Goal: Task Accomplishment & Management: Manage account settings

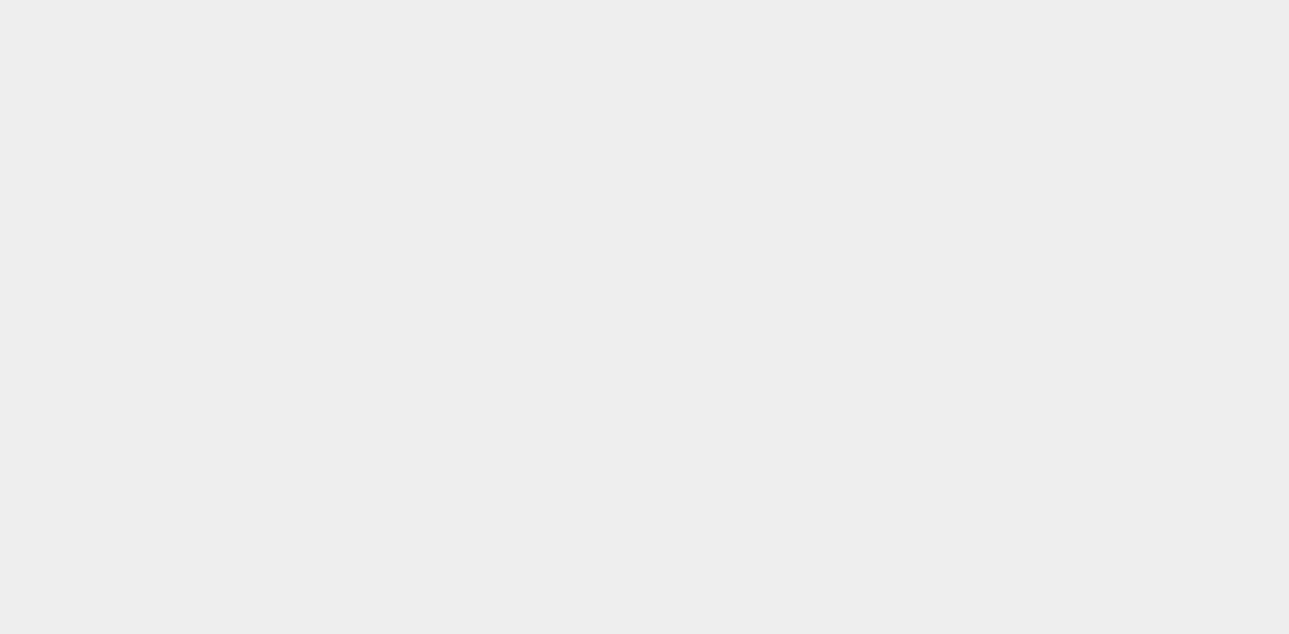
click at [197, 0] on html at bounding box center [644, 0] width 1289 height 0
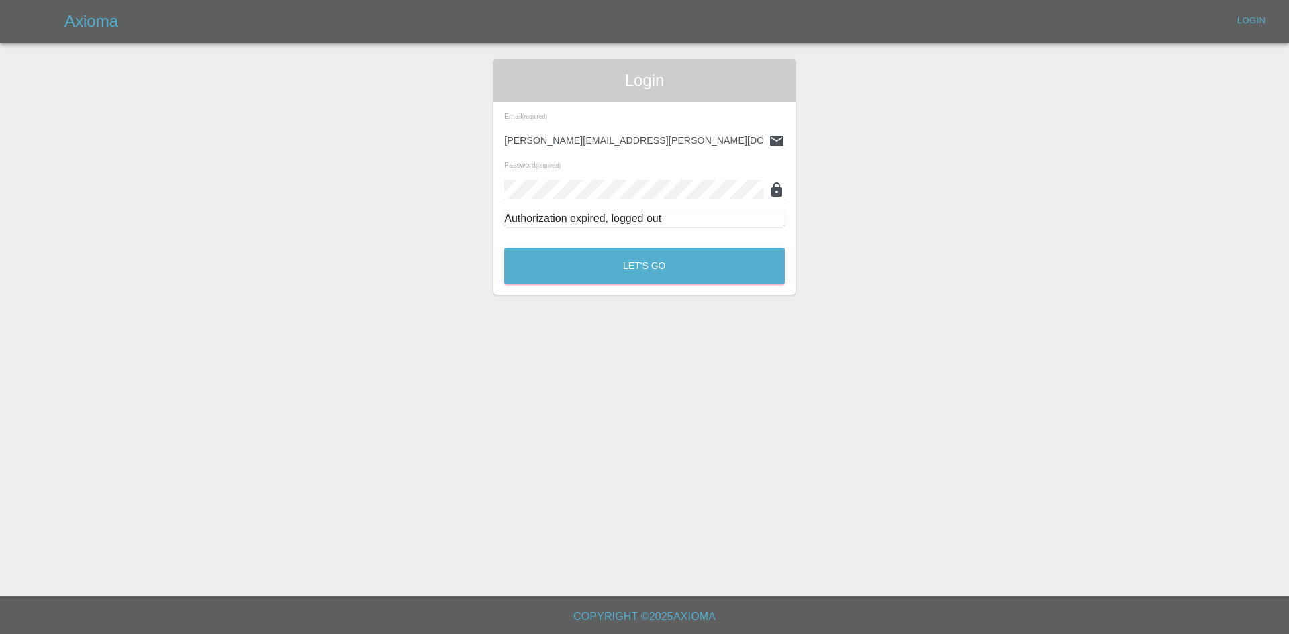
click at [592, 267] on button "Let's Go" at bounding box center [644, 266] width 281 height 37
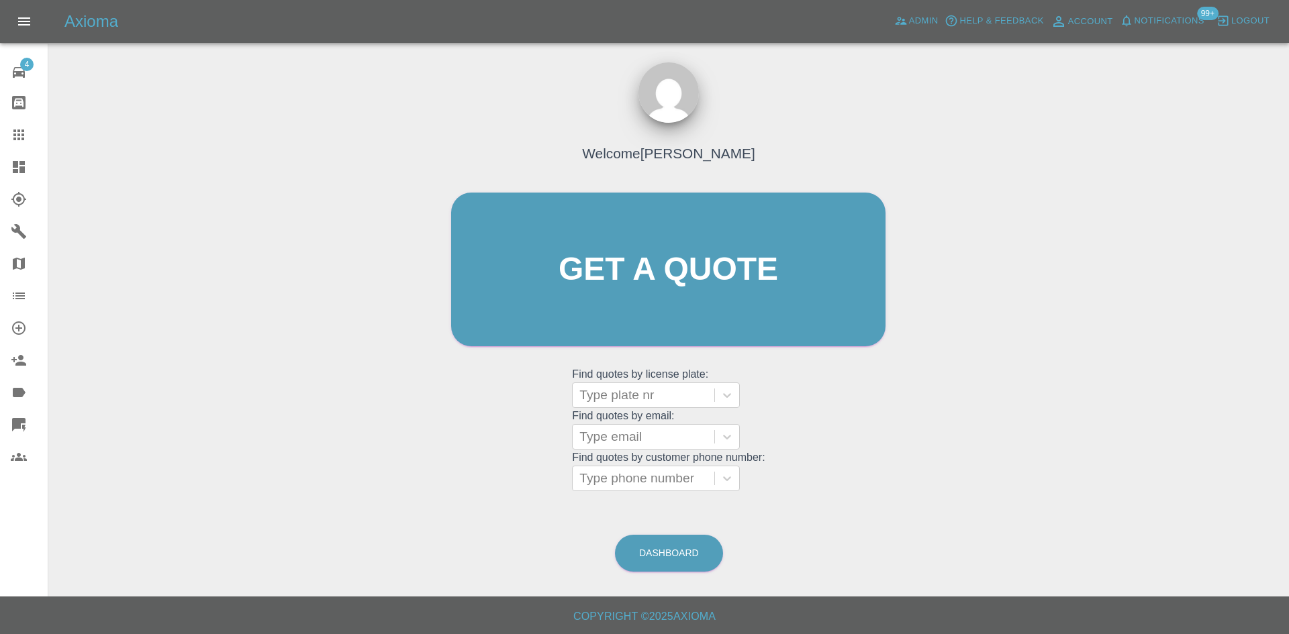
click at [17, 169] on icon at bounding box center [19, 167] width 12 height 12
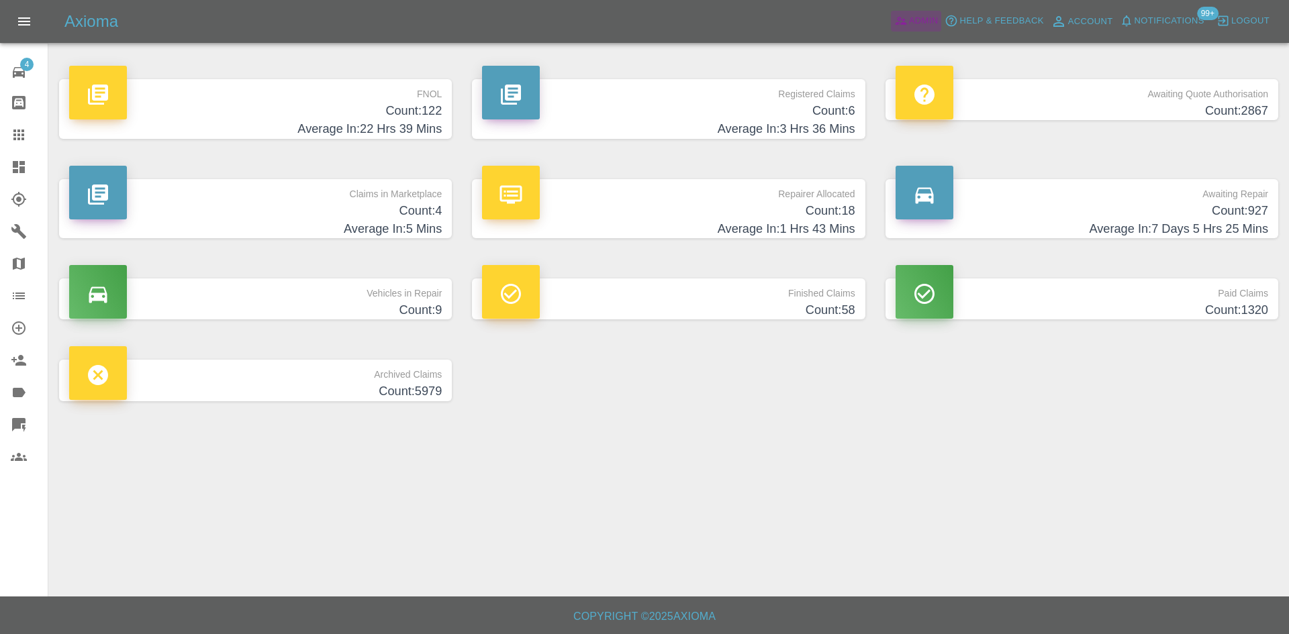
click at [926, 22] on span "Admin" at bounding box center [924, 20] width 30 height 15
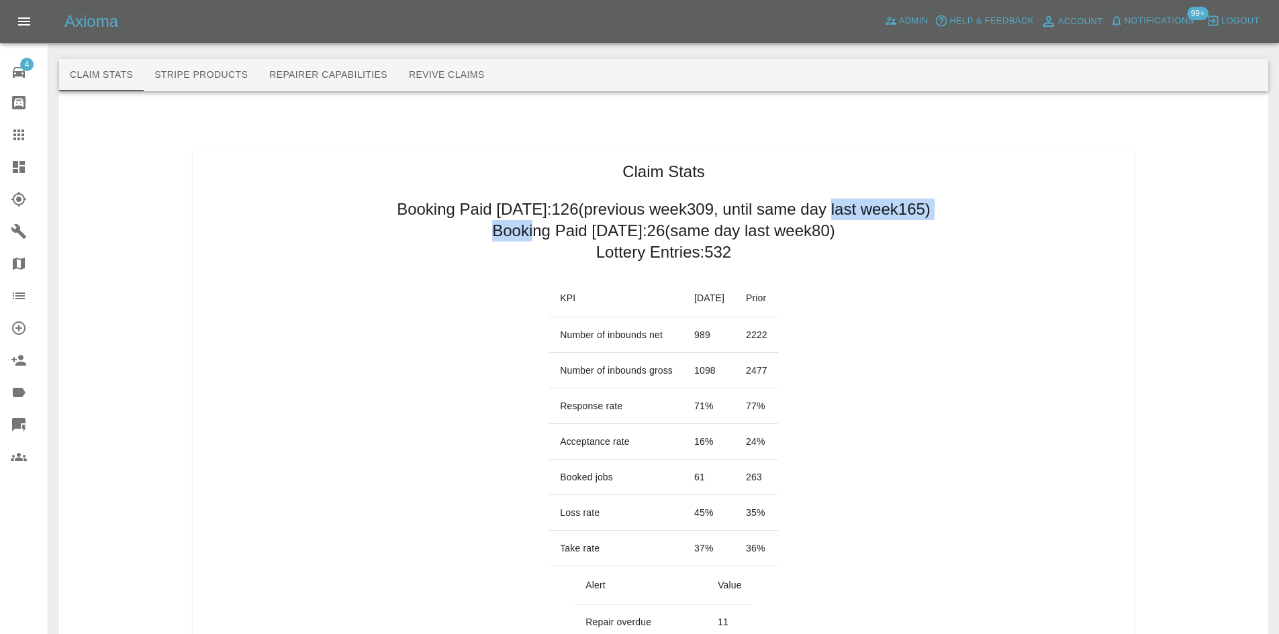
drag, startPoint x: 860, startPoint y: 232, endPoint x: 537, endPoint y: 247, distance: 323.3
click at [536, 234] on h2 "Booking Paid [DATE]: 26 (same day last week 80 )" at bounding box center [663, 230] width 343 height 21
click at [536, 234] on h2 "Booking Paid today: 26 (same day last week 80 )" at bounding box center [663, 230] width 343 height 21
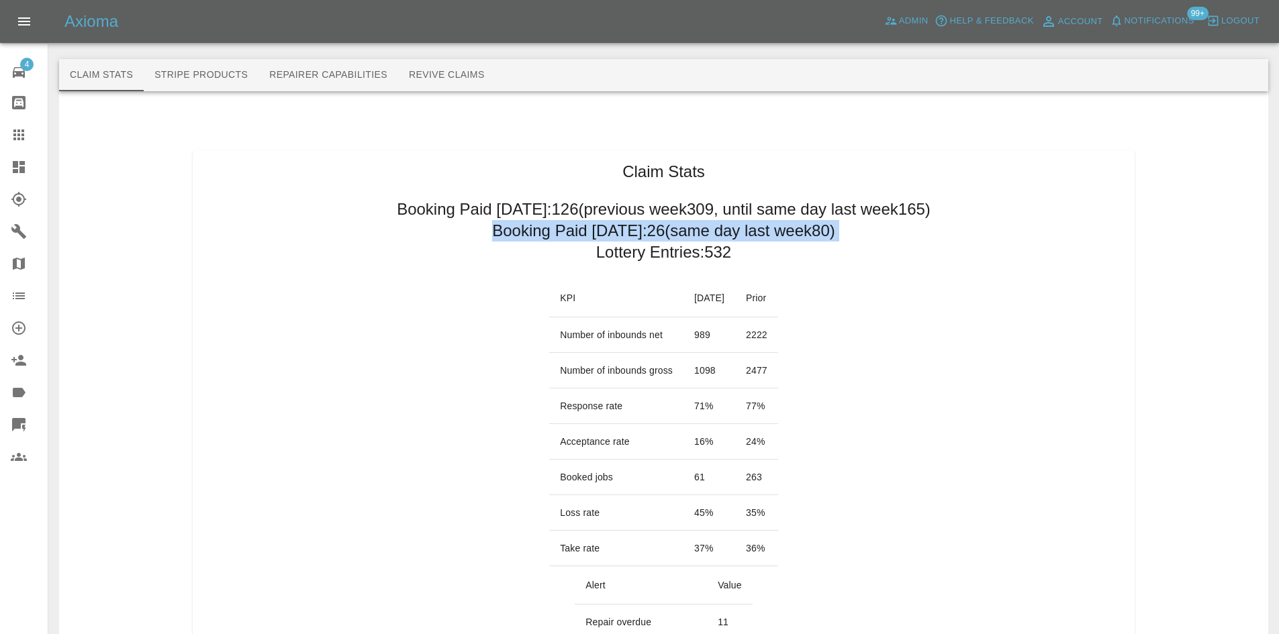
click at [536, 234] on h2 "Booking Paid today: 26 (same day last week 80 )" at bounding box center [663, 230] width 343 height 21
click at [9, 165] on link "Dashboard" at bounding box center [24, 167] width 48 height 32
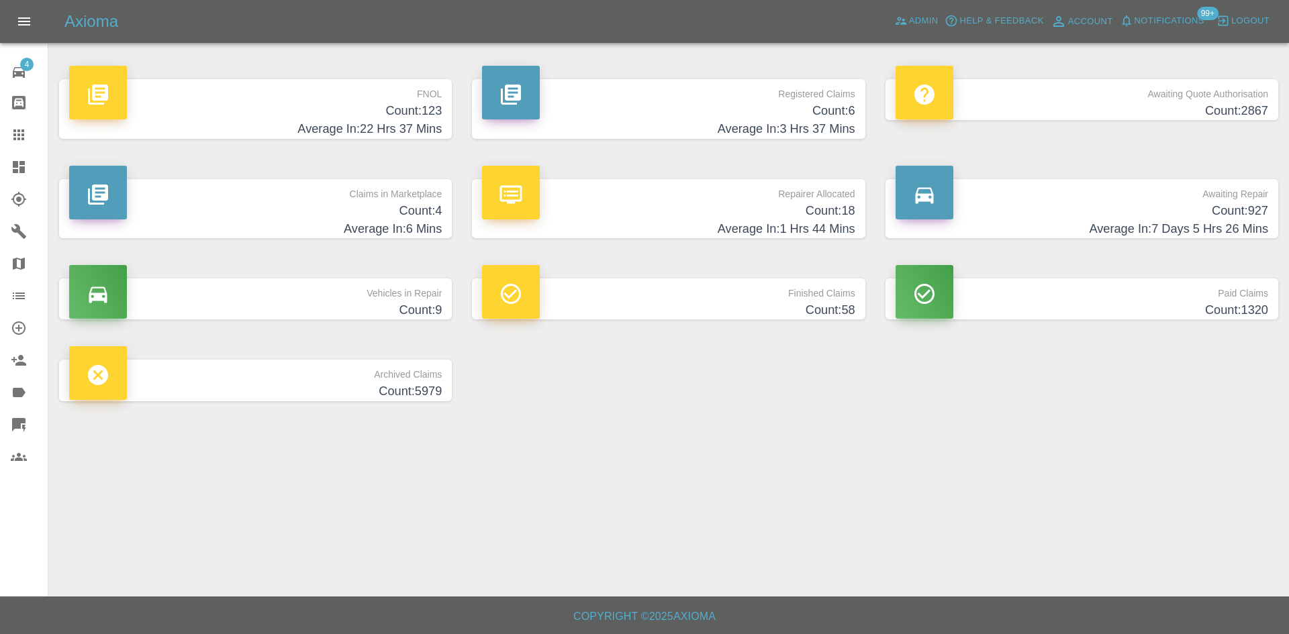
click at [337, 208] on h4 "Count: 4" at bounding box center [255, 211] width 373 height 18
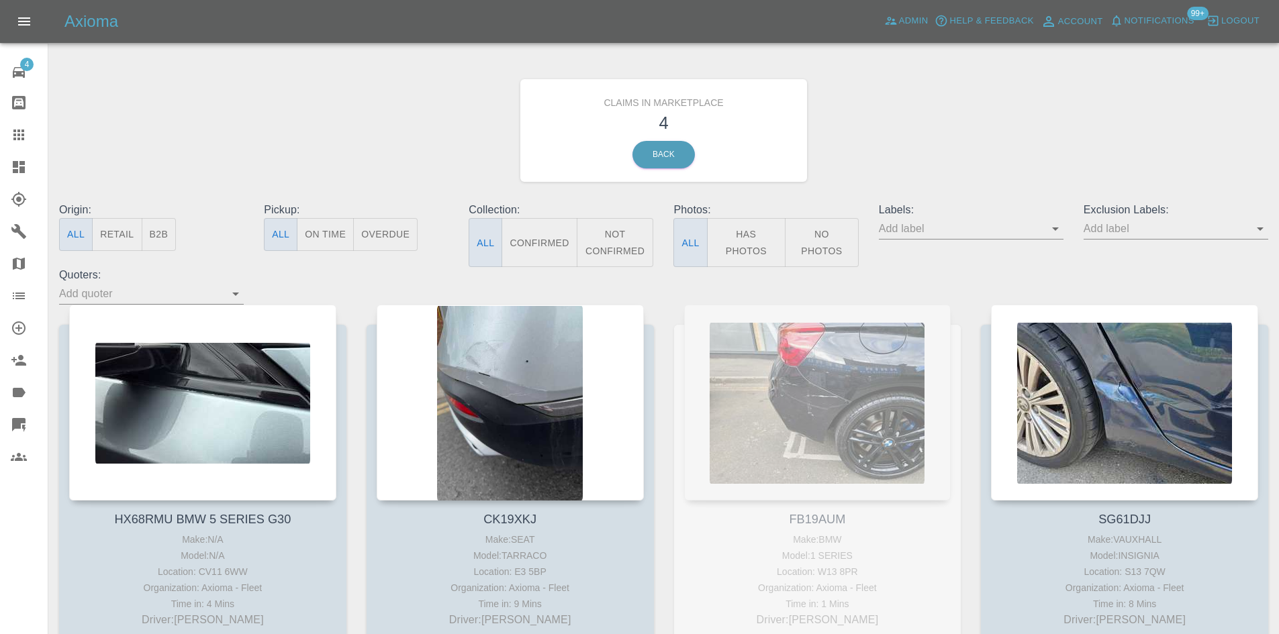
click at [19, 166] on icon at bounding box center [19, 167] width 12 height 12
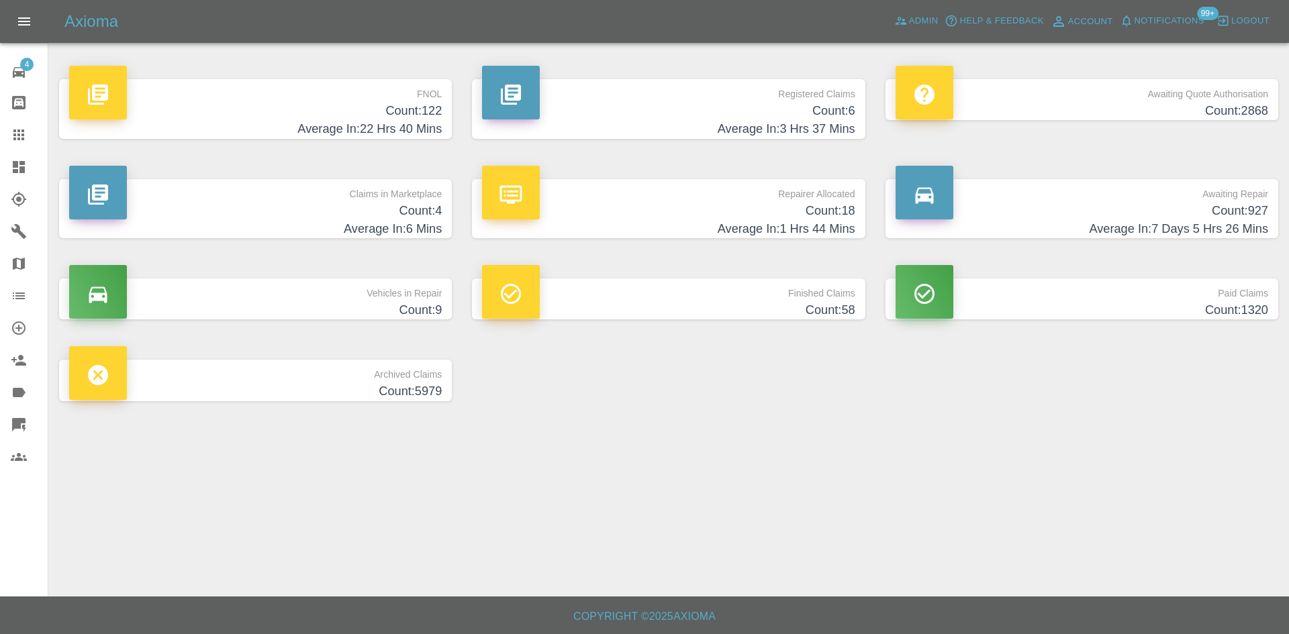
click at [693, 219] on h4 "Count: 18" at bounding box center [668, 211] width 373 height 18
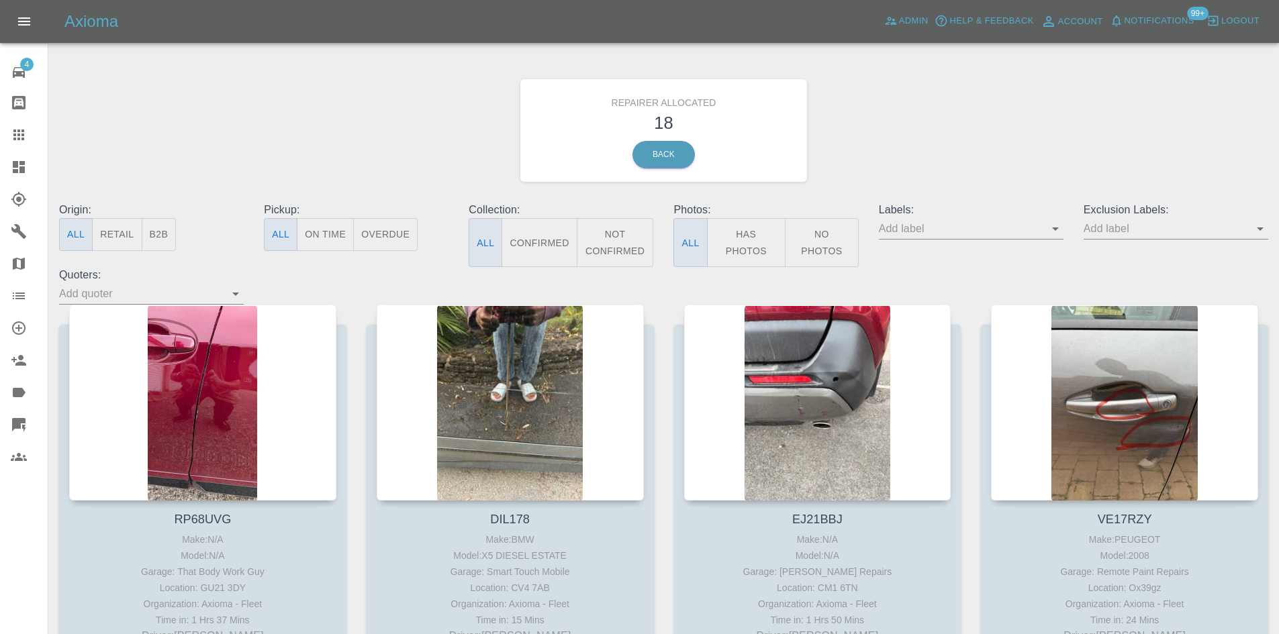
click at [166, 237] on button "B2B" at bounding box center [159, 234] width 35 height 33
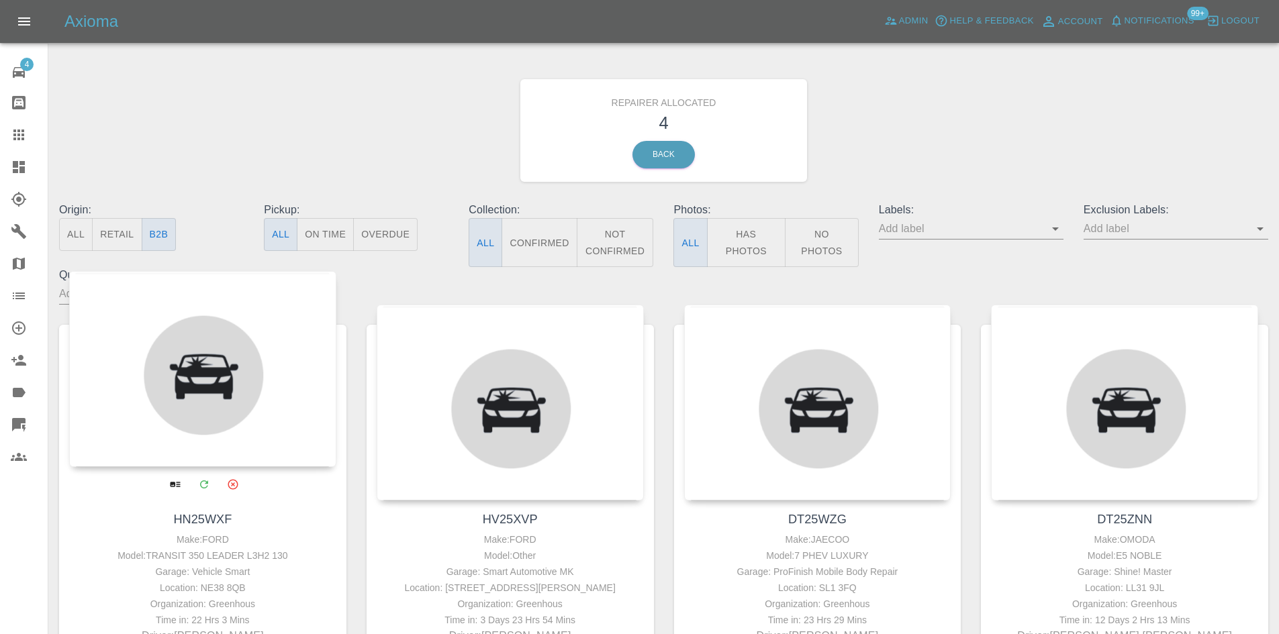
click at [230, 387] on div at bounding box center [202, 369] width 267 height 196
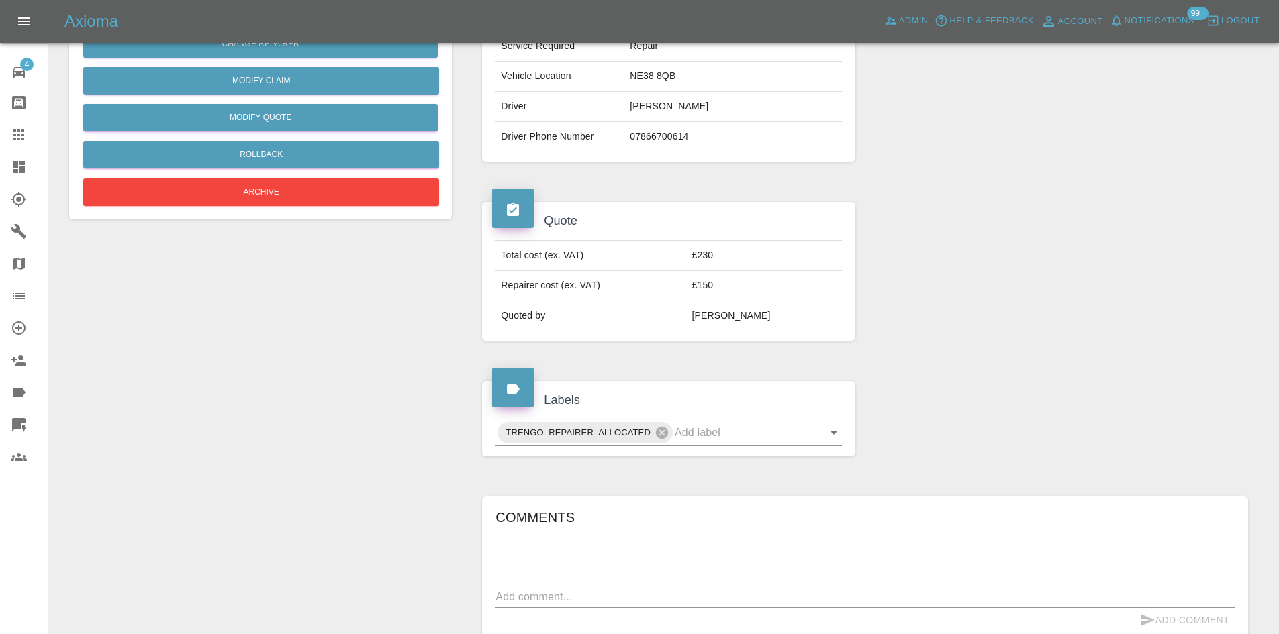
scroll to position [11, 0]
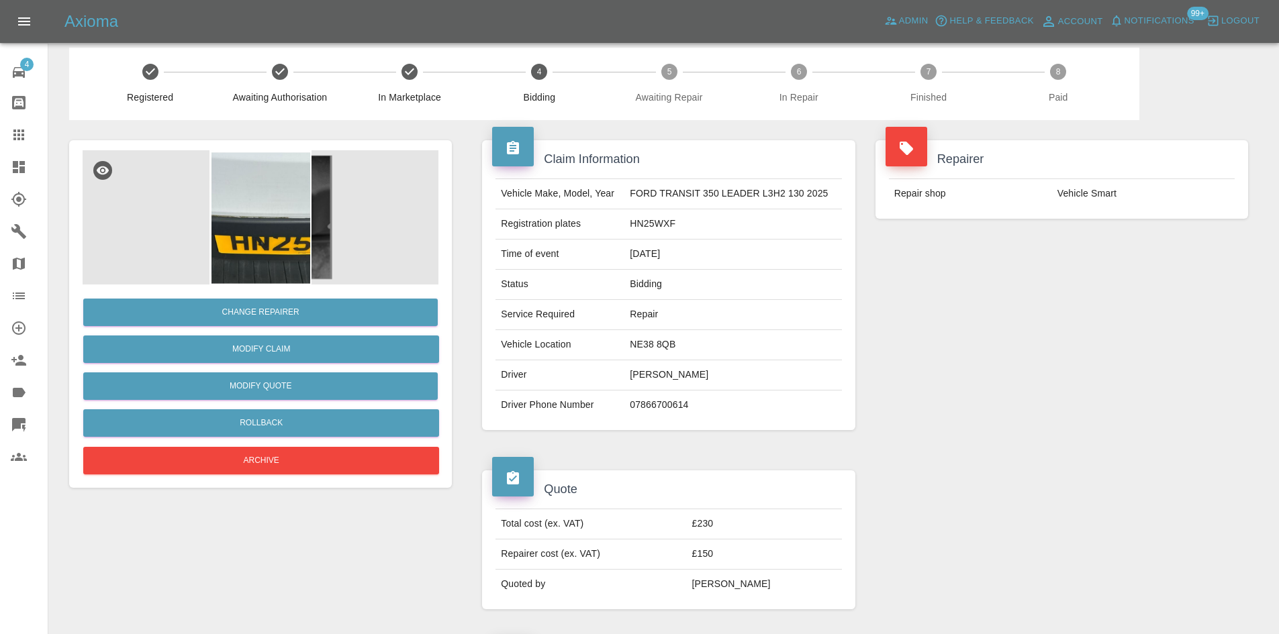
click at [651, 234] on td "HN25WXF" at bounding box center [732, 224] width 217 height 30
click at [640, 233] on td "HN25WXF" at bounding box center [732, 224] width 217 height 30
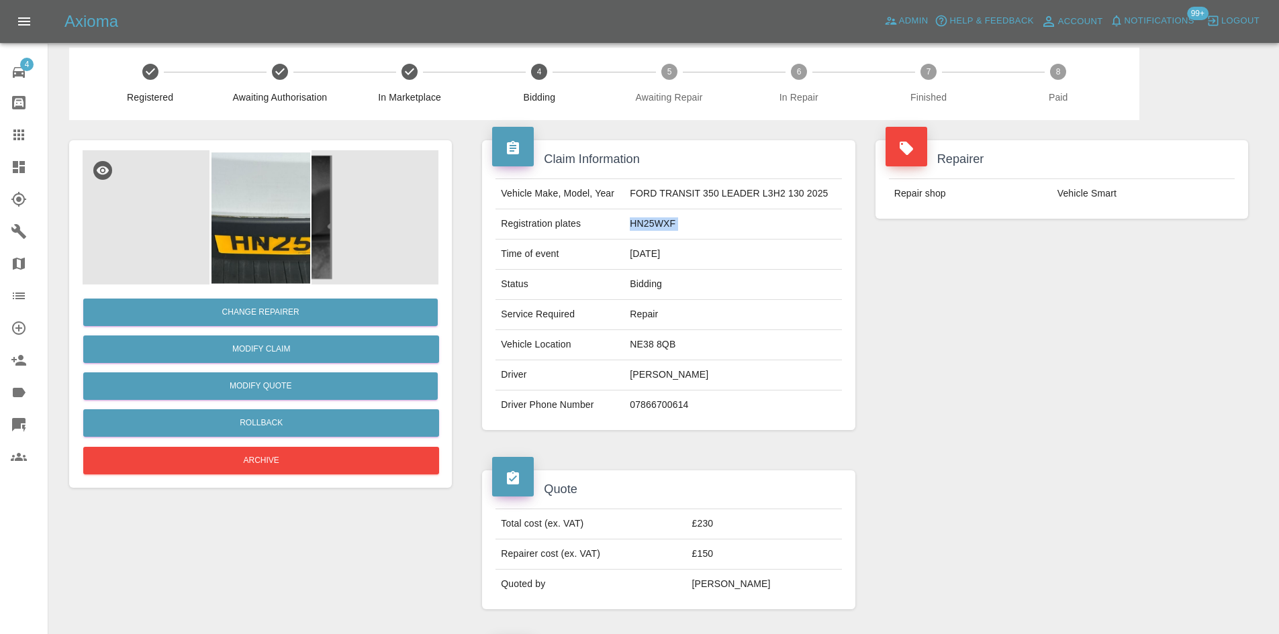
click at [714, 228] on td "HN25WXF" at bounding box center [732, 224] width 217 height 30
click at [663, 231] on td "HN25WXF" at bounding box center [732, 224] width 217 height 30
click at [687, 400] on td "07866700614" at bounding box center [732, 406] width 217 height 30
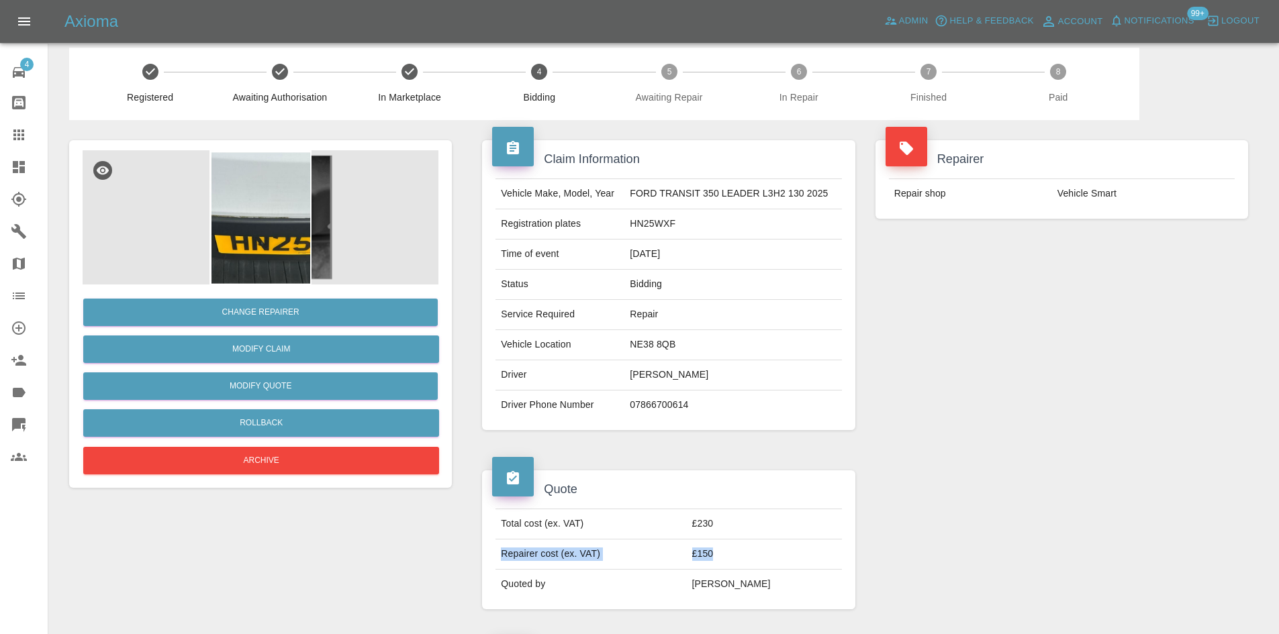
drag, startPoint x: 753, startPoint y: 562, endPoint x: 501, endPoint y: 561, distance: 251.8
click at [501, 561] on tr "Repairer cost (ex. VAT) £150" at bounding box center [668, 555] width 346 height 30
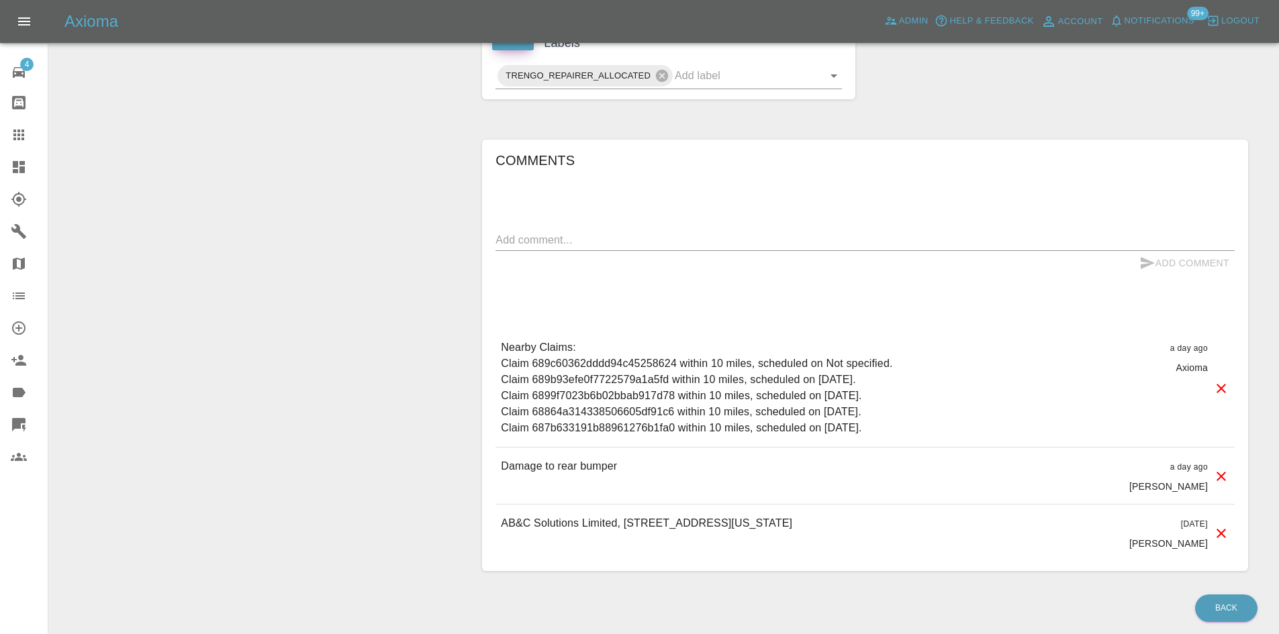
scroll to position [146, 0]
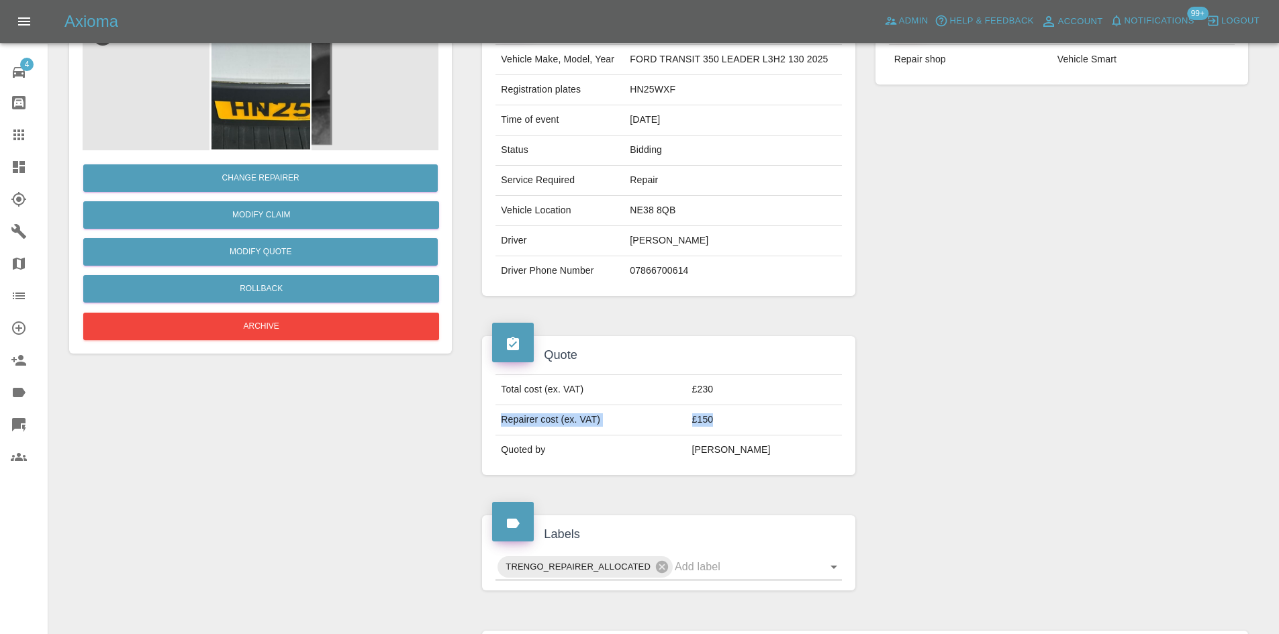
click at [15, 164] on icon at bounding box center [19, 167] width 12 height 12
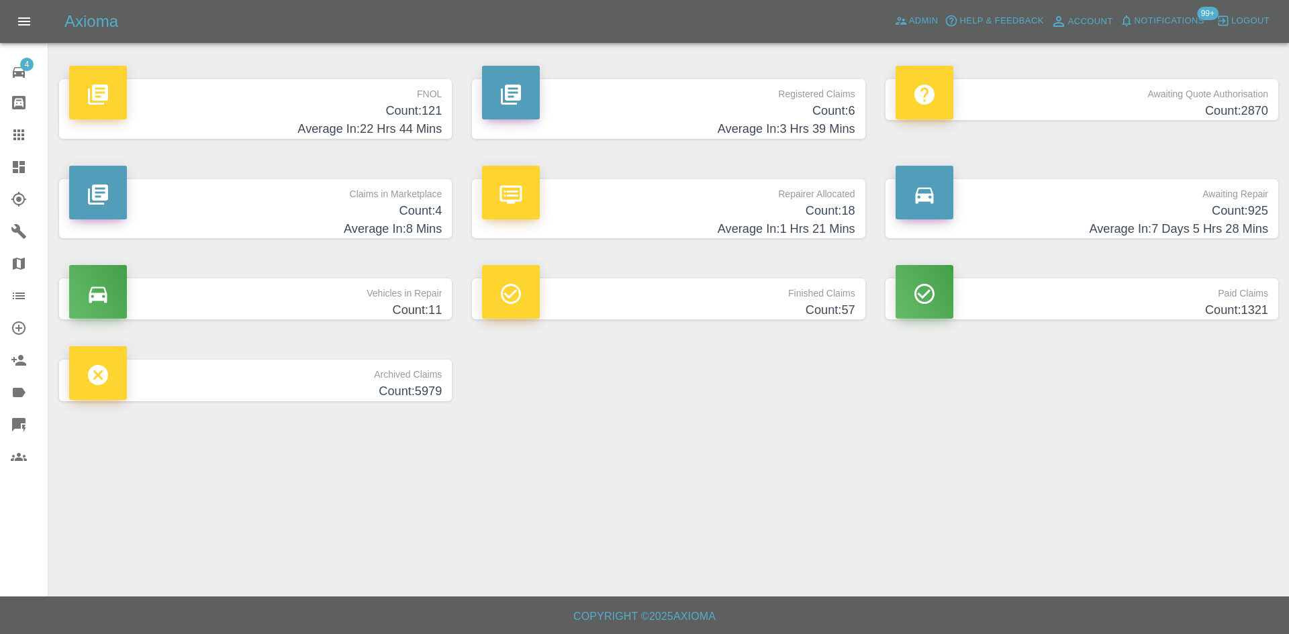
click at [672, 122] on div "FNOL Count: 121 Average In: 22 Hrs 44 Mins Registered Claims Count: 6 Average I…" at bounding box center [668, 240] width 1239 height 363
click at [672, 122] on h4 "Average In: 3 Hrs 39 Mins" at bounding box center [668, 129] width 373 height 18
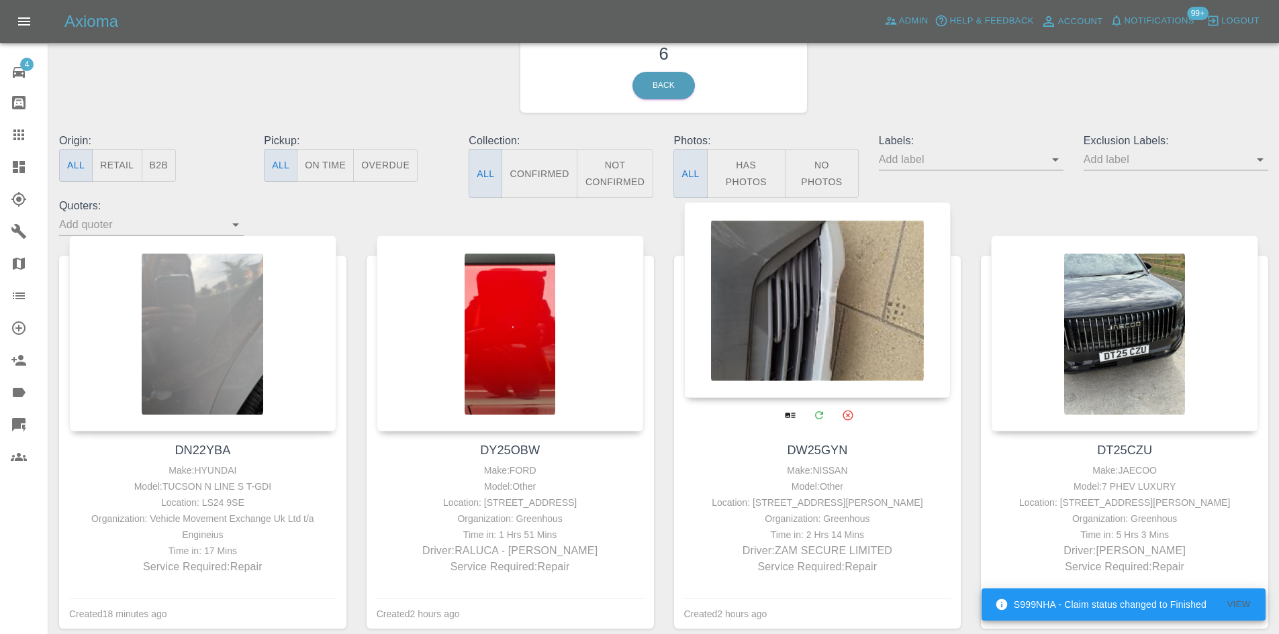
scroll to position [67, 0]
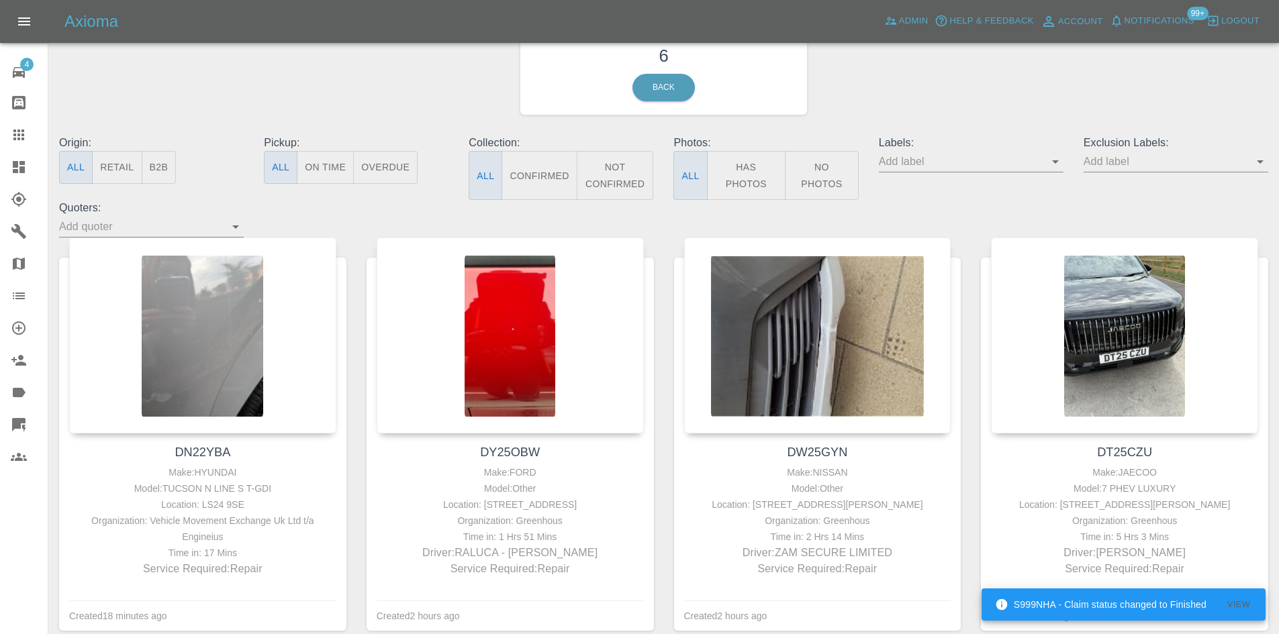
click at [26, 146] on link "Claims" at bounding box center [24, 135] width 48 height 32
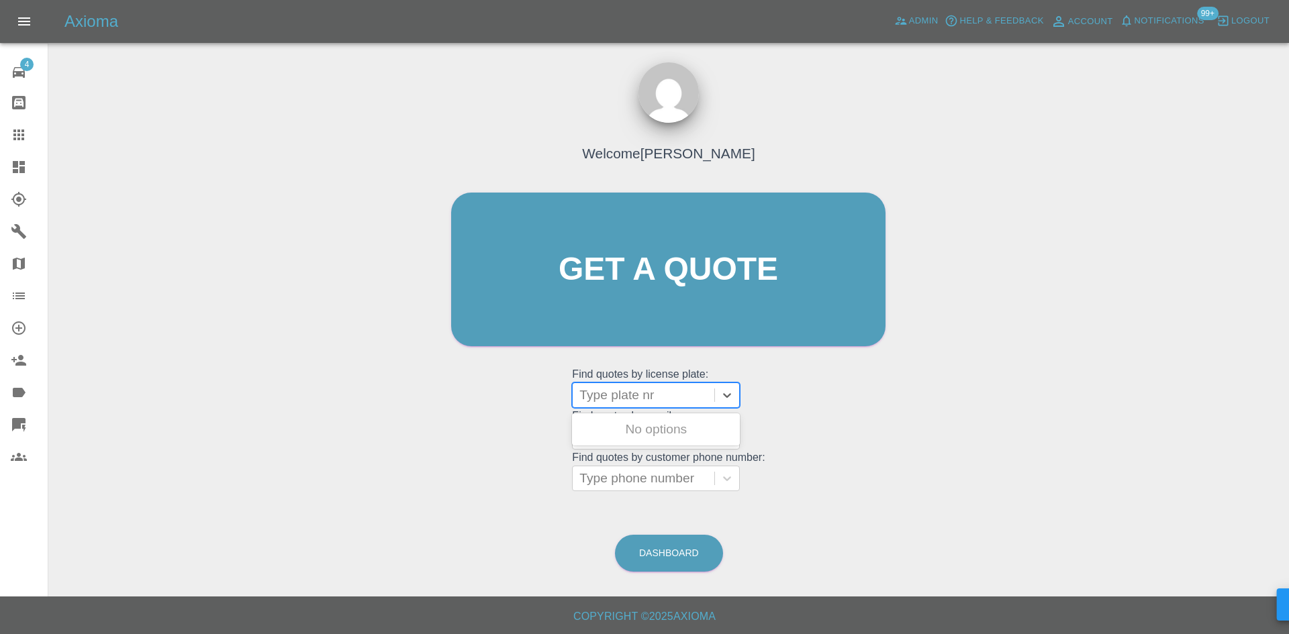
click at [622, 398] on div at bounding box center [643, 395] width 128 height 19
paste input "DL25TDU"
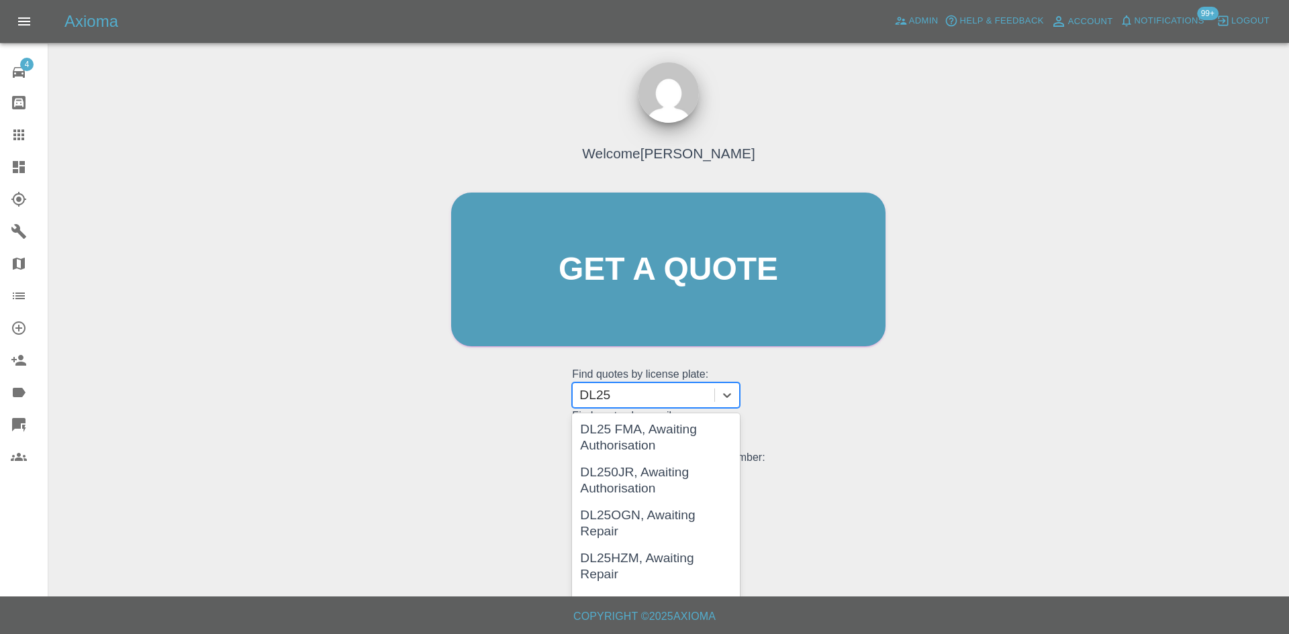
type input "DL25"
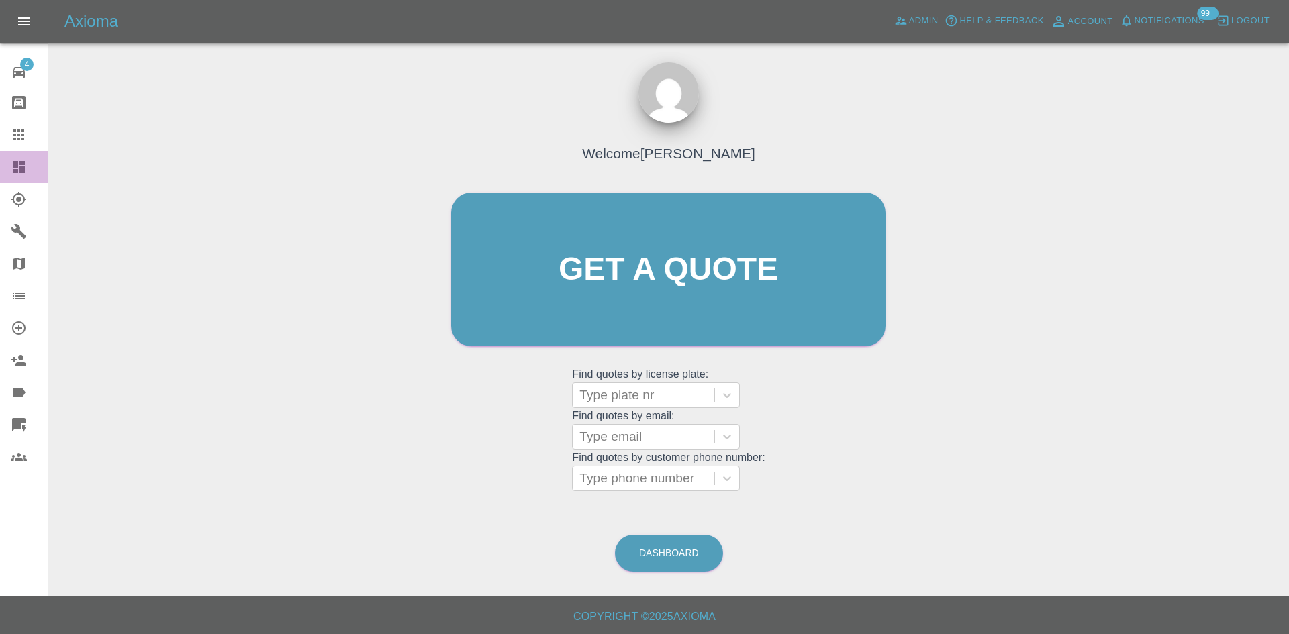
click at [16, 173] on icon at bounding box center [19, 167] width 12 height 12
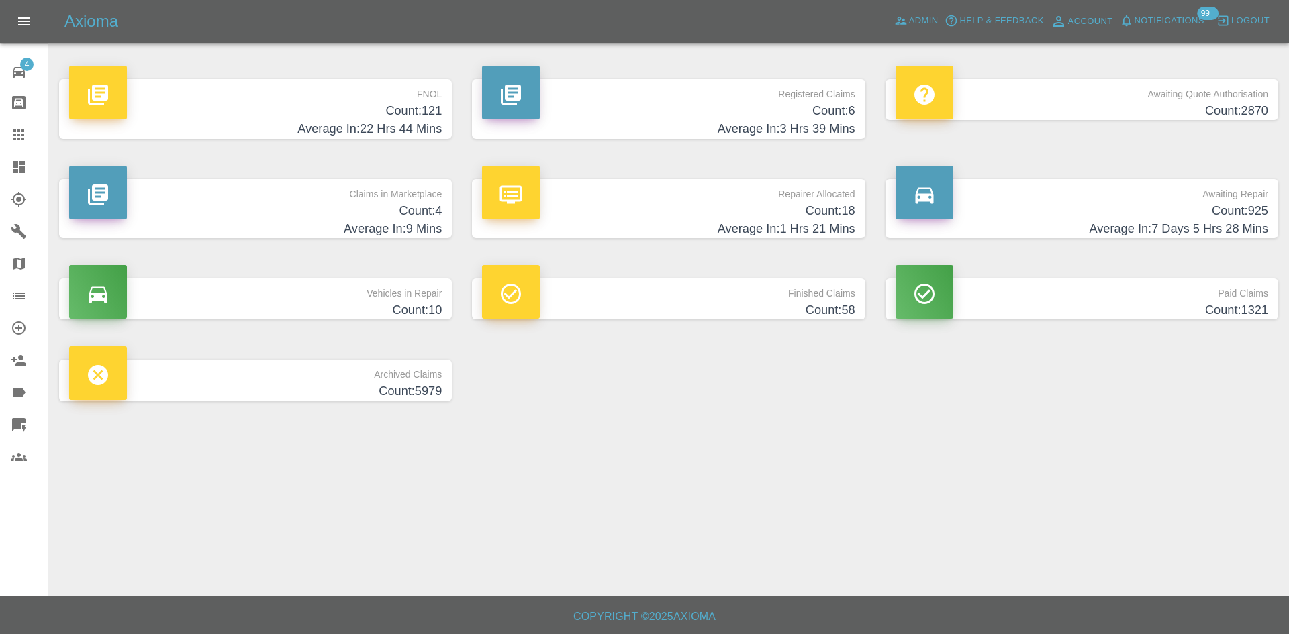
click at [655, 120] on h4 "Average In: 3 Hrs 39 Mins" at bounding box center [668, 129] width 373 height 18
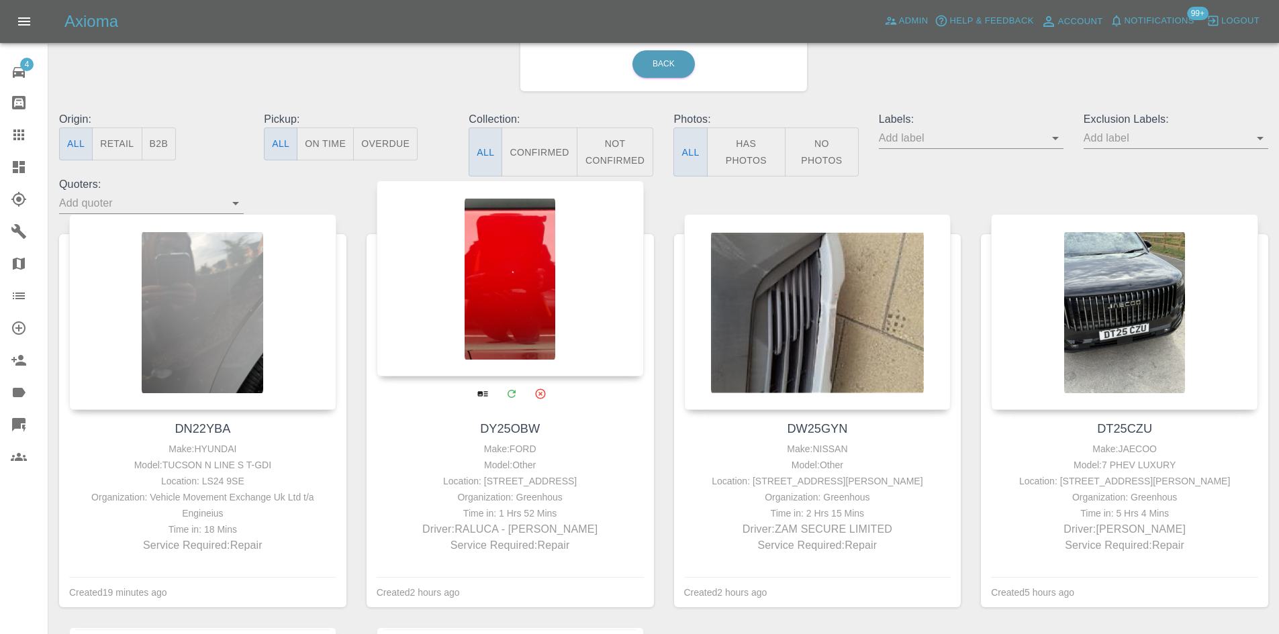
scroll to position [269, 0]
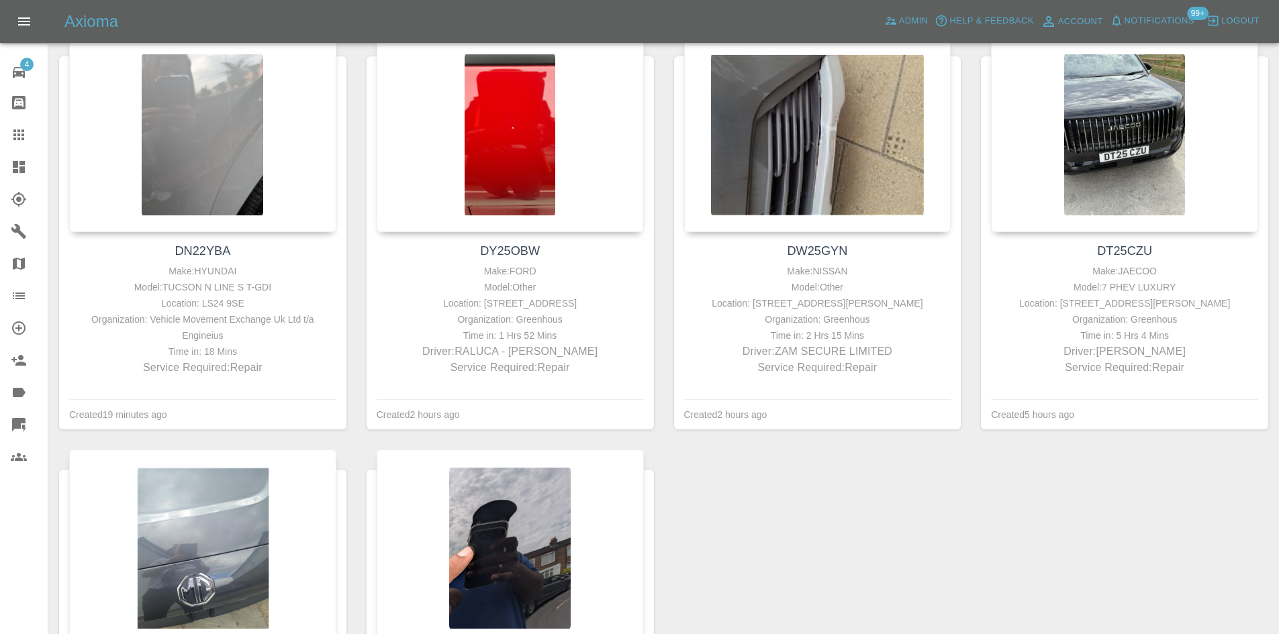
click at [23, 133] on icon at bounding box center [19, 135] width 16 height 16
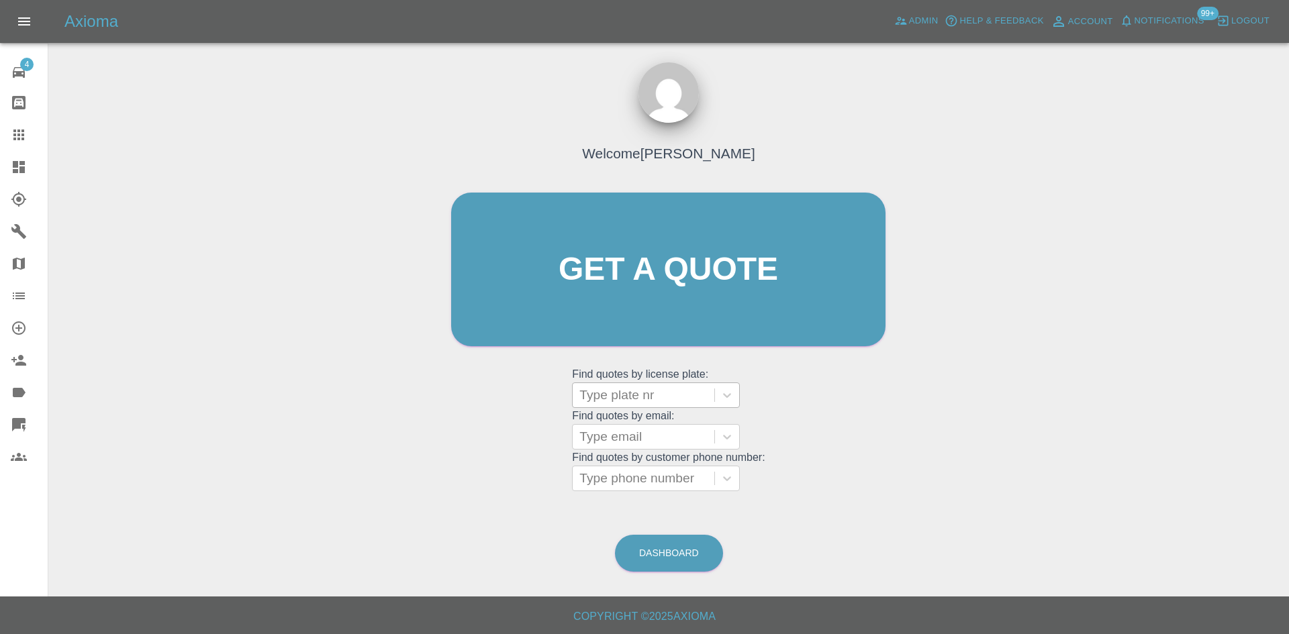
click at [689, 391] on div at bounding box center [643, 395] width 128 height 19
type input "ds74"
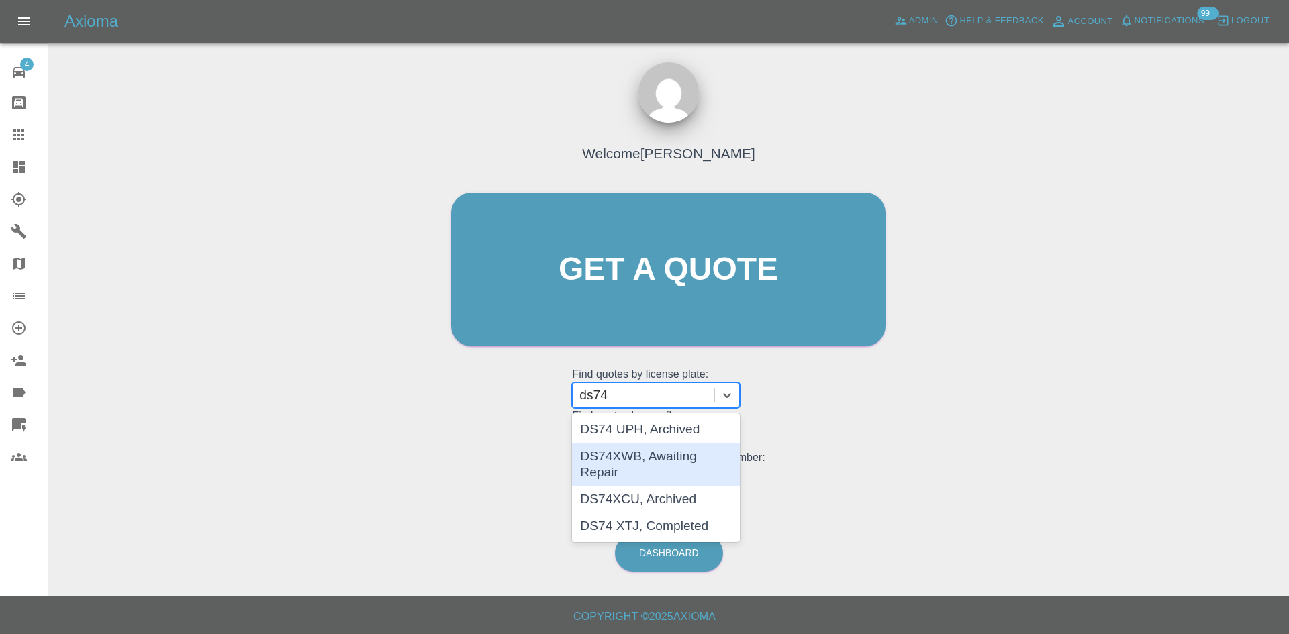
click at [682, 452] on div "DS74XWB, Awaiting Repair" at bounding box center [656, 464] width 168 height 43
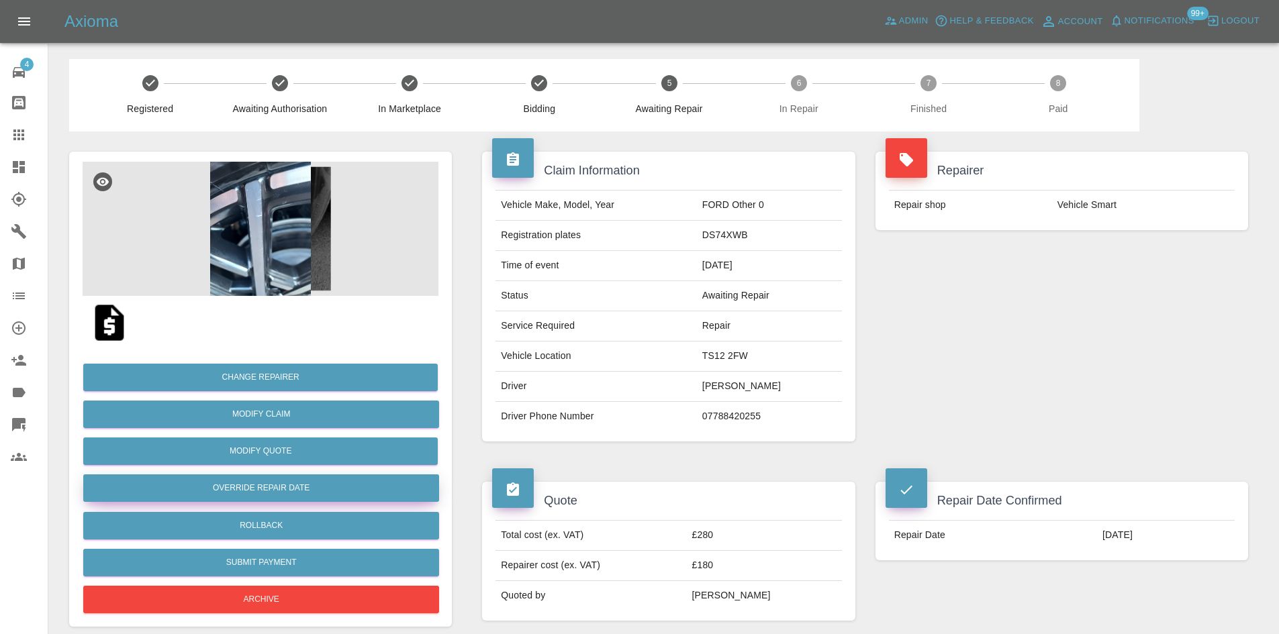
click at [277, 485] on button "Override Repair Date" at bounding box center [261, 489] width 356 height 28
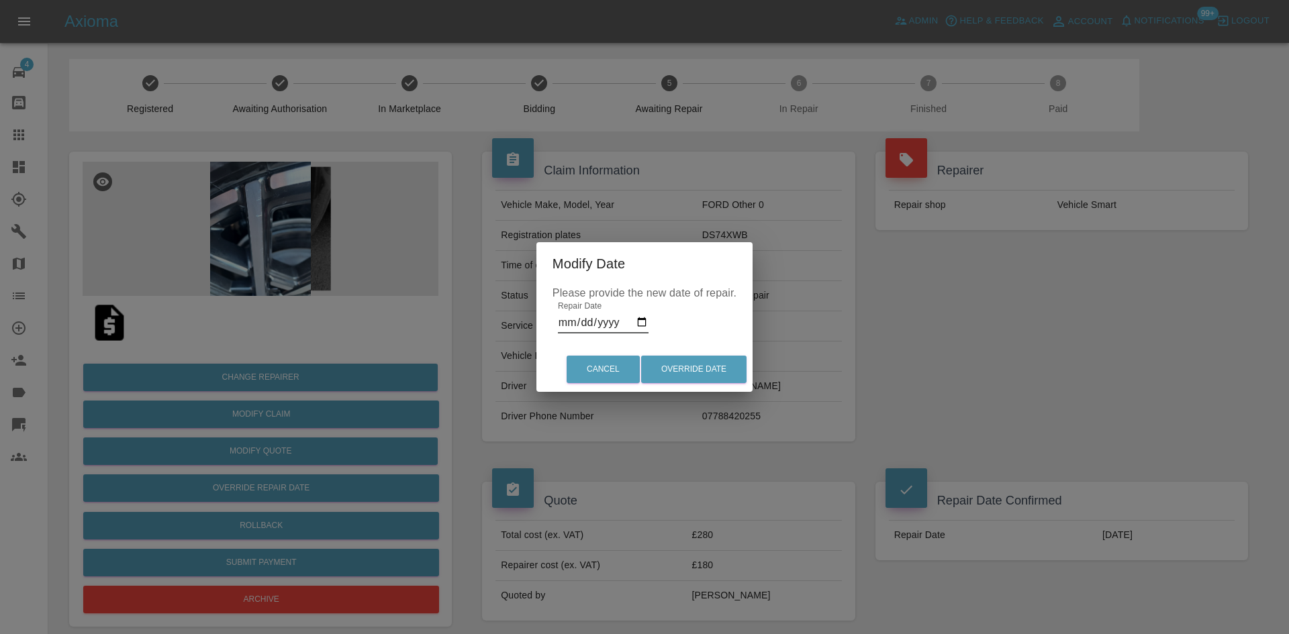
click at [646, 322] on input "2025-08-19" at bounding box center [603, 322] width 91 height 21
type input "2025-08-21"
click at [707, 355] on div "Cancel Override Date" at bounding box center [644, 369] width 216 height 45
click at [713, 381] on button "Override Date" at bounding box center [693, 370] width 105 height 28
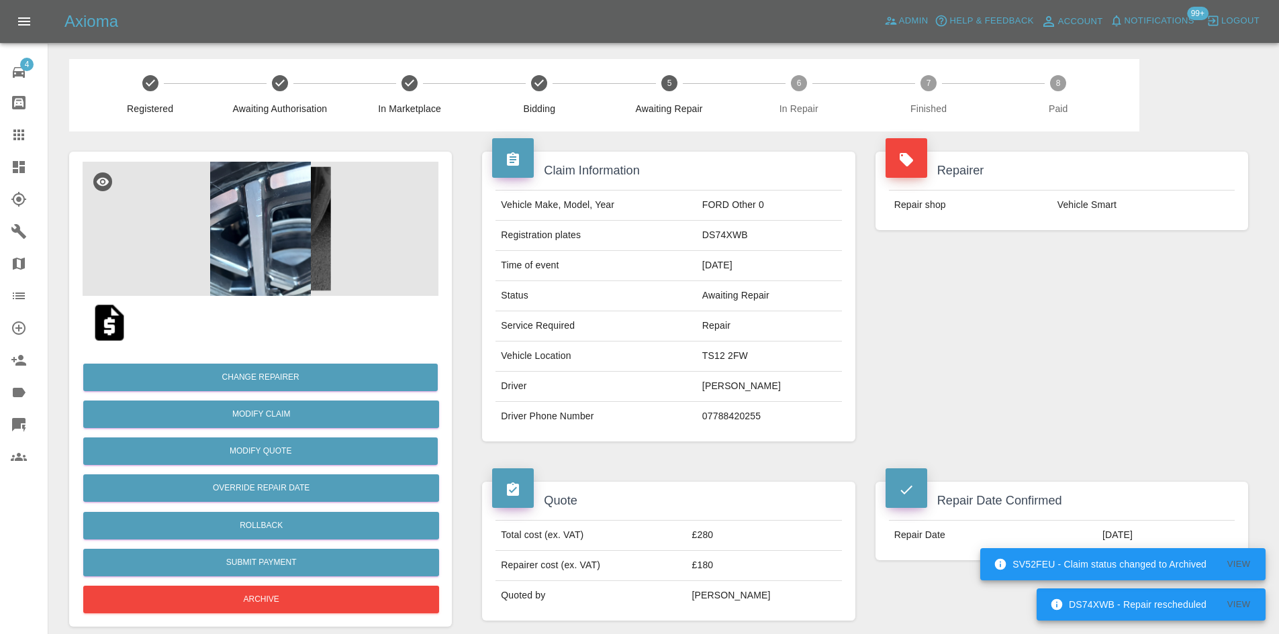
click at [7, 162] on link "Dashboard" at bounding box center [24, 167] width 48 height 32
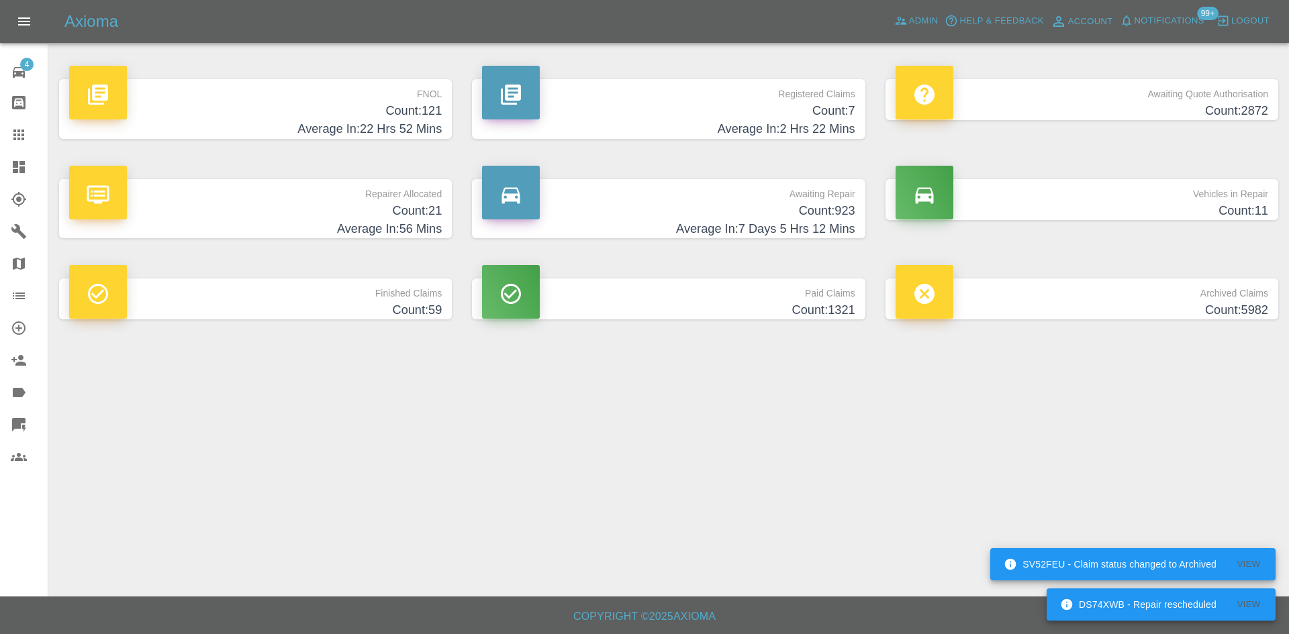
click at [347, 189] on p "Repairer Allocated" at bounding box center [255, 190] width 373 height 23
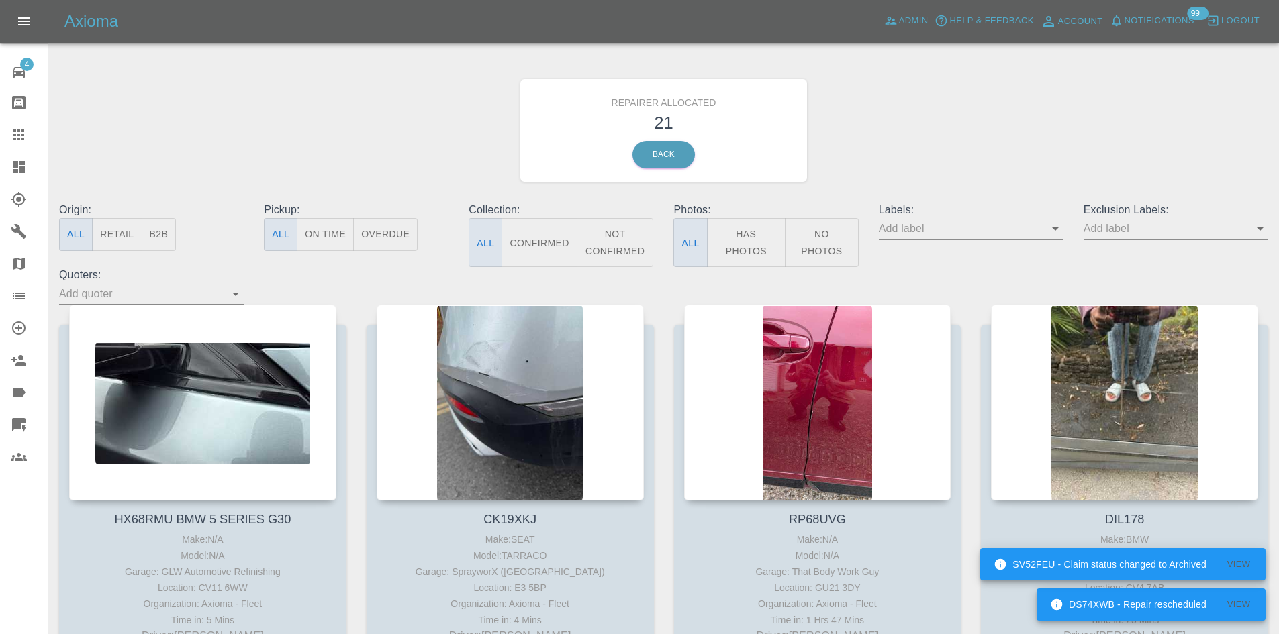
click at [152, 237] on button "B2B" at bounding box center [159, 234] width 35 height 33
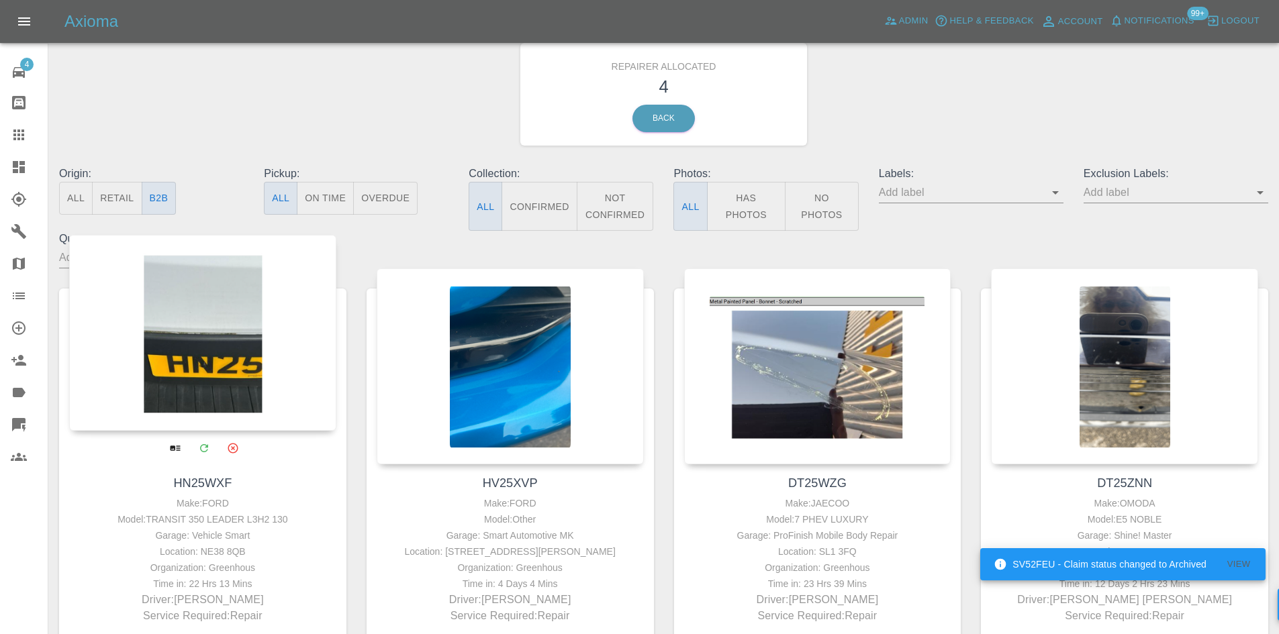
scroll to position [134, 0]
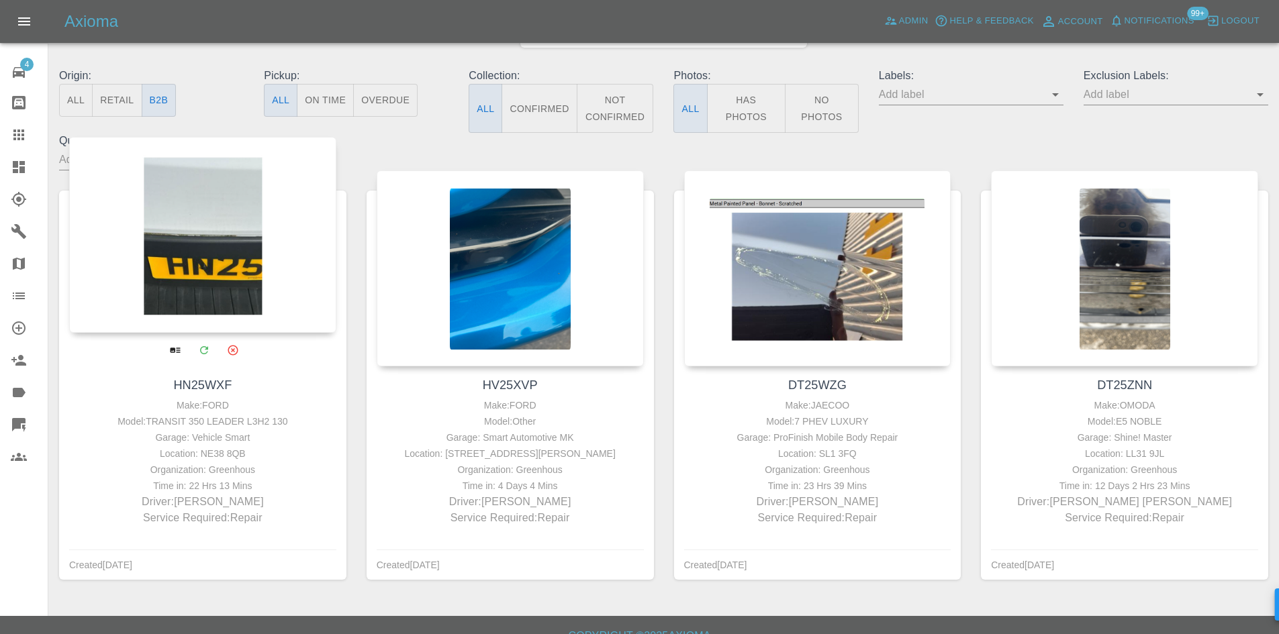
click at [239, 285] on div at bounding box center [202, 235] width 267 height 196
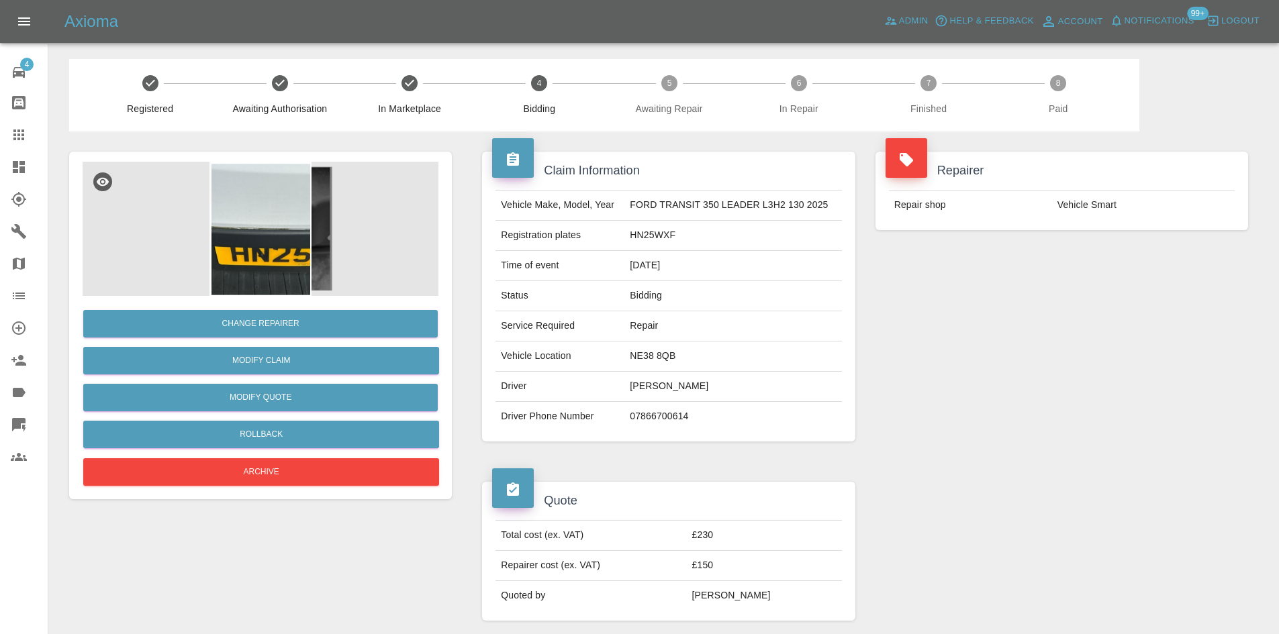
click at [649, 233] on td "HN25WXF" at bounding box center [732, 236] width 217 height 30
copy td "HN25WXF"
click at [15, 169] on icon at bounding box center [19, 167] width 12 height 12
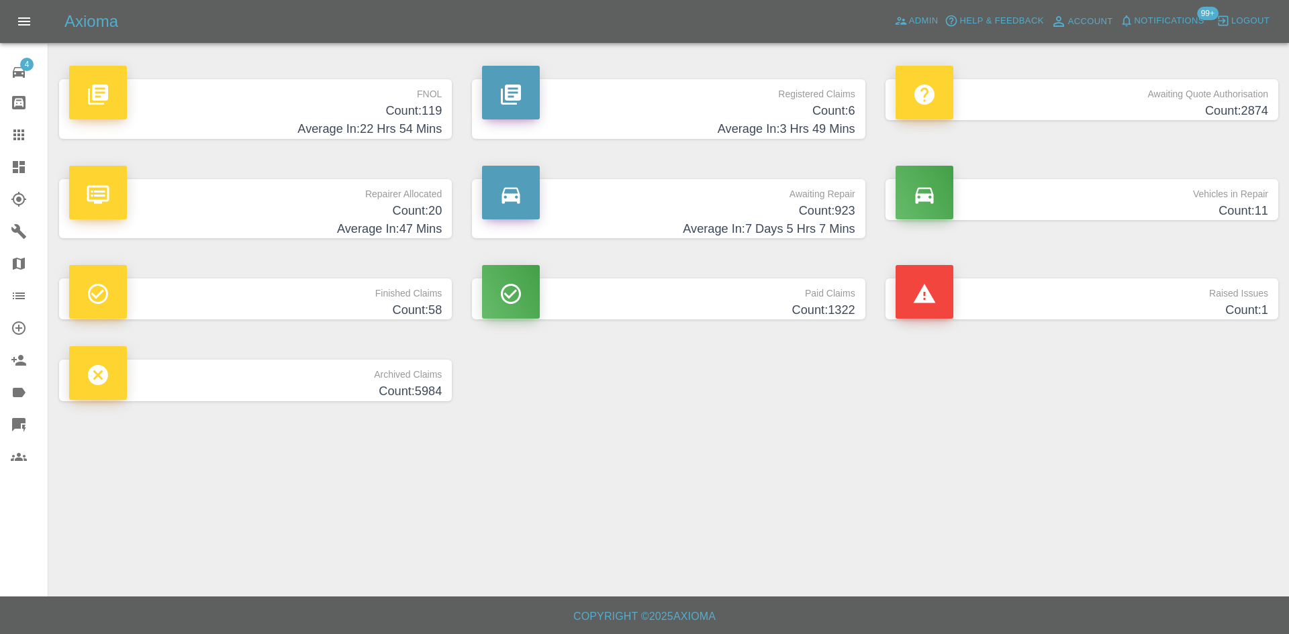
click at [750, 215] on h4 "Count: 923" at bounding box center [668, 211] width 373 height 18
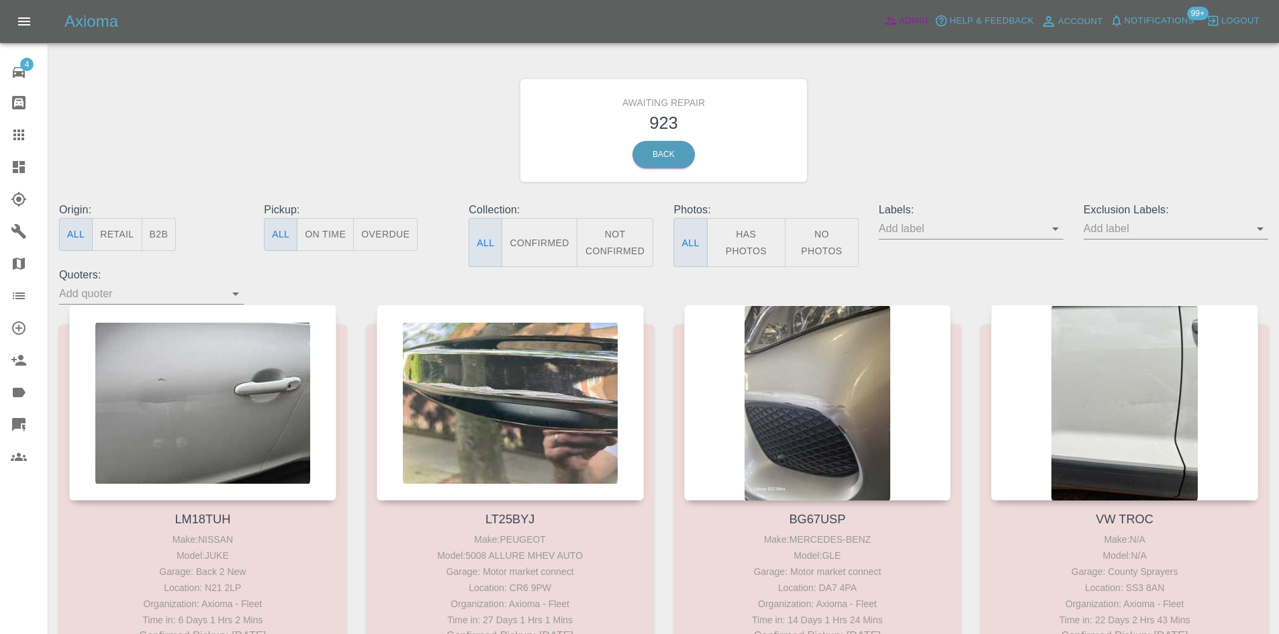
click at [928, 30] on link "Admin" at bounding box center [906, 21] width 51 height 21
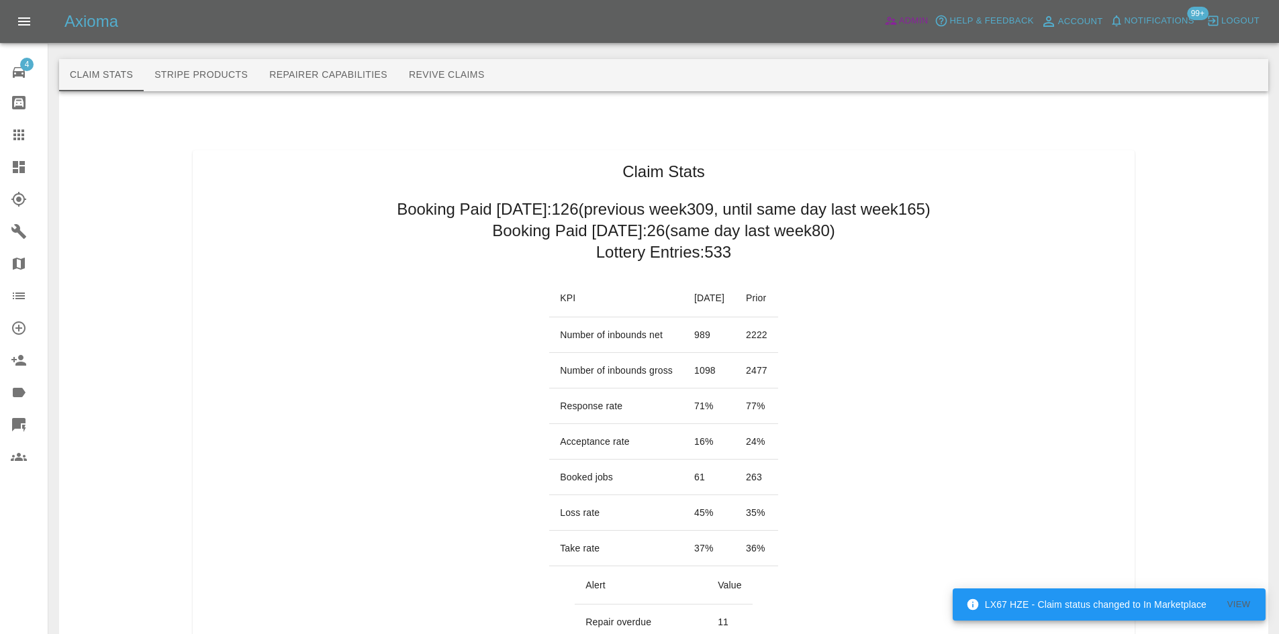
scroll to position [1611, 0]
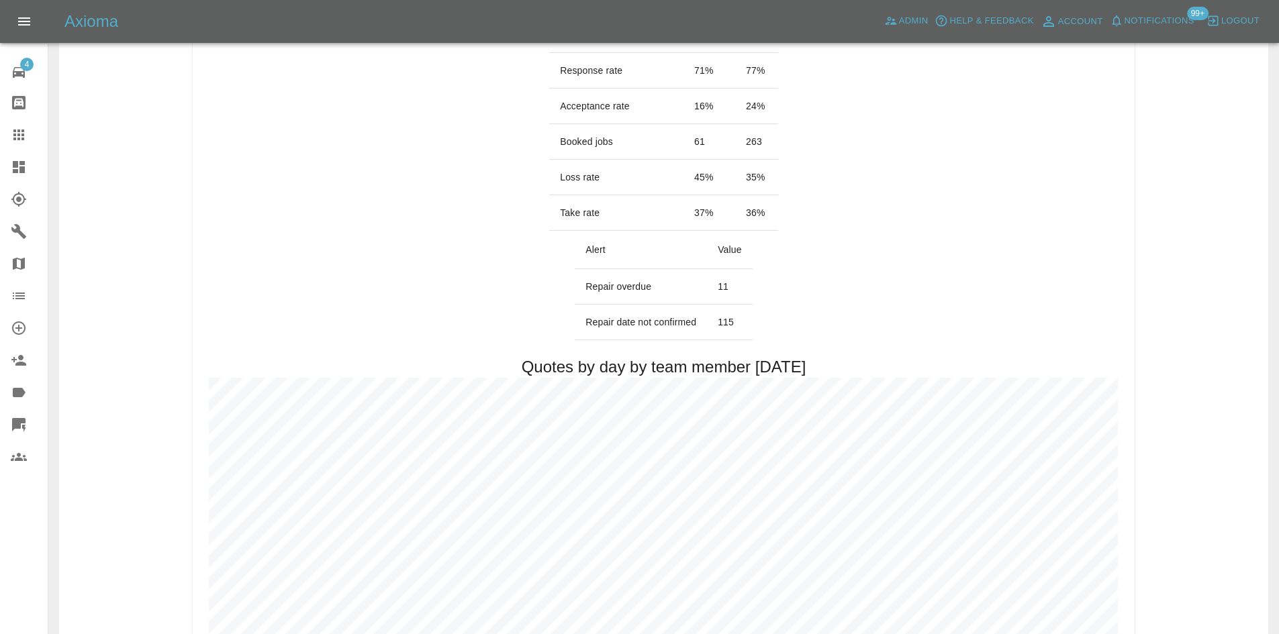
drag, startPoint x: 691, startPoint y: 147, endPoint x: 413, endPoint y: 161, distance: 278.3
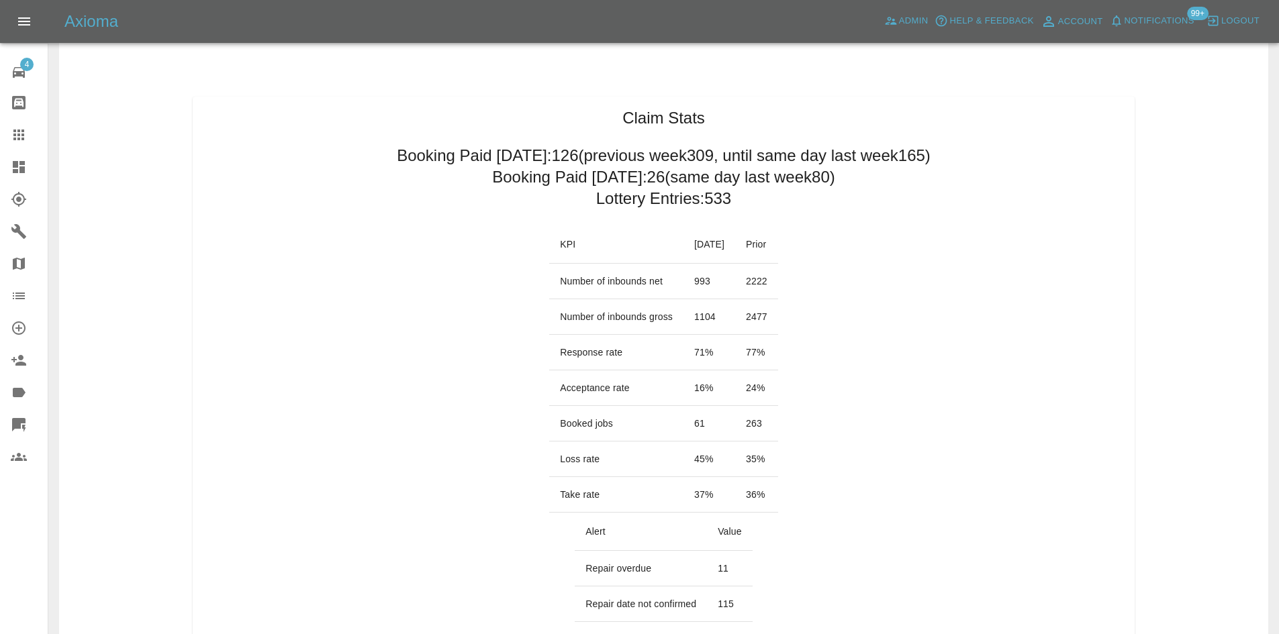
scroll to position [0, 0]
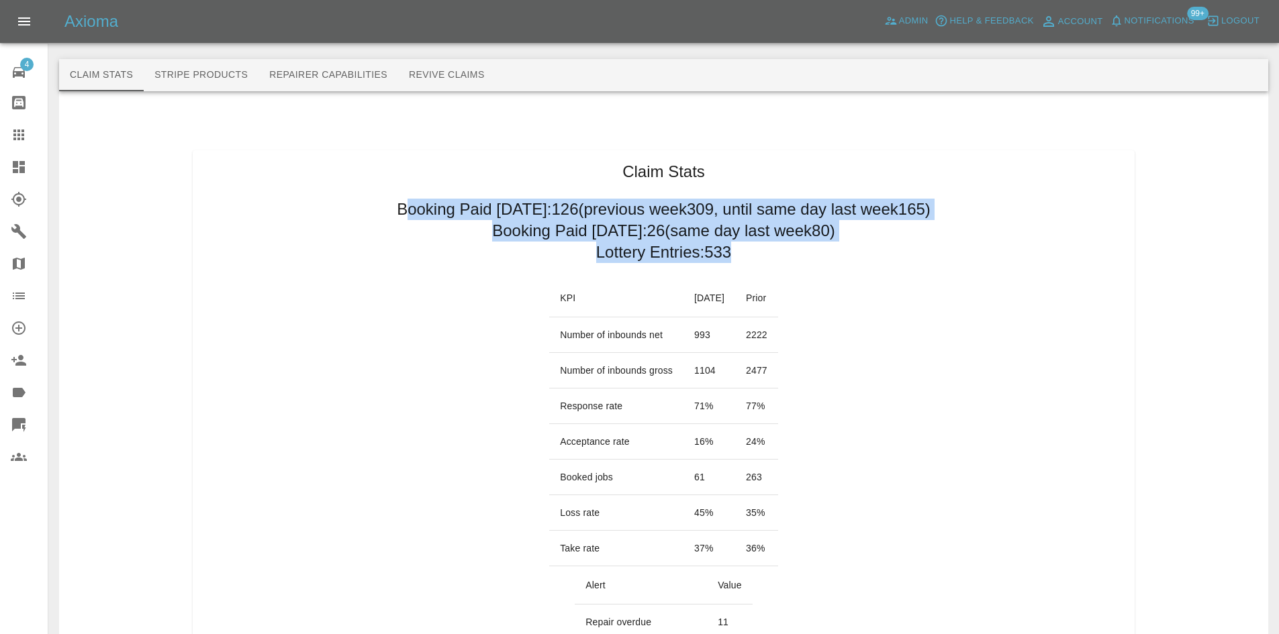
drag, startPoint x: 364, startPoint y: 209, endPoint x: 736, endPoint y: 252, distance: 375.0
copy div "ooking Paid since Saturday: 126 (previous week 309 , until same day last week 1…"
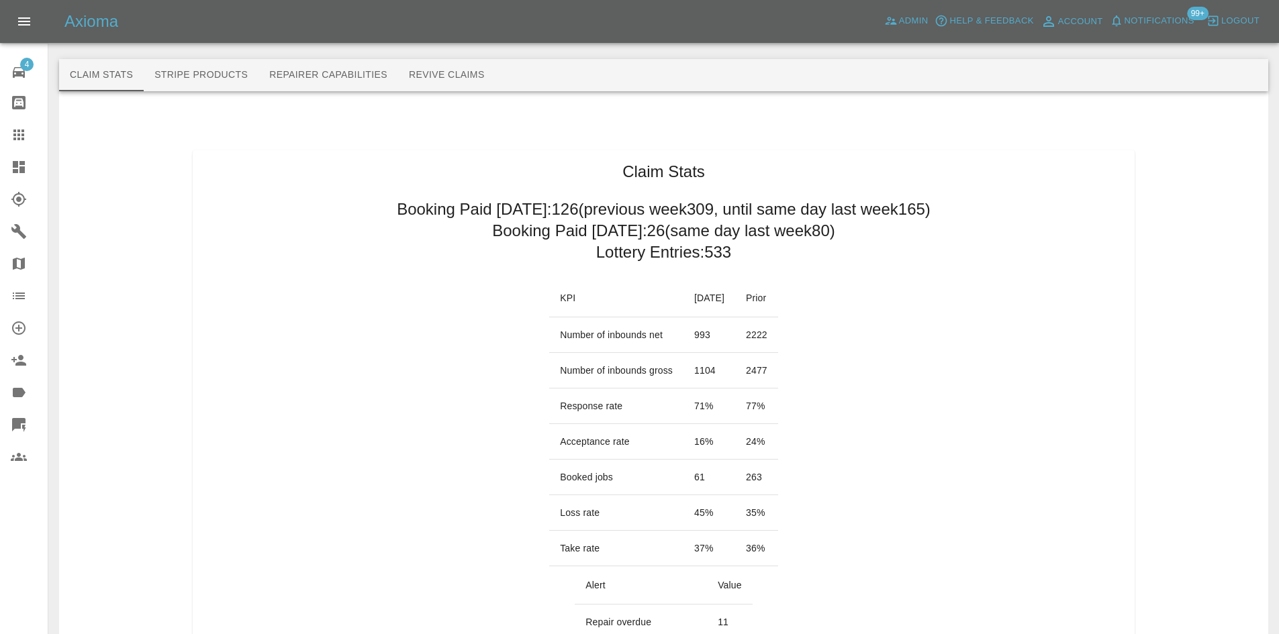
click at [729, 412] on td "71 %" at bounding box center [709, 407] width 52 height 36
drag, startPoint x: 787, startPoint y: 510, endPoint x: 533, endPoint y: 516, distance: 254.5
click at [549, 516] on tr "Loss rate 45 % 35 %" at bounding box center [663, 513] width 229 height 36
copy tr "Loss rate 45 % 35 %"
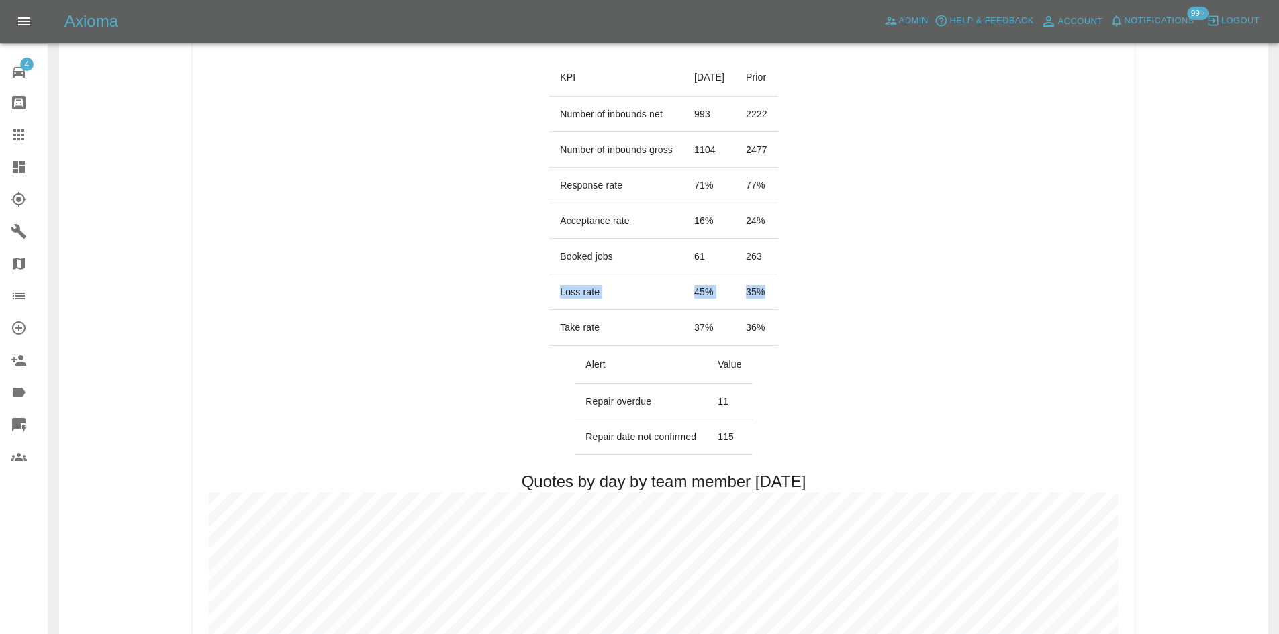
scroll to position [403, 0]
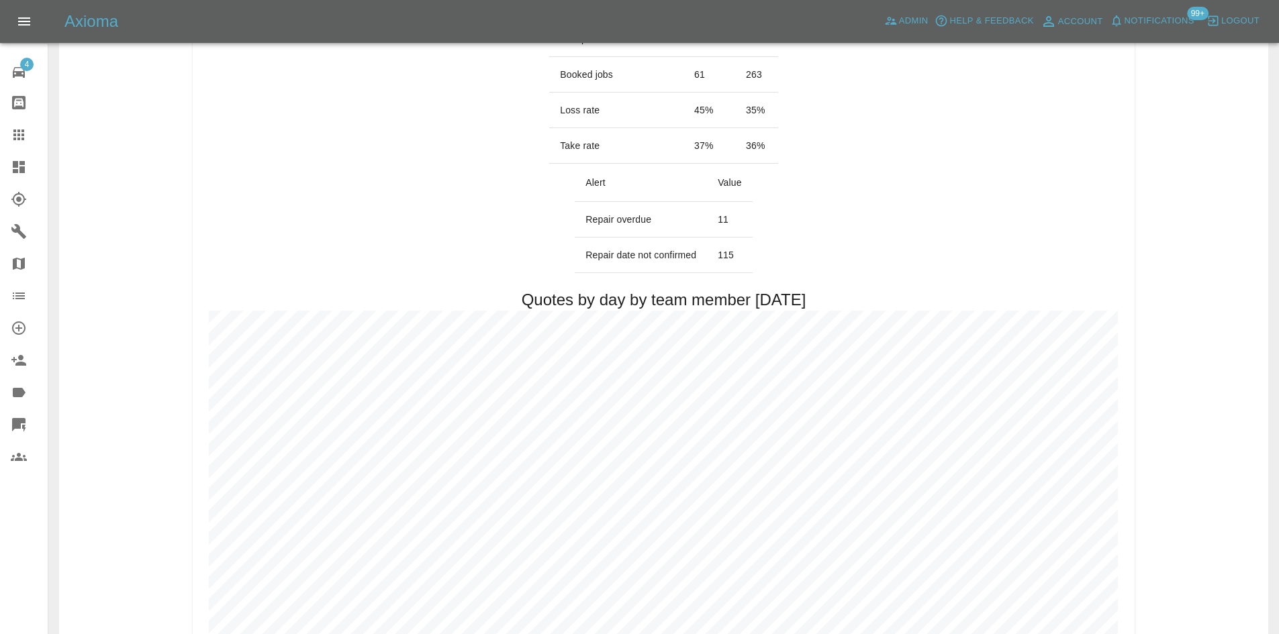
drag, startPoint x: 727, startPoint y: 234, endPoint x: 737, endPoint y: 247, distance: 16.8
click at [730, 237] on tbody "Repair overdue 11 Repair date not confirmed 115" at bounding box center [663, 237] width 177 height 71
click at [750, 262] on td "115" at bounding box center [730, 256] width 46 height 36
drag, startPoint x: 747, startPoint y: 255, endPoint x: 580, endPoint y: 255, distance: 167.2
click at [580, 255] on tr "Repair date not confirmed 115" at bounding box center [663, 256] width 177 height 36
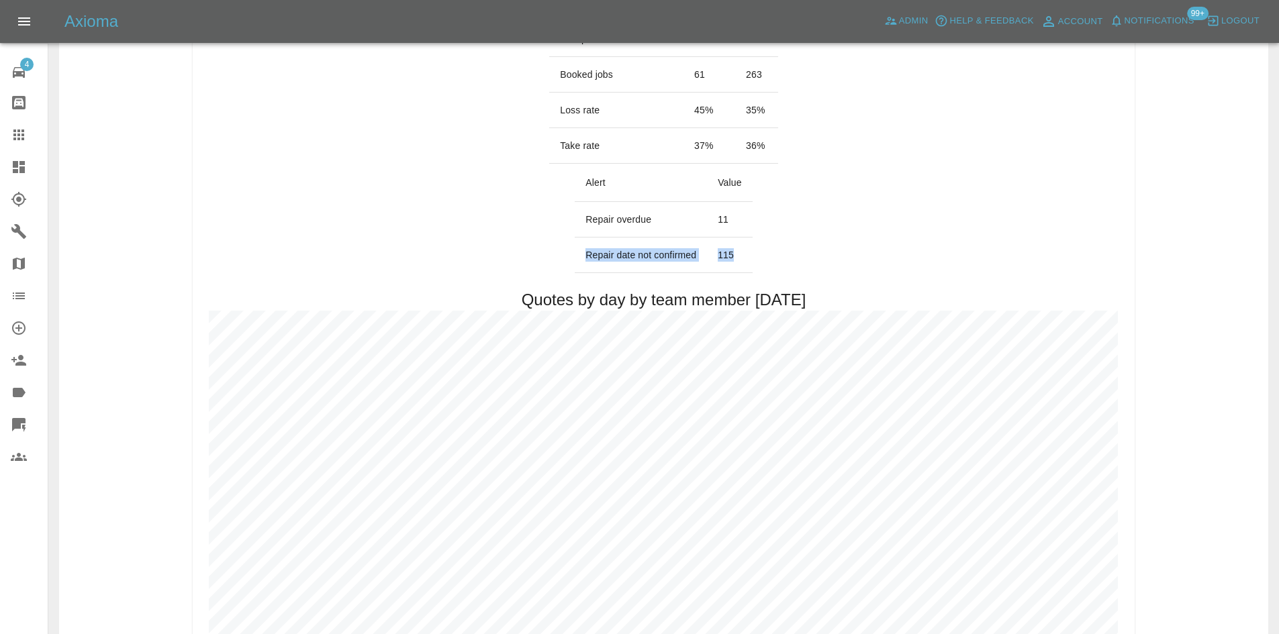
copy tr "Repair date not confirmed 115"
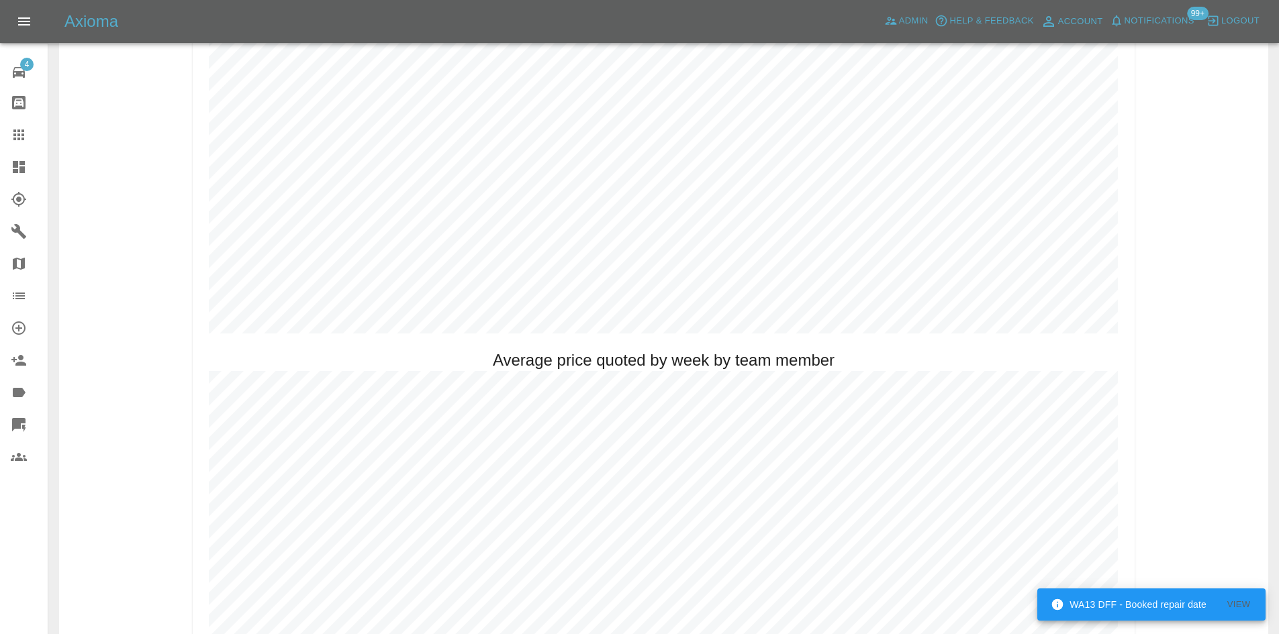
scroll to position [806, 0]
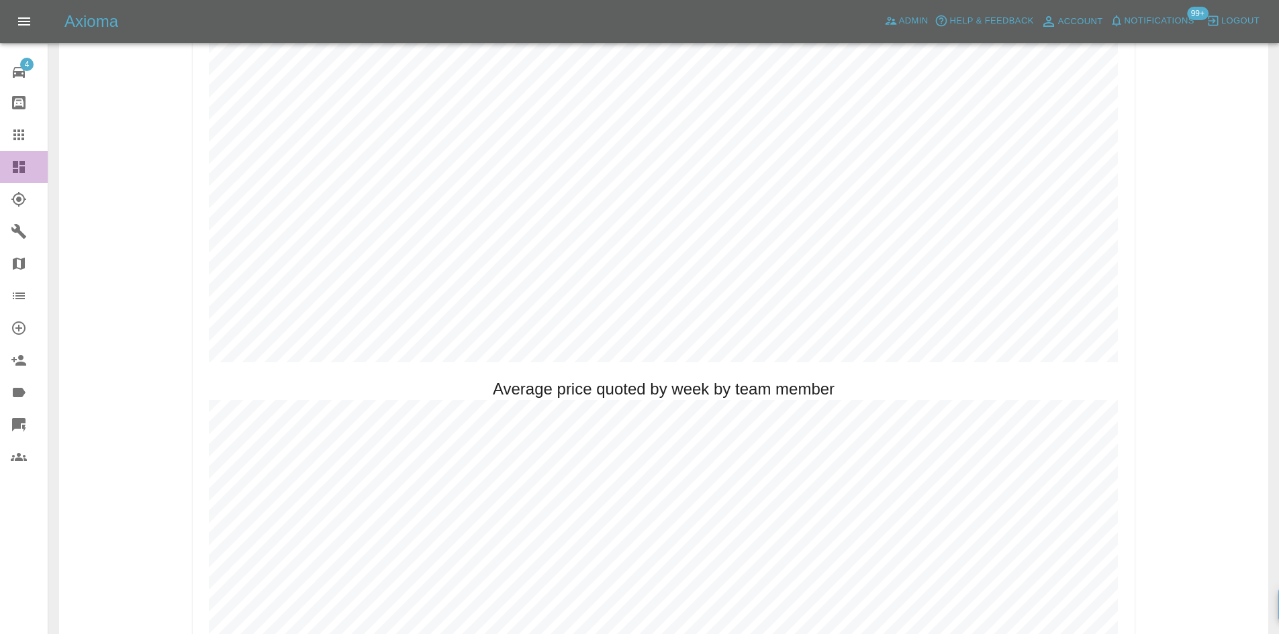
click at [5, 169] on link "Dashboard" at bounding box center [24, 167] width 48 height 32
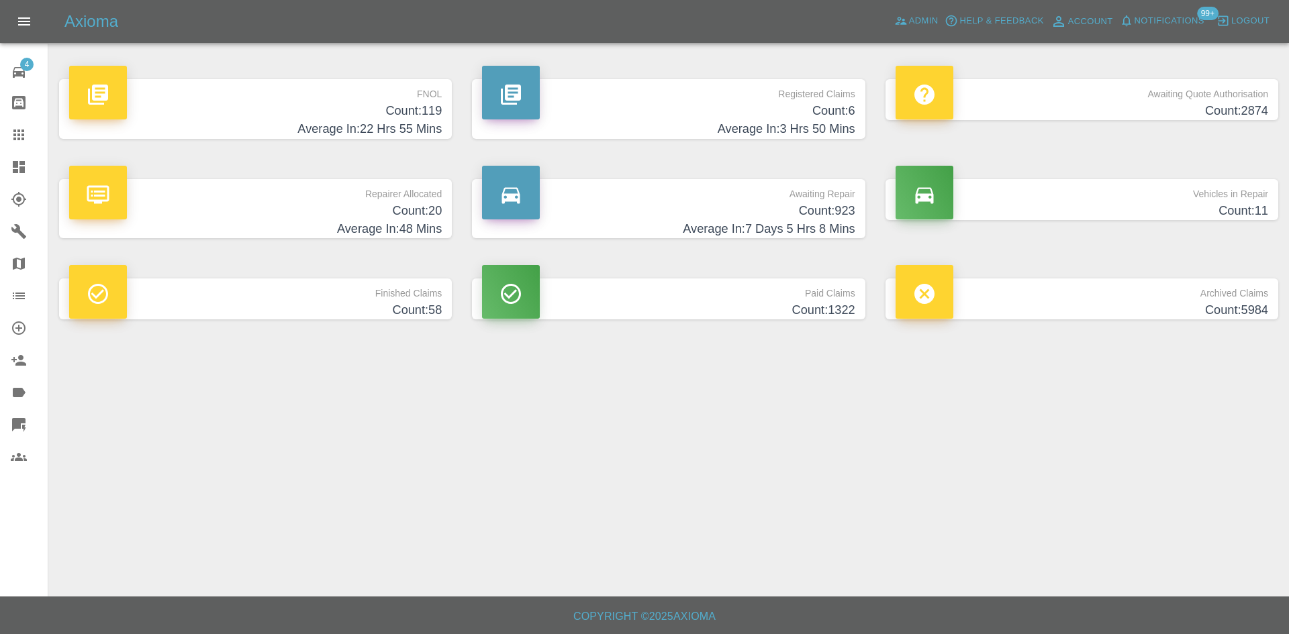
click at [377, 192] on p "Repairer Allocated" at bounding box center [255, 190] width 373 height 23
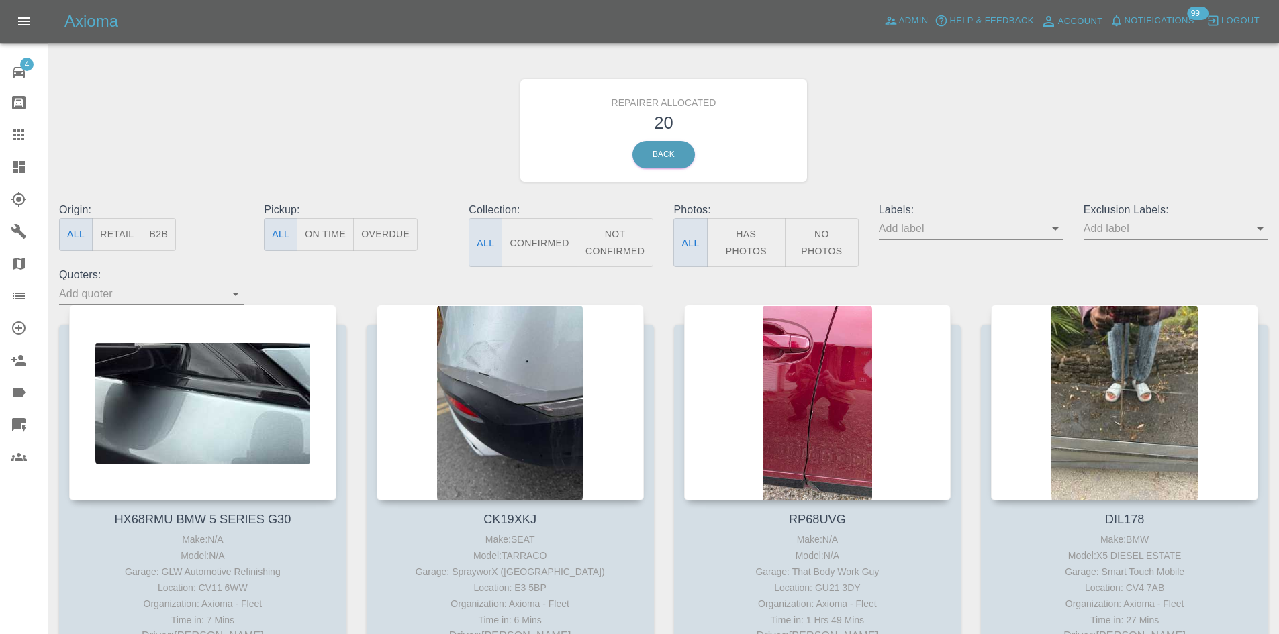
click at [28, 164] on div at bounding box center [30, 167] width 38 height 16
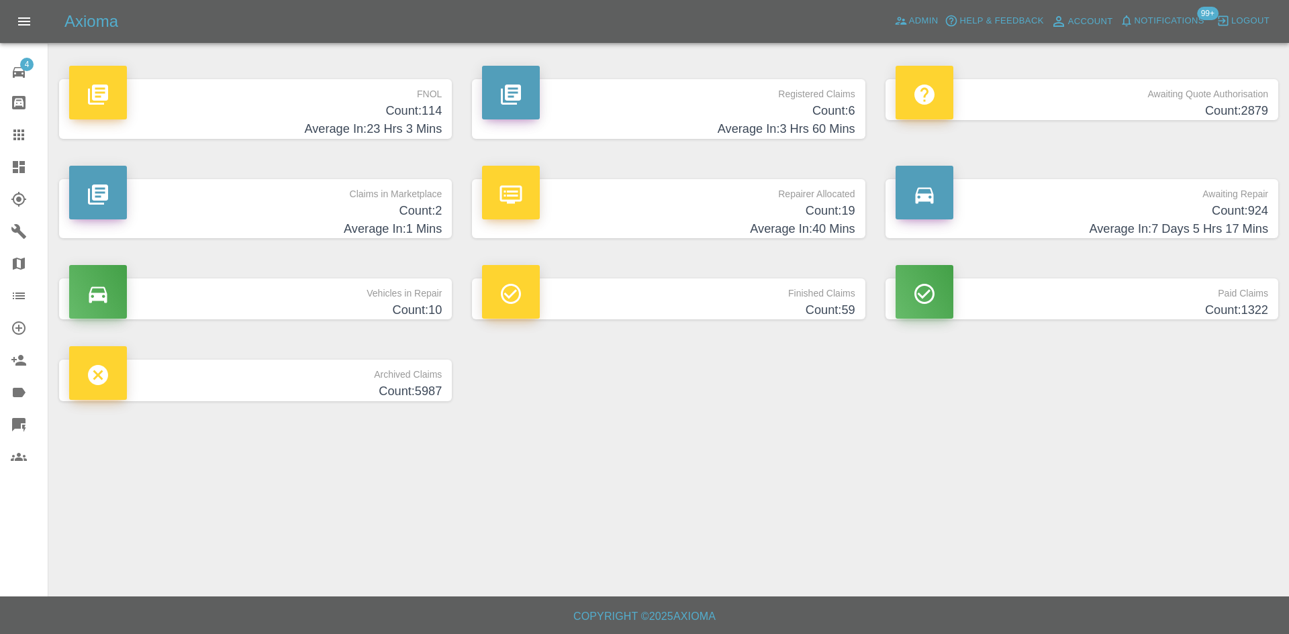
click at [660, 81] on p "Registered Claims" at bounding box center [668, 90] width 373 height 23
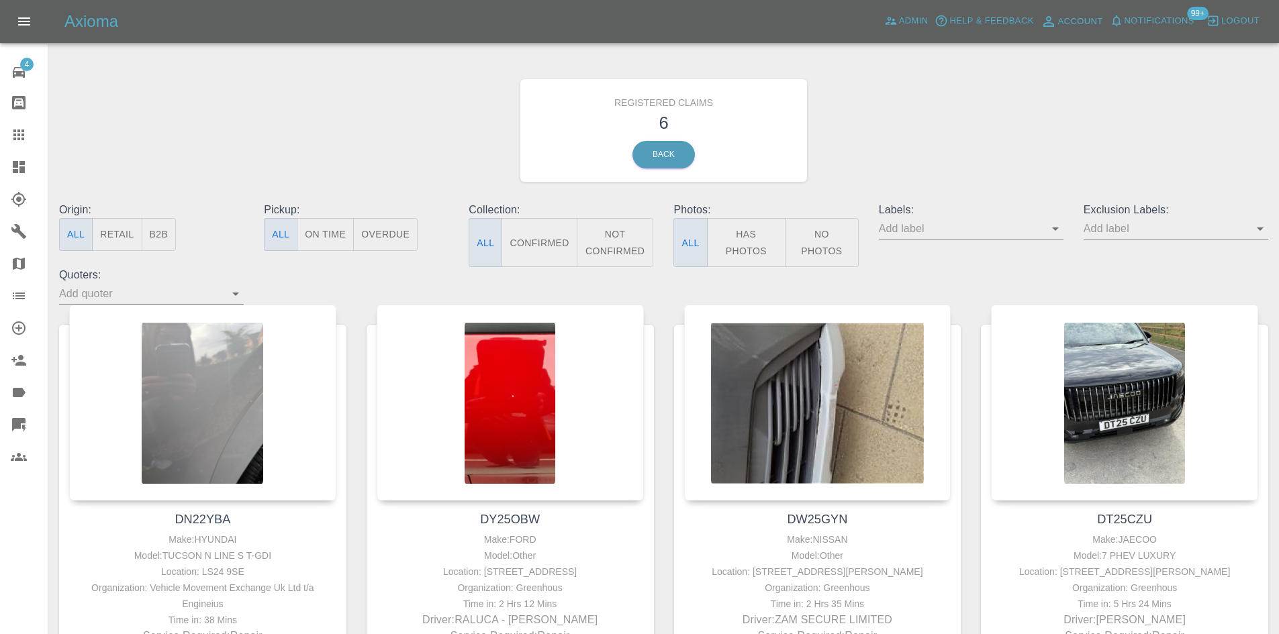
click at [21, 162] on icon at bounding box center [19, 167] width 12 height 12
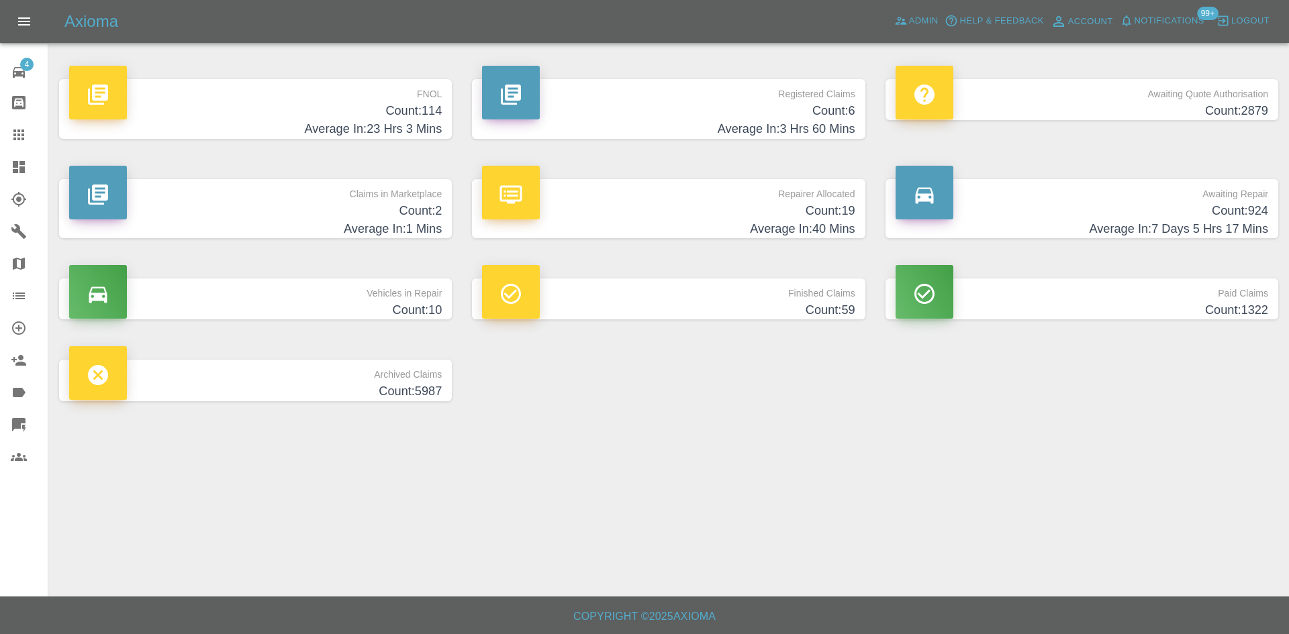
click at [263, 136] on h4 "Average In: 23 Hrs 3 Mins" at bounding box center [255, 129] width 373 height 18
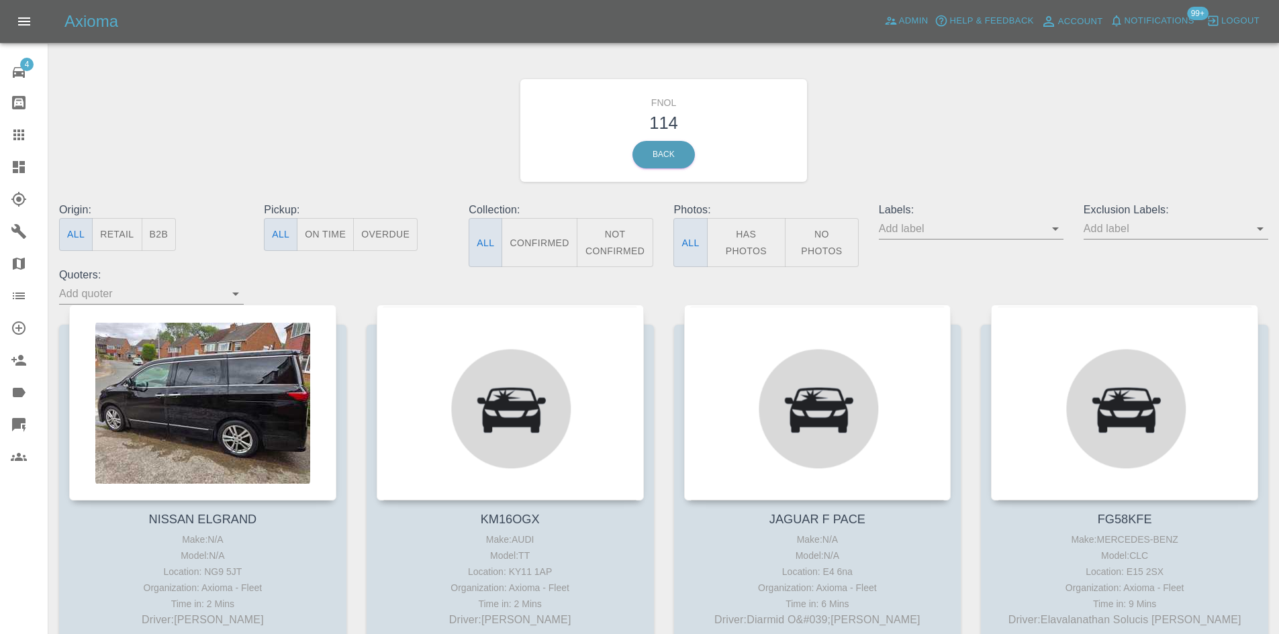
click at [846, 248] on button "No Photos" at bounding box center [822, 242] width 74 height 49
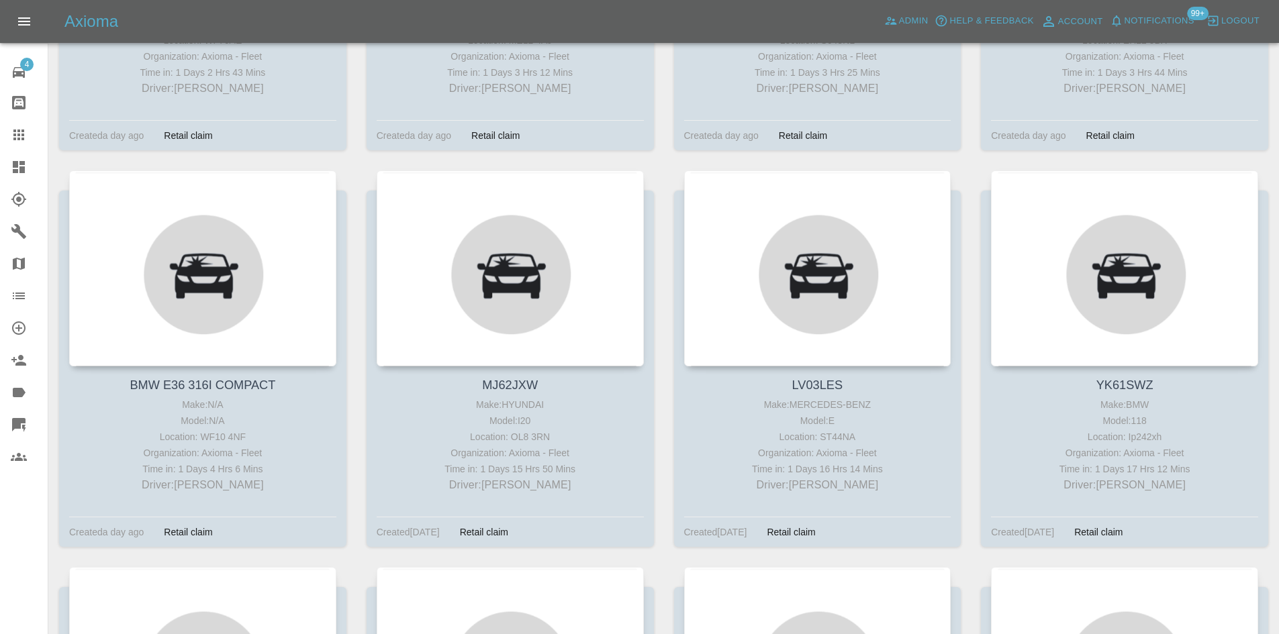
scroll to position [7663, 0]
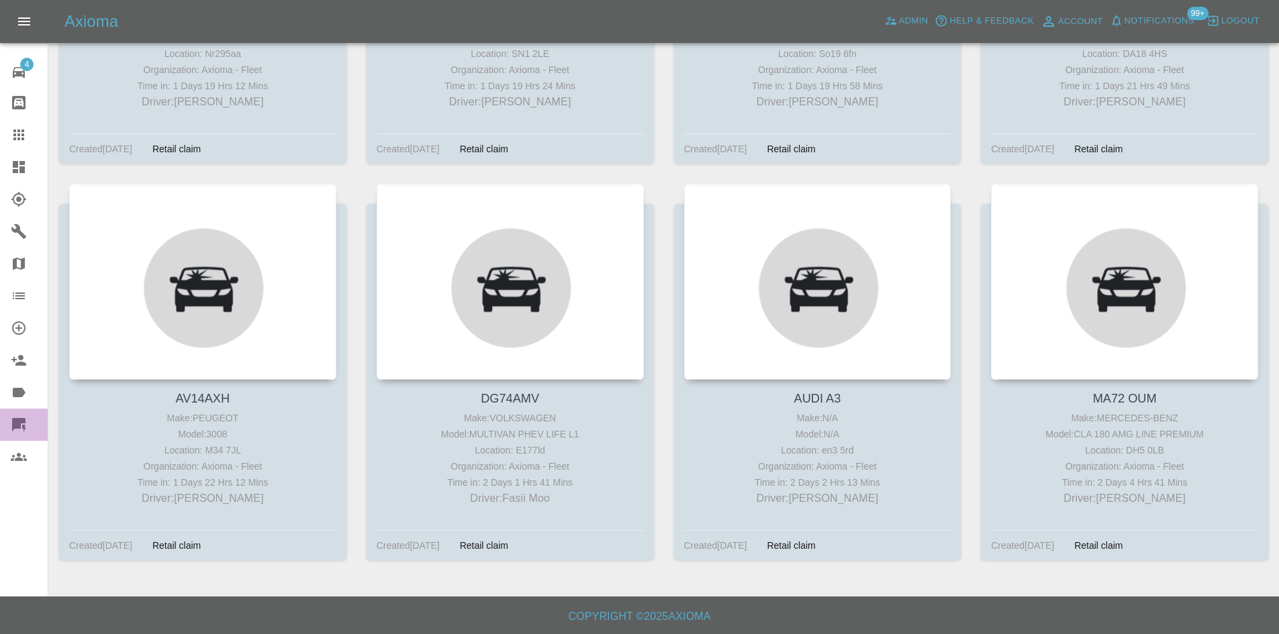
click at [25, 428] on icon at bounding box center [24, 428] width 4 height 7
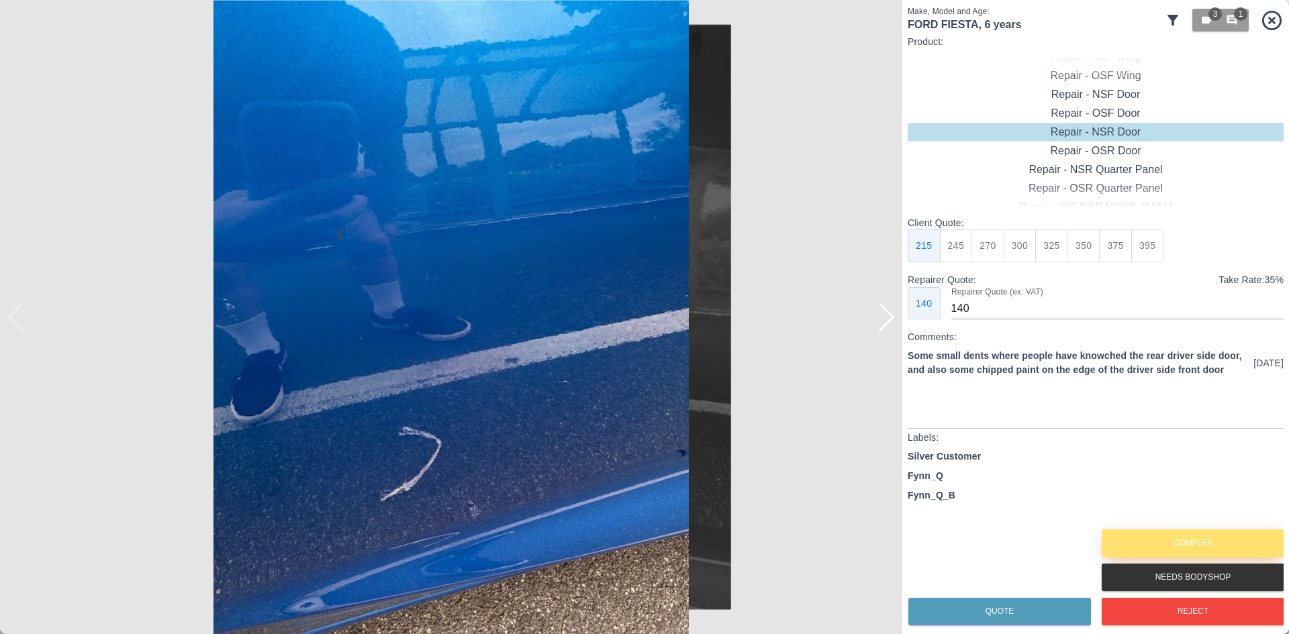
click at [1166, 542] on button "Complex" at bounding box center [1193, 544] width 183 height 28
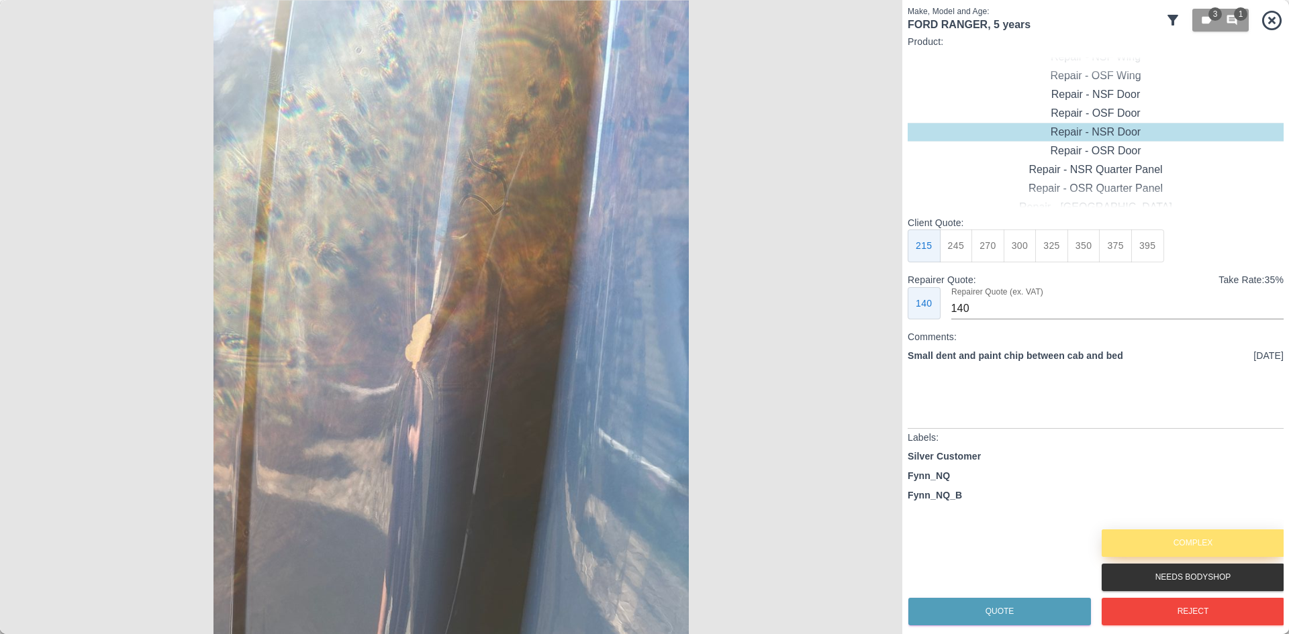
click at [1166, 542] on button "Complex" at bounding box center [1193, 544] width 183 height 28
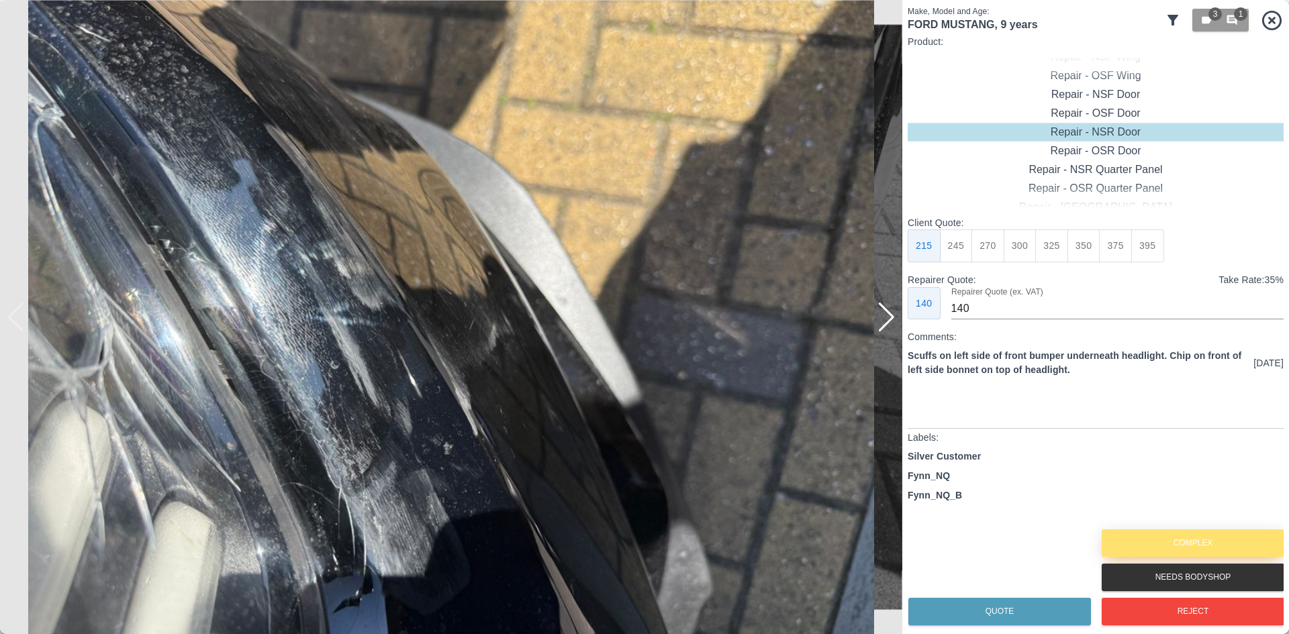
click at [1166, 542] on button "Complex" at bounding box center [1193, 544] width 183 height 28
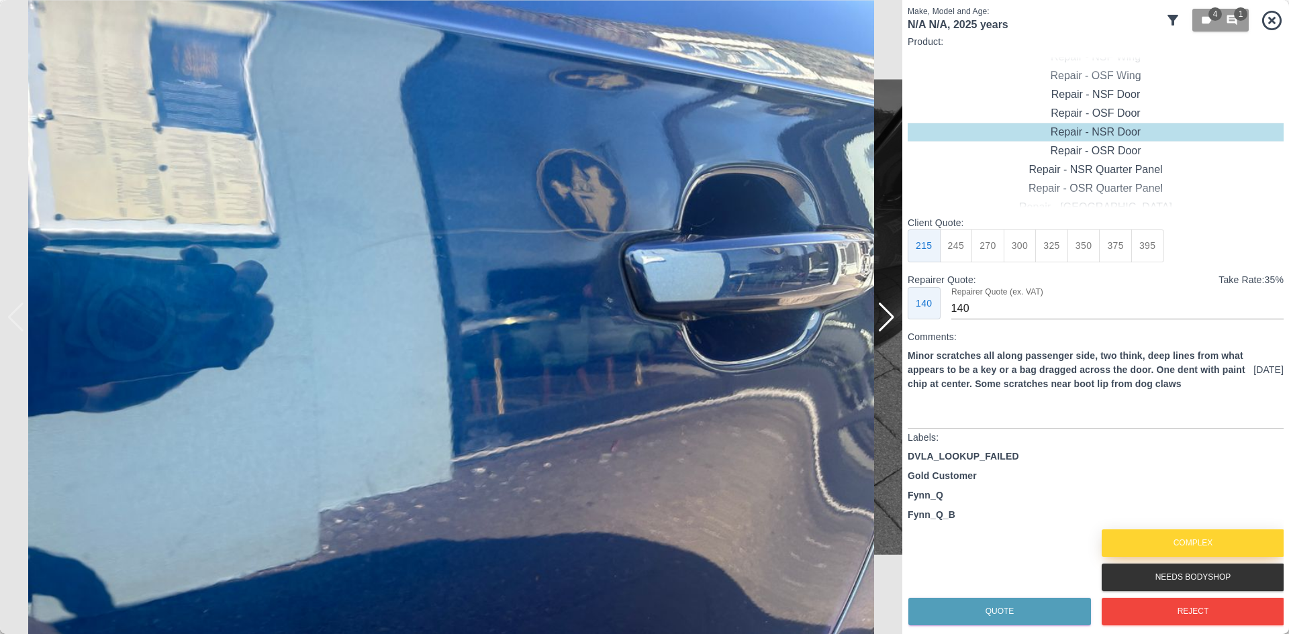
click at [1157, 542] on button "Complex" at bounding box center [1193, 544] width 183 height 28
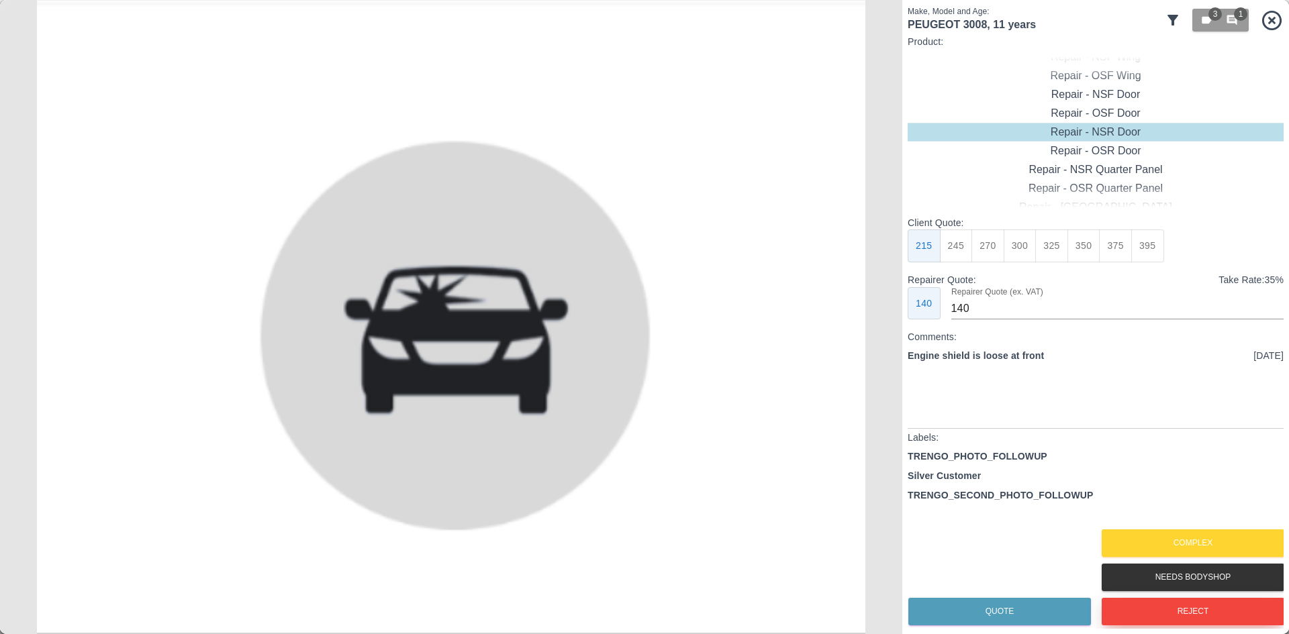
click at [1160, 612] on button "Reject" at bounding box center [1193, 612] width 183 height 28
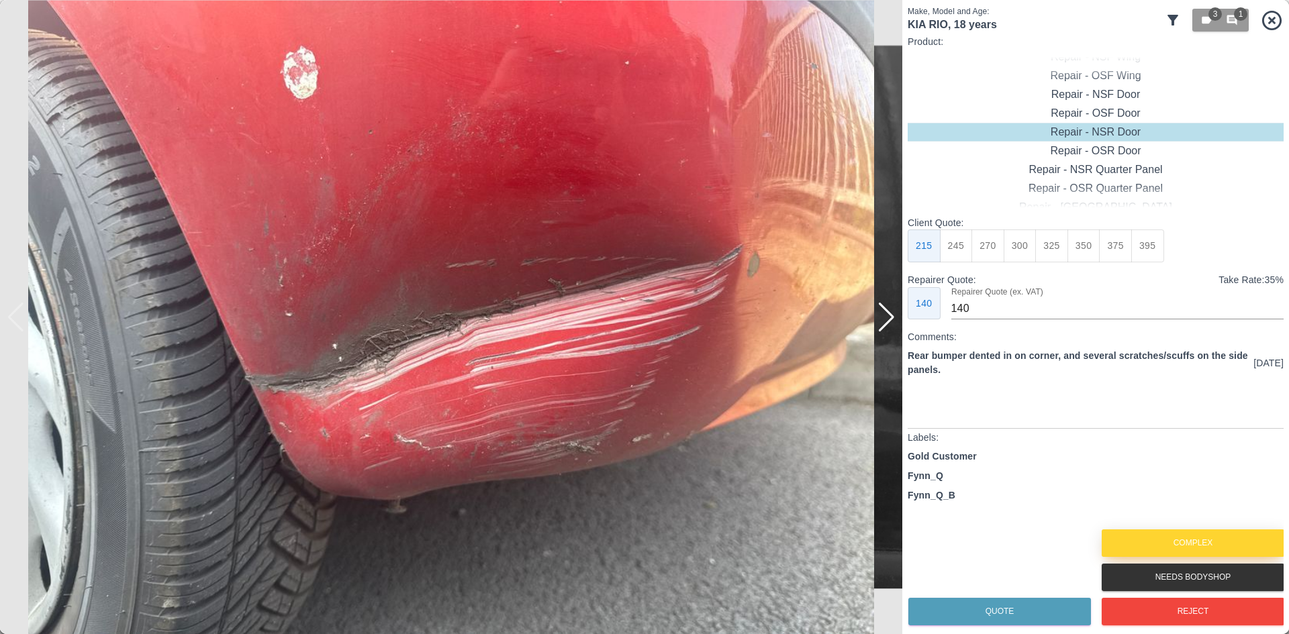
click at [1153, 550] on button "Complex" at bounding box center [1193, 544] width 183 height 28
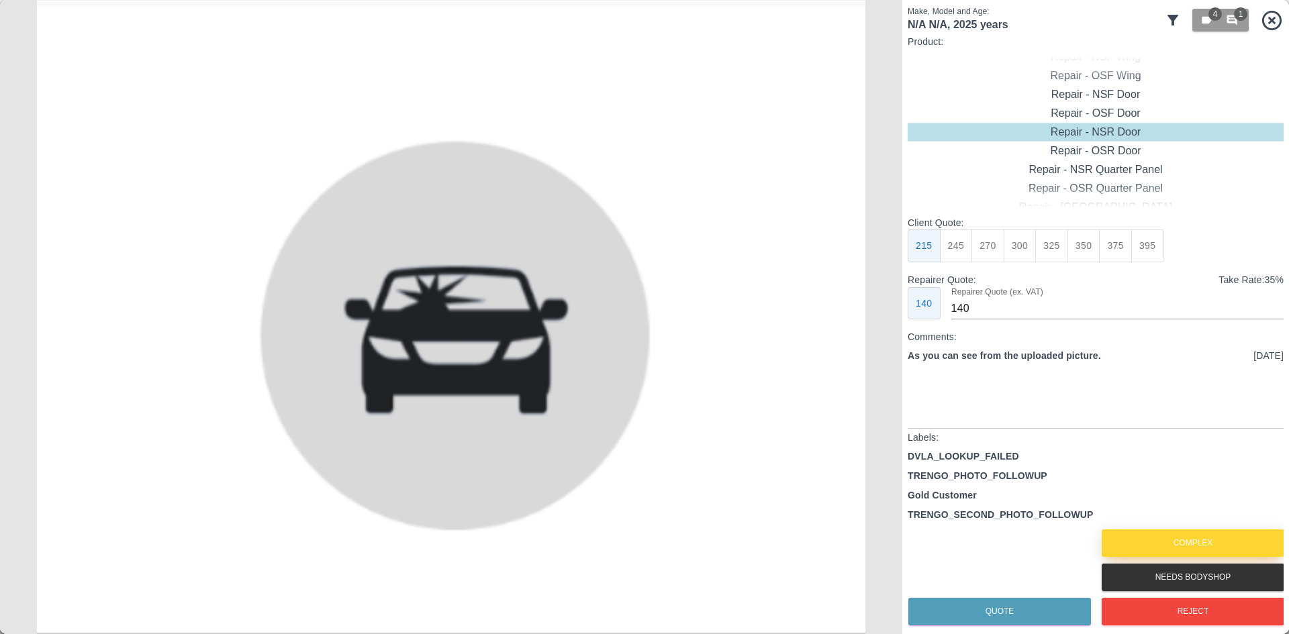
click at [1153, 550] on button "Complex" at bounding box center [1193, 544] width 183 height 28
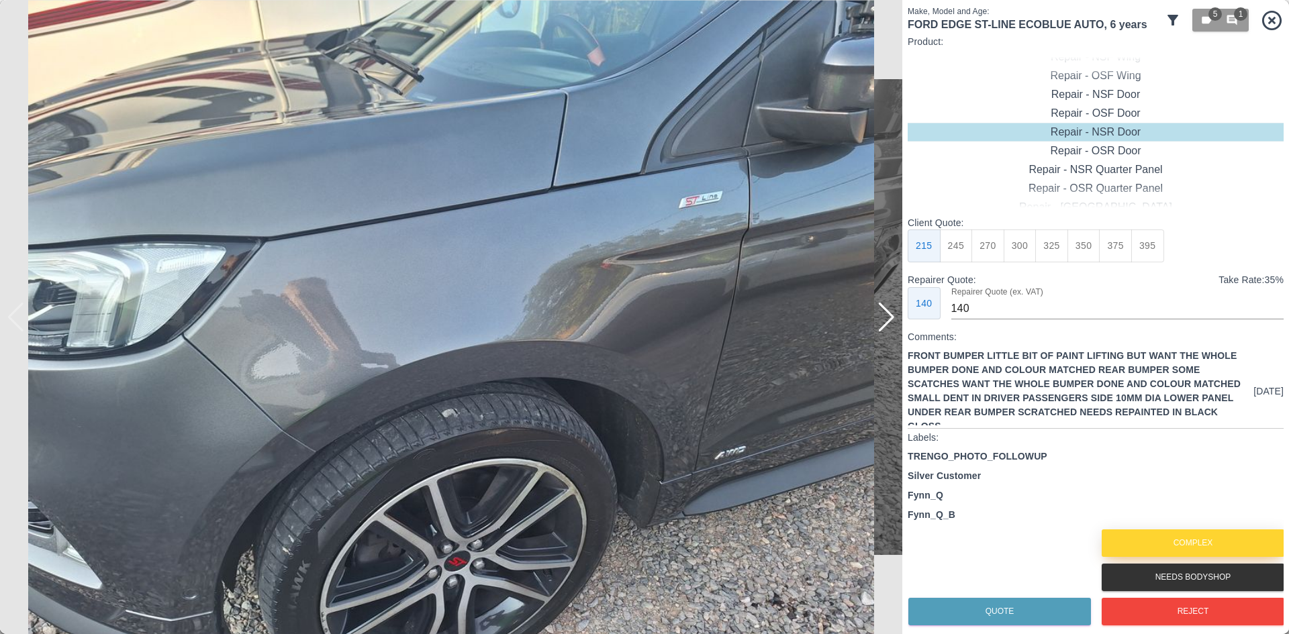
click at [1153, 550] on button "Complex" at bounding box center [1193, 544] width 183 height 28
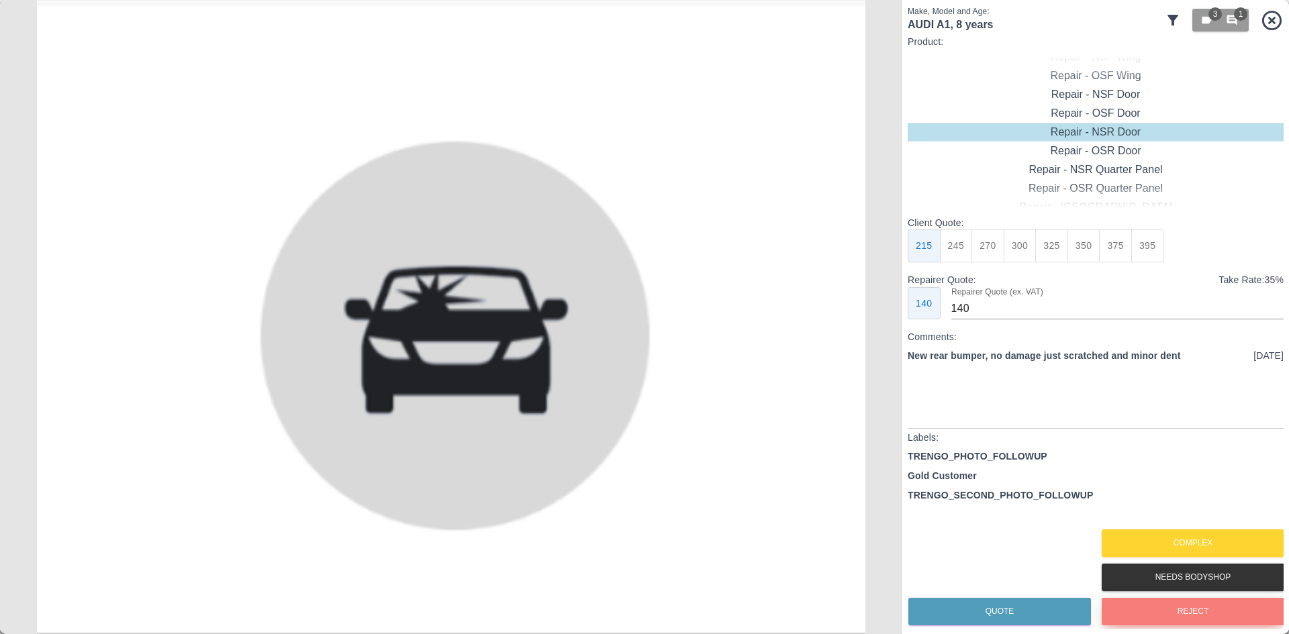
click at [1157, 612] on button "Reject" at bounding box center [1193, 612] width 183 height 28
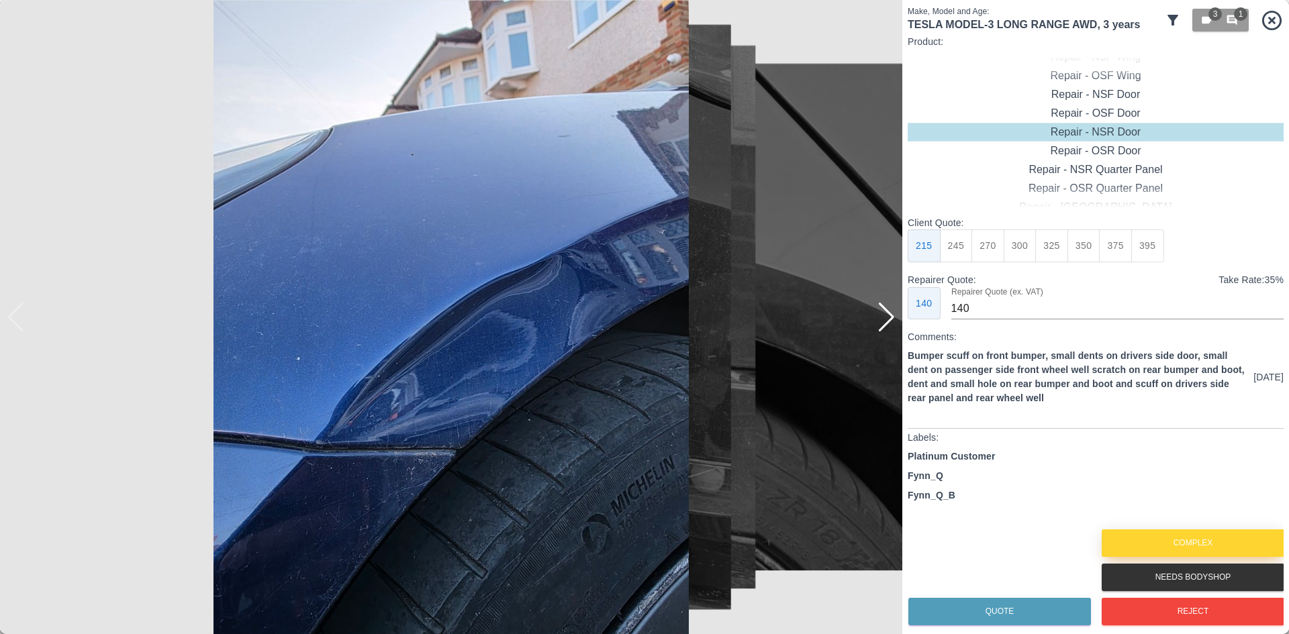
click at [1162, 552] on button "Complex" at bounding box center [1193, 544] width 183 height 28
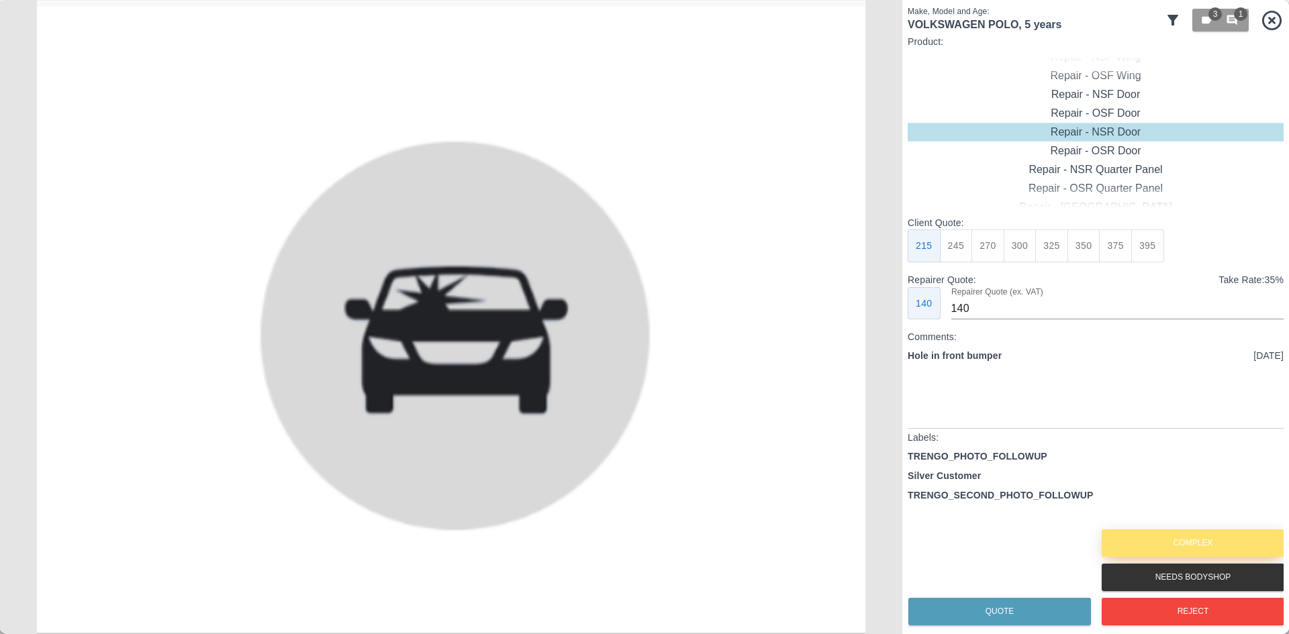
click at [1162, 552] on button "Complex" at bounding box center [1193, 544] width 183 height 28
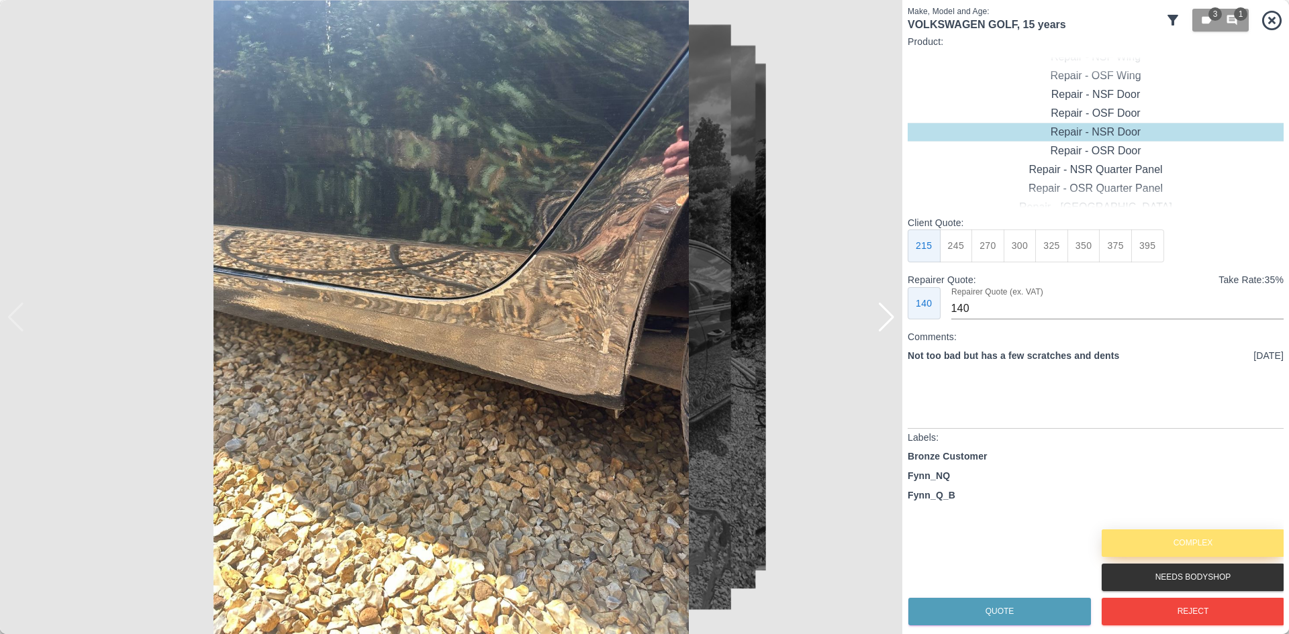
click at [1162, 552] on button "Complex" at bounding box center [1193, 544] width 183 height 28
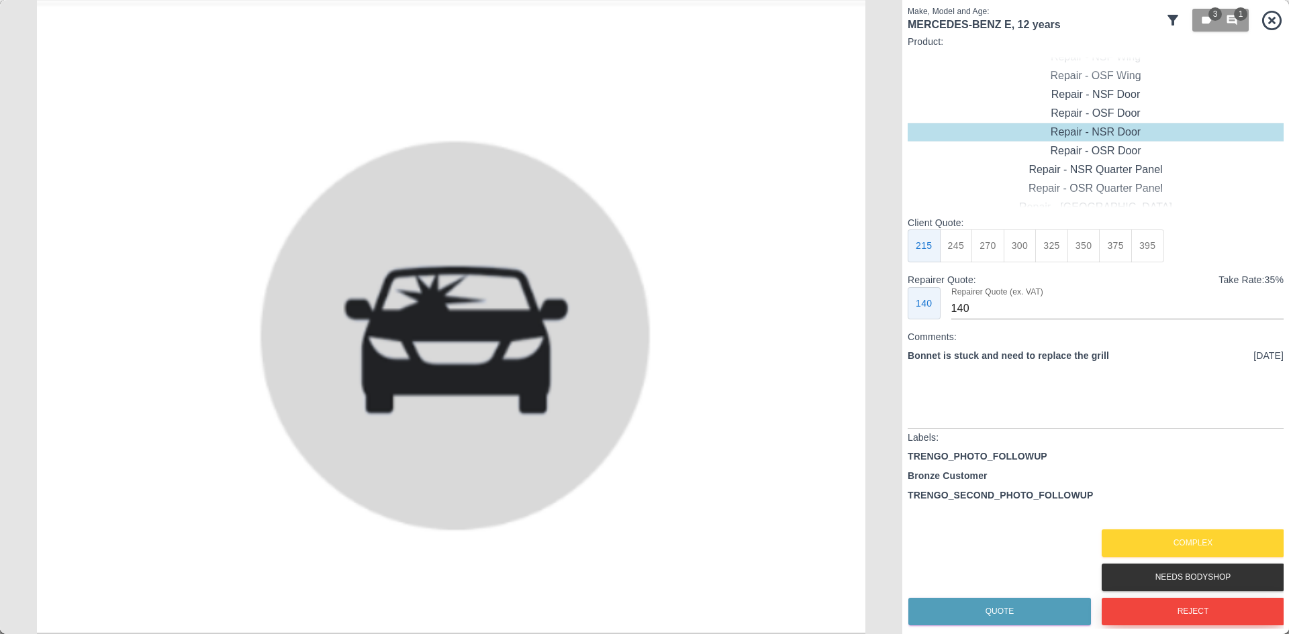
click at [1165, 610] on button "Reject" at bounding box center [1193, 612] width 183 height 28
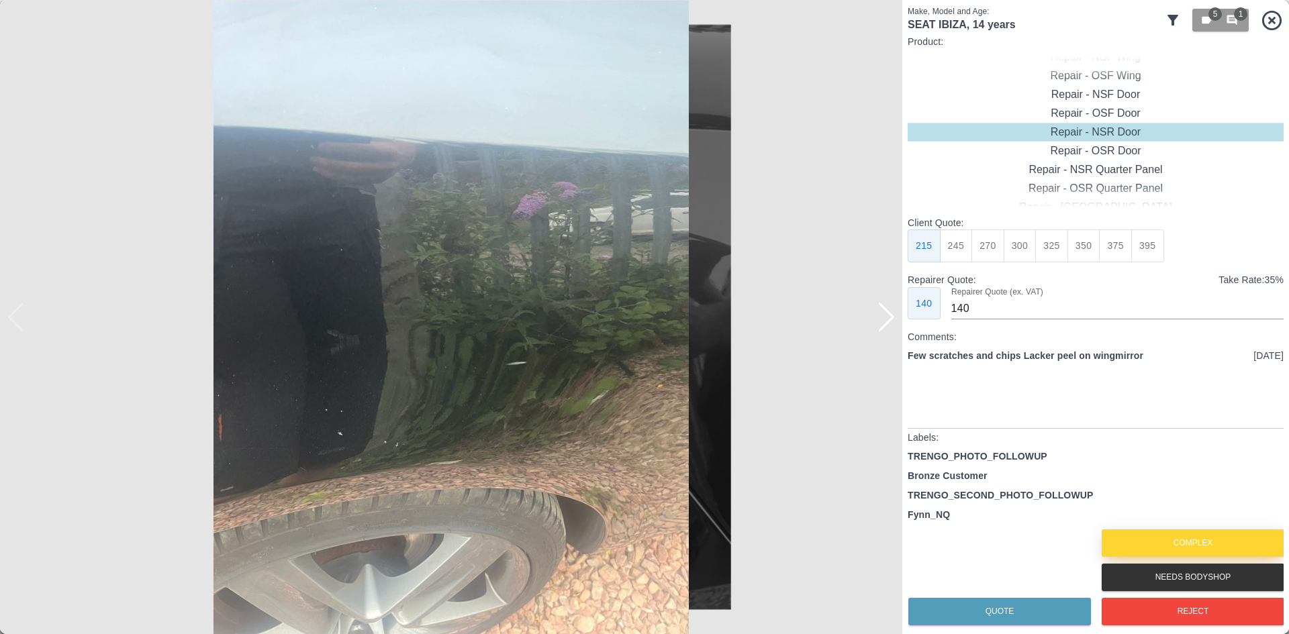
click at [1163, 542] on button "Complex" at bounding box center [1193, 544] width 183 height 28
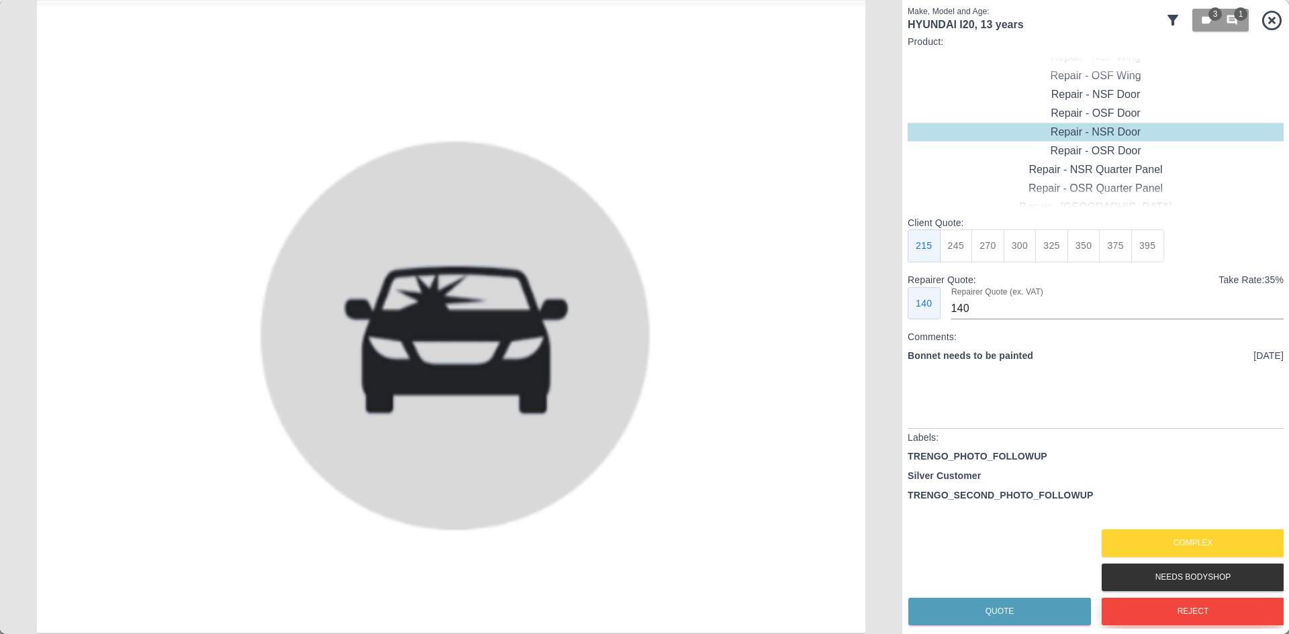
click at [1171, 610] on button "Reject" at bounding box center [1193, 612] width 183 height 28
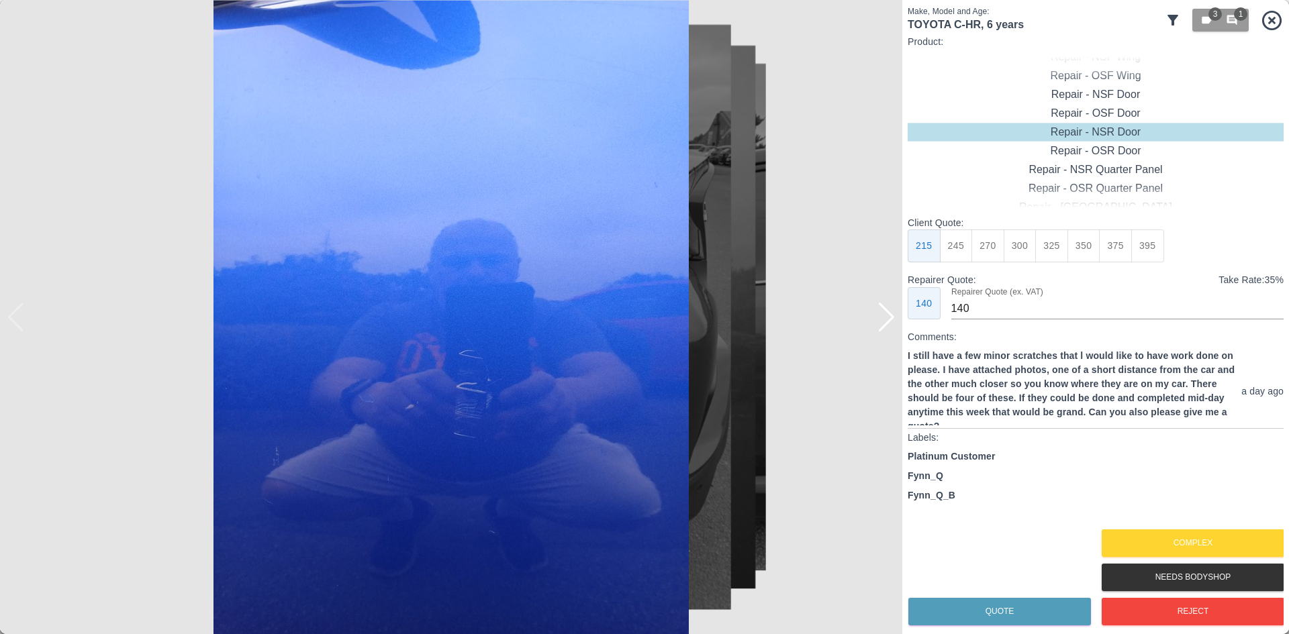
click at [1261, 29] on icon at bounding box center [1271, 20] width 23 height 23
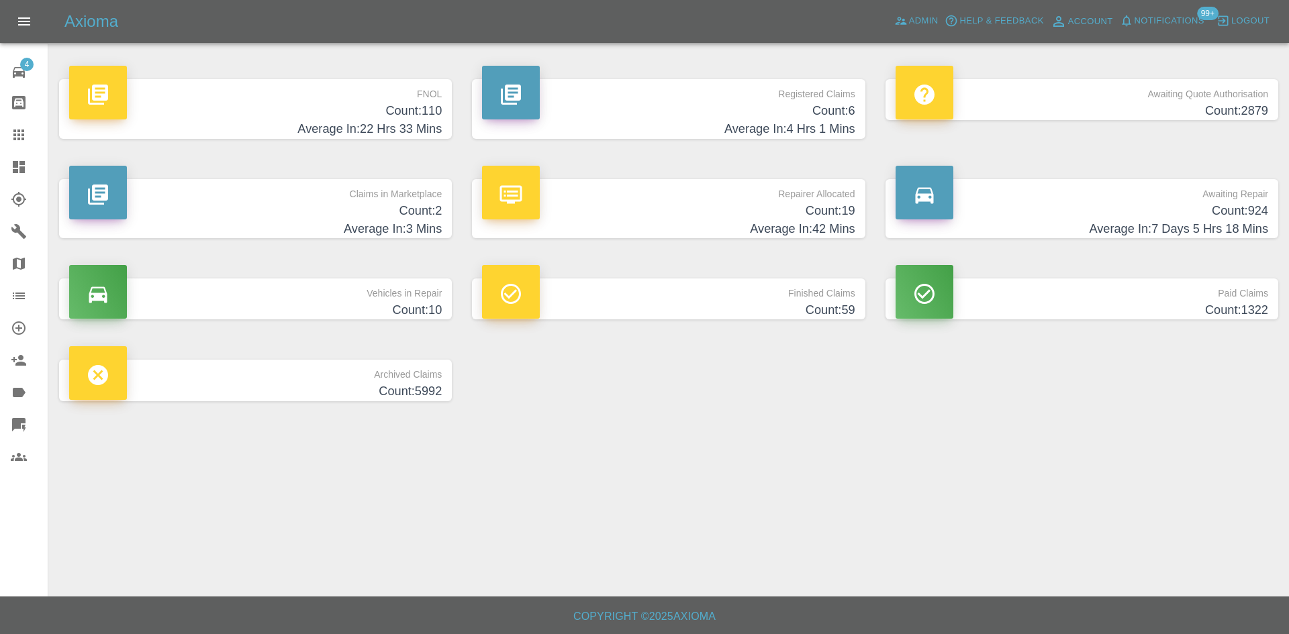
click at [299, 124] on h4 "Average In: 22 Hrs 33 Mins" at bounding box center [255, 129] width 373 height 18
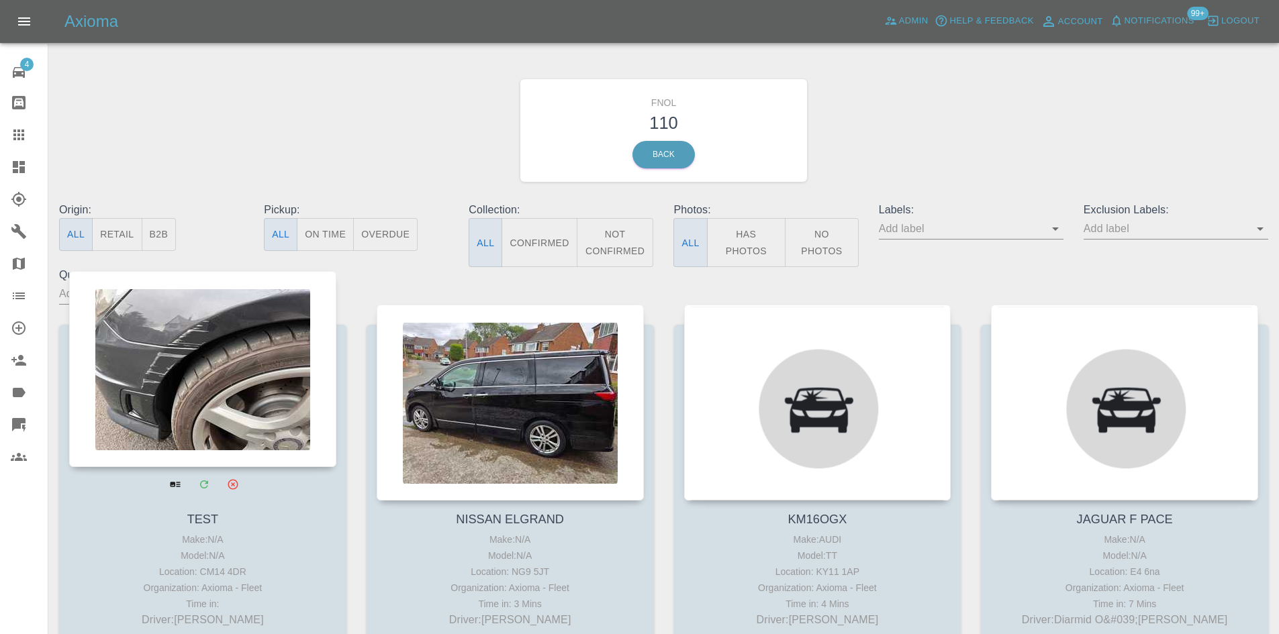
click at [242, 330] on div at bounding box center [202, 369] width 267 height 196
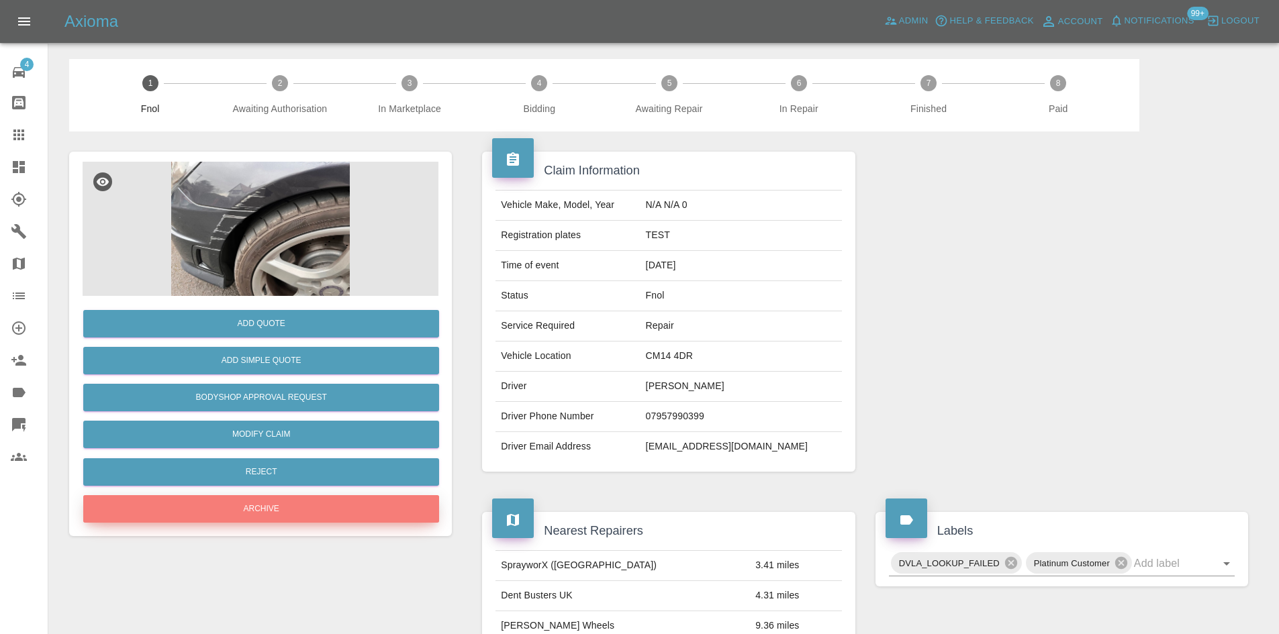
click at [335, 513] on button "Archive" at bounding box center [261, 509] width 356 height 28
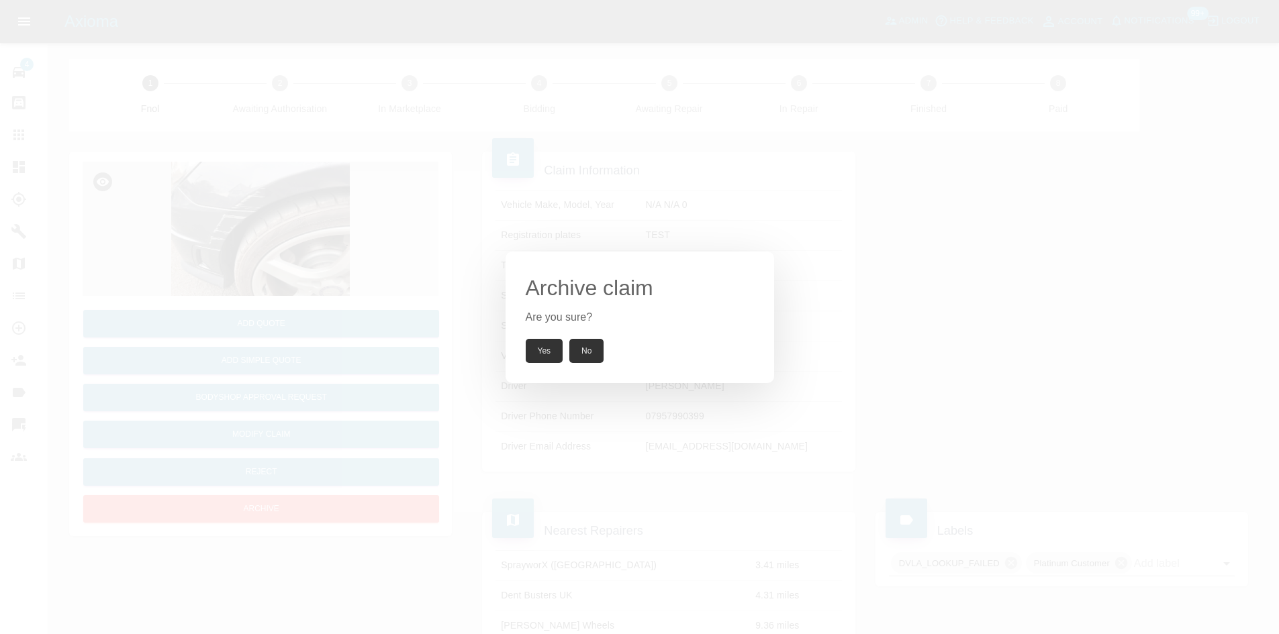
click at [550, 351] on button "Yes" at bounding box center [545, 351] width 38 height 24
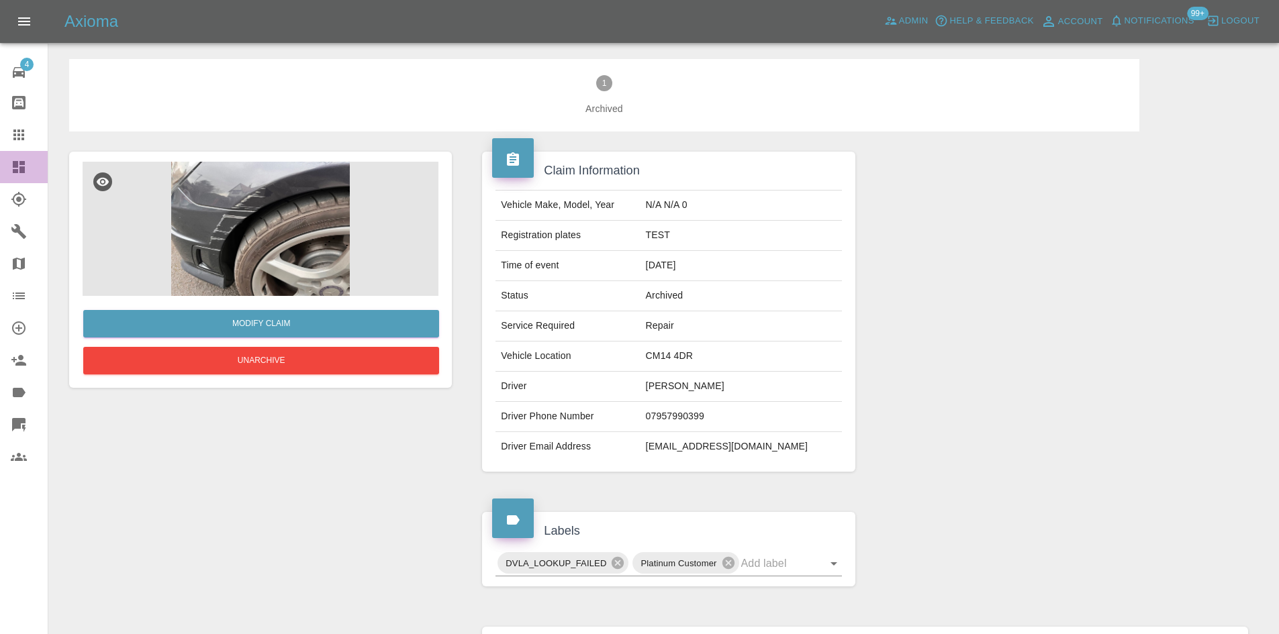
click at [32, 169] on div at bounding box center [30, 167] width 38 height 16
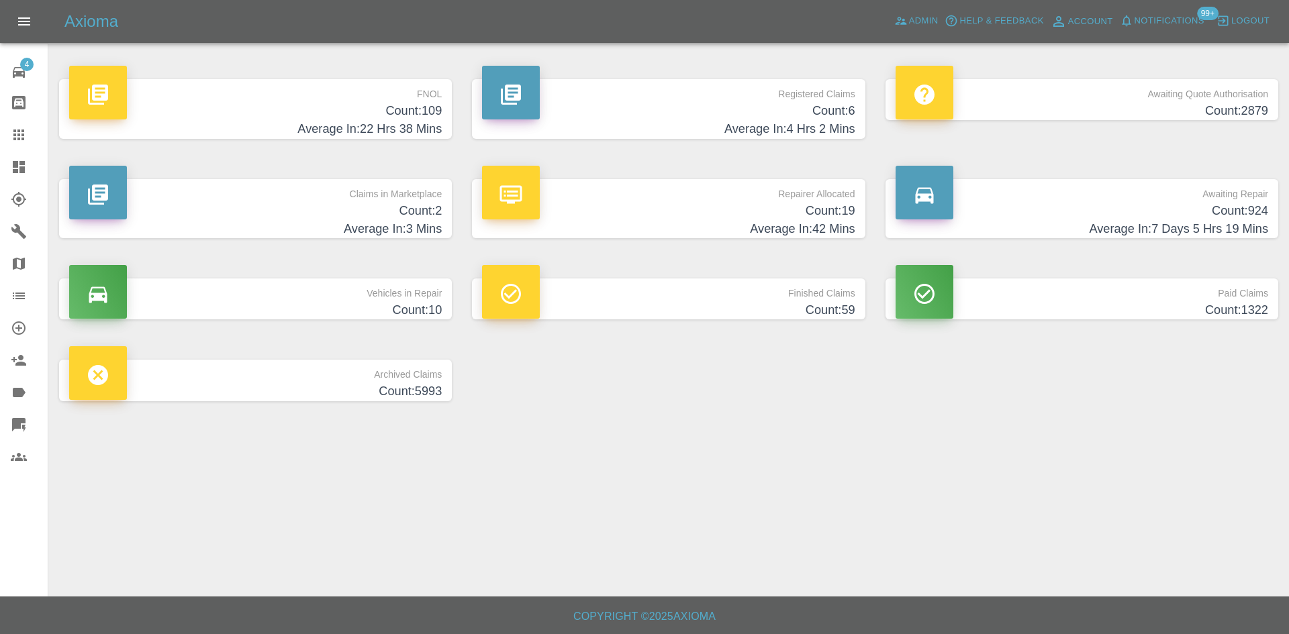
click at [418, 105] on h4 "Count: 109" at bounding box center [255, 111] width 373 height 18
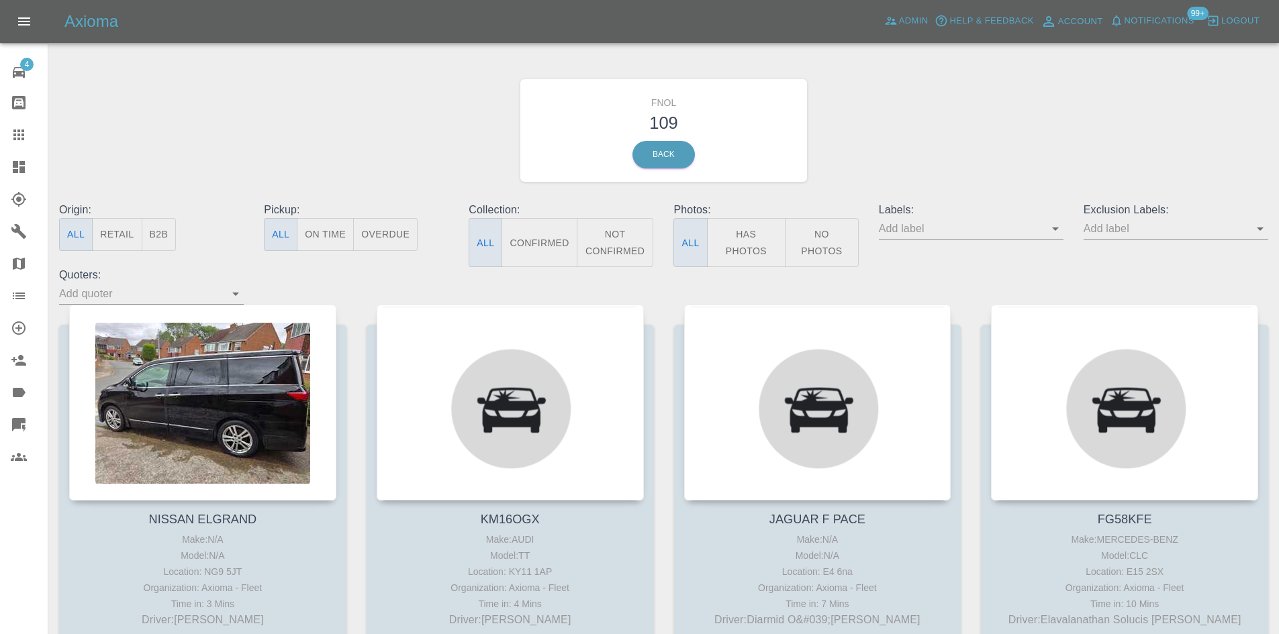
click at [785, 243] on button "No Photos" at bounding box center [822, 242] width 74 height 49
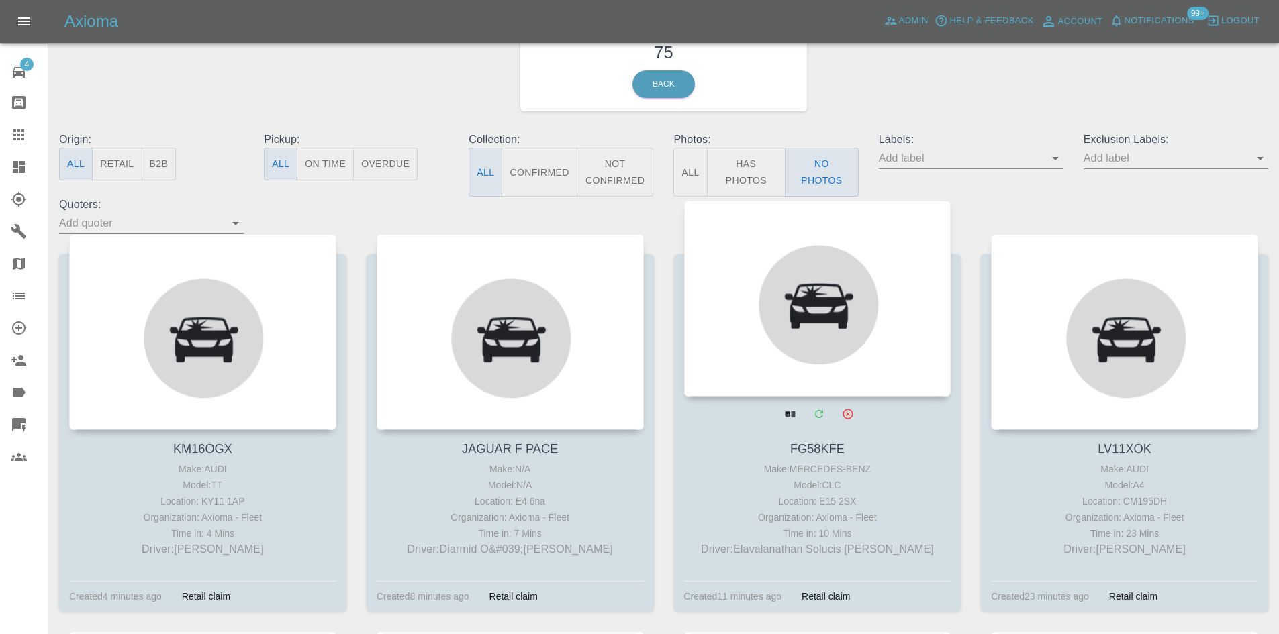
scroll to position [134, 0]
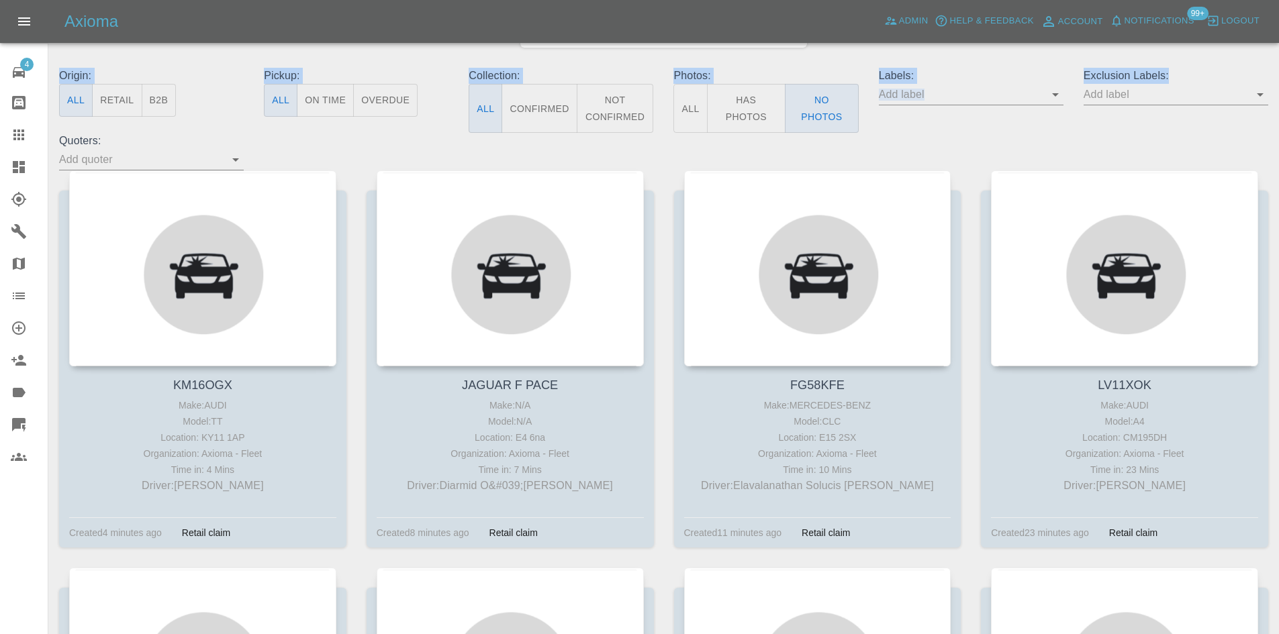
drag, startPoint x: 1278, startPoint y: 44, endPoint x: 1281, endPoint y: 57, distance: 13.2
click at [4, 174] on link "Dashboard" at bounding box center [24, 167] width 48 height 32
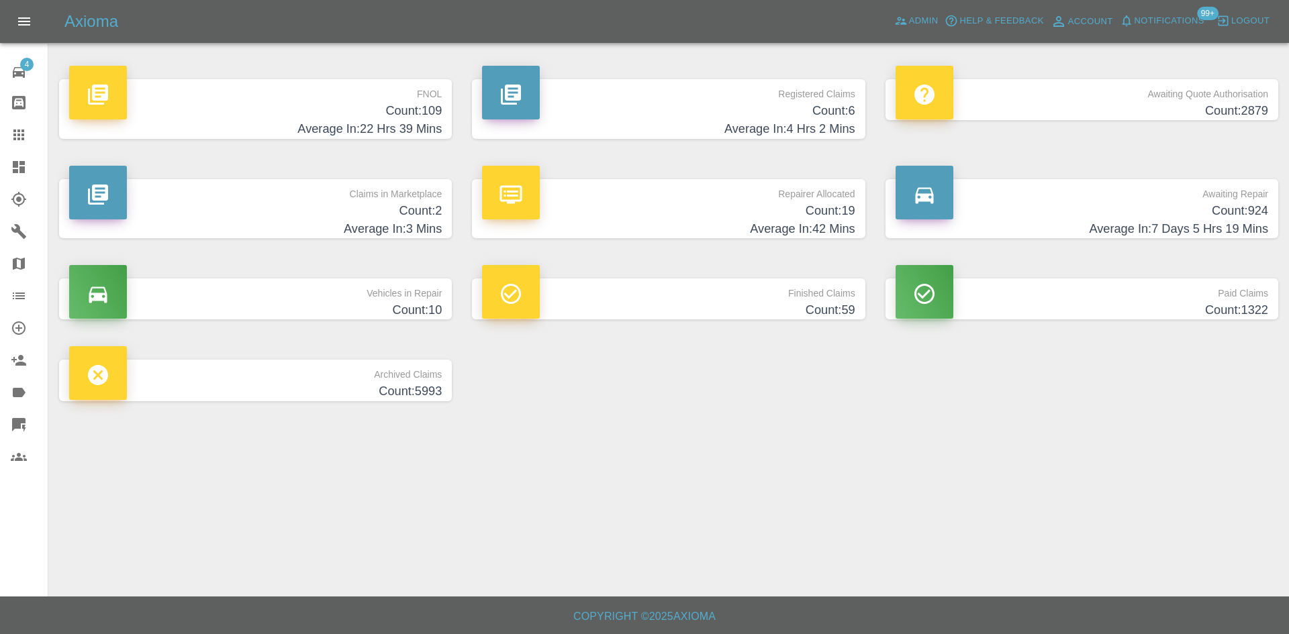
click at [941, 21] on button "Help & Feedback" at bounding box center [993, 21] width 105 height 21
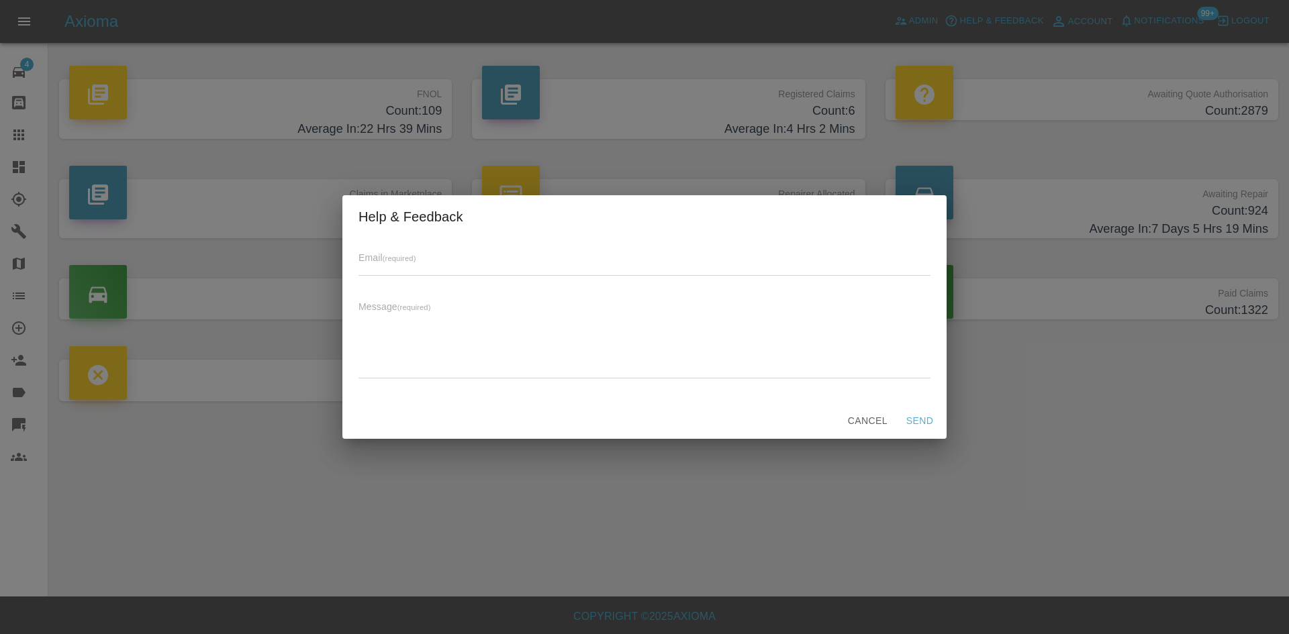
click at [863, 422] on button "Cancel" at bounding box center [868, 421] width 50 height 25
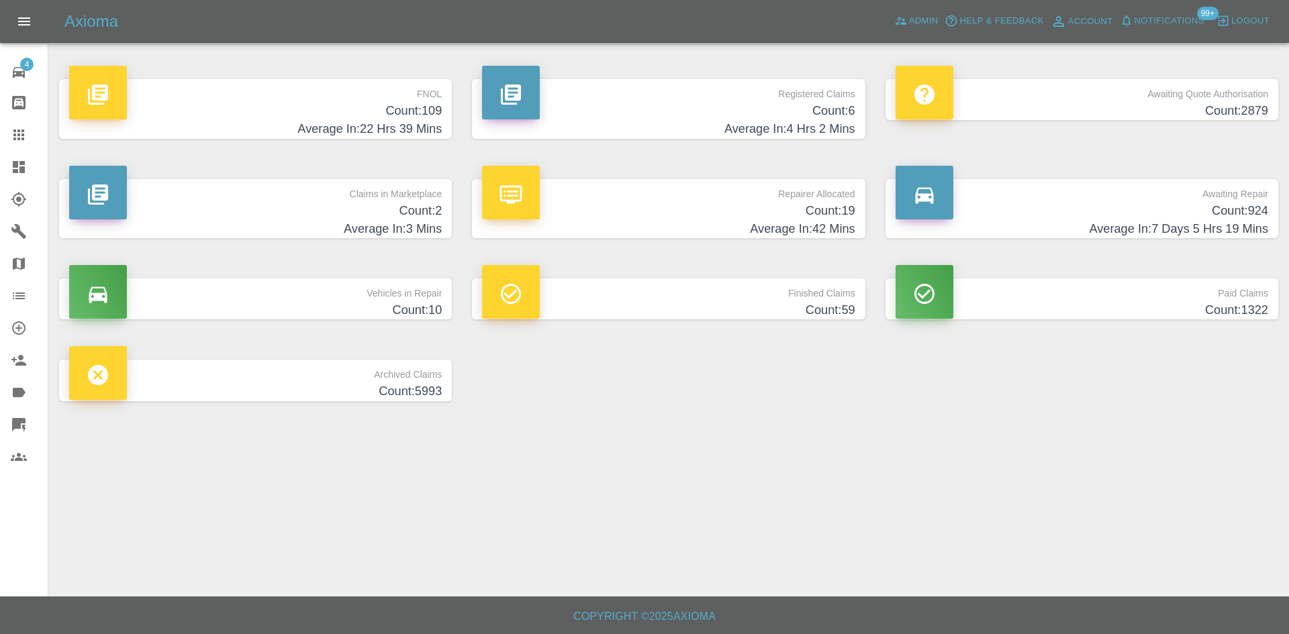
click at [914, 33] on div "Axioma Admin Help & Feedback Account Notifications 99+ Logout" at bounding box center [644, 21] width 1289 height 43
click at [914, 28] on span "Admin" at bounding box center [924, 20] width 30 height 15
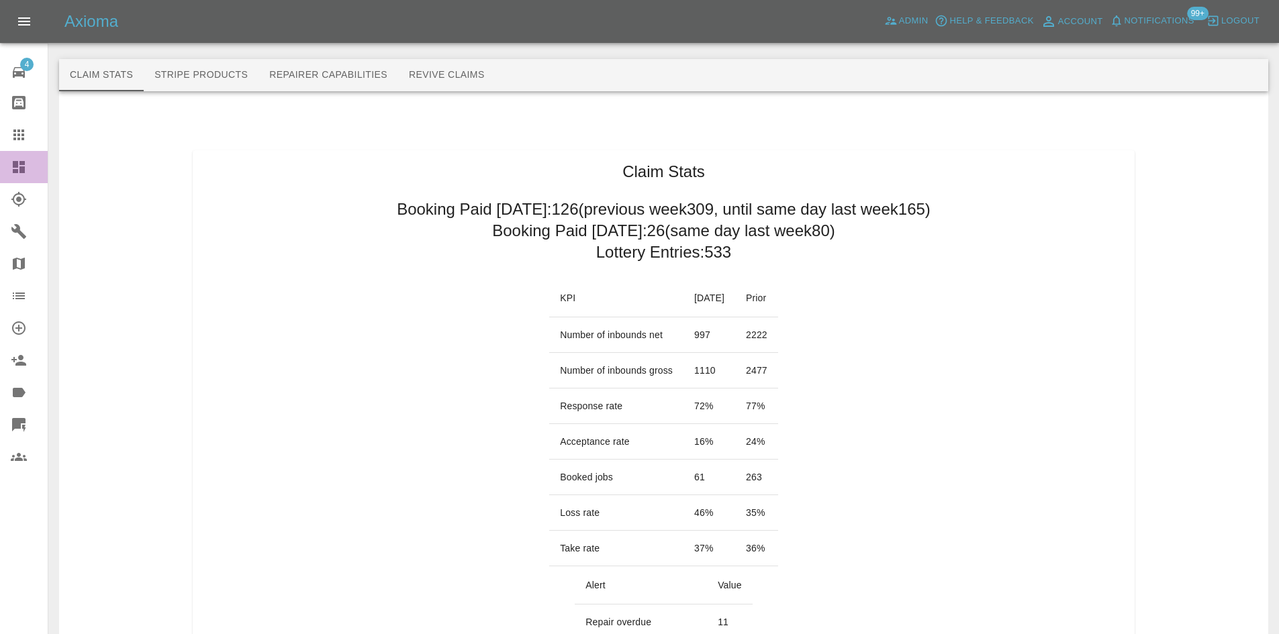
click at [18, 164] on icon at bounding box center [19, 167] width 12 height 12
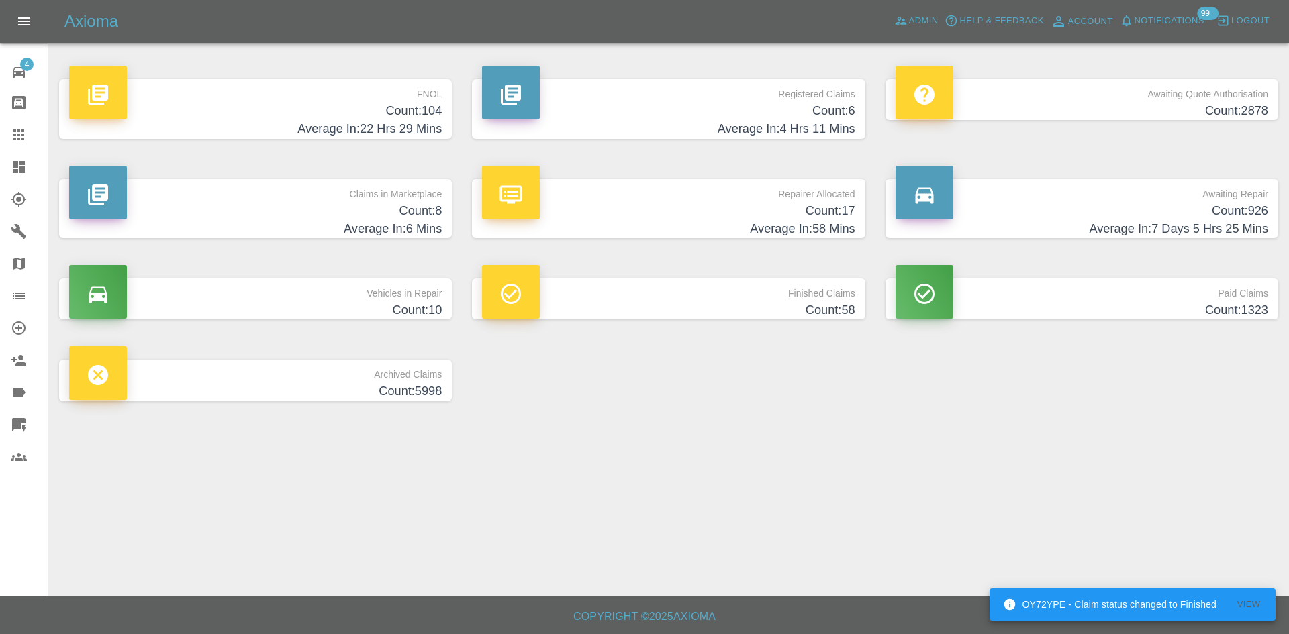
click at [374, 236] on h4 "Average In: 6 Mins" at bounding box center [255, 229] width 373 height 18
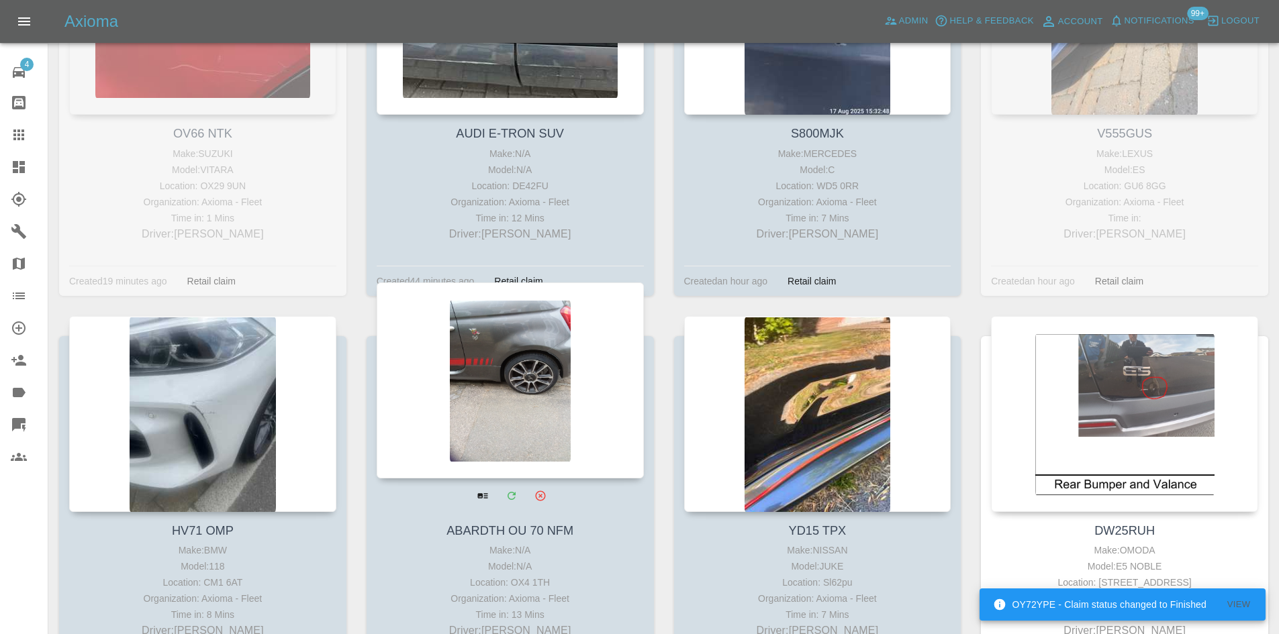
scroll to position [534, 0]
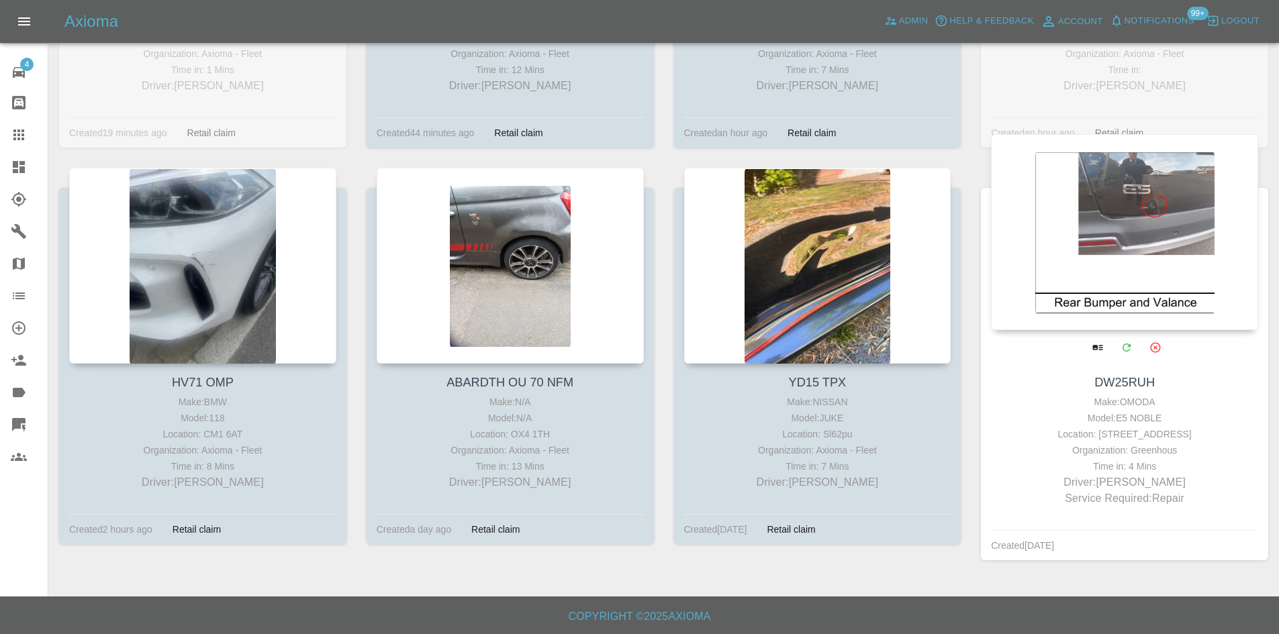
click at [1132, 214] on div at bounding box center [1124, 232] width 267 height 196
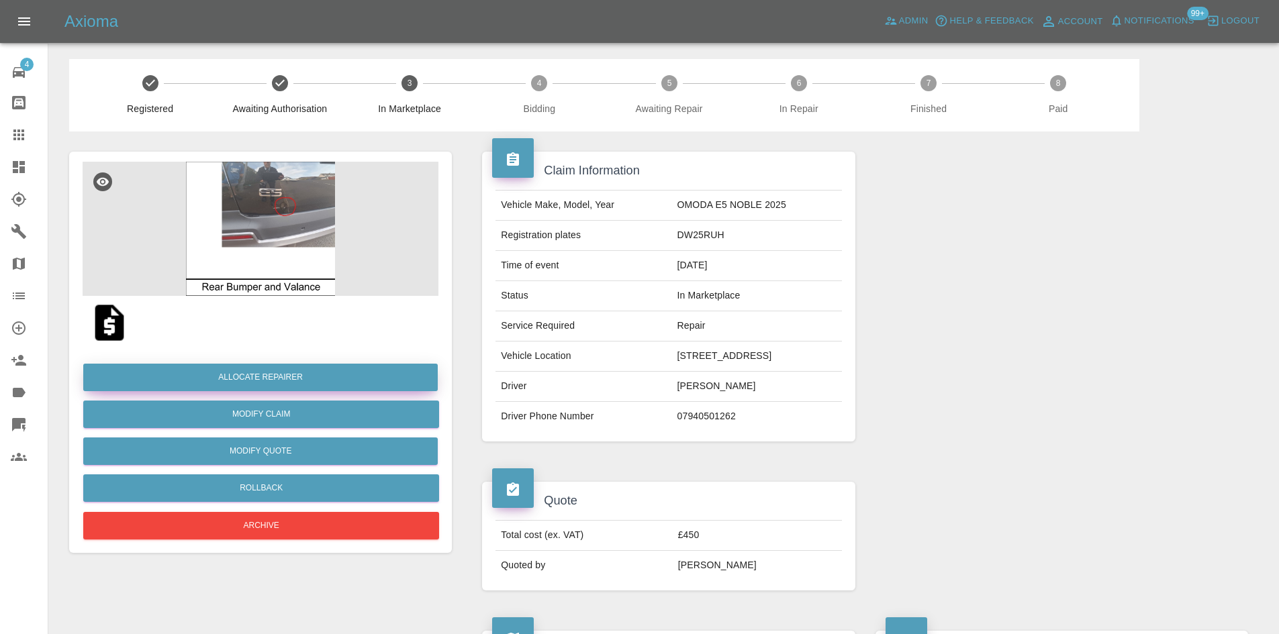
click at [281, 377] on button "Allocate Repairer" at bounding box center [260, 378] width 354 height 28
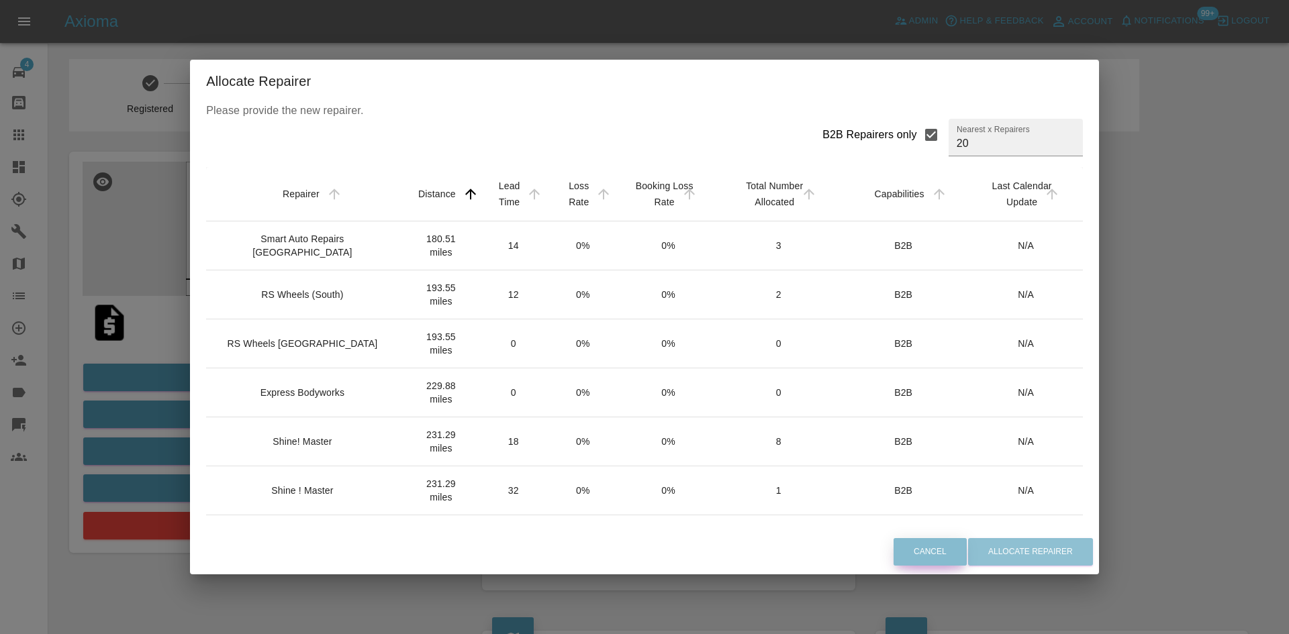
click at [894, 544] on button "Cancel" at bounding box center [930, 552] width 73 height 28
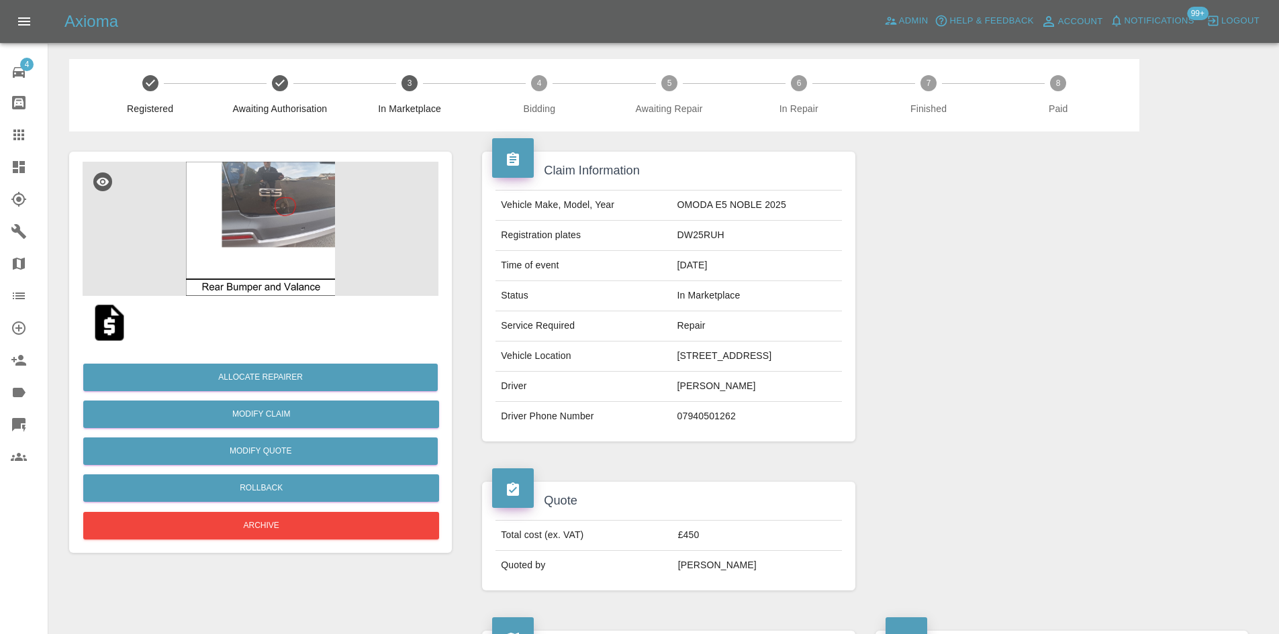
click at [275, 254] on img at bounding box center [261, 229] width 356 height 134
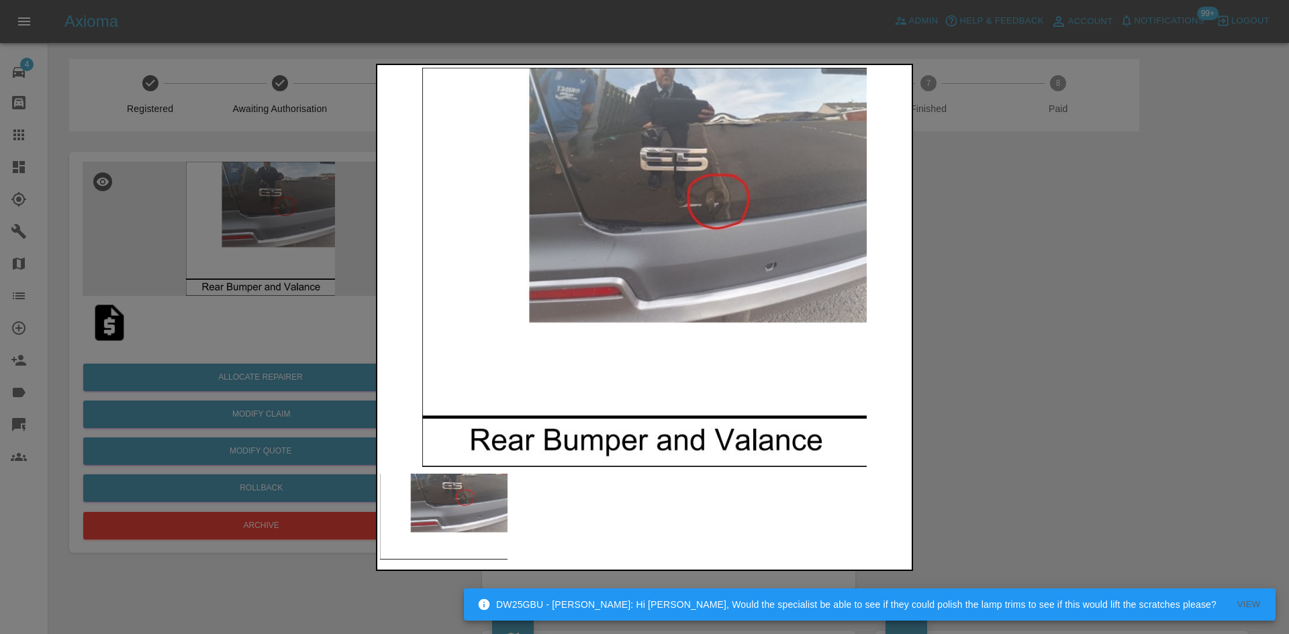
click at [987, 350] on div at bounding box center [644, 317] width 1289 height 634
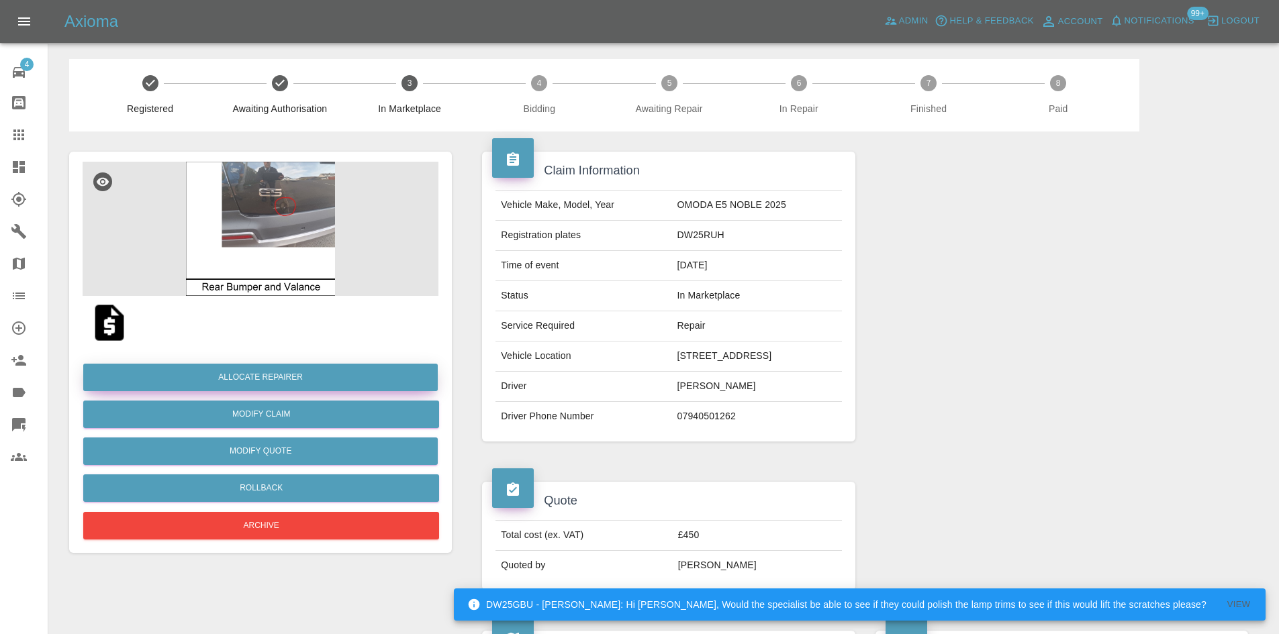
click at [315, 369] on button "Allocate Repairer" at bounding box center [260, 378] width 354 height 28
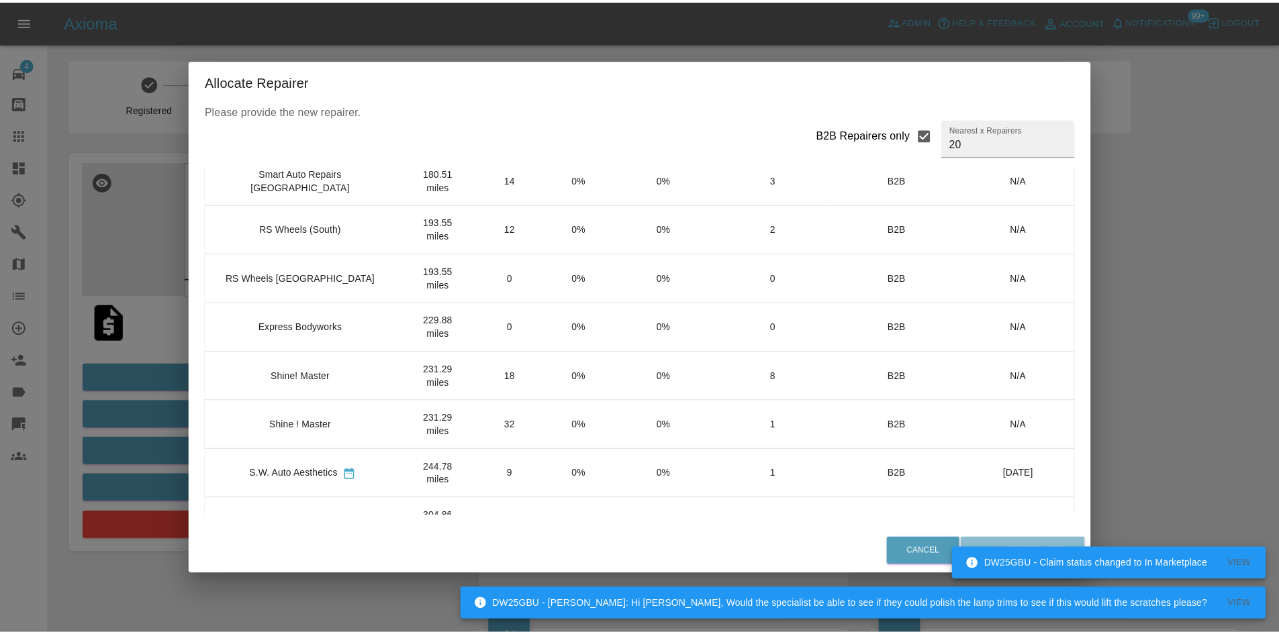
scroll to position [201, 0]
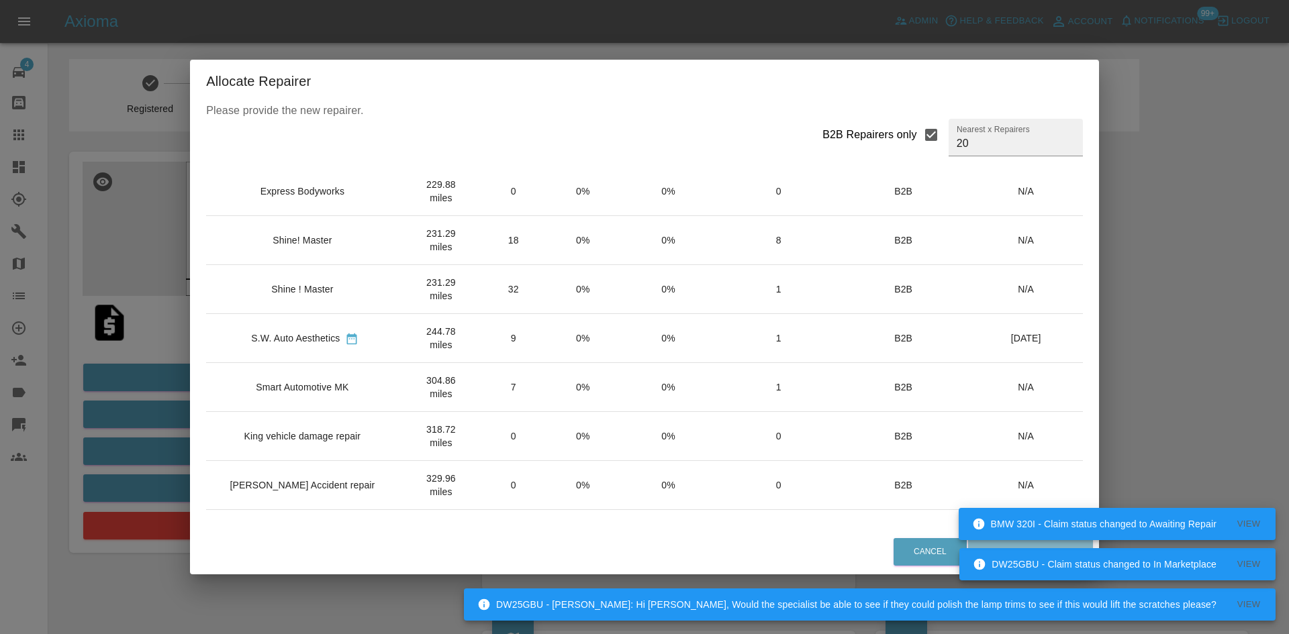
click at [357, 256] on td "Shine! Master" at bounding box center [304, 240] width 197 height 49
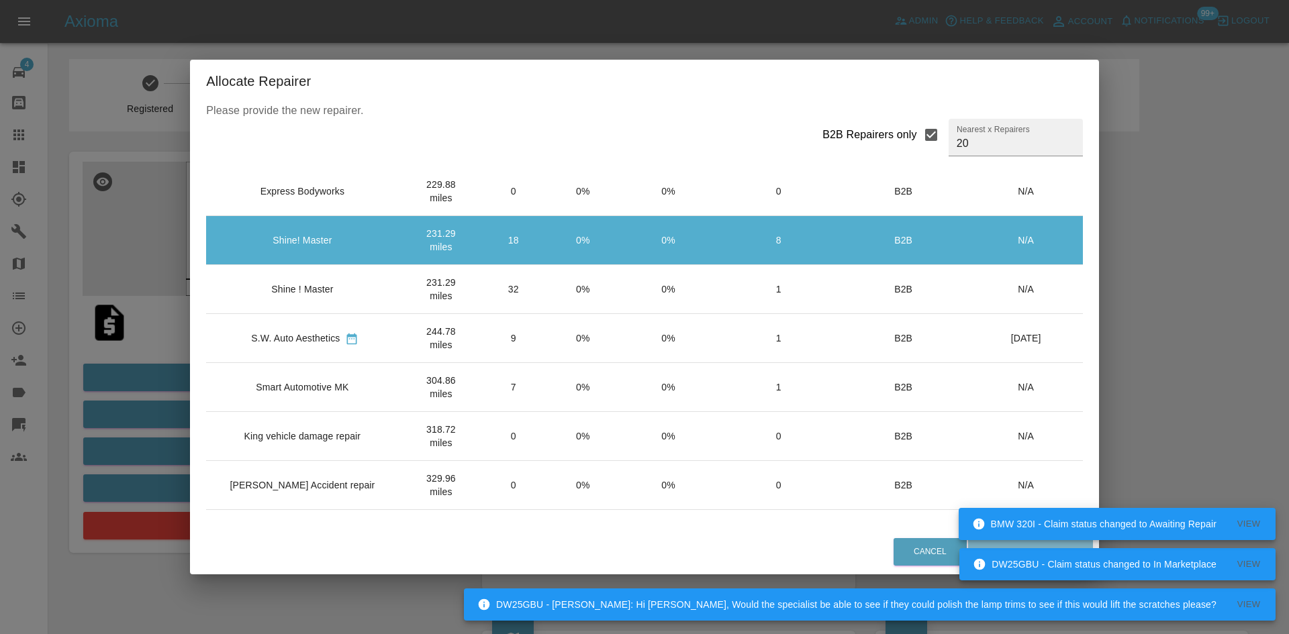
click at [971, 549] on button "Allocate Repairer" at bounding box center [1030, 552] width 125 height 28
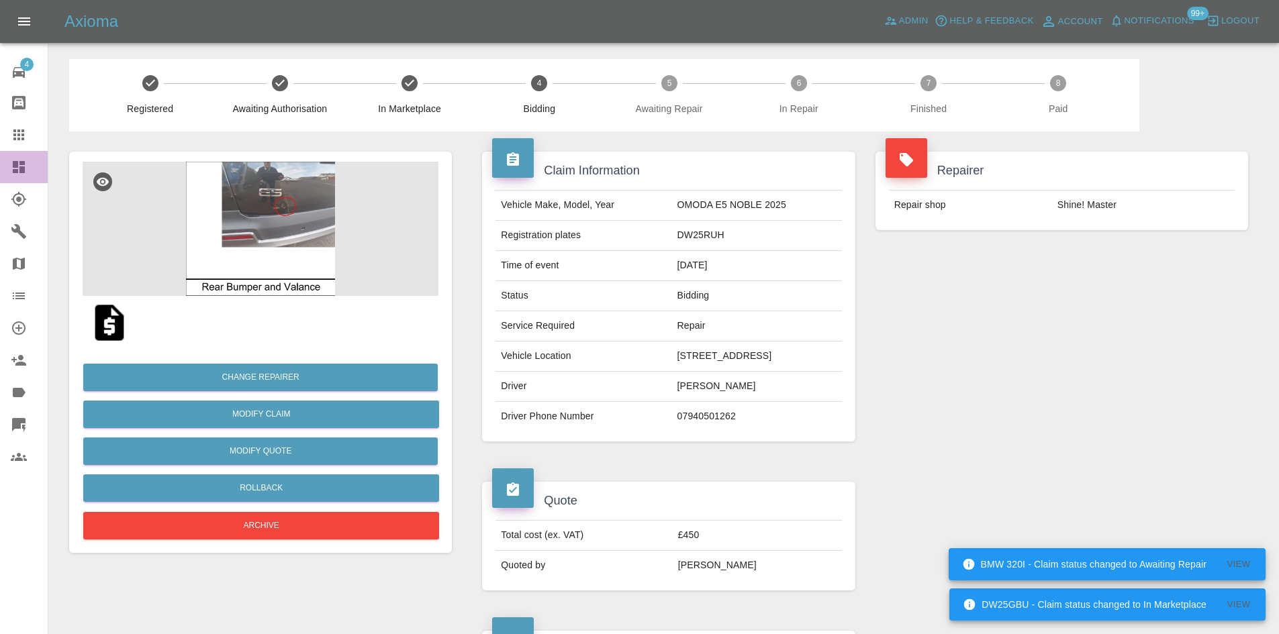
click at [5, 162] on link "Dashboard" at bounding box center [24, 167] width 48 height 32
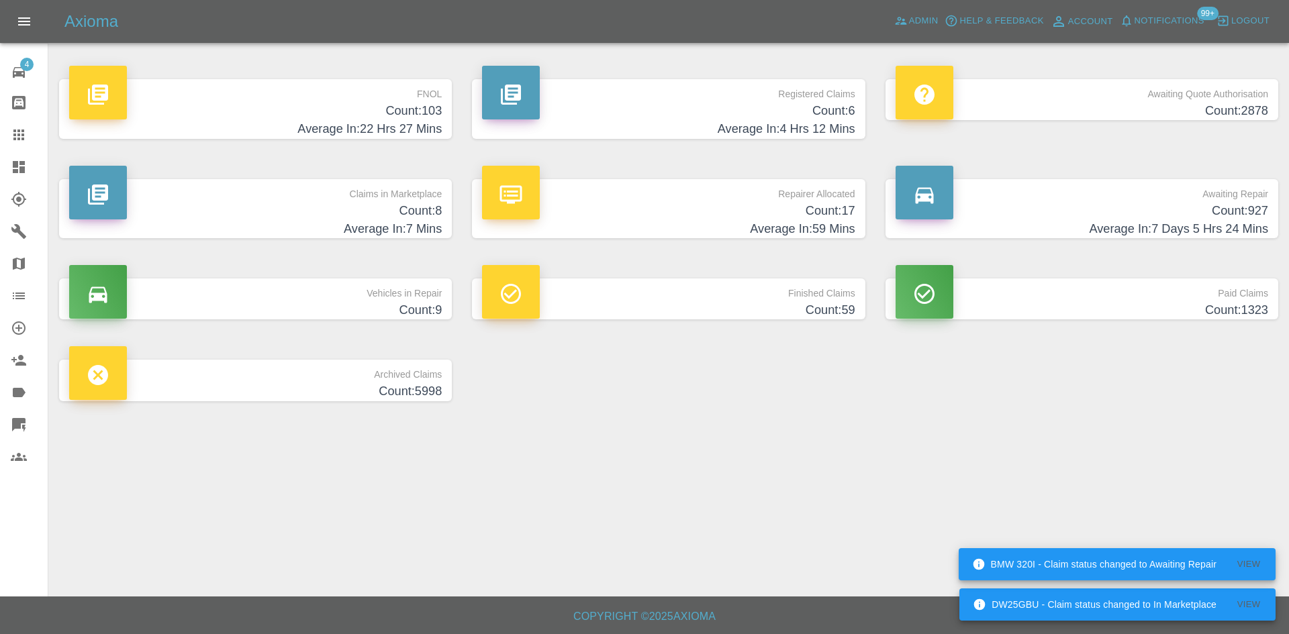
click at [630, 95] on p "Registered Claims" at bounding box center [668, 90] width 373 height 23
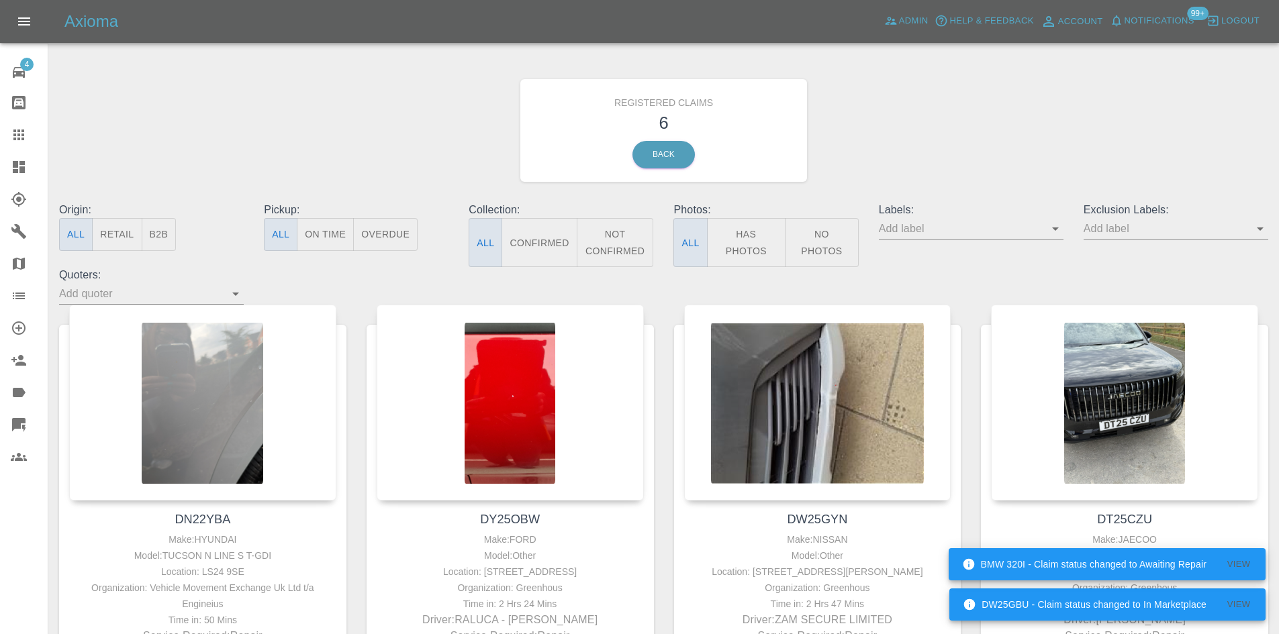
click at [13, 173] on icon at bounding box center [19, 167] width 12 height 12
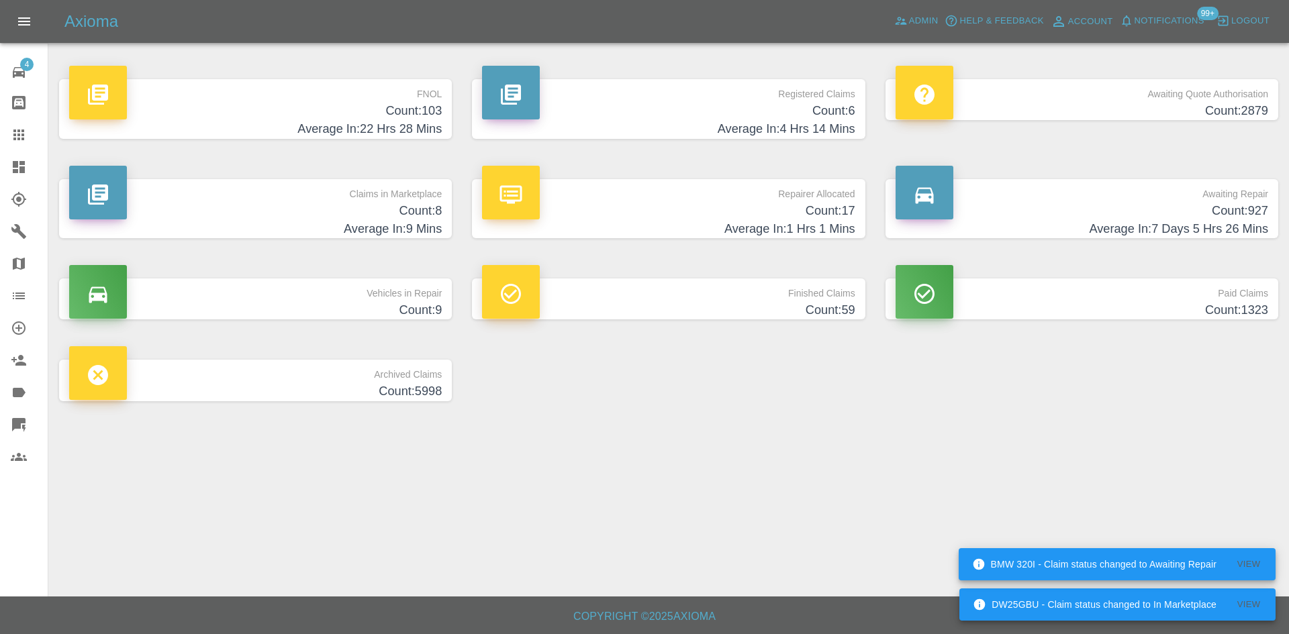
click at [376, 207] on h4 "Count: 8" at bounding box center [255, 211] width 373 height 18
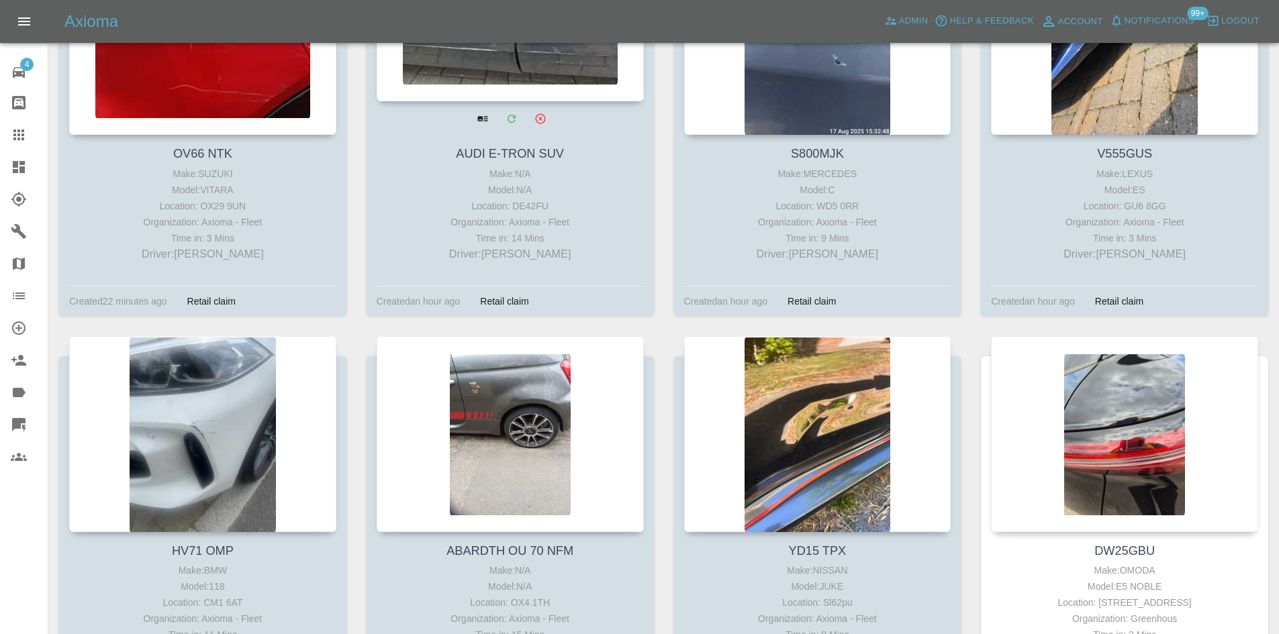
scroll to position [534, 0]
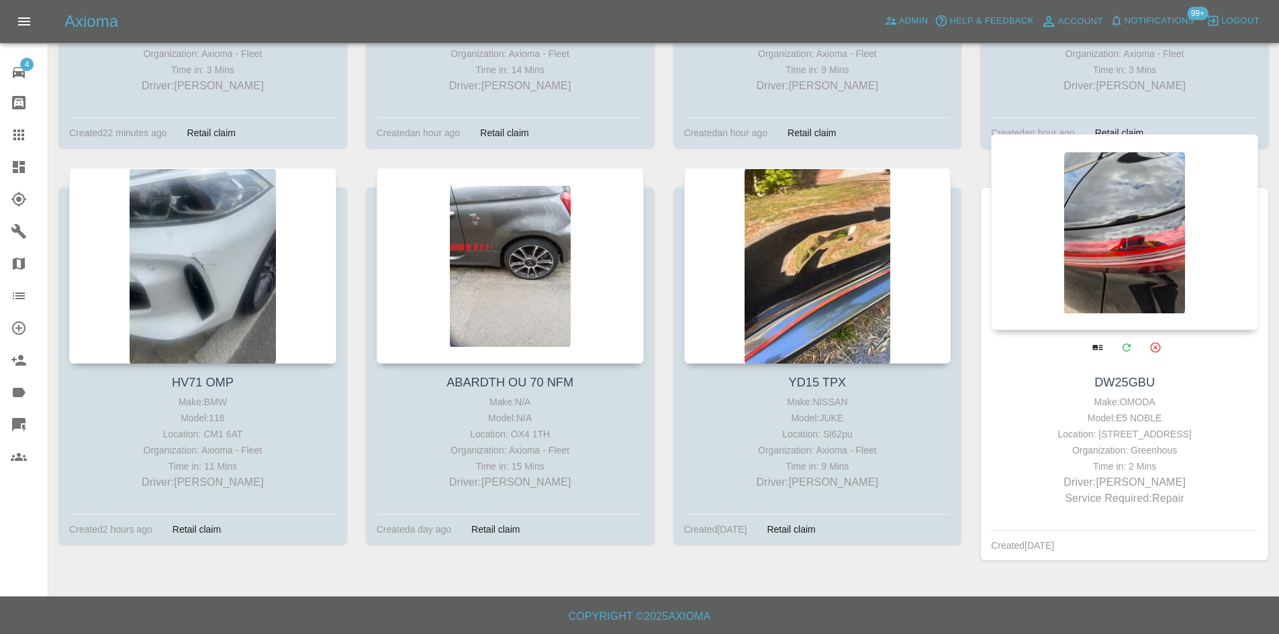
click at [1188, 228] on div at bounding box center [1124, 232] width 267 height 196
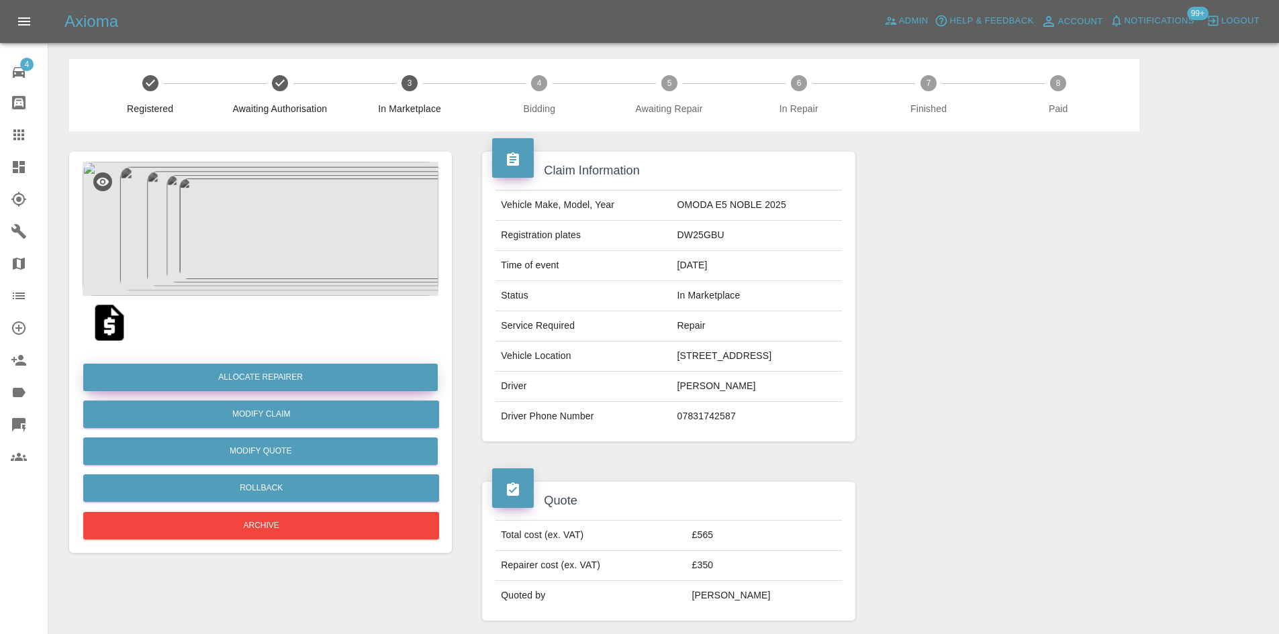
click at [289, 376] on button "Allocate Repairer" at bounding box center [260, 378] width 354 height 28
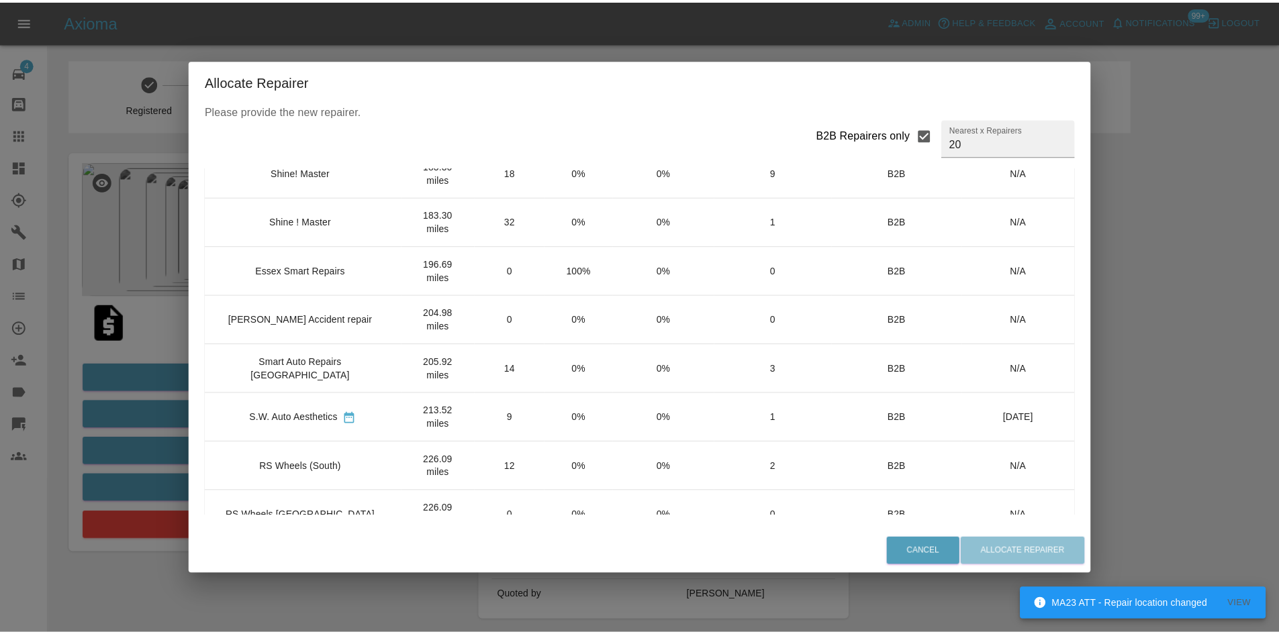
scroll to position [427, 0]
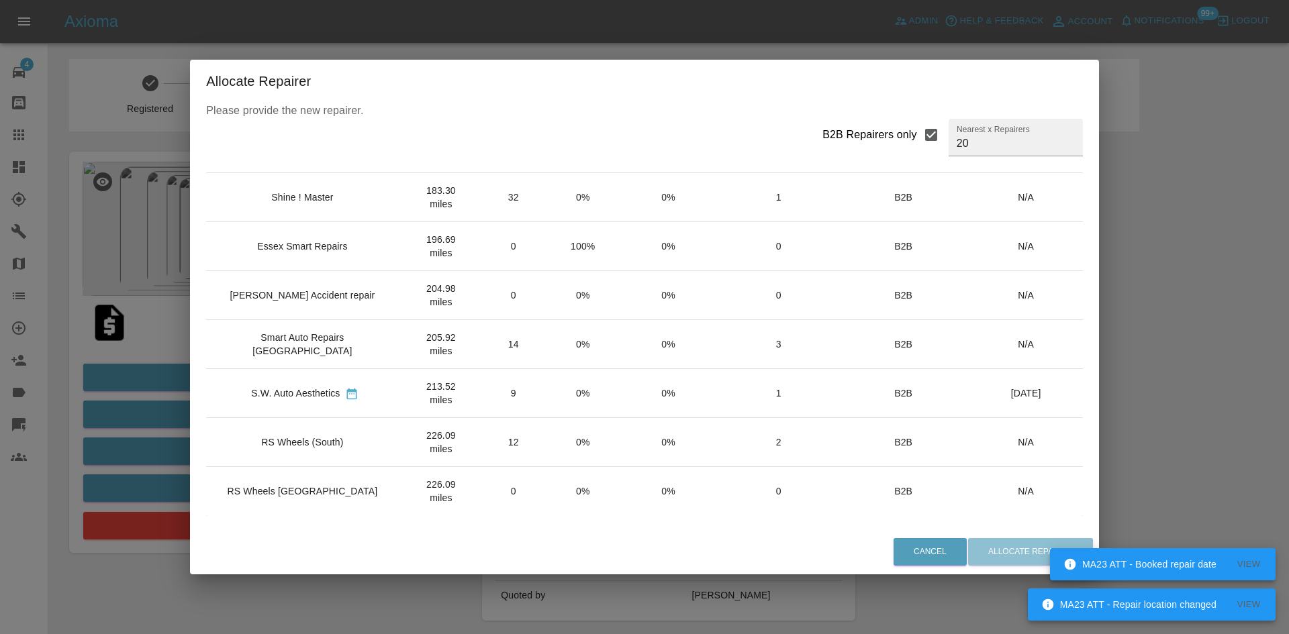
click at [323, 454] on td "RS Wheels (South)" at bounding box center [304, 442] width 197 height 49
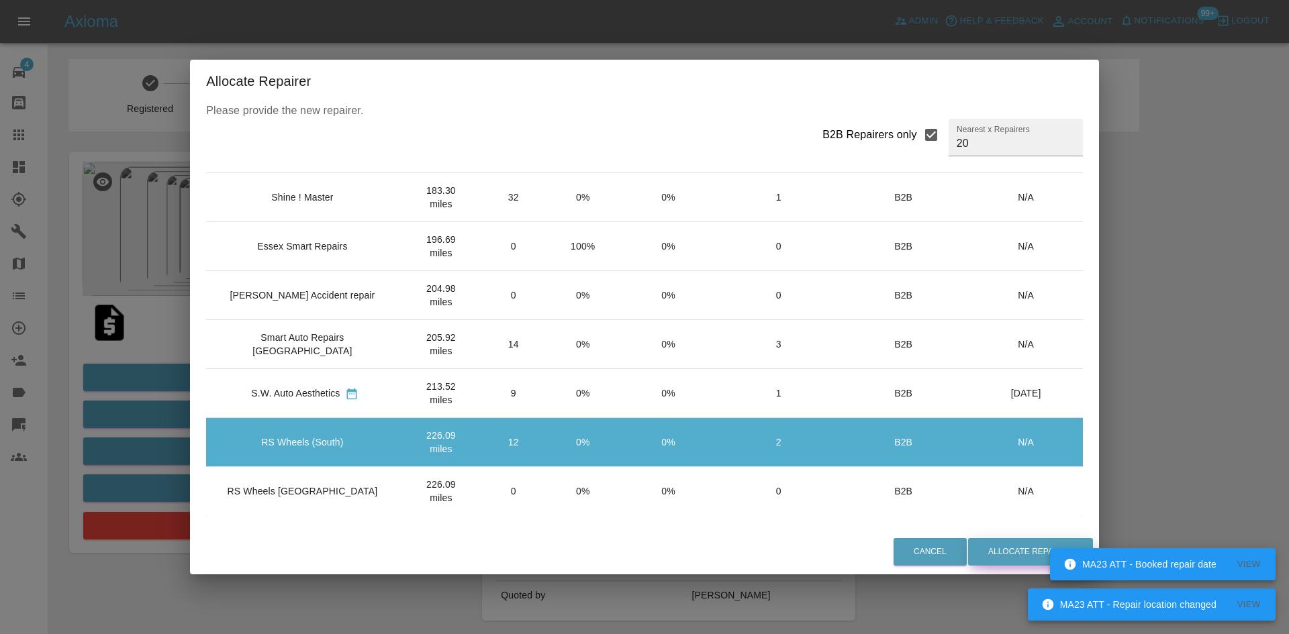
click at [978, 546] on button "Allocate Repairer" at bounding box center [1030, 552] width 125 height 28
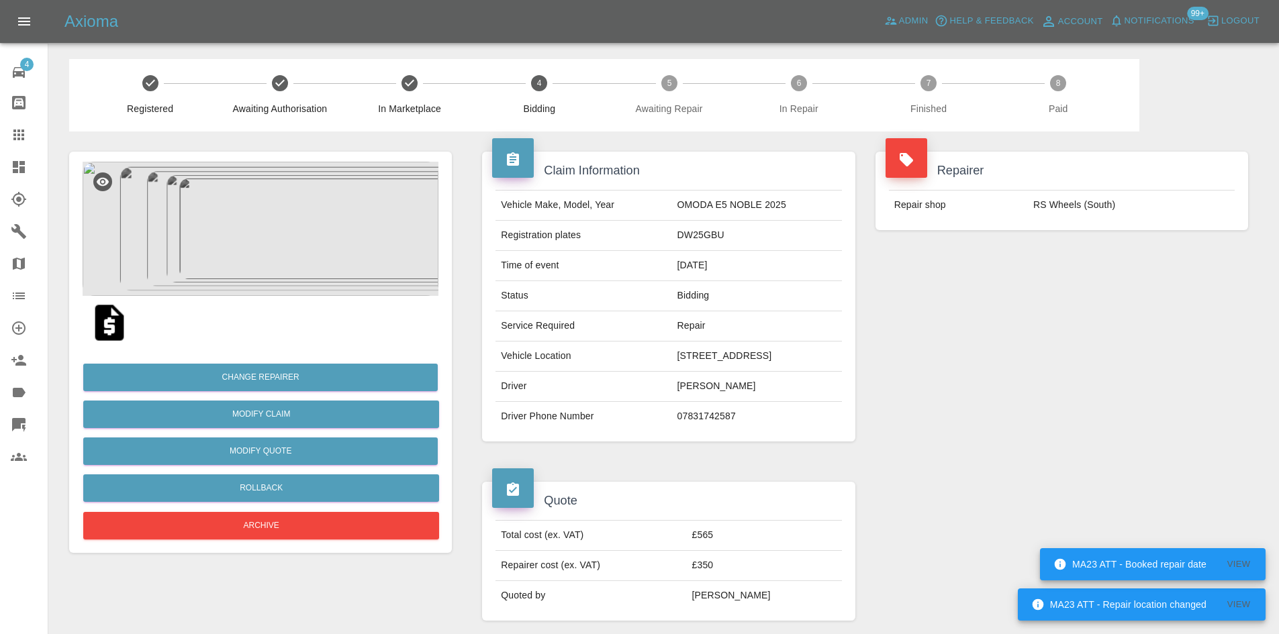
click at [21, 166] on icon at bounding box center [19, 167] width 16 height 16
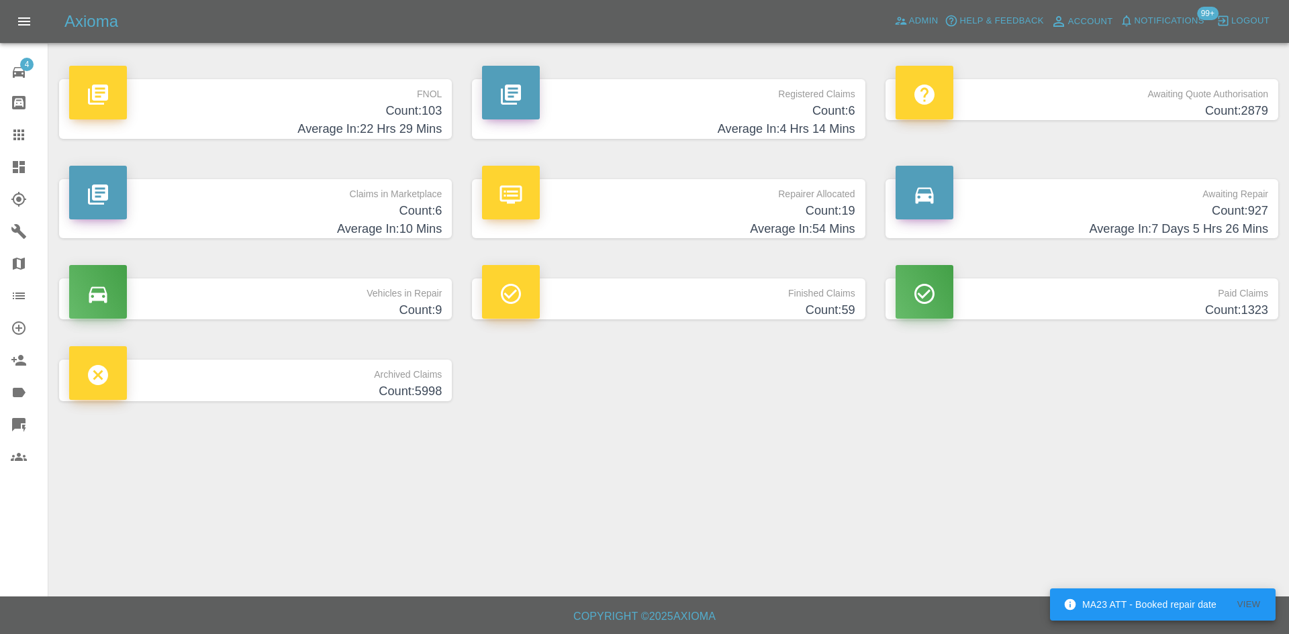
click at [707, 209] on h4 "Count: 19" at bounding box center [668, 211] width 373 height 18
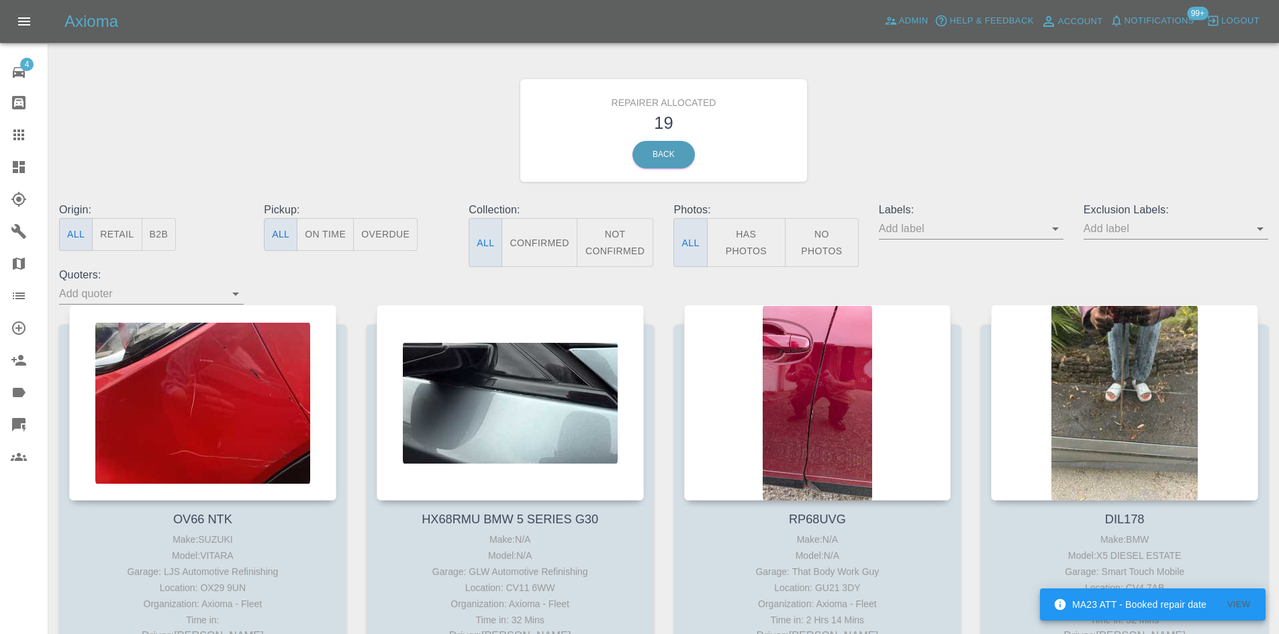
click at [166, 233] on button "B2B" at bounding box center [159, 234] width 35 height 33
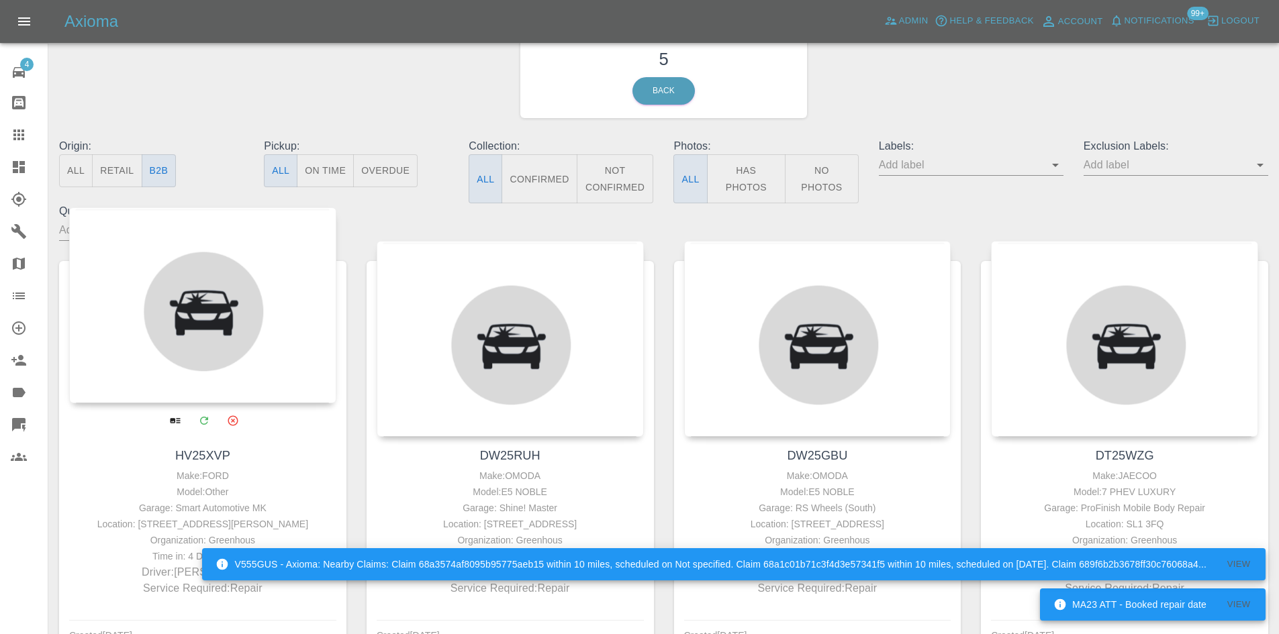
scroll to position [269, 0]
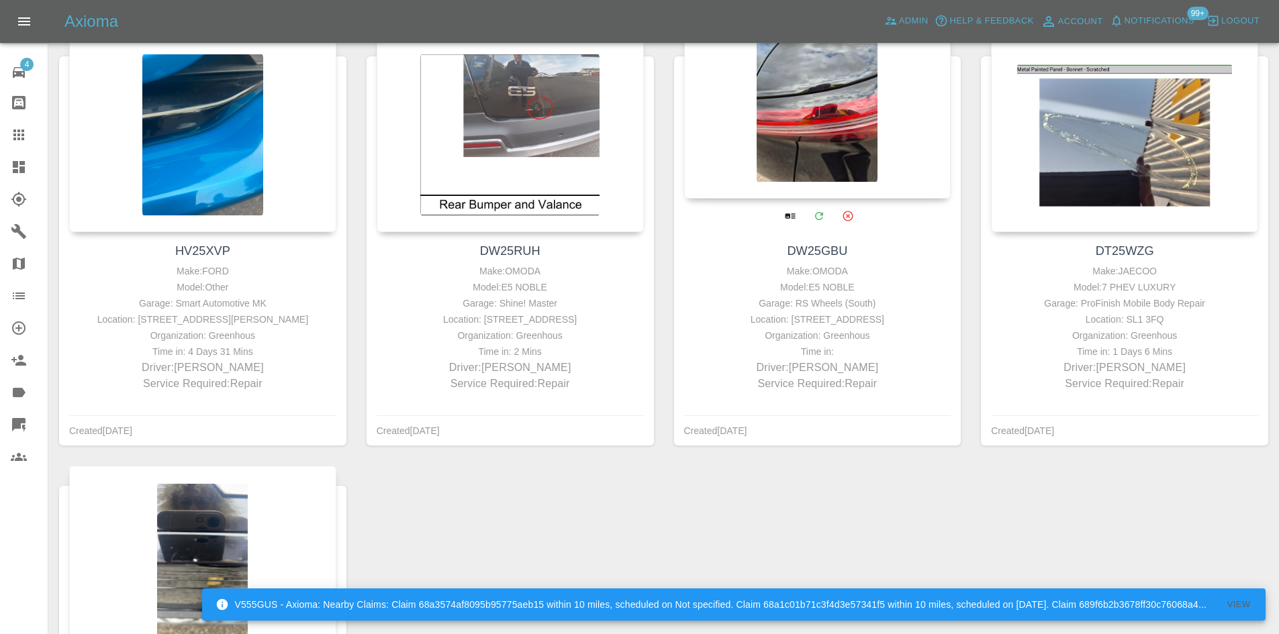
drag, startPoint x: 901, startPoint y: 321, endPoint x: 871, endPoint y: 321, distance: 30.2
click at [871, 321] on div "Location: 18 Bridle Close, Paignton, TQ4 7SL" at bounding box center [817, 319] width 260 height 16
copy div "TQ4 7SL"
click at [810, 129] on div at bounding box center [817, 101] width 267 height 196
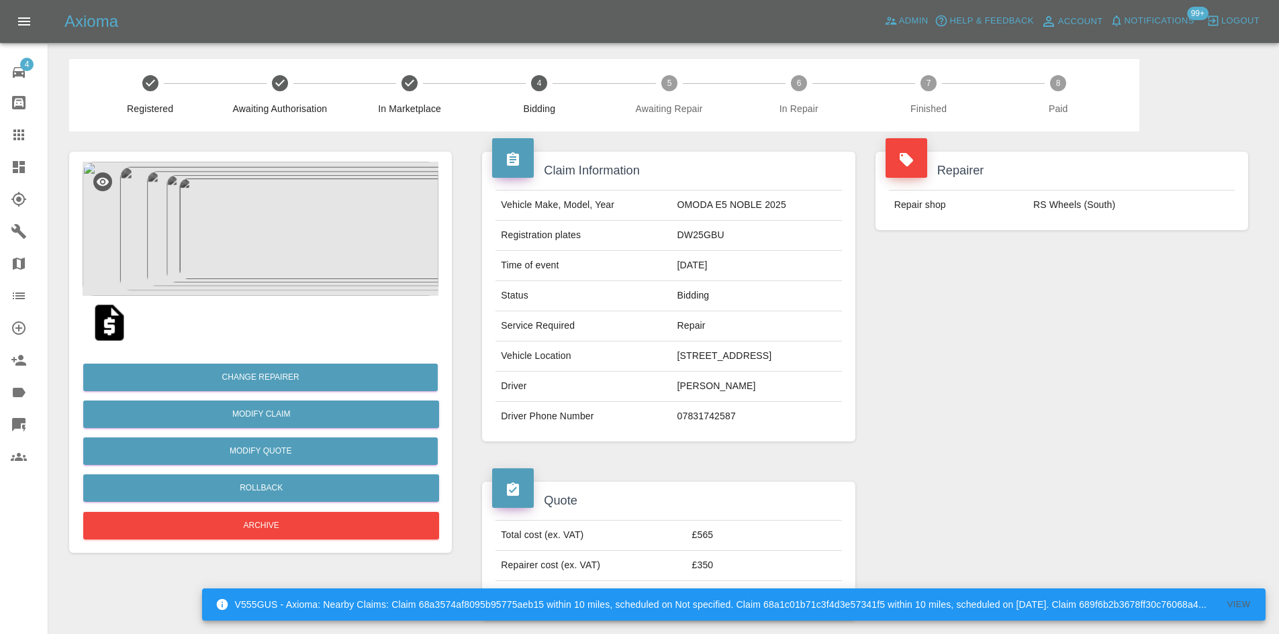
click at [305, 253] on img at bounding box center [261, 229] width 356 height 134
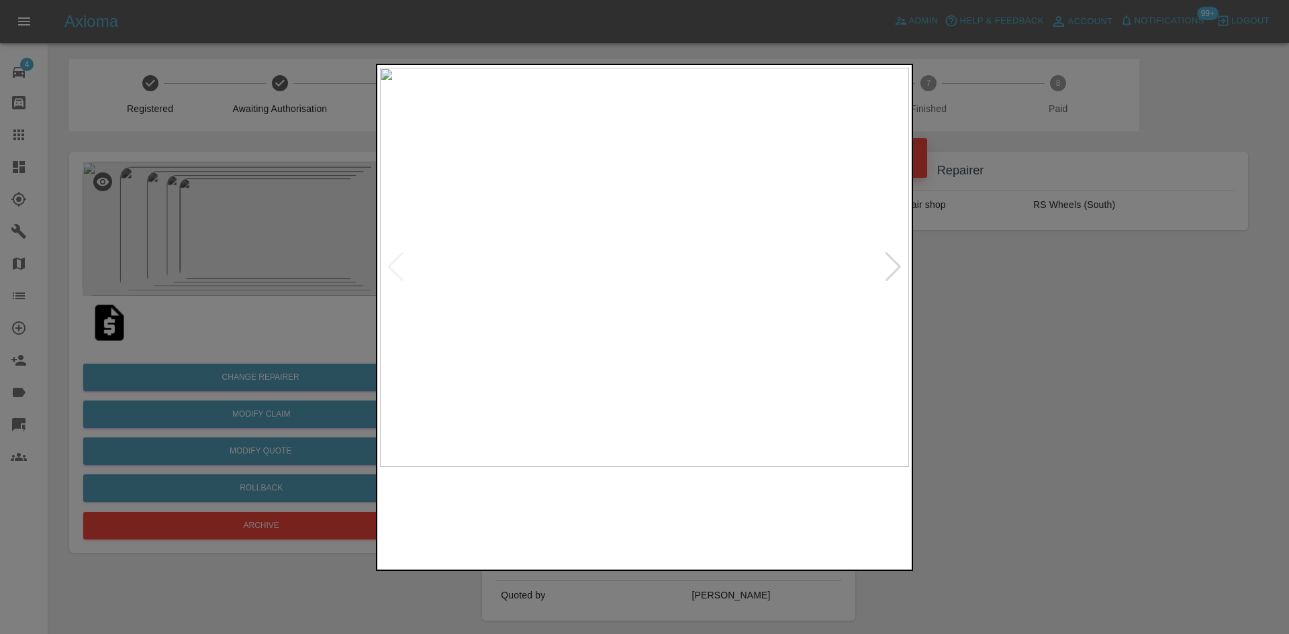
click at [881, 270] on img at bounding box center [644, 267] width 529 height 399
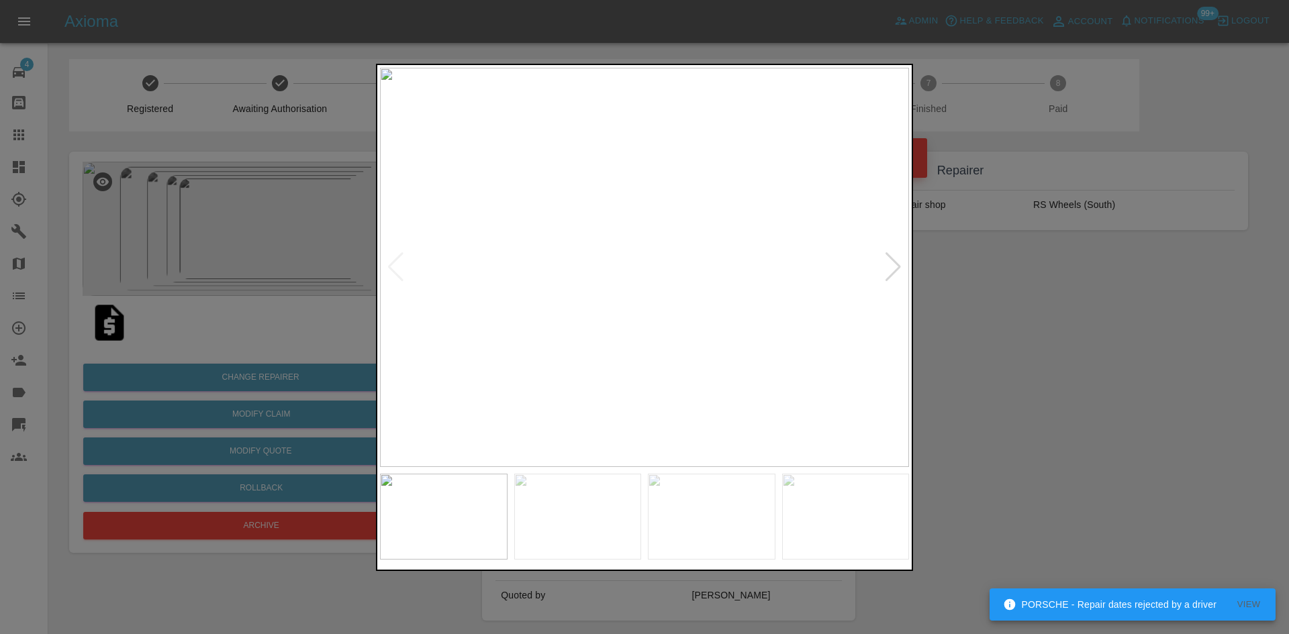
click at [890, 268] on div at bounding box center [893, 267] width 18 height 30
click at [891, 273] on div at bounding box center [893, 267] width 18 height 30
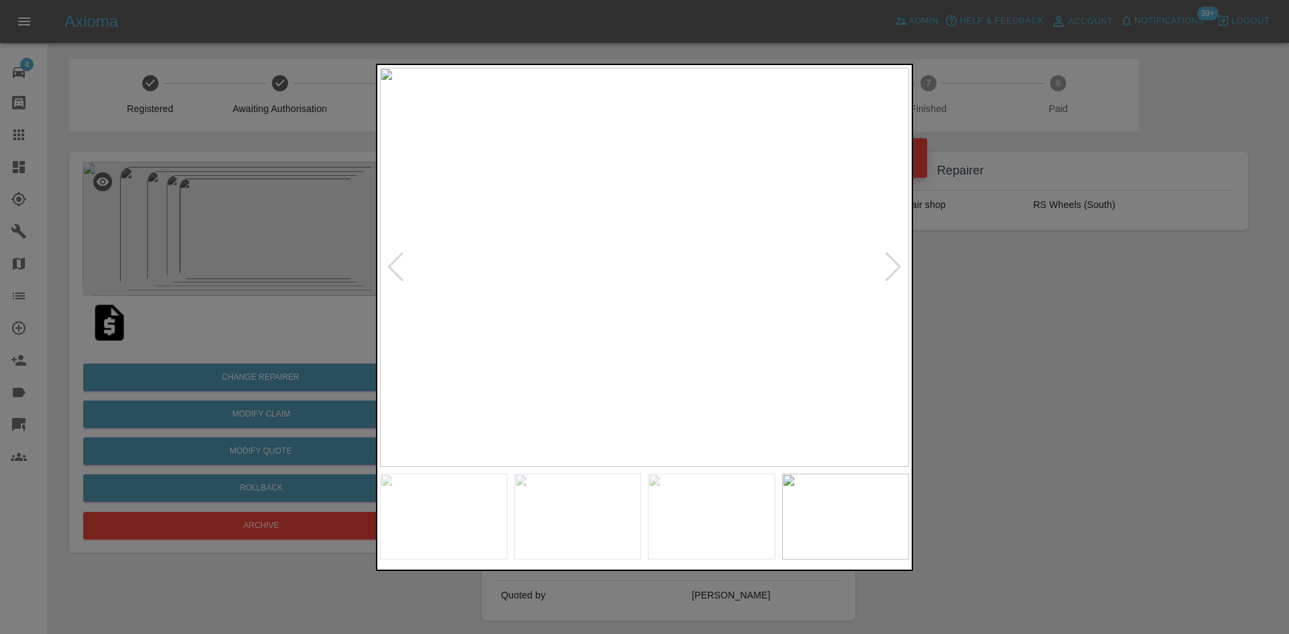
click at [899, 276] on div at bounding box center [893, 267] width 18 height 30
click at [900, 255] on img at bounding box center [644, 267] width 529 height 399
click at [895, 263] on img at bounding box center [644, 267] width 529 height 399
click at [963, 352] on div at bounding box center [644, 317] width 1289 height 634
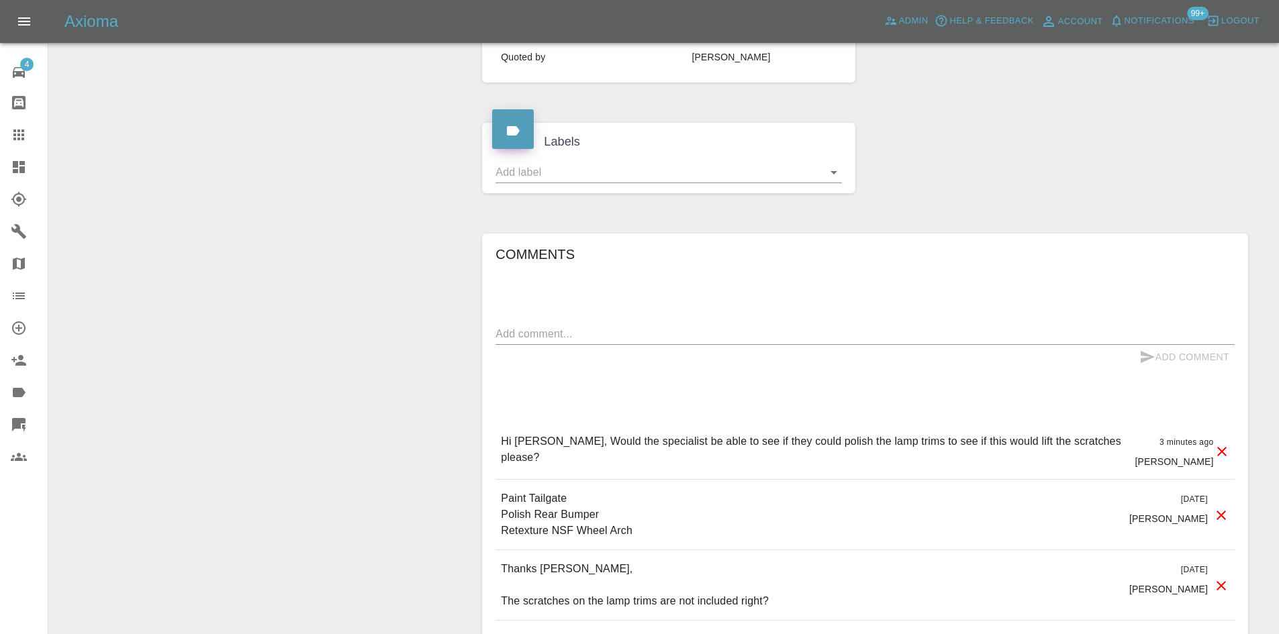
scroll to position [604, 0]
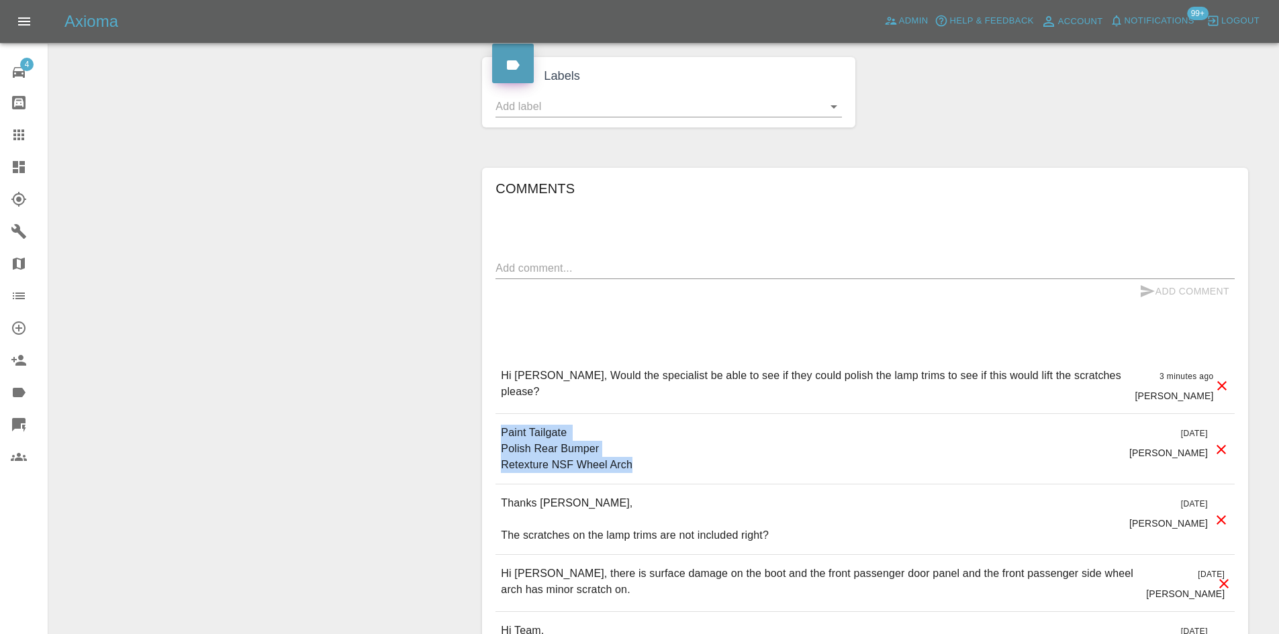
drag, startPoint x: 636, startPoint y: 472, endPoint x: 502, endPoint y: 427, distance: 141.6
click at [502, 427] on div "Paint Tailgate Polish Rear Bumper Retexture NSF Wheel Arch 4 days ago Alex Kenn…" at bounding box center [864, 449] width 739 height 70
copy p "Paint Tailgate Polish Rear Bumper Retexture NSF Wheel Arch"
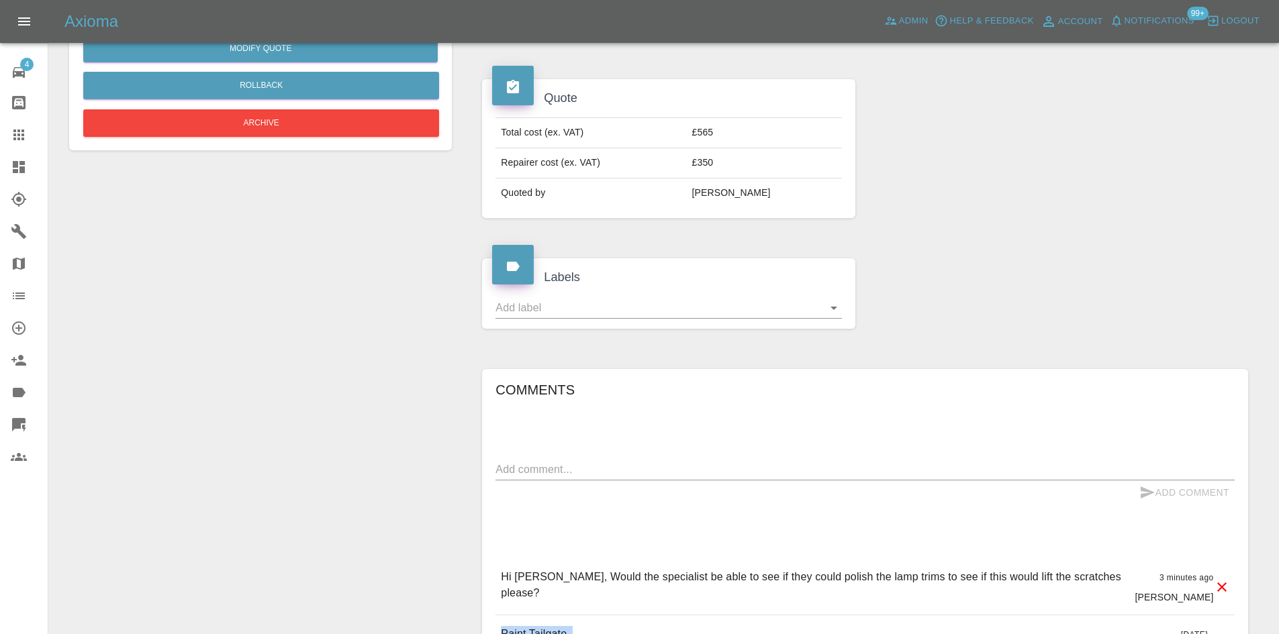
click at [16, 170] on icon at bounding box center [19, 167] width 12 height 12
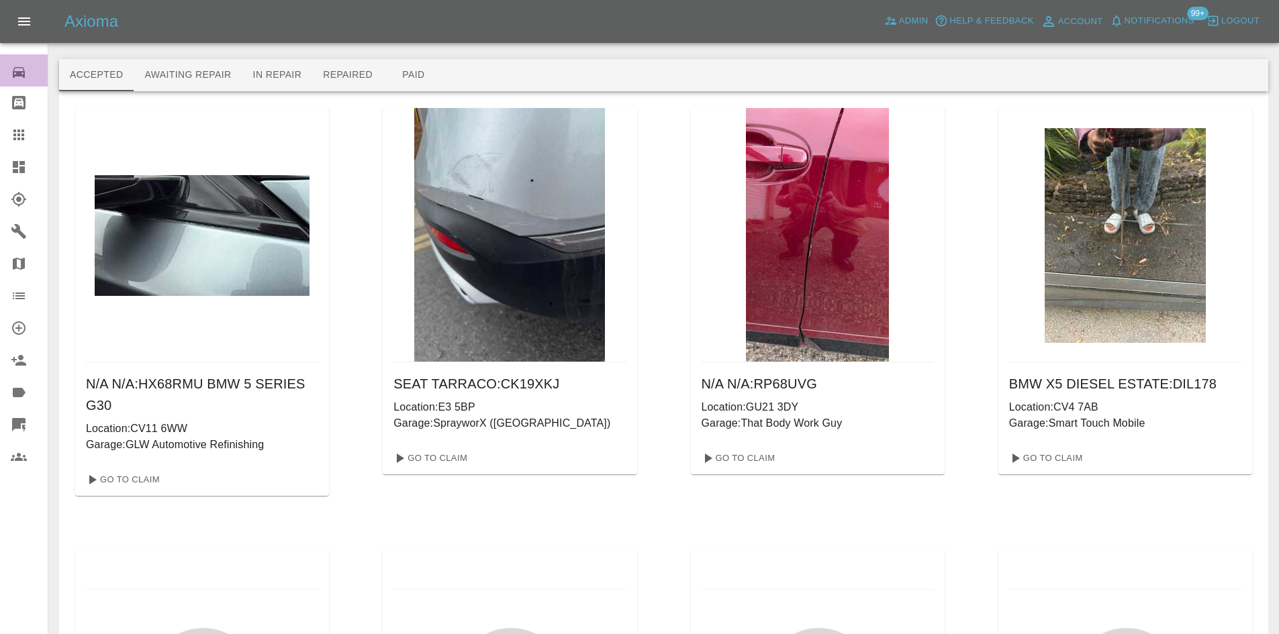
click at [13, 76] on icon at bounding box center [19, 72] width 12 height 11
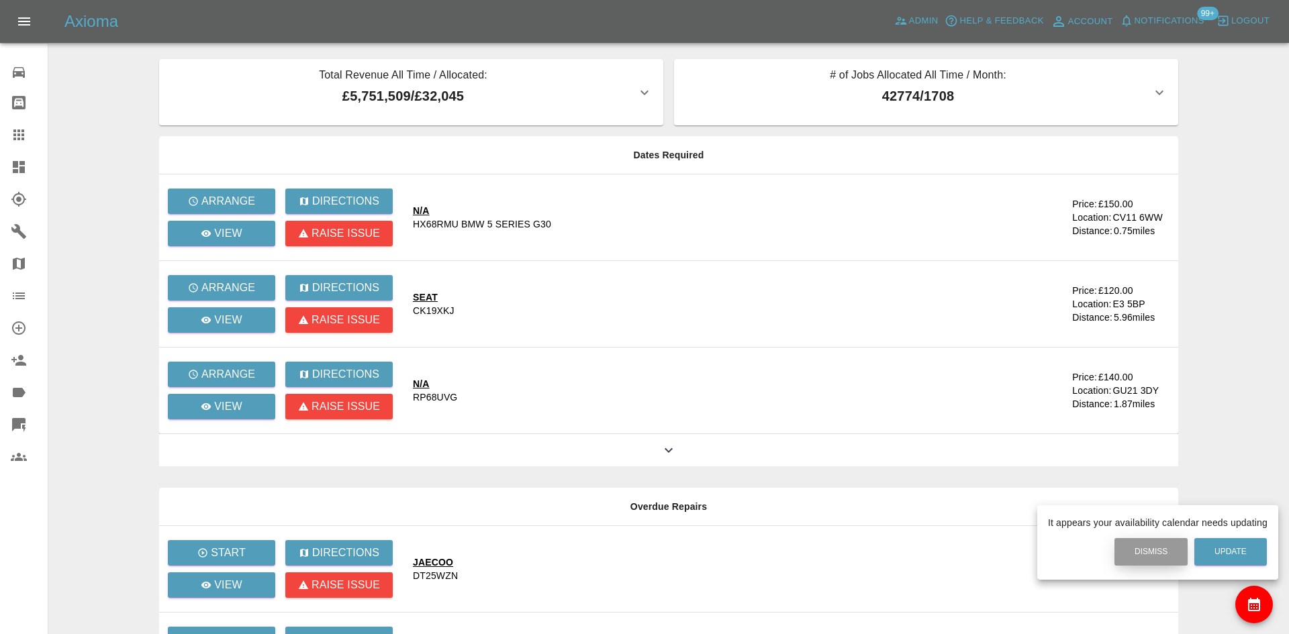
click at [1159, 550] on button "Dismiss" at bounding box center [1150, 552] width 73 height 28
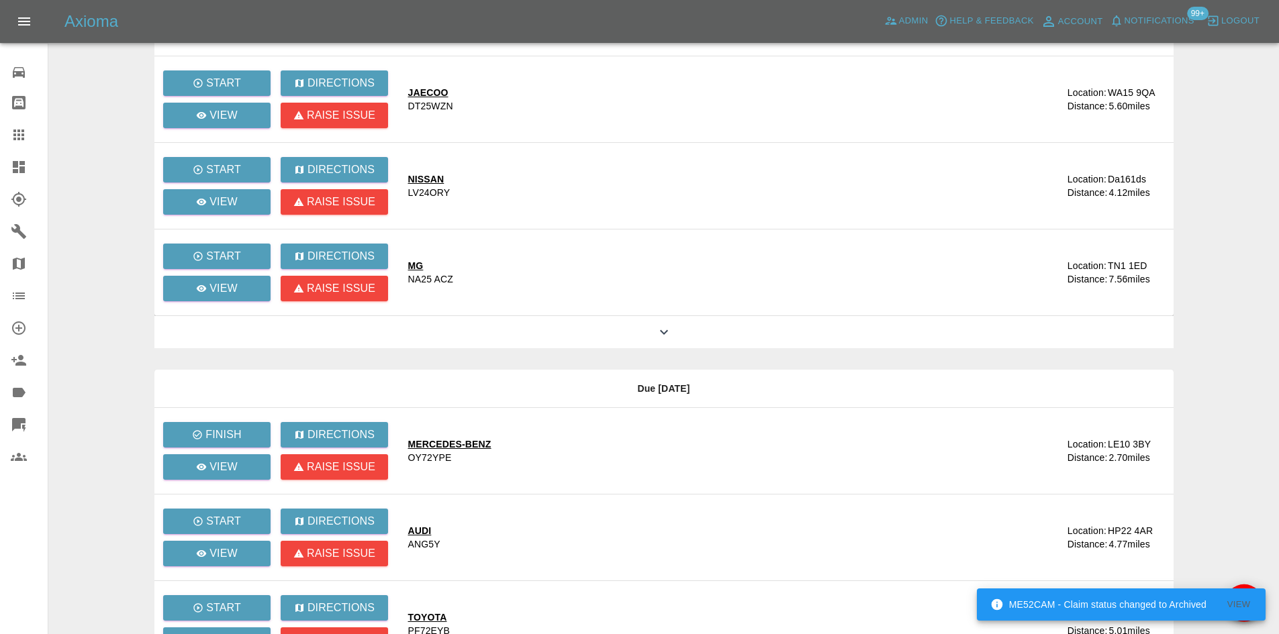
scroll to position [1099, 0]
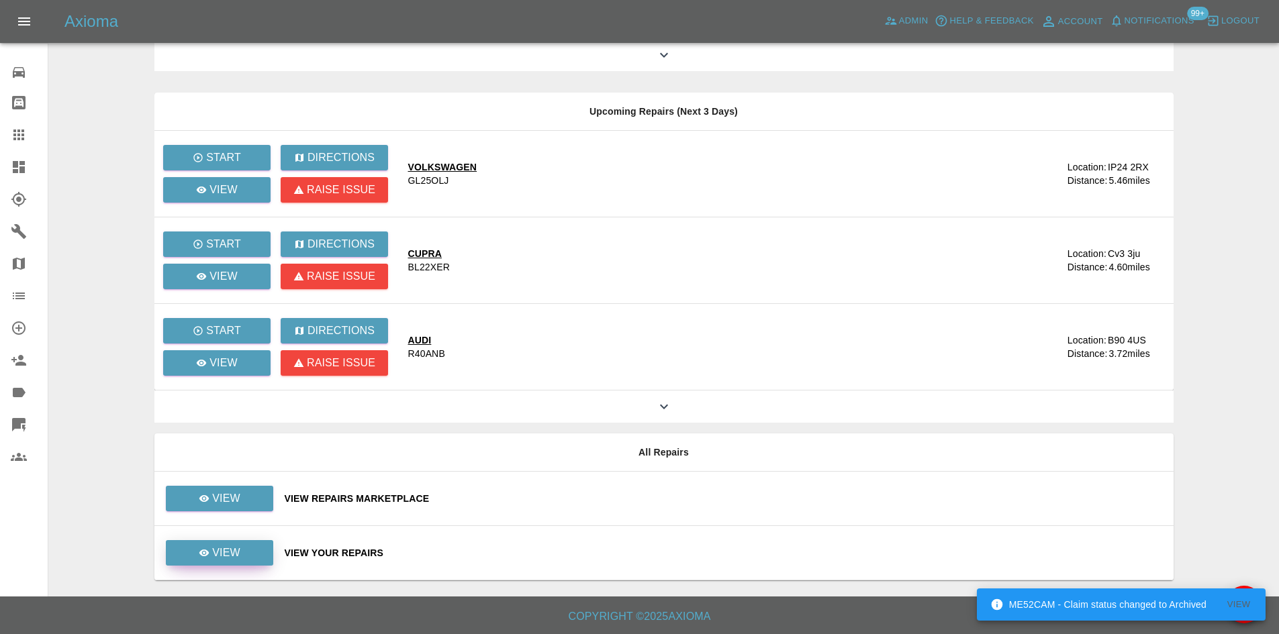
click at [222, 557] on p "View" at bounding box center [226, 553] width 28 height 16
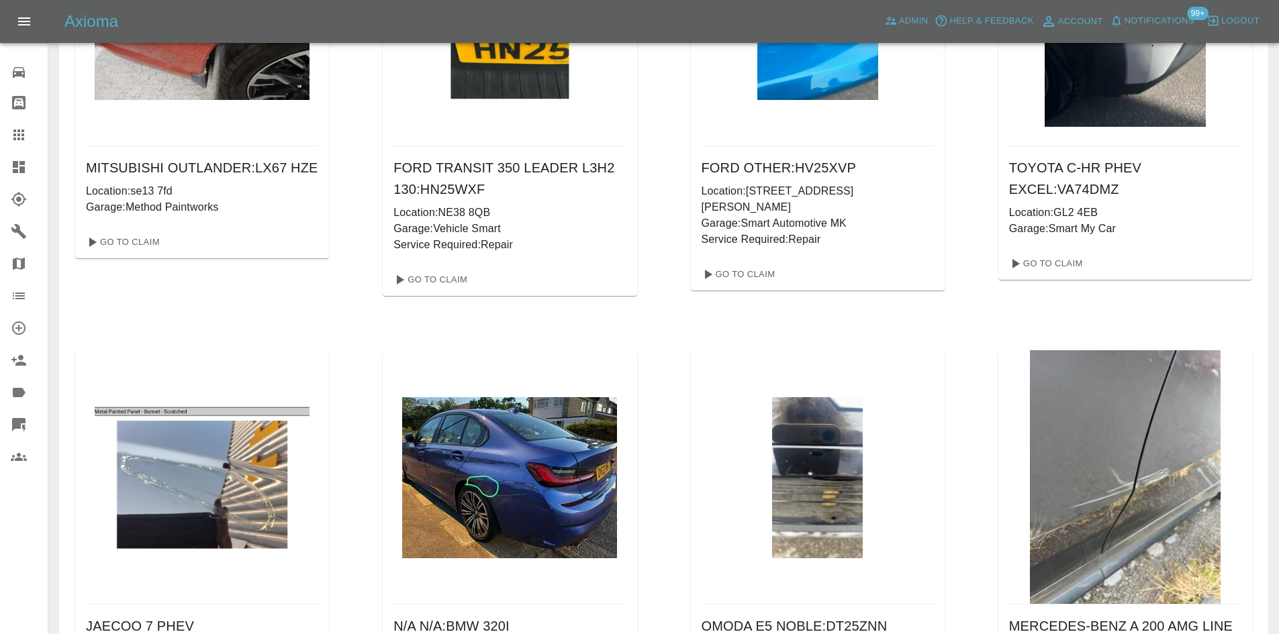
scroll to position [1486, 0]
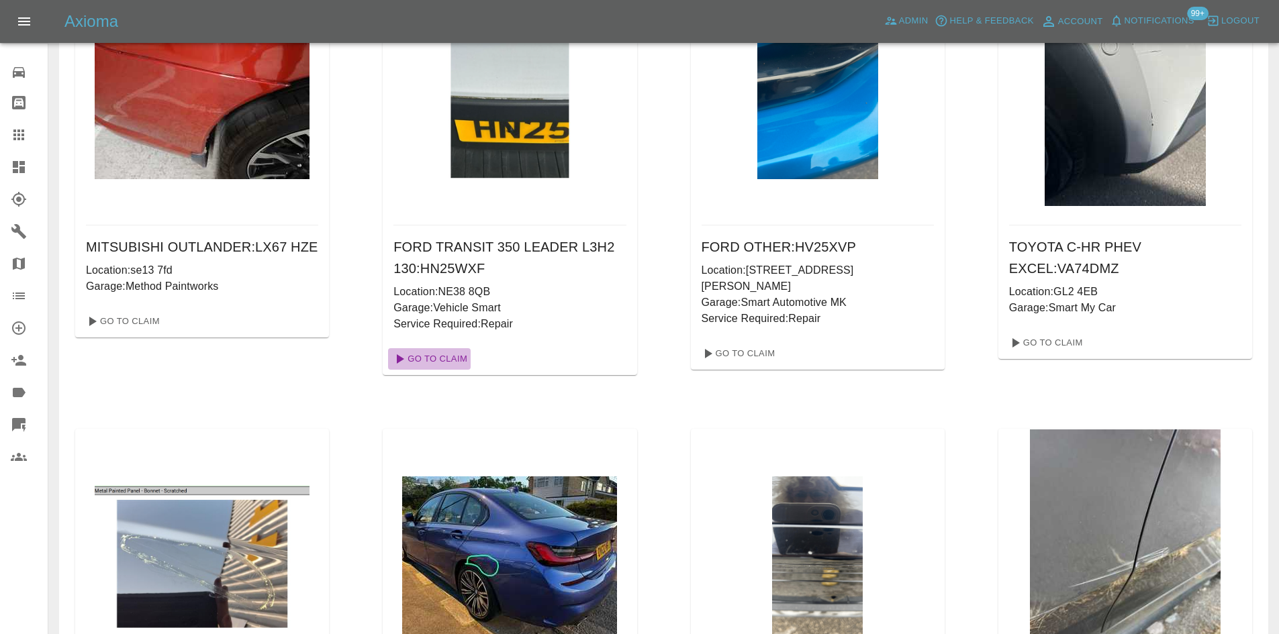
click at [434, 367] on link "Go To Claim" at bounding box center [429, 358] width 83 height 21
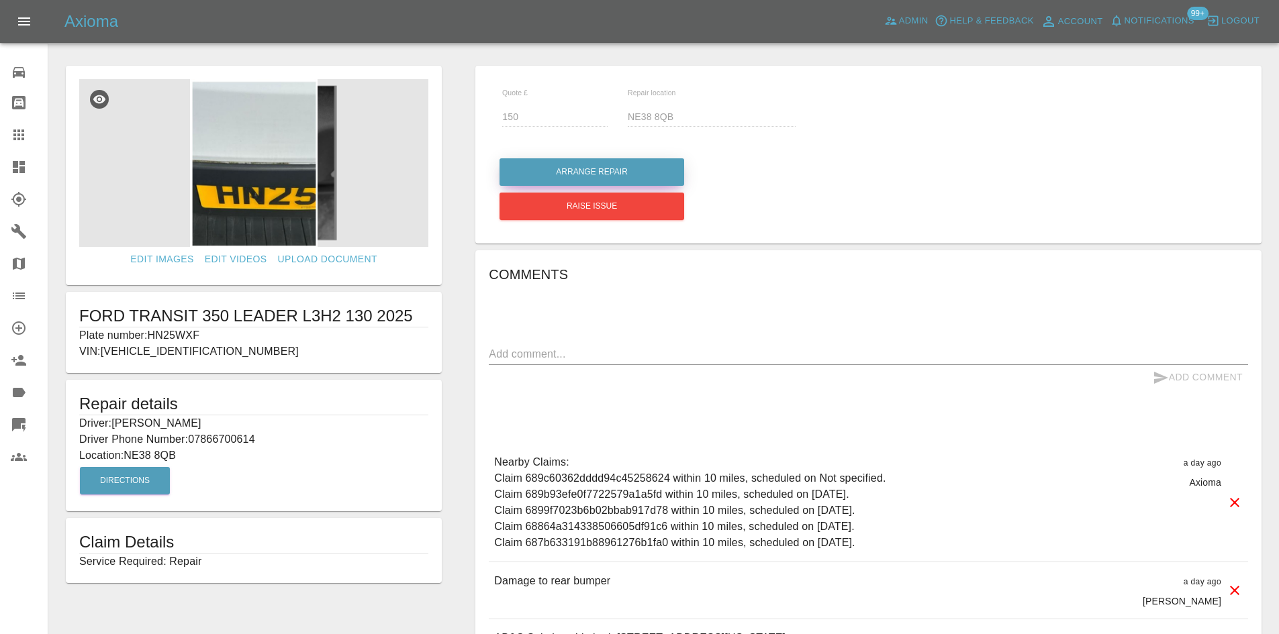
click at [595, 181] on button "Arrange Repair" at bounding box center [591, 172] width 185 height 28
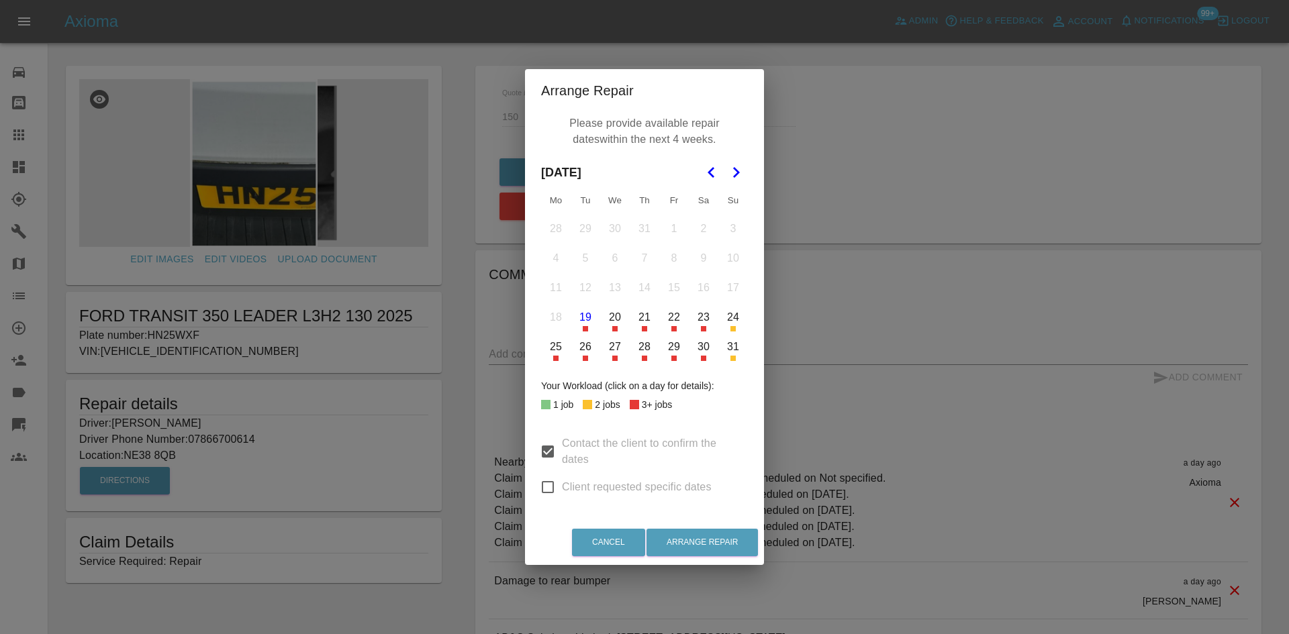
click at [648, 322] on button "21" at bounding box center [644, 317] width 28 height 28
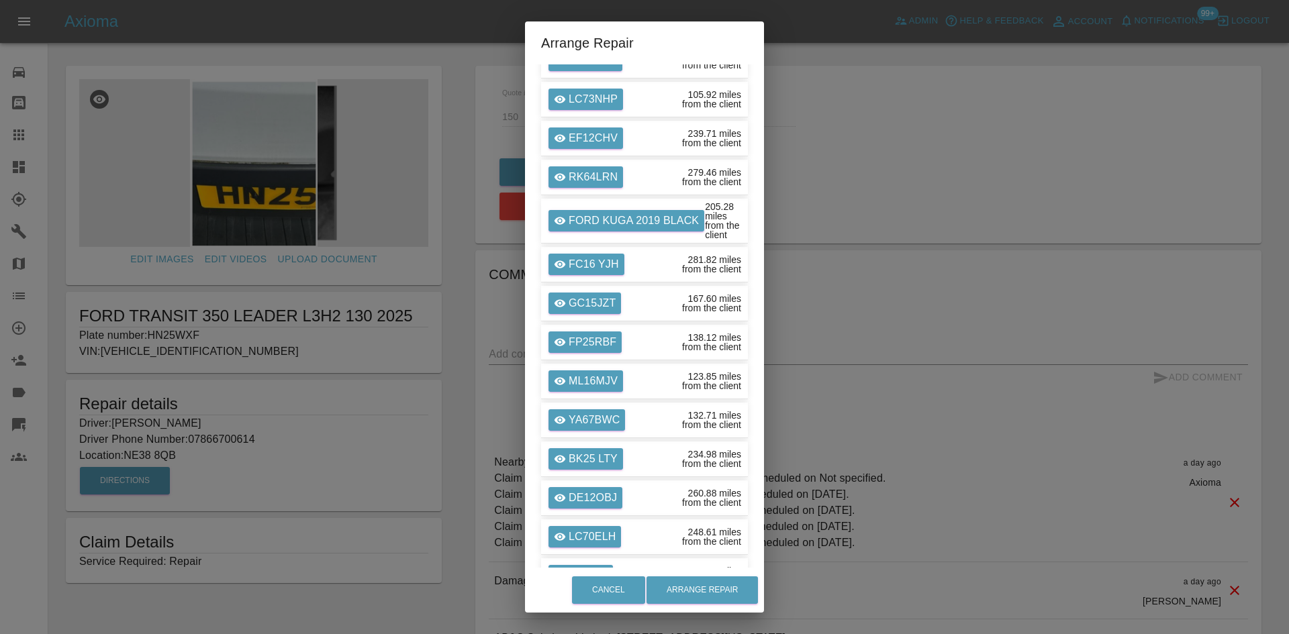
scroll to position [2707, 0]
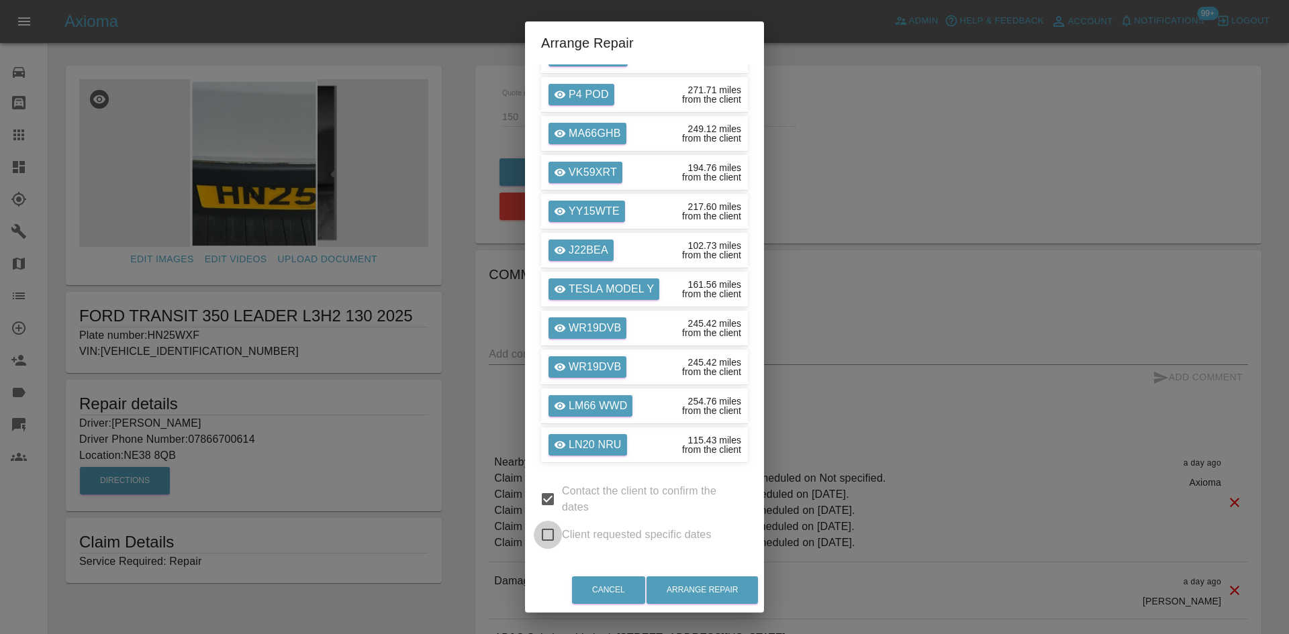
click at [549, 535] on input "Client requested specific dates" at bounding box center [548, 535] width 28 height 28
checkbox input "true"
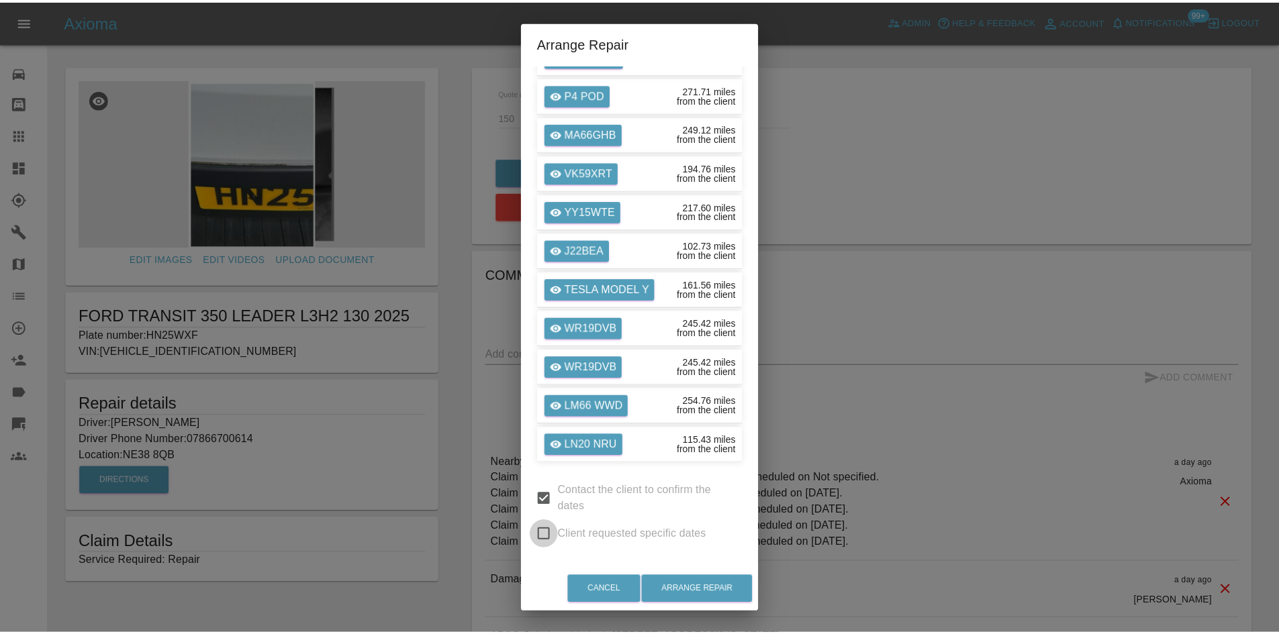
scroll to position [0, 0]
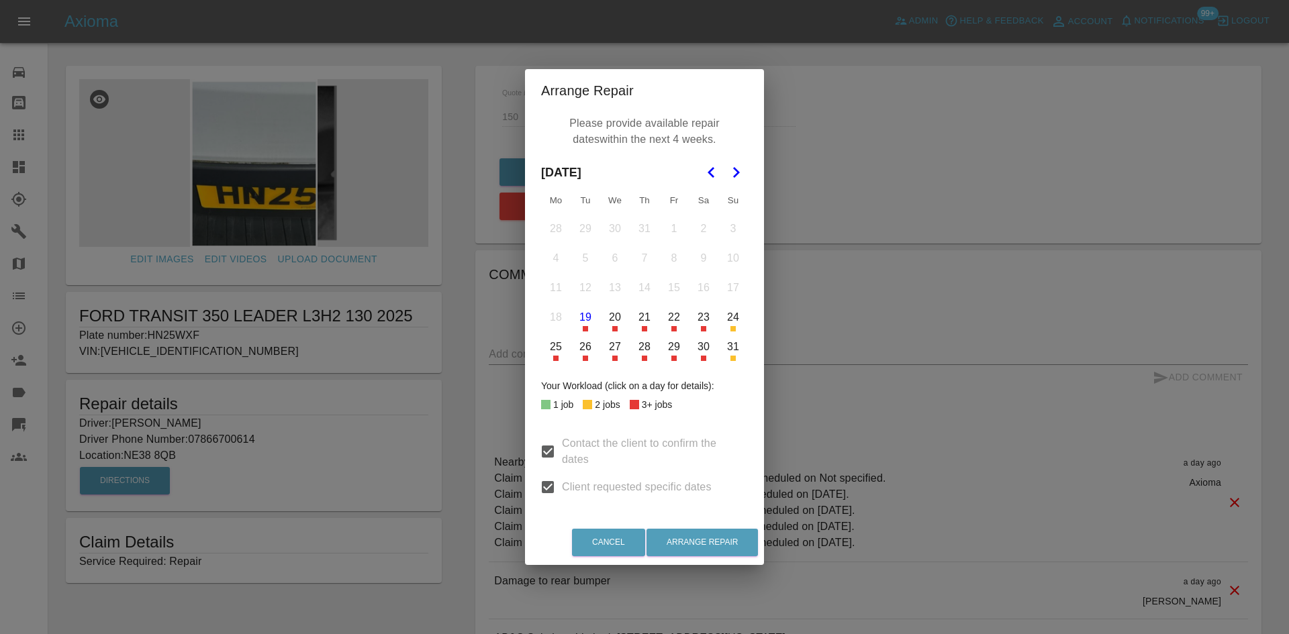
click at [548, 452] on input "Contact the client to confirm the dates" at bounding box center [548, 452] width 28 height 28
checkbox input "false"
click at [644, 318] on button "21" at bounding box center [644, 317] width 28 height 28
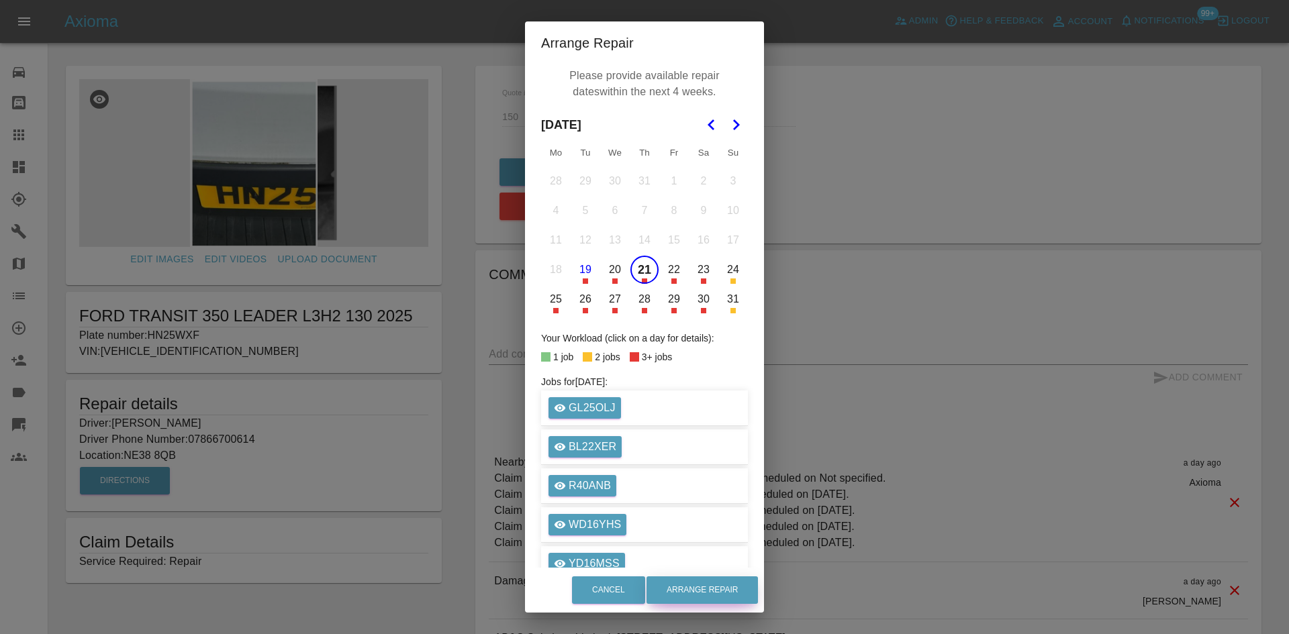
click at [700, 581] on button "Arrange Repair" at bounding box center [701, 591] width 111 height 28
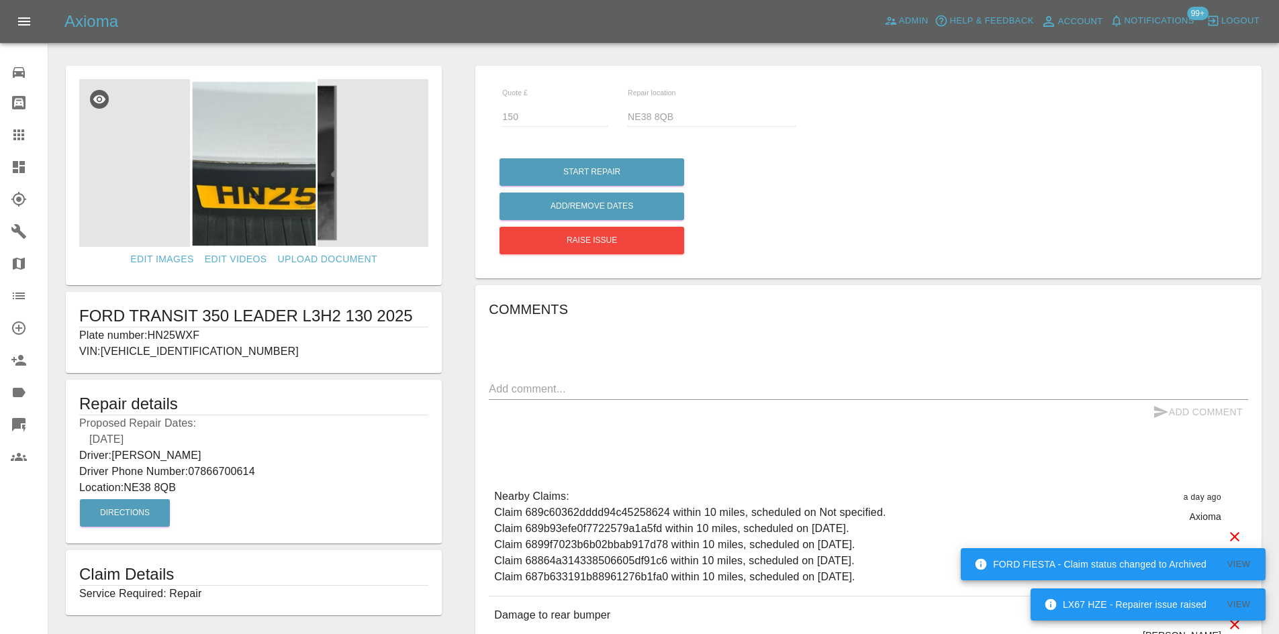
click at [13, 153] on link "Dashboard" at bounding box center [24, 167] width 48 height 32
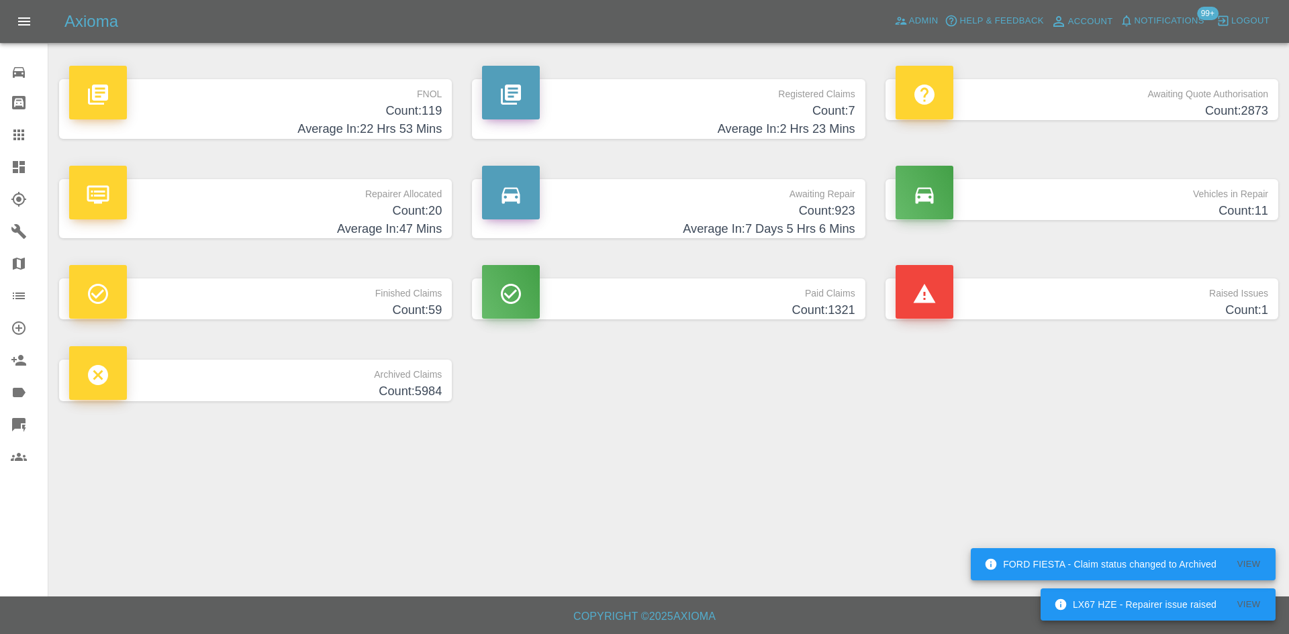
click at [780, 97] on p "Registered Claims" at bounding box center [668, 90] width 373 height 23
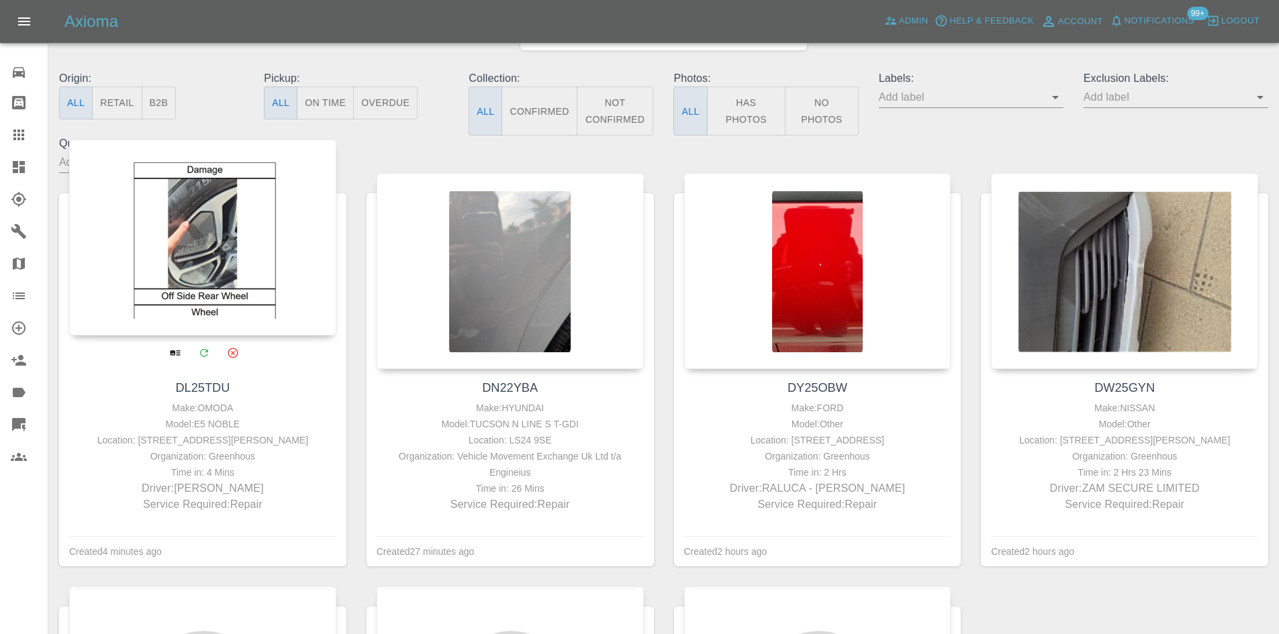
scroll to position [134, 0]
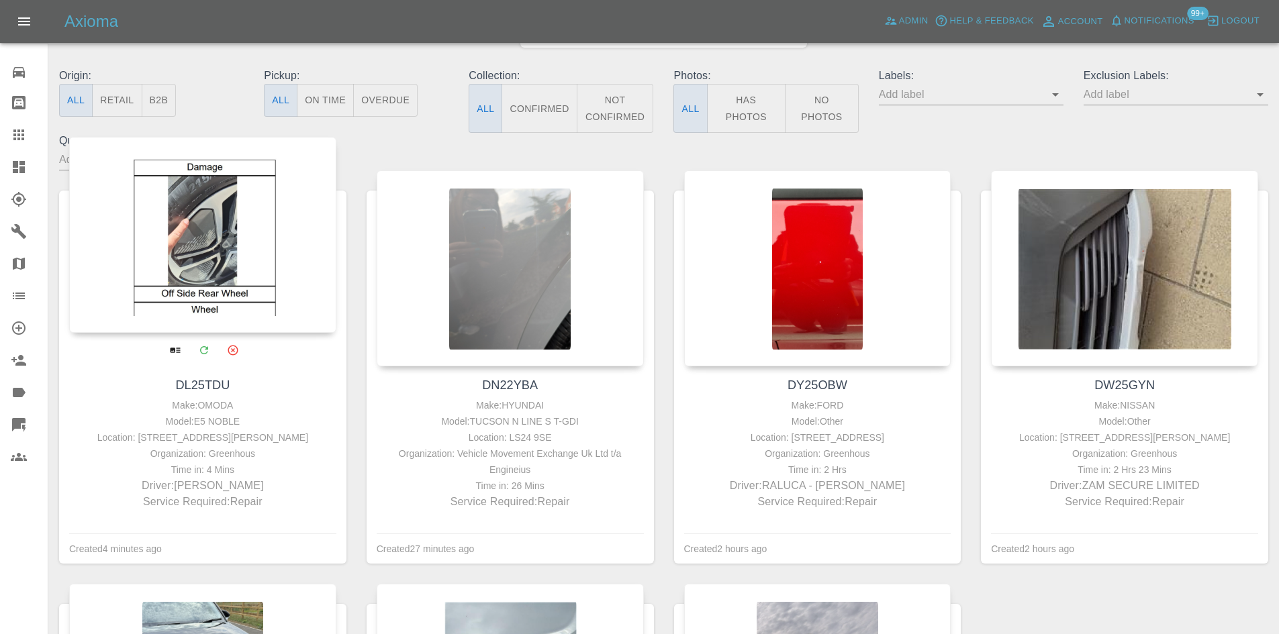
click at [225, 238] on div at bounding box center [202, 235] width 267 height 196
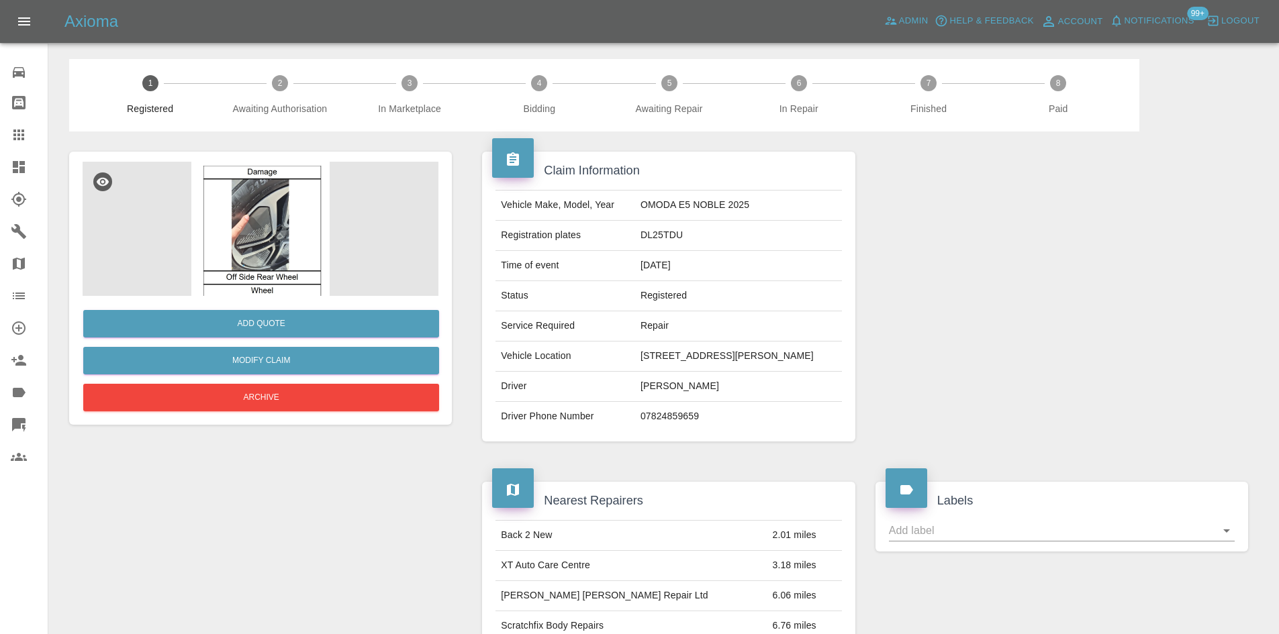
click at [254, 226] on img at bounding box center [261, 229] width 356 height 134
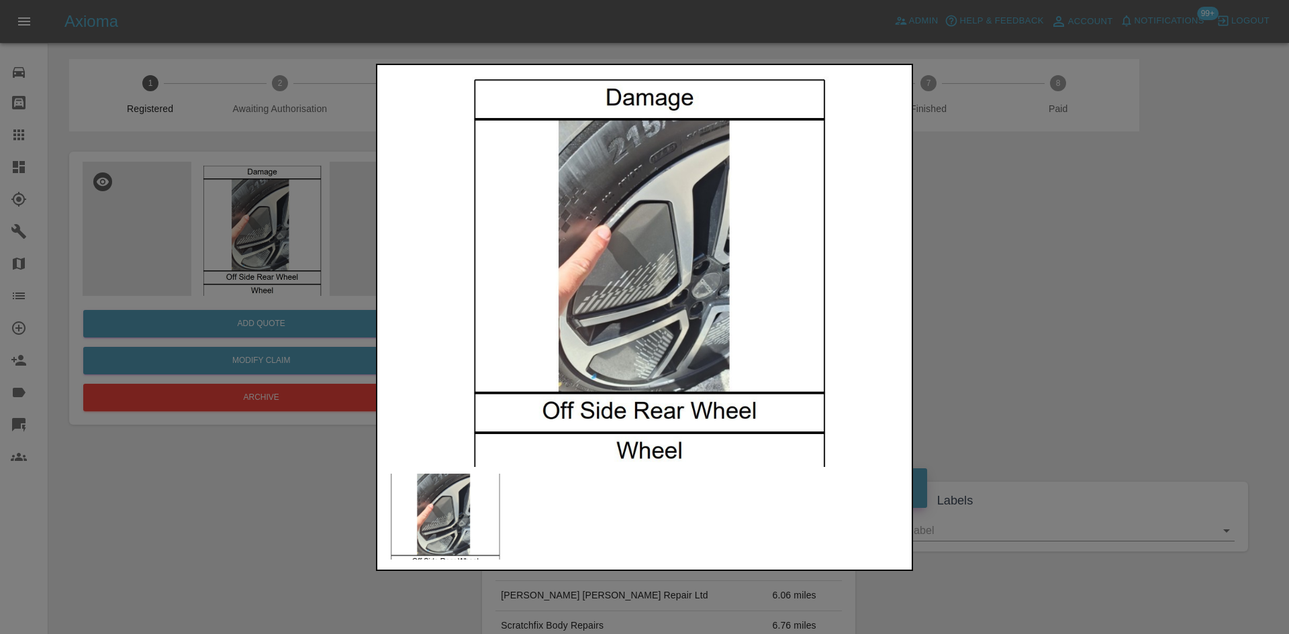
click at [442, 541] on img at bounding box center [444, 517] width 128 height 87
click at [1077, 348] on div at bounding box center [644, 317] width 1289 height 634
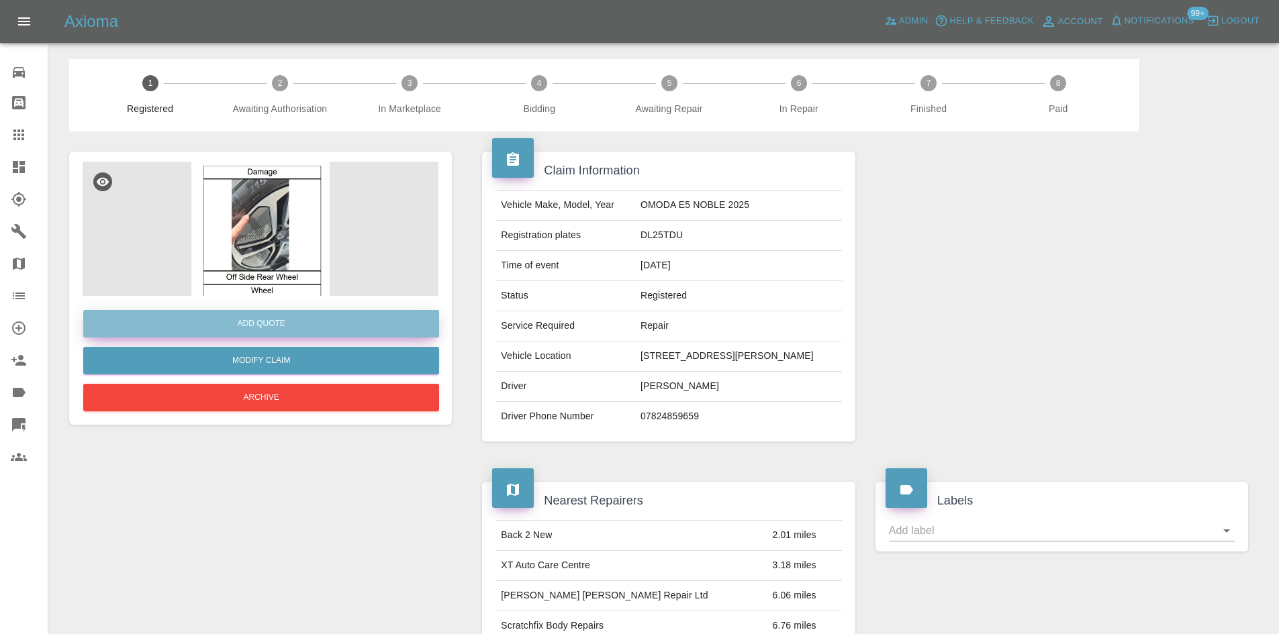
click at [314, 326] on button "Add Quote" at bounding box center [261, 324] width 356 height 28
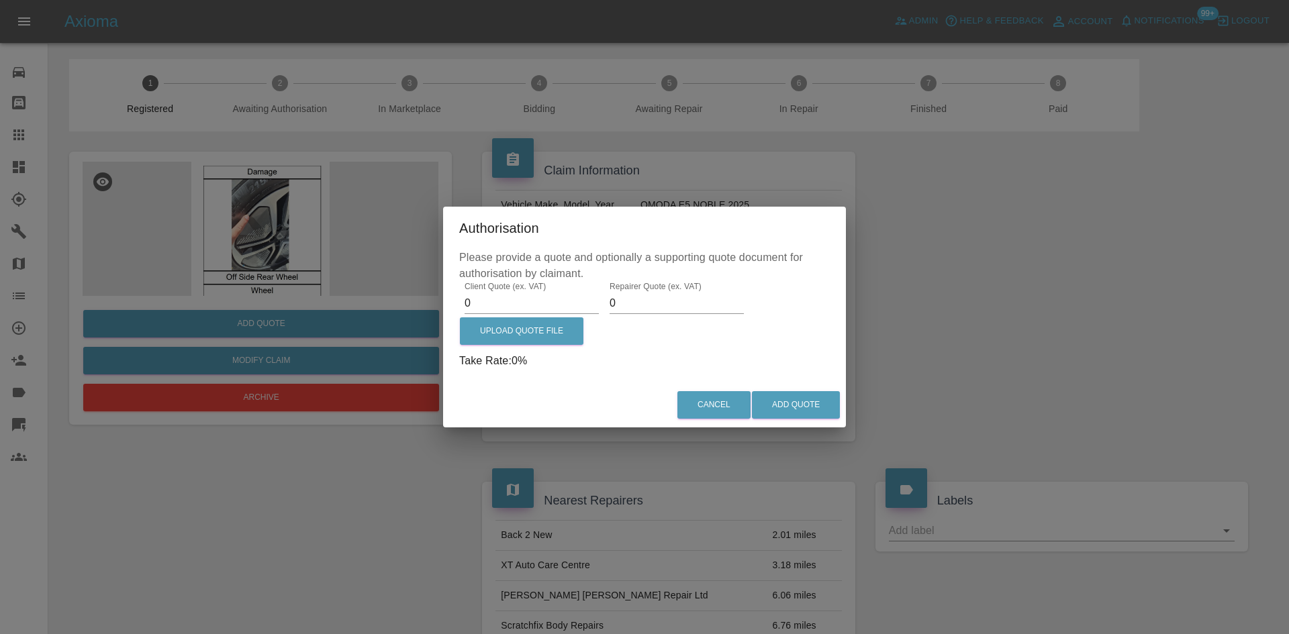
click at [541, 302] on input "0" at bounding box center [532, 303] width 134 height 21
type input "175"
click at [688, 309] on input "0" at bounding box center [677, 303] width 134 height 21
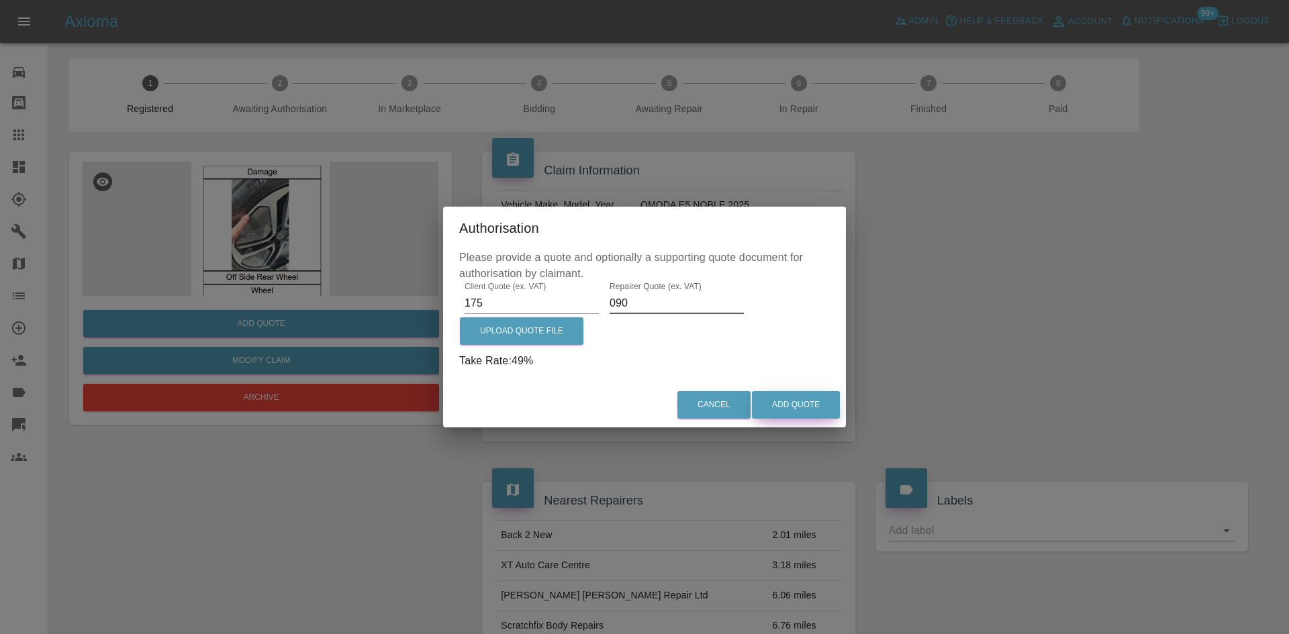
type input "090"
click at [814, 403] on button "Add Quote" at bounding box center [796, 405] width 88 height 28
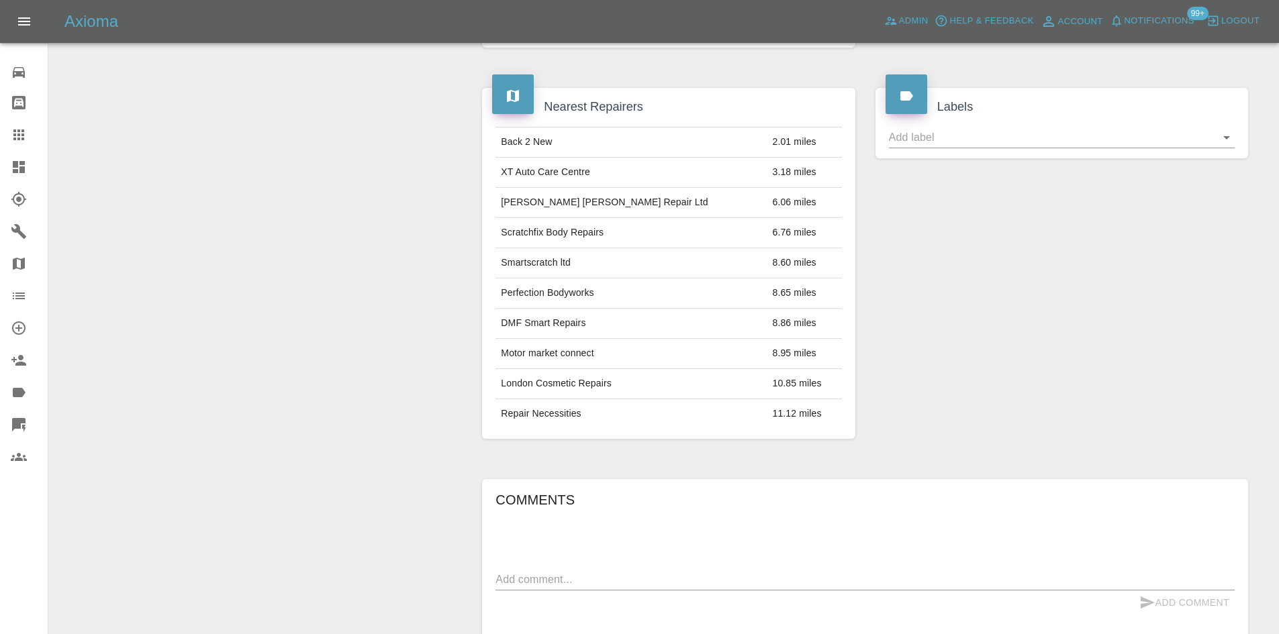
scroll to position [783, 0]
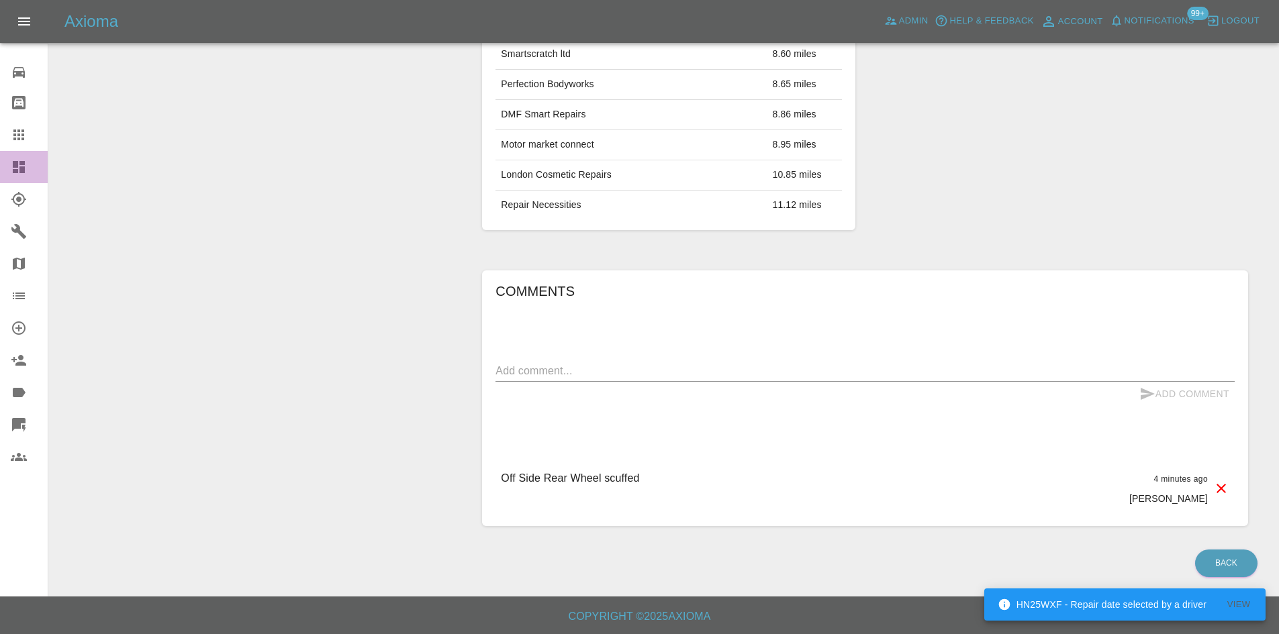
click at [14, 169] on icon at bounding box center [19, 167] width 12 height 12
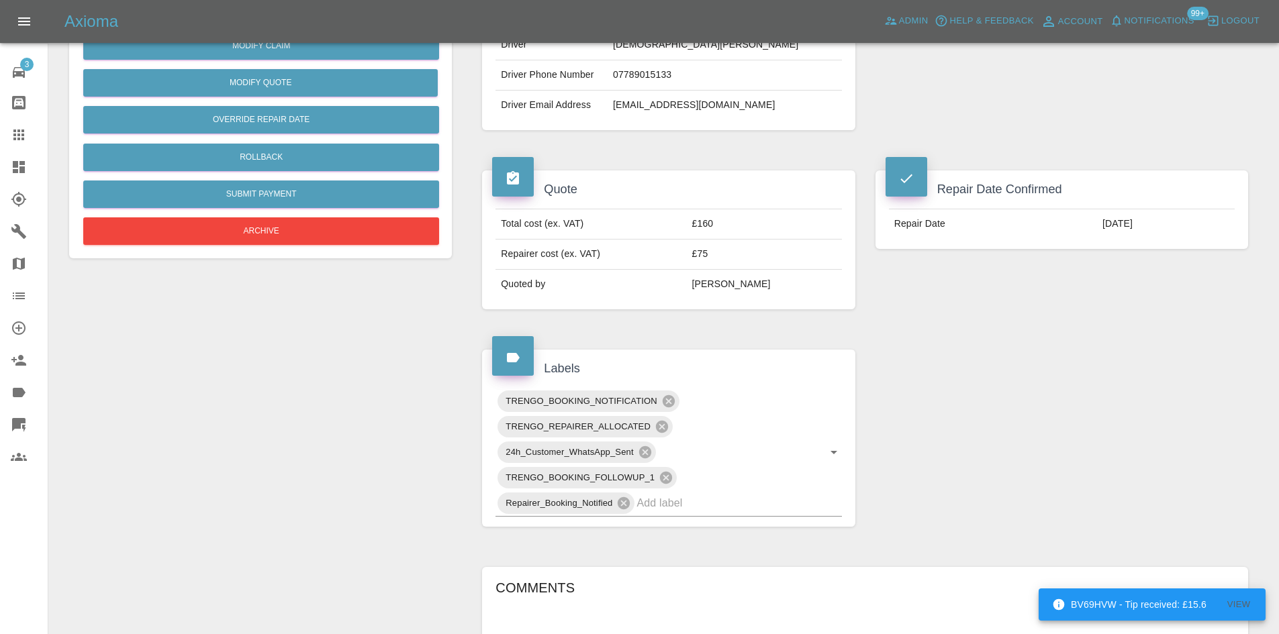
scroll to position [269, 0]
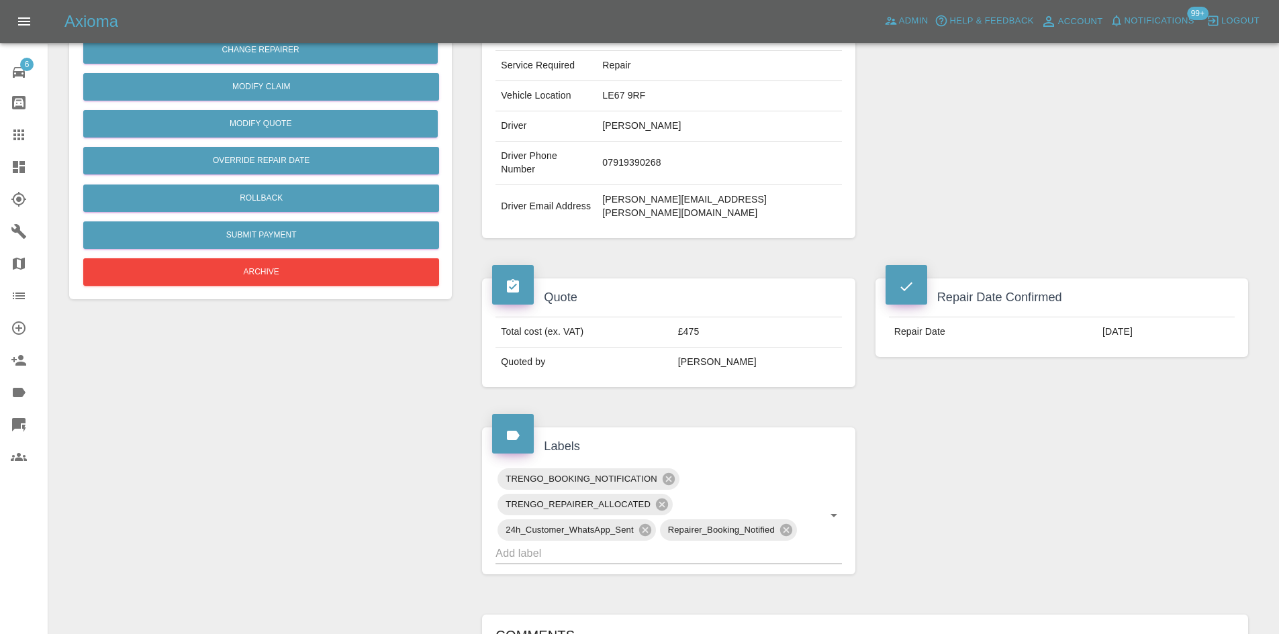
scroll to position [537, 0]
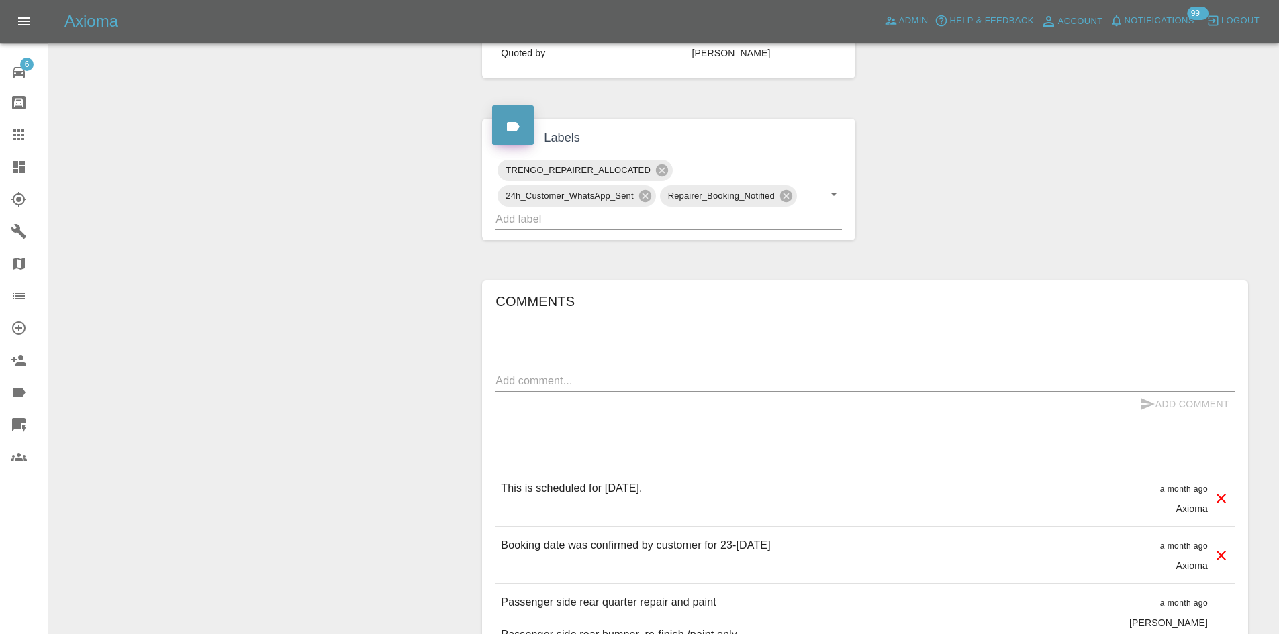
scroll to position [403, 0]
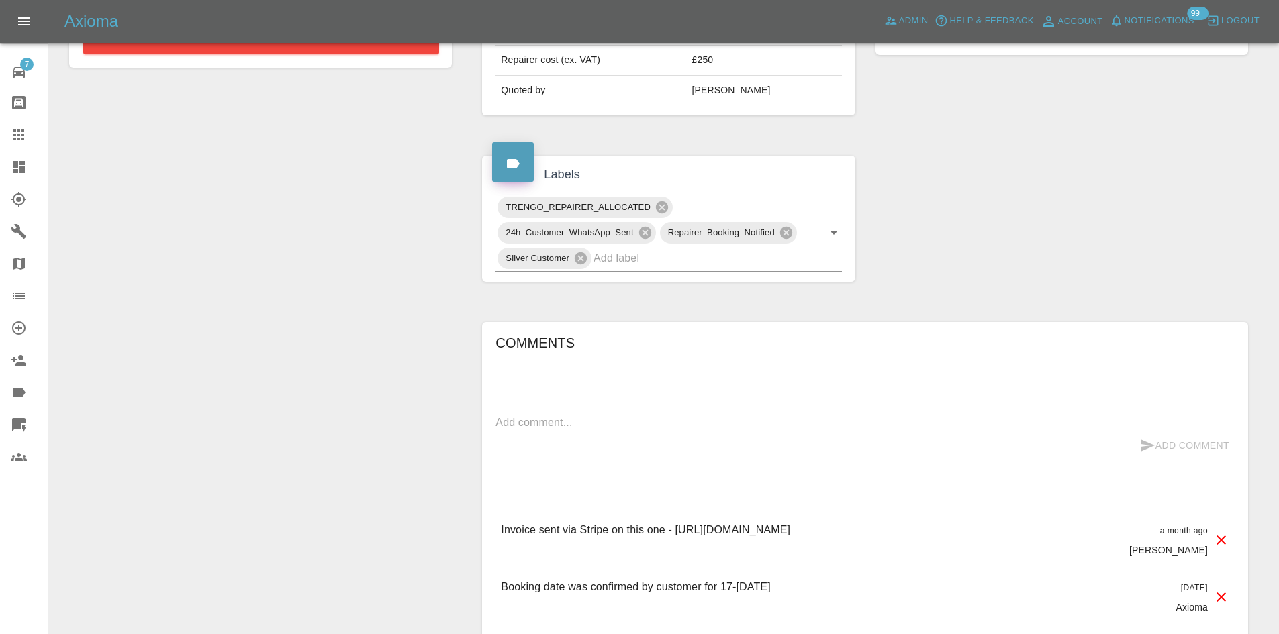
scroll to position [537, 0]
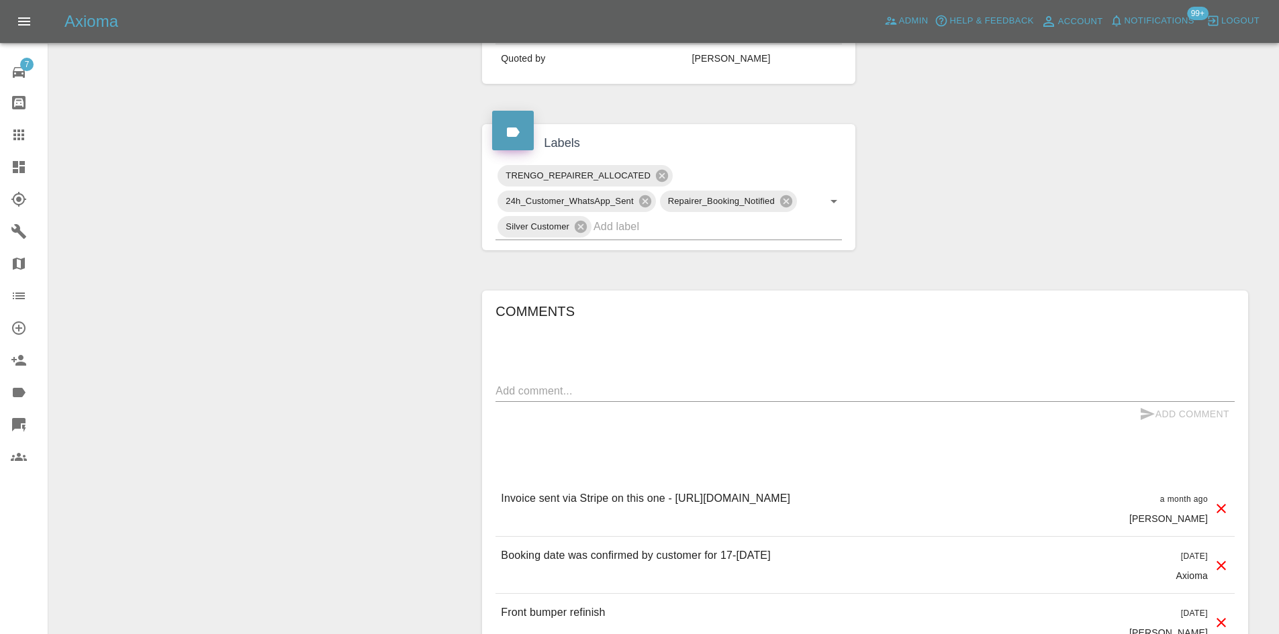
drag, startPoint x: 1045, startPoint y: 493, endPoint x: 491, endPoint y: 489, distance: 554.5
click at [491, 489] on div "Comments x Add Comment Invoice sent via Stripe on this one - https://dashboard.…" at bounding box center [865, 476] width 766 height 371
copy p "Invoice sent via Stripe on this one - [URL][DOMAIN_NAME]"
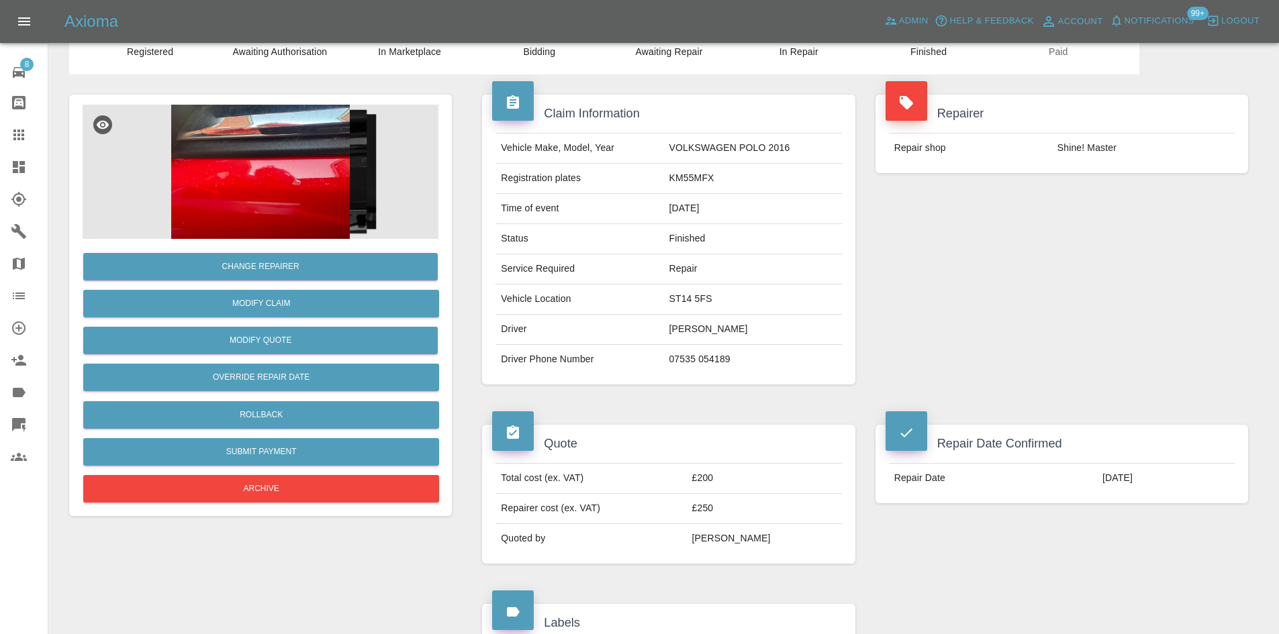
scroll to position [201, 0]
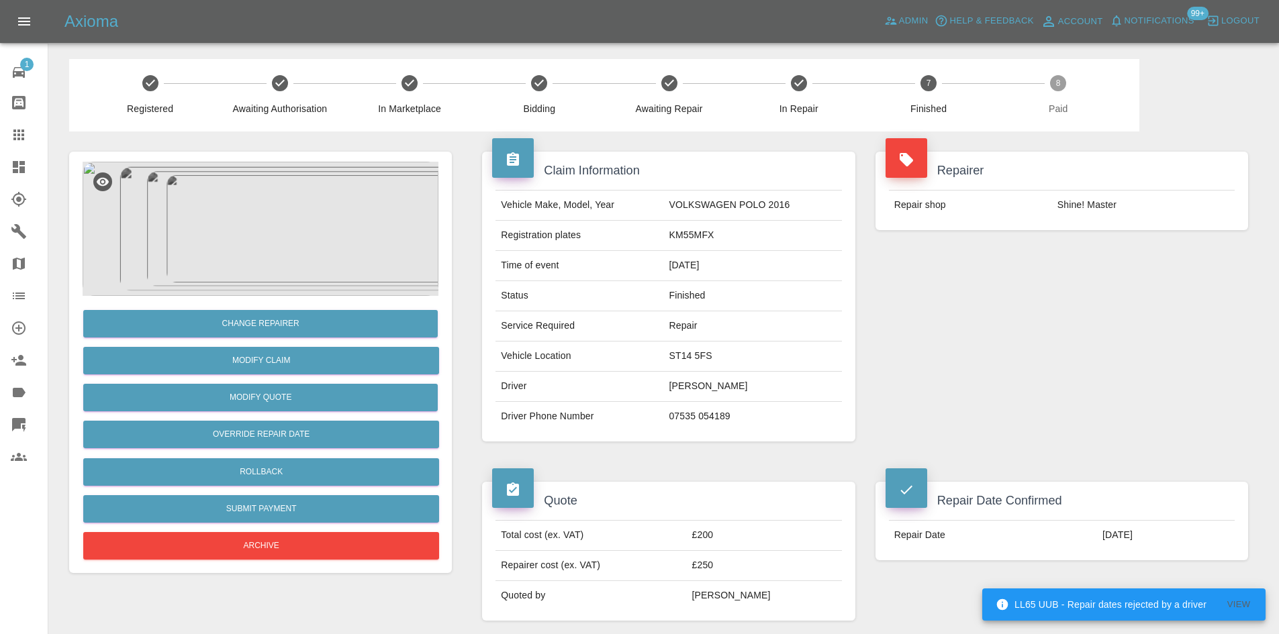
click at [11, 160] on icon at bounding box center [19, 167] width 16 height 16
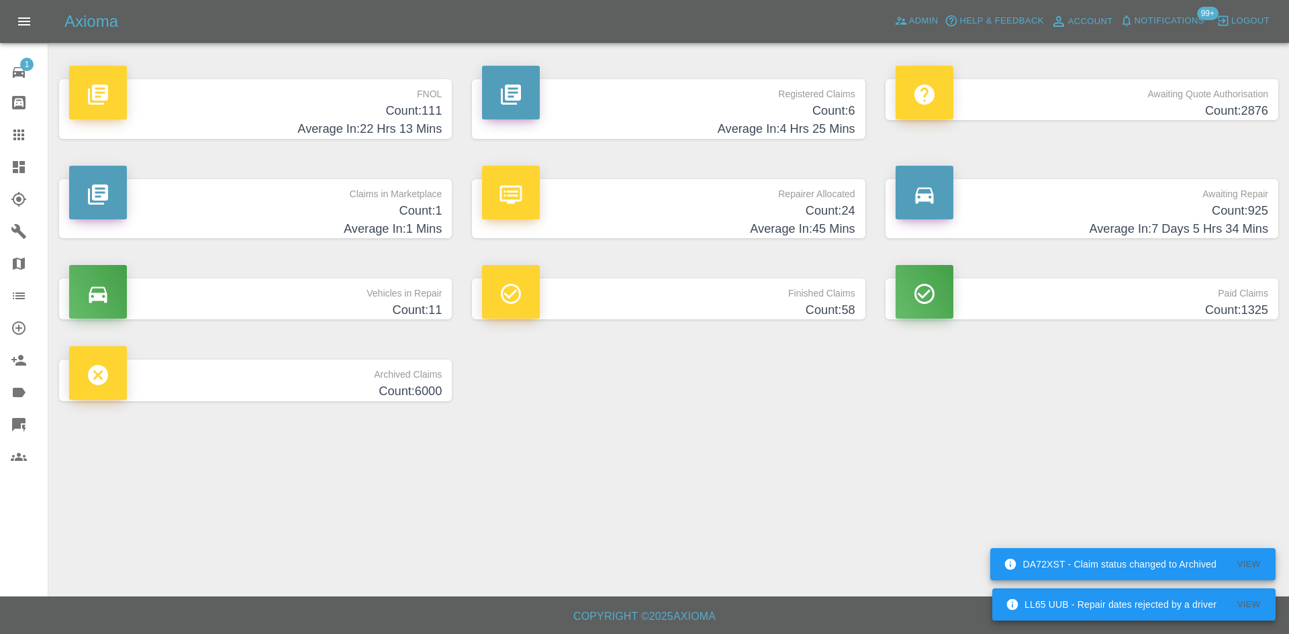
click at [737, 218] on h4 "Count: 24" at bounding box center [668, 211] width 373 height 18
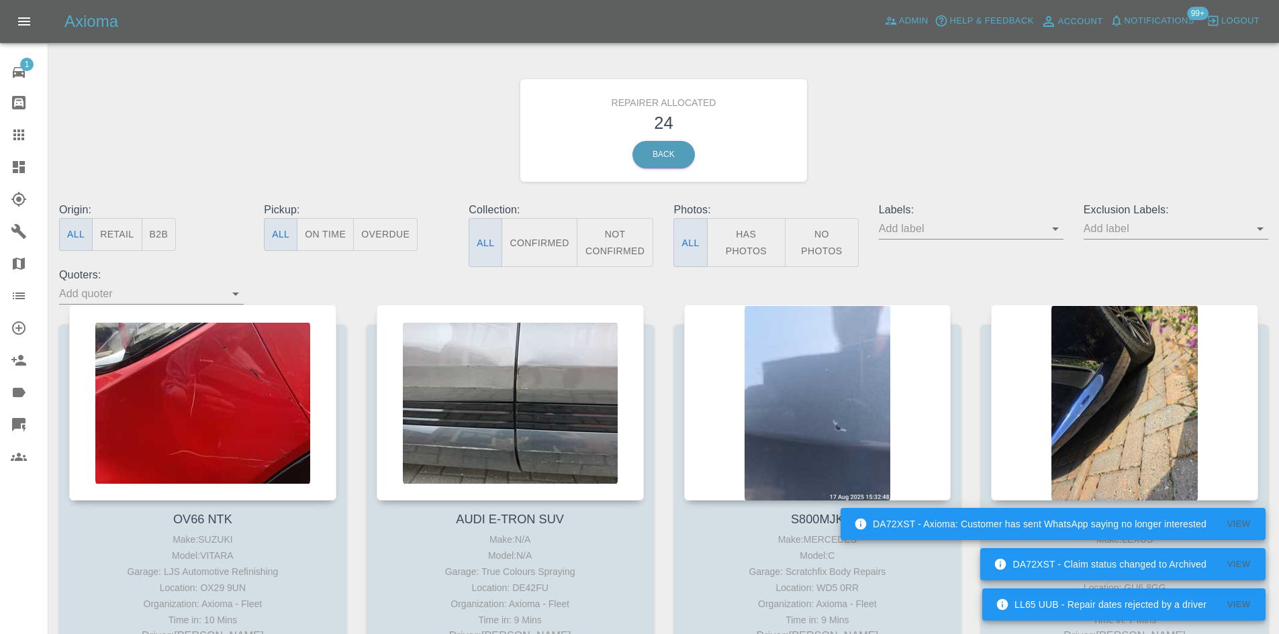
click at [169, 234] on button "B2B" at bounding box center [159, 234] width 35 height 33
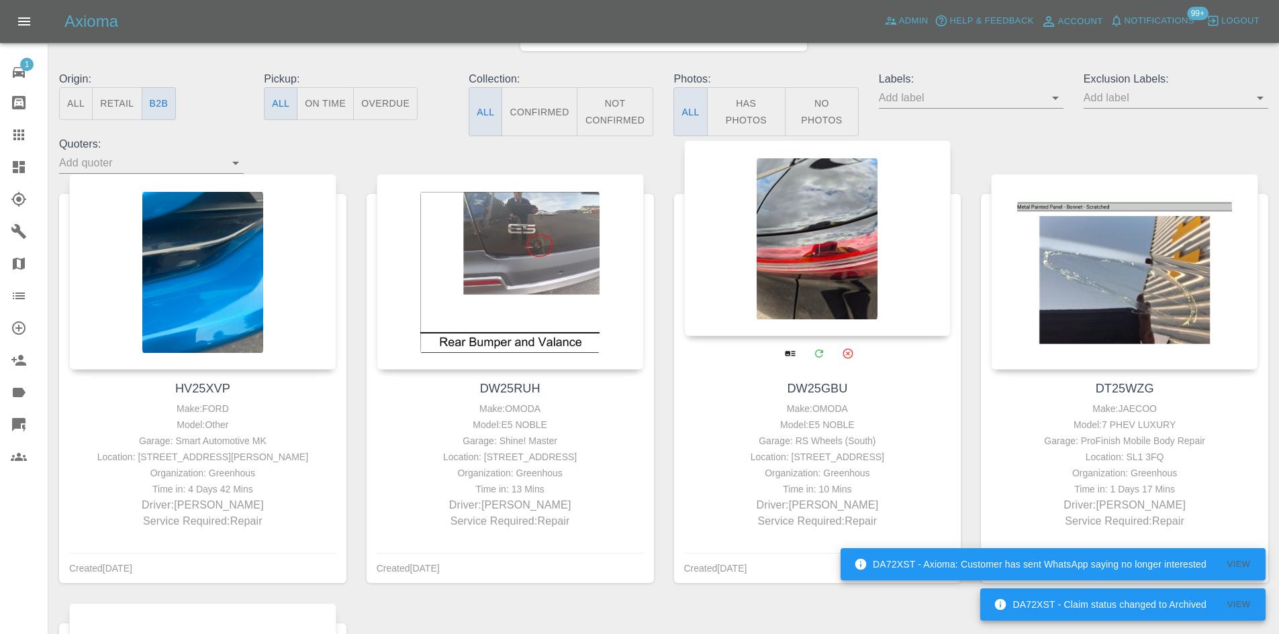
scroll to position [134, 0]
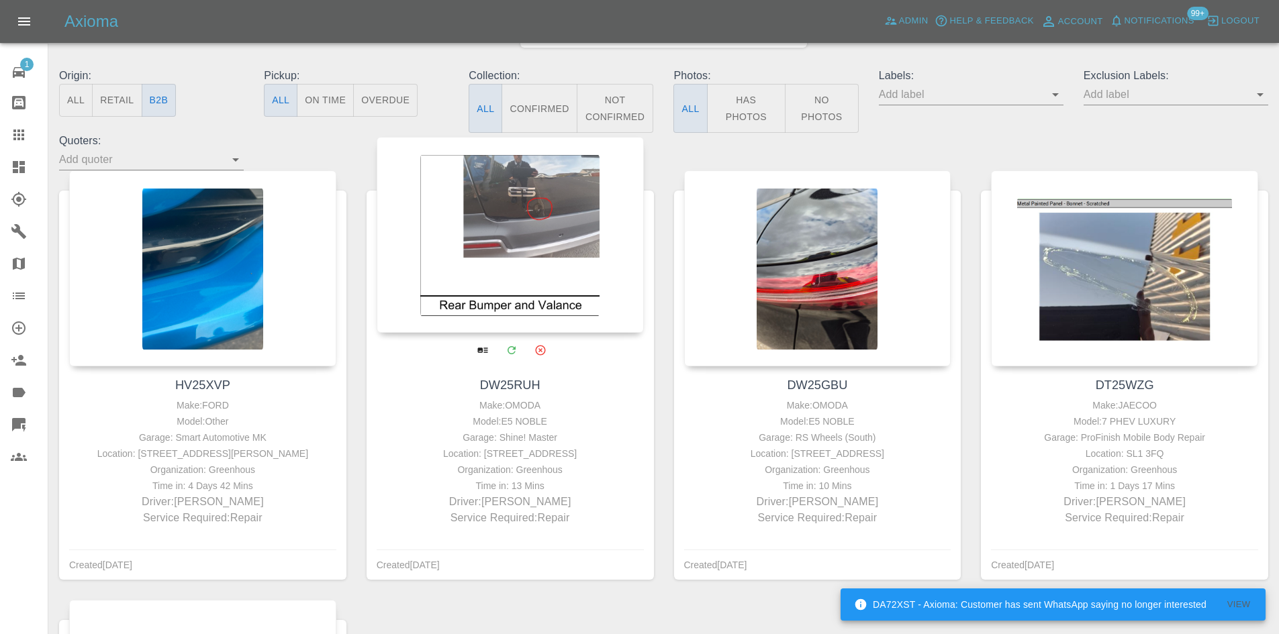
click at [572, 230] on div at bounding box center [510, 235] width 267 height 196
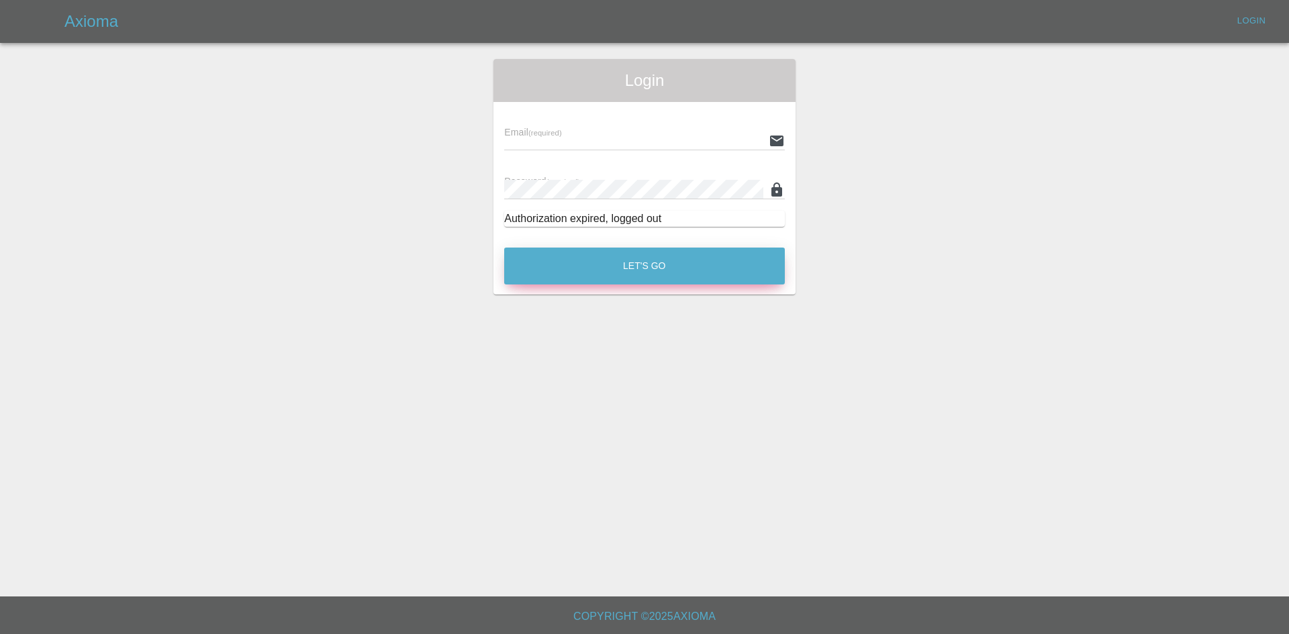
type input "[PERSON_NAME][EMAIL_ADDRESS][PERSON_NAME][DOMAIN_NAME]"
click at [595, 273] on button "Let's Go" at bounding box center [644, 266] width 281 height 37
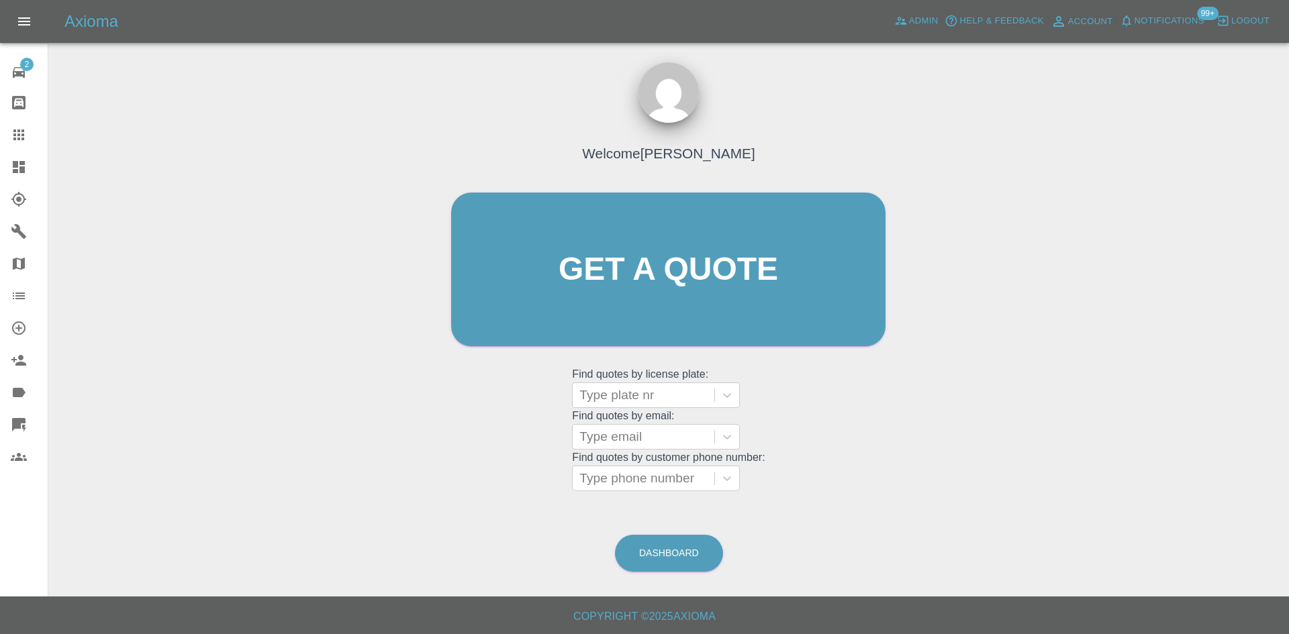
click at [21, 169] on icon at bounding box center [19, 167] width 12 height 12
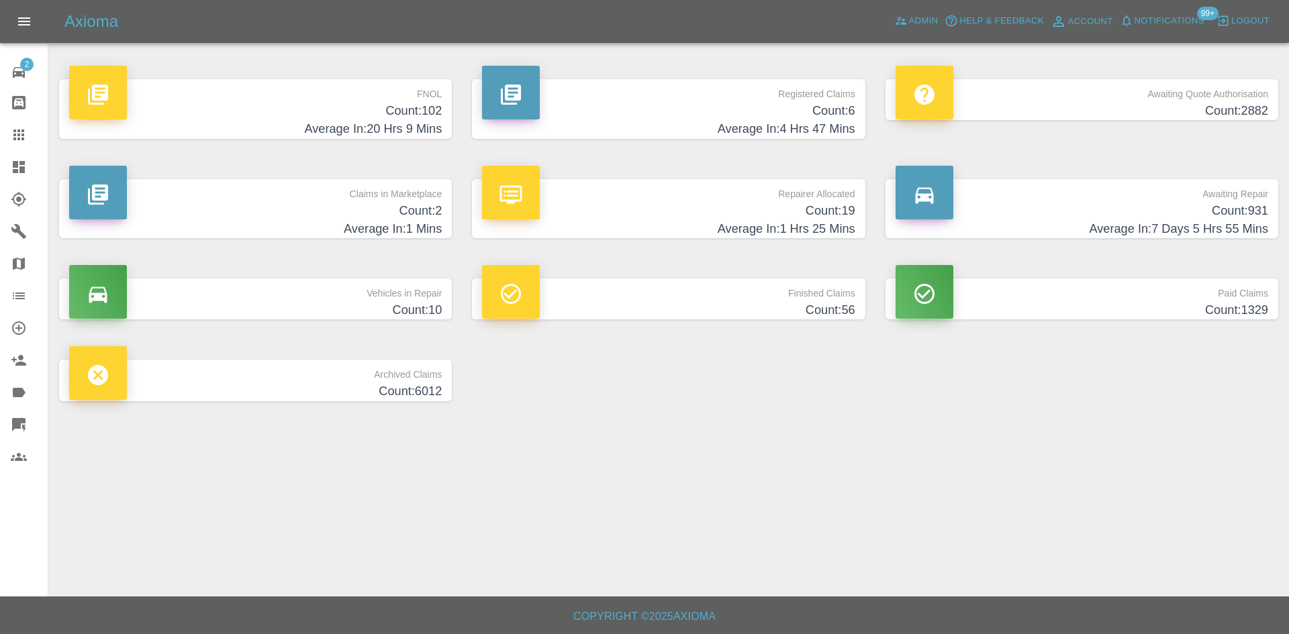
click at [700, 113] on h4 "Count: 6" at bounding box center [668, 111] width 373 height 18
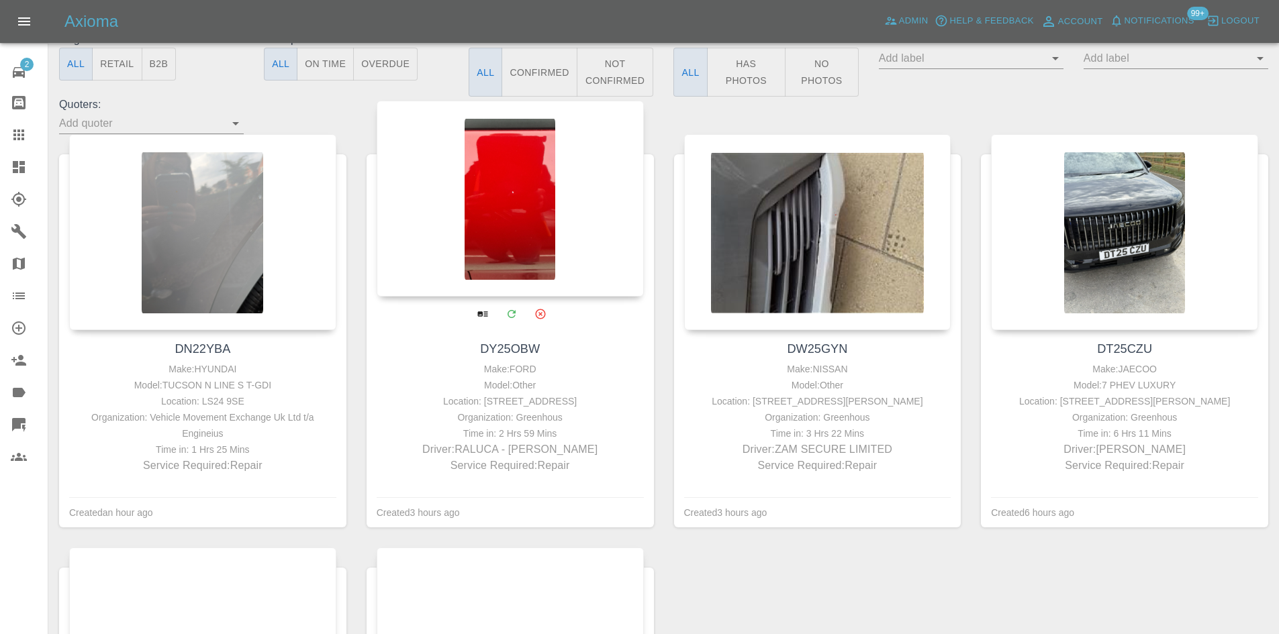
scroll to position [470, 0]
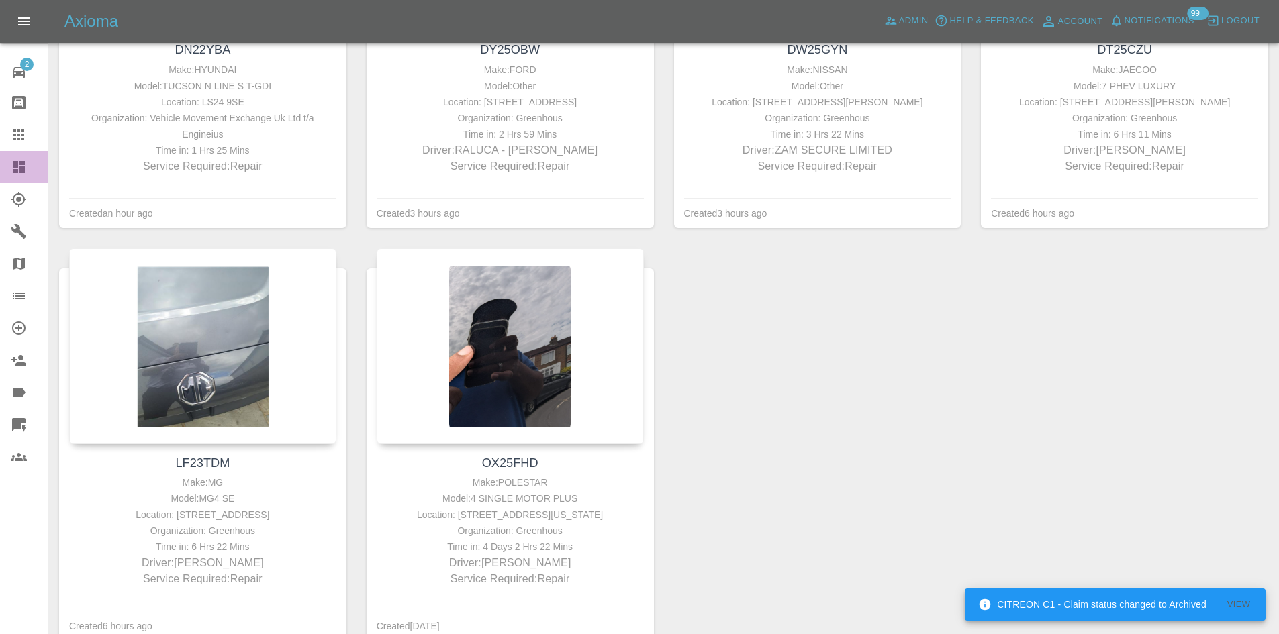
click at [29, 169] on div at bounding box center [30, 167] width 38 height 16
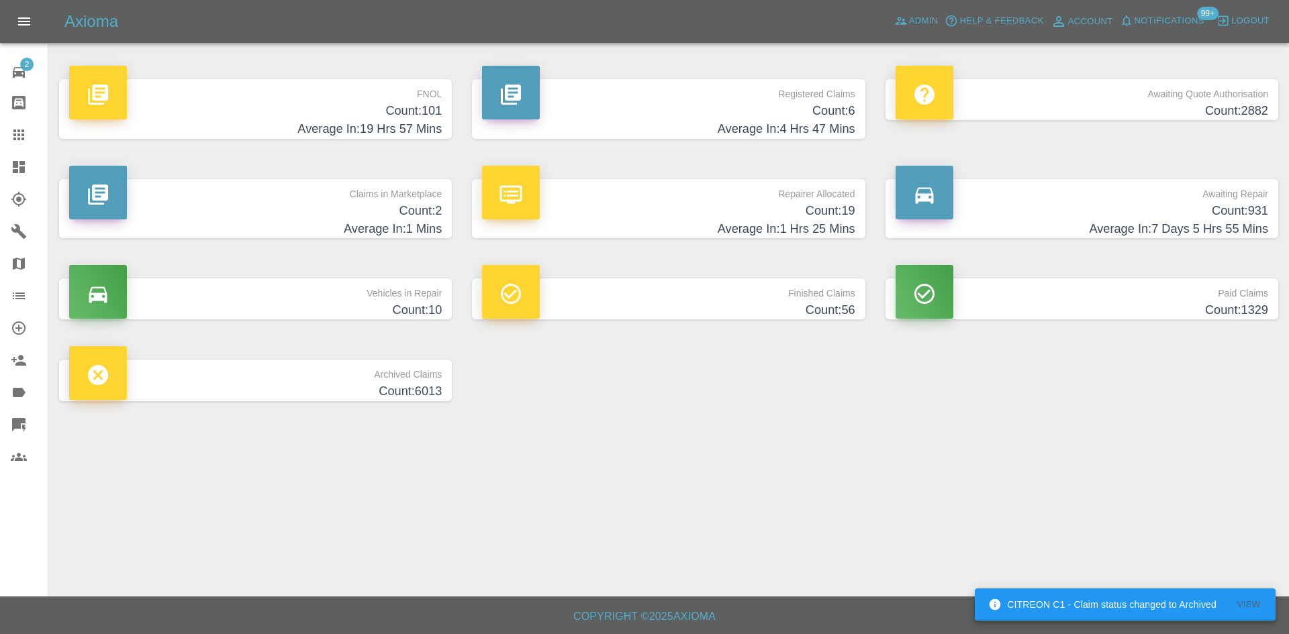
click at [416, 224] on h4 "Average In: 1 Mins" at bounding box center [255, 229] width 373 height 18
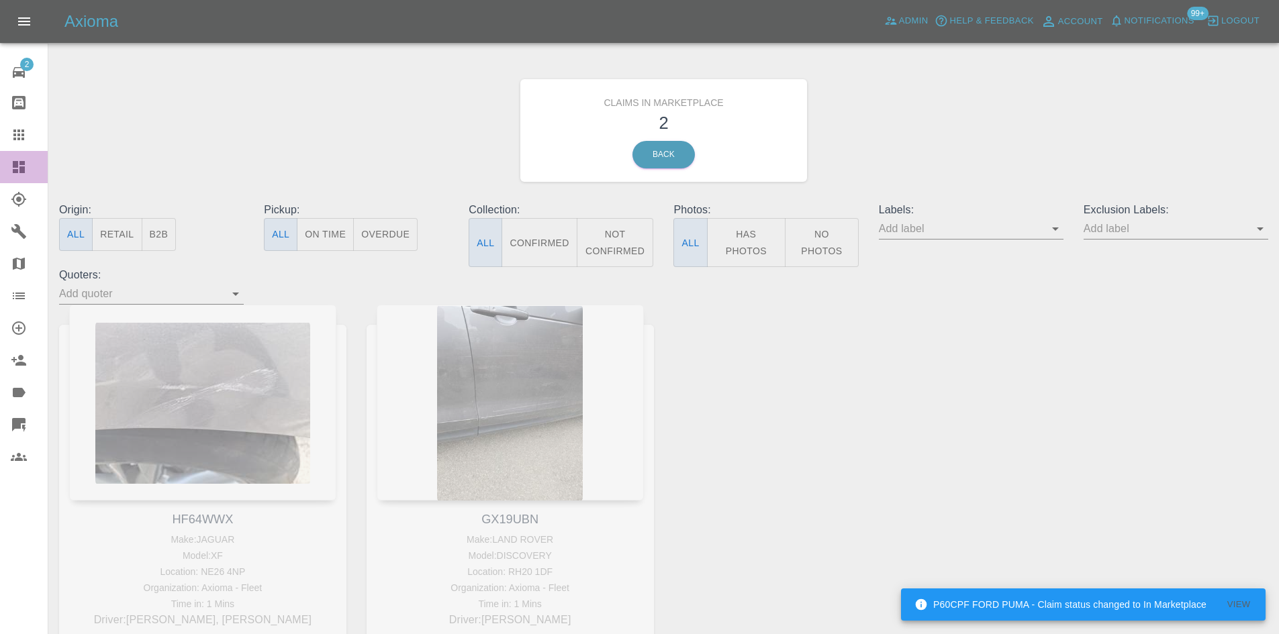
click at [11, 169] on icon at bounding box center [19, 167] width 16 height 16
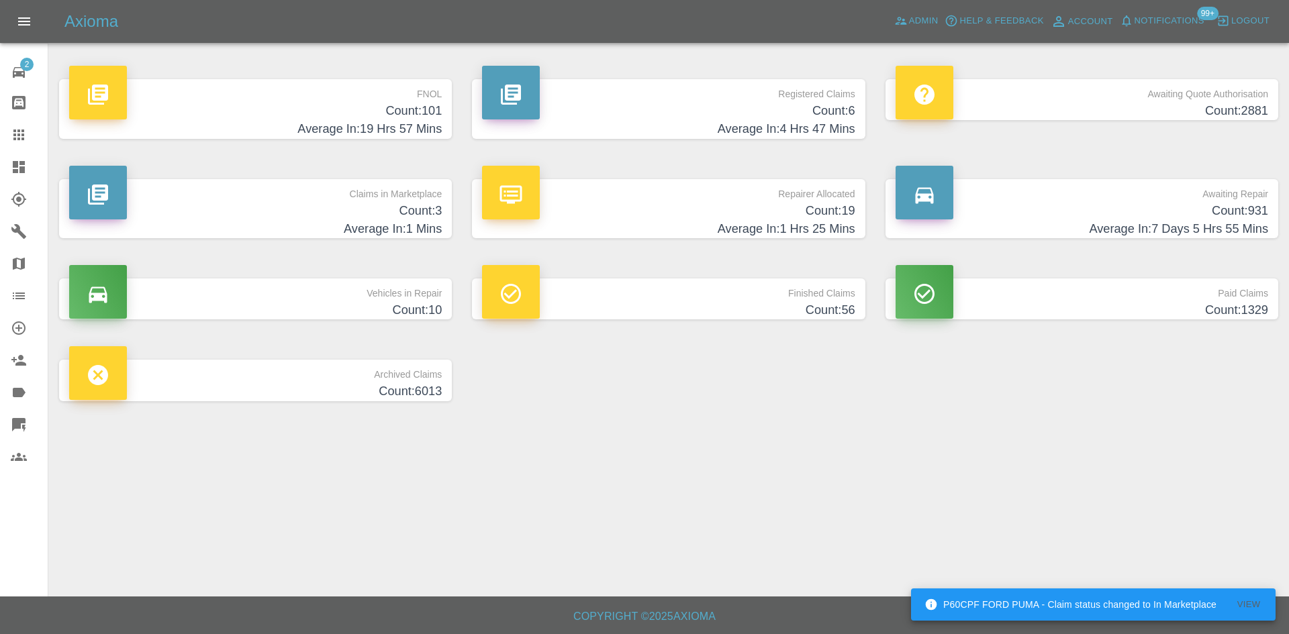
click at [680, 229] on h4 "Average In: 1 Hrs 25 Mins" at bounding box center [668, 229] width 373 height 18
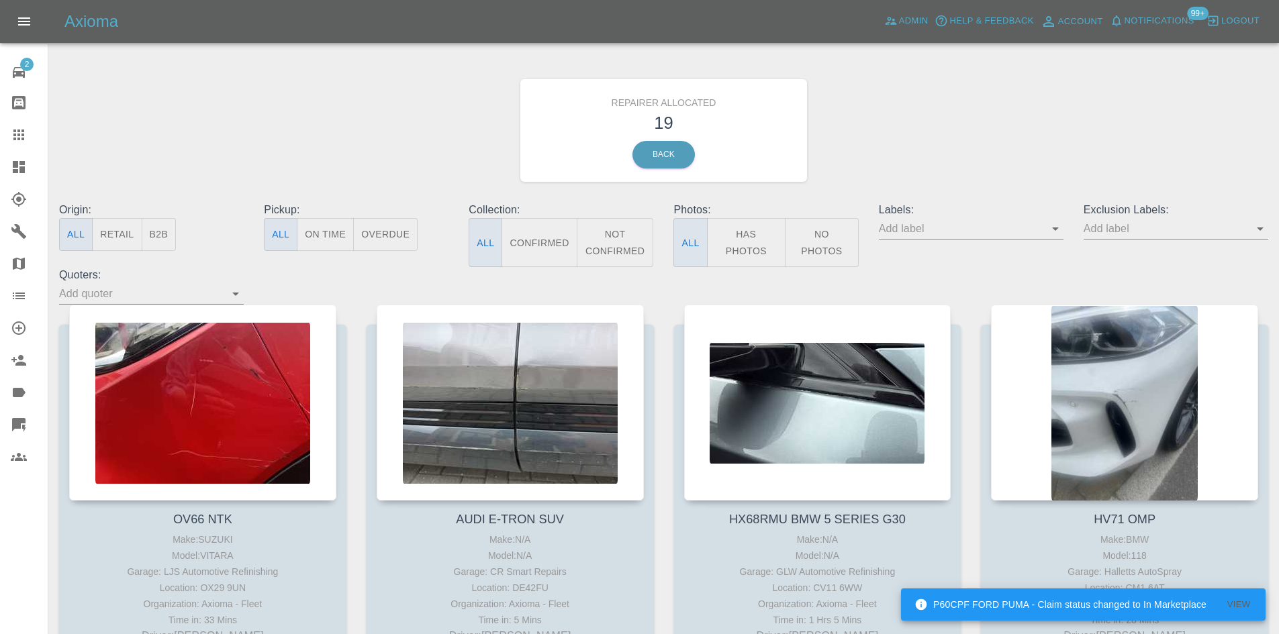
click at [157, 237] on button "B2B" at bounding box center [159, 234] width 35 height 33
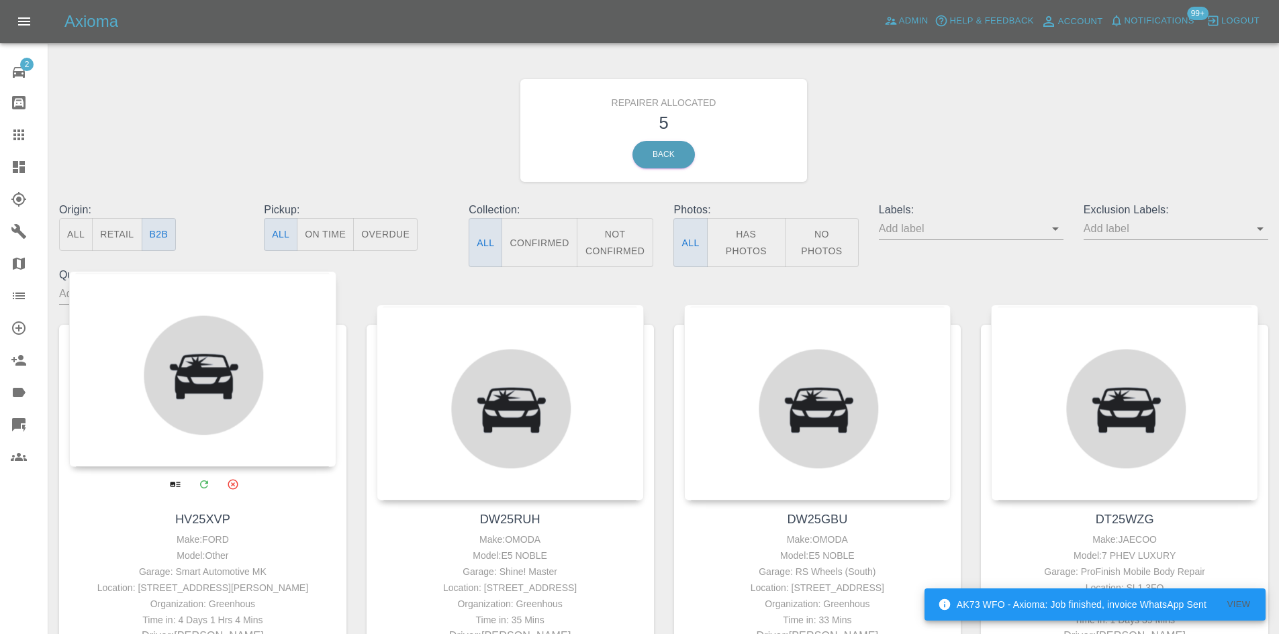
click at [197, 331] on div at bounding box center [202, 369] width 267 height 196
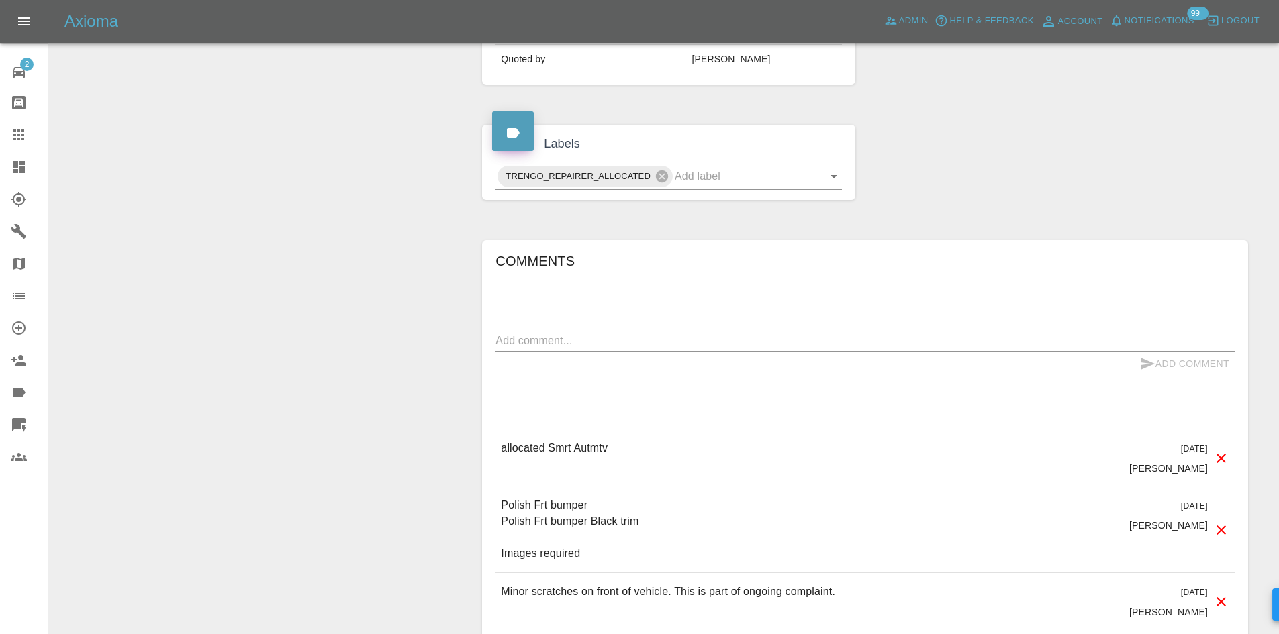
scroll to position [479, 0]
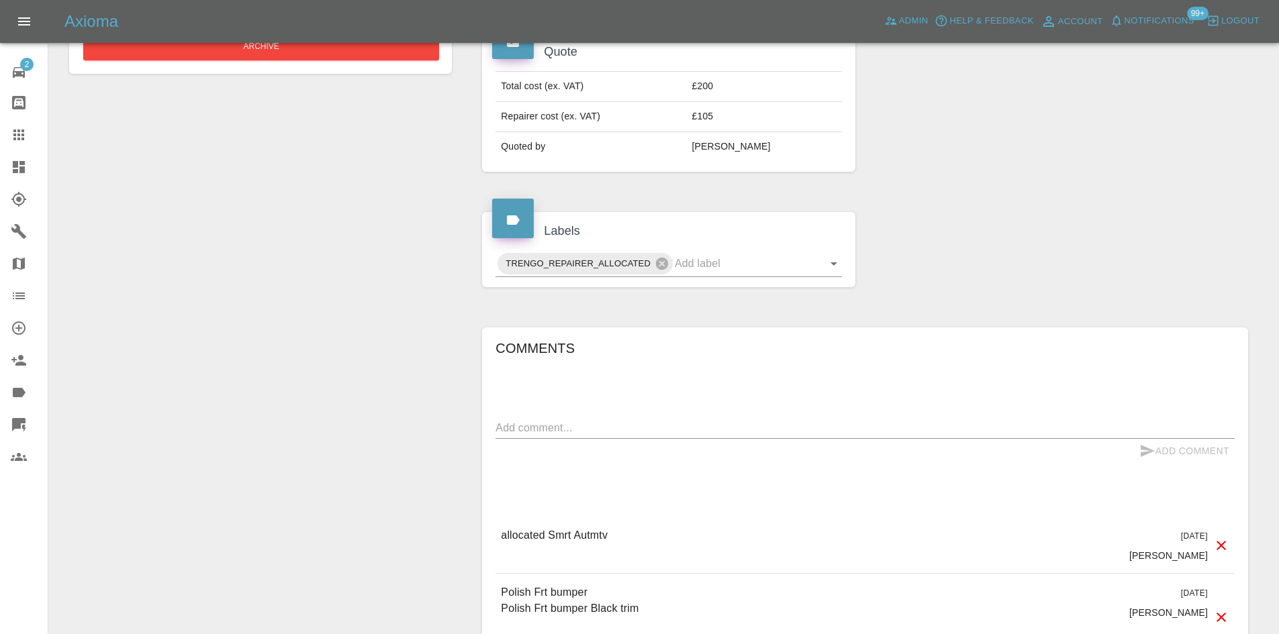
click at [597, 460] on div "Add Comment" at bounding box center [864, 451] width 739 height 25
click at [614, 432] on textarea at bounding box center [864, 427] width 739 height 15
type textarea "C"
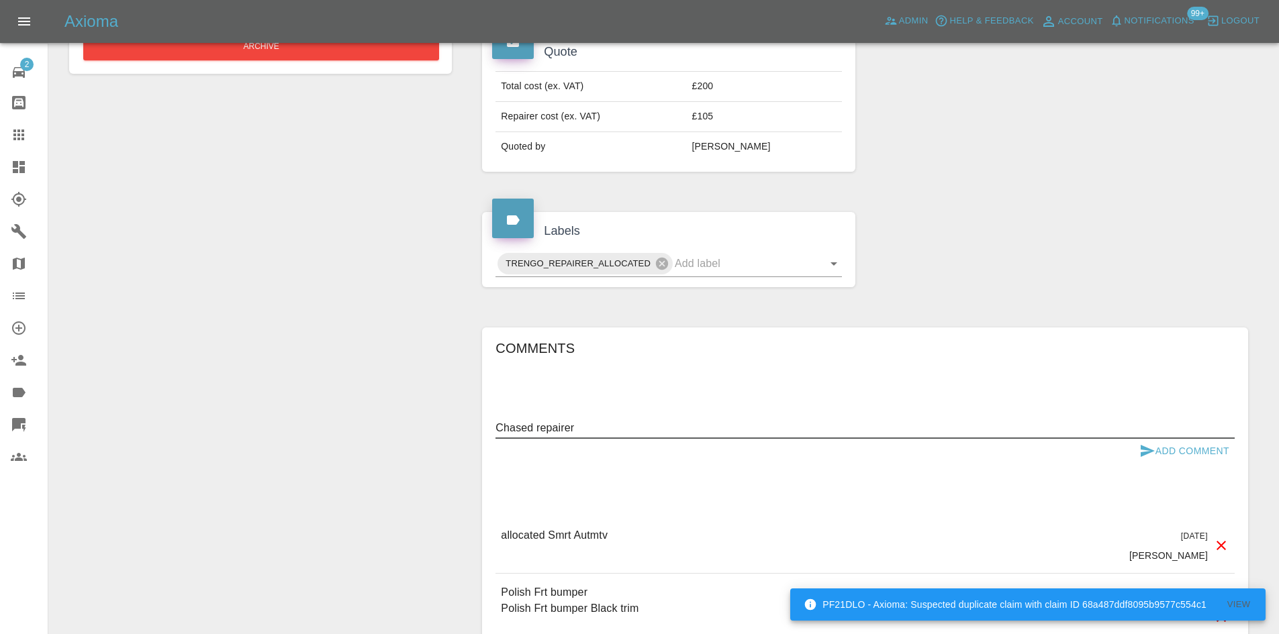
type textarea "Chased repairer"
click at [1190, 453] on button "Add Comment" at bounding box center [1184, 451] width 101 height 25
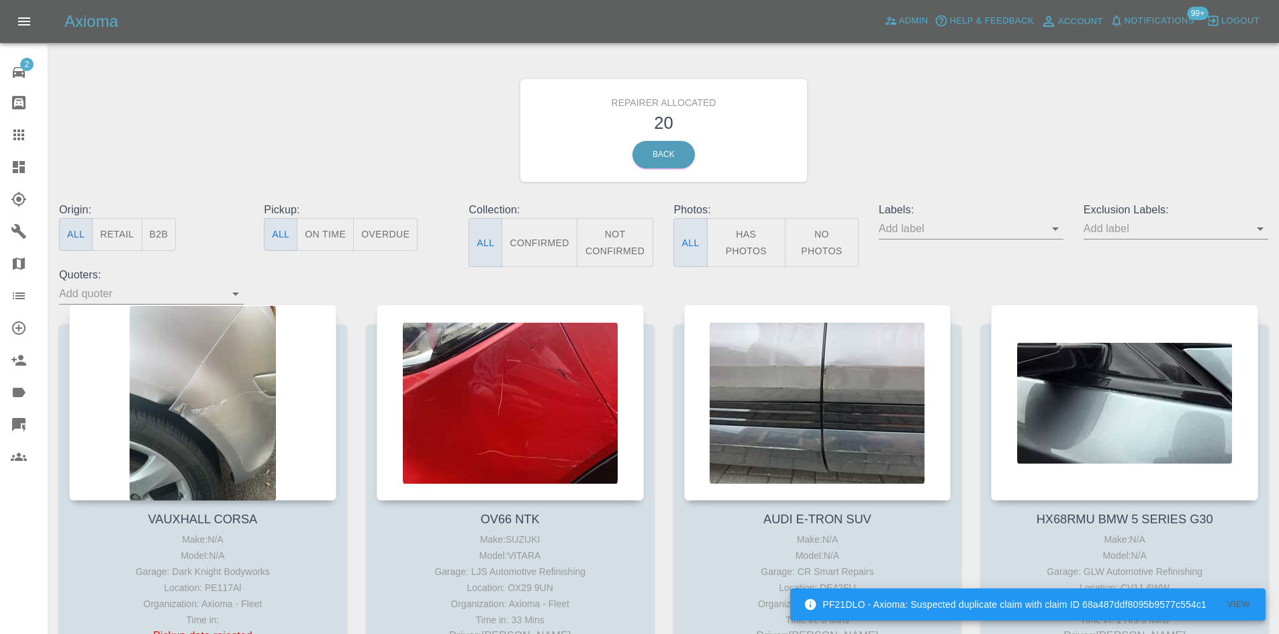
click at [150, 232] on button "B2B" at bounding box center [159, 234] width 35 height 33
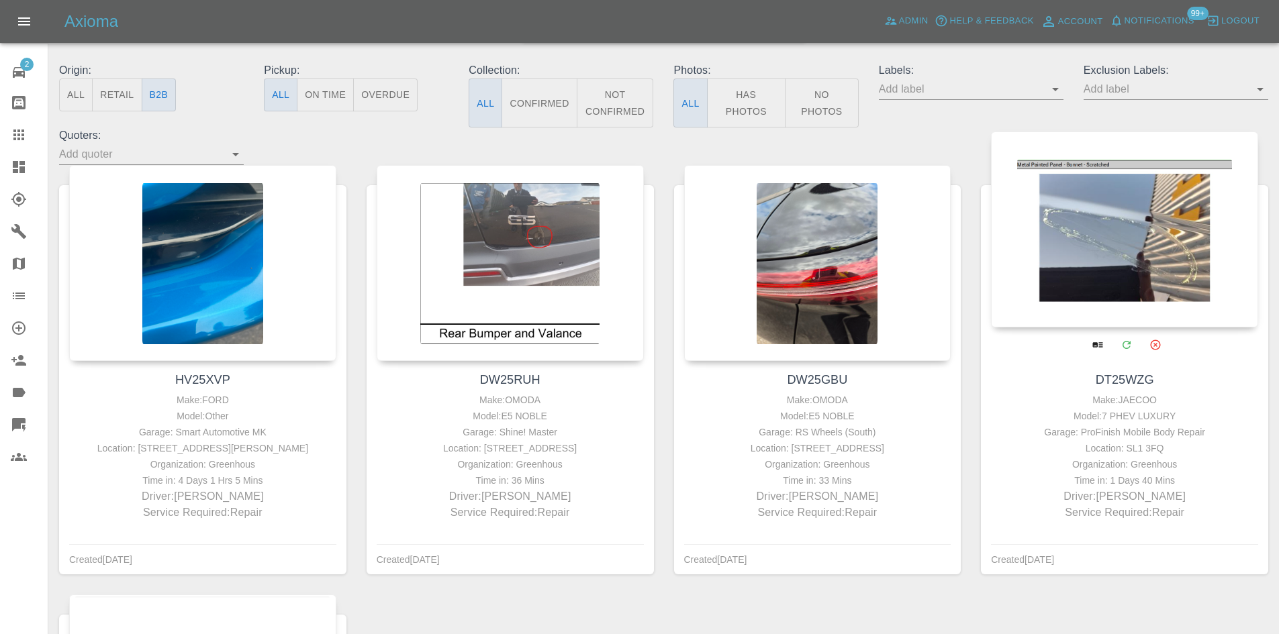
scroll to position [269, 0]
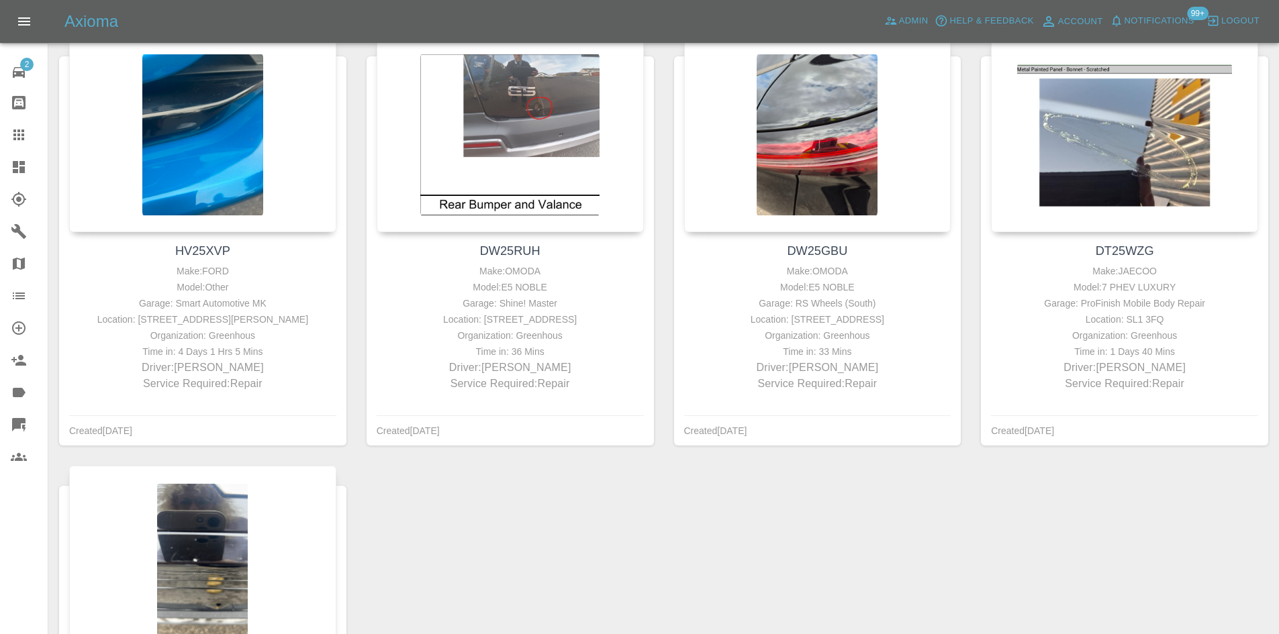
click at [0, 168] on link "Dashboard" at bounding box center [24, 167] width 48 height 32
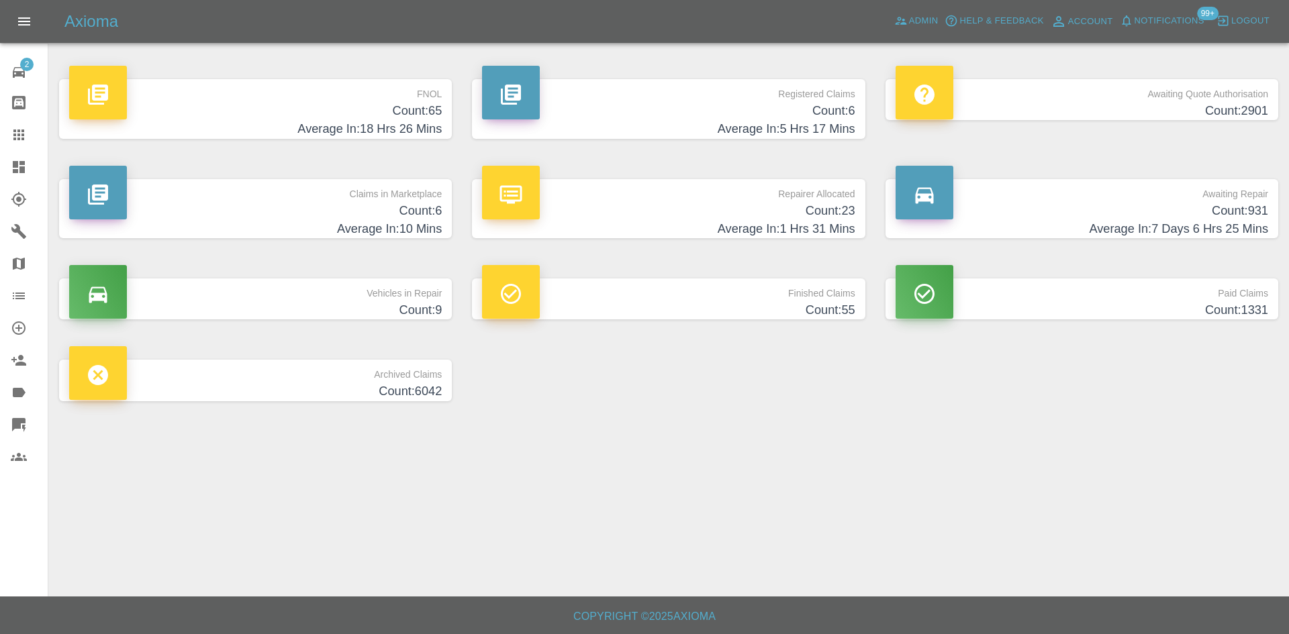
click at [307, 200] on p "Claims in Marketplace" at bounding box center [255, 190] width 373 height 23
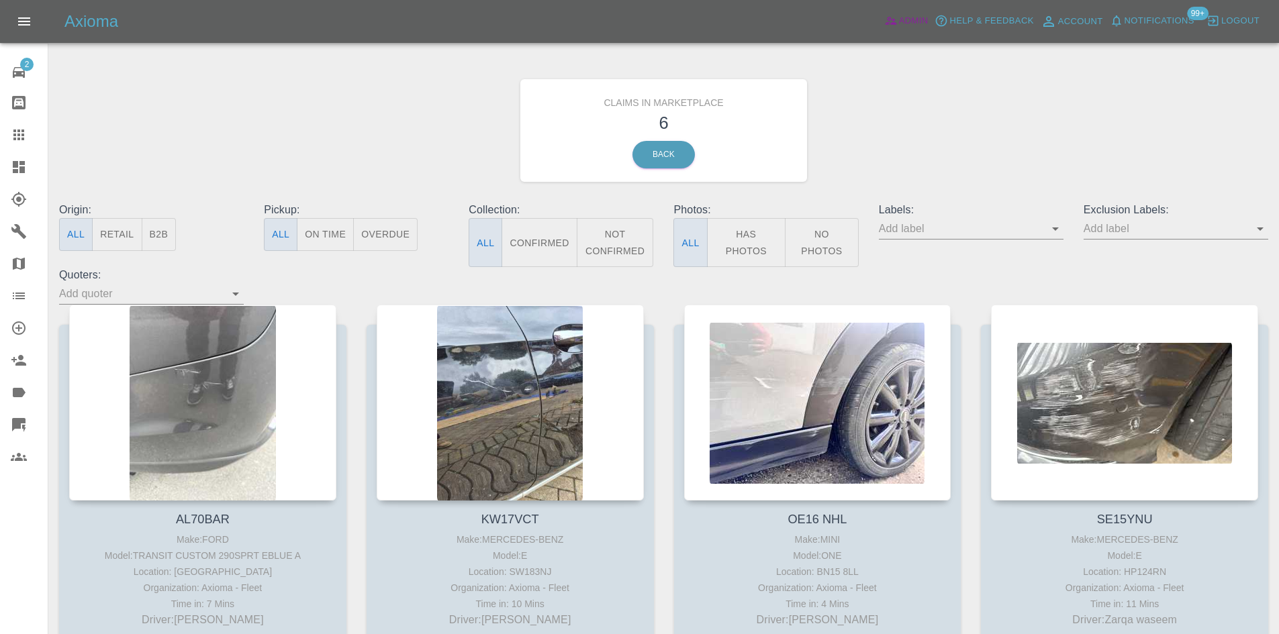
click at [920, 13] on span "Admin" at bounding box center [914, 20] width 30 height 15
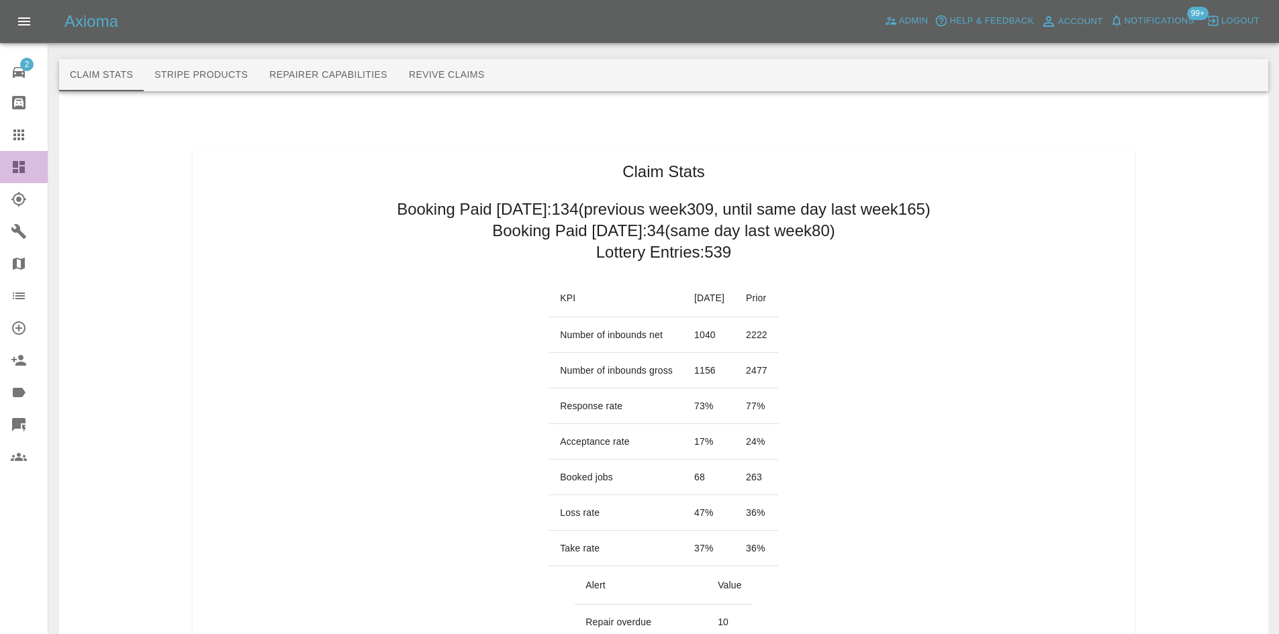
click at [6, 170] on link "Dashboard" at bounding box center [24, 167] width 48 height 32
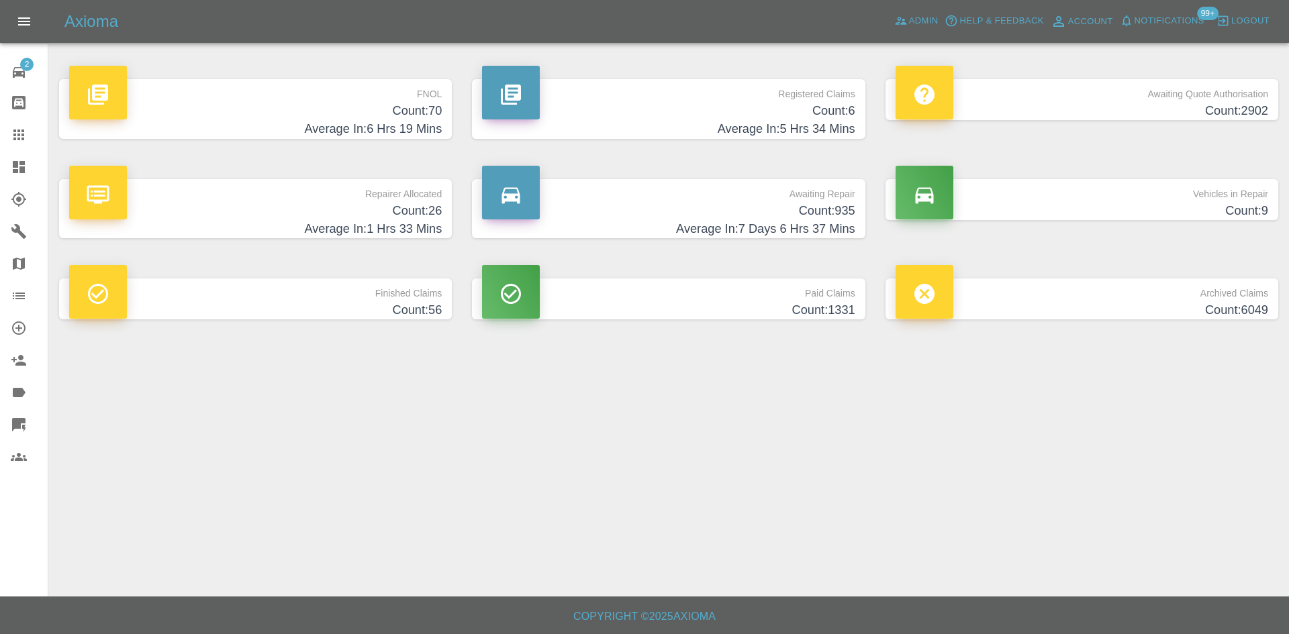
click at [914, 66] on div at bounding box center [925, 93] width 58 height 54
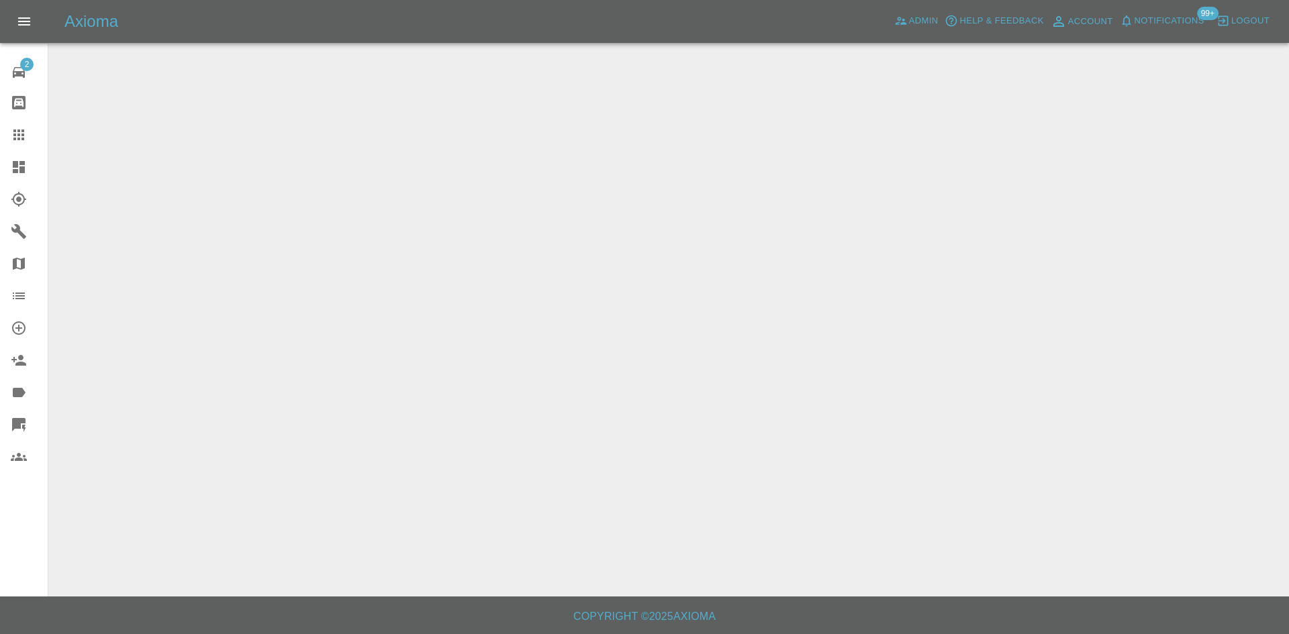
click at [752, 107] on main at bounding box center [644, 298] width 1289 height 597
click at [0, 169] on link "Dashboard" at bounding box center [24, 167] width 48 height 32
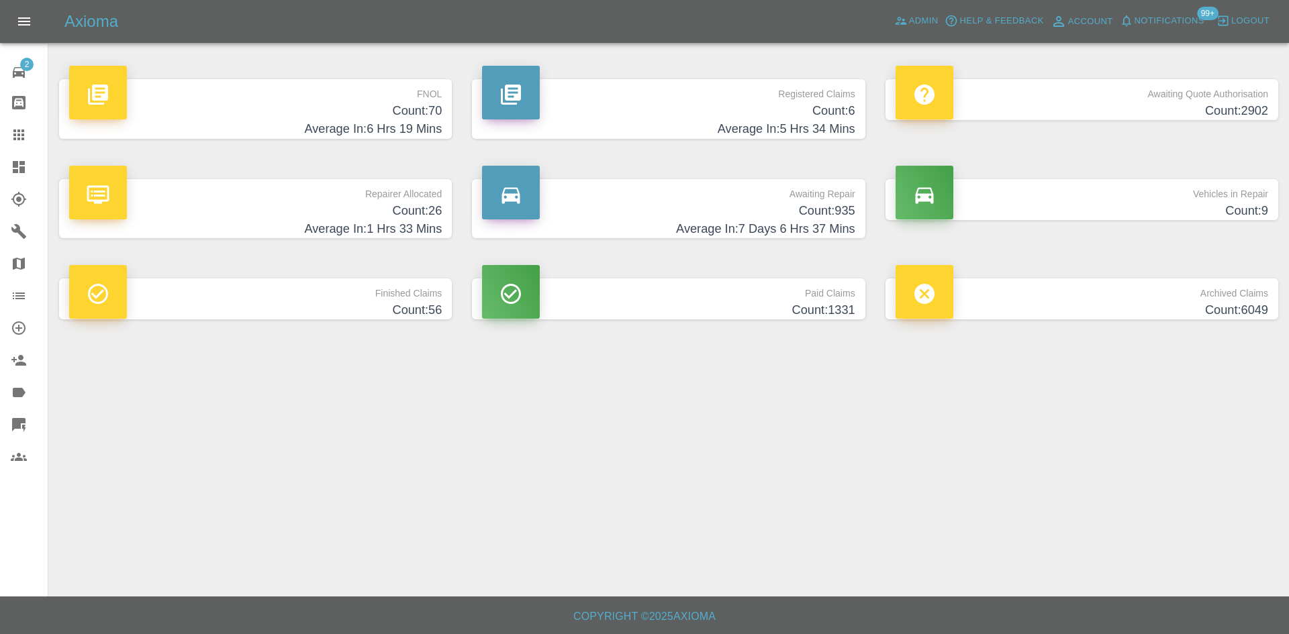
click at [638, 155] on div "Registered Claims Count: 6 Average In: 5 Hrs 34 Mins" at bounding box center [668, 109] width 413 height 100
click at [651, 109] on h4 "Count: 6" at bounding box center [668, 111] width 373 height 18
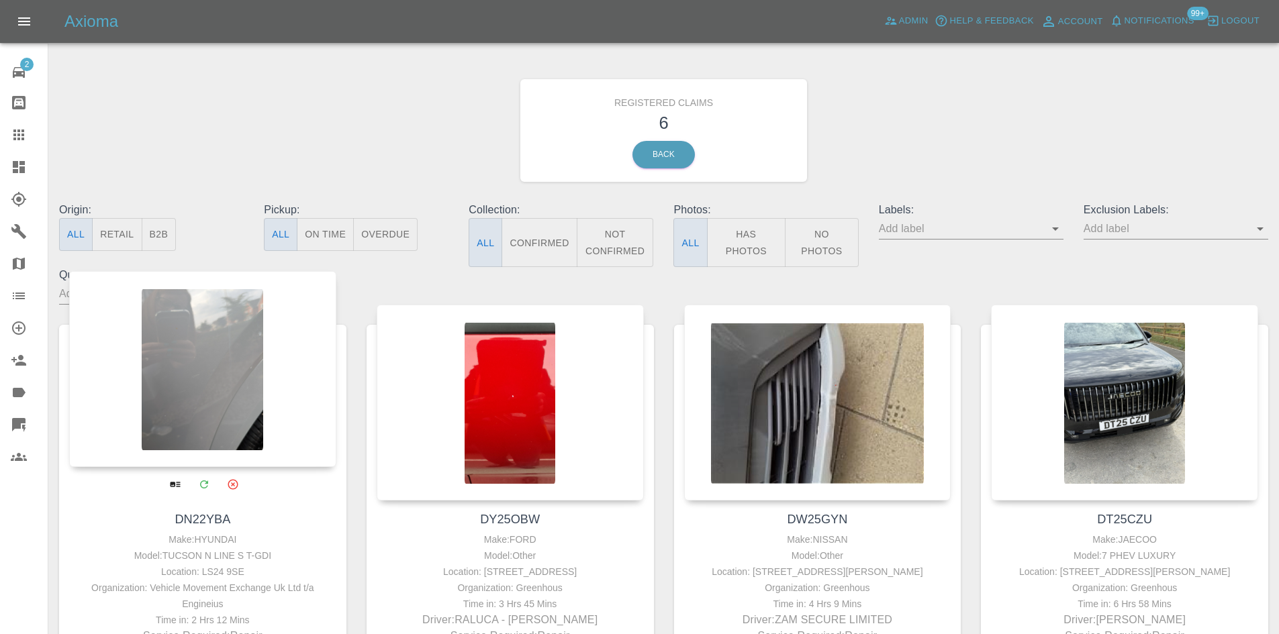
click at [205, 391] on div at bounding box center [202, 369] width 267 height 196
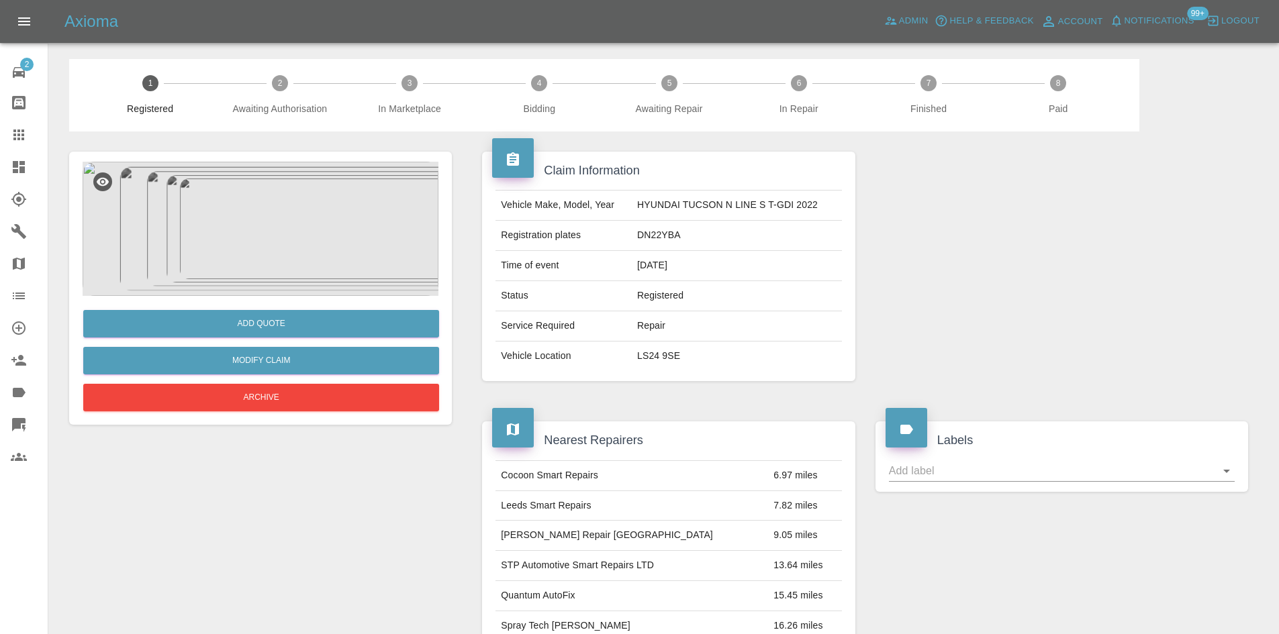
click at [215, 259] on img at bounding box center [261, 229] width 356 height 134
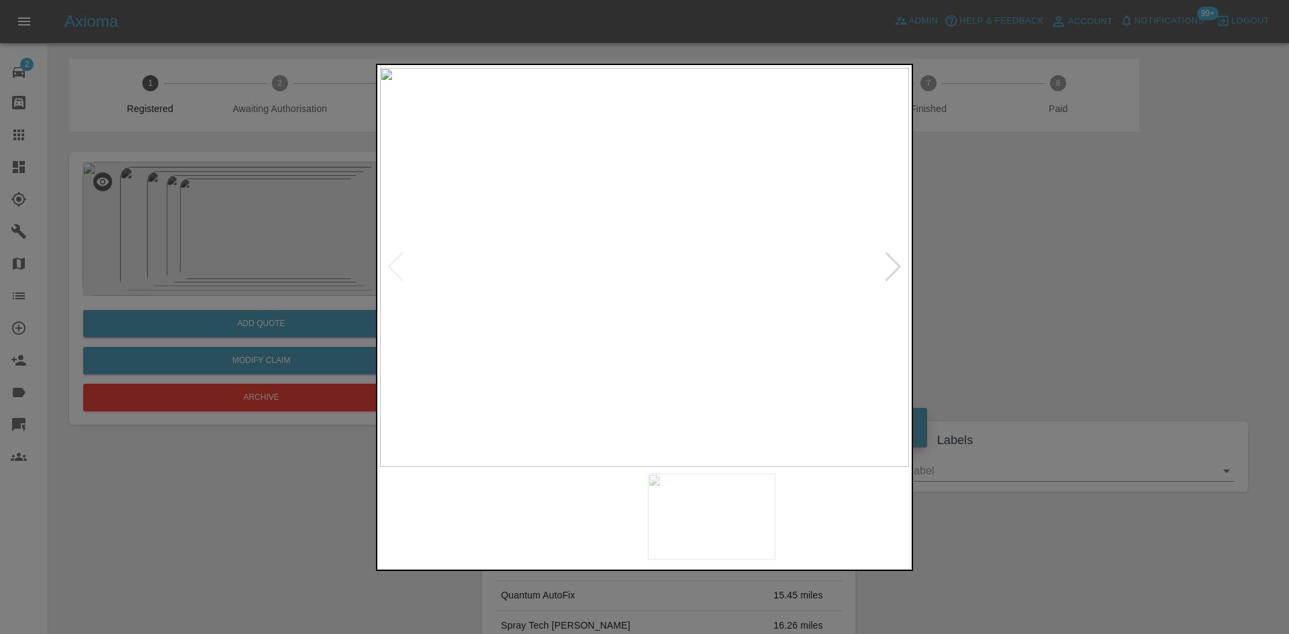
click at [872, 267] on img at bounding box center [644, 267] width 529 height 399
click at [890, 267] on div at bounding box center [893, 267] width 18 height 30
click at [632, 190] on img at bounding box center [644, 267] width 529 height 399
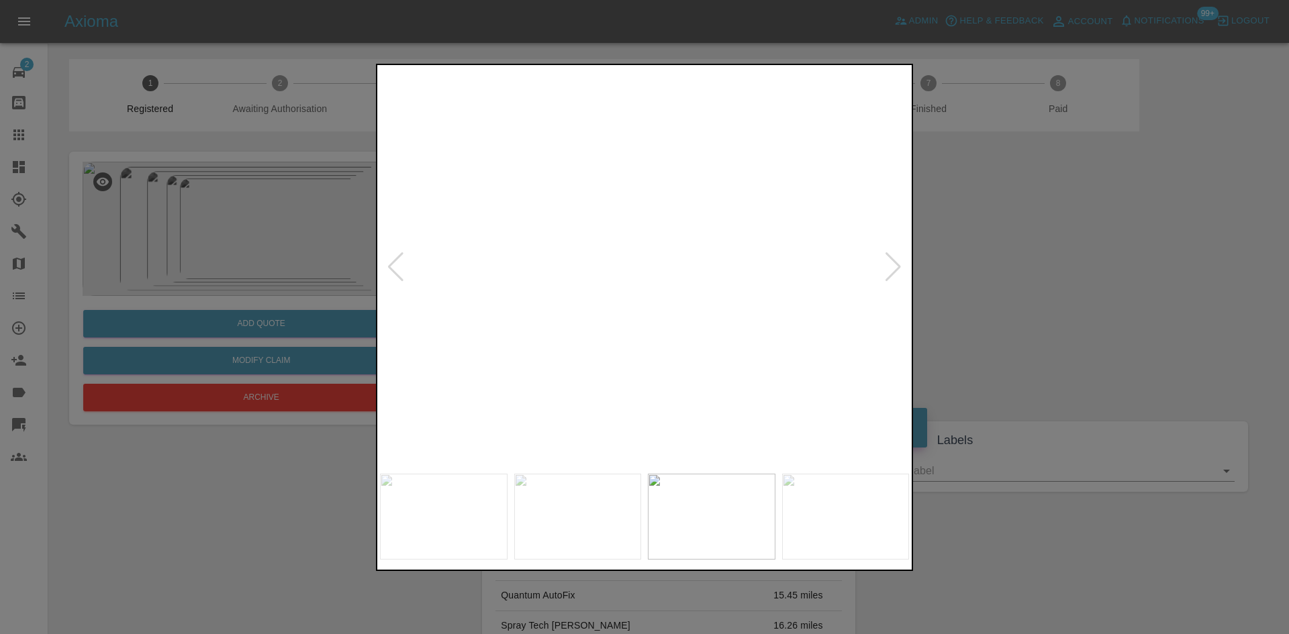
click at [438, 141] on img at bounding box center [334, 329] width 1587 height 1199
click at [899, 257] on div at bounding box center [893, 267] width 18 height 30
click at [657, 330] on img at bounding box center [644, 267] width 529 height 399
click at [1006, 337] on div at bounding box center [644, 317] width 1289 height 634
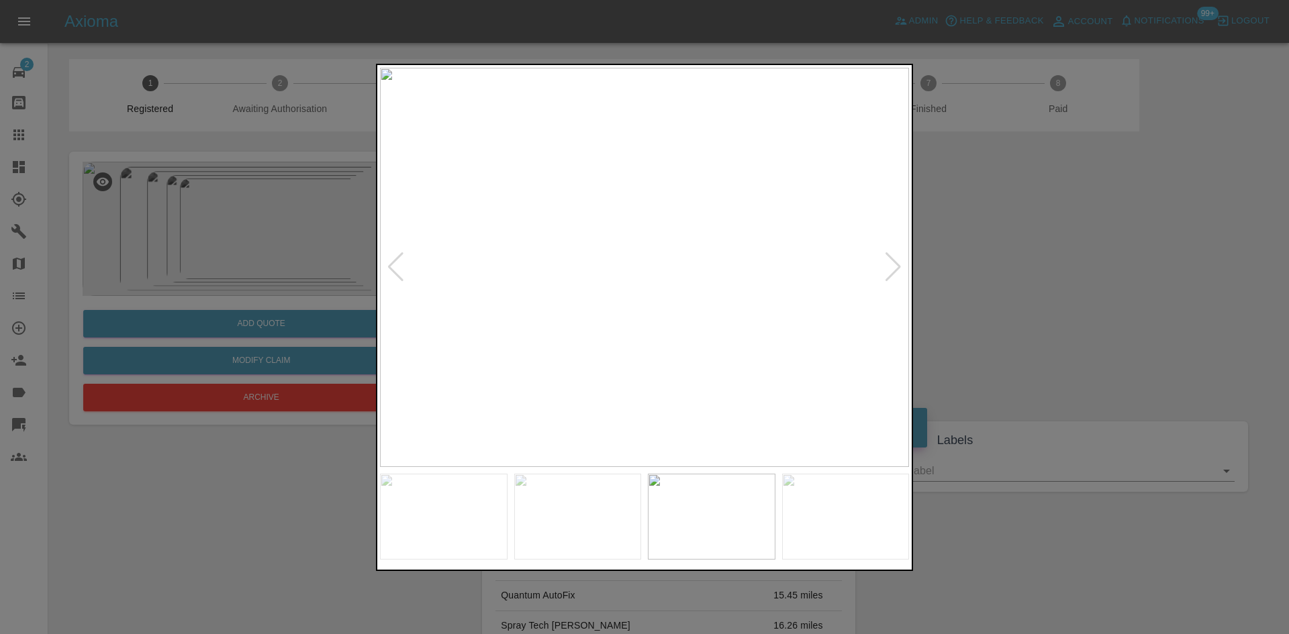
click at [397, 276] on div at bounding box center [644, 267] width 529 height 399
click at [896, 259] on div at bounding box center [893, 267] width 18 height 30
click at [579, 253] on img at bounding box center [644, 267] width 529 height 399
click at [608, 294] on img at bounding box center [1055, 145] width 1587 height 1199
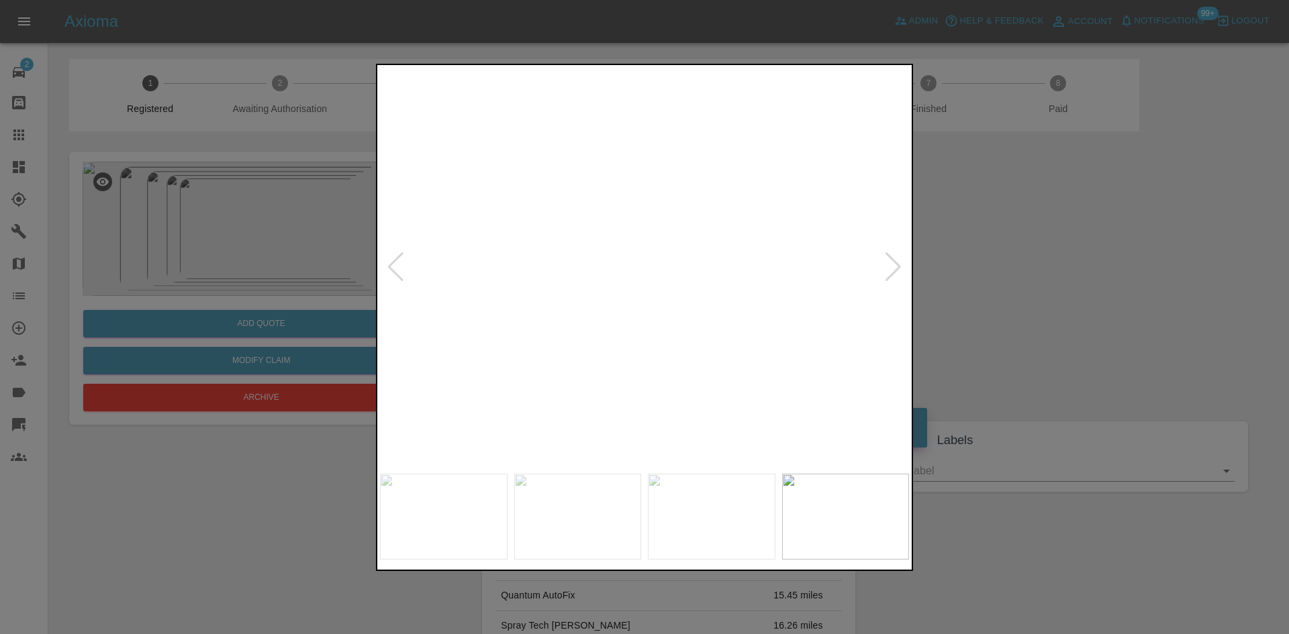
click at [606, 293] on img at bounding box center [873, 134] width 1587 height 1199
click at [873, 266] on img at bounding box center [837, 134] width 1587 height 1199
click at [887, 262] on div at bounding box center [893, 267] width 18 height 30
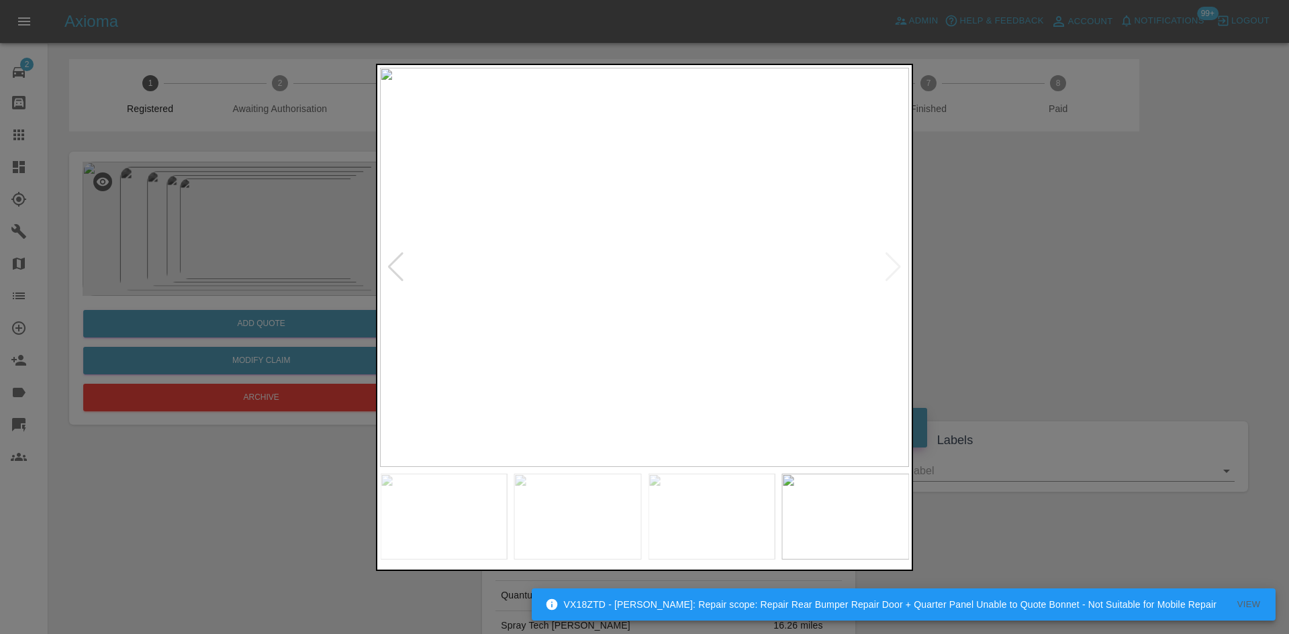
click at [1026, 267] on div at bounding box center [644, 317] width 1289 height 634
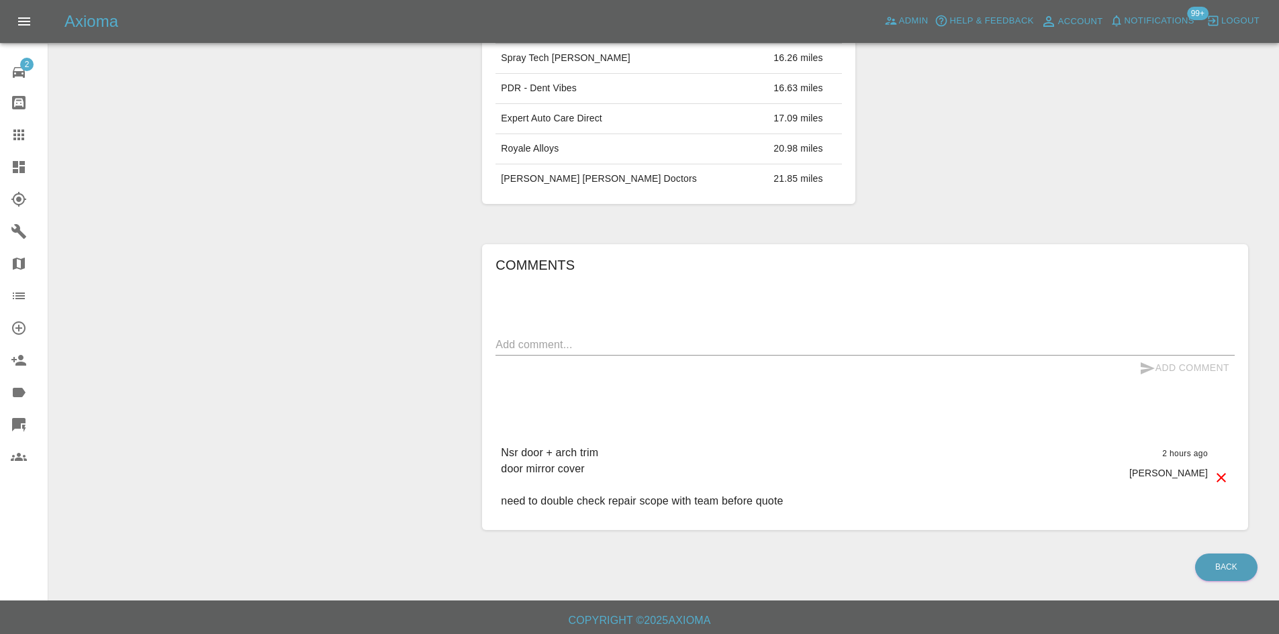
scroll to position [236, 0]
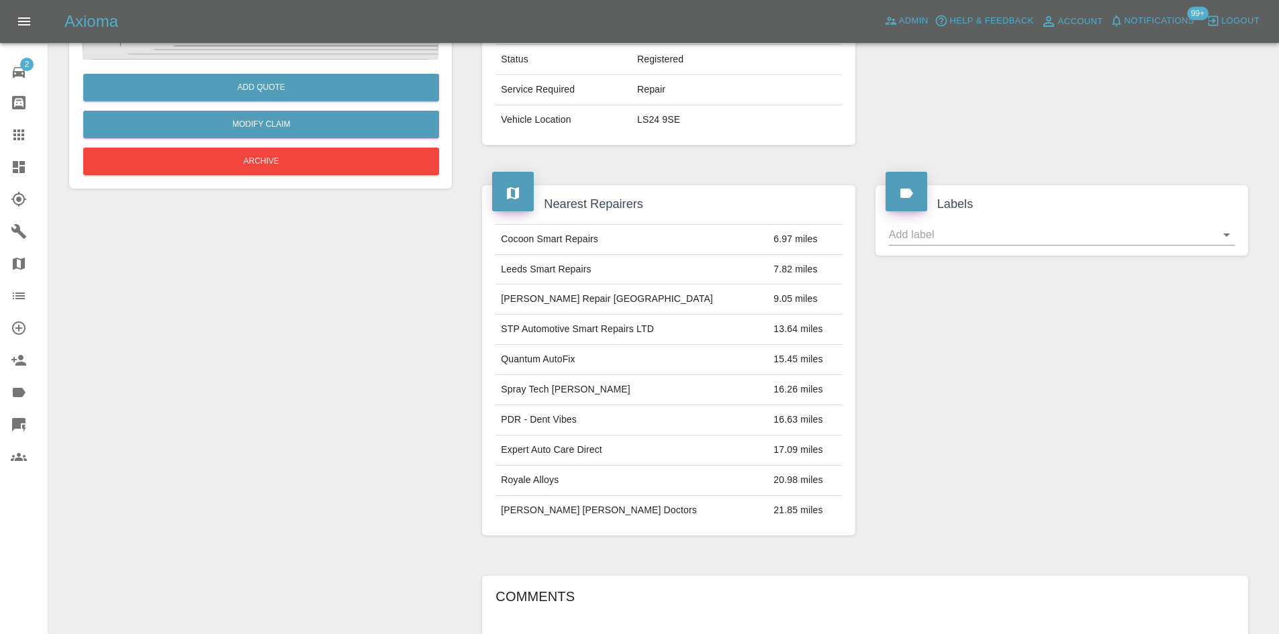
click at [0, 168] on link "Dashboard" at bounding box center [24, 167] width 48 height 32
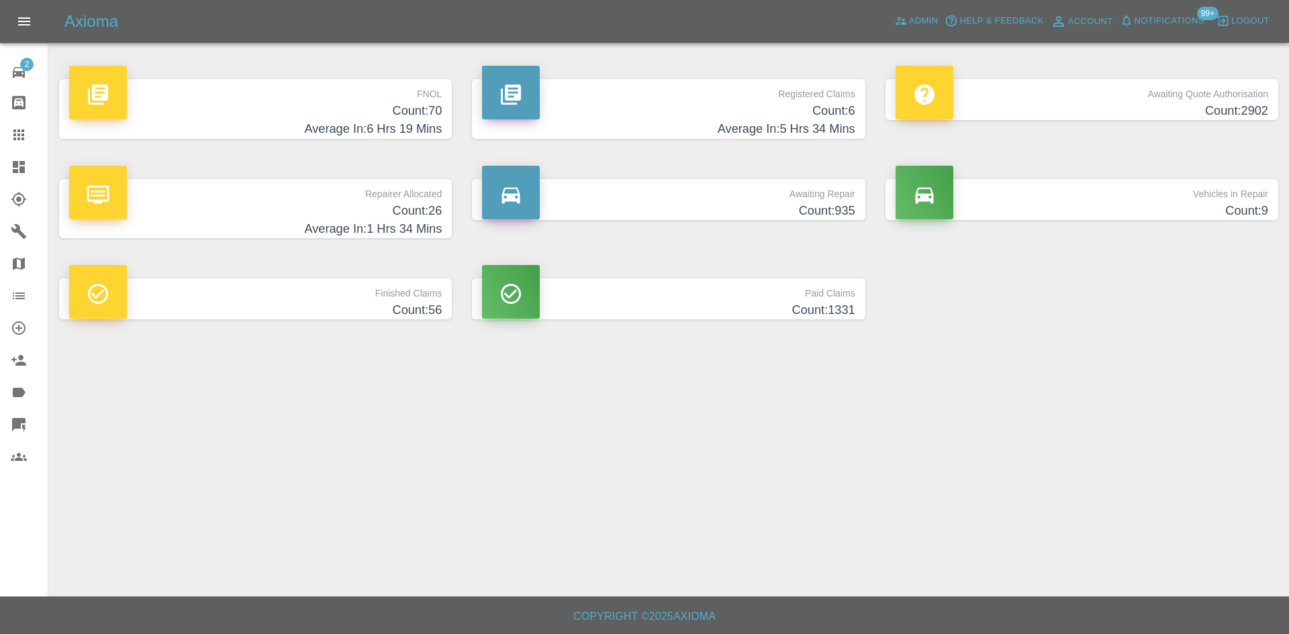
click at [616, 85] on p "Registered Claims" at bounding box center [668, 90] width 373 height 23
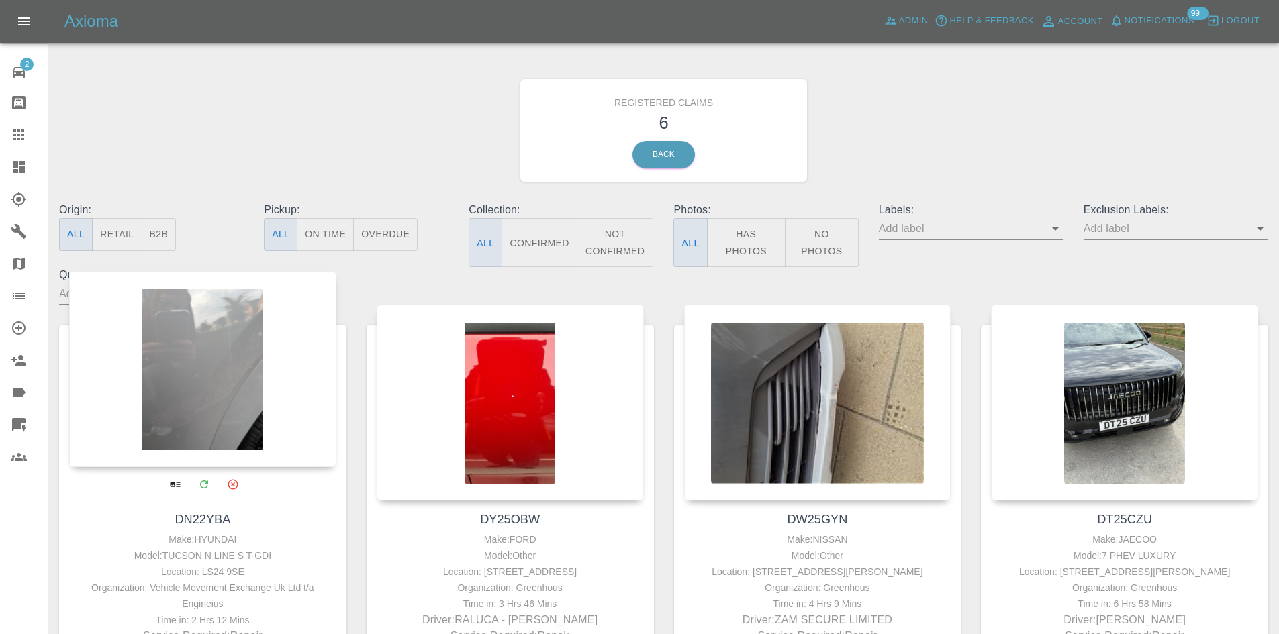
click at [220, 316] on div at bounding box center [202, 369] width 267 height 196
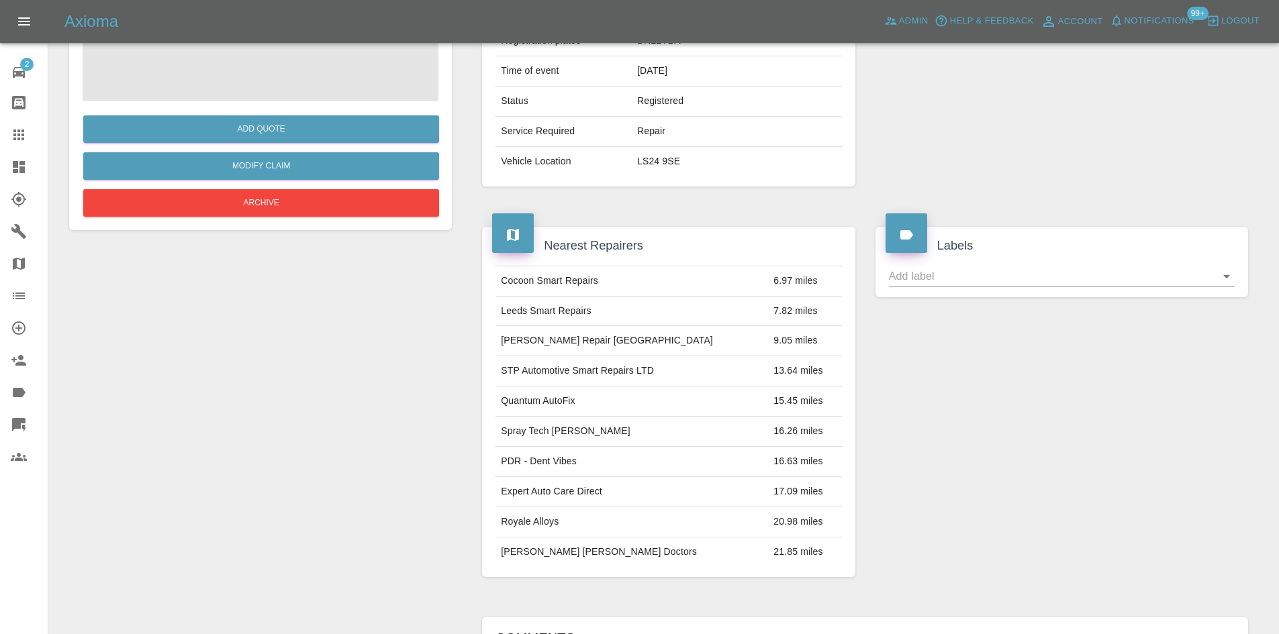
scroll to position [336, 0]
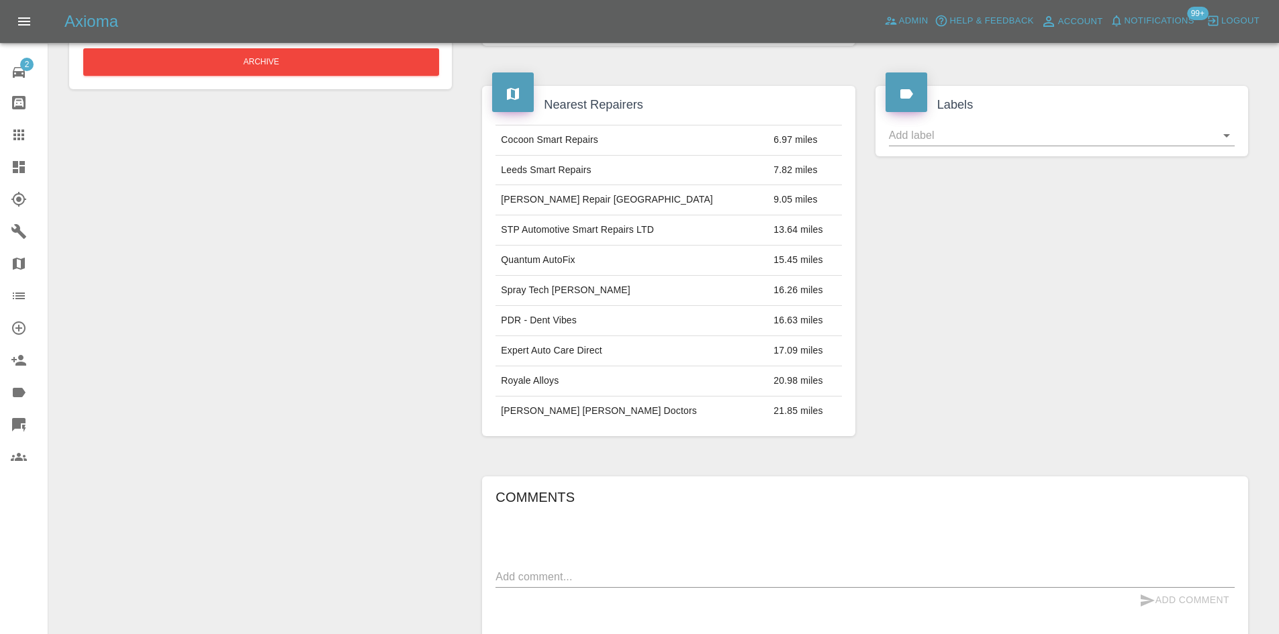
click at [0, 169] on link "Dashboard" at bounding box center [24, 167] width 48 height 32
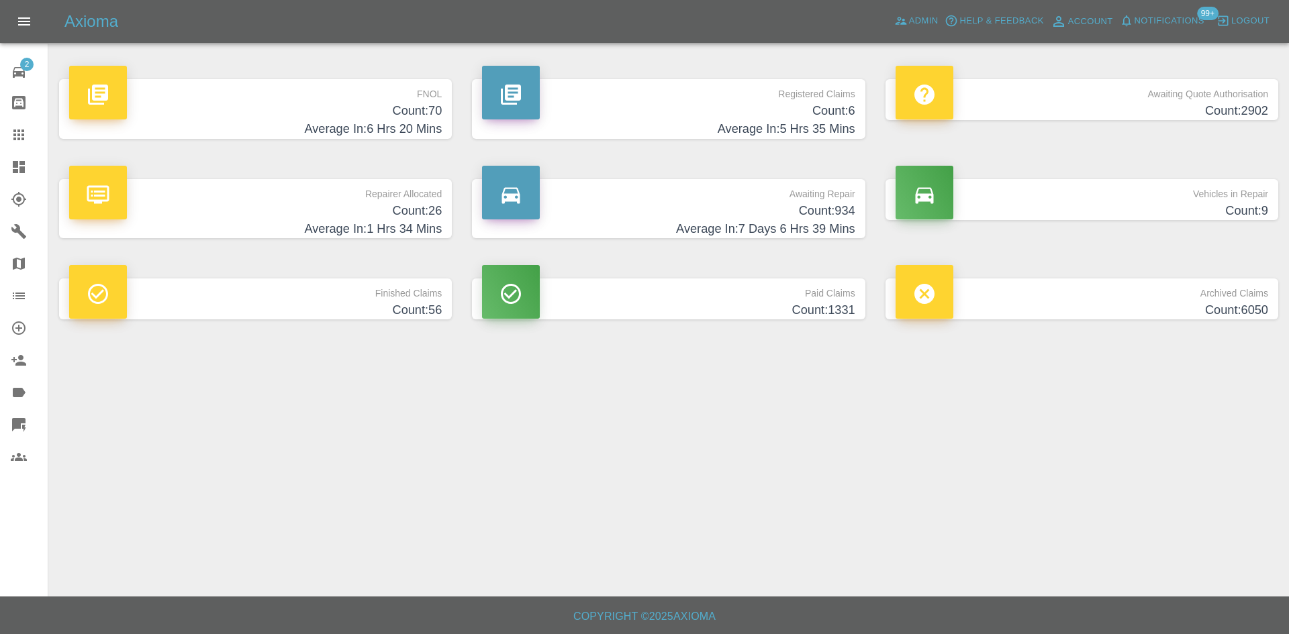
click at [646, 147] on div "Registered Claims Count: 6 Average In: 5 Hrs 35 Mins" at bounding box center [668, 109] width 413 height 100
click at [673, 112] on h4 "Count: 6" at bounding box center [668, 111] width 373 height 18
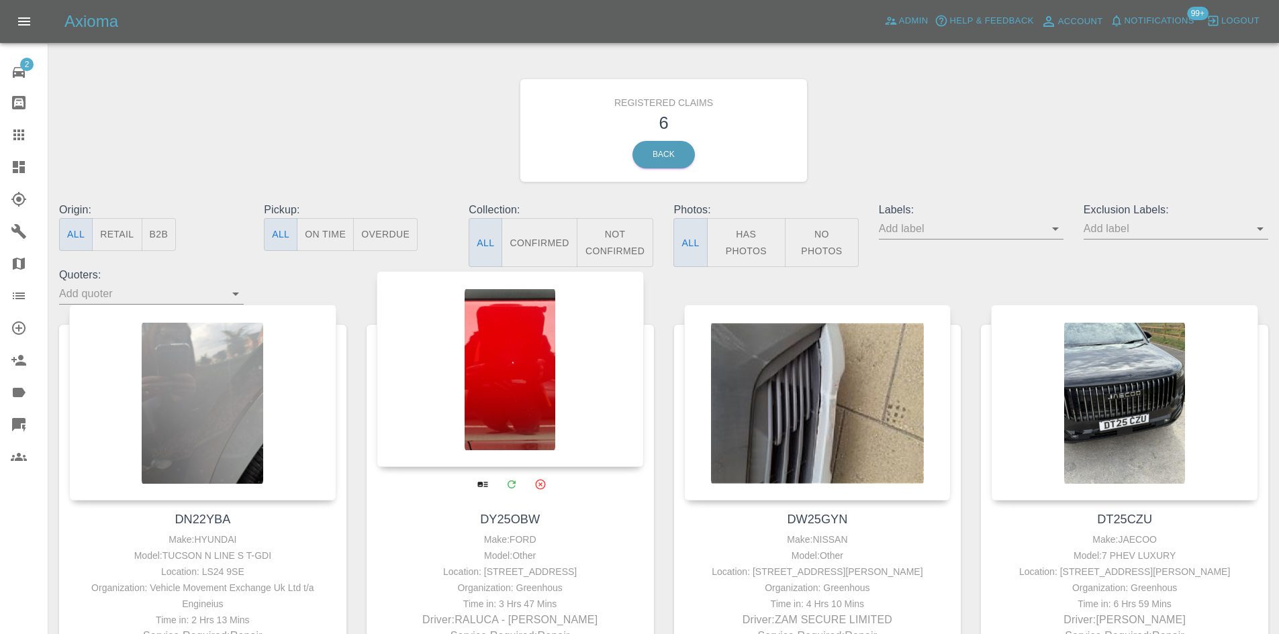
click at [499, 367] on div at bounding box center [510, 369] width 267 height 196
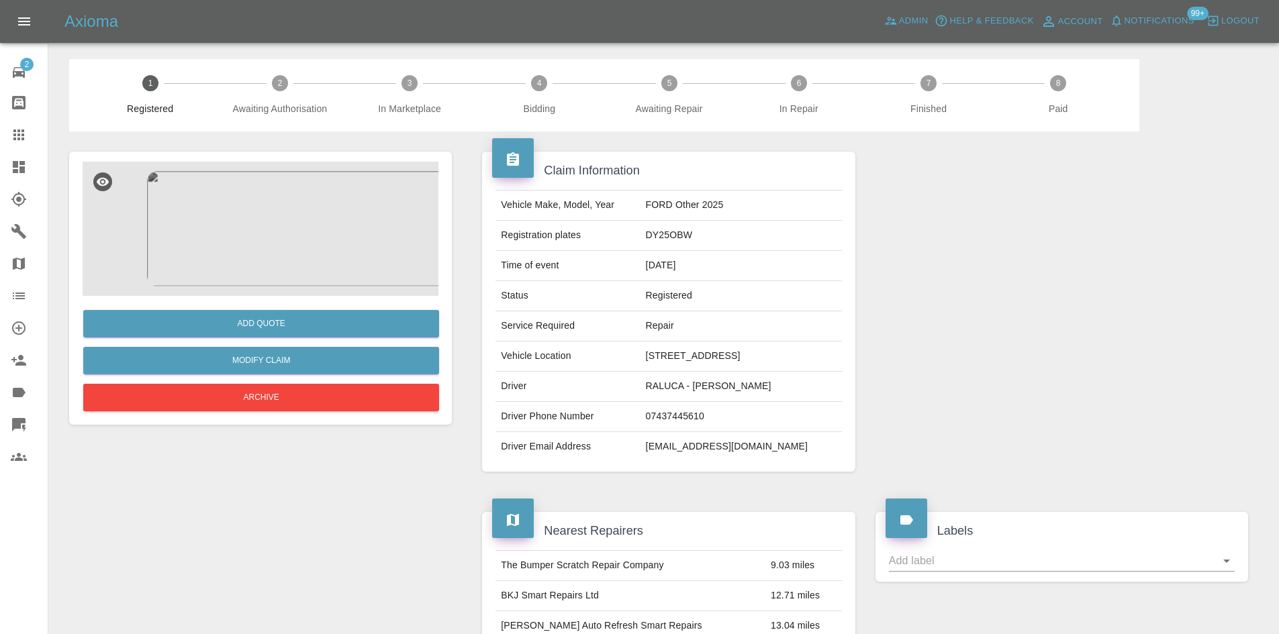
click at [356, 269] on img at bounding box center [261, 229] width 356 height 134
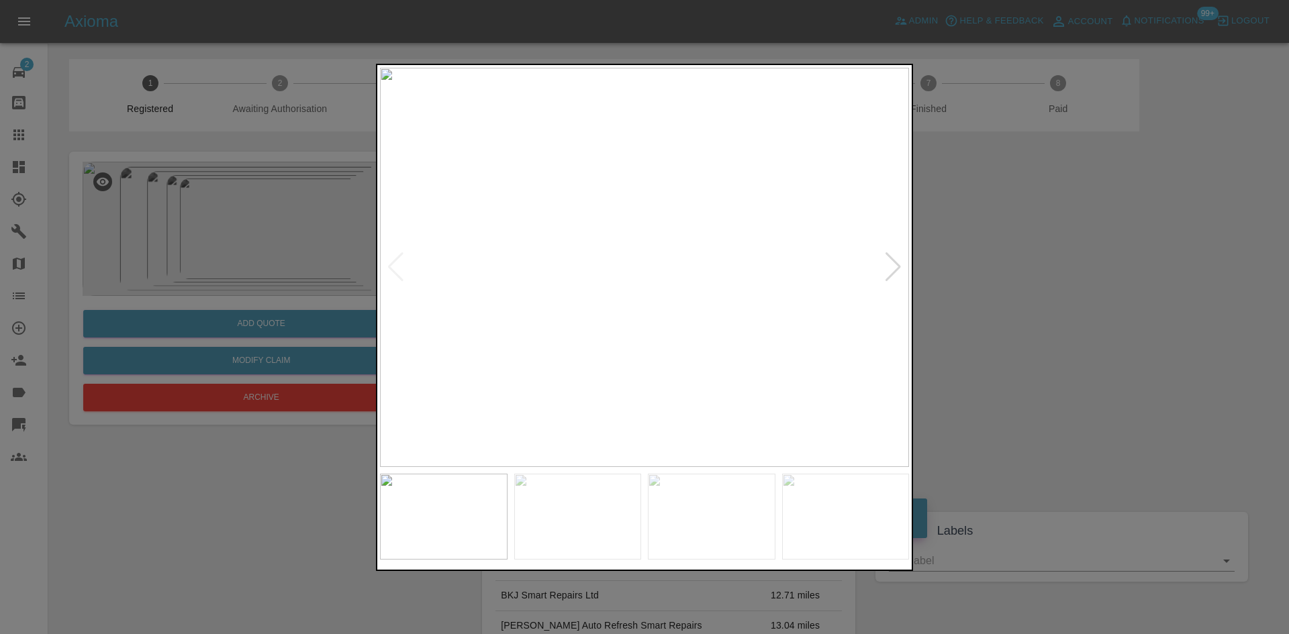
click at [898, 268] on div at bounding box center [893, 267] width 18 height 30
click at [945, 267] on div at bounding box center [644, 317] width 1289 height 634
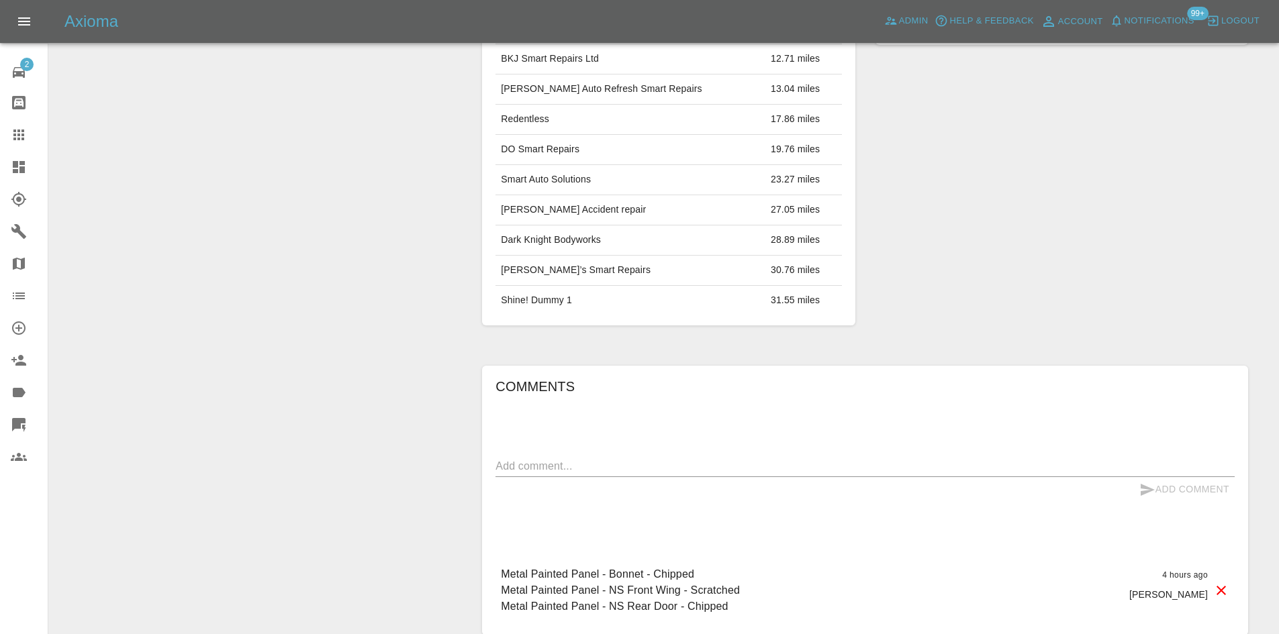
scroll to position [646, 0]
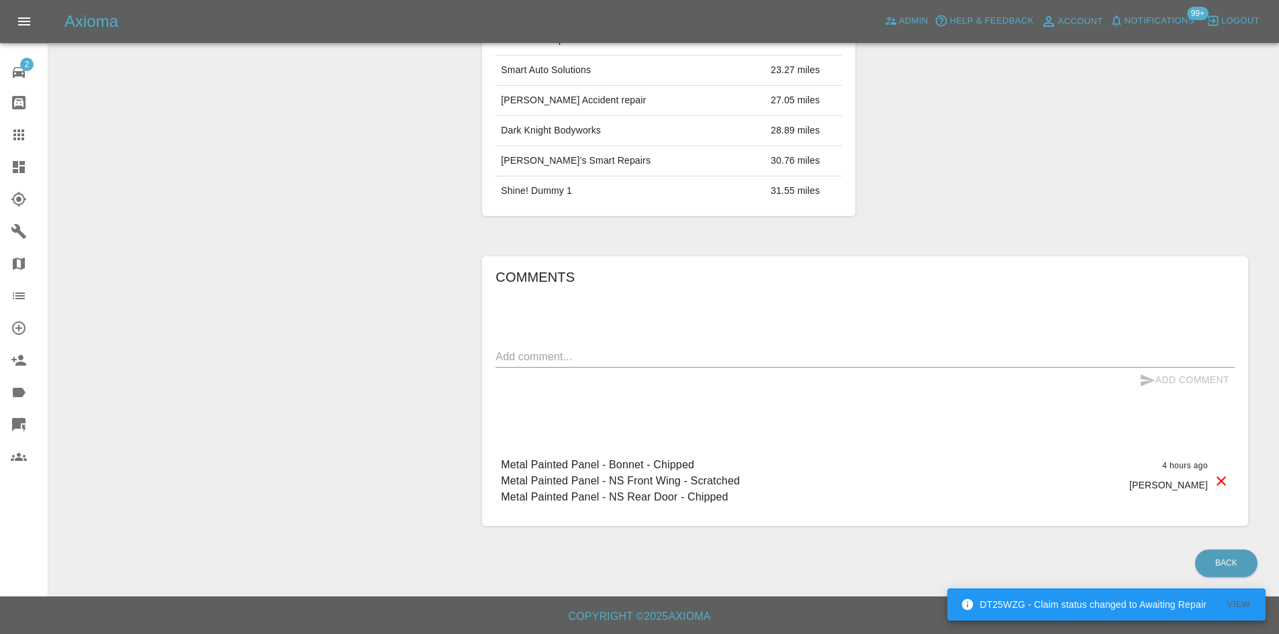
click at [35, 164] on div at bounding box center [30, 167] width 38 height 16
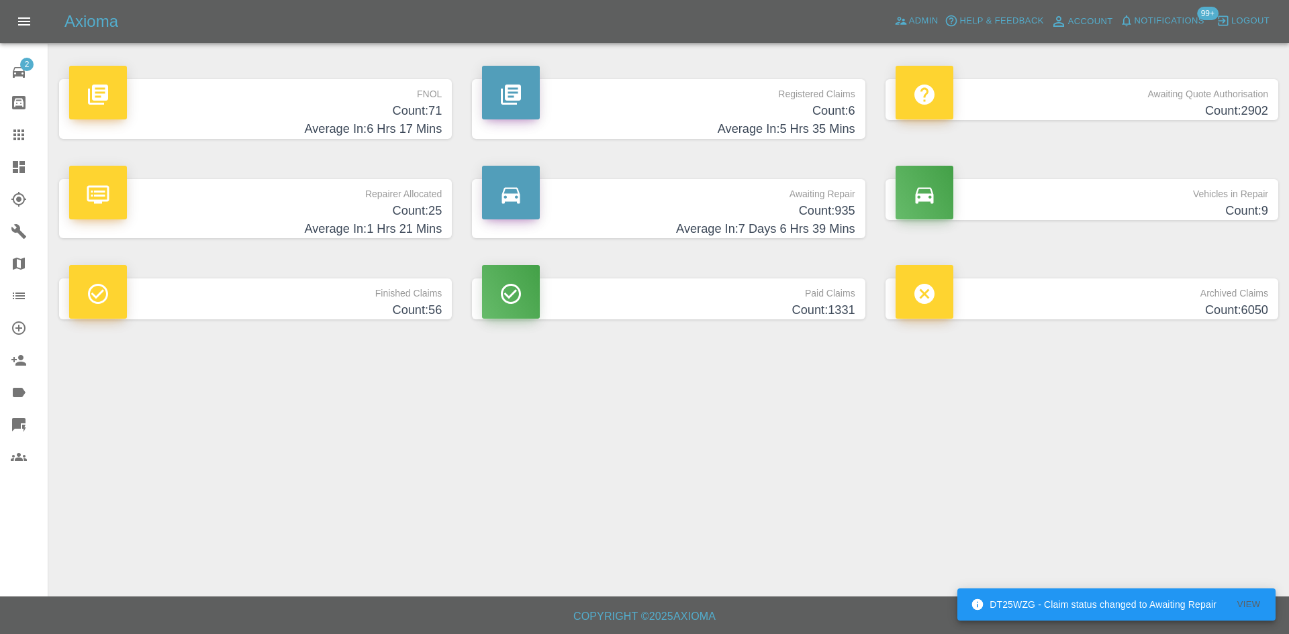
click at [731, 113] on h4 "Count: 6" at bounding box center [668, 111] width 373 height 18
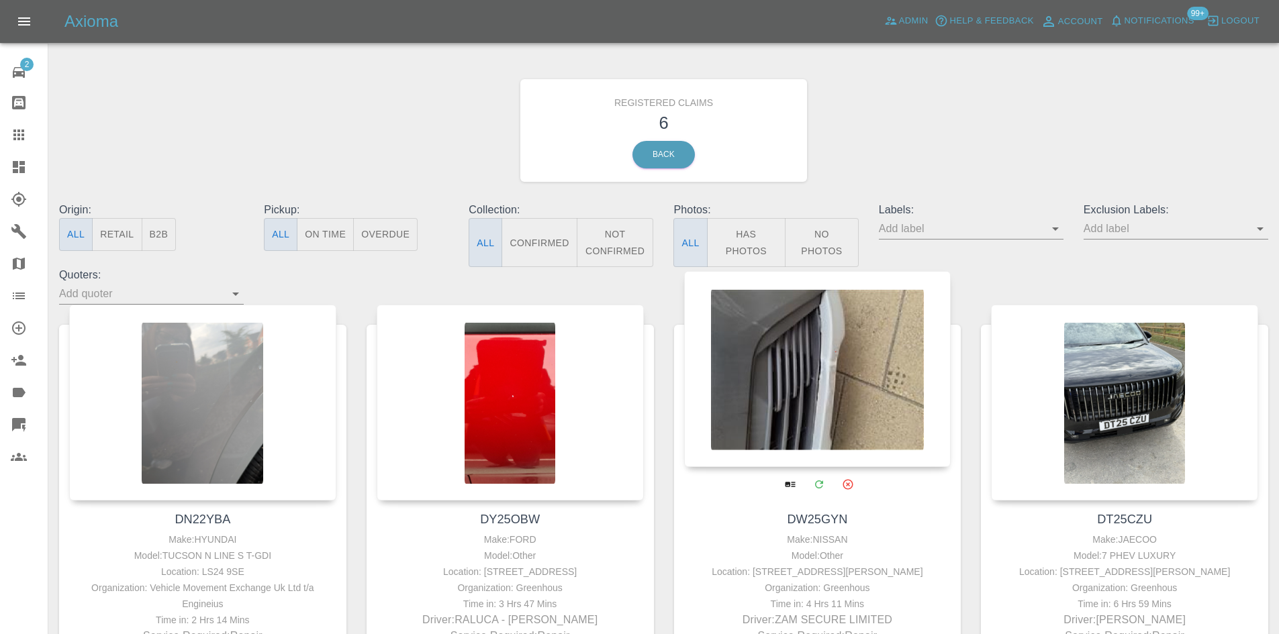
click at [751, 371] on div at bounding box center [817, 369] width 267 height 196
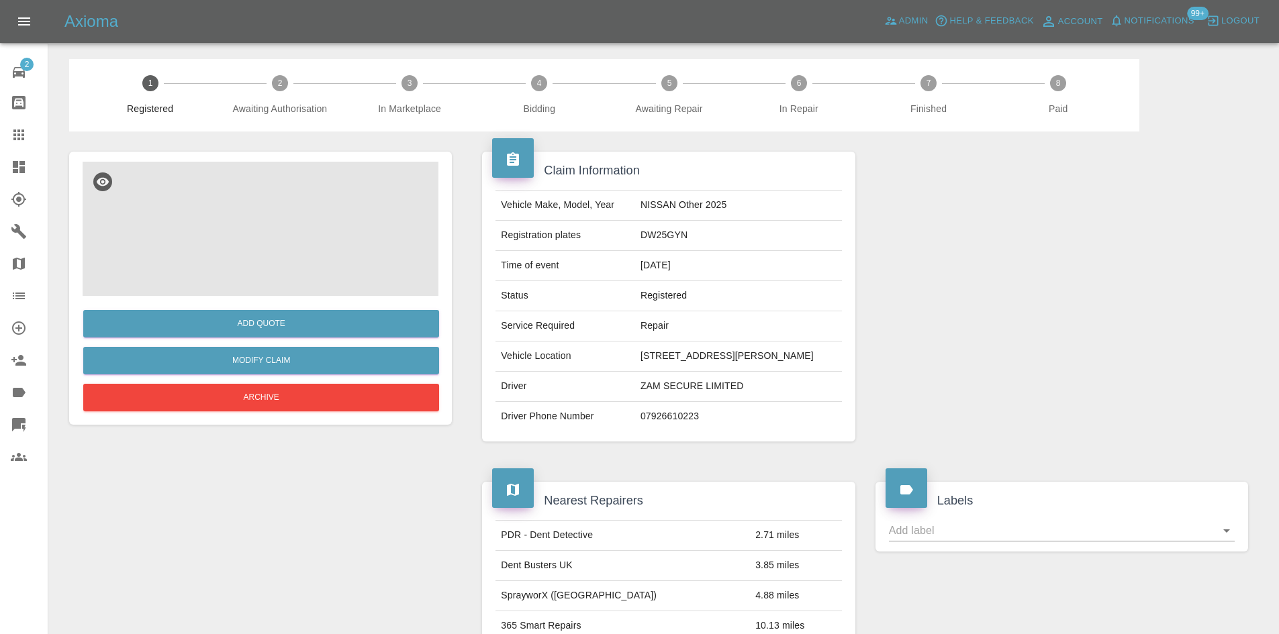
click at [395, 270] on img at bounding box center [261, 229] width 356 height 134
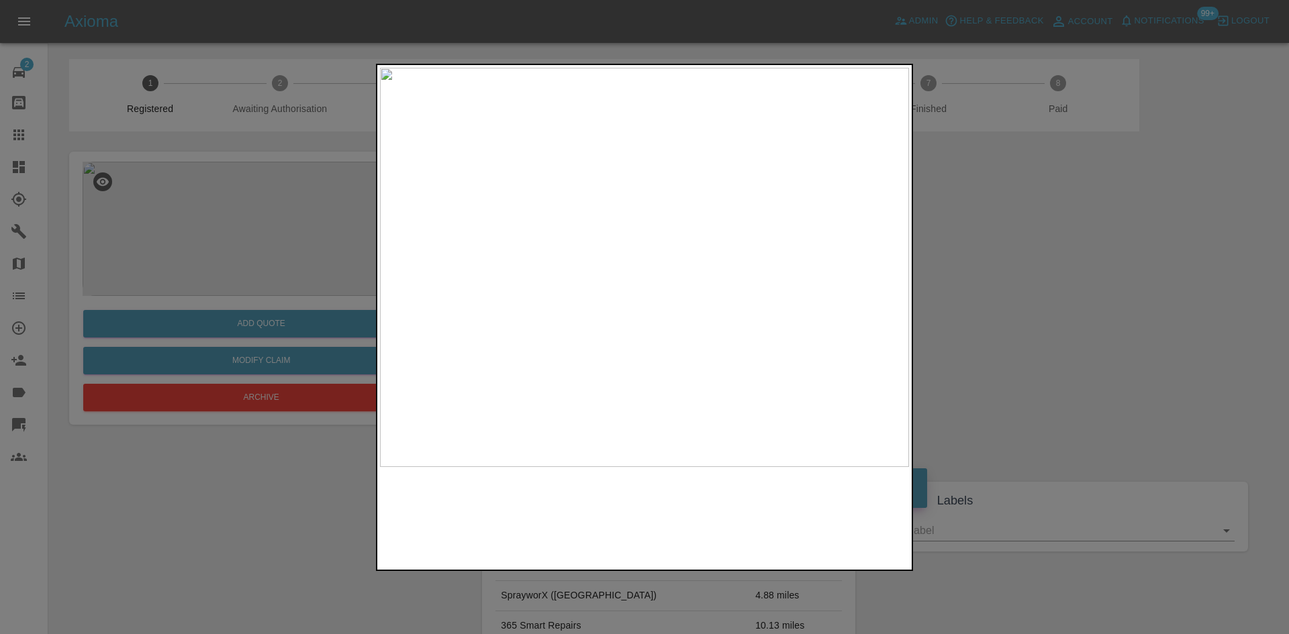
click at [700, 228] on img at bounding box center [644, 267] width 529 height 399
click at [700, 228] on img at bounding box center [479, 386] width 1587 height 1199
click at [1028, 291] on div at bounding box center [644, 317] width 1289 height 634
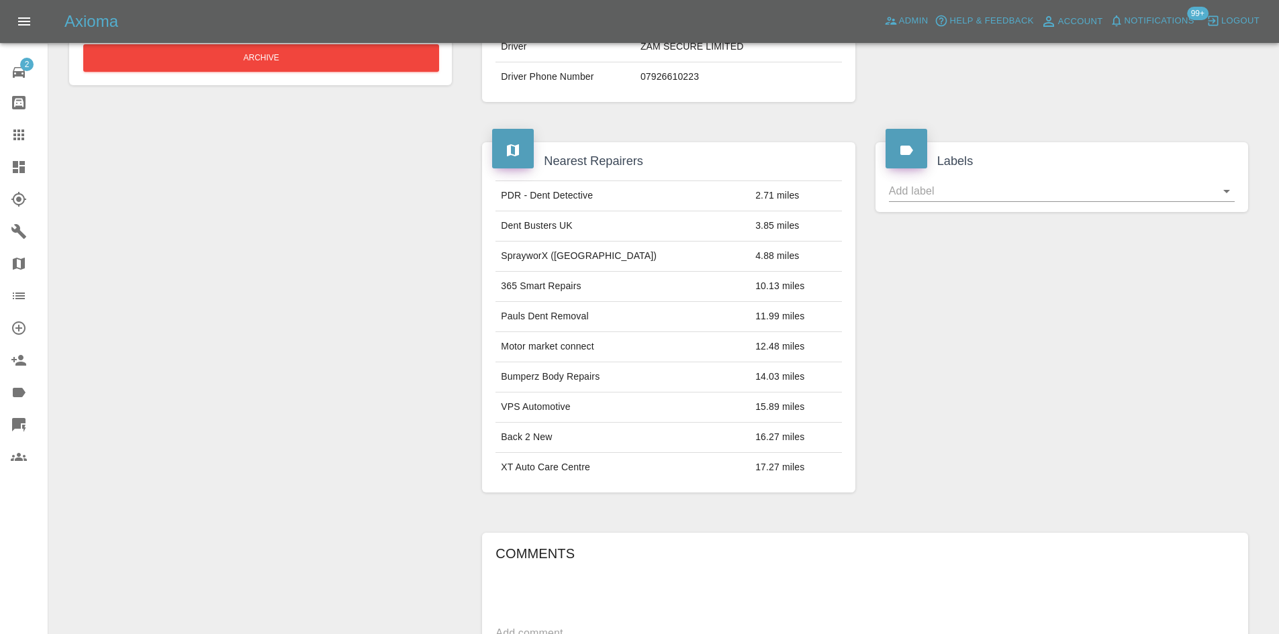
scroll to position [150, 0]
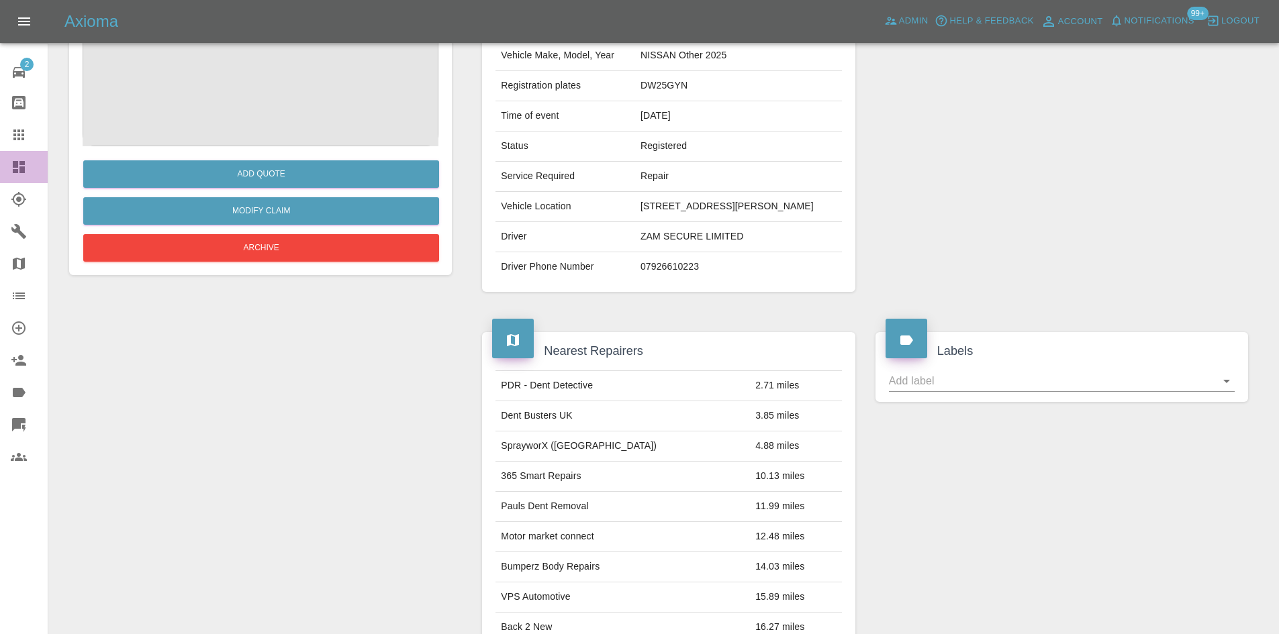
click at [1, 166] on link "Dashboard" at bounding box center [24, 167] width 48 height 32
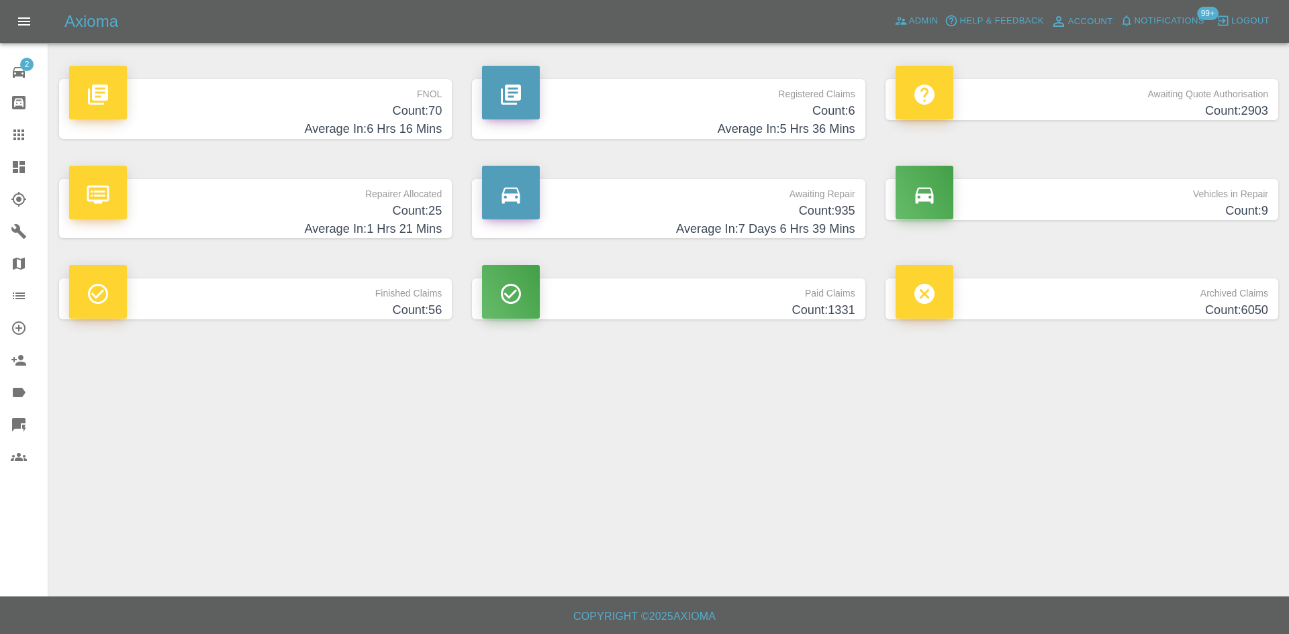
click at [687, 103] on h4 "Count: 6" at bounding box center [668, 111] width 373 height 18
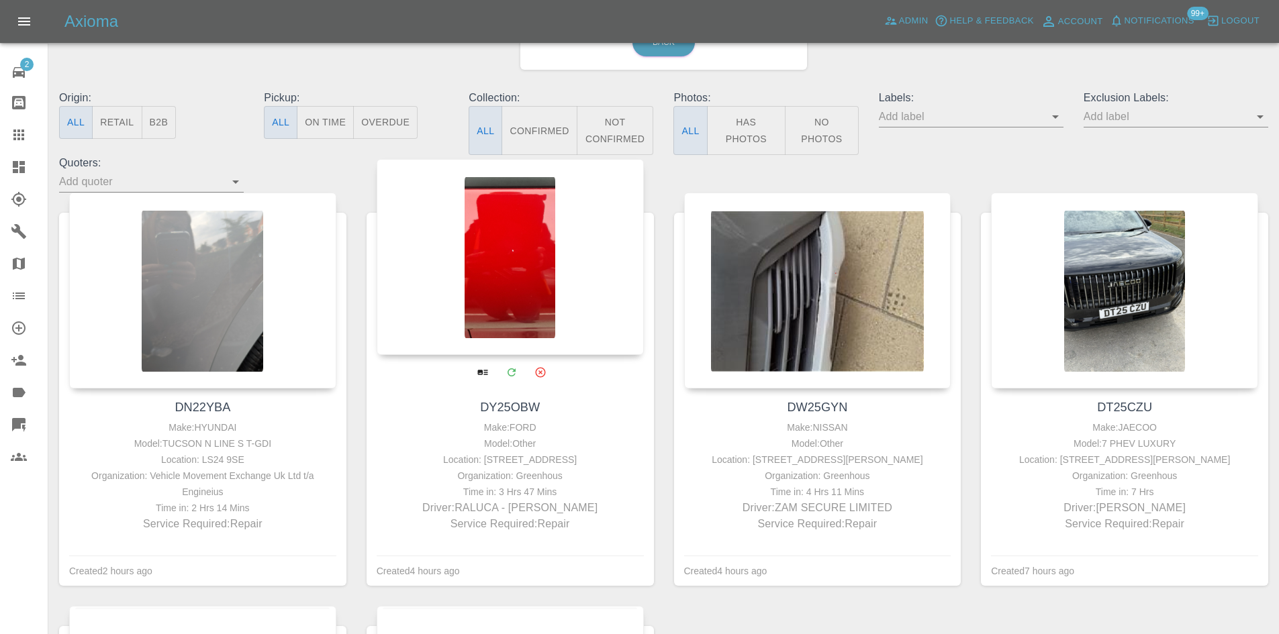
scroll to position [201, 0]
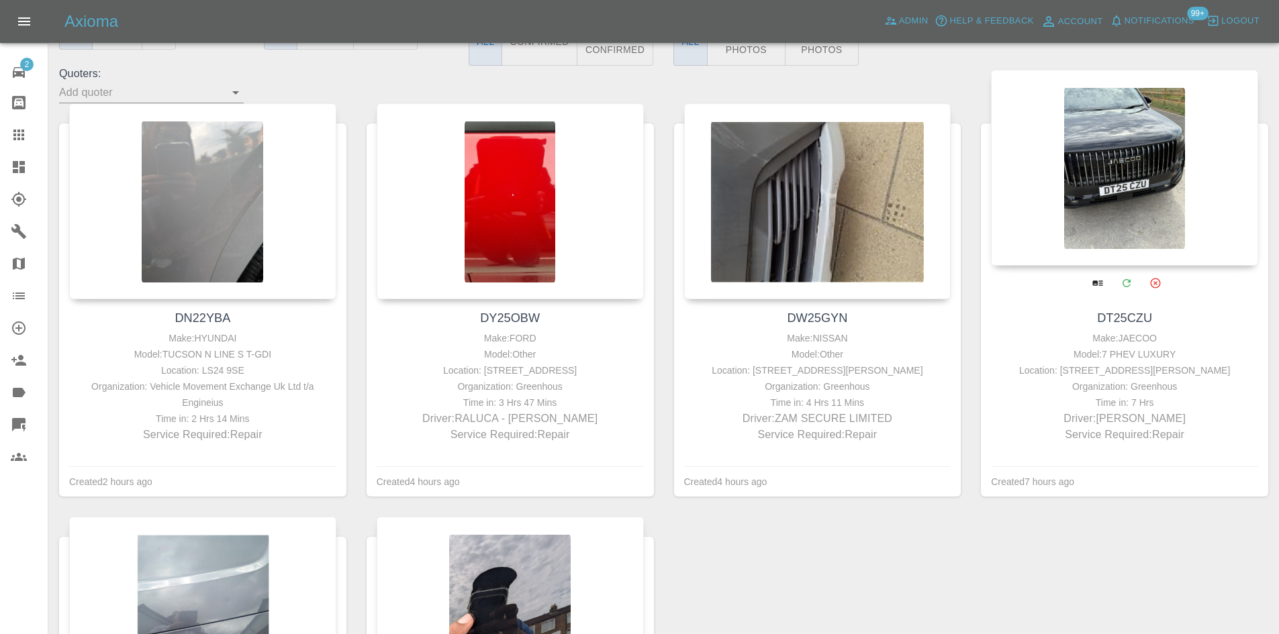
click at [1174, 166] on div at bounding box center [1124, 168] width 267 height 196
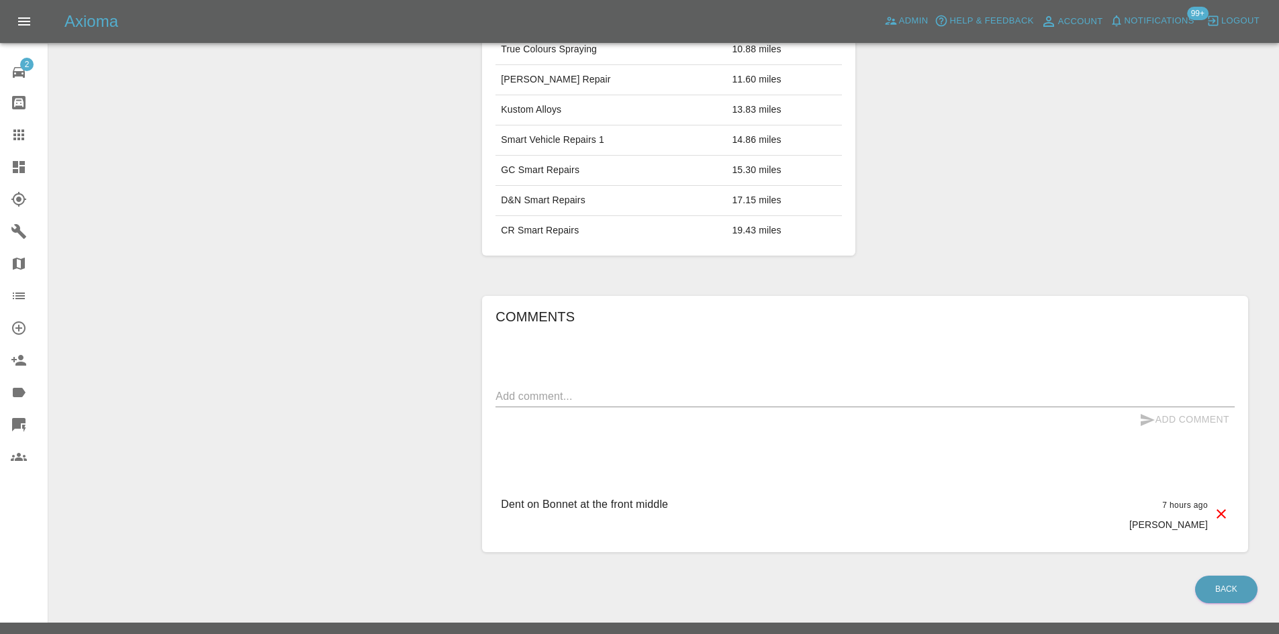
scroll to position [630, 0]
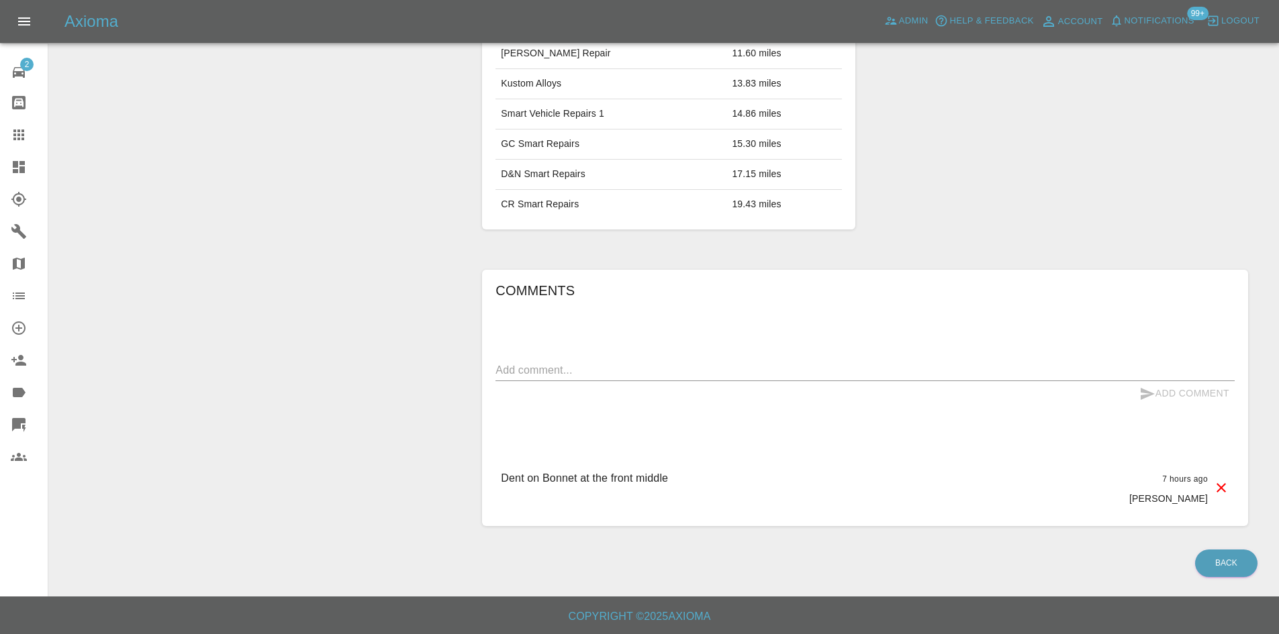
click at [17, 158] on link "Dashboard" at bounding box center [24, 167] width 48 height 32
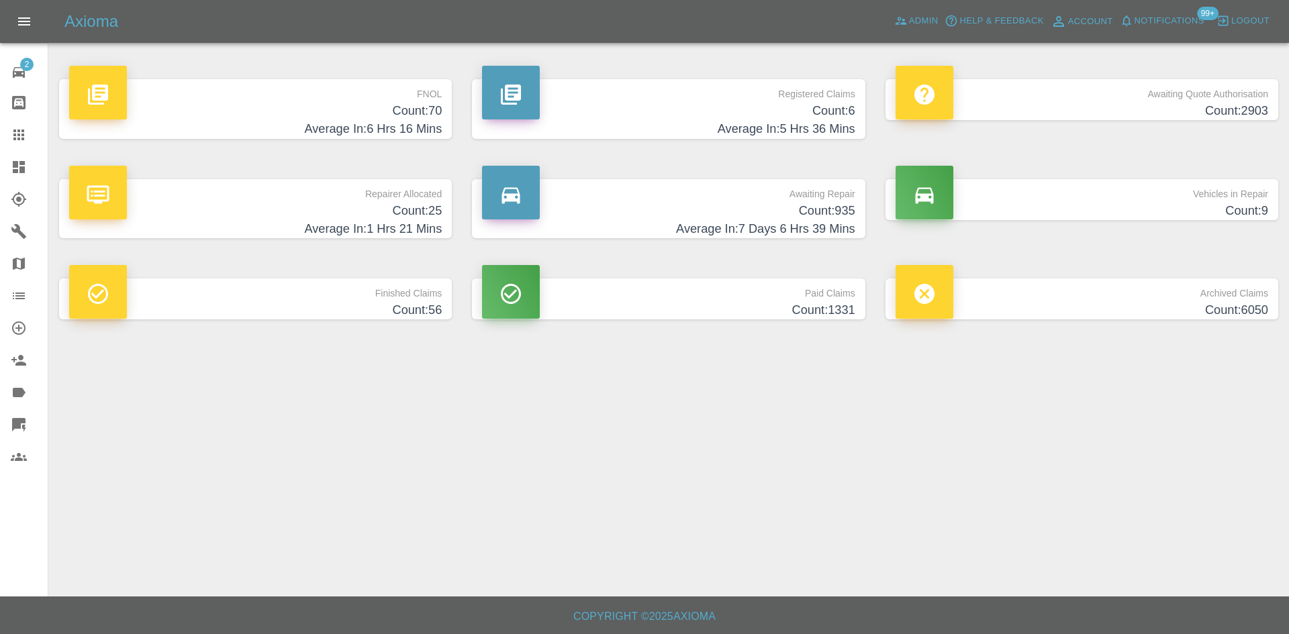
click at [712, 105] on h4 "Count: 6" at bounding box center [668, 111] width 373 height 18
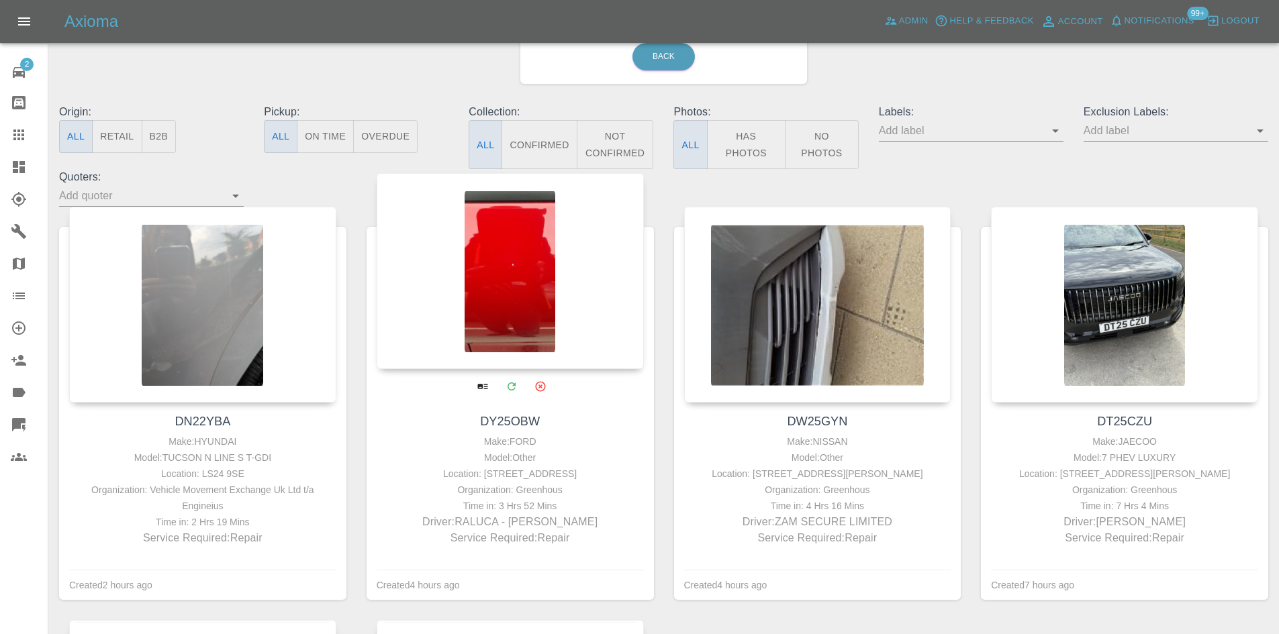
scroll to position [201, 0]
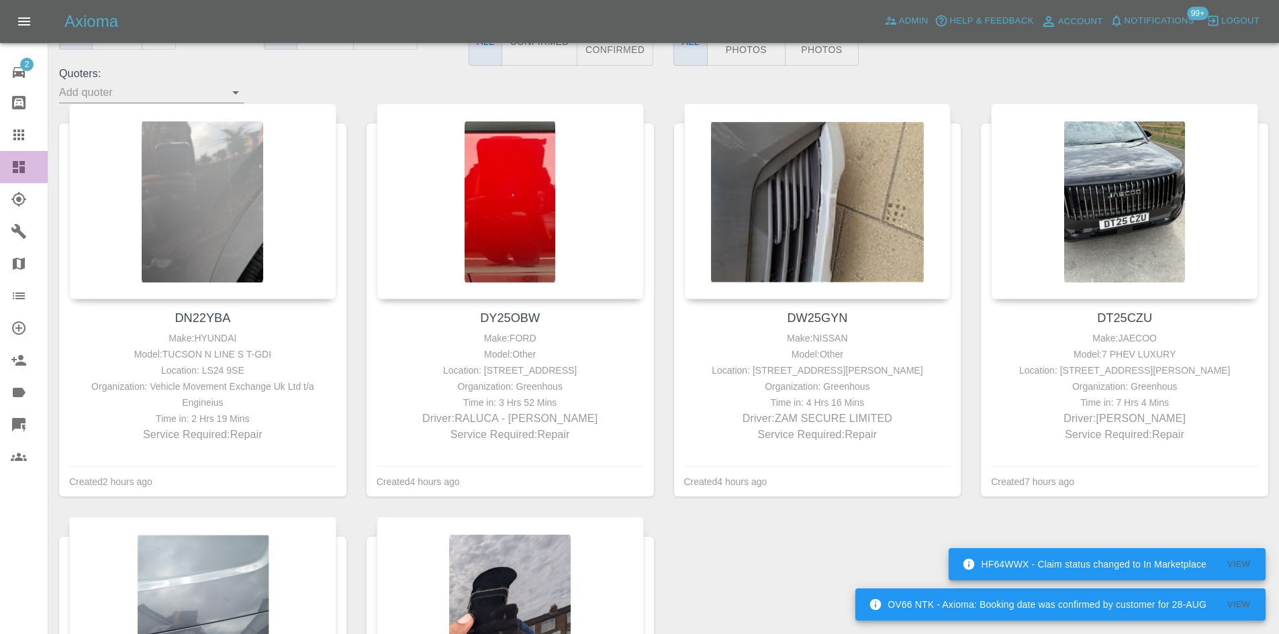
click at [19, 173] on icon at bounding box center [19, 167] width 16 height 16
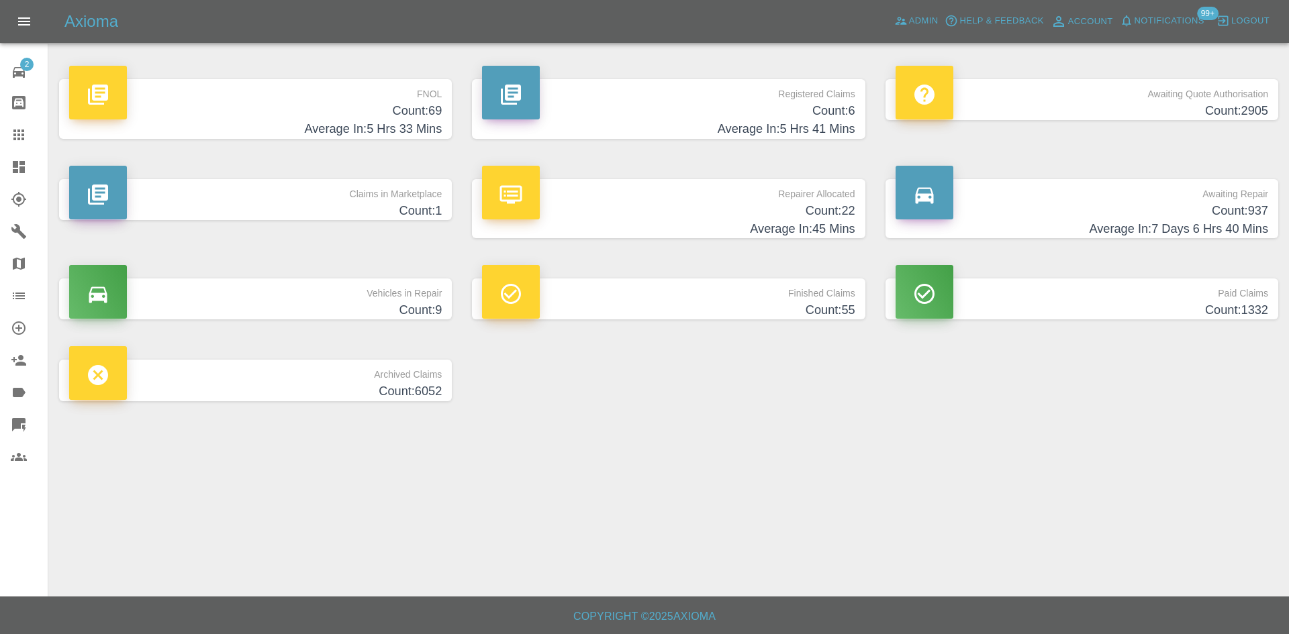
click at [724, 105] on h4 "Count: 6" at bounding box center [668, 111] width 373 height 18
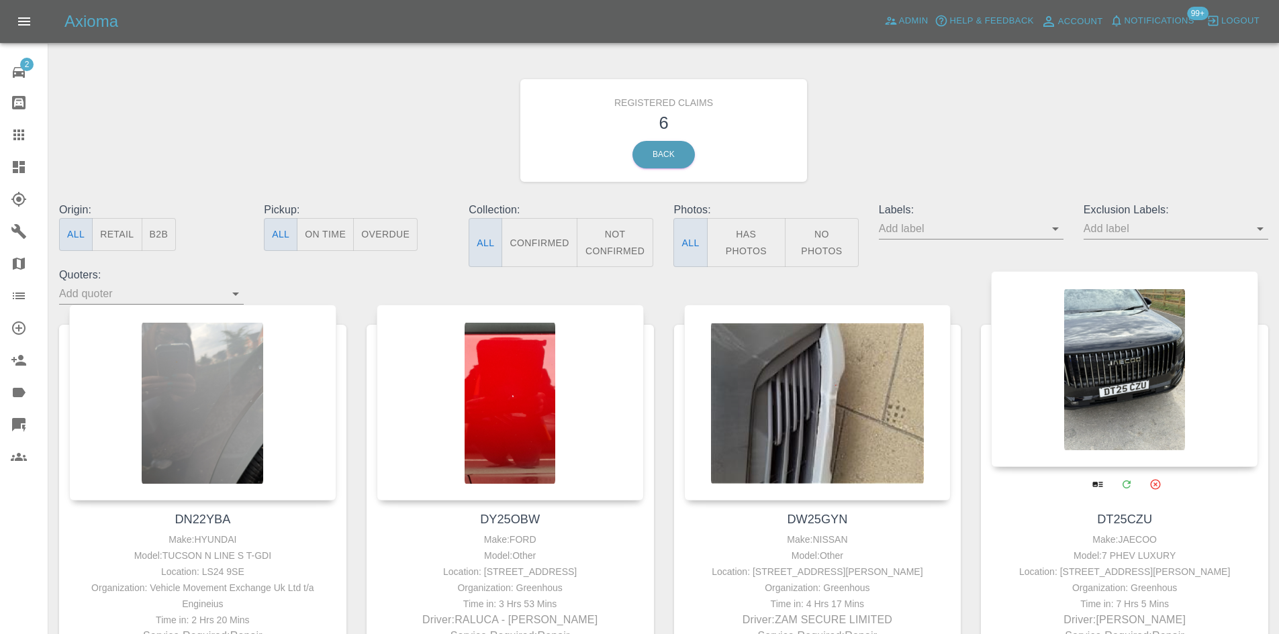
click at [1145, 397] on div at bounding box center [1124, 369] width 267 height 196
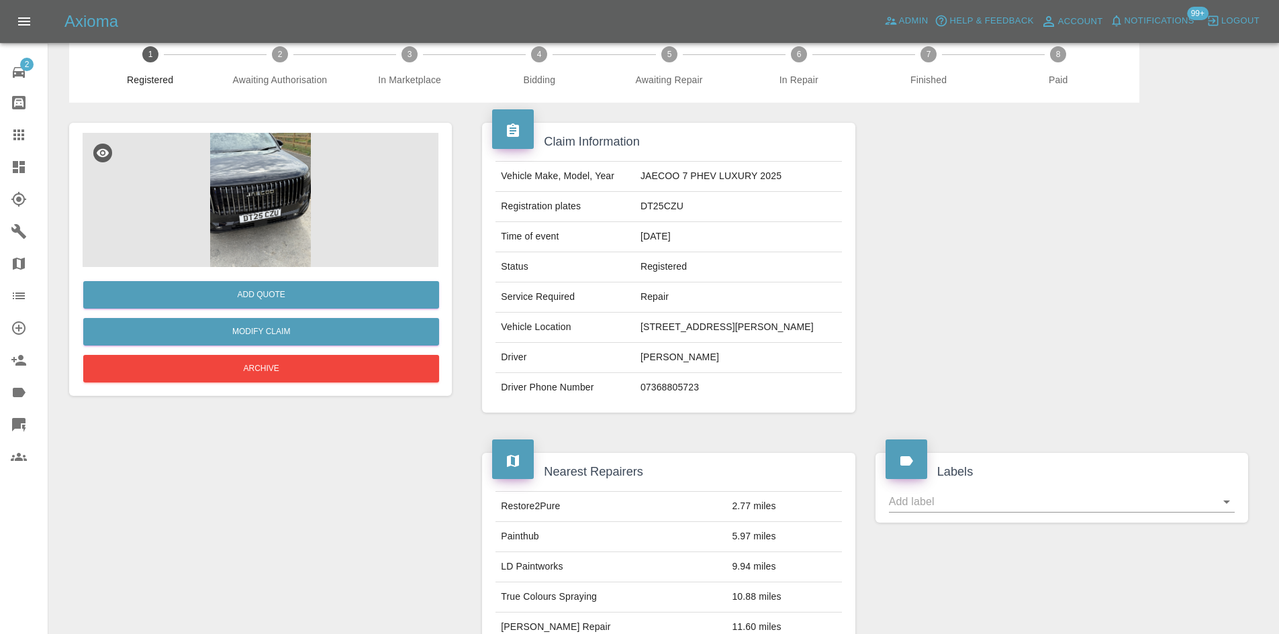
scroll to position [26, 0]
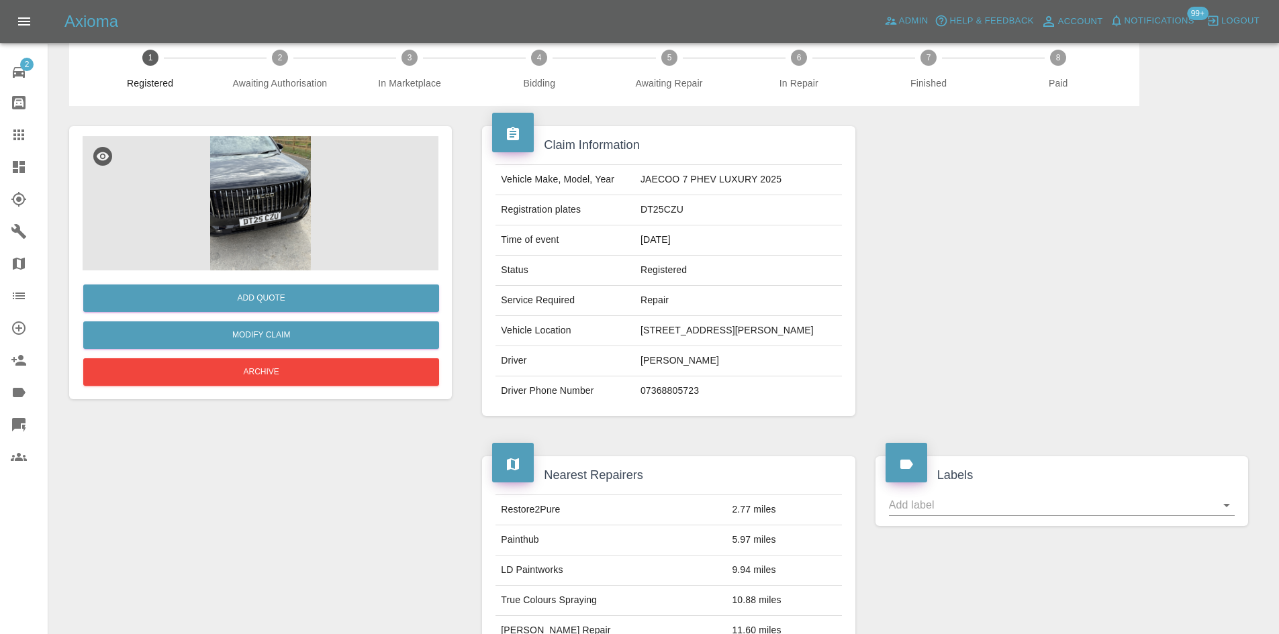
click at [640, 220] on td "DT25CZU" at bounding box center [738, 210] width 207 height 30
copy td "DT25CZU"
click at [643, 226] on td "DT25CZU" at bounding box center [738, 210] width 207 height 30
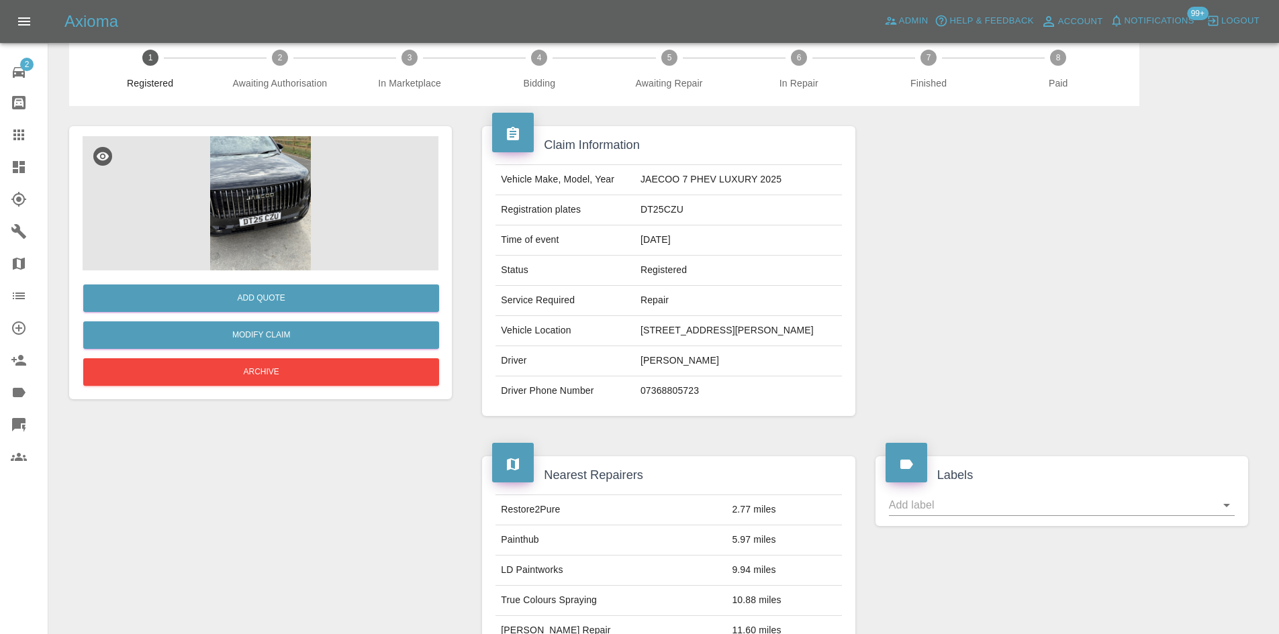
click at [643, 223] on td "DT25CZU" at bounding box center [738, 210] width 207 height 30
copy td "DT25CZU"
click at [222, 187] on img at bounding box center [261, 203] width 356 height 134
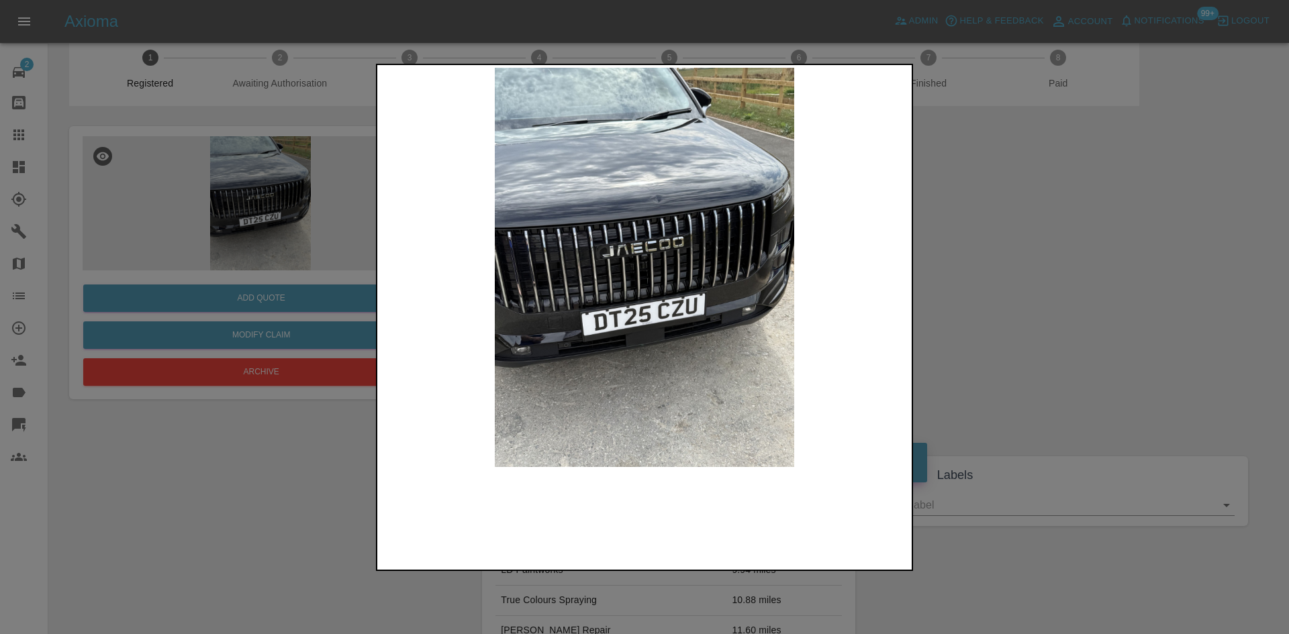
click at [675, 248] on img at bounding box center [644, 267] width 529 height 399
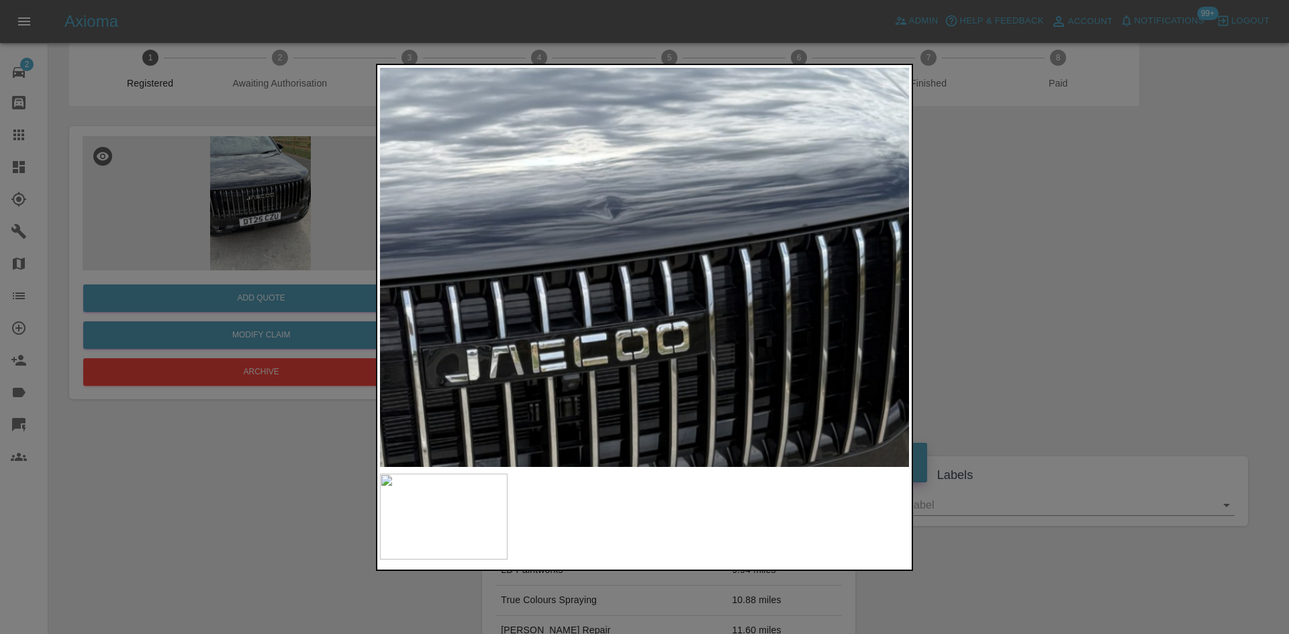
click at [668, 297] on img at bounding box center [571, 413] width 1587 height 1199
click at [979, 304] on div at bounding box center [644, 317] width 1289 height 634
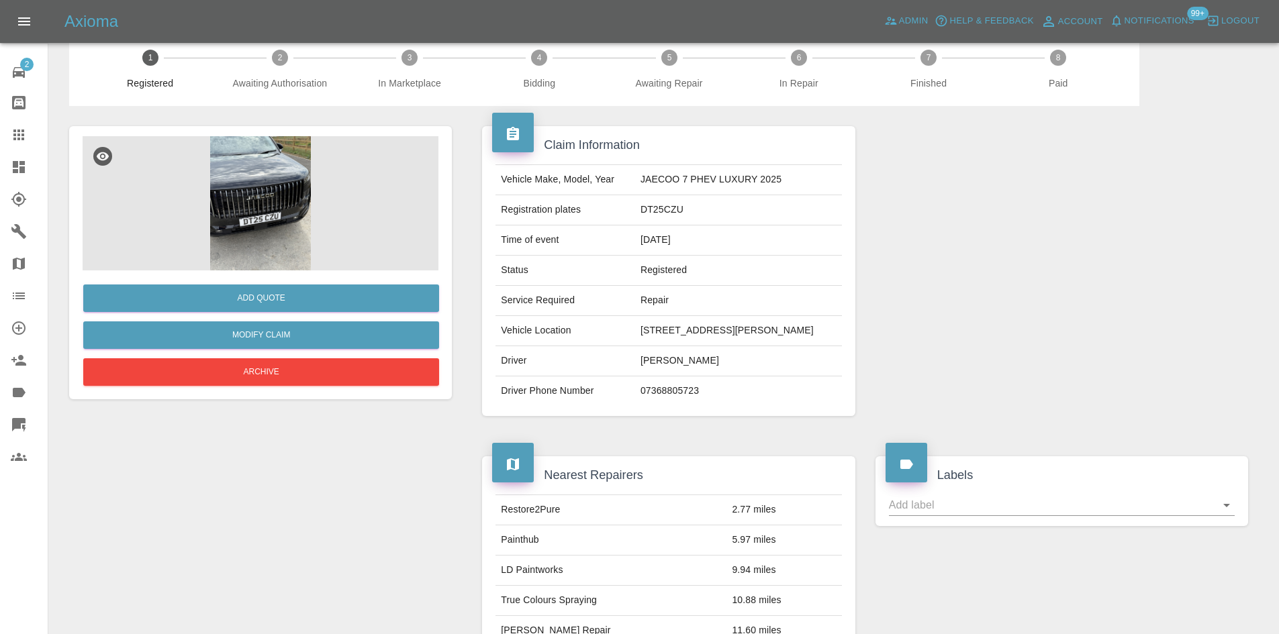
click at [14, 178] on link "Dashboard" at bounding box center [24, 167] width 48 height 32
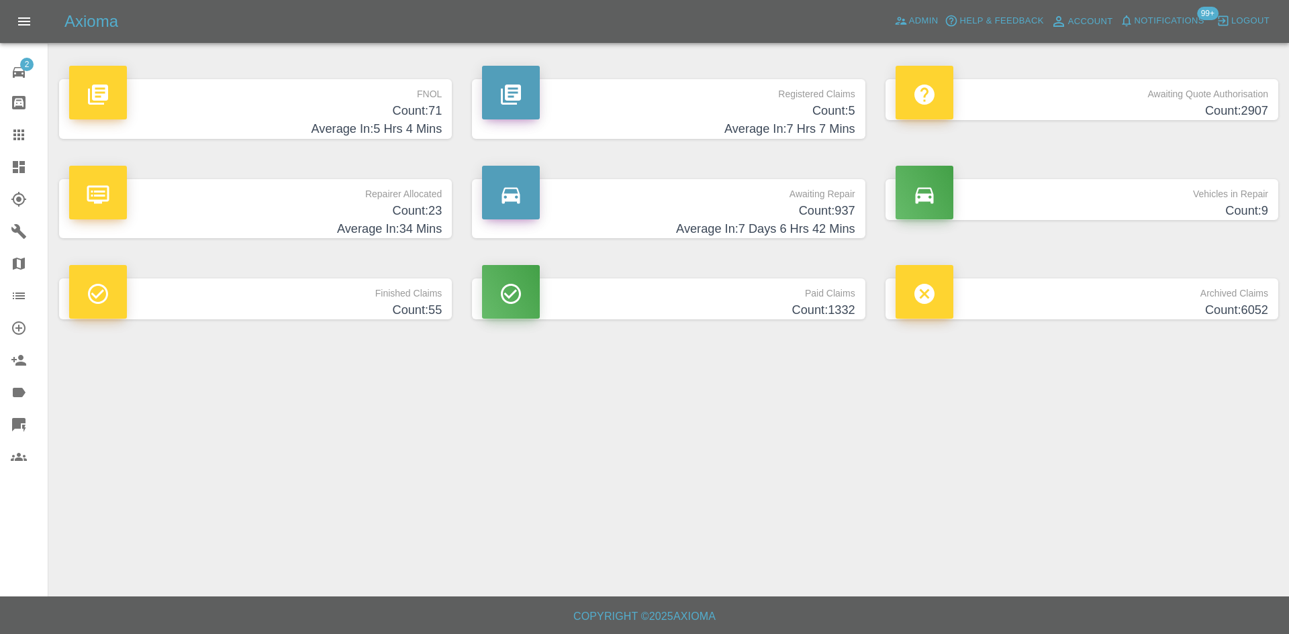
click at [727, 130] on h4 "Average In: 7 Hrs 7 Mins" at bounding box center [668, 129] width 373 height 18
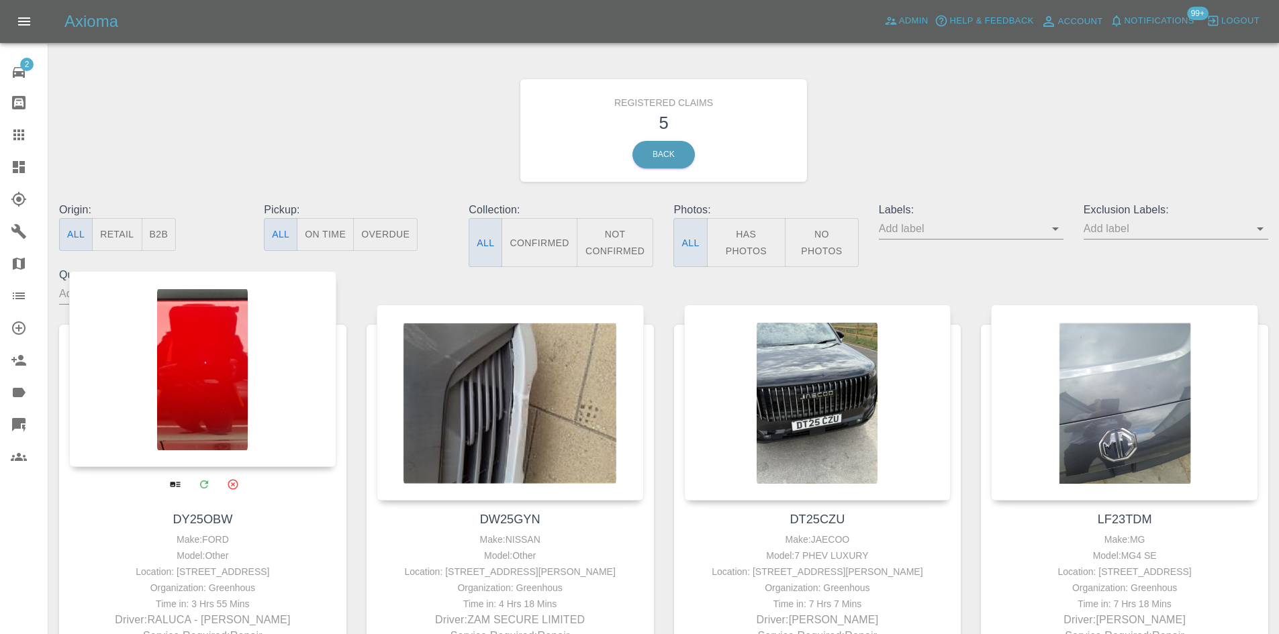
click at [187, 410] on div at bounding box center [202, 369] width 267 height 196
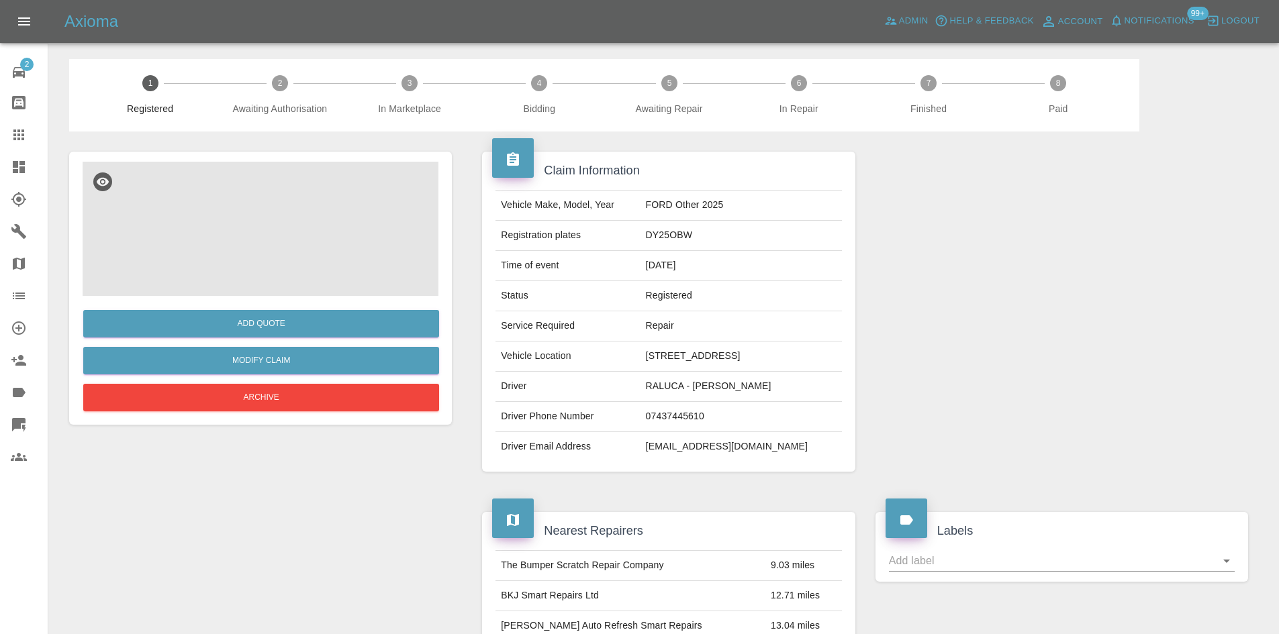
click at [283, 272] on img at bounding box center [261, 229] width 356 height 134
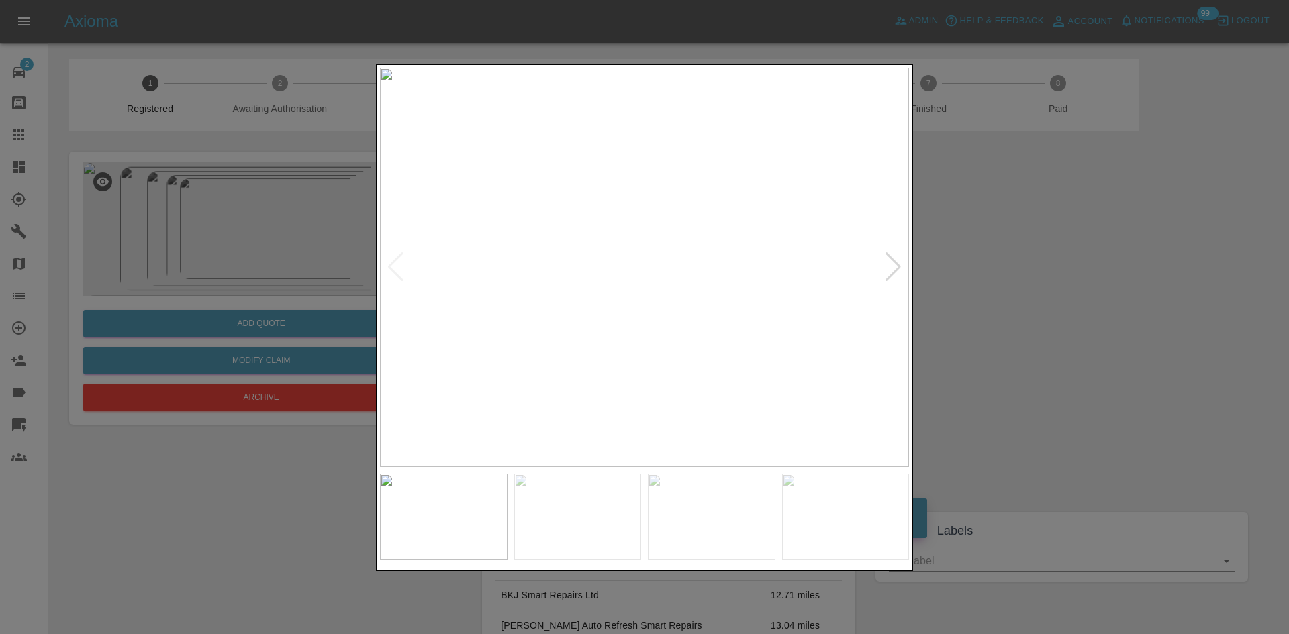
click at [892, 270] on div at bounding box center [893, 267] width 18 height 30
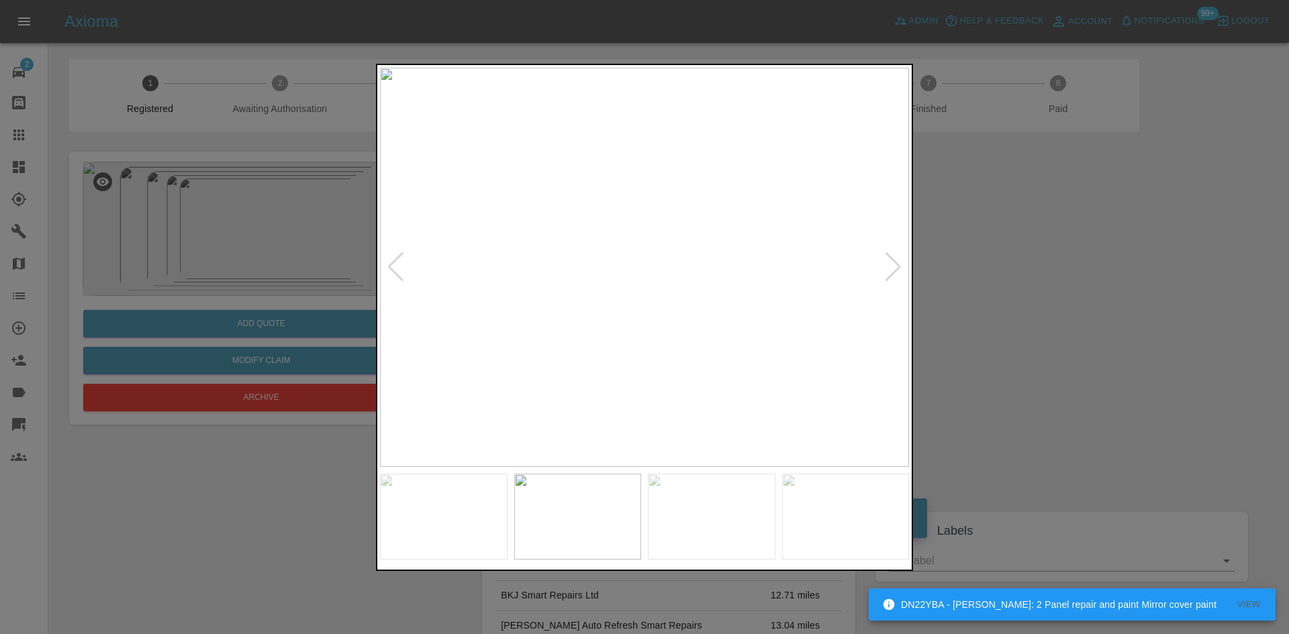
click at [677, 285] on img at bounding box center [644, 267] width 529 height 399
click at [900, 266] on div at bounding box center [893, 267] width 18 height 30
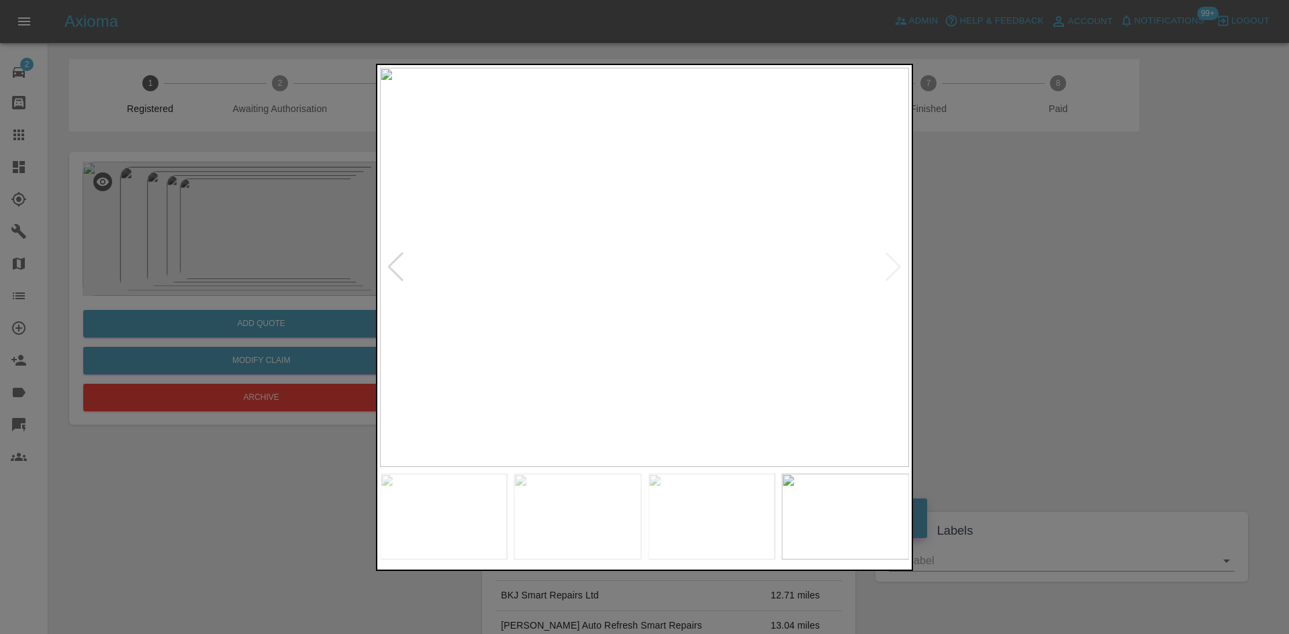
click at [1002, 275] on div at bounding box center [644, 317] width 1289 height 634
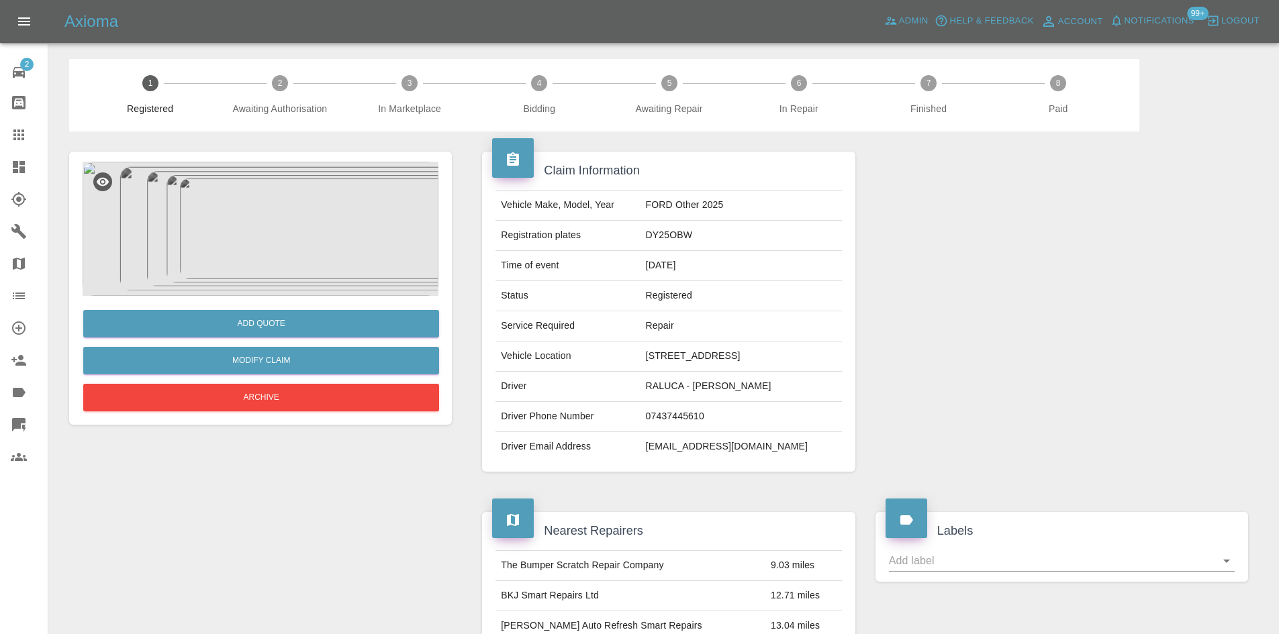
click at [676, 240] on td "DY25OBW" at bounding box center [740, 236] width 201 height 30
copy td "DY25OBW"
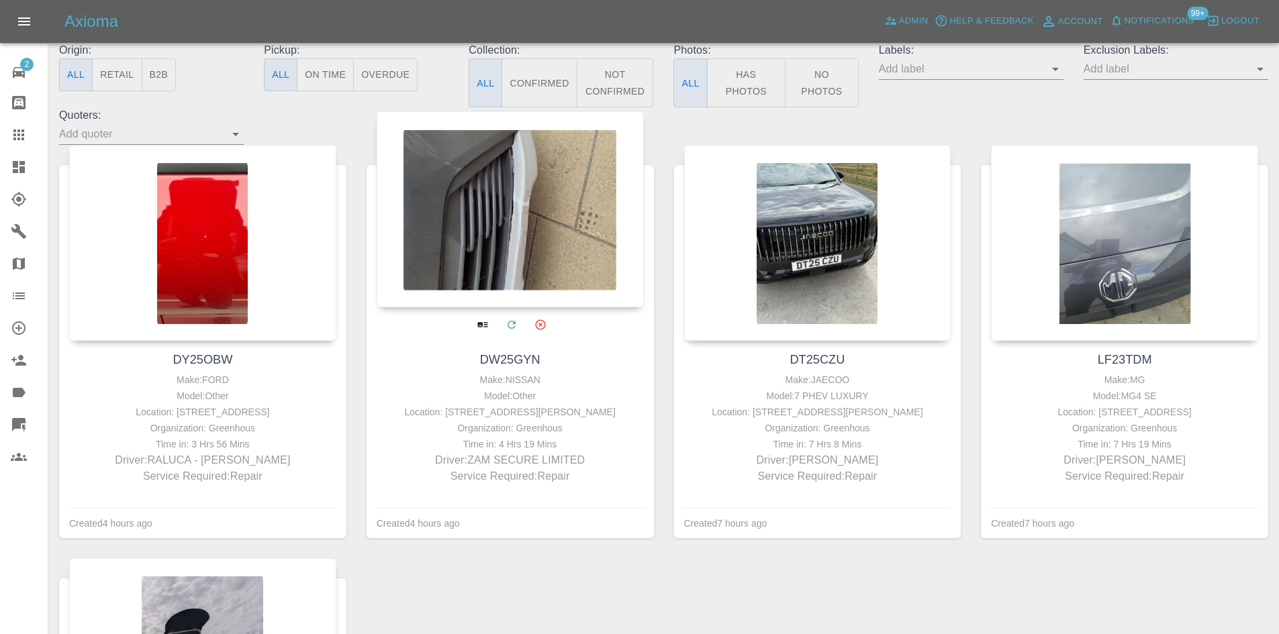
scroll to position [134, 0]
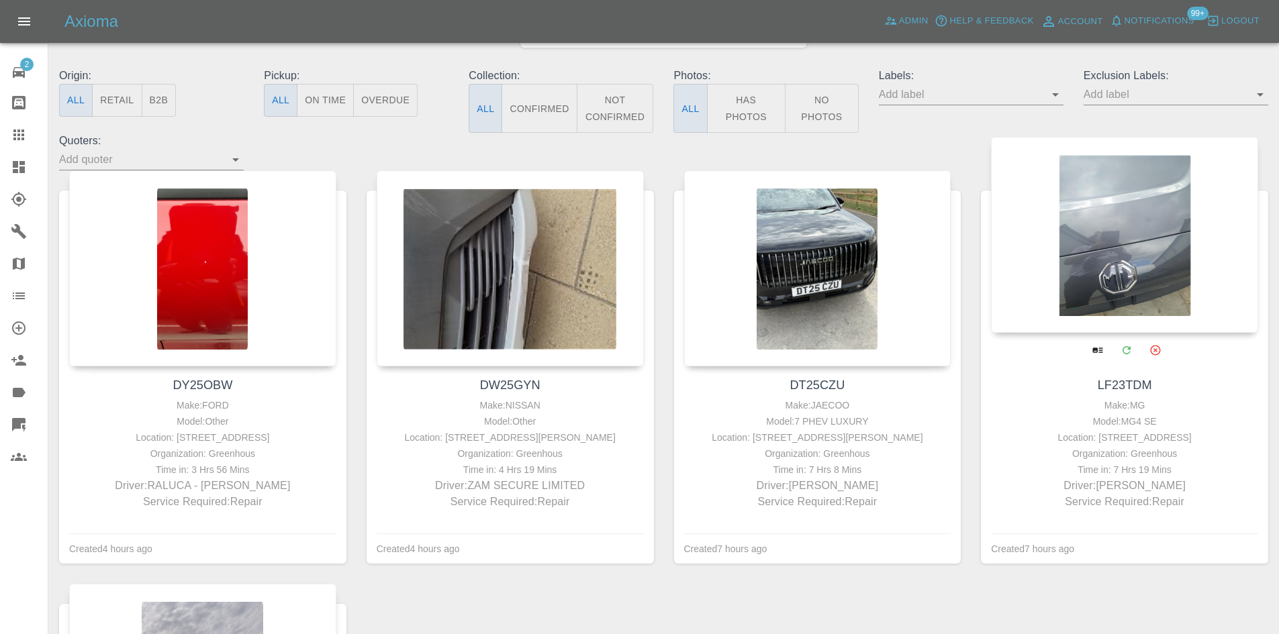
click at [1060, 242] on div at bounding box center [1124, 235] width 267 height 196
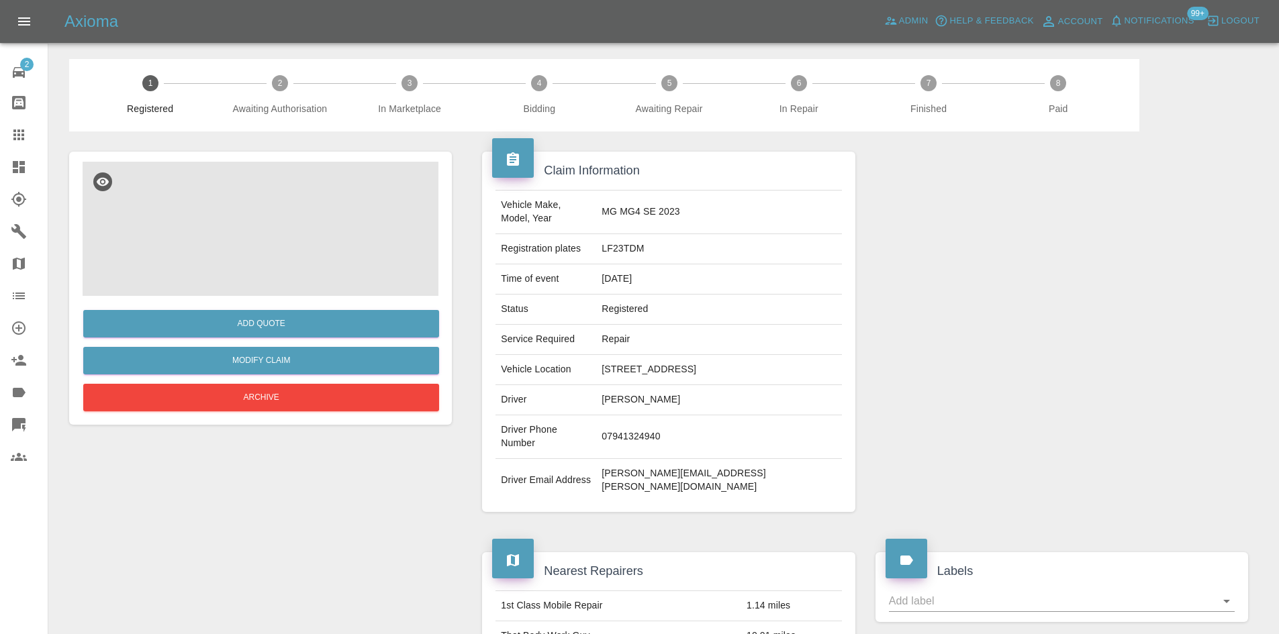
click at [314, 226] on img at bounding box center [261, 229] width 356 height 134
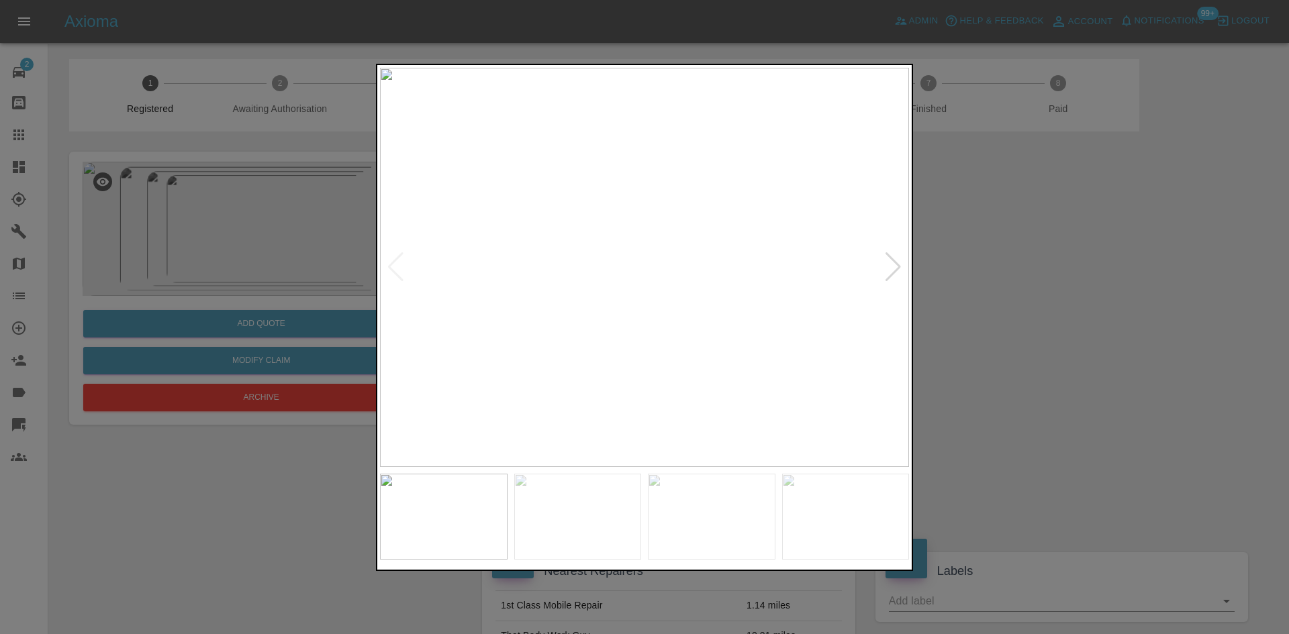
click at [886, 264] on div at bounding box center [893, 267] width 18 height 30
click at [899, 274] on div at bounding box center [893, 267] width 18 height 30
click at [1090, 283] on div at bounding box center [644, 317] width 1289 height 634
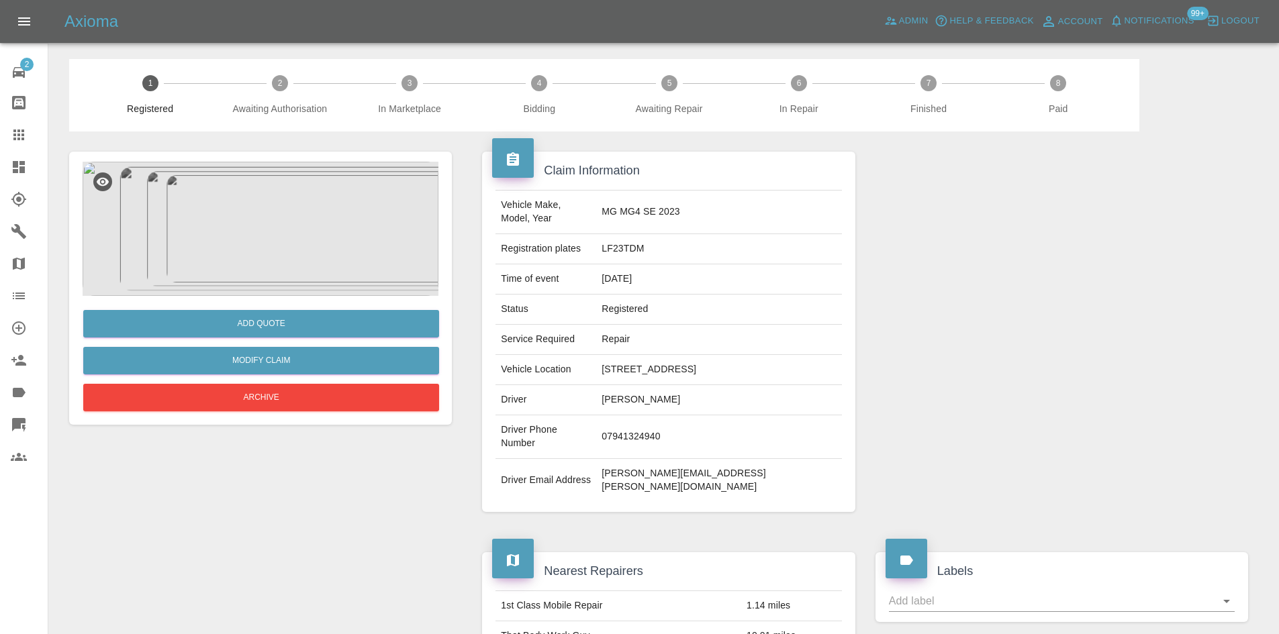
click at [273, 263] on img at bounding box center [261, 229] width 356 height 134
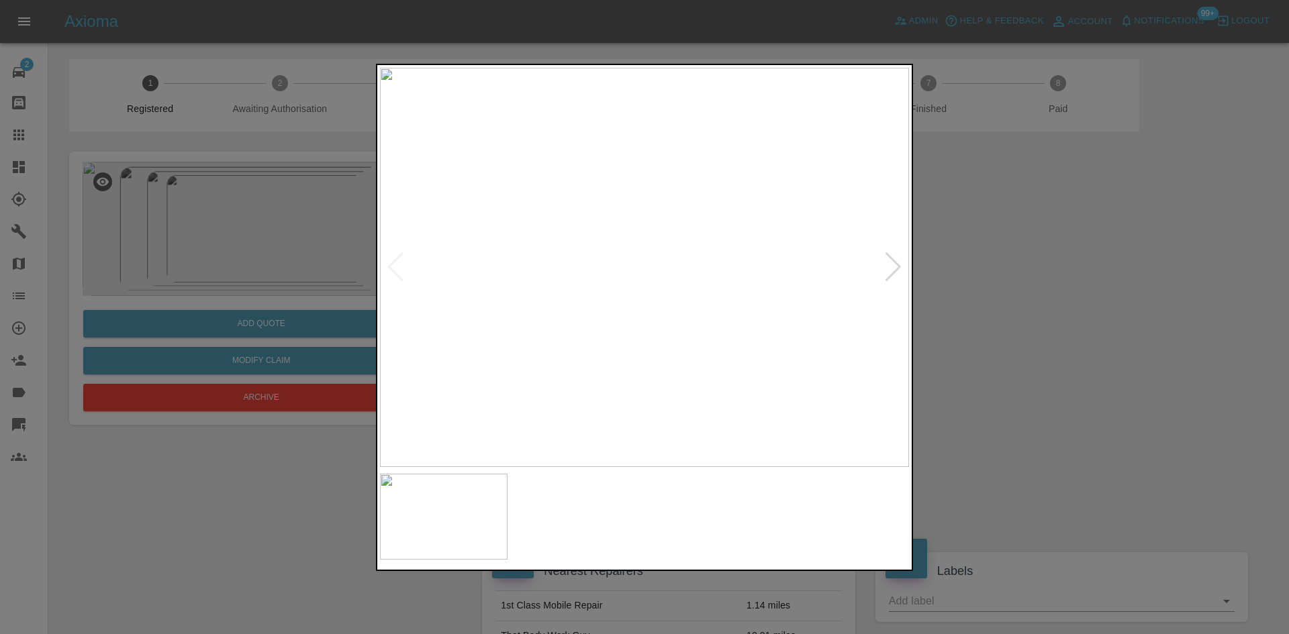
click at [623, 262] on img at bounding box center [644, 267] width 529 height 399
click at [665, 268] on img at bounding box center [644, 267] width 529 height 399
click at [891, 269] on div at bounding box center [893, 267] width 18 height 30
click at [891, 262] on div at bounding box center [893, 267] width 18 height 30
click at [892, 273] on div at bounding box center [893, 267] width 18 height 30
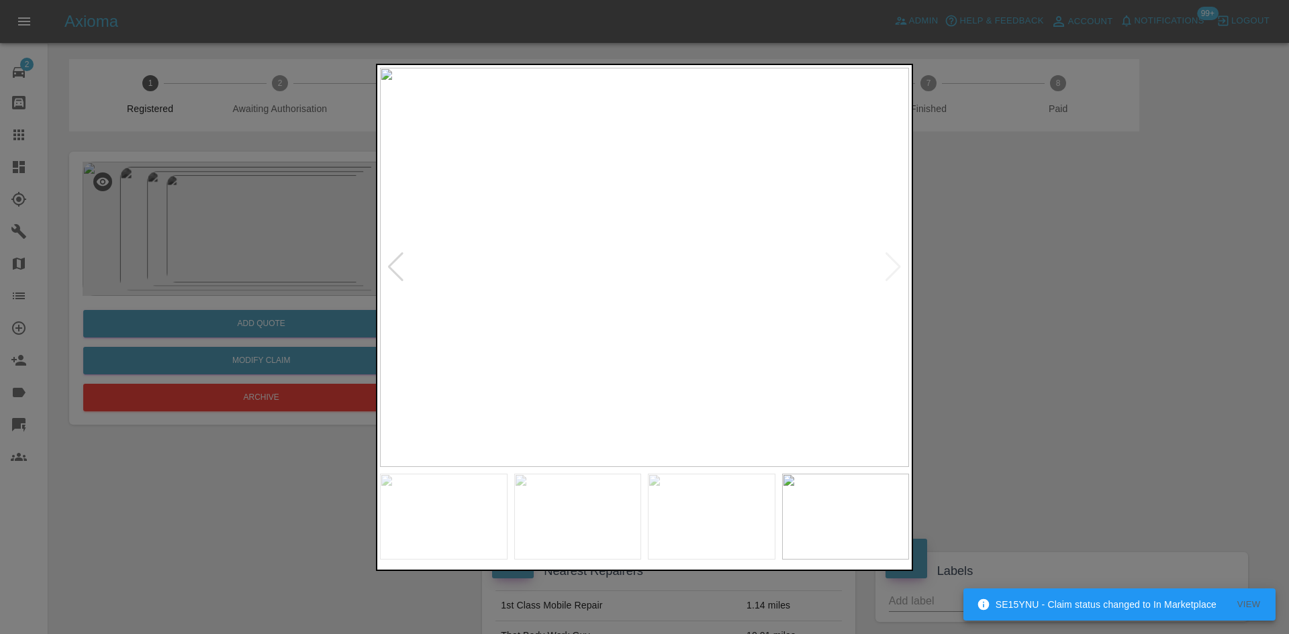
click at [509, 495] on div at bounding box center [644, 517] width 529 height 87
click at [581, 500] on img at bounding box center [578, 517] width 128 height 87
drag, startPoint x: 1208, startPoint y: 436, endPoint x: 1184, endPoint y: 448, distance: 27.0
click at [1208, 436] on div at bounding box center [644, 317] width 1289 height 634
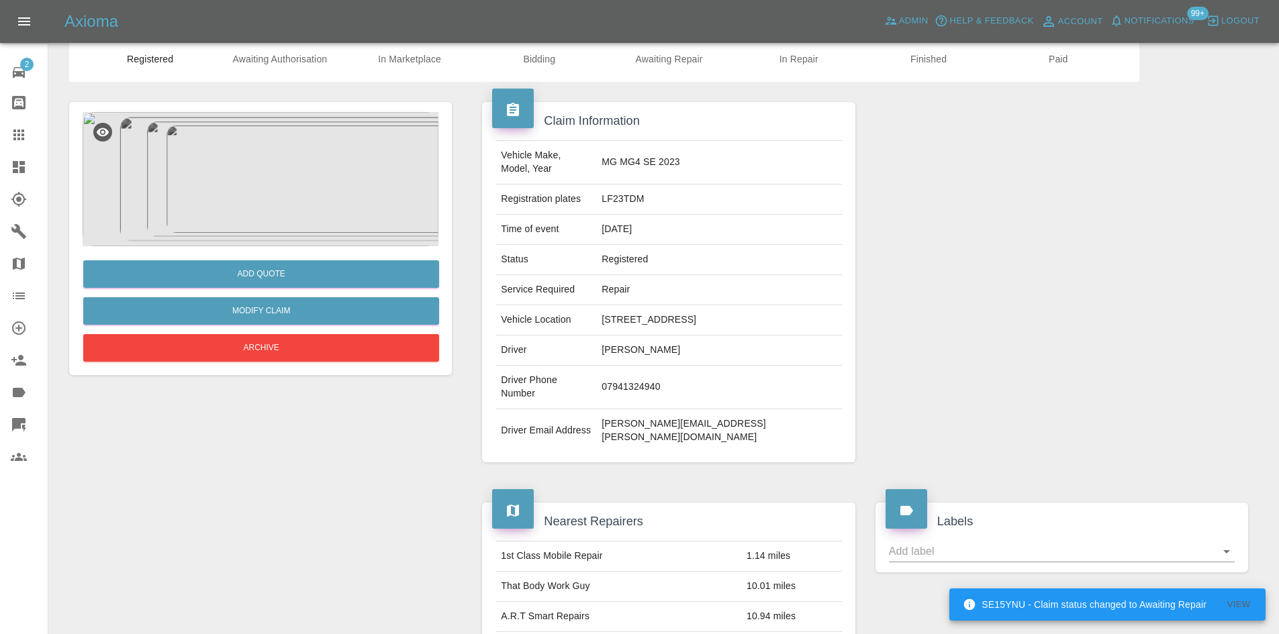
scroll to position [201, 0]
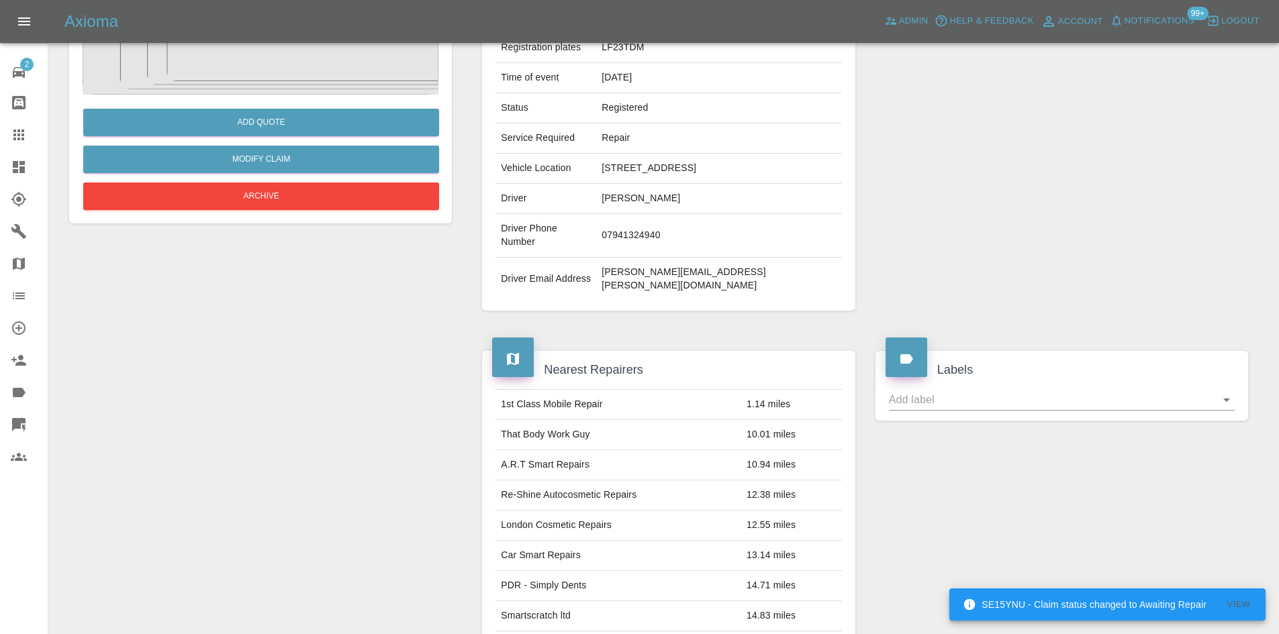
click at [668, 191] on td "Liza-Marie Evans" at bounding box center [718, 199] width 245 height 30
click at [677, 164] on td "323, Amersham Road,, Hazlemere,, HP15 7PX" at bounding box center [718, 169] width 245 height 30
click at [677, 162] on td "323, Amersham Road,, Hazlemere,, HP15 7PX" at bounding box center [718, 169] width 245 height 30
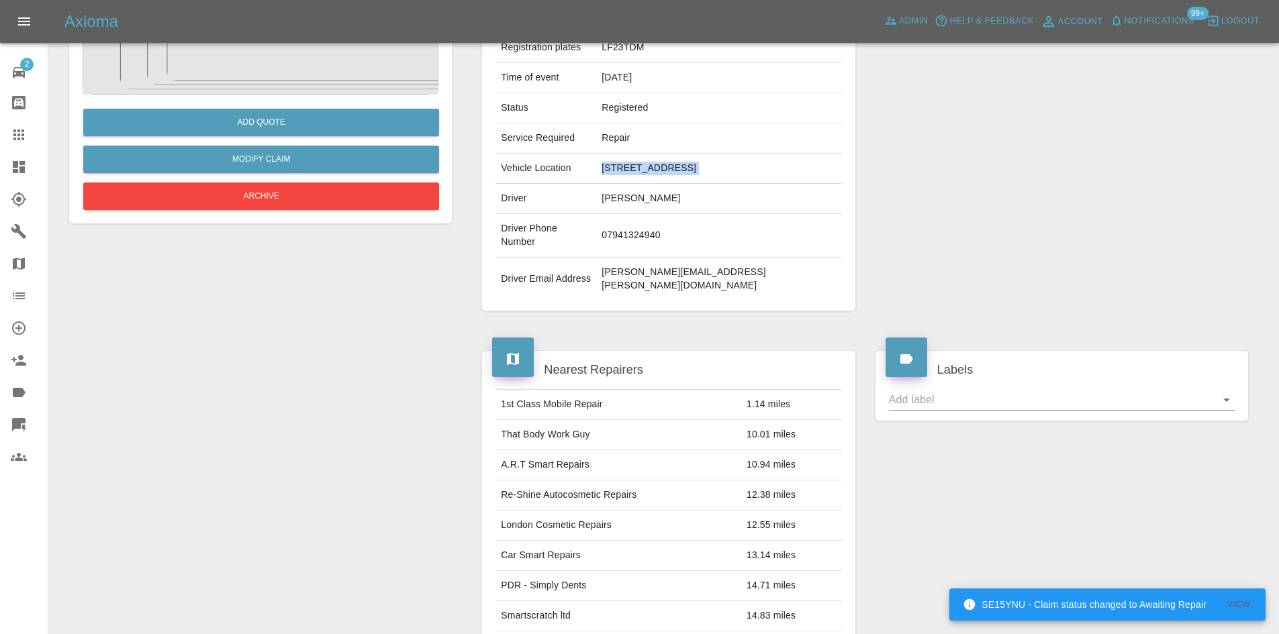
copy td "323, Amersham Road,, Hazlemere,, HP15 7PX"
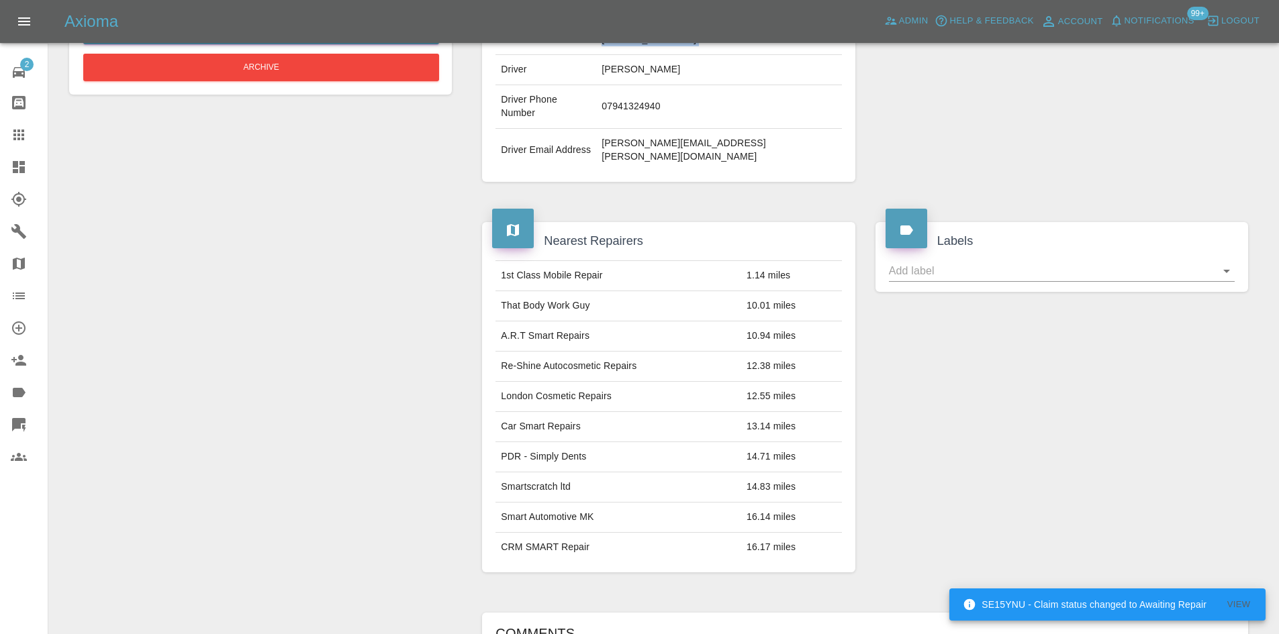
scroll to position [336, 0]
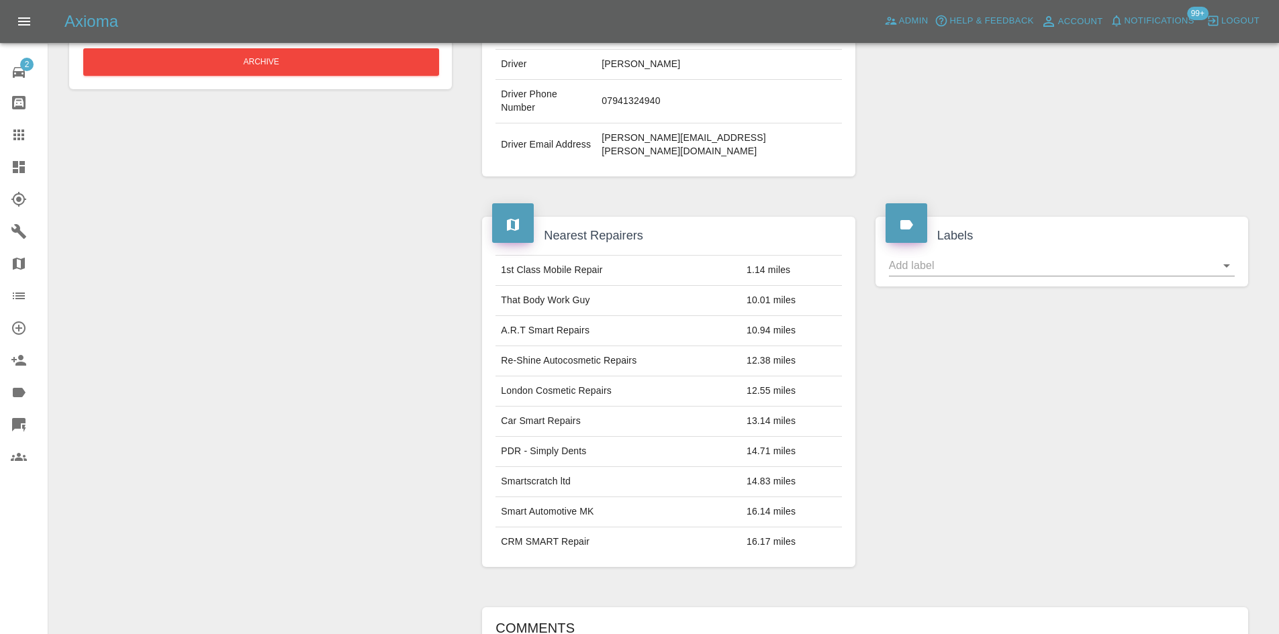
click at [4, 163] on link "Dashboard" at bounding box center [24, 167] width 48 height 32
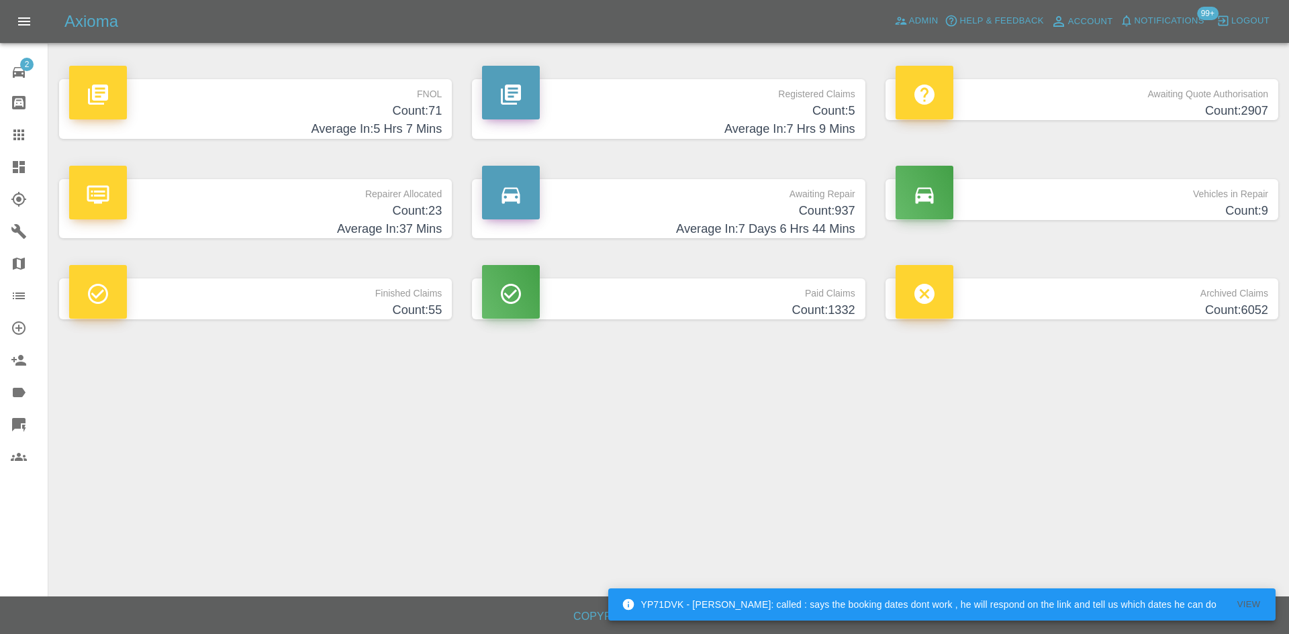
click at [1159, 19] on span "Notifications" at bounding box center [1170, 20] width 70 height 15
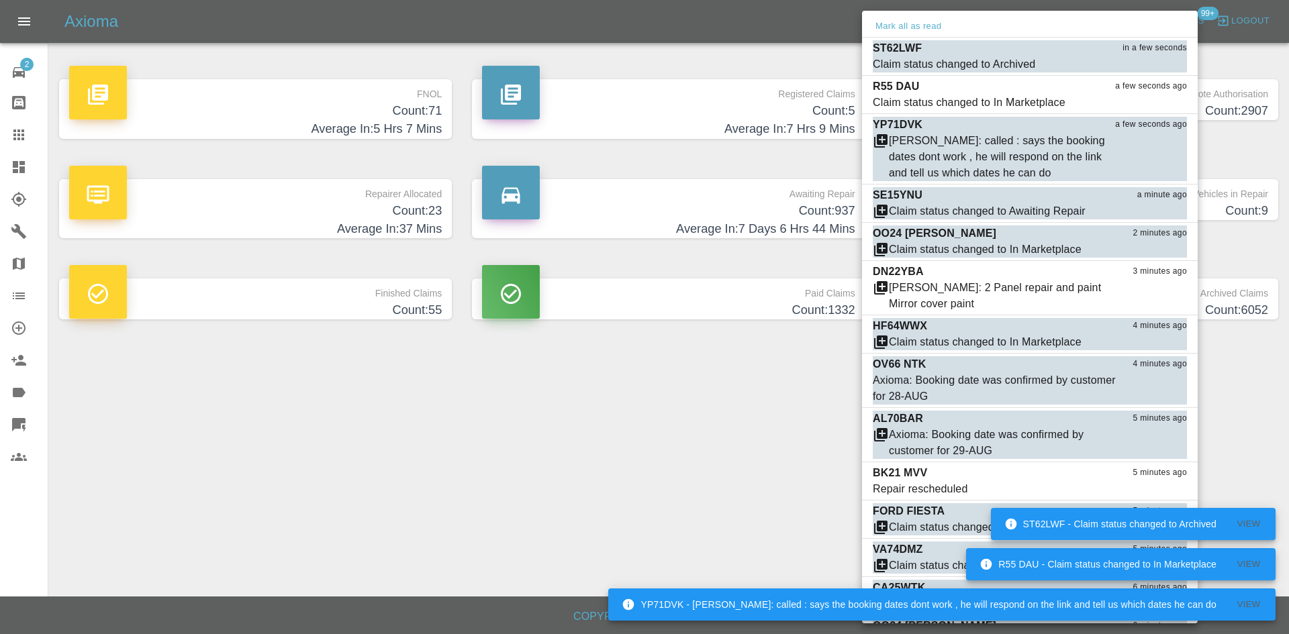
click at [536, 450] on div at bounding box center [644, 317] width 1289 height 634
click at [722, 138] on div at bounding box center [644, 317] width 1289 height 634
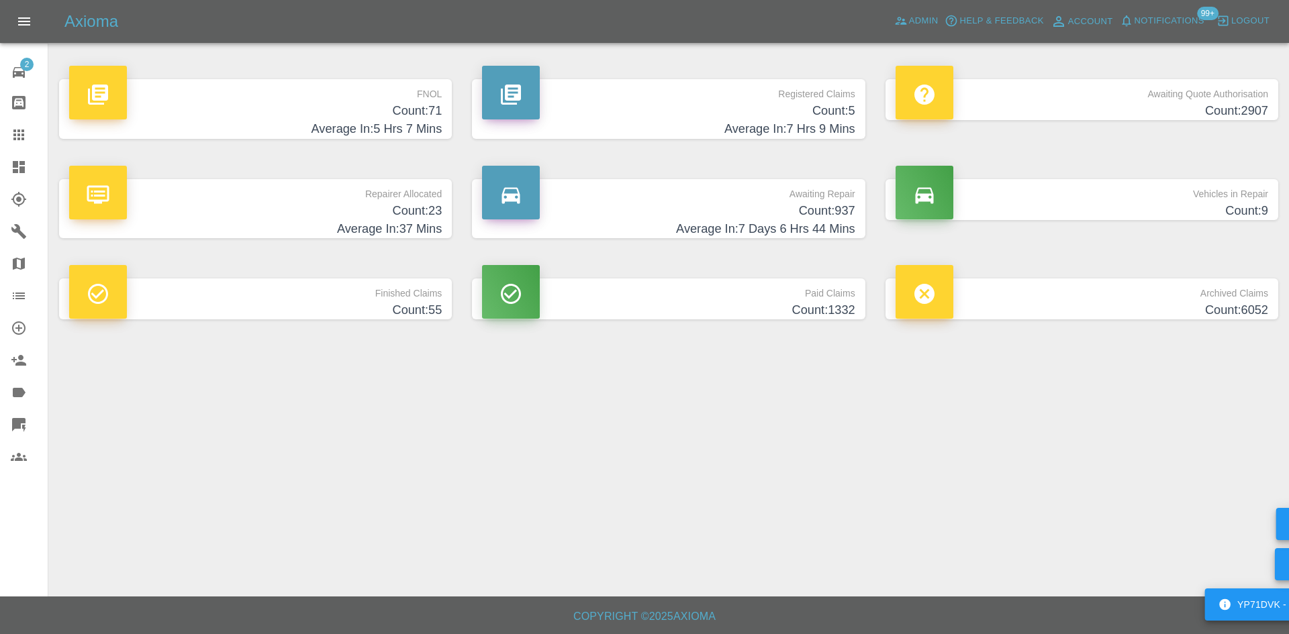
click at [742, 114] on div "Mark all as read ST62LWF a few seconds ago Claim status changed to Archived Mar…" at bounding box center [644, 317] width 1289 height 634
click at [742, 114] on h4 "Count: 5" at bounding box center [668, 111] width 373 height 18
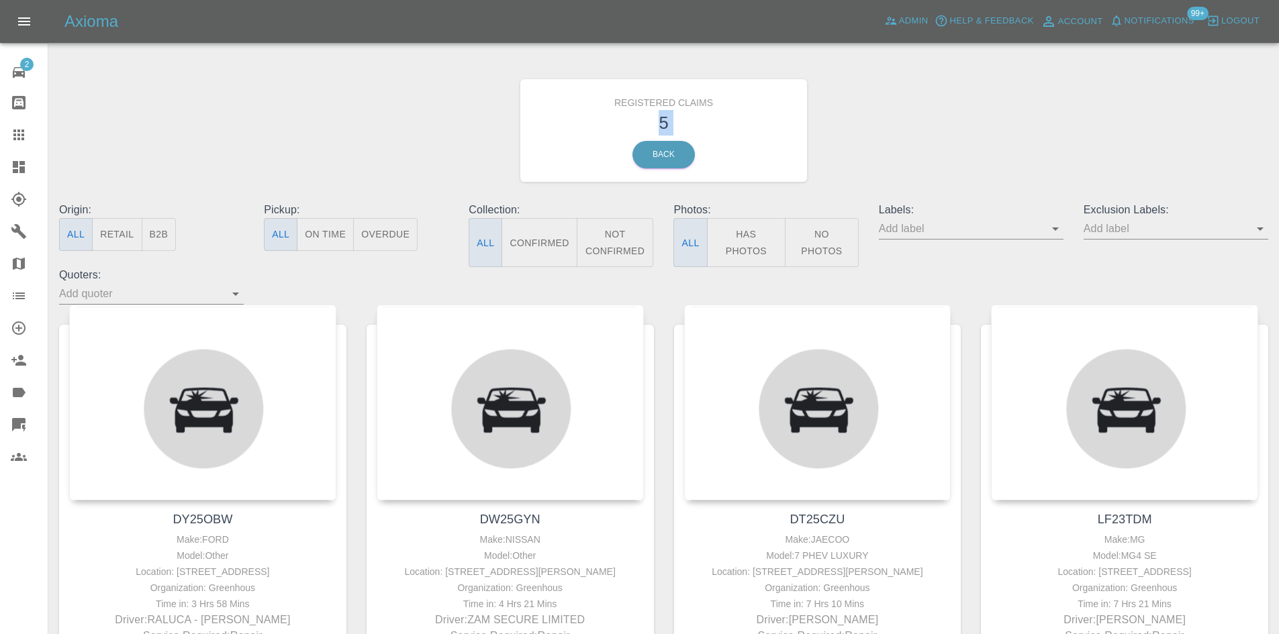
click at [742, 114] on h3 "5" at bounding box center [663, 123] width 267 height 26
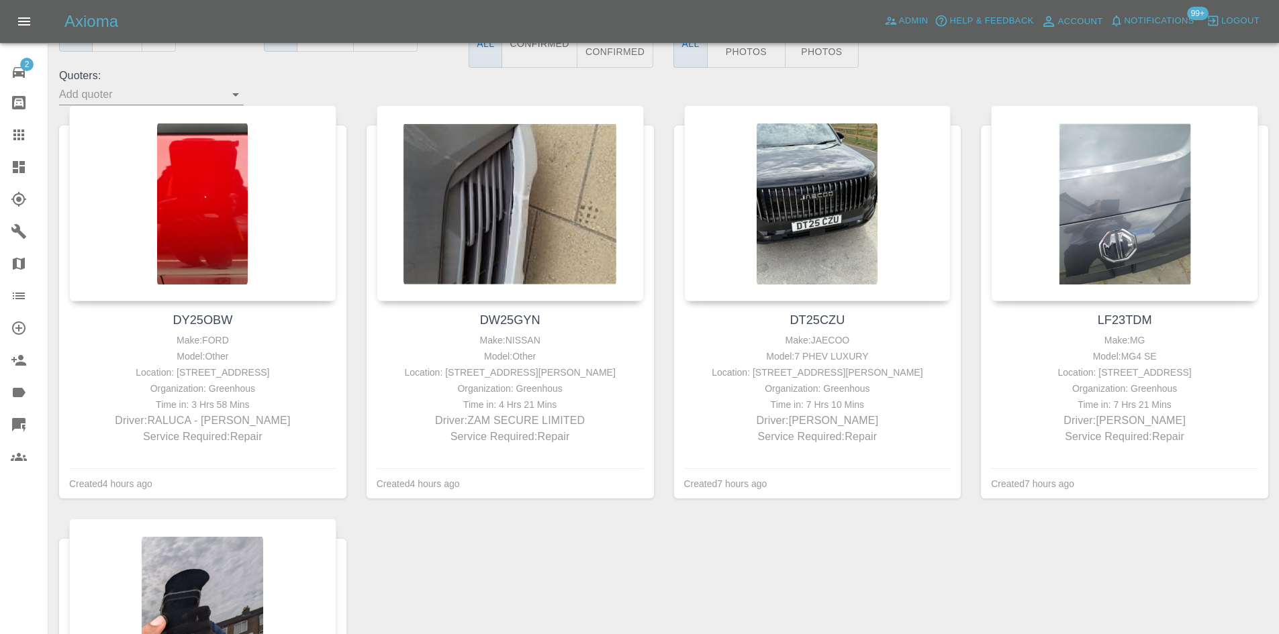
scroll to position [470, 0]
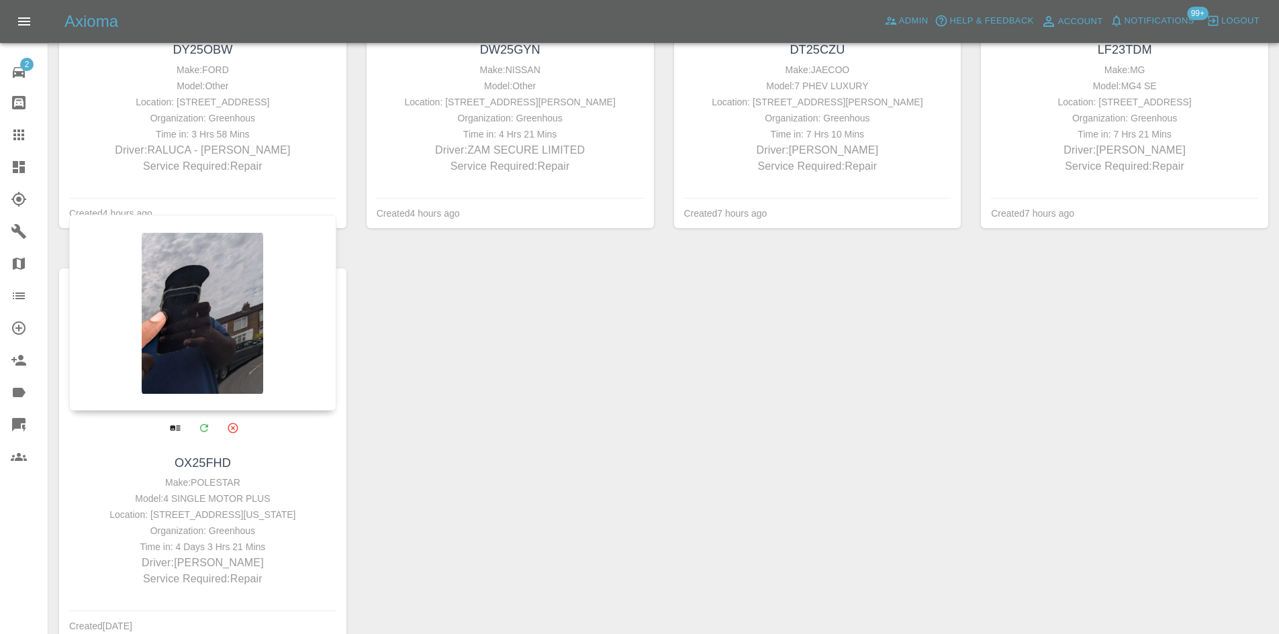
click at [220, 321] on div at bounding box center [202, 313] width 267 height 196
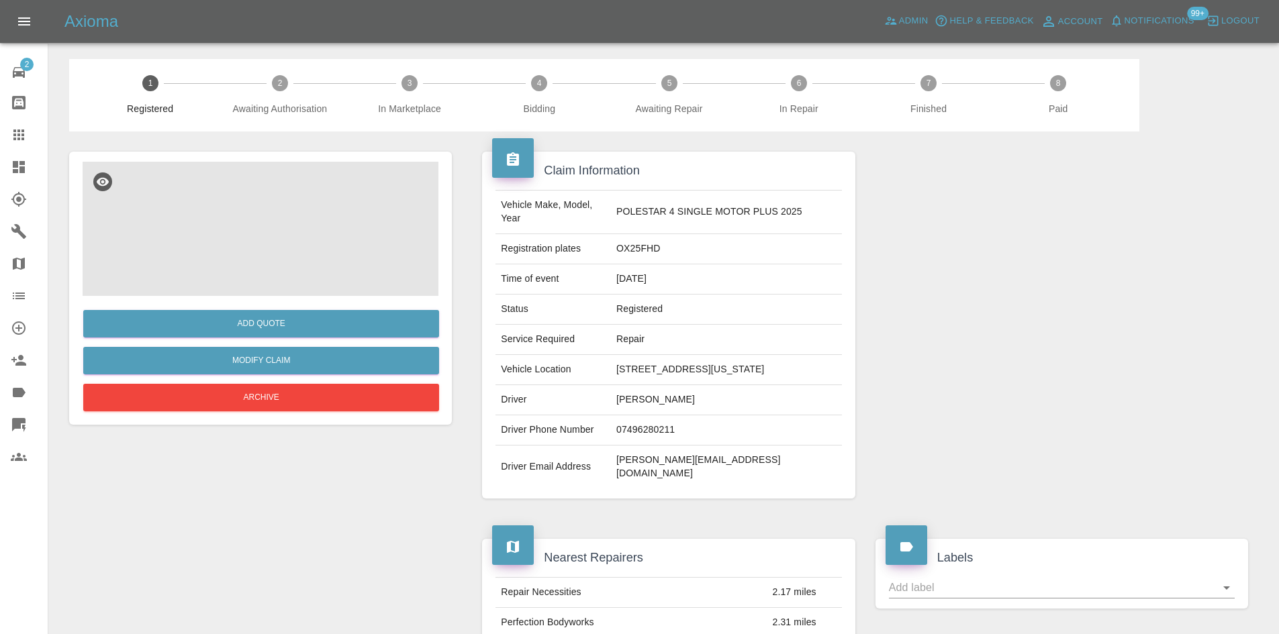
click at [275, 261] on img at bounding box center [261, 229] width 356 height 134
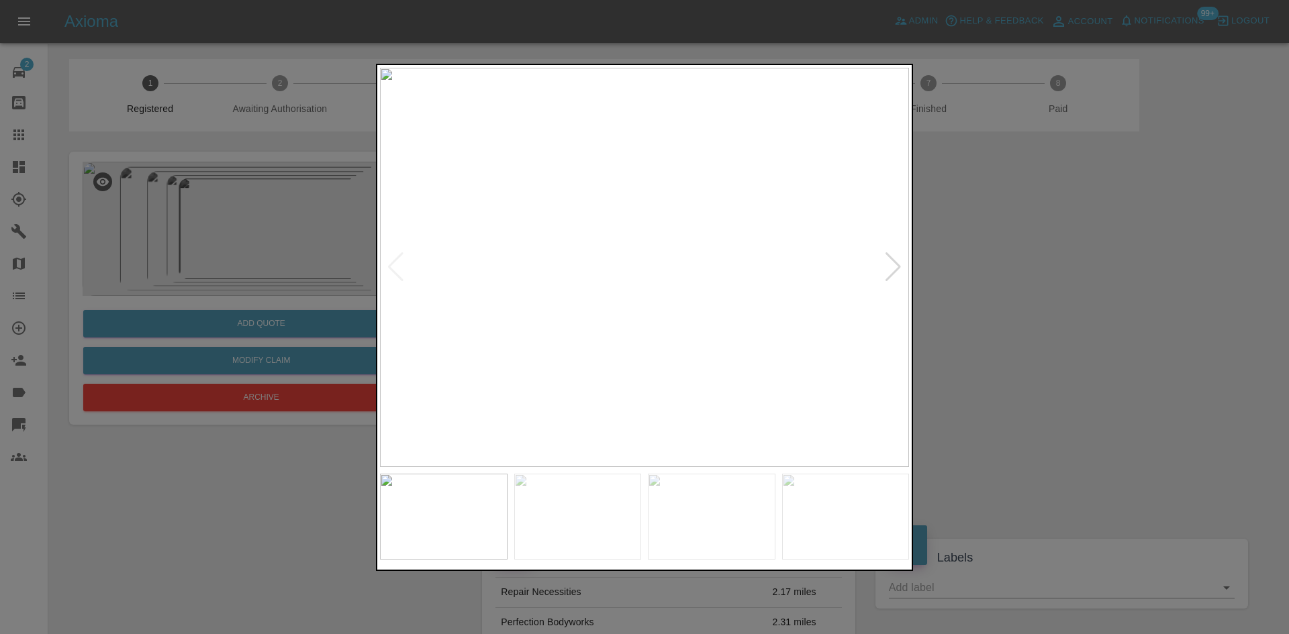
click at [887, 268] on div at bounding box center [893, 267] width 18 height 30
click at [686, 190] on img at bounding box center [644, 267] width 529 height 399
click at [631, 226] on img at bounding box center [519, 498] width 1587 height 1199
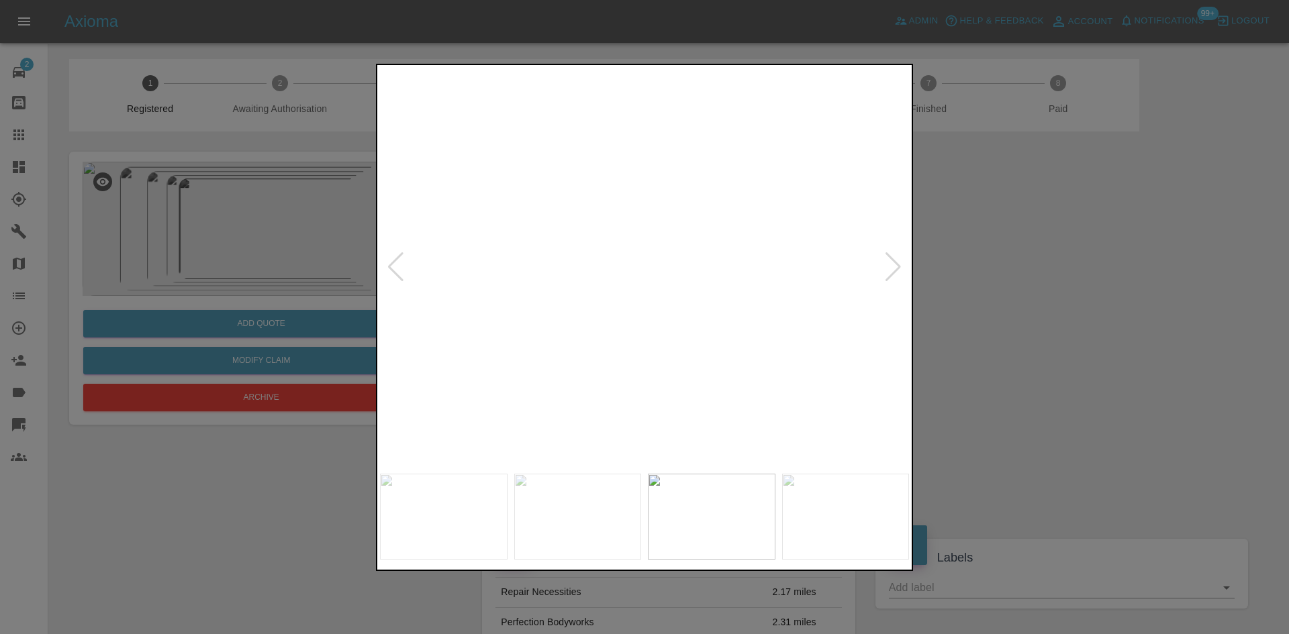
click at [893, 265] on div at bounding box center [893, 267] width 18 height 30
click at [610, 299] on img at bounding box center [644, 267] width 529 height 399
click at [587, 15] on div at bounding box center [644, 317] width 1289 height 634
drag, startPoint x: 1176, startPoint y: 292, endPoint x: 1156, endPoint y: 283, distance: 21.9
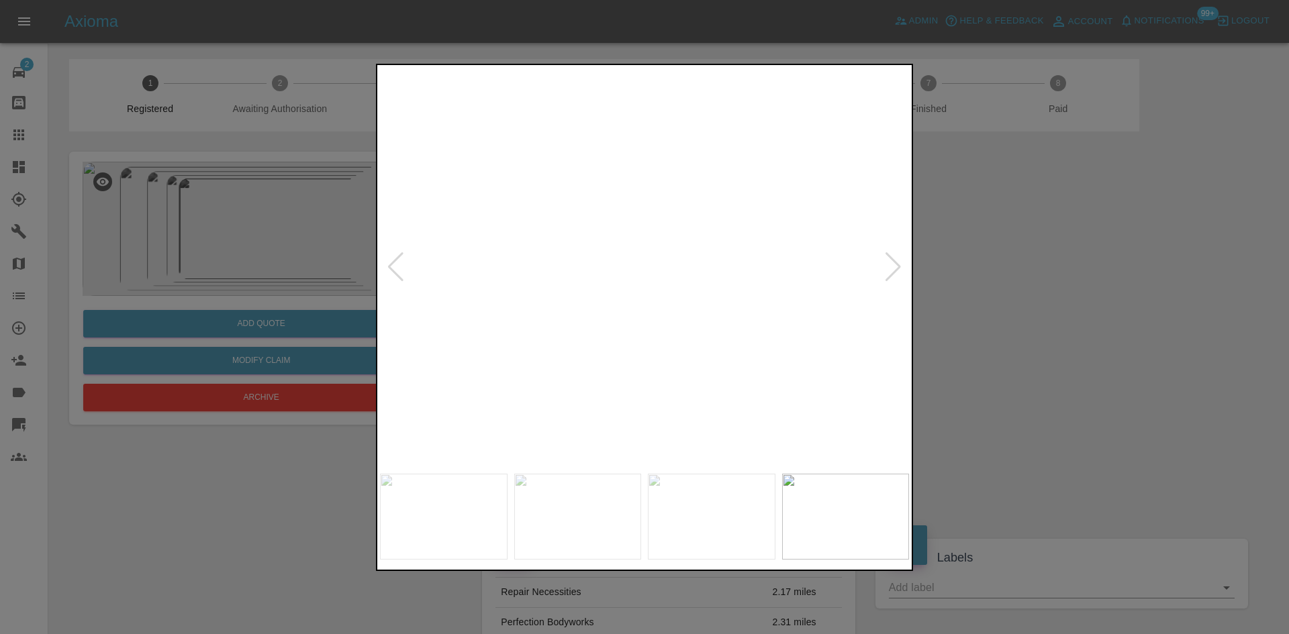
click at [1167, 285] on div at bounding box center [644, 317] width 1289 height 634
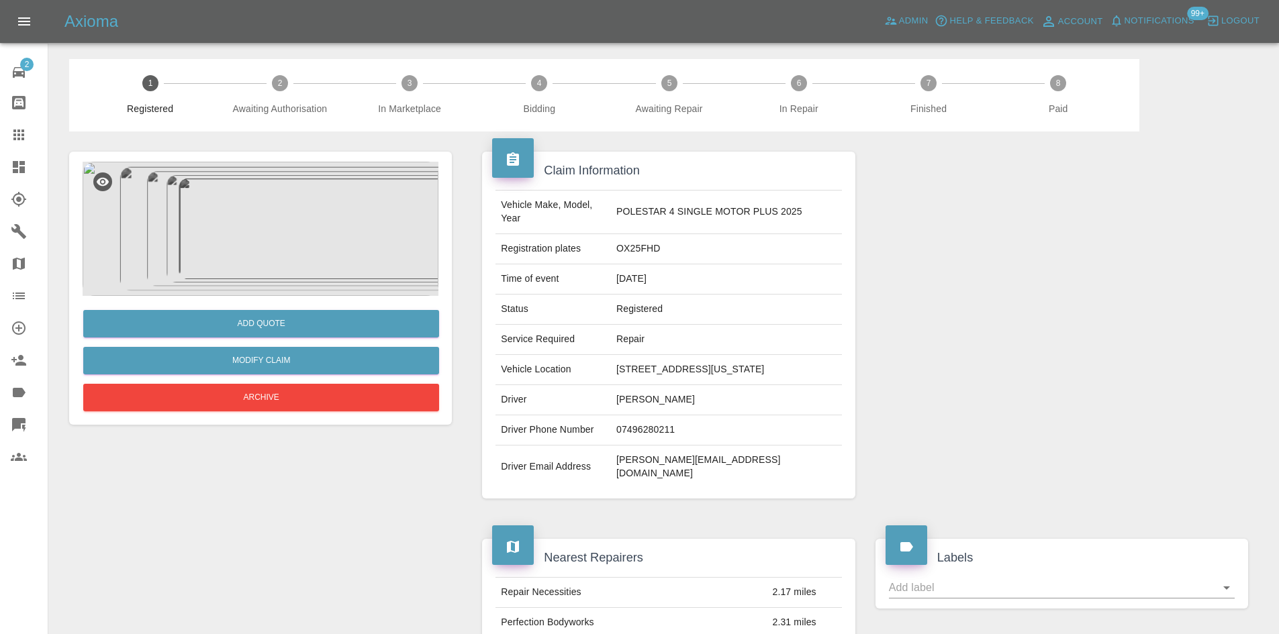
click at [362, 259] on img at bounding box center [261, 229] width 356 height 134
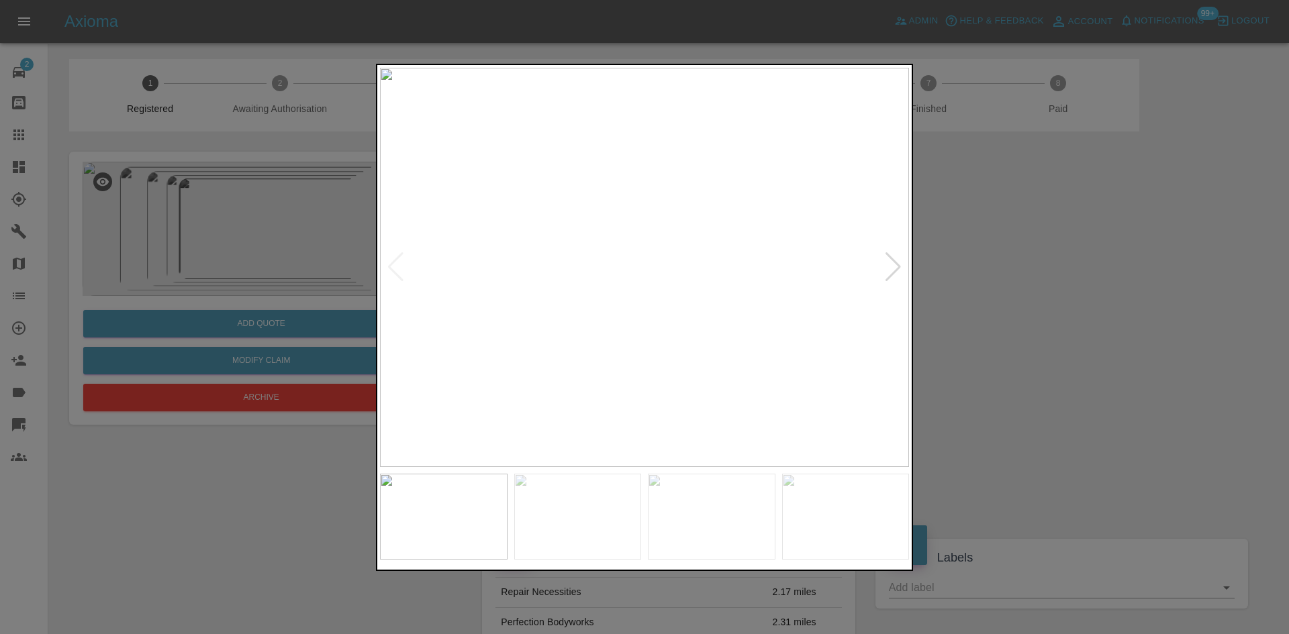
click at [889, 267] on div at bounding box center [893, 267] width 18 height 30
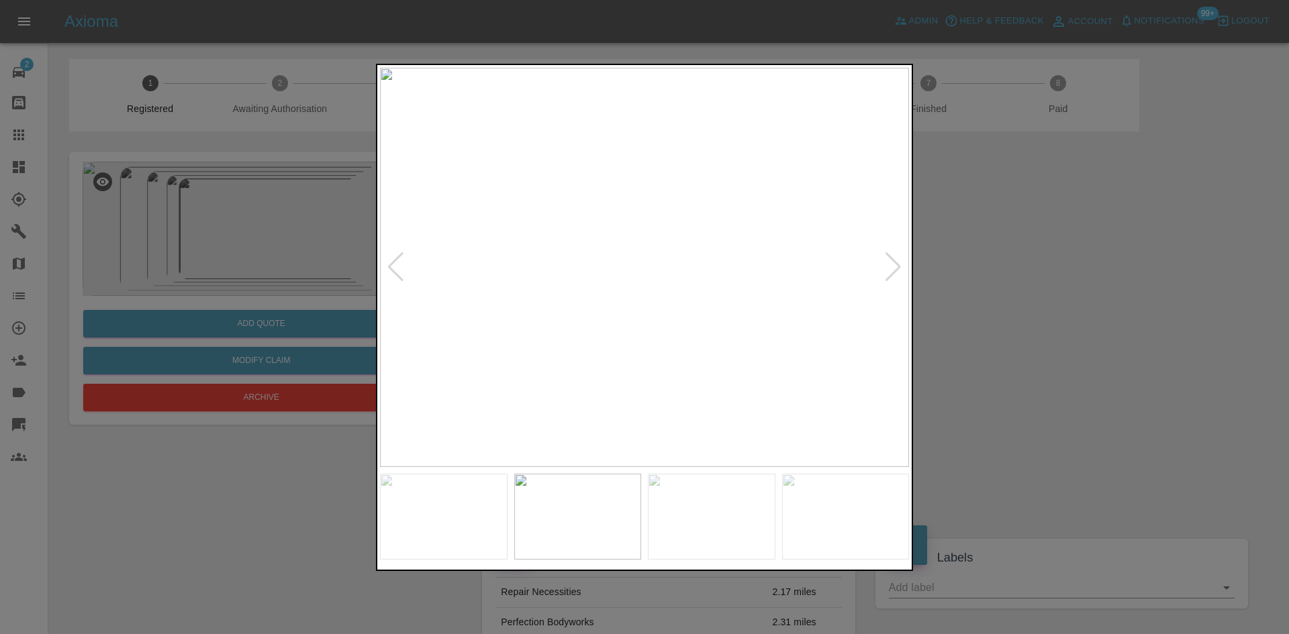
click at [889, 267] on div at bounding box center [893, 267] width 18 height 30
click at [1079, 314] on div at bounding box center [644, 317] width 1289 height 634
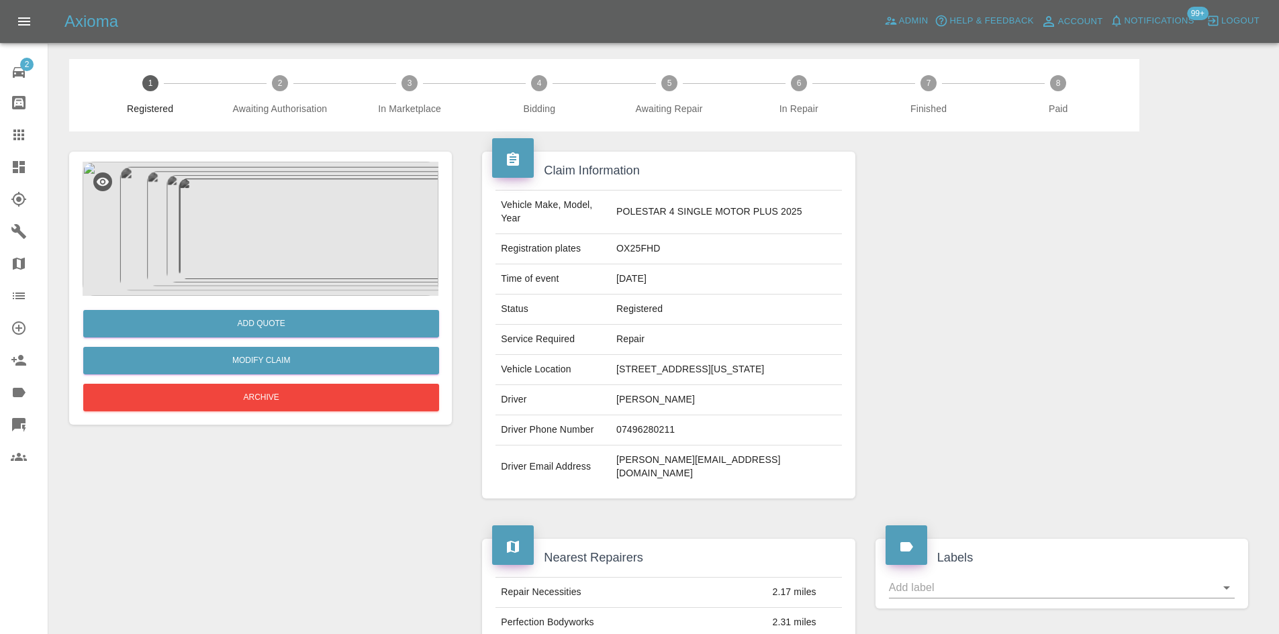
click at [248, 218] on img at bounding box center [261, 229] width 356 height 134
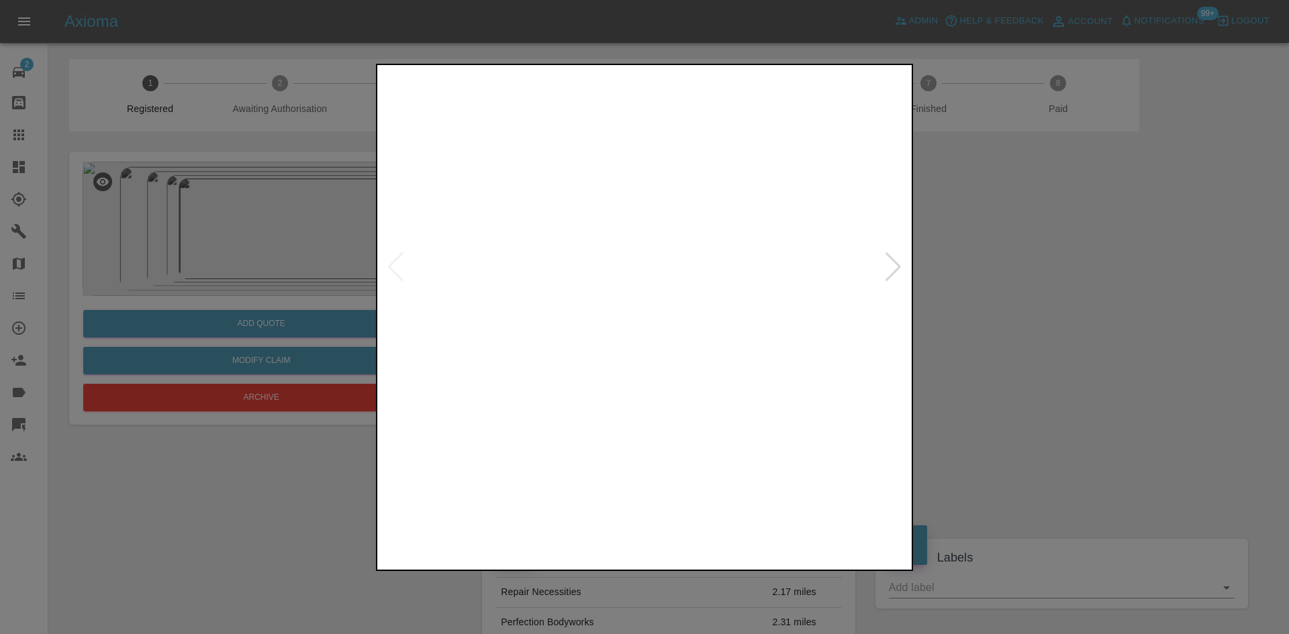
click at [579, 271] on img at bounding box center [644, 267] width 529 height 399
click at [898, 270] on div at bounding box center [893, 267] width 18 height 30
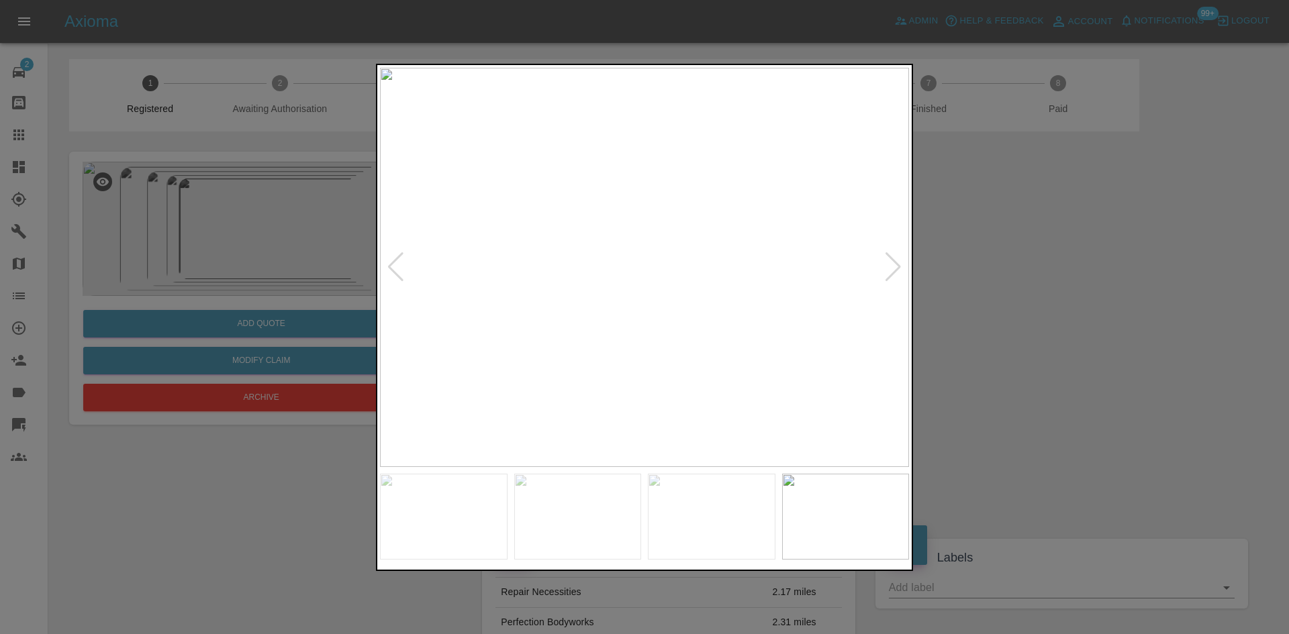
click at [898, 270] on div at bounding box center [893, 267] width 18 height 30
click at [1101, 275] on div at bounding box center [644, 317] width 1289 height 634
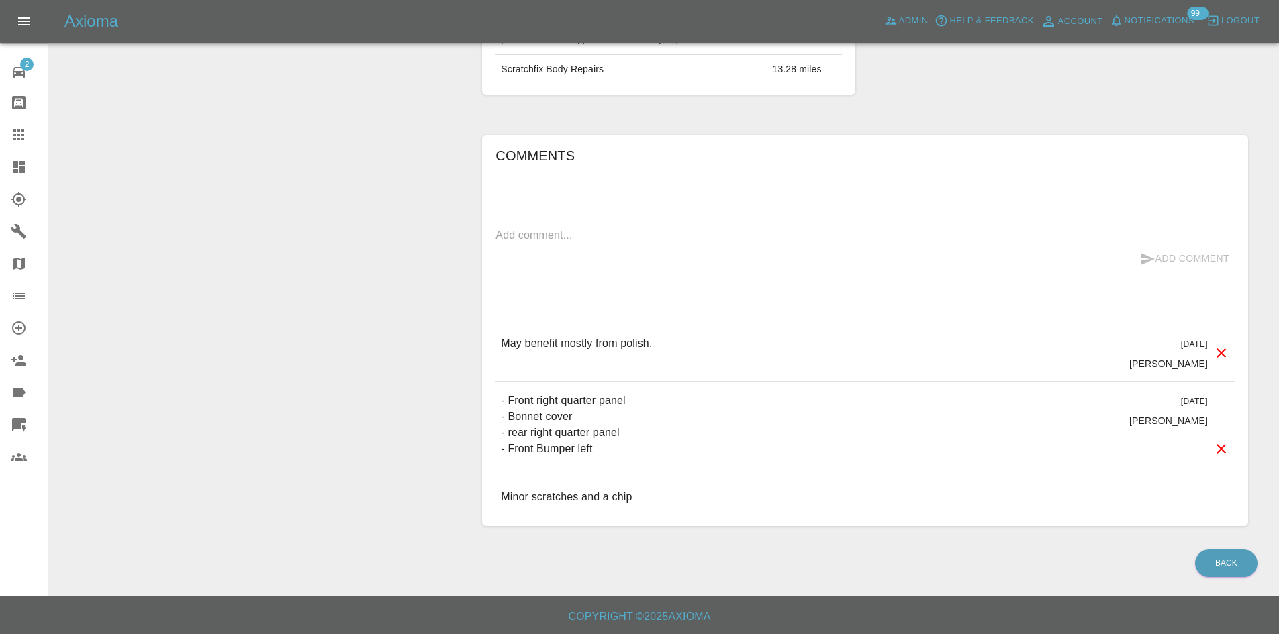
scroll to position [661, 0]
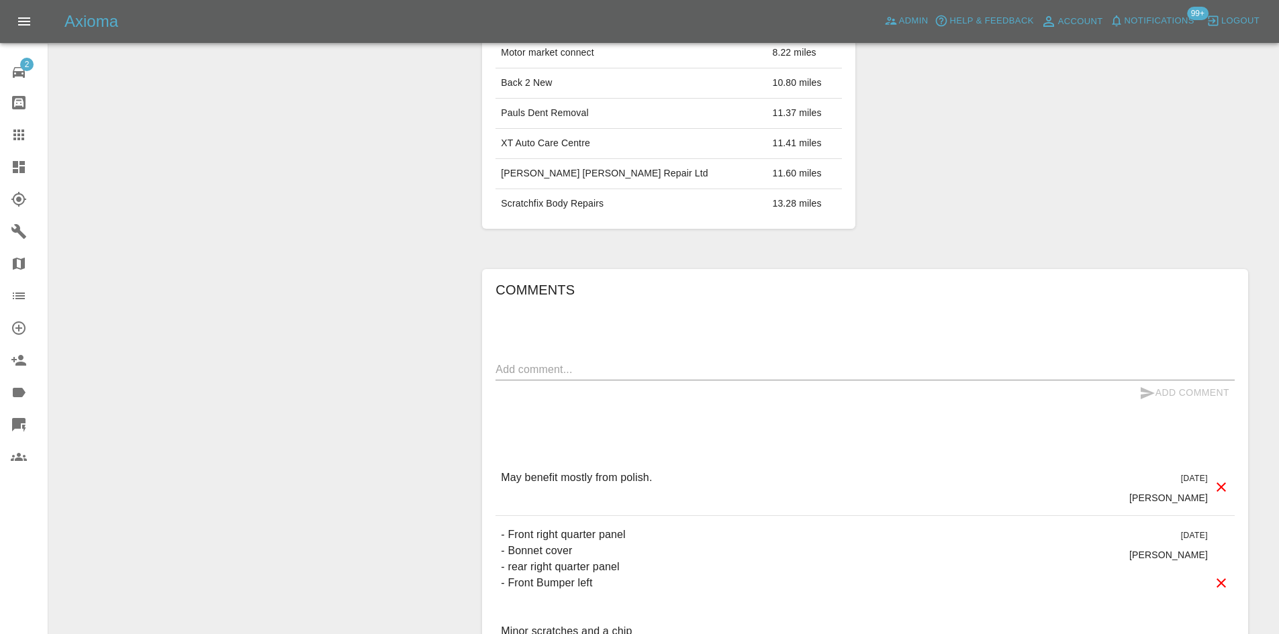
click at [571, 352] on div "Comments x Add Comment May benefit mostly from polish. 4 days ago Samantha Stew…" at bounding box center [864, 464] width 739 height 371
click at [573, 361] on div "x" at bounding box center [864, 369] width 739 height 21
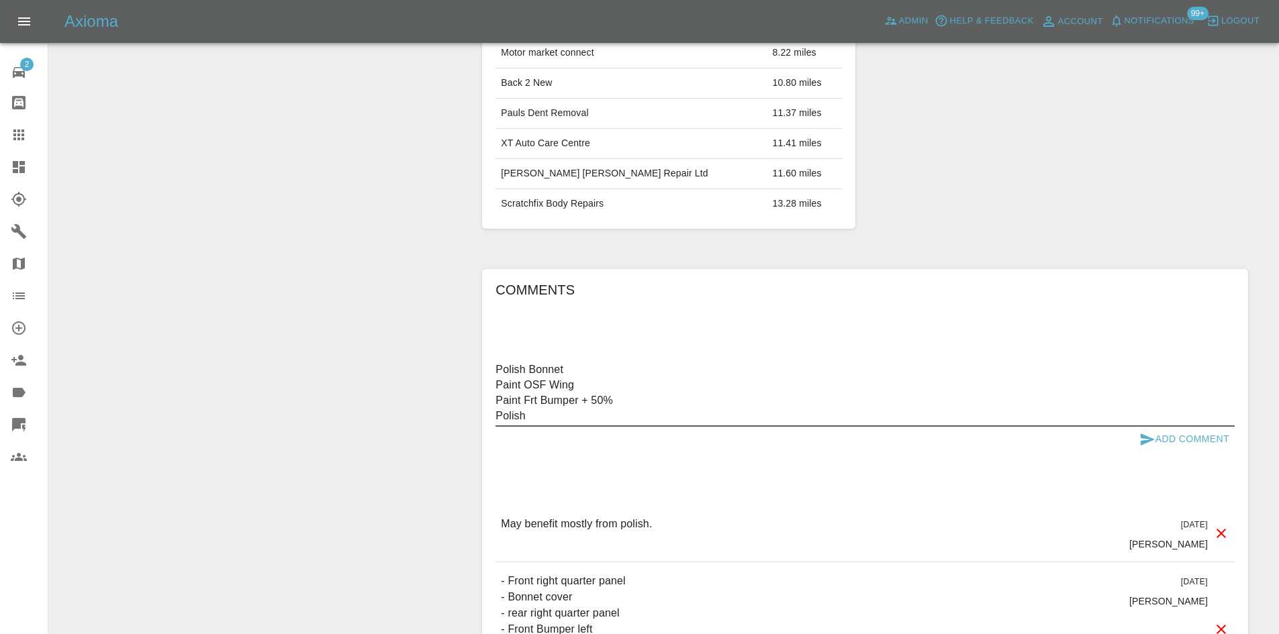
type textarea "Polish Bonnet Paint OSF Wing Paint Frt Bumper + 50% Polish"
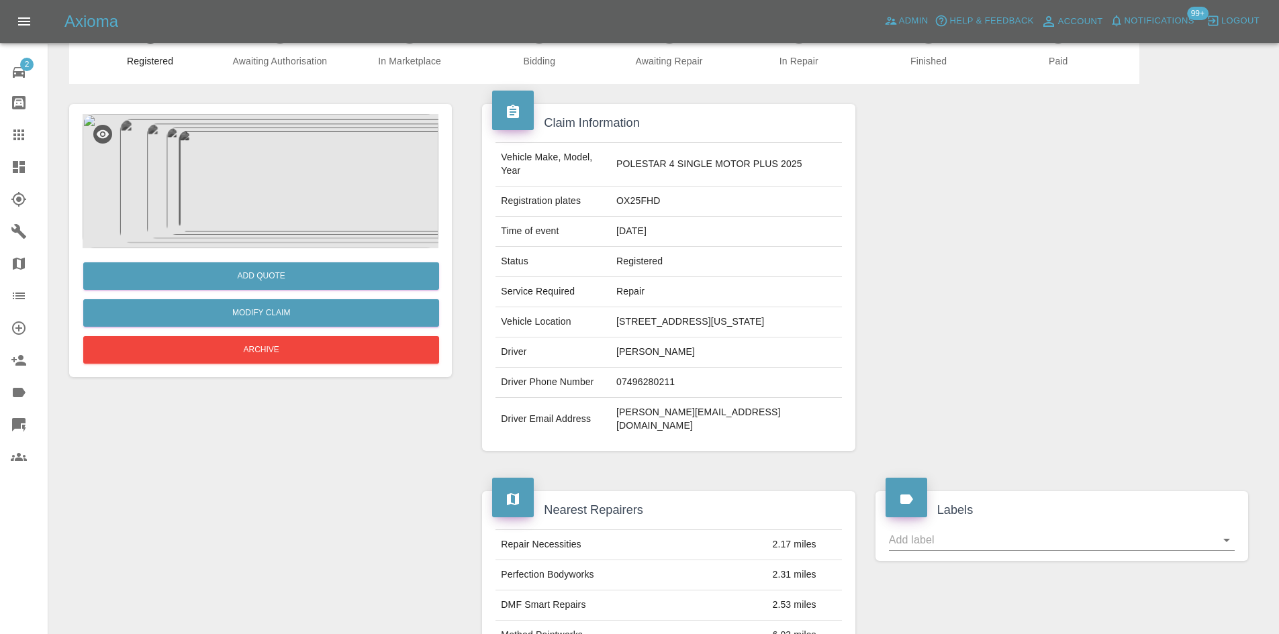
scroll to position [0, 0]
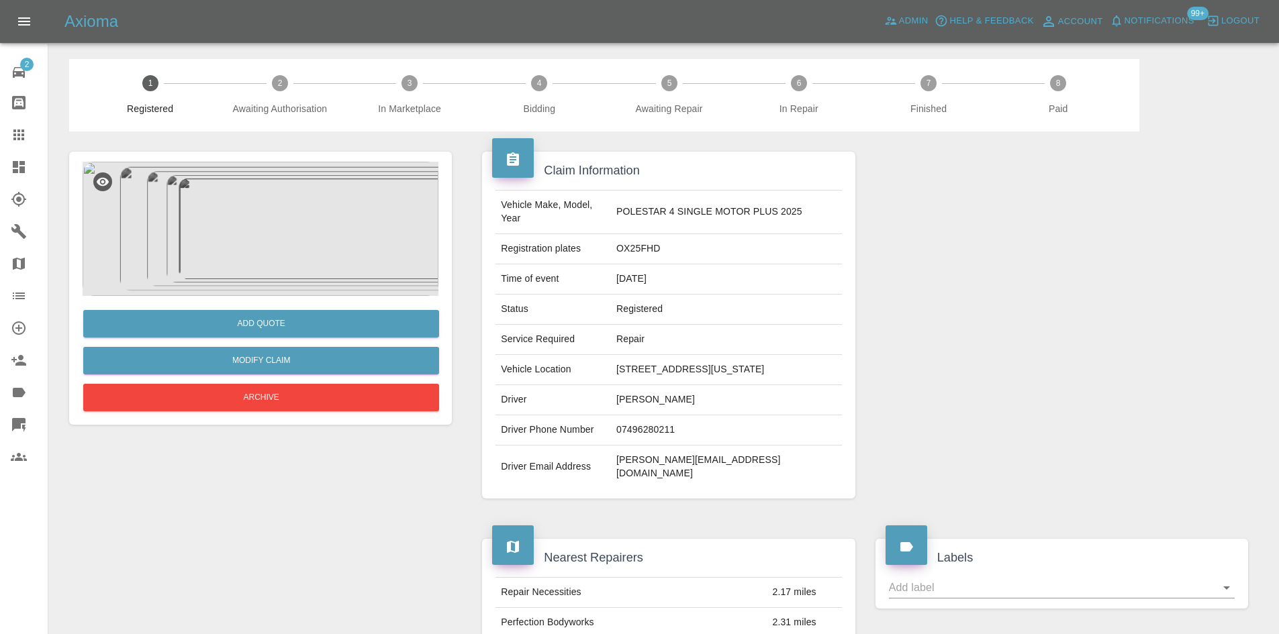
click at [1, 170] on link "Dashboard" at bounding box center [24, 167] width 48 height 32
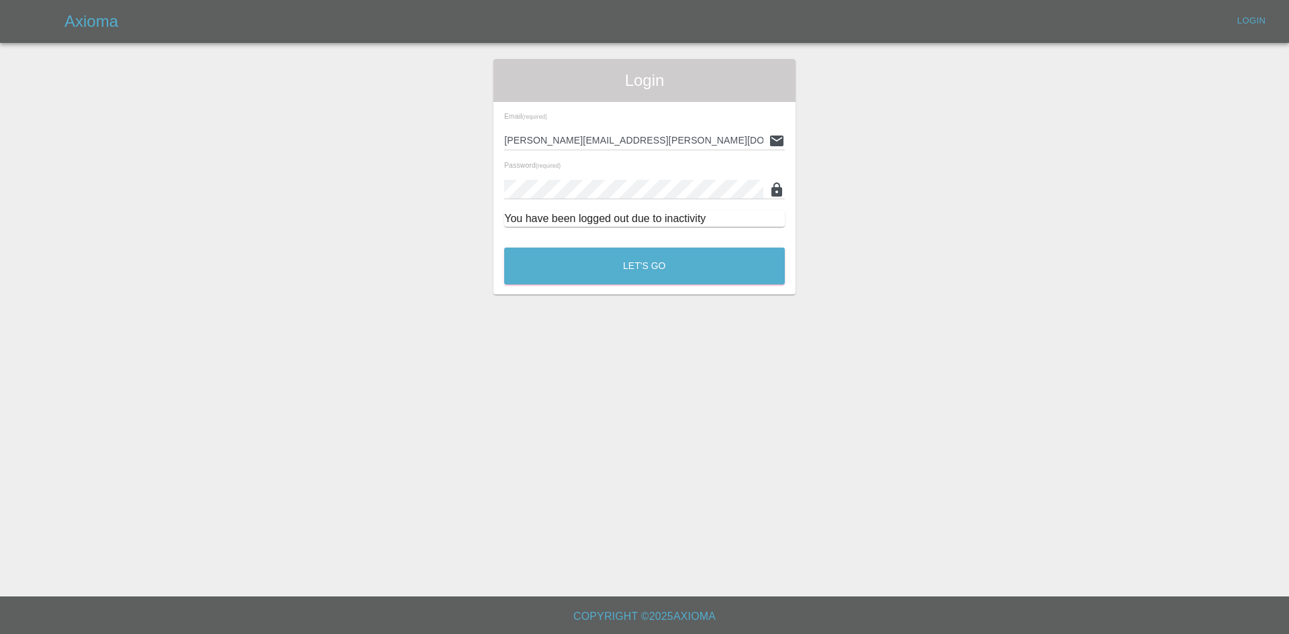
click at [619, 222] on div "You have been logged out due to inactivity" at bounding box center [644, 219] width 281 height 16
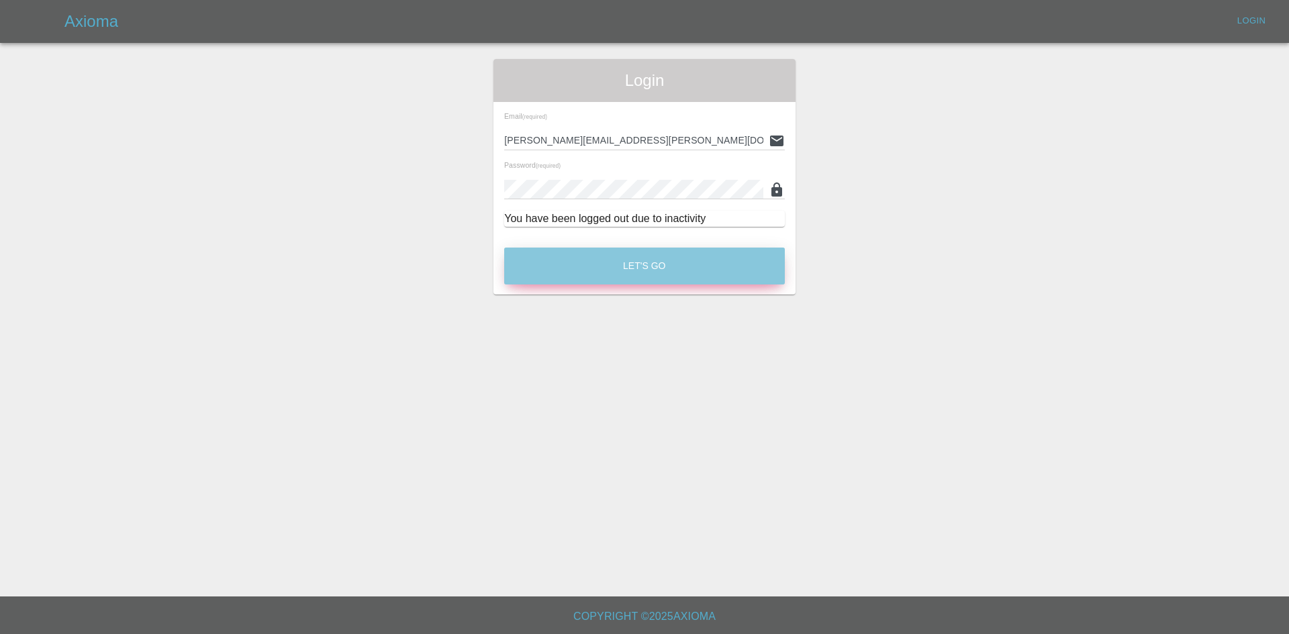
click at [620, 256] on button "Let's Go" at bounding box center [644, 266] width 281 height 37
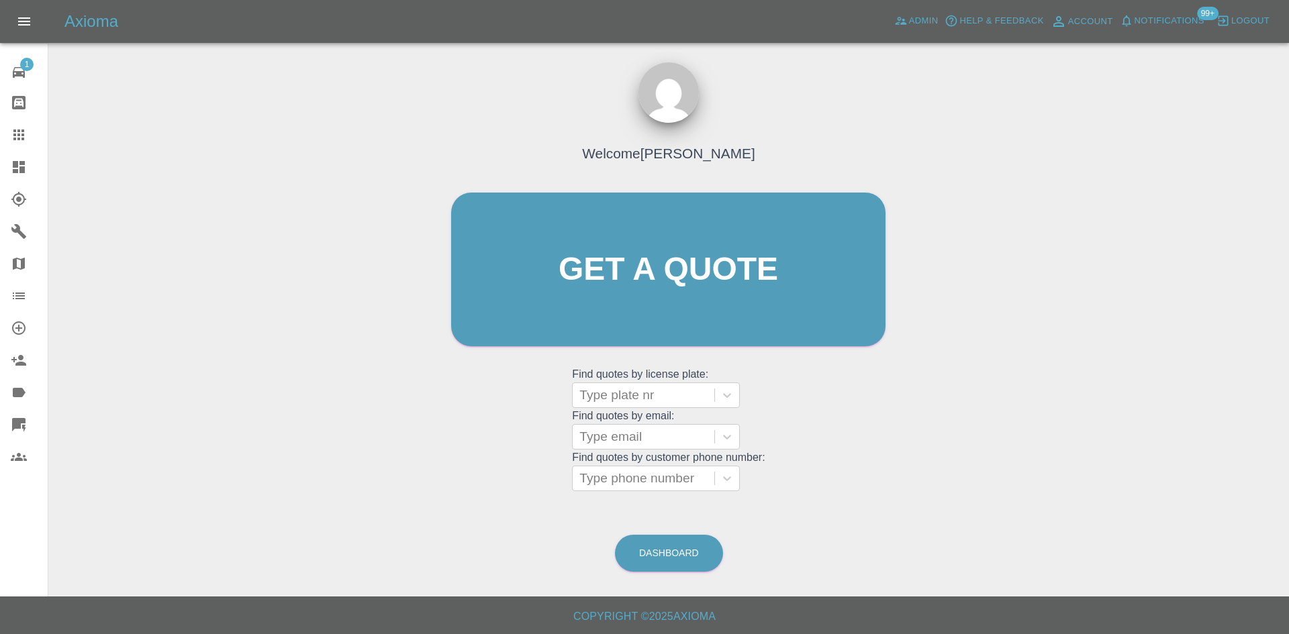
click at [11, 167] on icon at bounding box center [19, 167] width 16 height 16
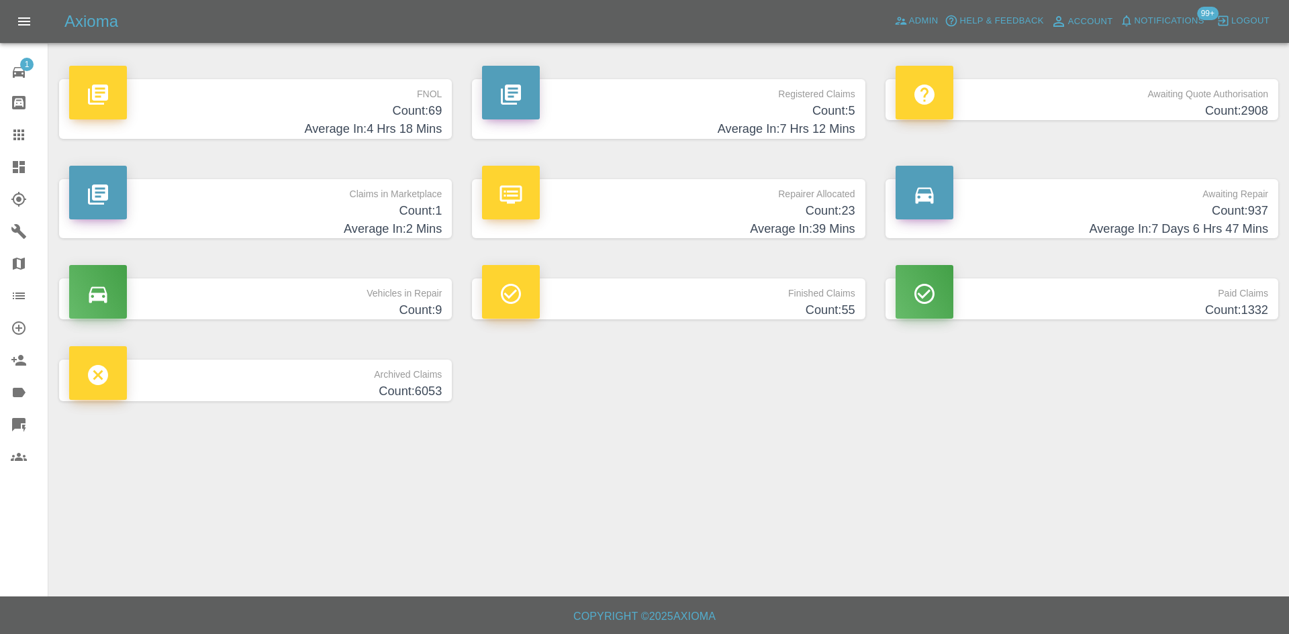
click at [704, 132] on h4 "Average In: 7 Hrs 12 Mins" at bounding box center [668, 129] width 373 height 18
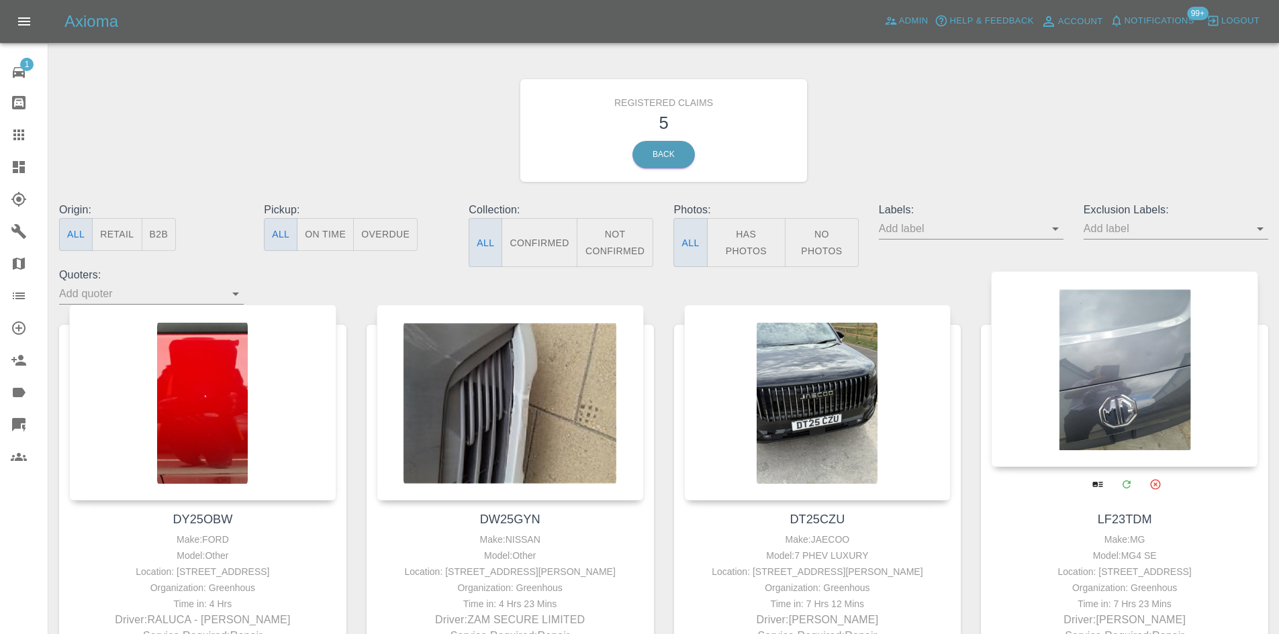
click at [1162, 416] on div at bounding box center [1124, 369] width 267 height 196
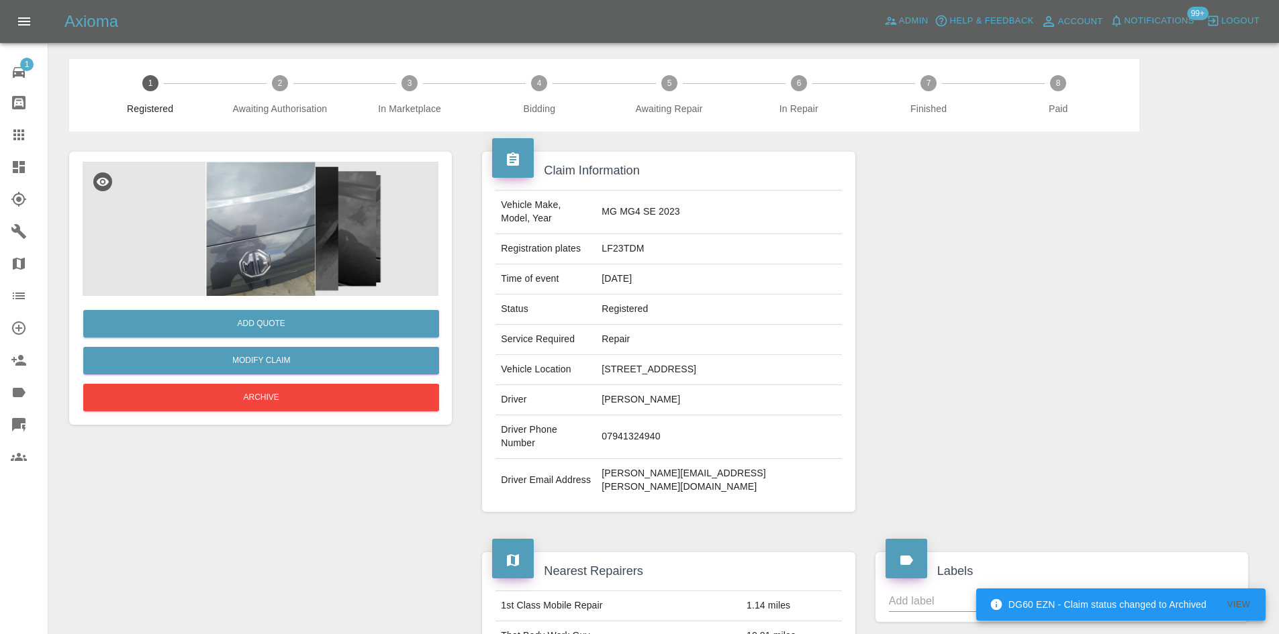
click at [653, 240] on td "LF23TDM" at bounding box center [718, 249] width 245 height 30
copy td "LF23TDM"
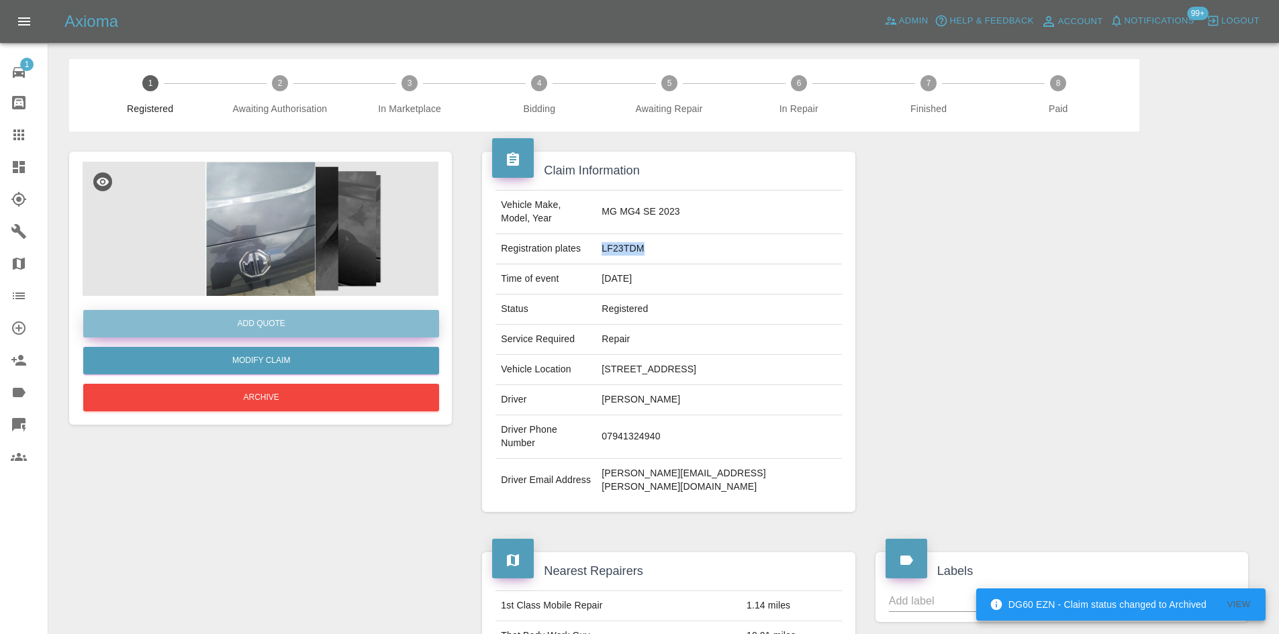
click at [278, 334] on button "Add Quote" at bounding box center [261, 324] width 356 height 28
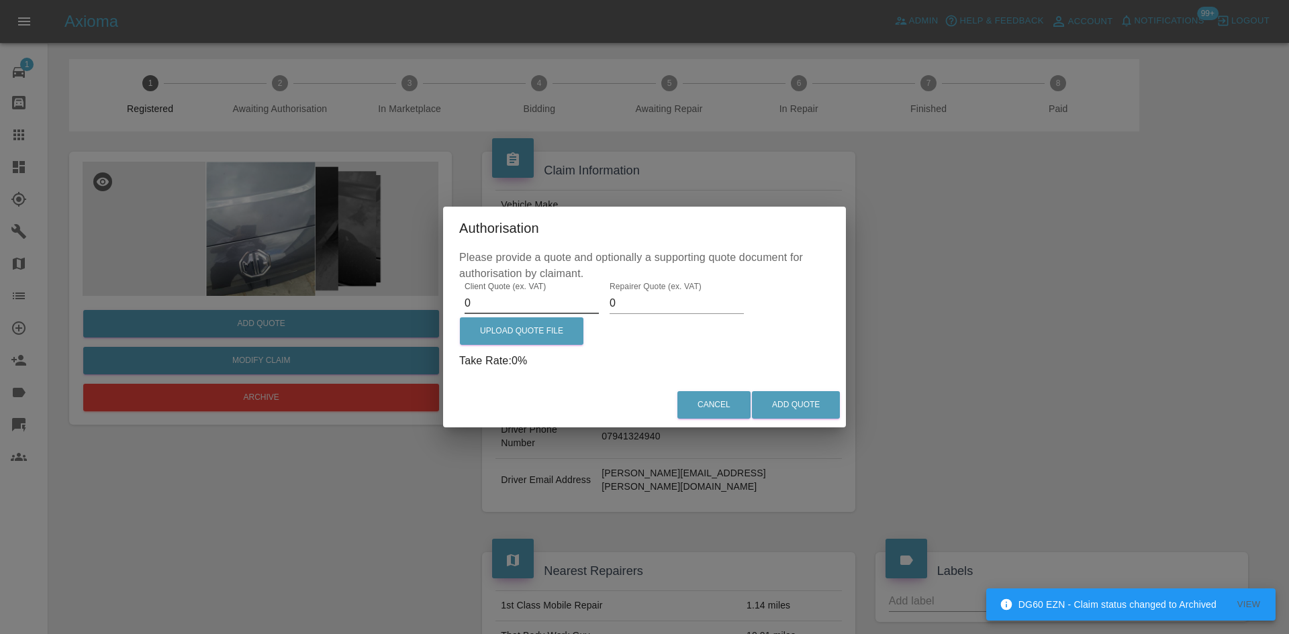
click at [528, 310] on input "0" at bounding box center [532, 303] width 134 height 21
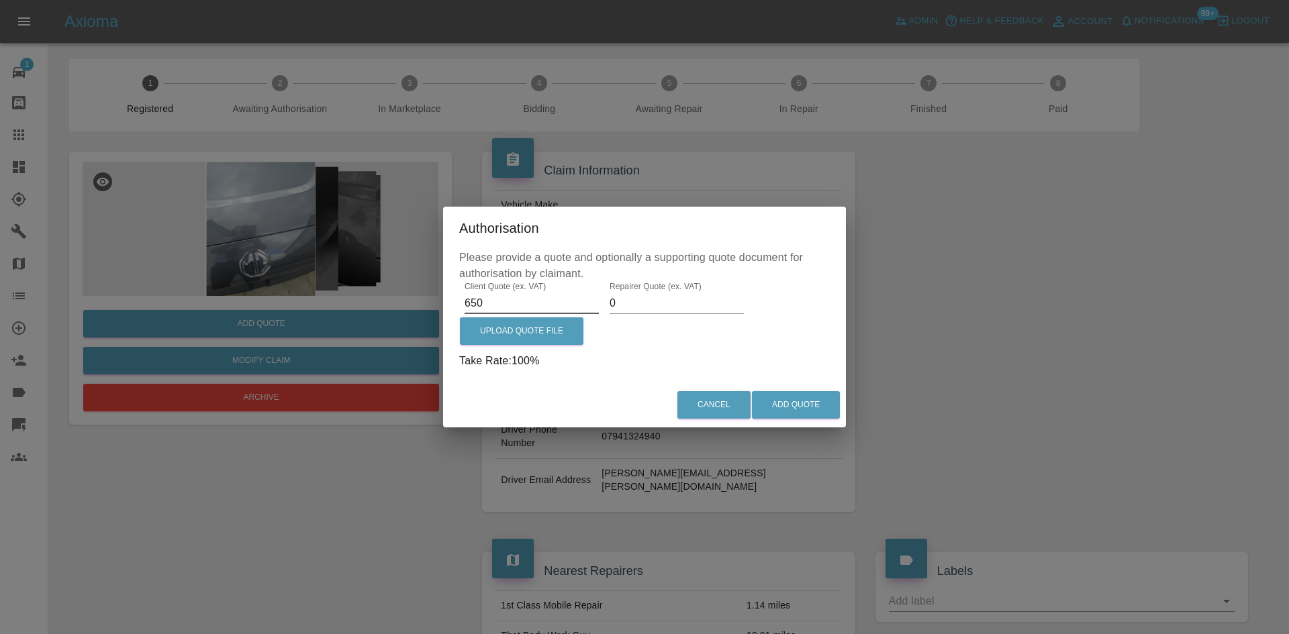
type input "650"
type input "500"
click at [794, 426] on div "Cancel Add Quote" at bounding box center [644, 405] width 403 height 45
click at [505, 298] on input "650" at bounding box center [532, 303] width 134 height 21
drag, startPoint x: 491, startPoint y: 303, endPoint x: 354, endPoint y: 307, distance: 137.0
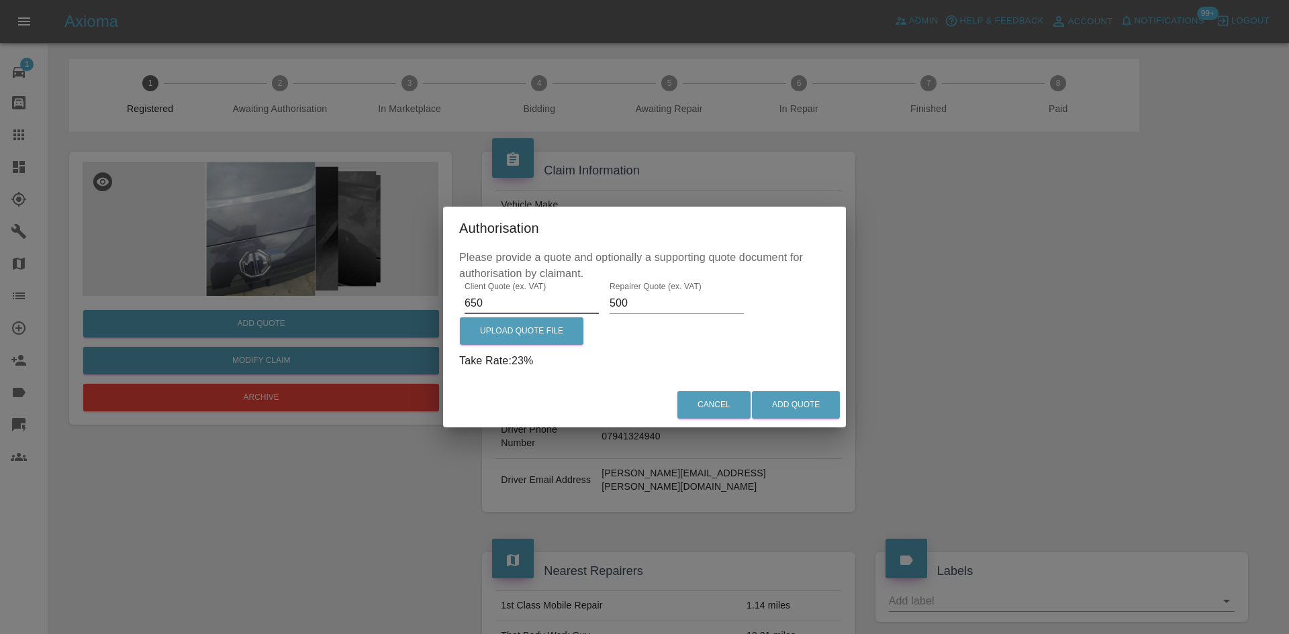
click at [354, 307] on div "Authorisation Please provide a quote and optionally a supporting quote document…" at bounding box center [644, 317] width 1289 height 634
type input "750"
click at [807, 405] on button "Add Quote" at bounding box center [796, 405] width 88 height 28
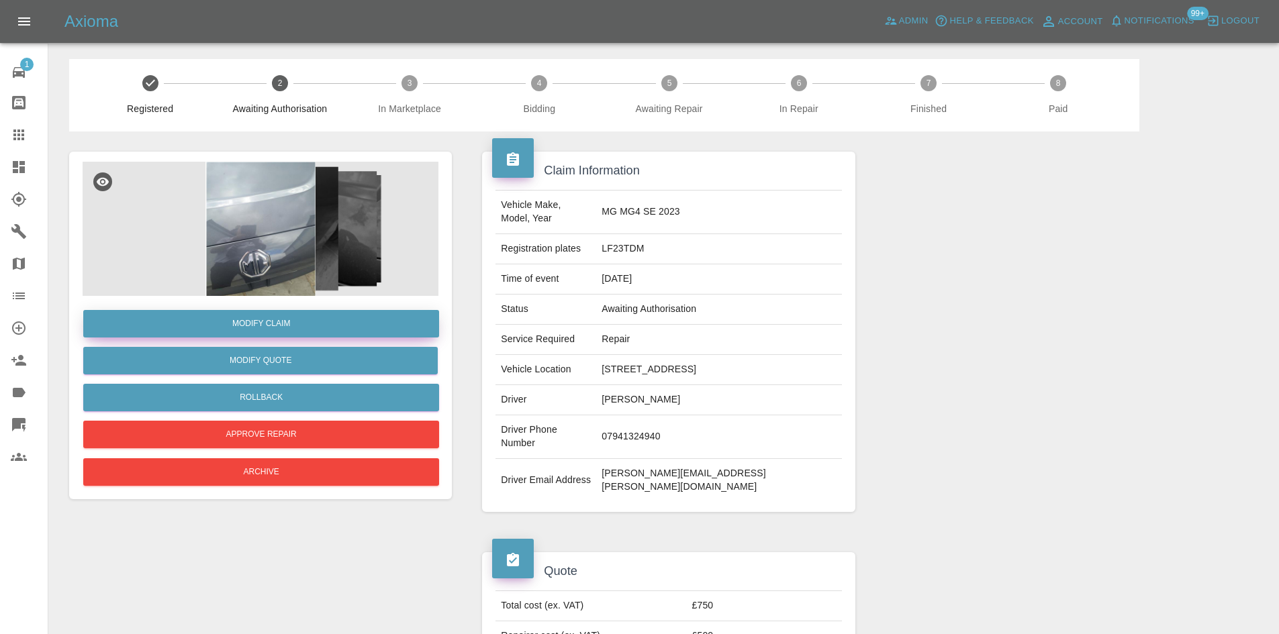
click at [269, 331] on link "Modify Claim" at bounding box center [261, 324] width 356 height 28
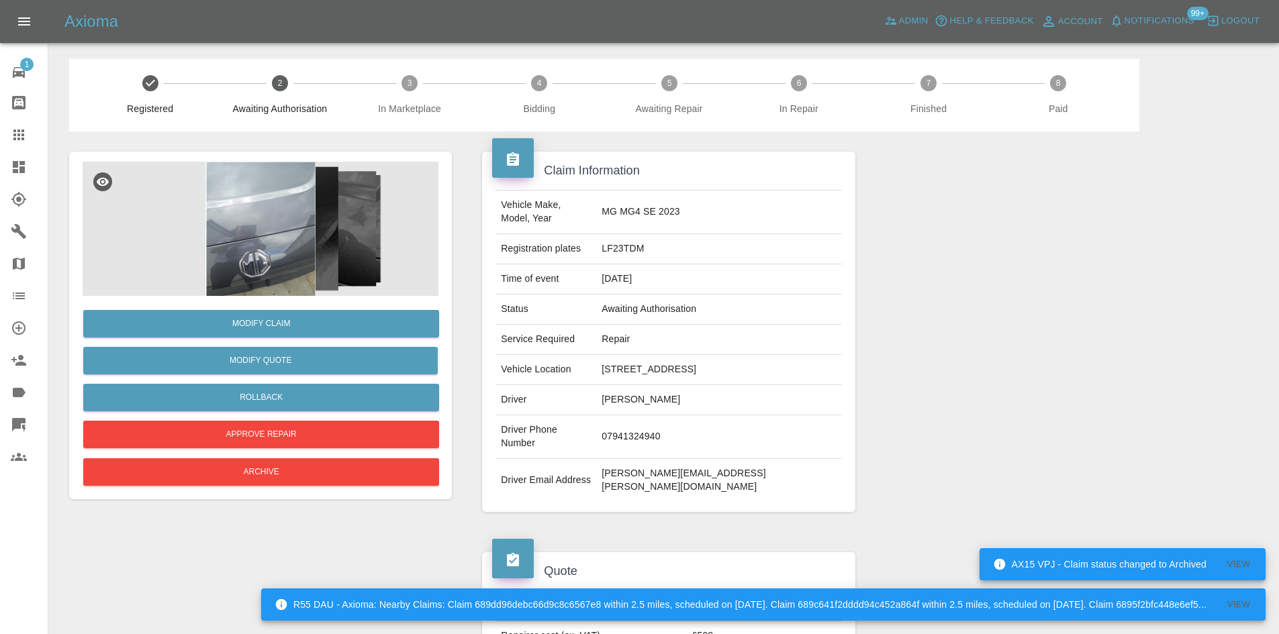
drag, startPoint x: 11, startPoint y: 171, endPoint x: 70, endPoint y: 166, distance: 58.5
click at [11, 171] on icon at bounding box center [19, 167] width 16 height 16
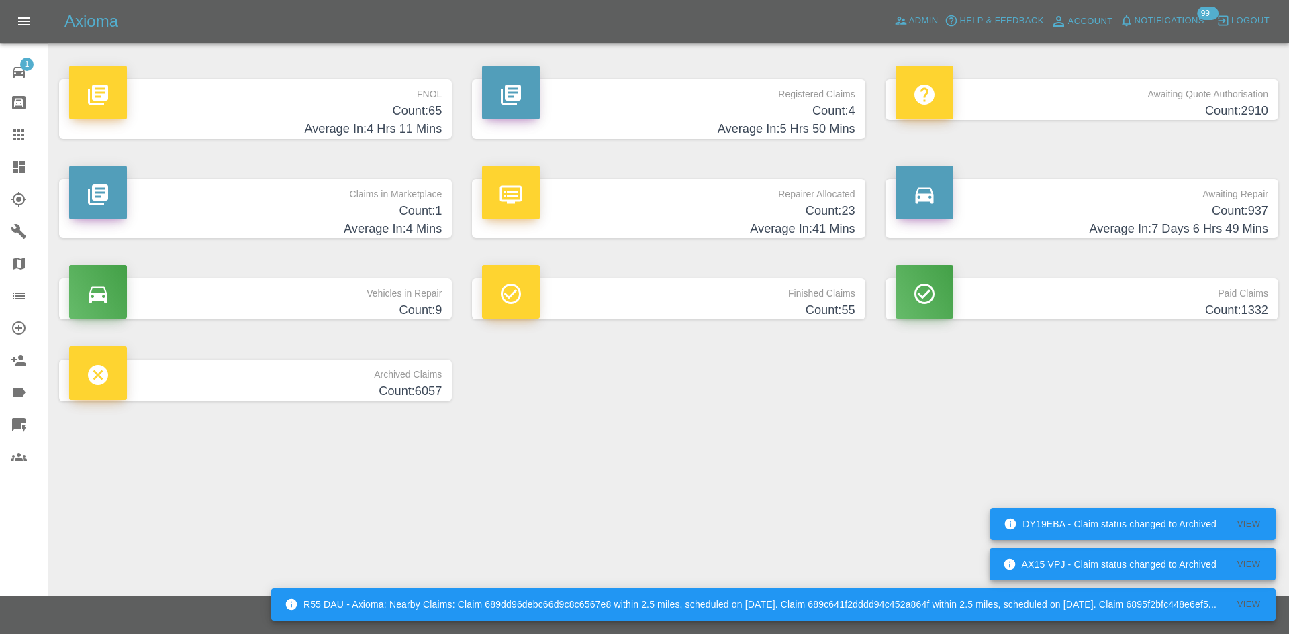
click at [652, 115] on h4 "Count: 4" at bounding box center [668, 111] width 373 height 18
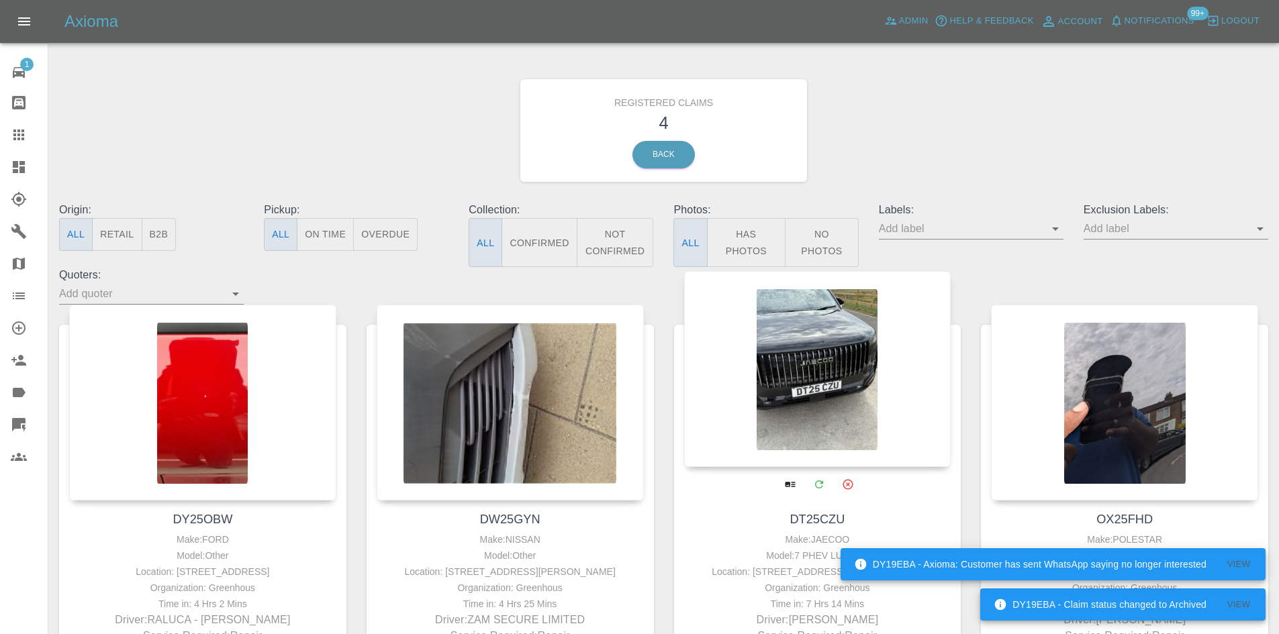
click at [854, 367] on div at bounding box center [817, 369] width 267 height 196
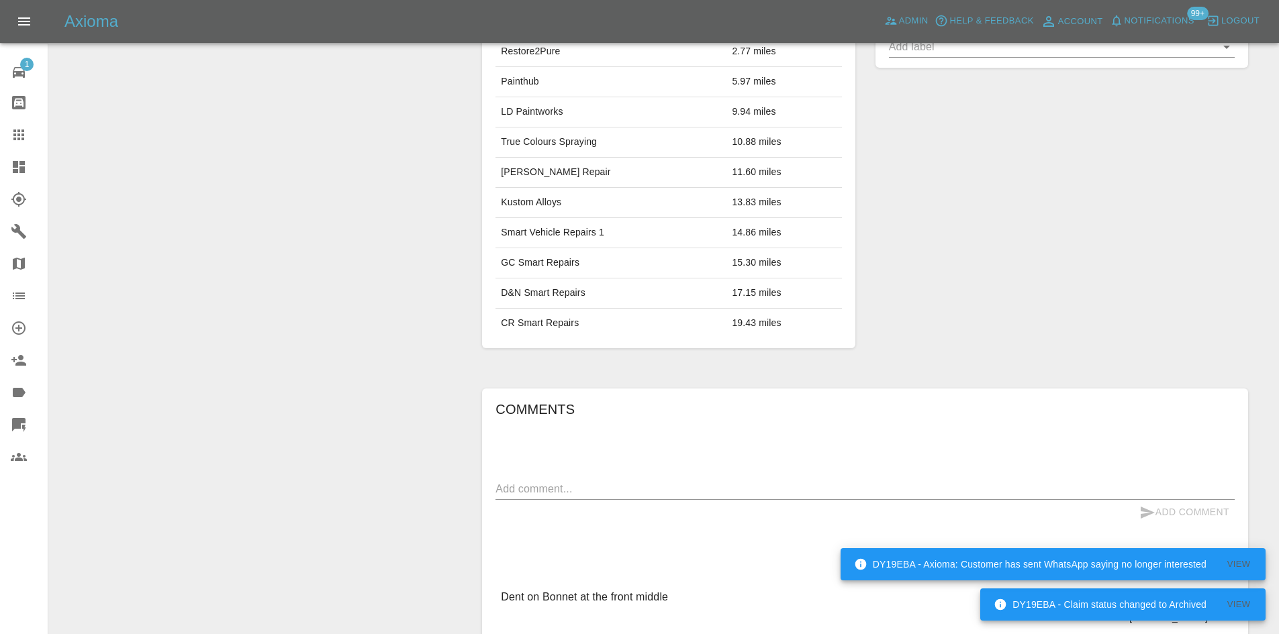
scroll to position [604, 0]
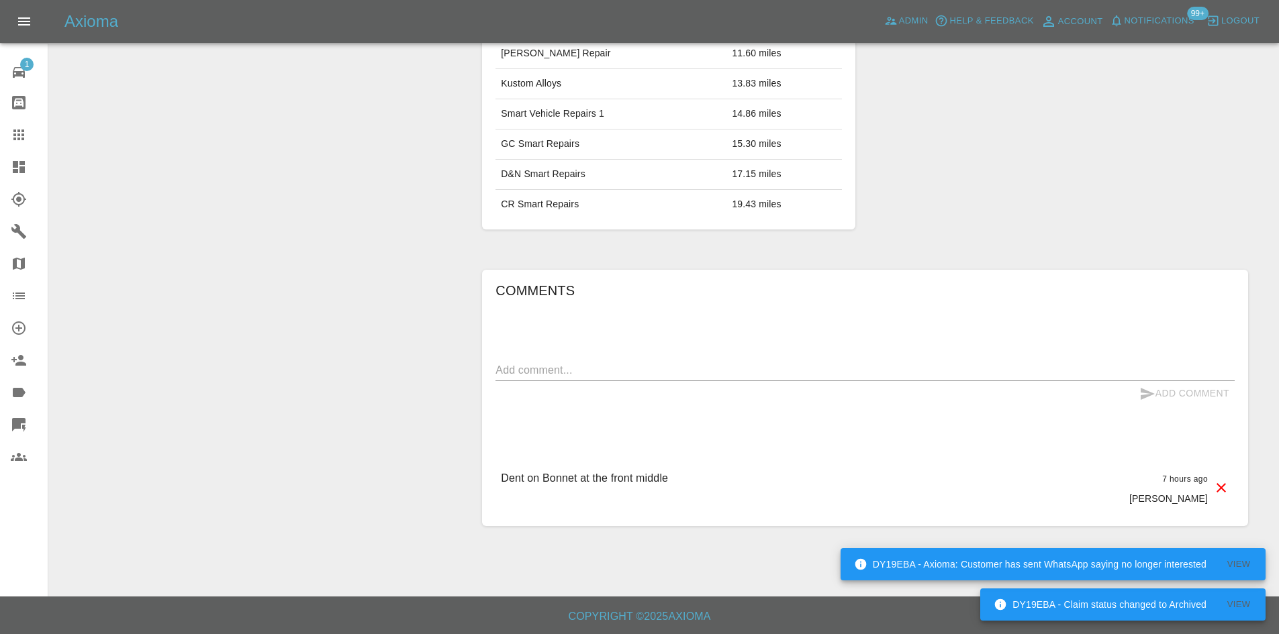
click at [587, 406] on div "Add Comment" at bounding box center [864, 393] width 739 height 25
click at [590, 381] on div "x" at bounding box center [864, 370] width 739 height 21
paste textarea "This one is going to need a Bodyshop, as the dent is bang in the middle of the …"
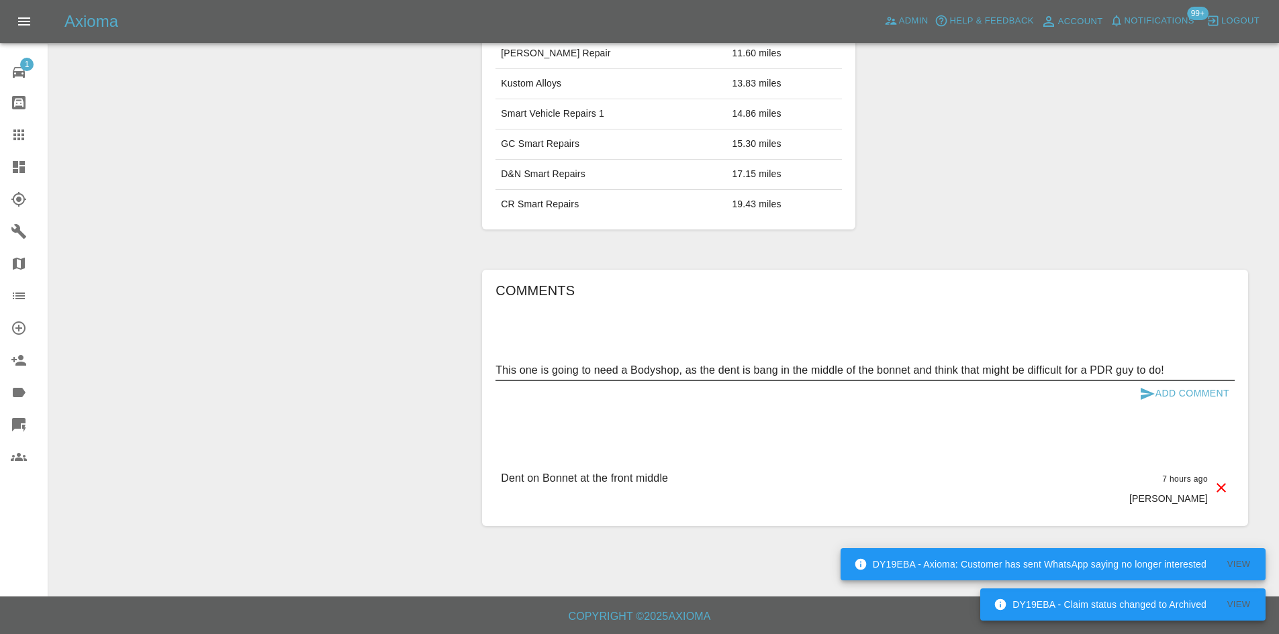
type textarea "This one is going to need a Bodyshop, as the dent is bang in the middle of the …"
click at [1208, 406] on button "Add Comment" at bounding box center [1184, 393] width 101 height 25
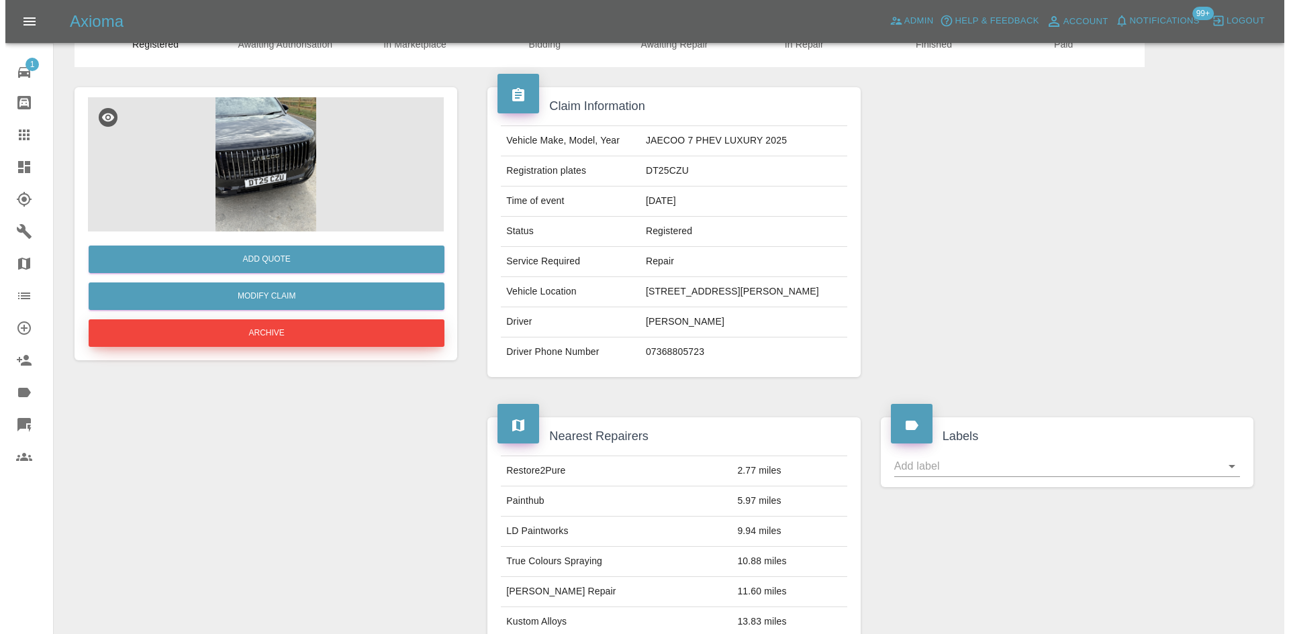
scroll to position [0, 0]
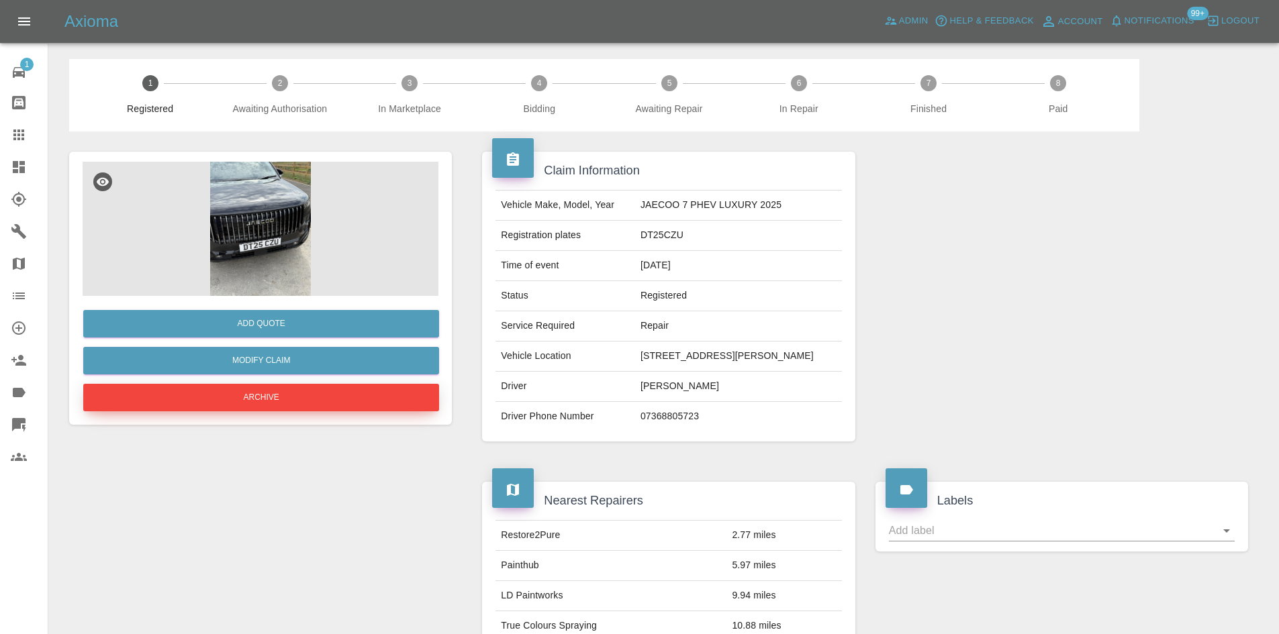
click at [265, 392] on button "Archive" at bounding box center [261, 398] width 356 height 28
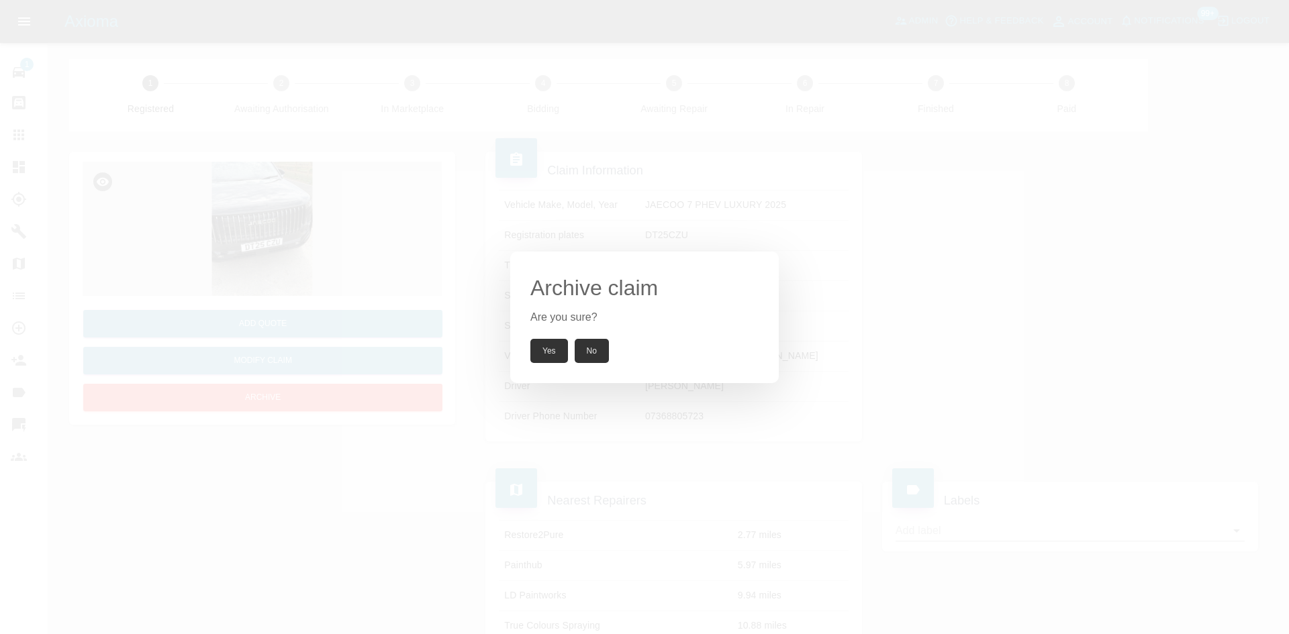
click at [555, 356] on button "Yes" at bounding box center [549, 351] width 38 height 24
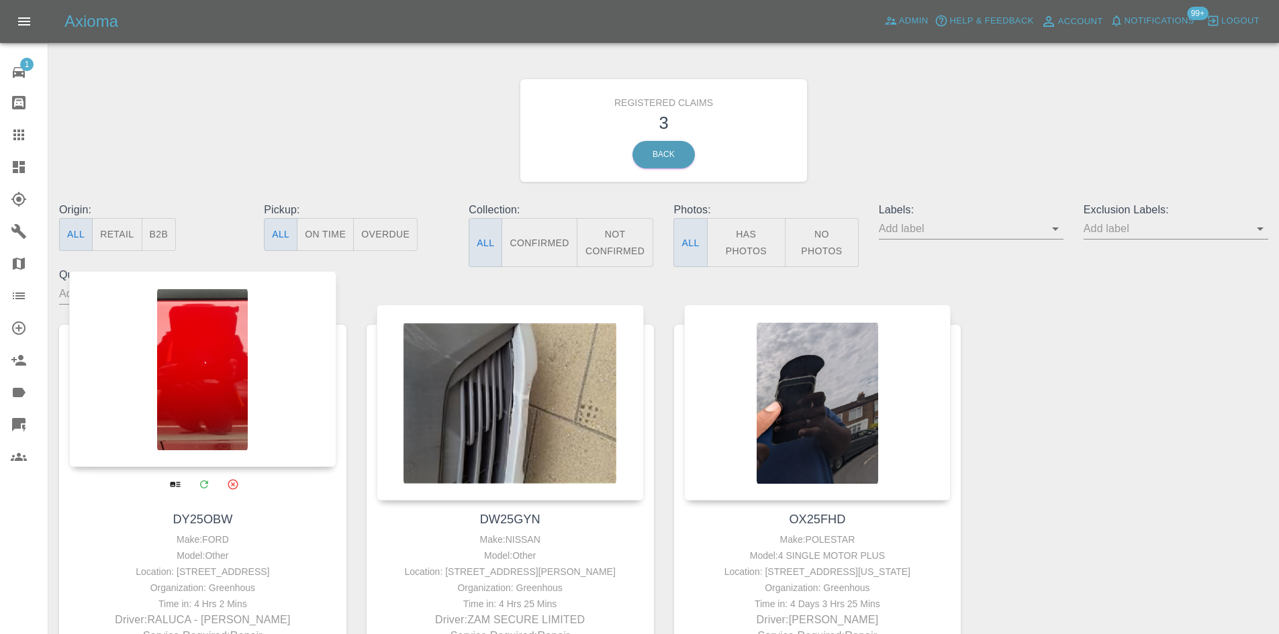
click at [233, 376] on div at bounding box center [202, 369] width 267 height 196
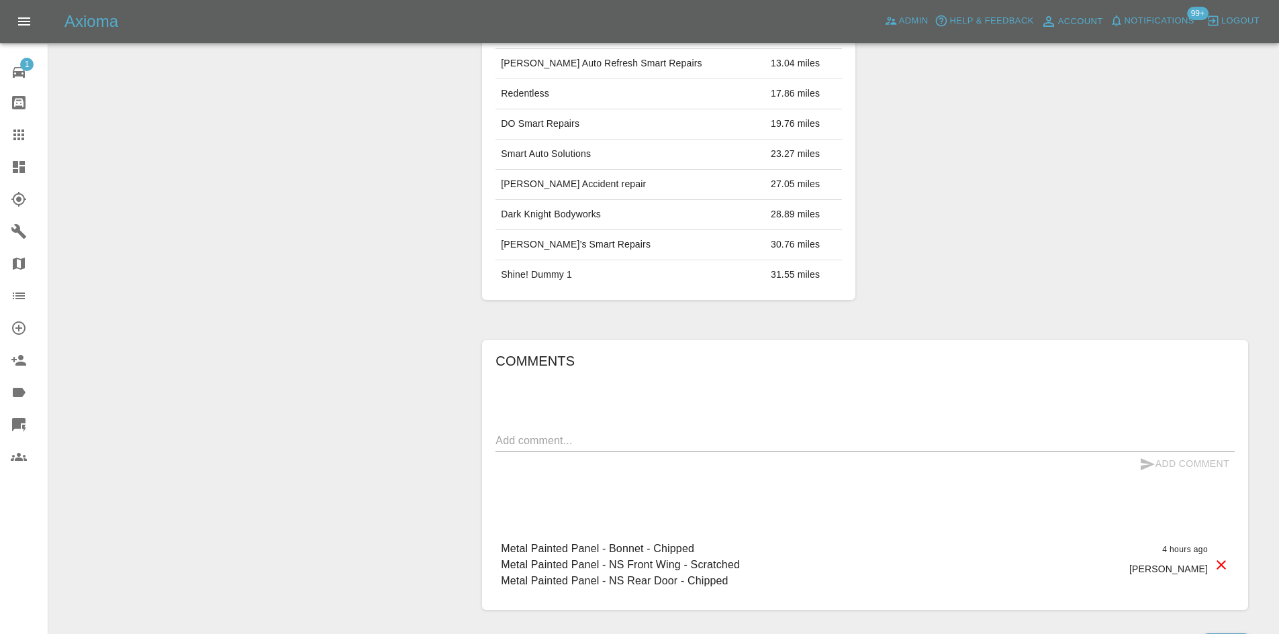
scroll to position [646, 0]
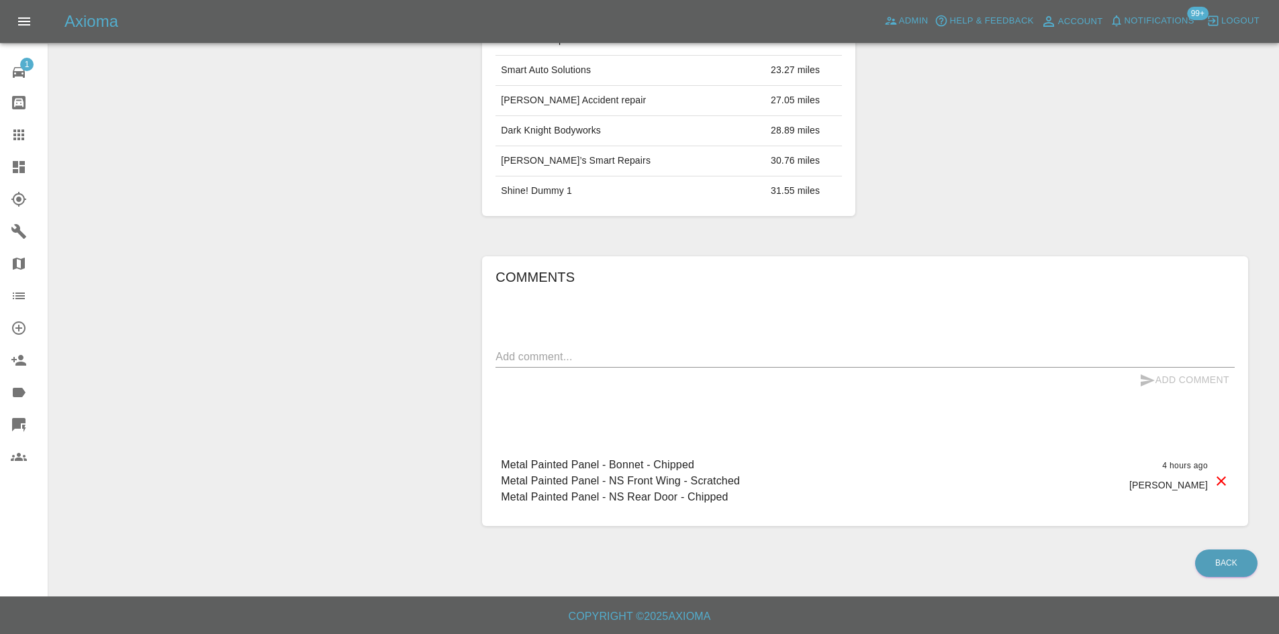
click at [577, 384] on div "Add Comment" at bounding box center [864, 380] width 739 height 25
click at [581, 371] on div "Add Comment" at bounding box center [864, 380] width 739 height 25
click at [581, 363] on textarea at bounding box center [864, 356] width 739 height 15
paste textarea "We can do everything other than the chip in the bonnet, same as above, happy to…"
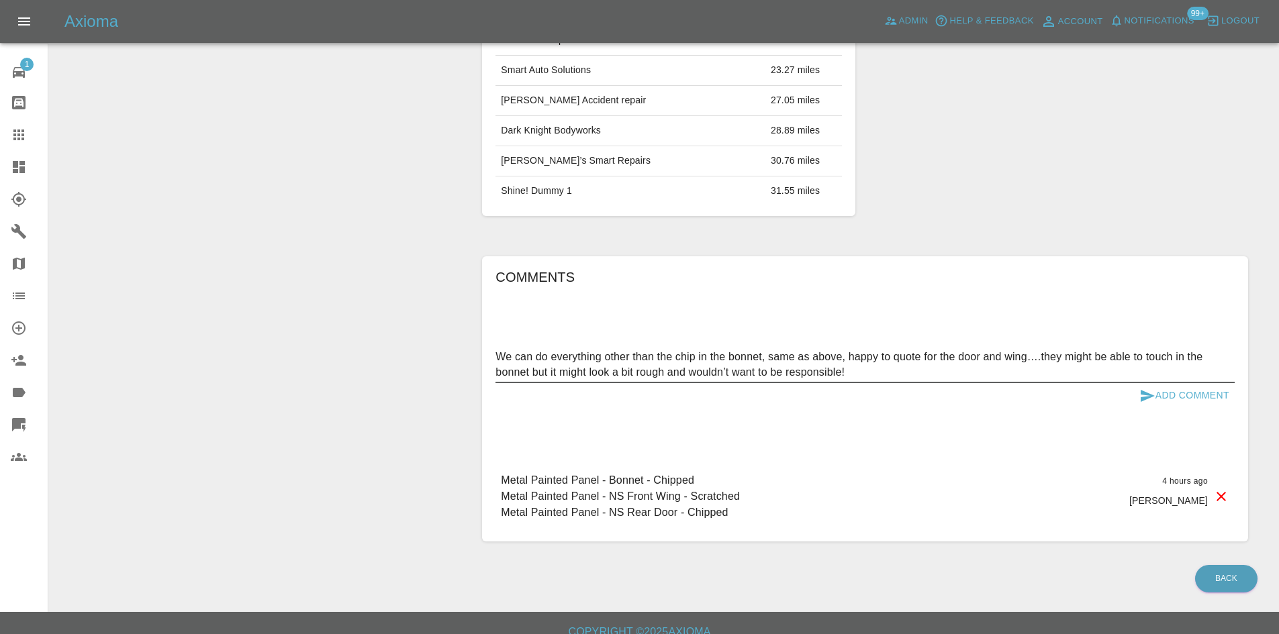
type textarea "We can do everything other than the chip in the bonnet, same as above, happy to…"
click at [1159, 392] on button "Add Comment" at bounding box center [1184, 395] width 101 height 25
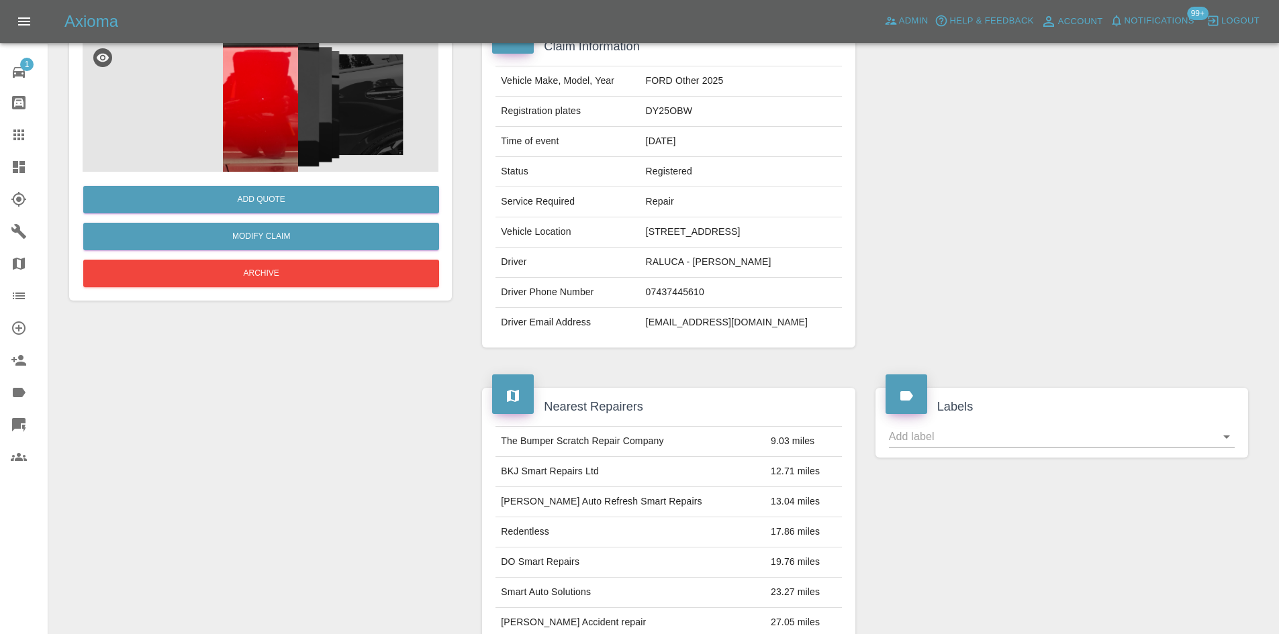
scroll to position [0, 0]
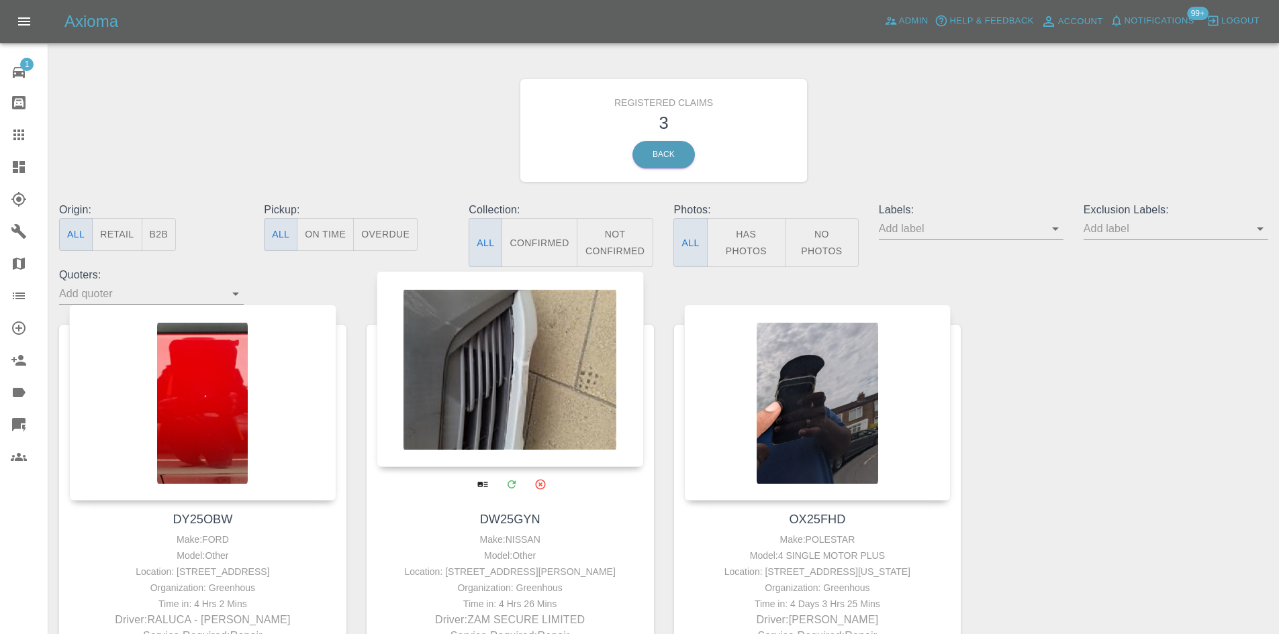
click at [449, 351] on div at bounding box center [510, 369] width 267 height 196
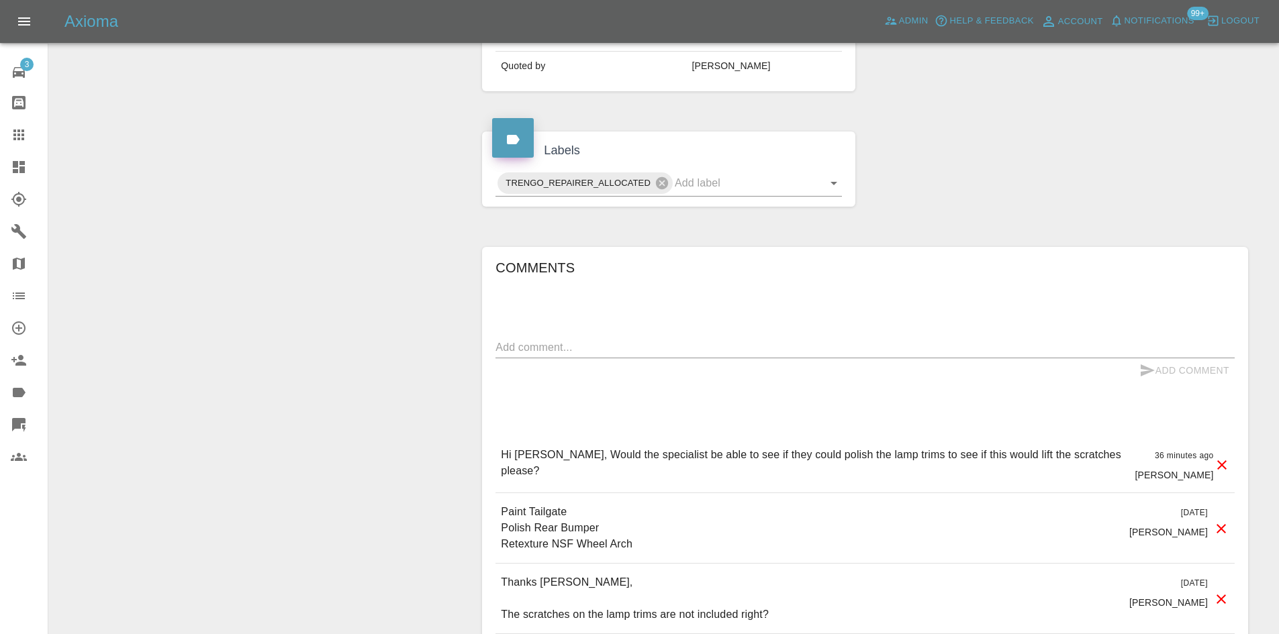
scroll to position [523, 0]
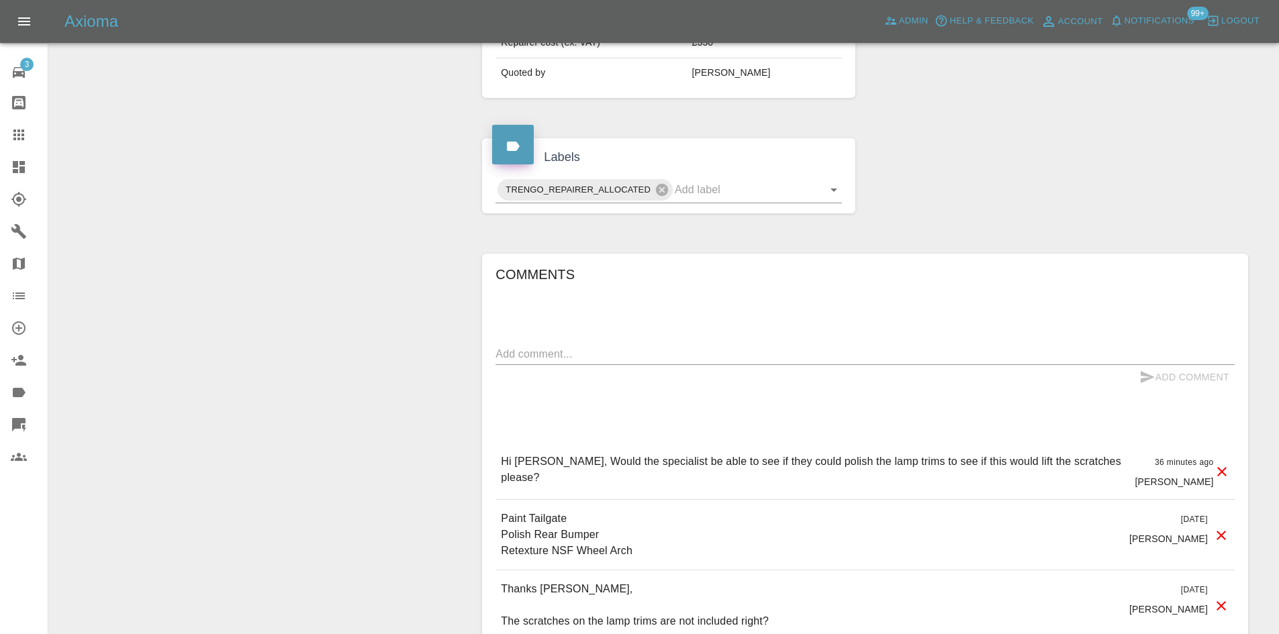
click at [11, 174] on icon at bounding box center [19, 167] width 16 height 16
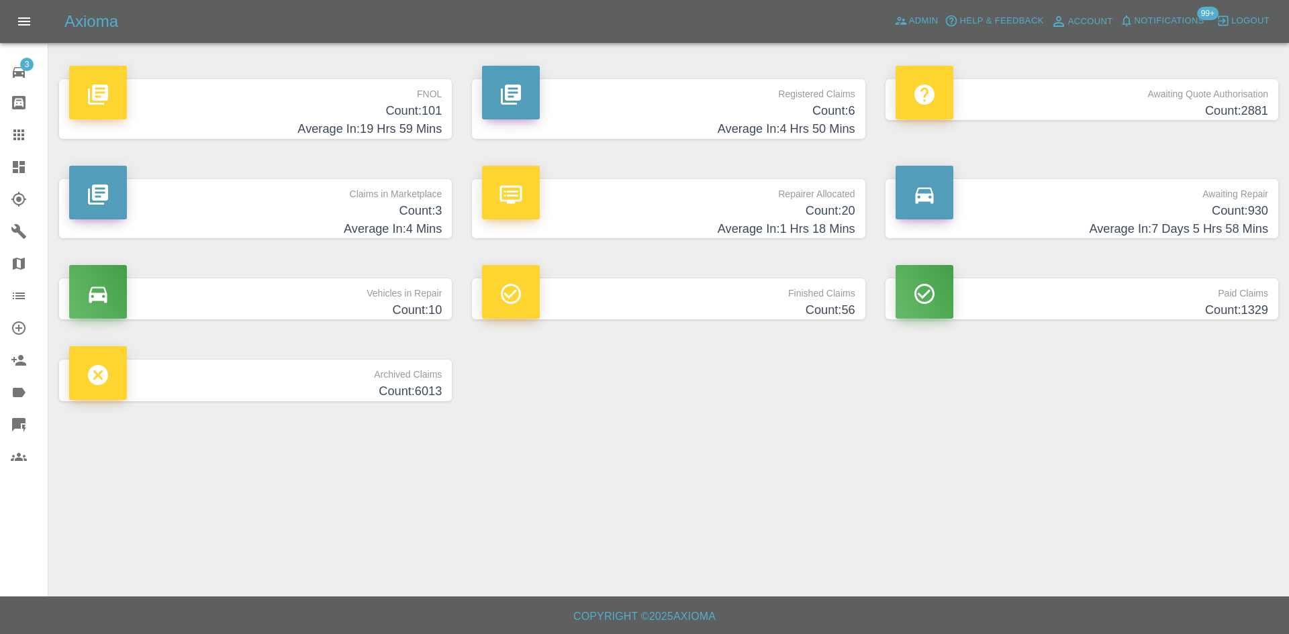
click at [794, 209] on h4 "Count: 20" at bounding box center [668, 211] width 373 height 18
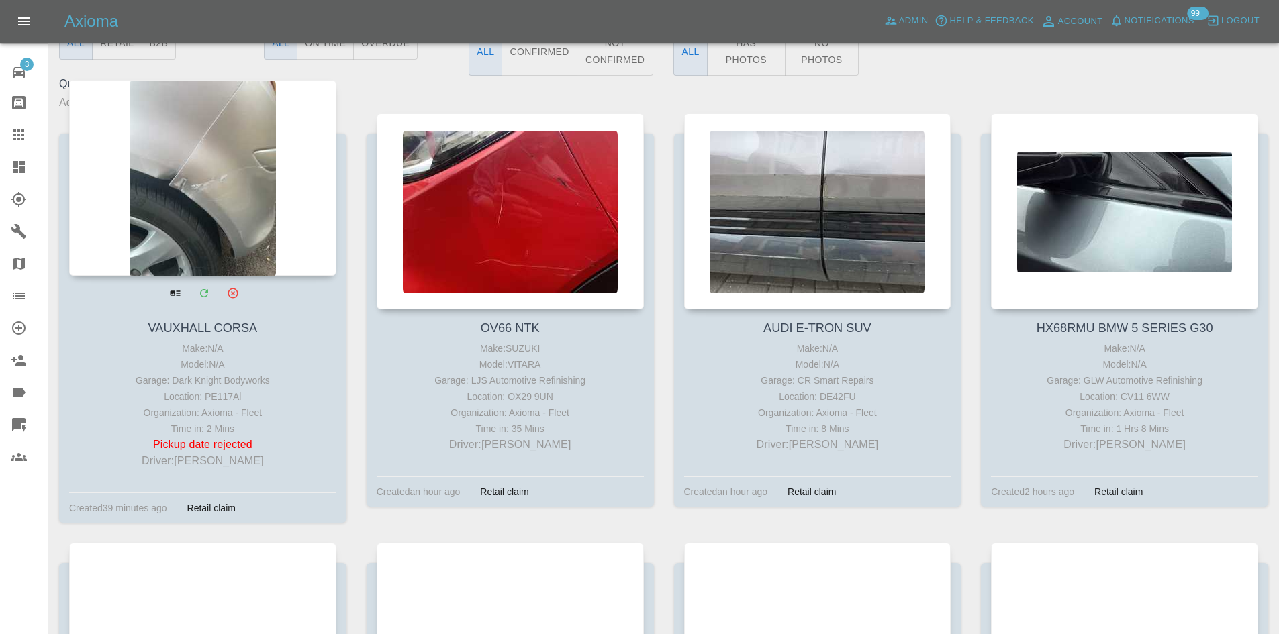
scroll to position [67, 0]
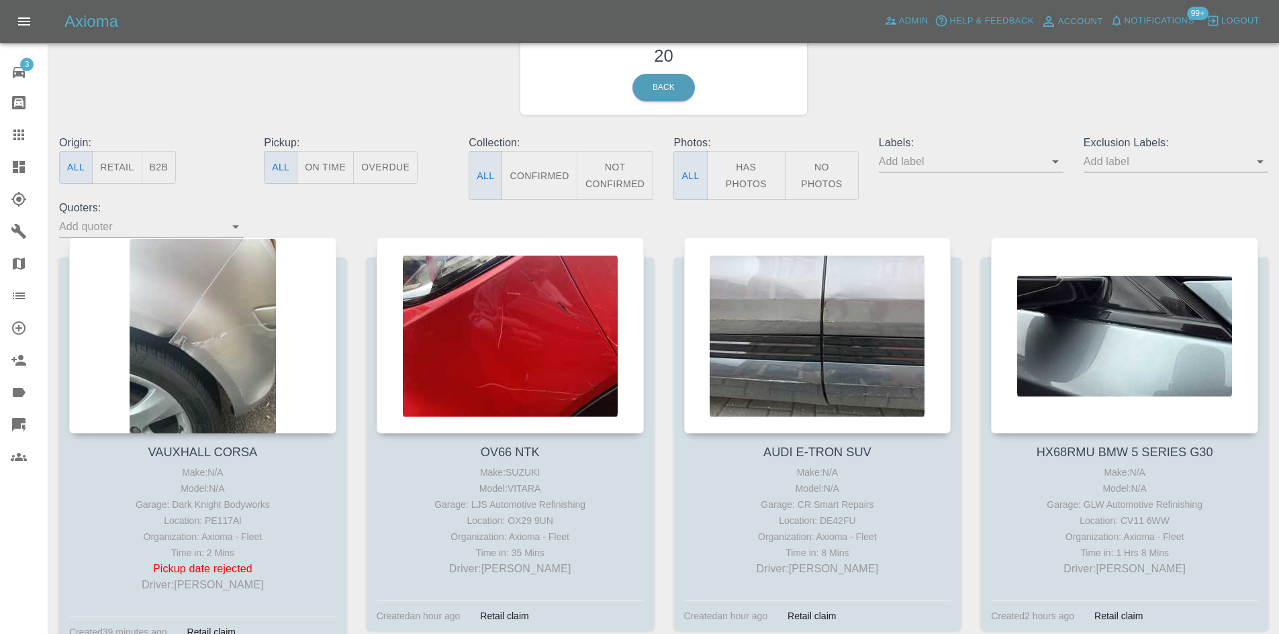
click at [165, 166] on button "B2B" at bounding box center [159, 167] width 35 height 33
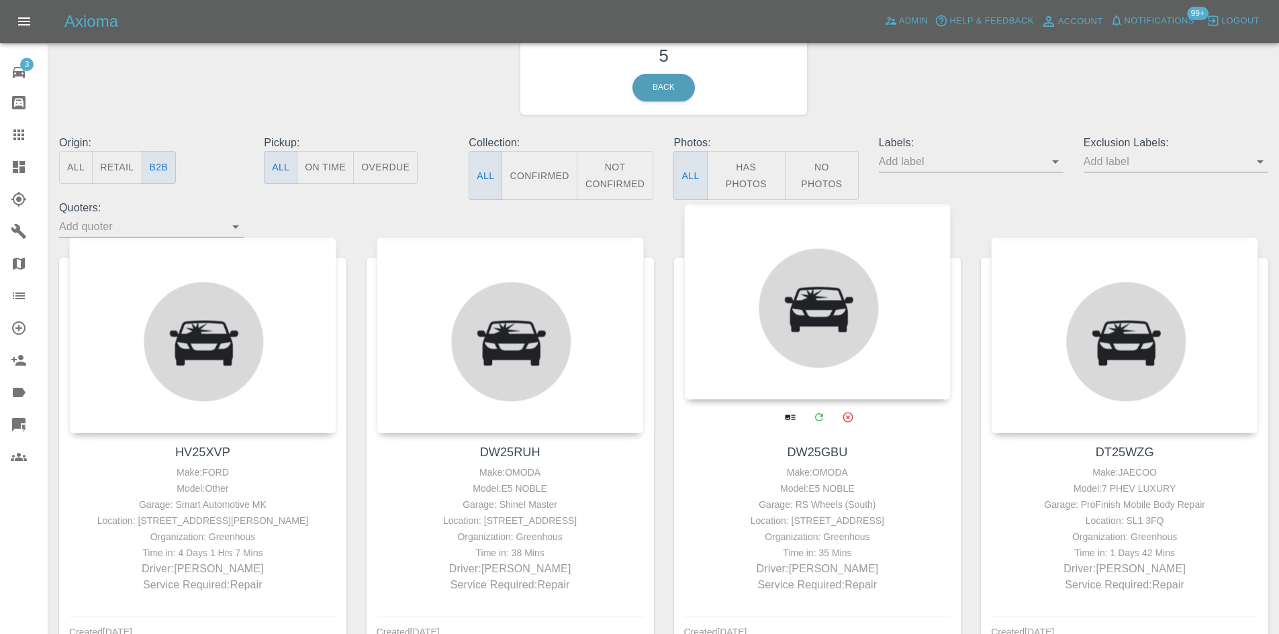
scroll to position [336, 0]
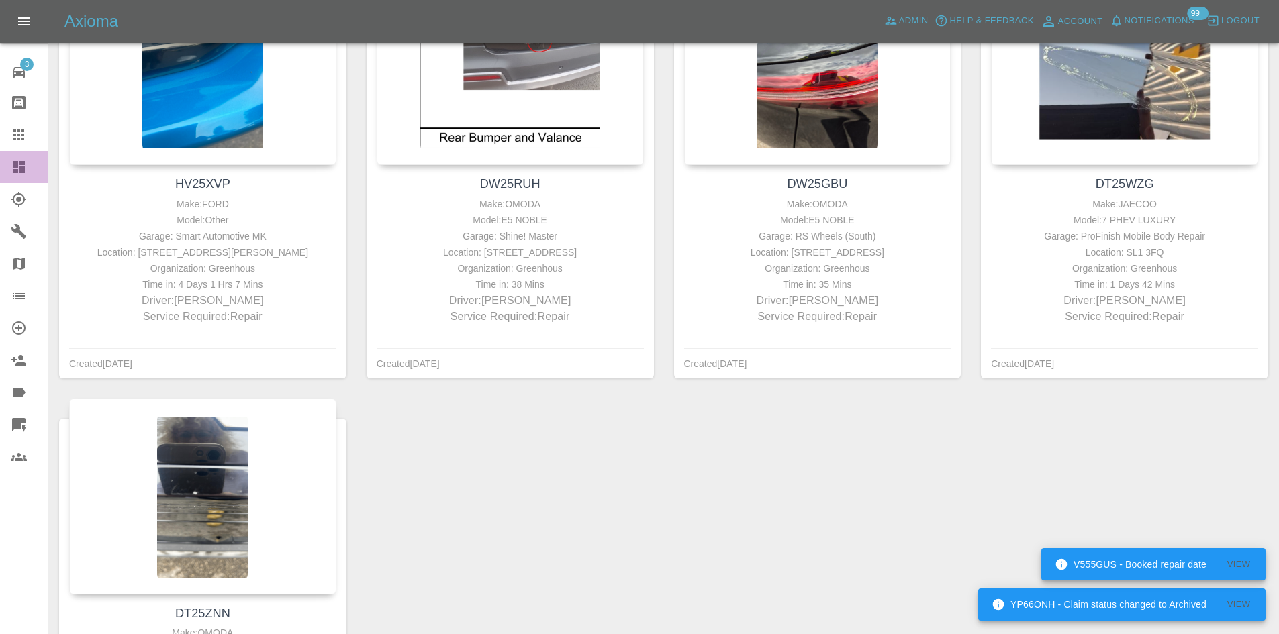
click at [0, 171] on link "Dashboard" at bounding box center [24, 167] width 48 height 32
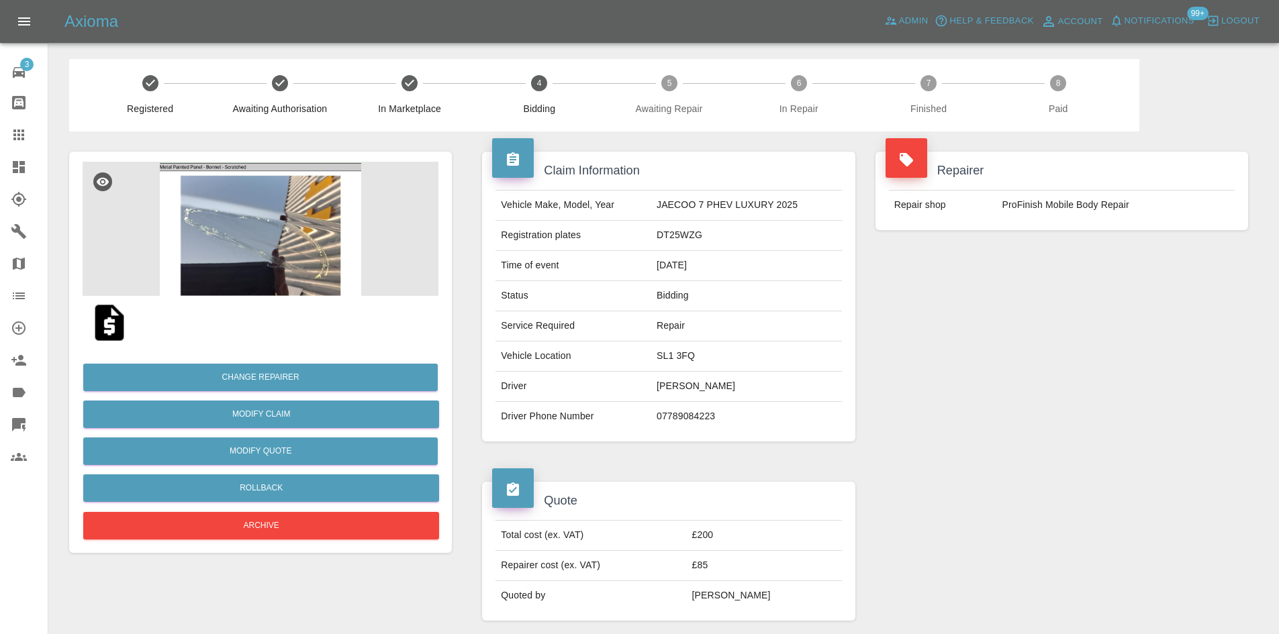
click at [285, 270] on img at bounding box center [261, 229] width 356 height 134
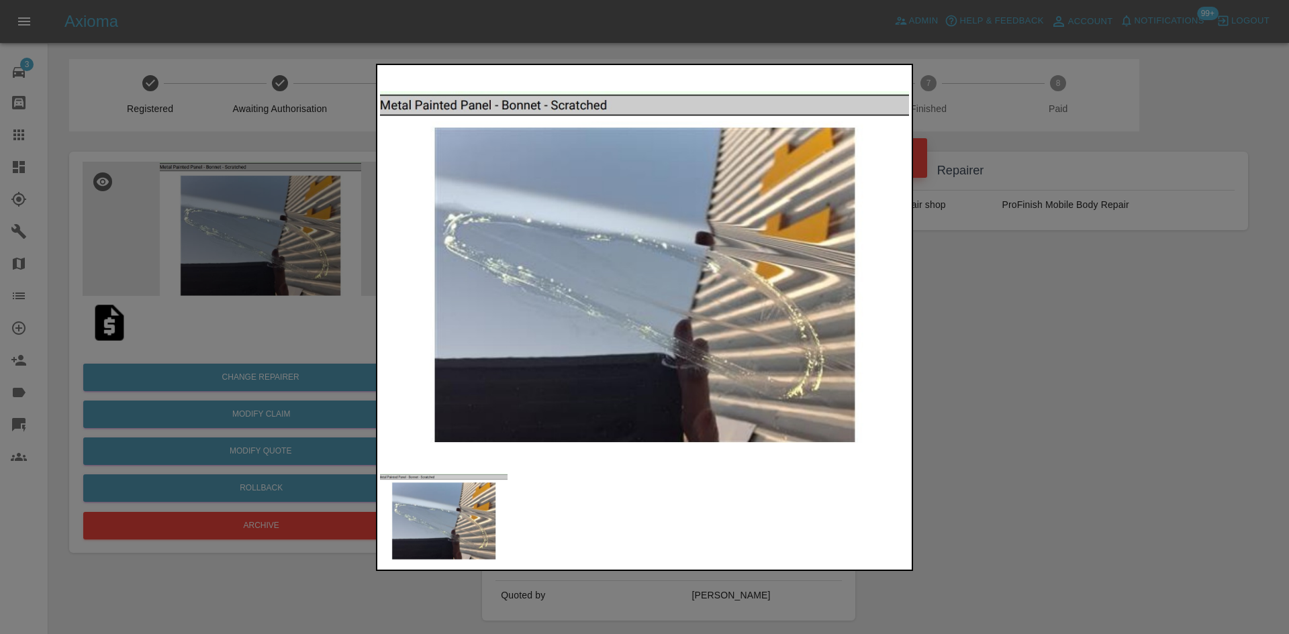
click at [469, 525] on img at bounding box center [444, 517] width 128 height 87
click at [1043, 503] on div at bounding box center [644, 317] width 1289 height 634
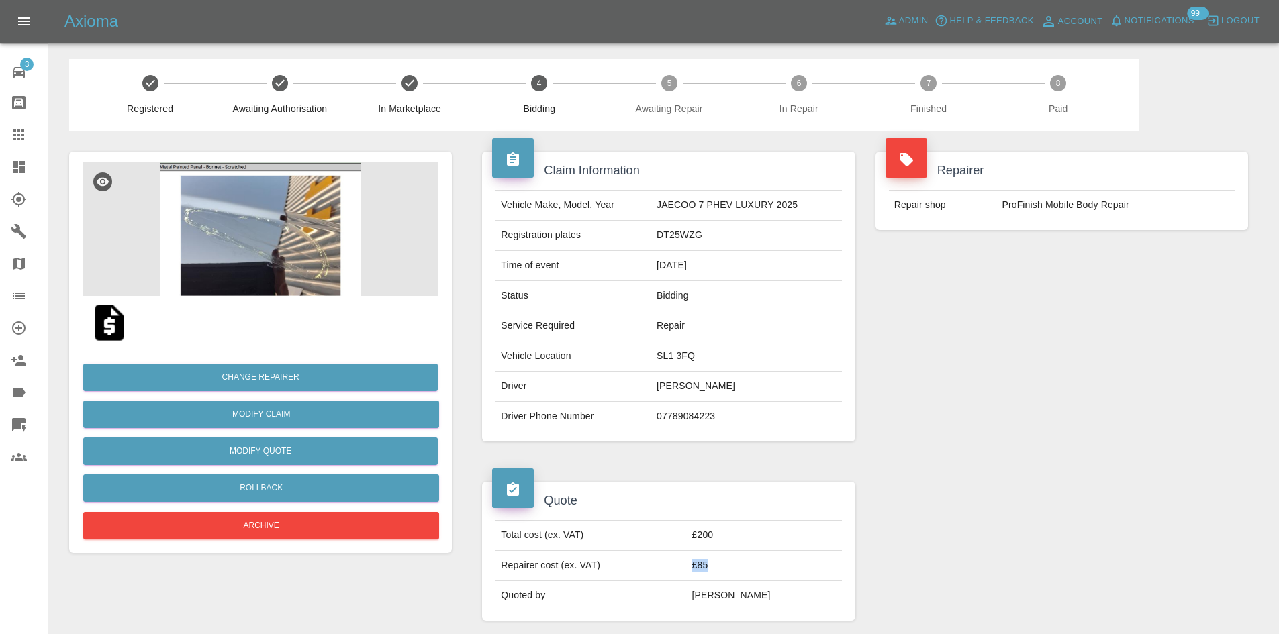
drag, startPoint x: 749, startPoint y: 571, endPoint x: 715, endPoint y: 568, distance: 33.7
click at [715, 568] on td "£85" at bounding box center [764, 566] width 155 height 30
copy td "£85"
click at [230, 226] on img at bounding box center [261, 229] width 356 height 134
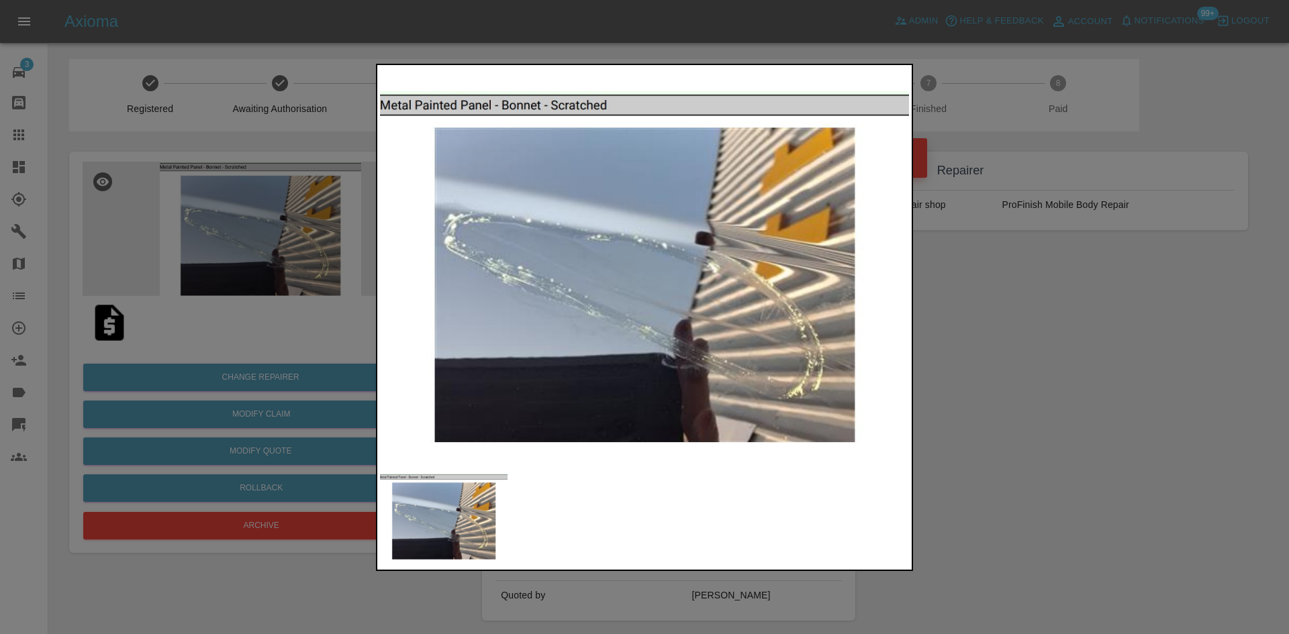
click at [272, 499] on div at bounding box center [644, 317] width 1289 height 634
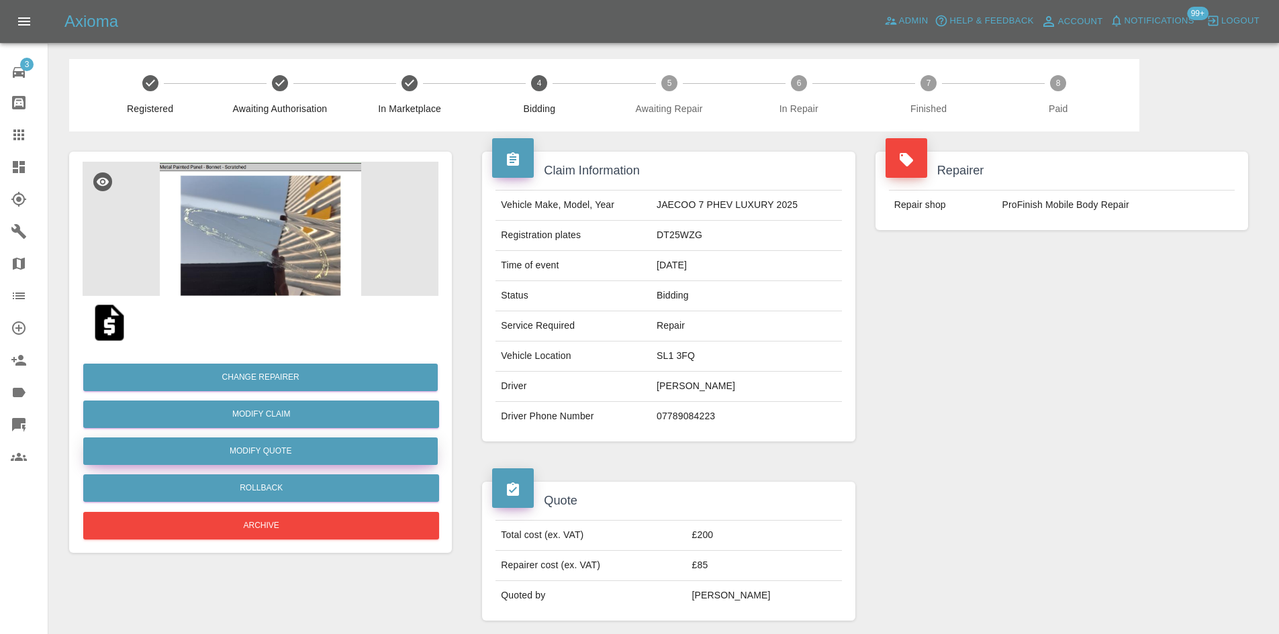
click at [292, 440] on button "Modify Quote" at bounding box center [260, 452] width 354 height 28
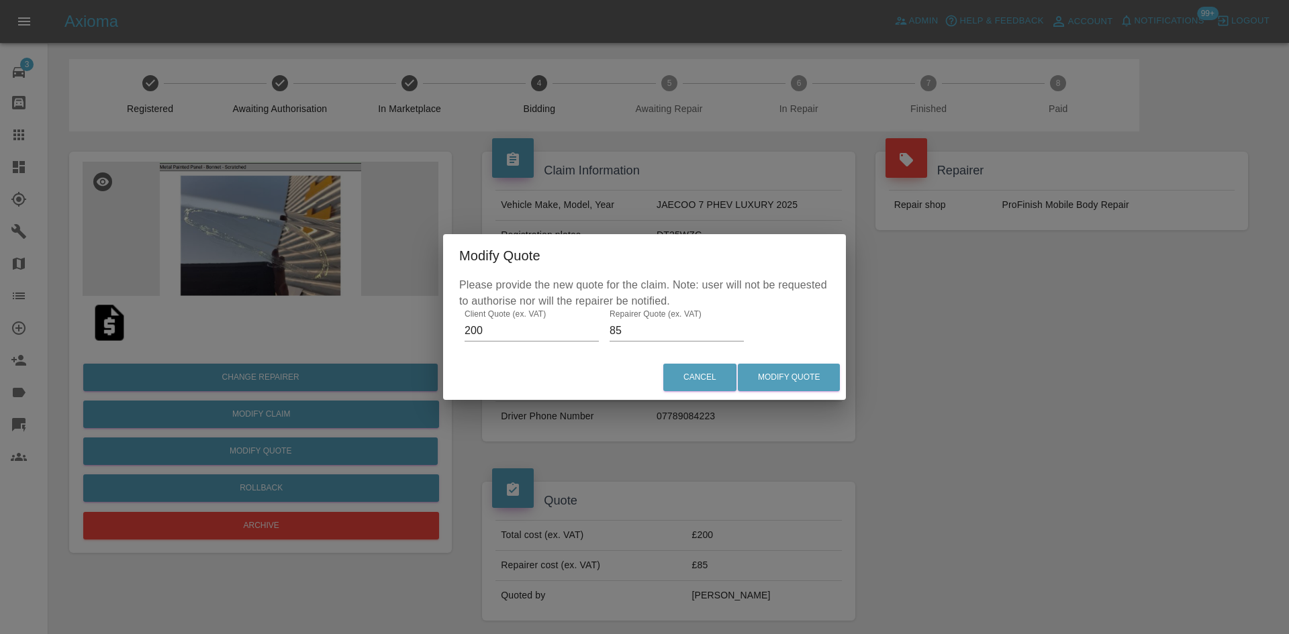
click at [676, 325] on input "85" at bounding box center [677, 330] width 134 height 21
type input "105"
click at [765, 380] on button "Modify Quote" at bounding box center [789, 378] width 102 height 28
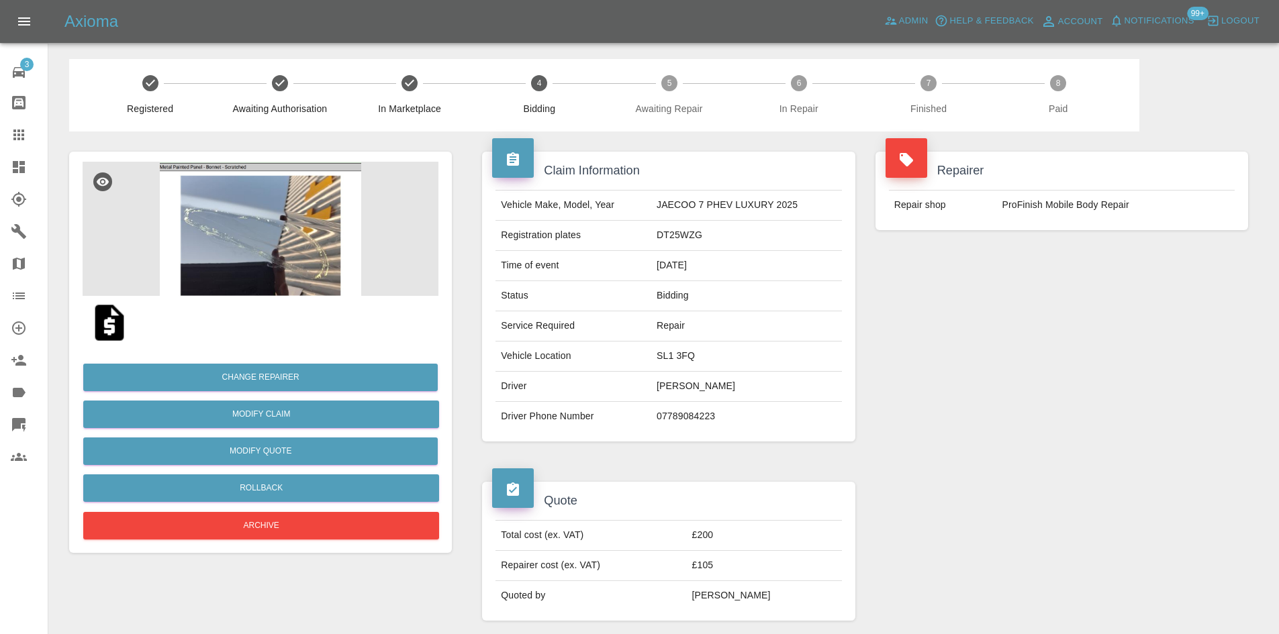
click at [685, 351] on td "SL1 3FQ" at bounding box center [746, 357] width 191 height 30
click at [683, 351] on td "SL1 3FQ" at bounding box center [746, 357] width 191 height 30
click at [681, 351] on td "SL1 3FQ" at bounding box center [746, 357] width 191 height 30
copy td "SL1 3FQ"
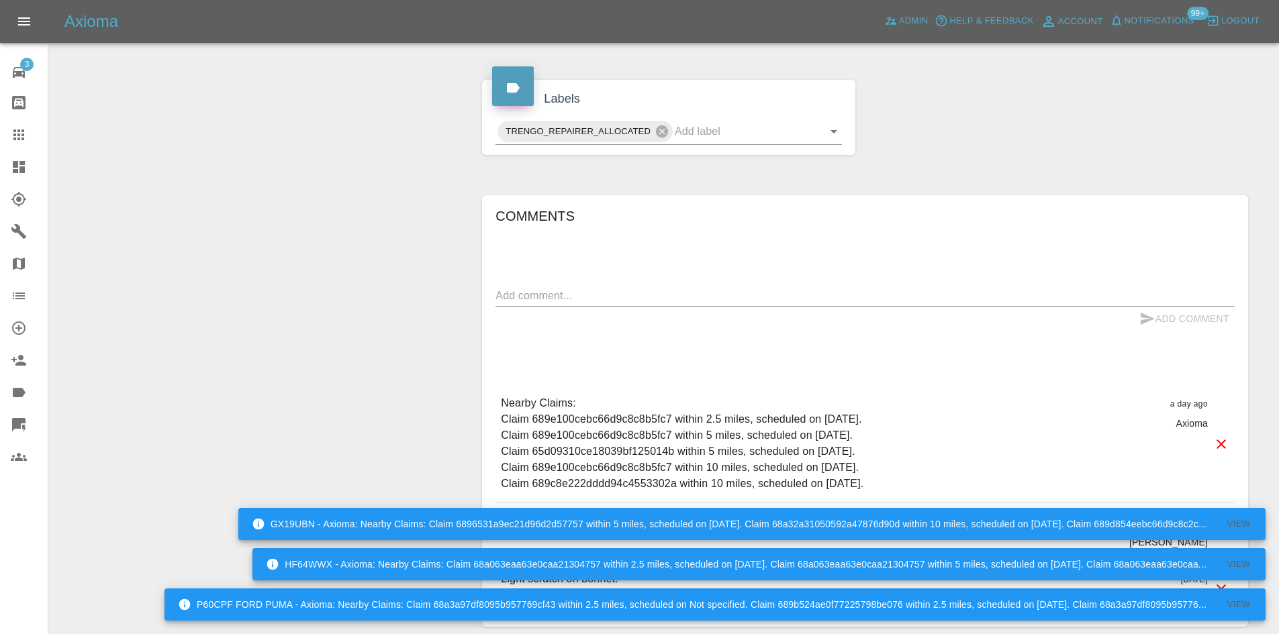
scroll to position [683, 0]
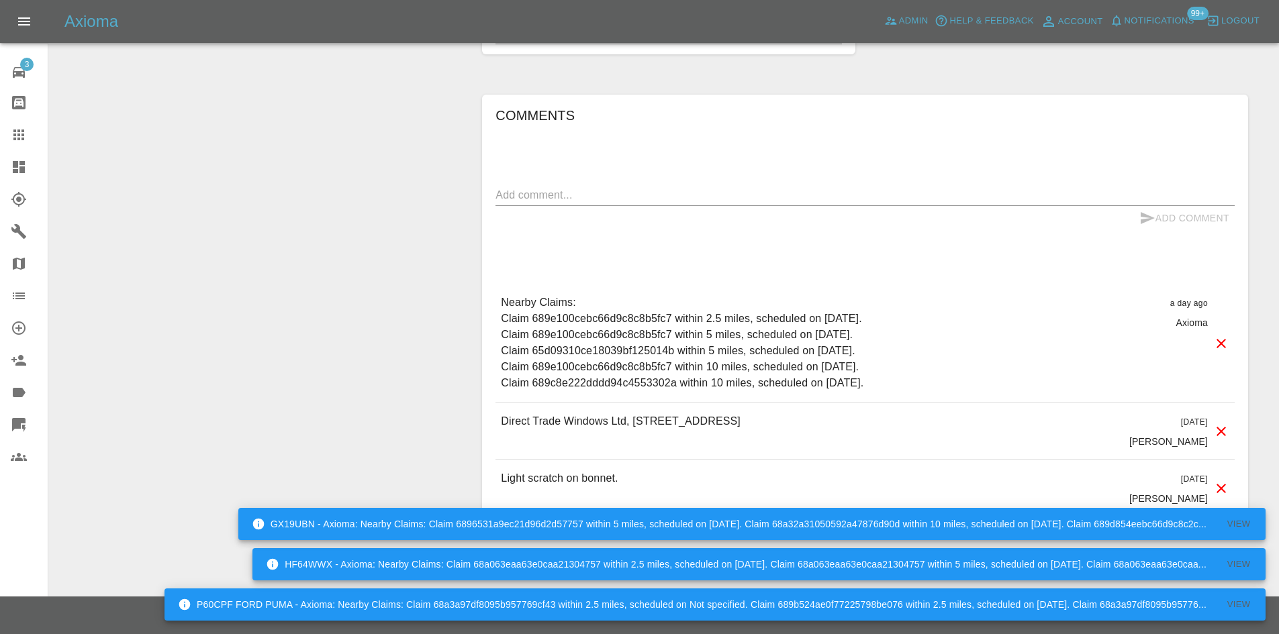
click at [963, 452] on div "Direct Trade Windows Ltd, Unit 11-12, Slough Business Park, 94 Farnham Road, SL…" at bounding box center [864, 431] width 739 height 56
drag, startPoint x: 969, startPoint y: 437, endPoint x: 963, endPoint y: 426, distance: 12.7
click at [963, 431] on div "Direct Trade Windows Ltd, Unit 11-12, Slough Business Park, 94 Farnham Road, SL…" at bounding box center [864, 431] width 739 height 56
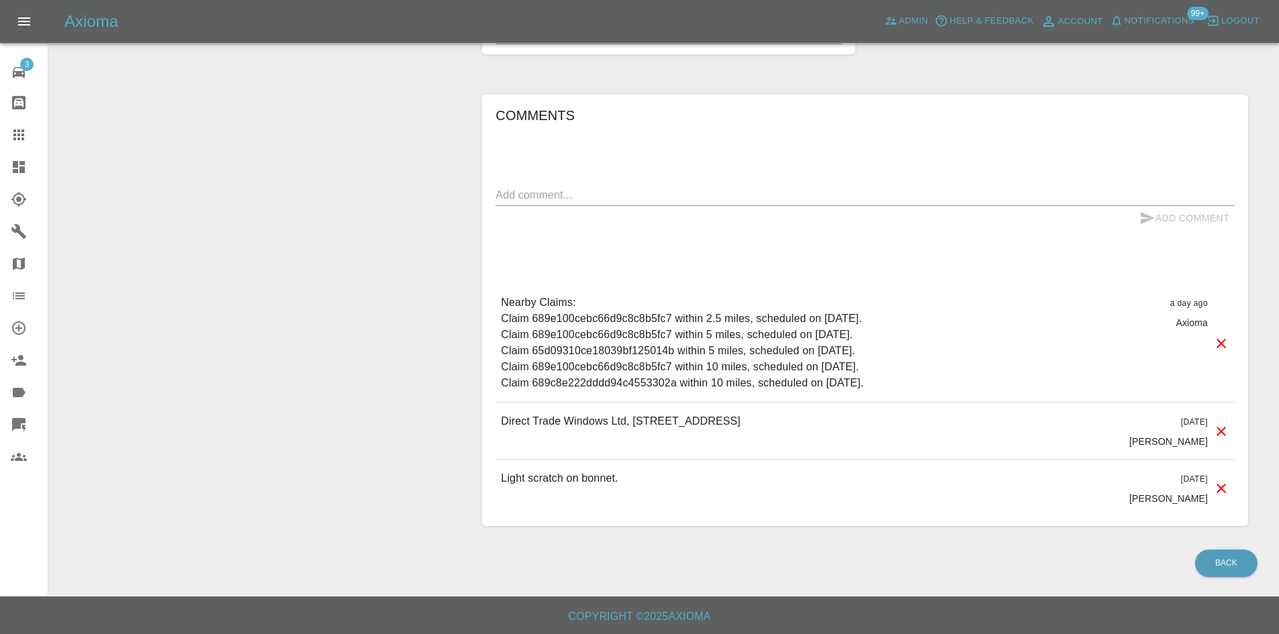
drag, startPoint x: 963, startPoint y: 426, endPoint x: 496, endPoint y: 431, distance: 466.6
click at [496, 431] on div "Direct Trade Windows Ltd, Unit 11-12, Slough Business Park, 94 Farnham Road, SL…" at bounding box center [864, 431] width 739 height 56
copy p "Direct Trade Windows Ltd, Unit 11-12, Slough Business Park, 94 Farnham Road, SL…"
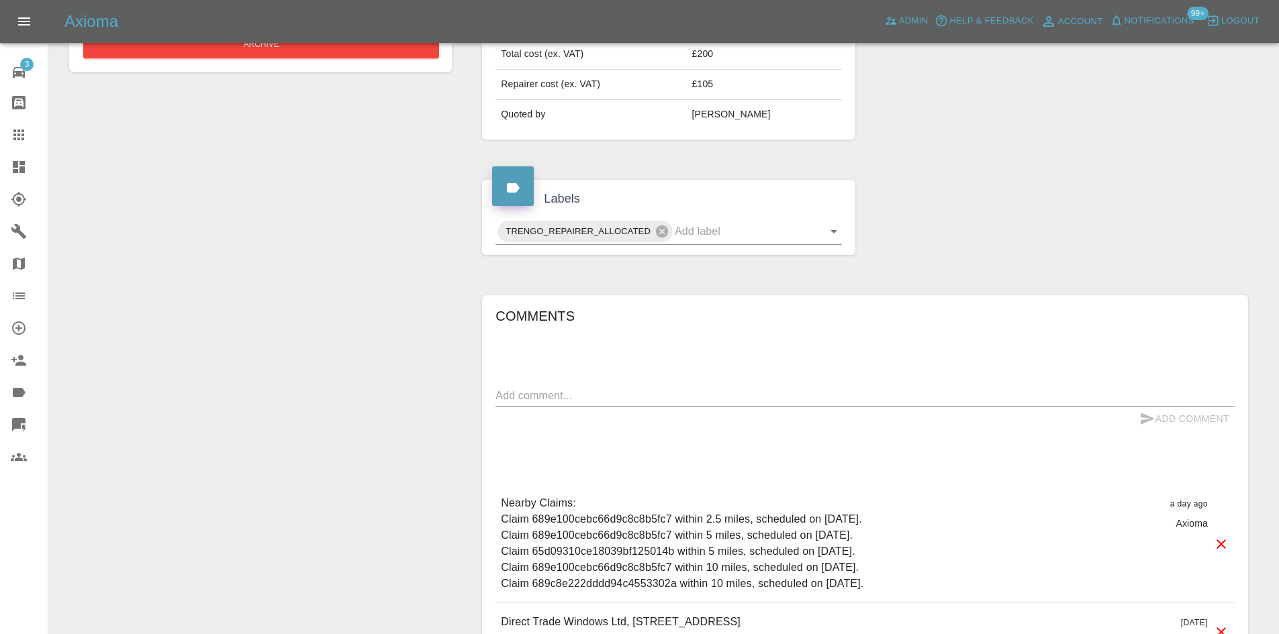
scroll to position [79, 0]
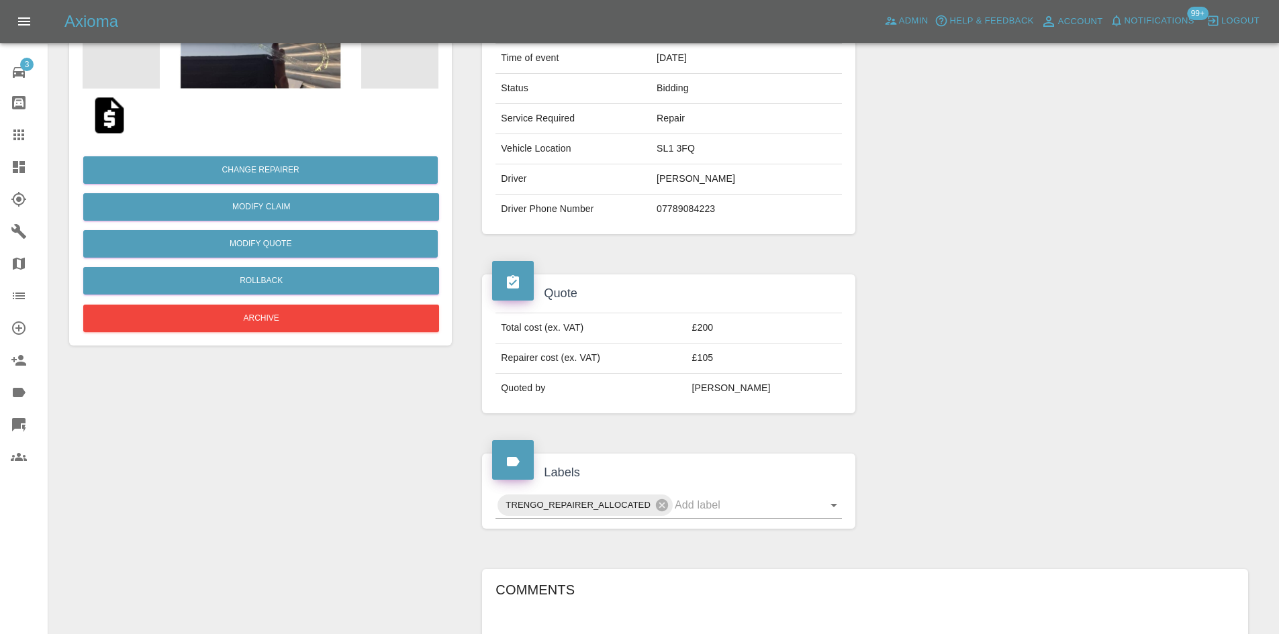
scroll to position [604, 0]
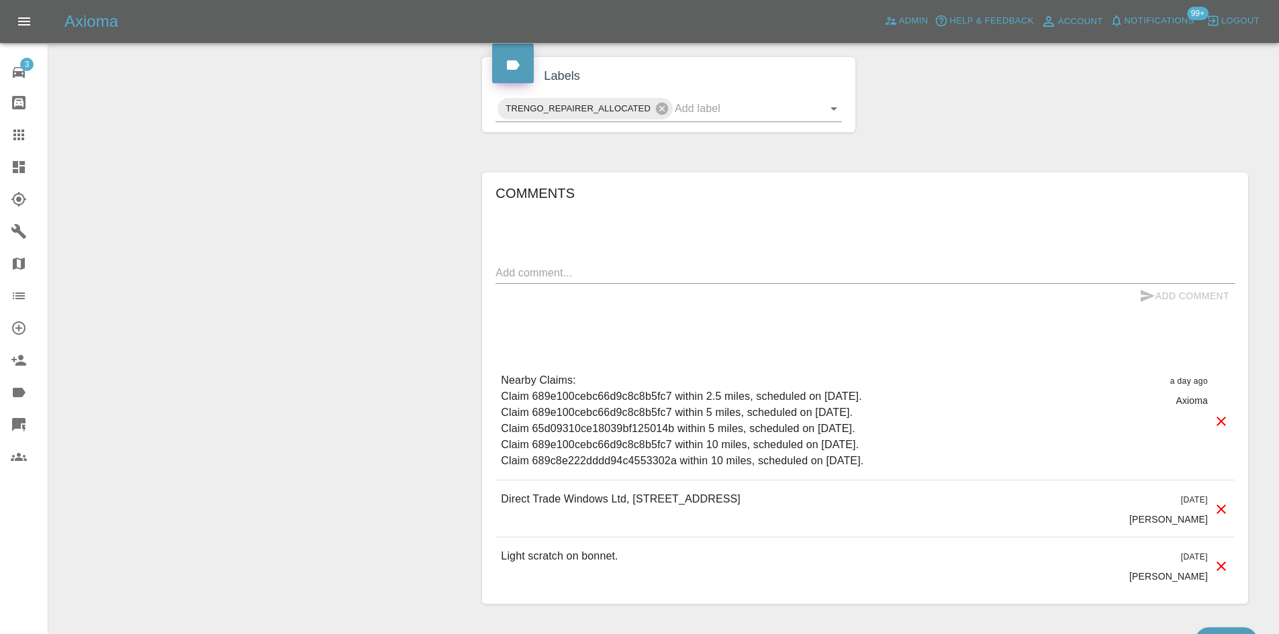
click at [546, 251] on div "Comments x Add Comment Nearby Claims: Claim 689e100cebc66d9c8c8b5fc7 within 2.5…" at bounding box center [864, 389] width 739 height 412
click at [546, 263] on div "x" at bounding box center [864, 272] width 739 height 21
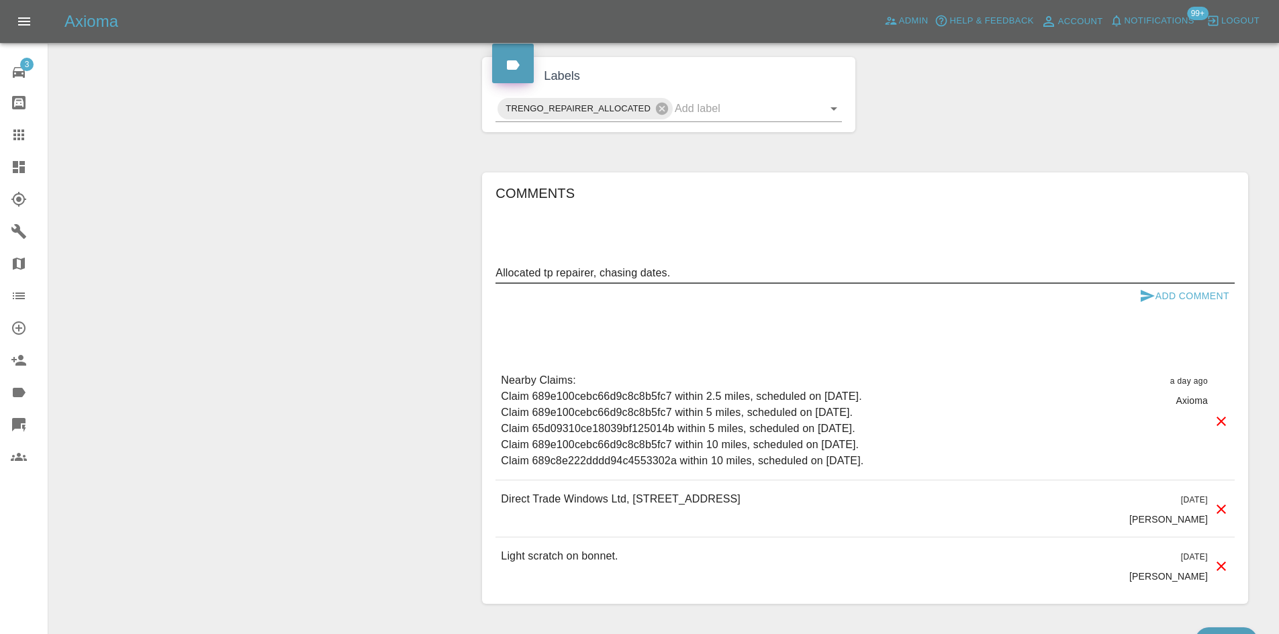
type textarea "Allocated tp repairer, chasing dates."
click at [1171, 306] on button "Add Comment" at bounding box center [1184, 296] width 101 height 25
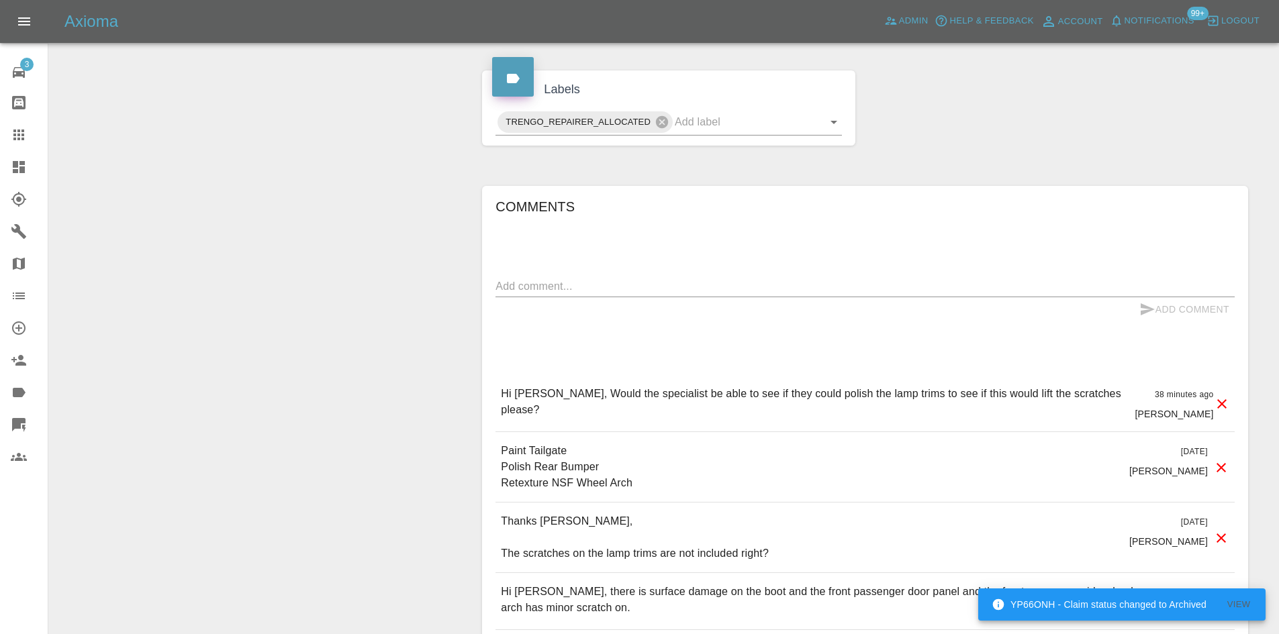
scroll to position [590, 0]
click at [564, 284] on textarea at bounding box center [864, 286] width 739 height 15
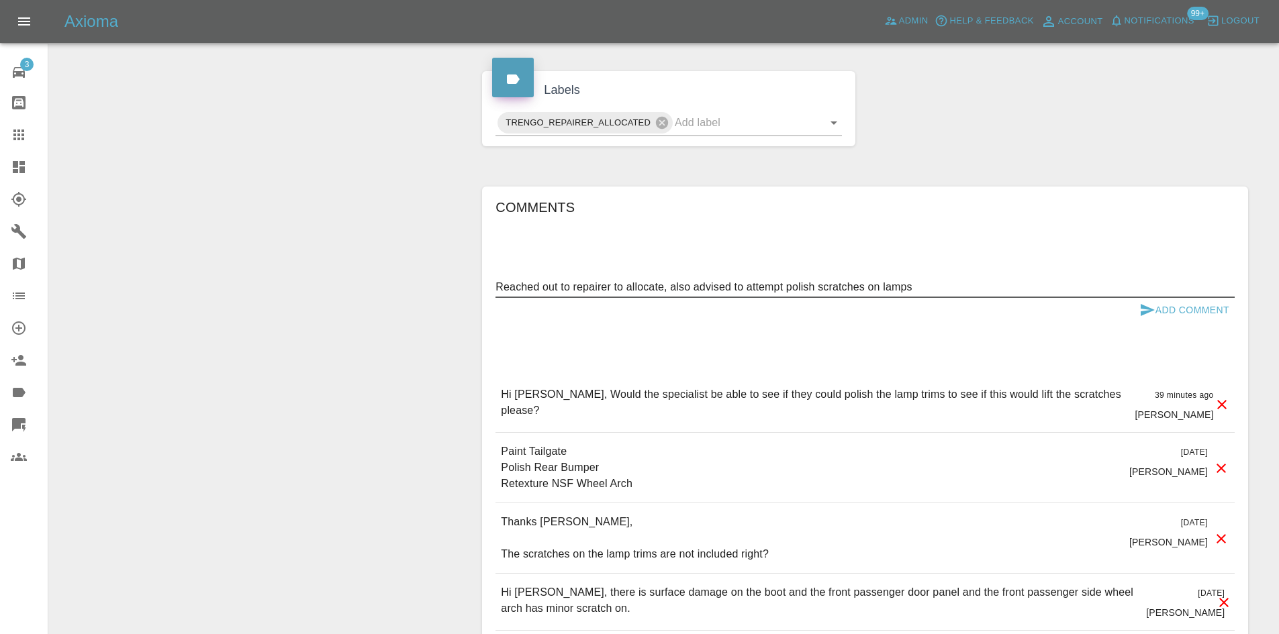
click at [1171, 286] on textarea "Reached out to repairer to allocate, also advised to attempt polish scratches o…" at bounding box center [864, 286] width 739 height 15
type textarea "Reached out to repairer to allocate, also advised to attempt polish scratches o…"
click at [1178, 309] on button "Add Comment" at bounding box center [1184, 310] width 101 height 25
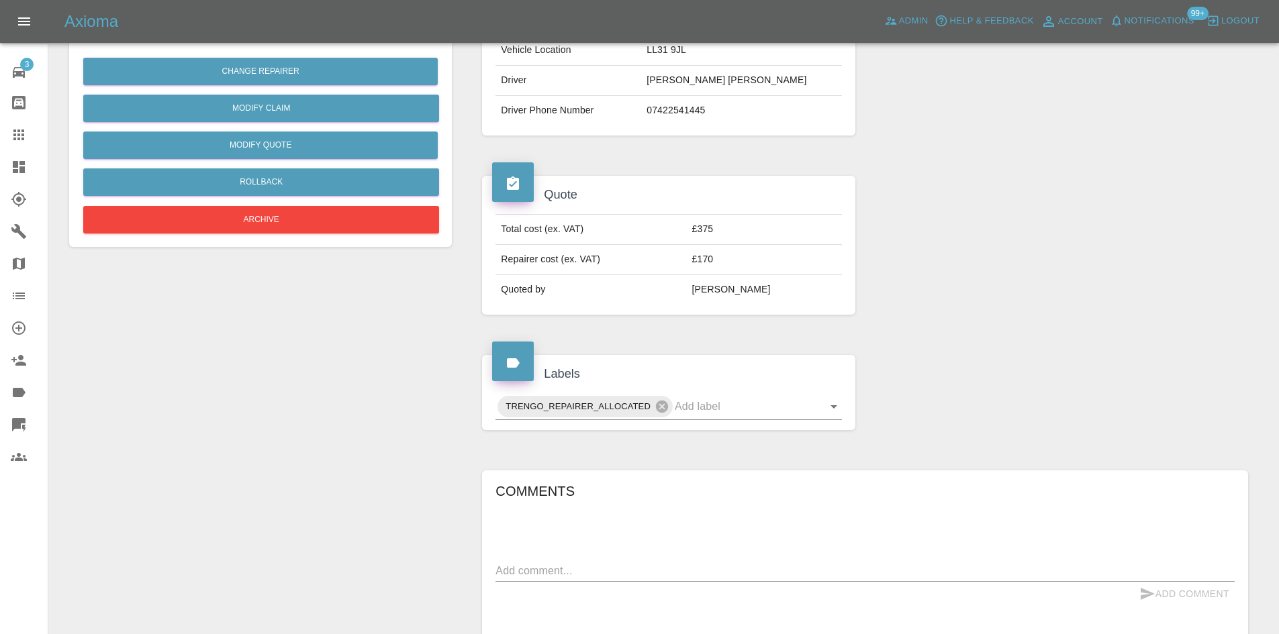
scroll to position [604, 0]
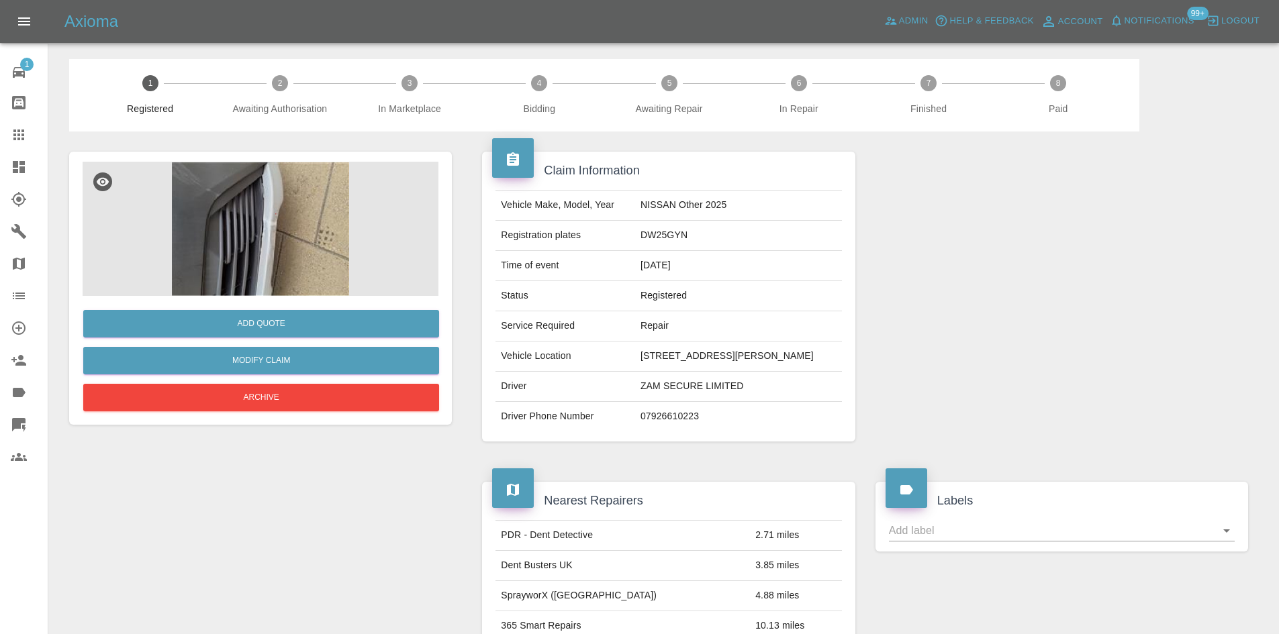
click at [1, 167] on link "Dashboard" at bounding box center [24, 167] width 48 height 32
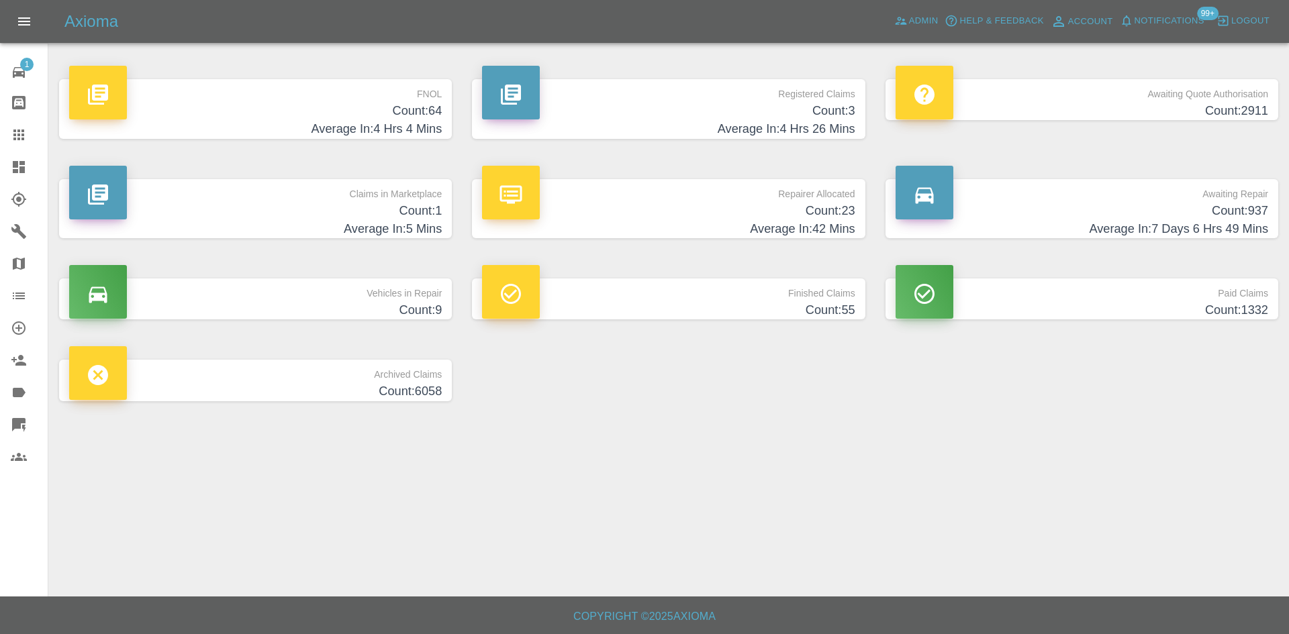
click at [691, 111] on h4 "Count: 3" at bounding box center [668, 111] width 373 height 18
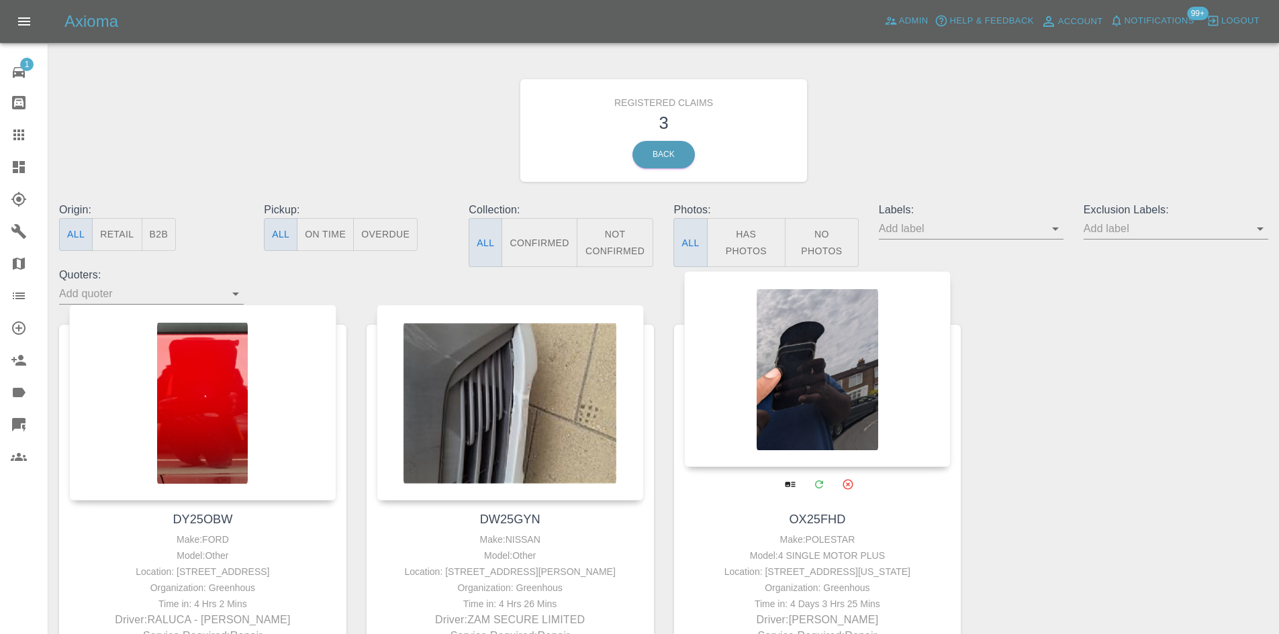
click at [853, 379] on div at bounding box center [817, 369] width 267 height 196
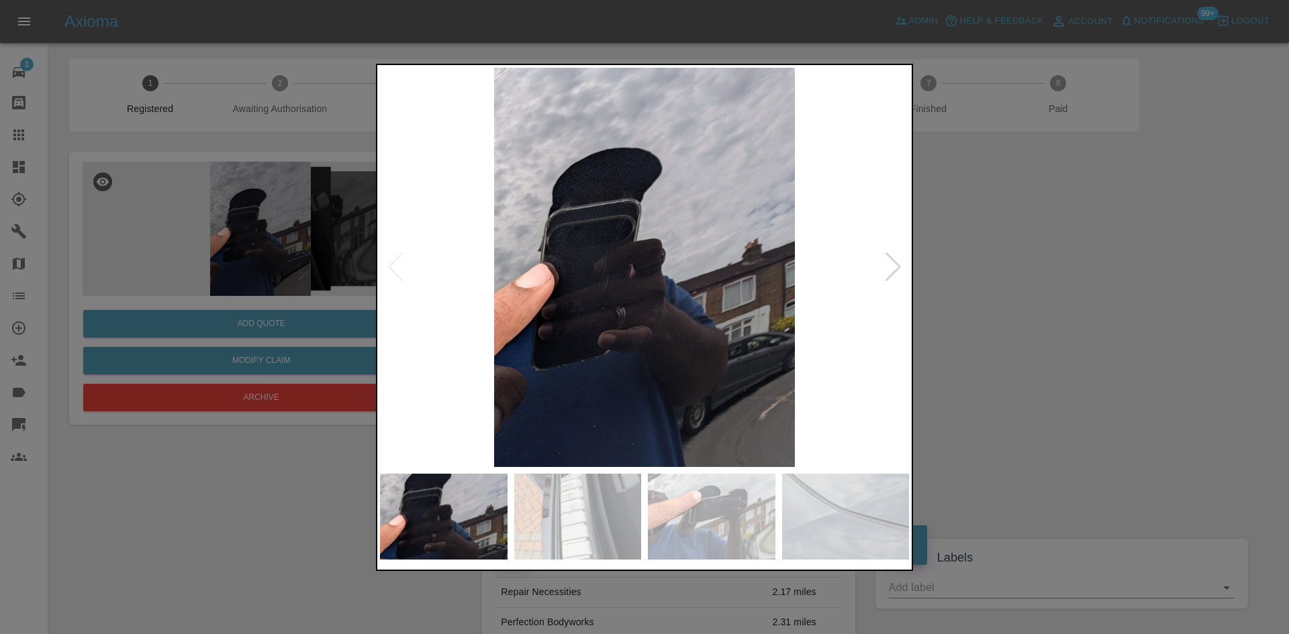
click at [887, 263] on div at bounding box center [893, 267] width 18 height 30
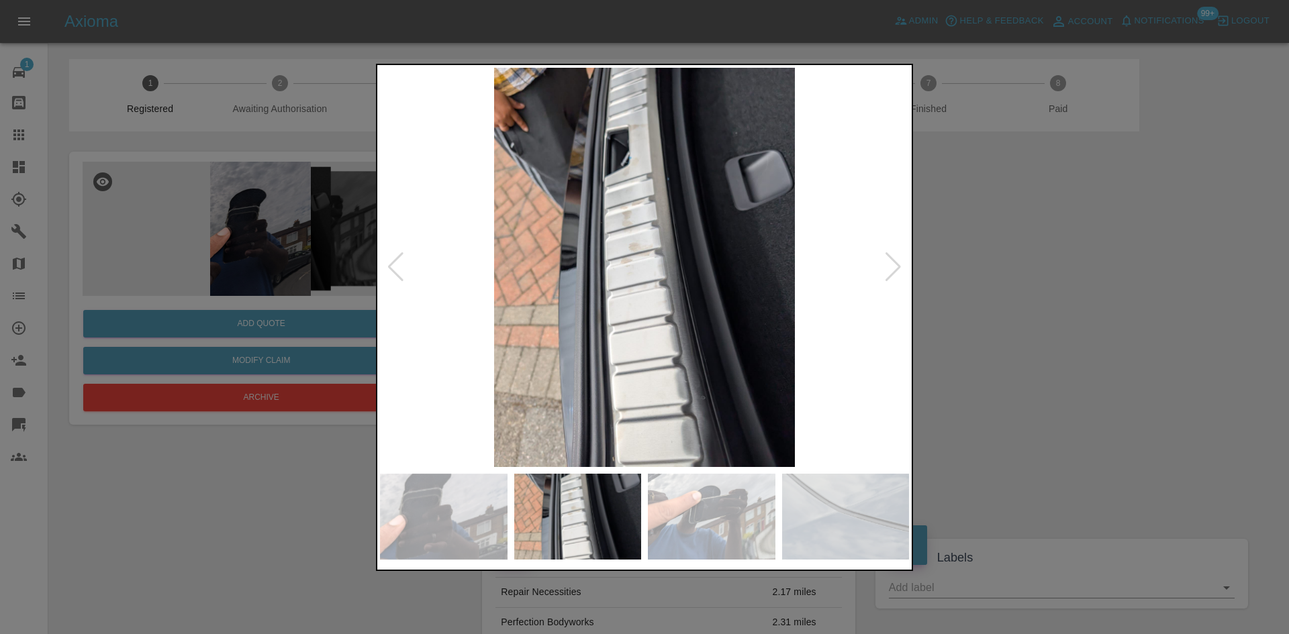
click at [994, 485] on div at bounding box center [644, 317] width 1289 height 634
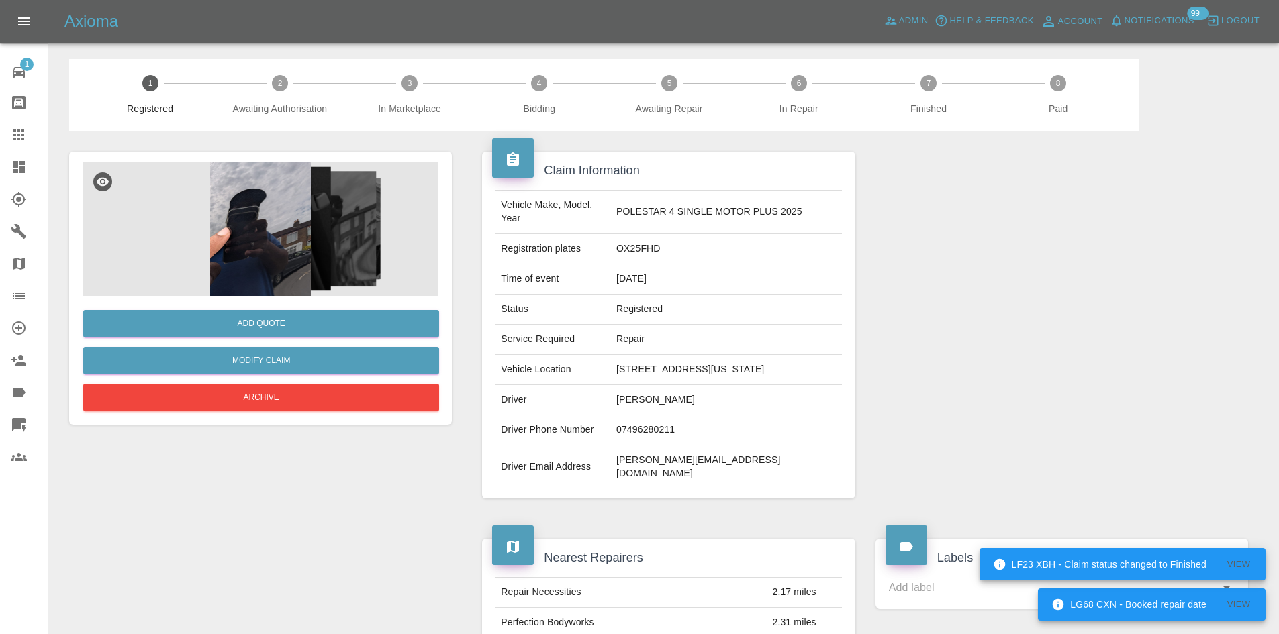
click at [661, 255] on td "OX25FHD" at bounding box center [726, 249] width 231 height 30
click at [655, 249] on td "OX25FHD" at bounding box center [726, 249] width 231 height 30
copy td "OX25FHD"
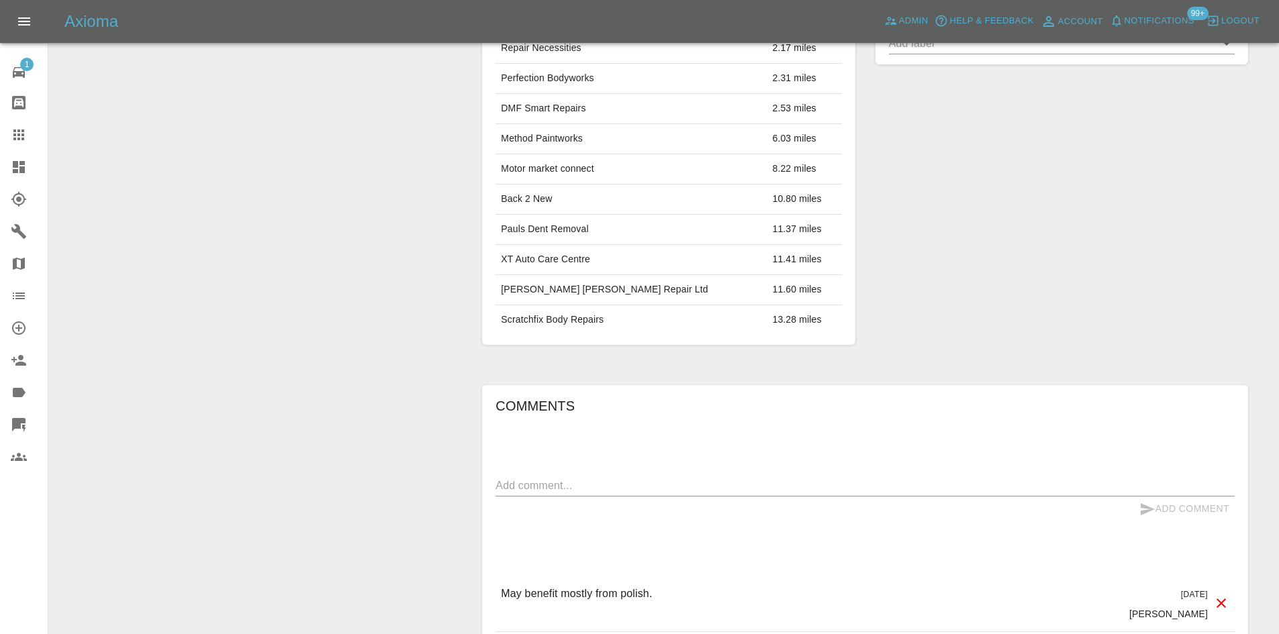
scroll to position [671, 0]
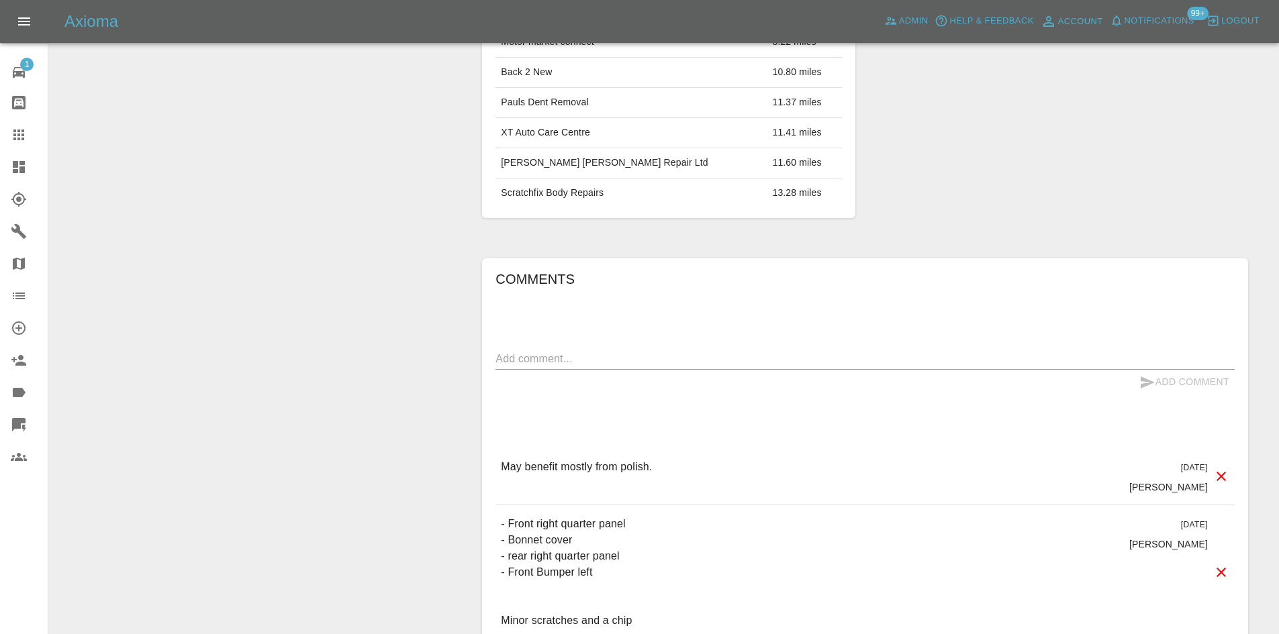
click at [0, 181] on link "Dashboard" at bounding box center [24, 167] width 48 height 32
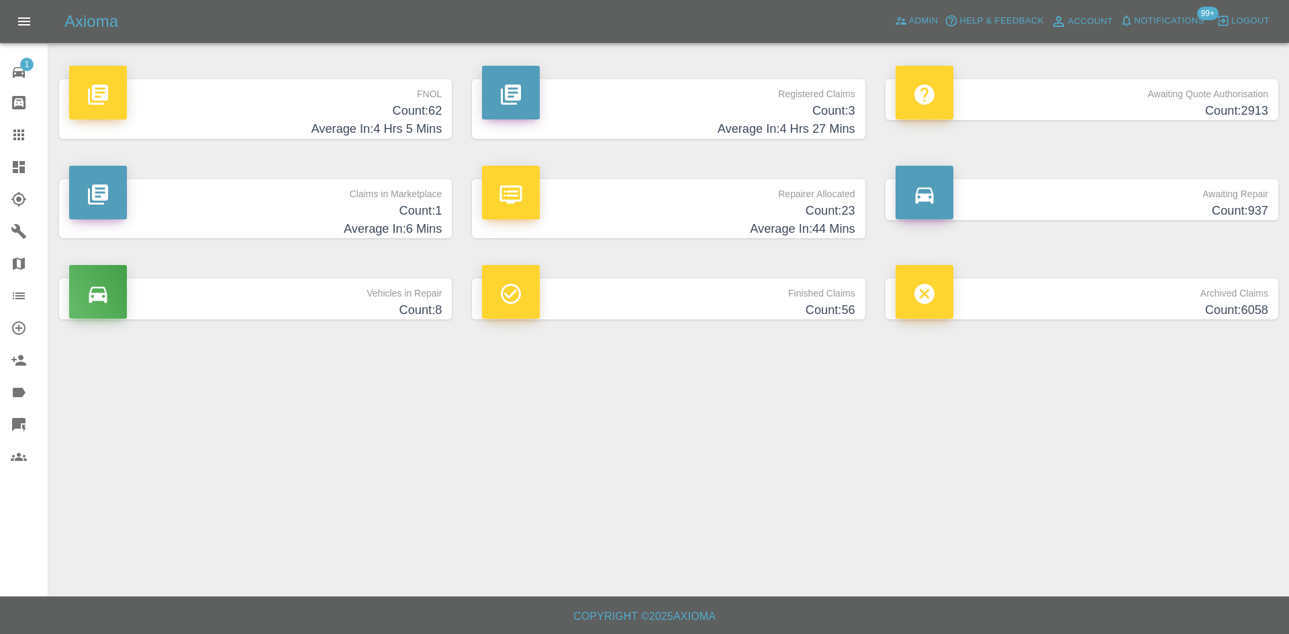
click at [740, 112] on h4 "Count: 3" at bounding box center [668, 111] width 373 height 18
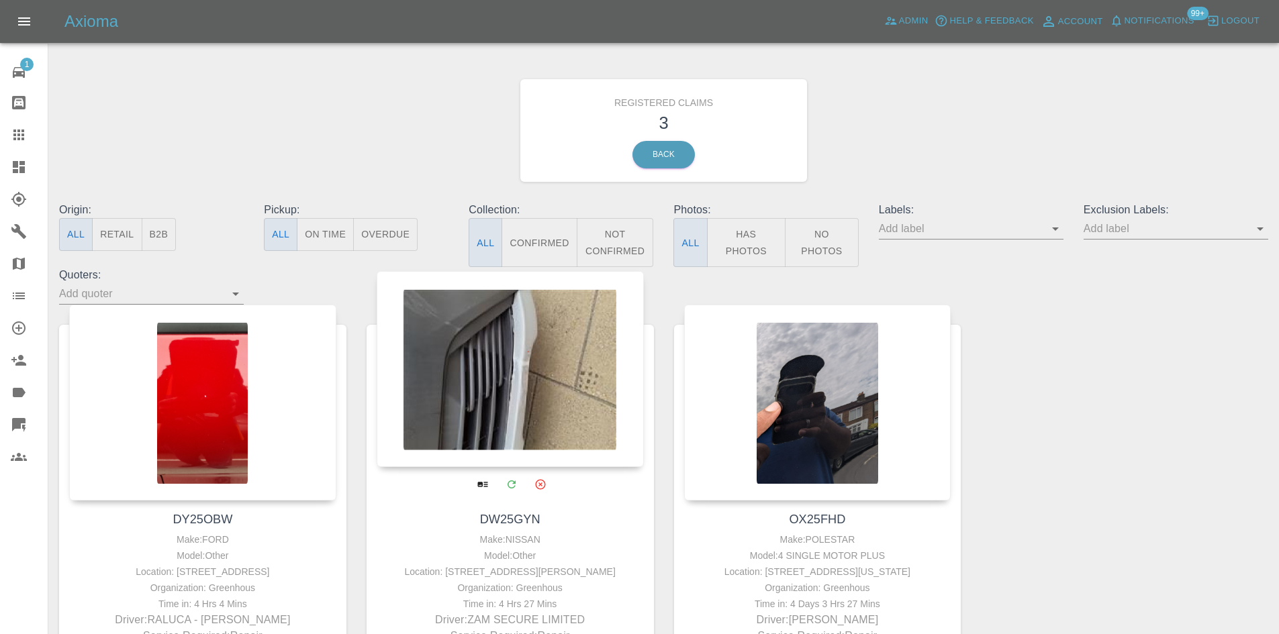
click at [512, 399] on div at bounding box center [510, 369] width 267 height 196
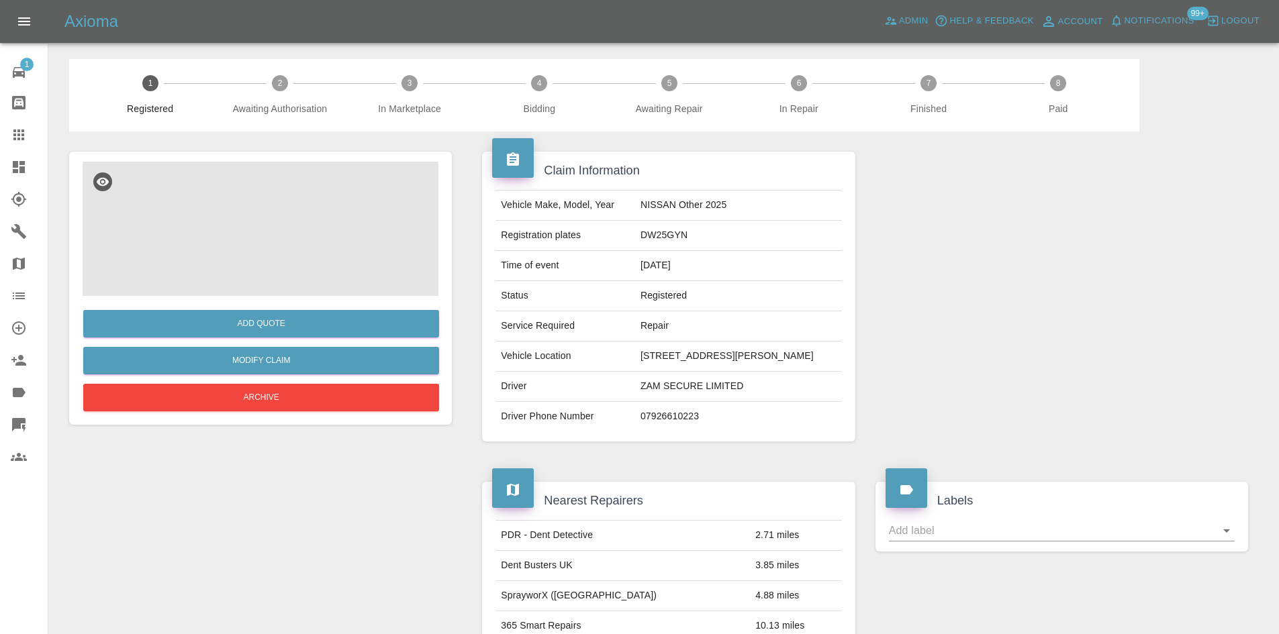
click at [267, 231] on img at bounding box center [261, 229] width 356 height 134
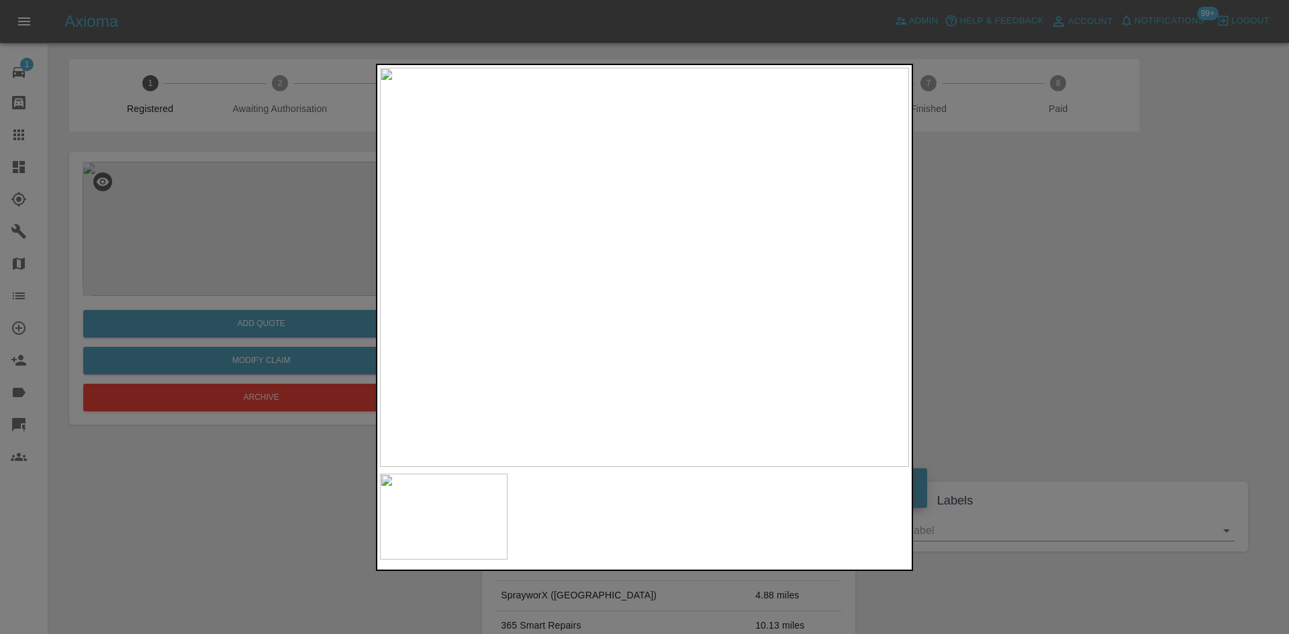
click at [1028, 314] on div at bounding box center [644, 317] width 1289 height 634
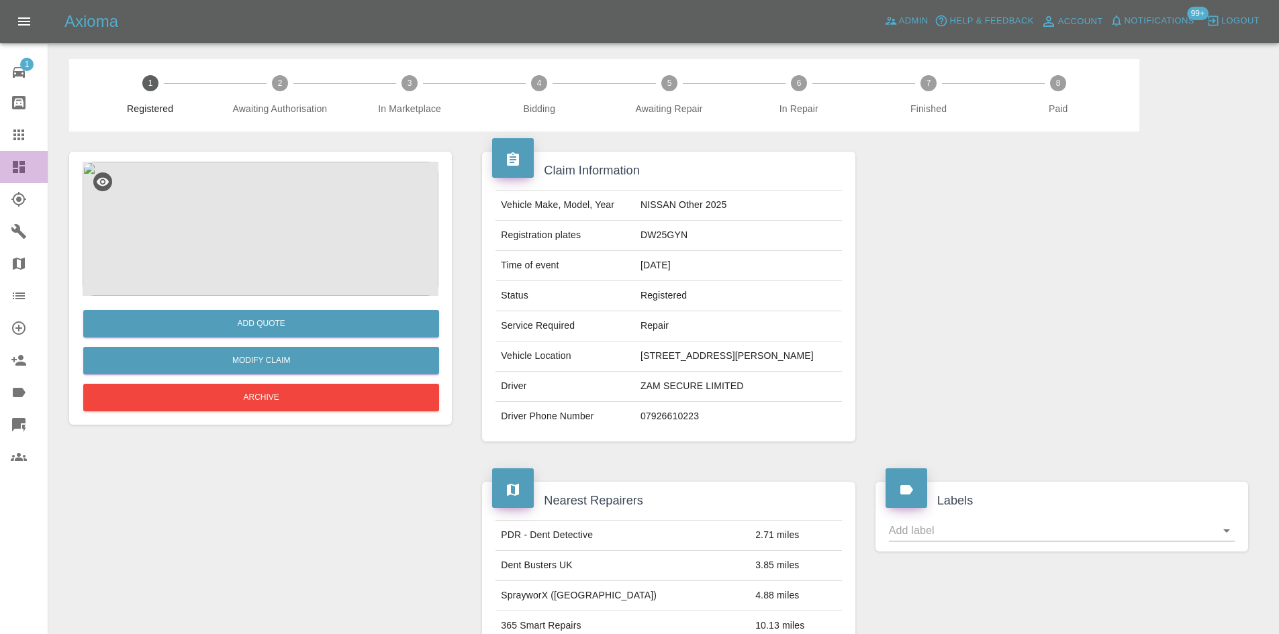
click at [8, 160] on link "Dashboard" at bounding box center [24, 167] width 48 height 32
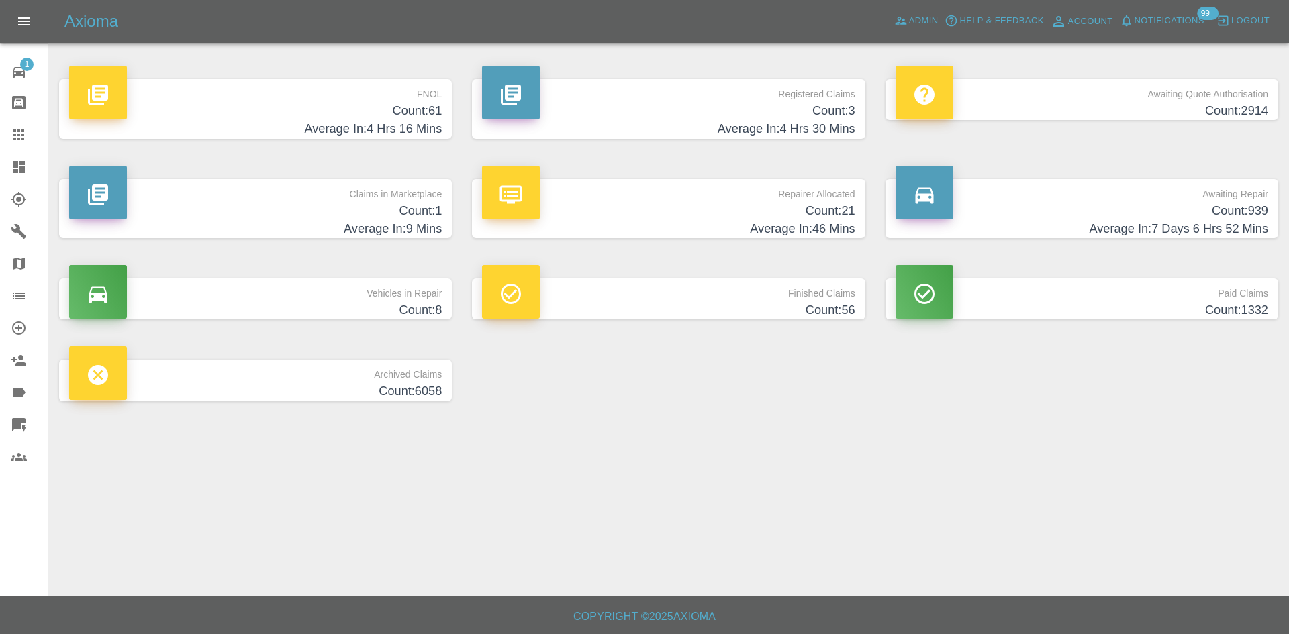
click at [899, 9] on div "Axioma Admin Help & Feedback Account Notifications 99+ Logout" at bounding box center [644, 21] width 1289 height 43
click at [901, 15] on icon at bounding box center [900, 20] width 13 height 13
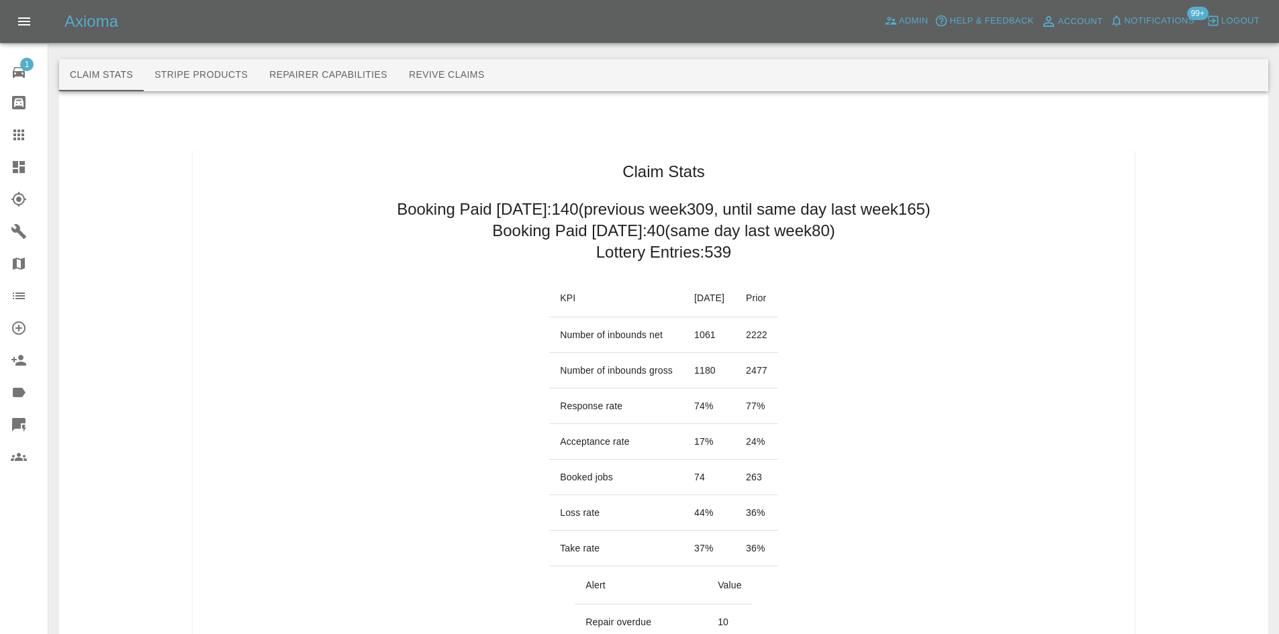
click at [0, 213] on link "Explorer" at bounding box center [24, 199] width 48 height 32
click at [6, 165] on link "Dashboard" at bounding box center [24, 167] width 48 height 32
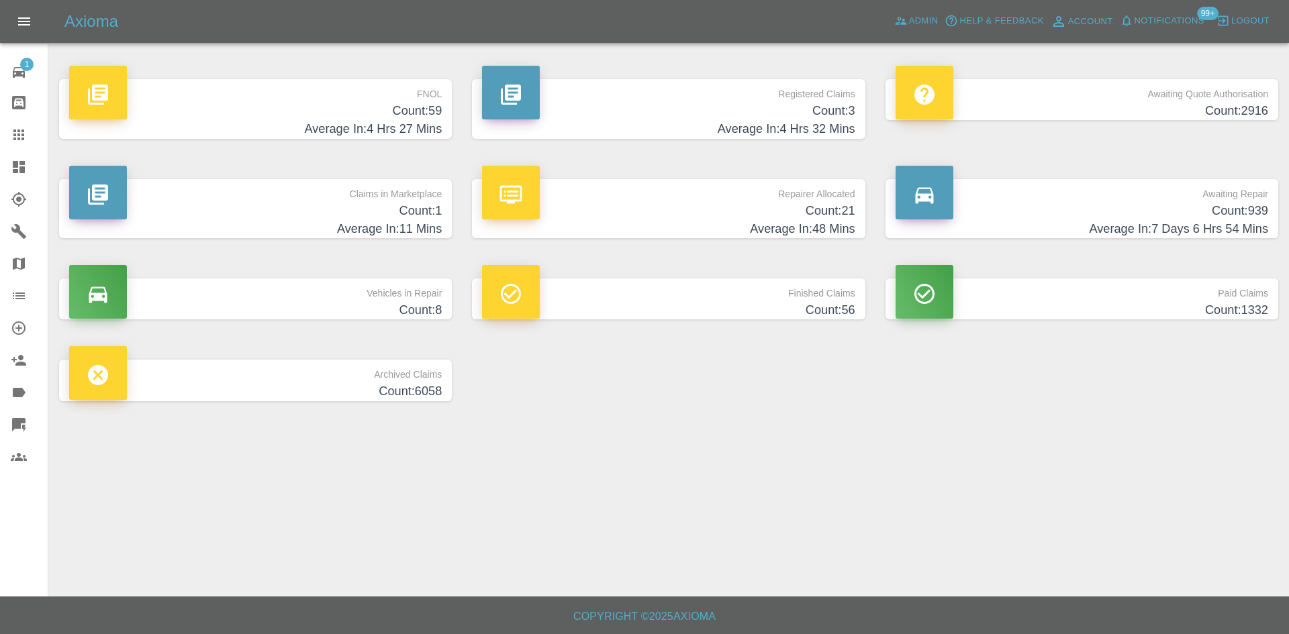
click at [234, 203] on h4 "Count: 1" at bounding box center [255, 211] width 373 height 18
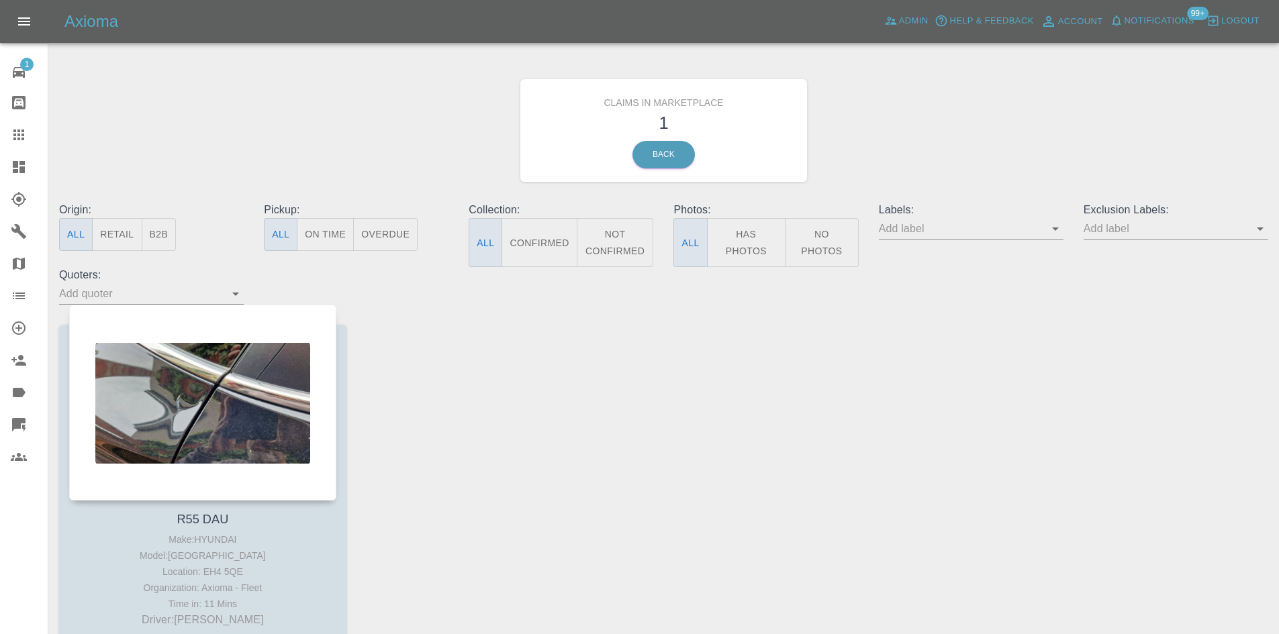
click at [17, 163] on icon at bounding box center [19, 167] width 12 height 12
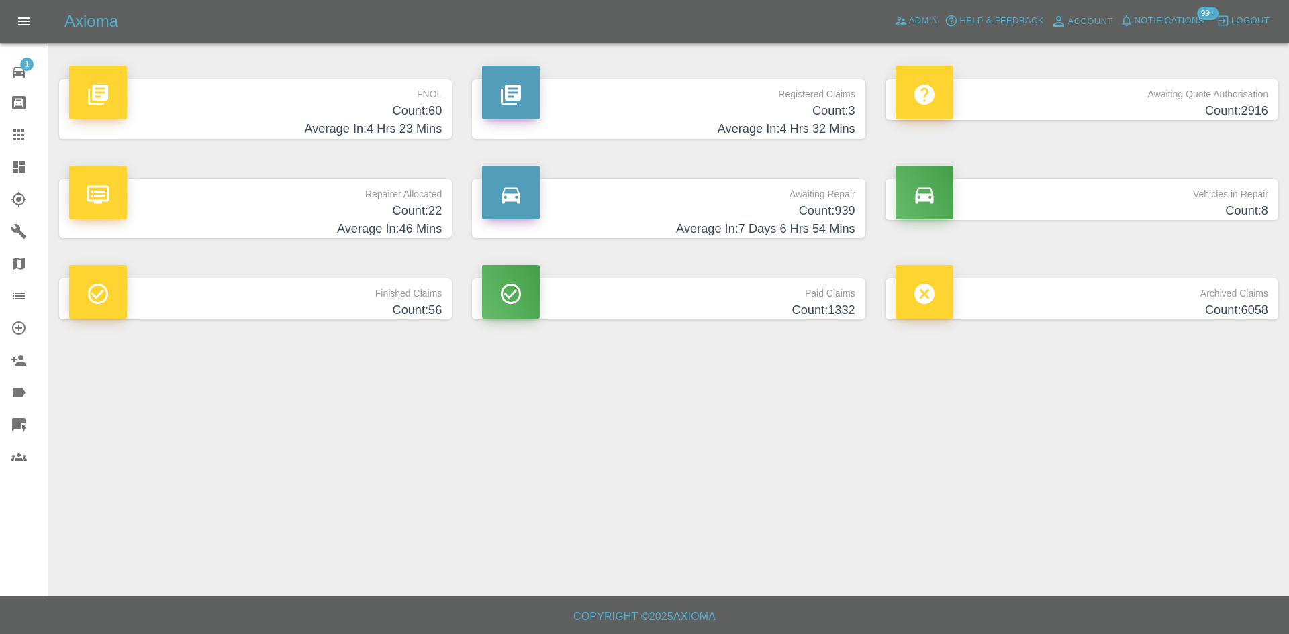
click at [1200, 31] on button "Notifications" at bounding box center [1161, 21] width 91 height 21
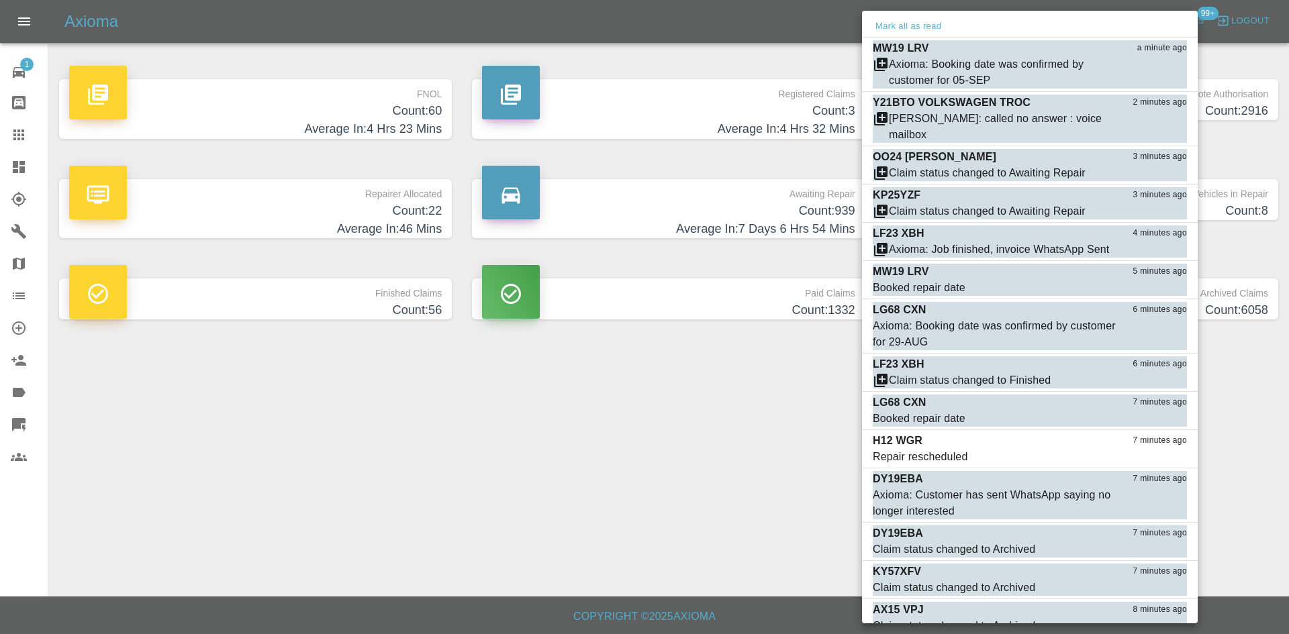
click at [673, 382] on div at bounding box center [644, 317] width 1289 height 634
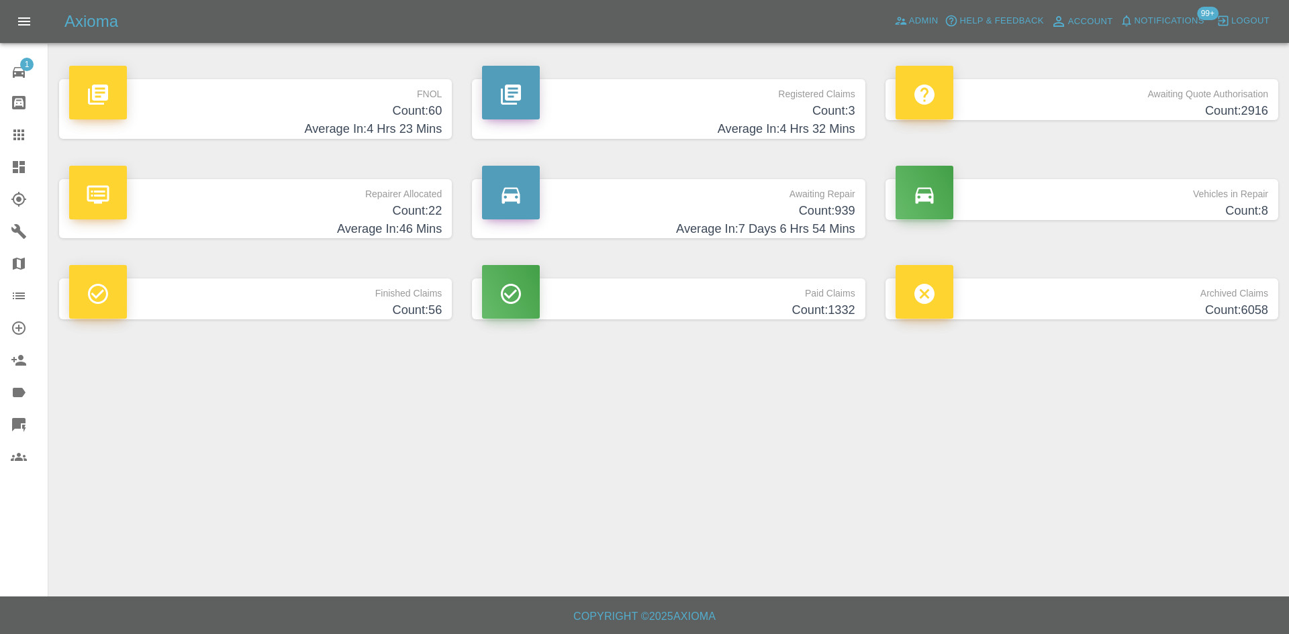
click at [714, 205] on h4 "Count: 939" at bounding box center [668, 211] width 373 height 18
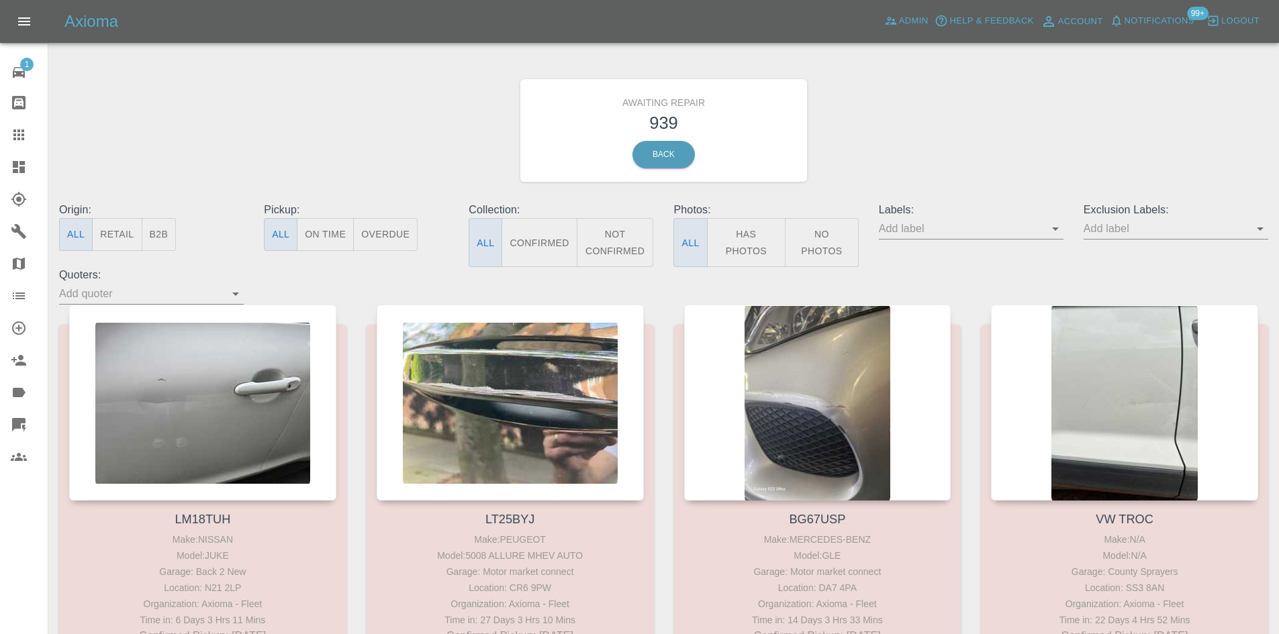
click at [1061, 230] on icon "Open" at bounding box center [1055, 229] width 16 height 16
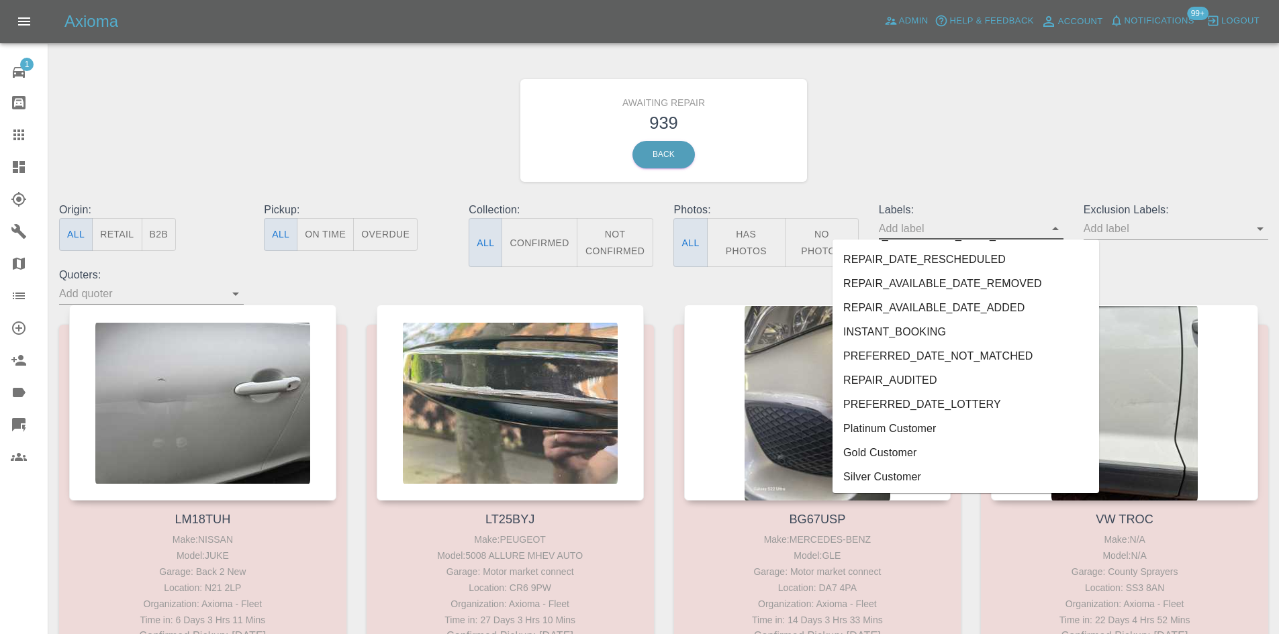
scroll to position [2332, 0]
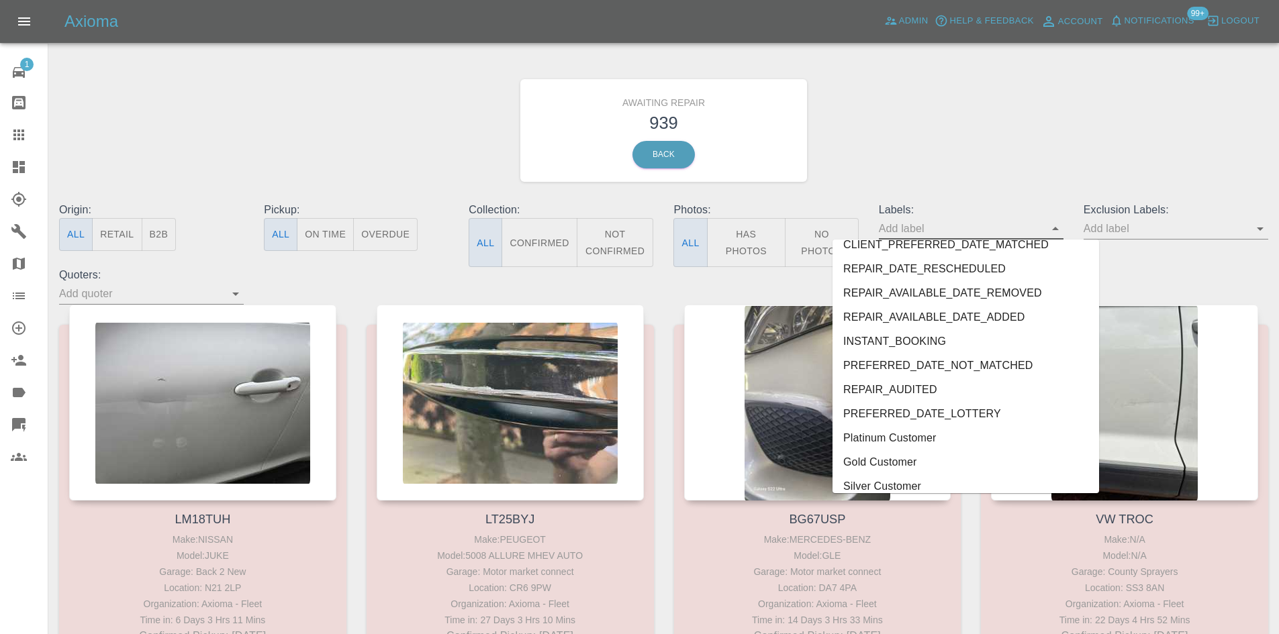
click at [908, 391] on li "REPAIR_AUDITED" at bounding box center [965, 390] width 267 height 24
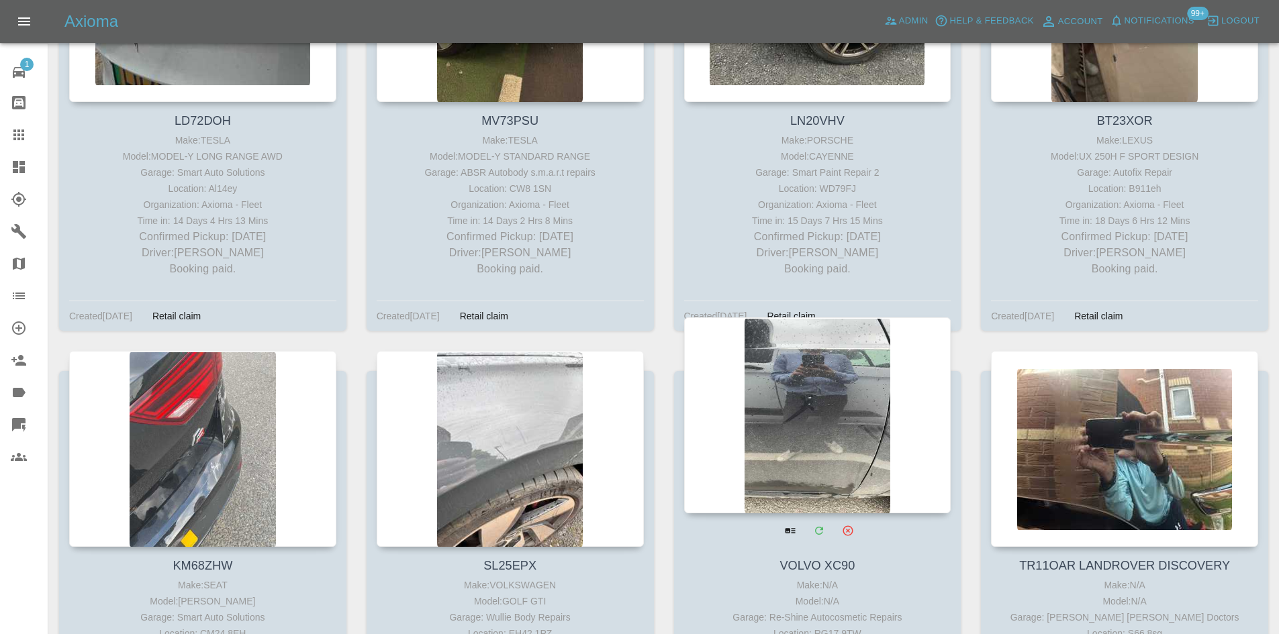
scroll to position [31712, 0]
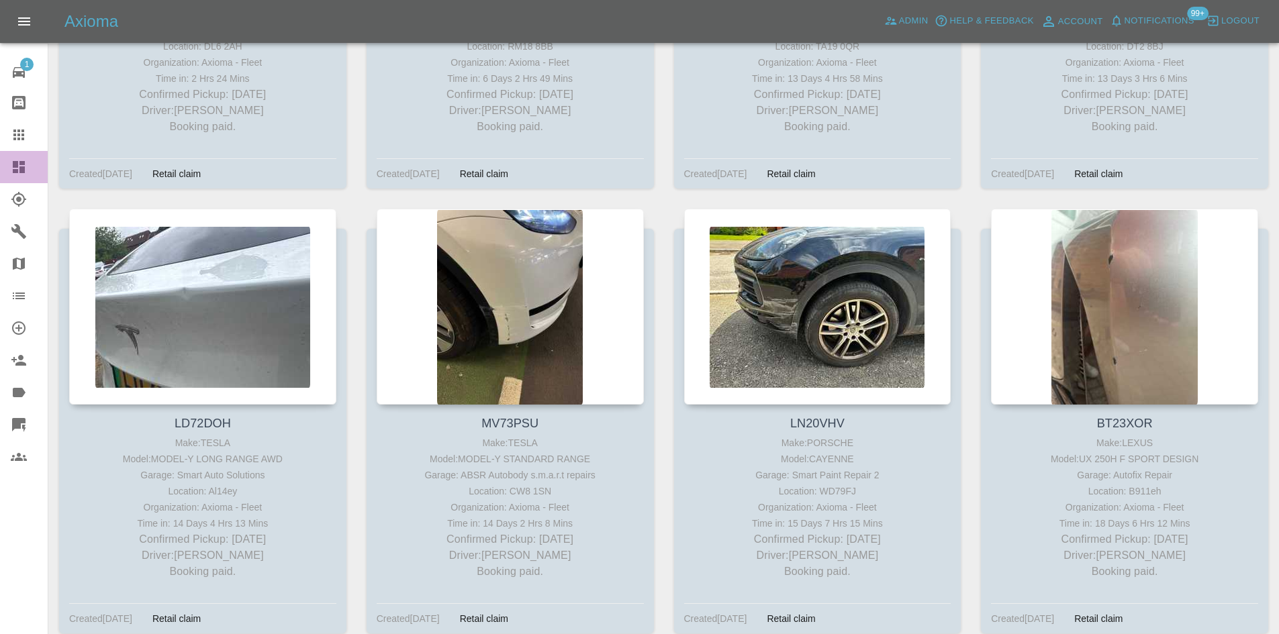
click at [27, 159] on link "Dashboard" at bounding box center [24, 167] width 48 height 32
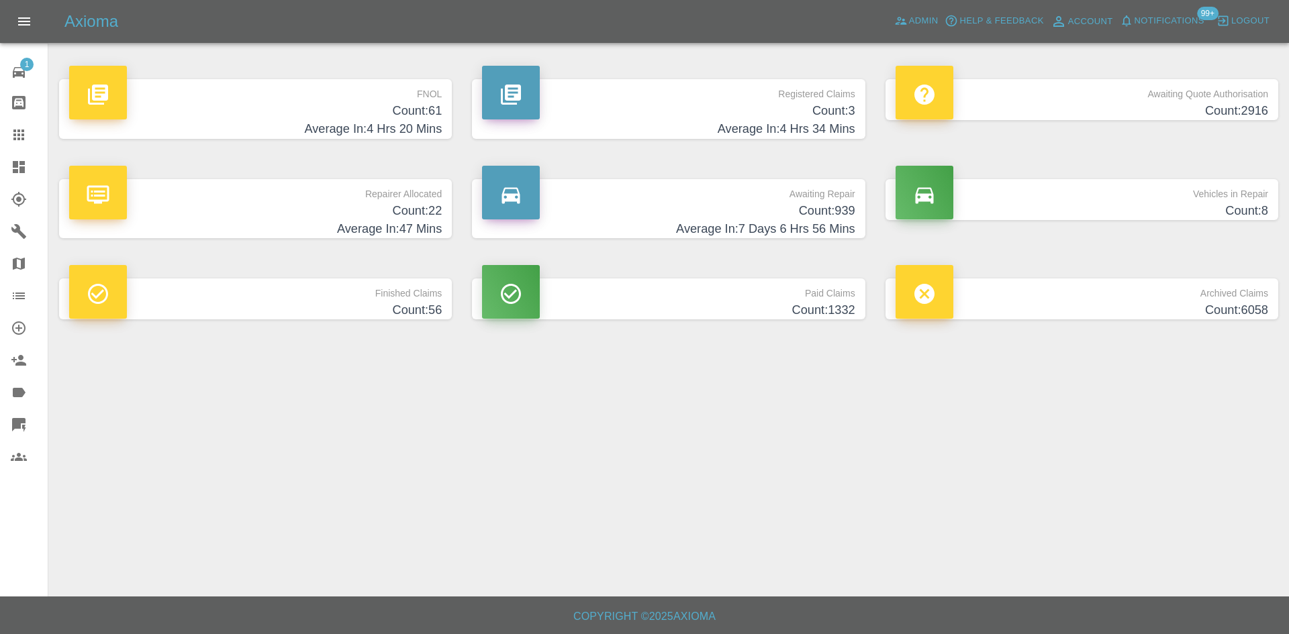
click at [367, 99] on p "FNOL" at bounding box center [255, 90] width 373 height 23
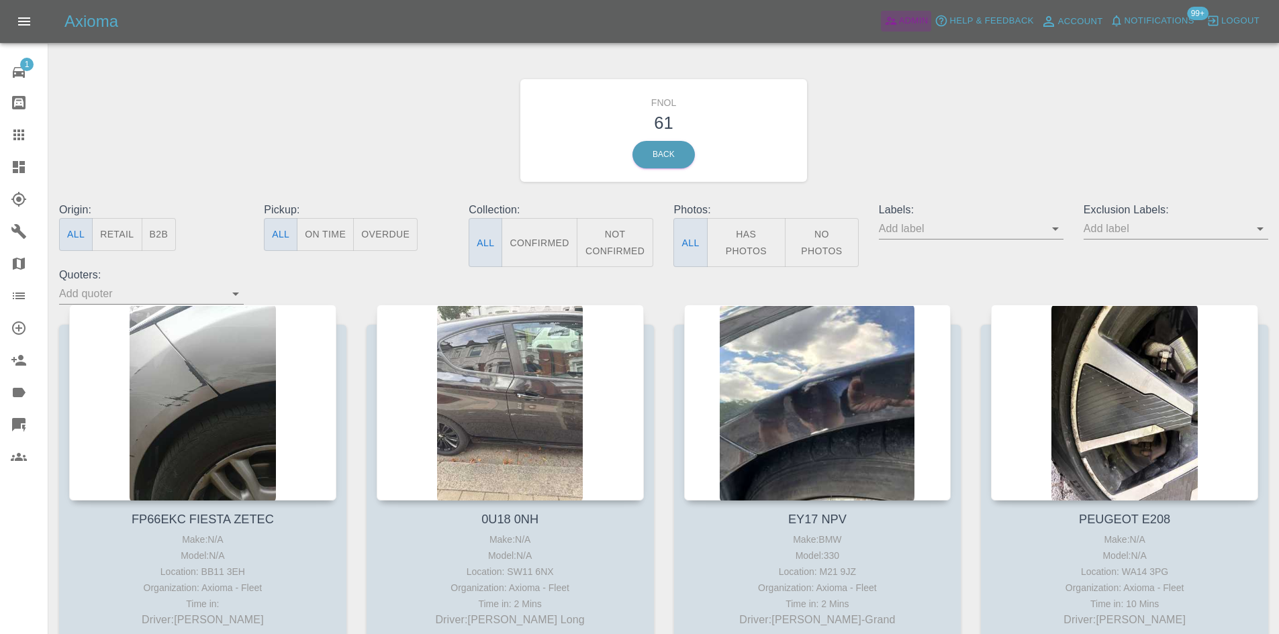
click at [899, 17] on span "Admin" at bounding box center [914, 20] width 30 height 15
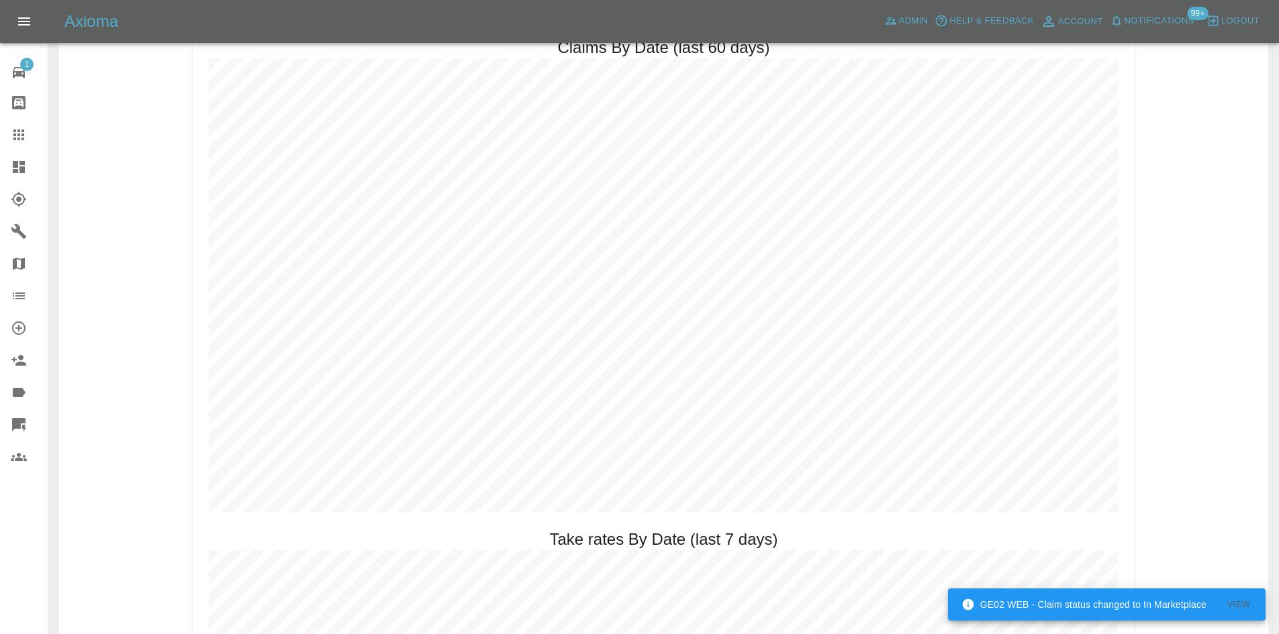
scroll to position [1544, 0]
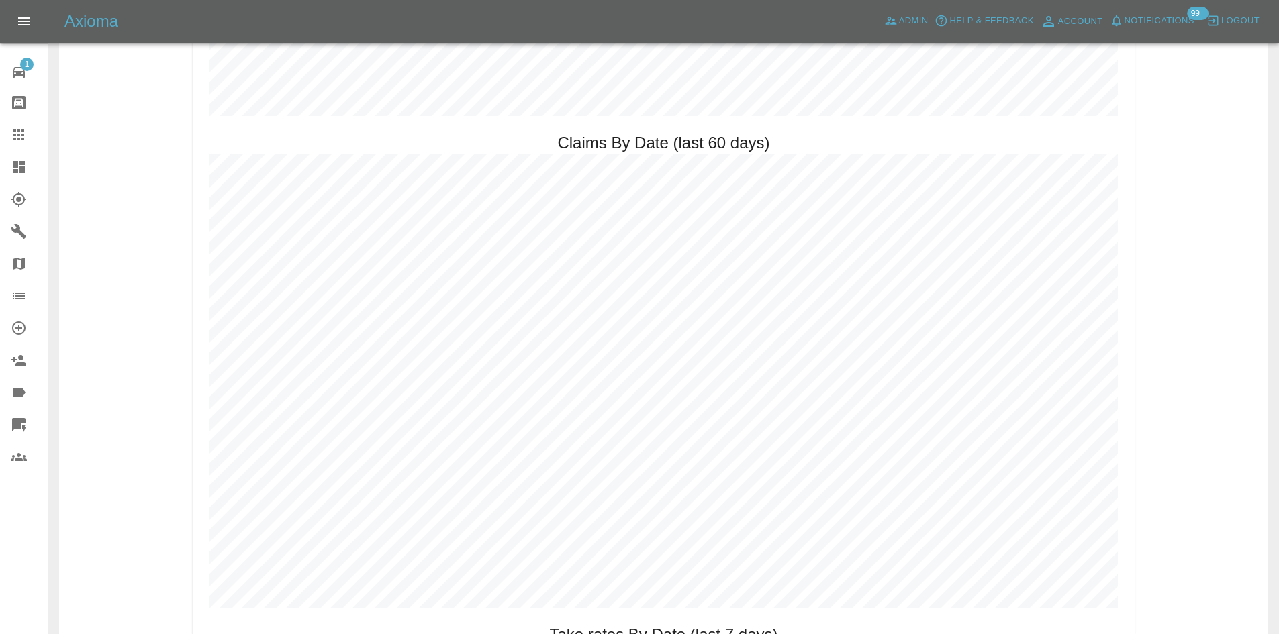
click at [0, 168] on link "Dashboard" at bounding box center [24, 167] width 48 height 32
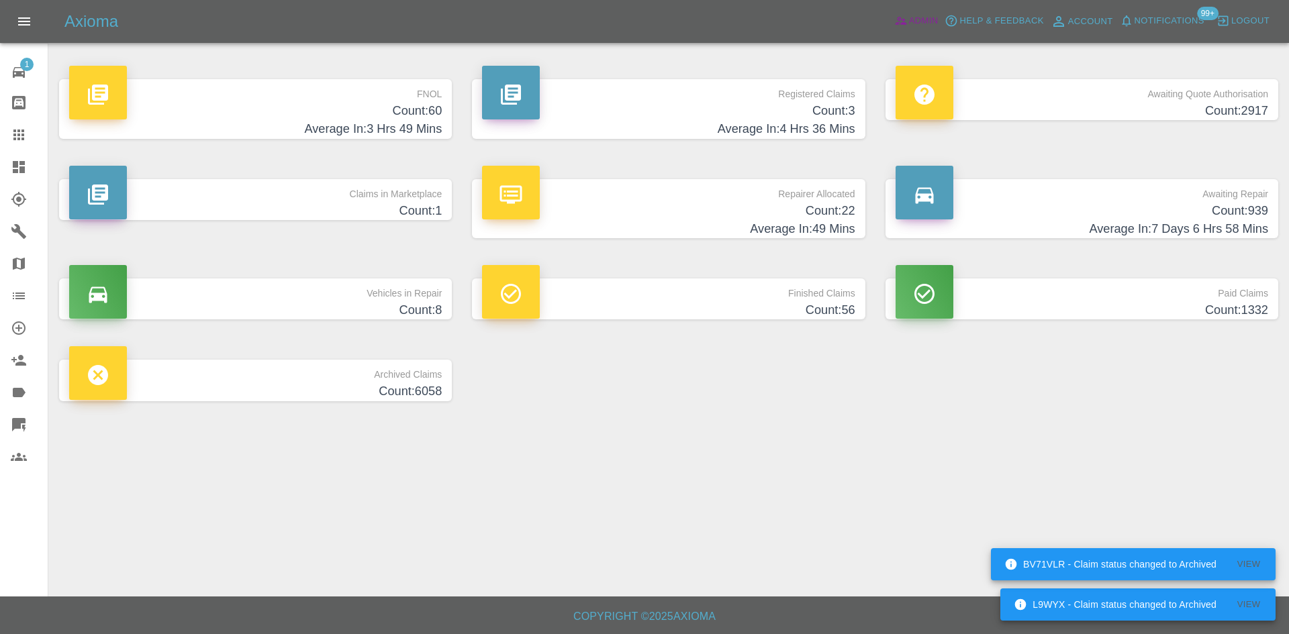
click at [915, 22] on span "Admin" at bounding box center [924, 20] width 30 height 15
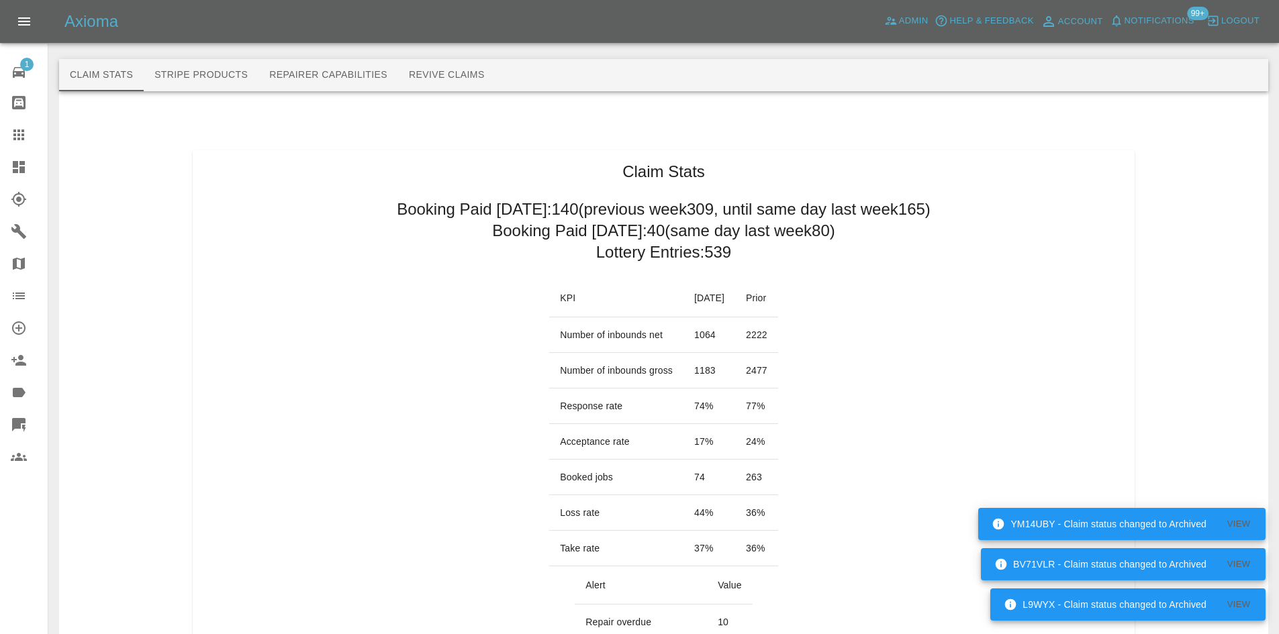
click at [16, 176] on link "Dashboard" at bounding box center [24, 167] width 48 height 32
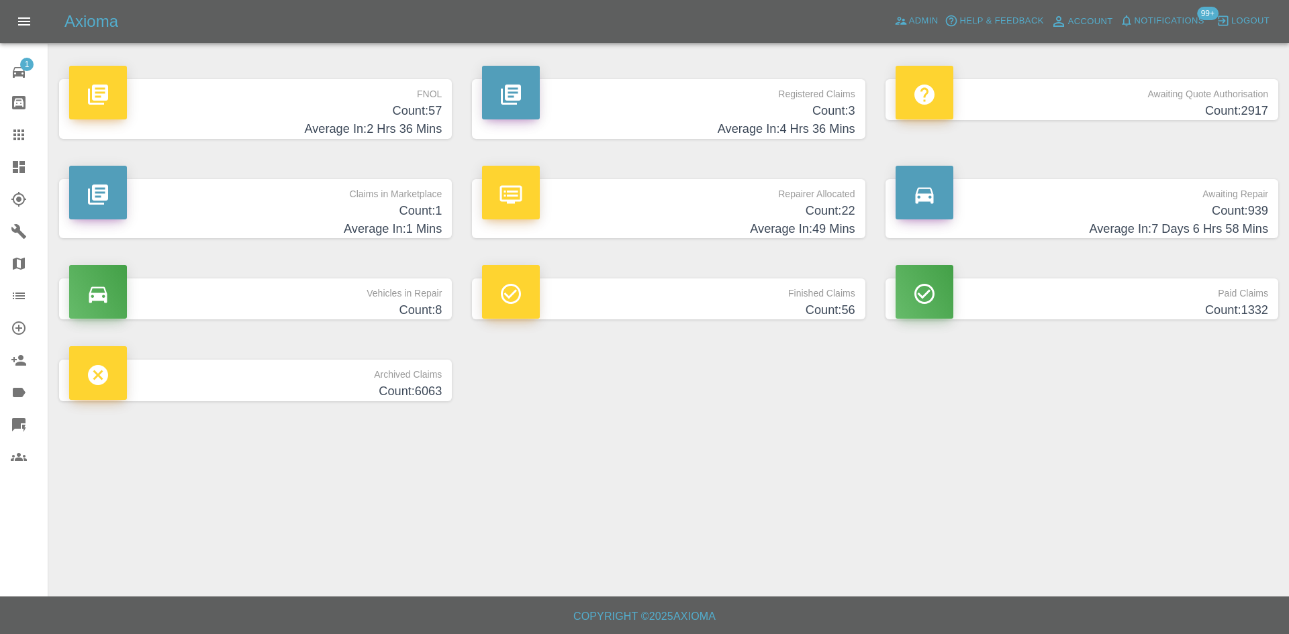
click at [663, 43] on div at bounding box center [668, 37] width 1219 height 43
click at [669, 87] on p "Registered Claims" at bounding box center [668, 90] width 373 height 23
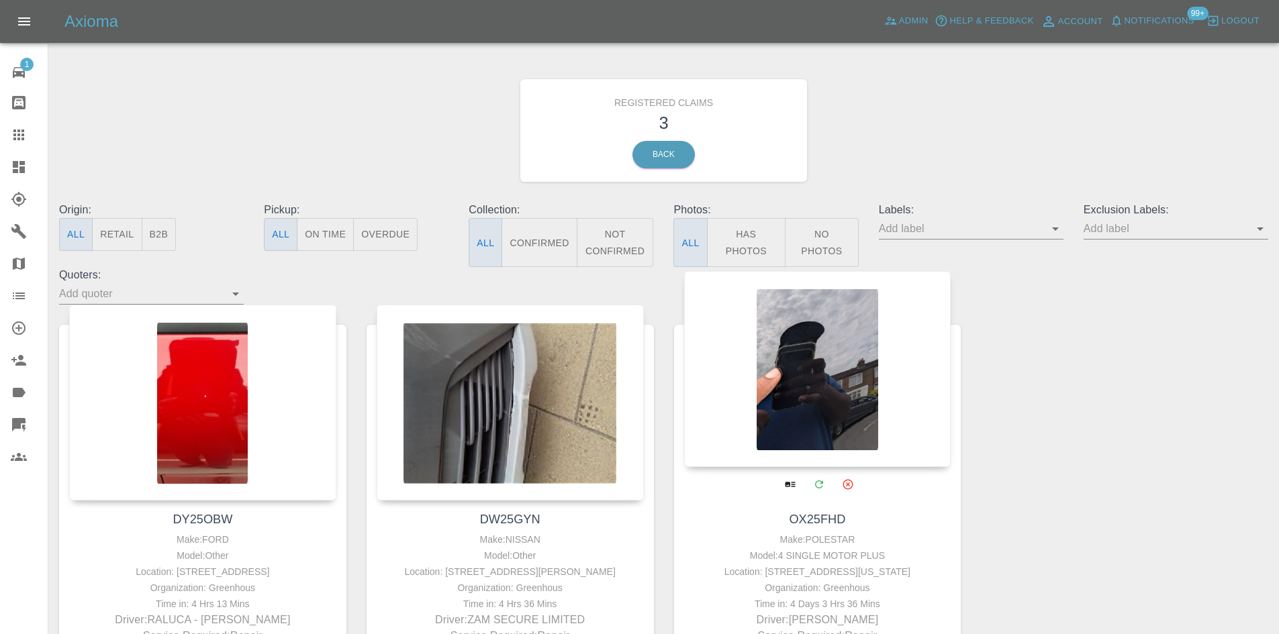
click at [804, 411] on div at bounding box center [817, 369] width 267 height 196
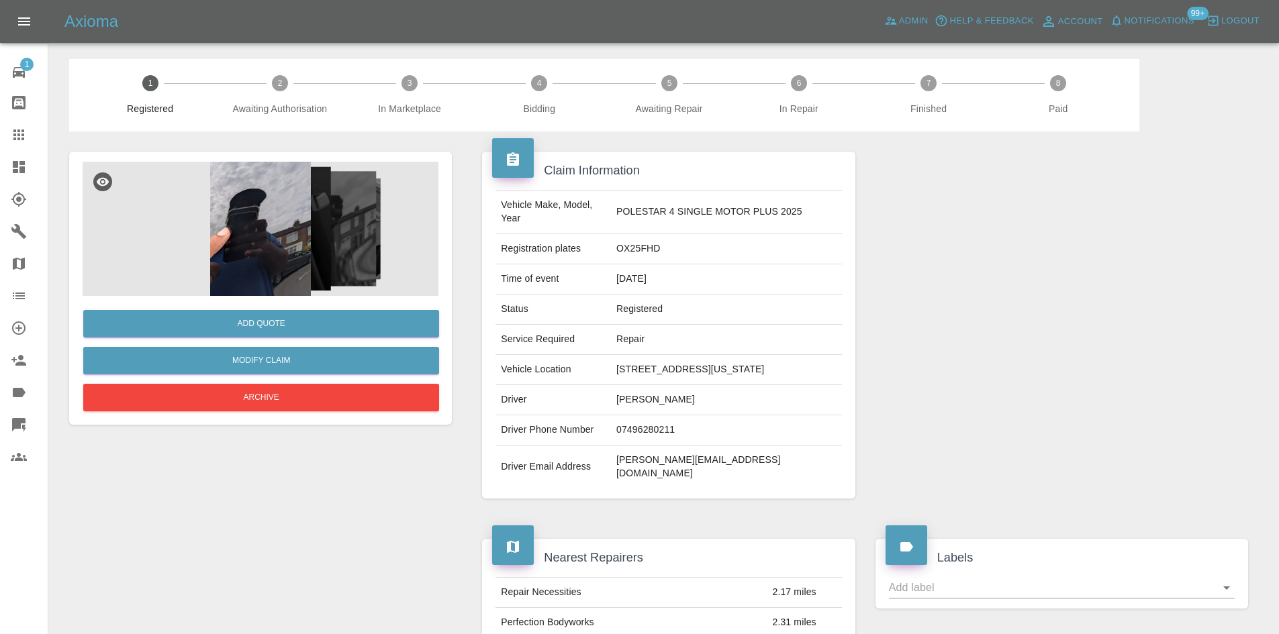
click at [331, 265] on img at bounding box center [261, 229] width 356 height 134
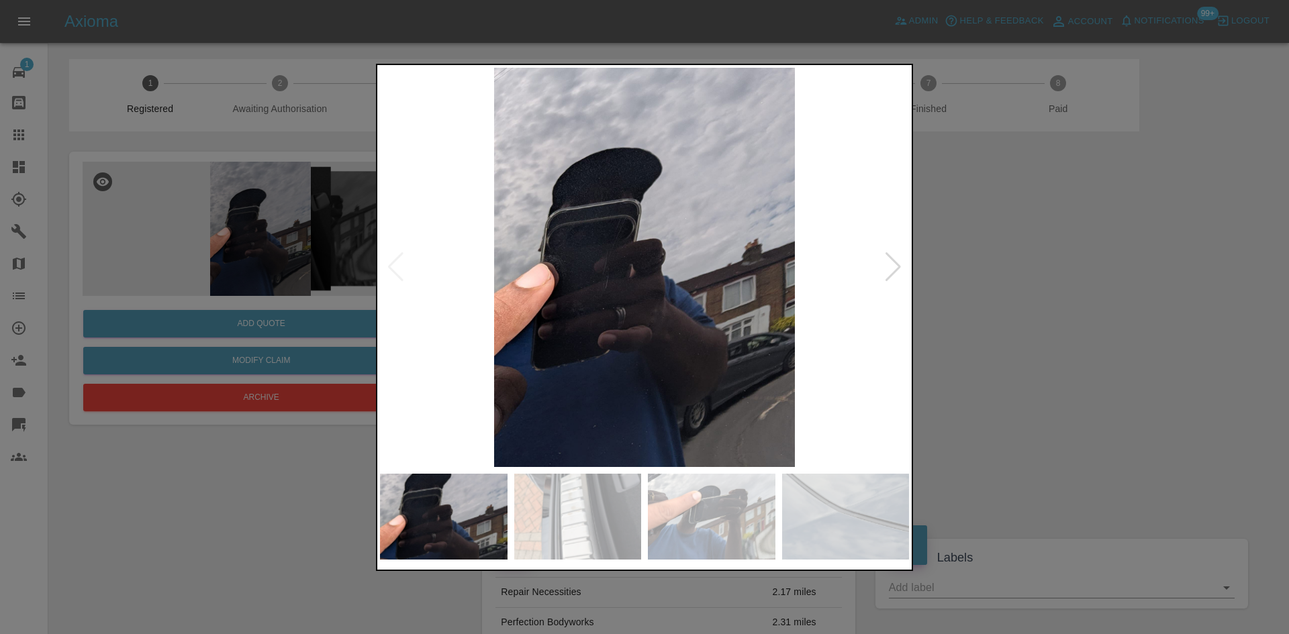
click at [892, 267] on div at bounding box center [893, 267] width 18 height 30
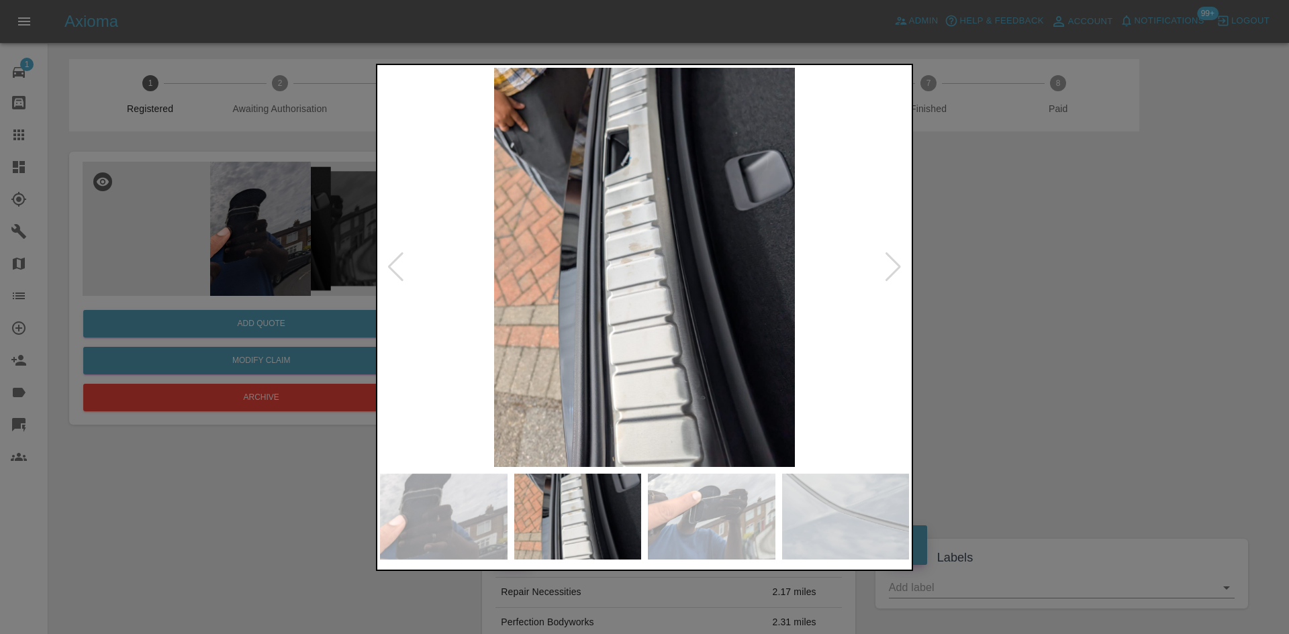
click at [892, 267] on div at bounding box center [893, 267] width 18 height 30
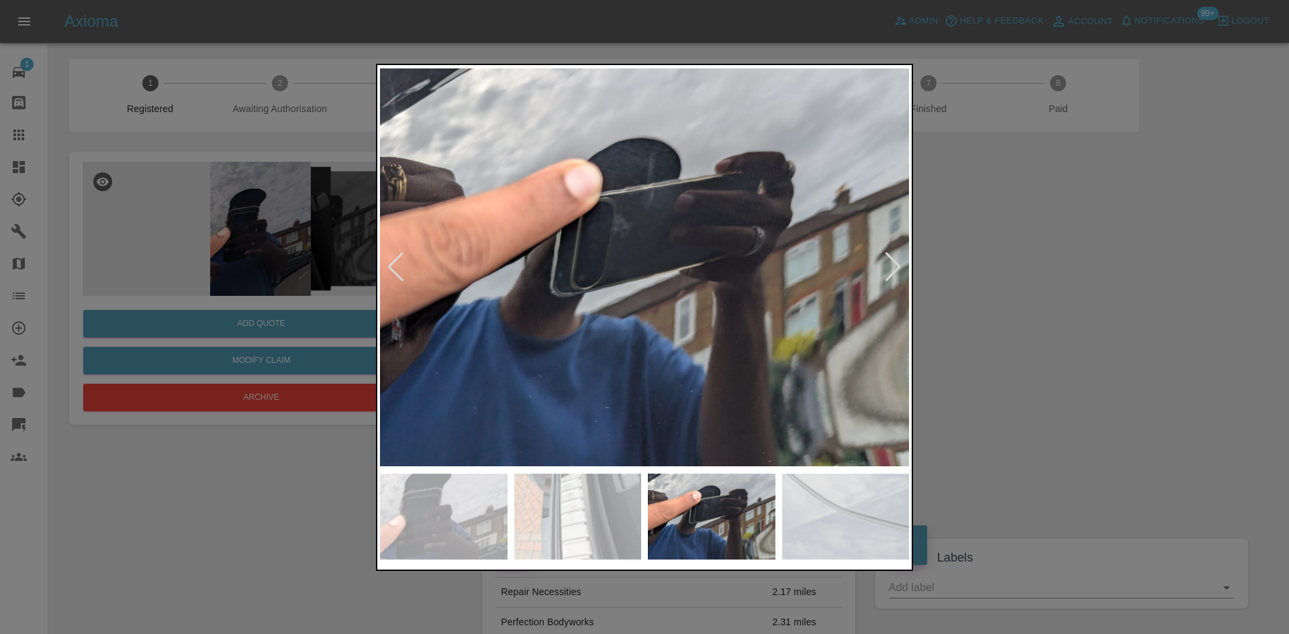
click at [892, 267] on div at bounding box center [893, 267] width 18 height 30
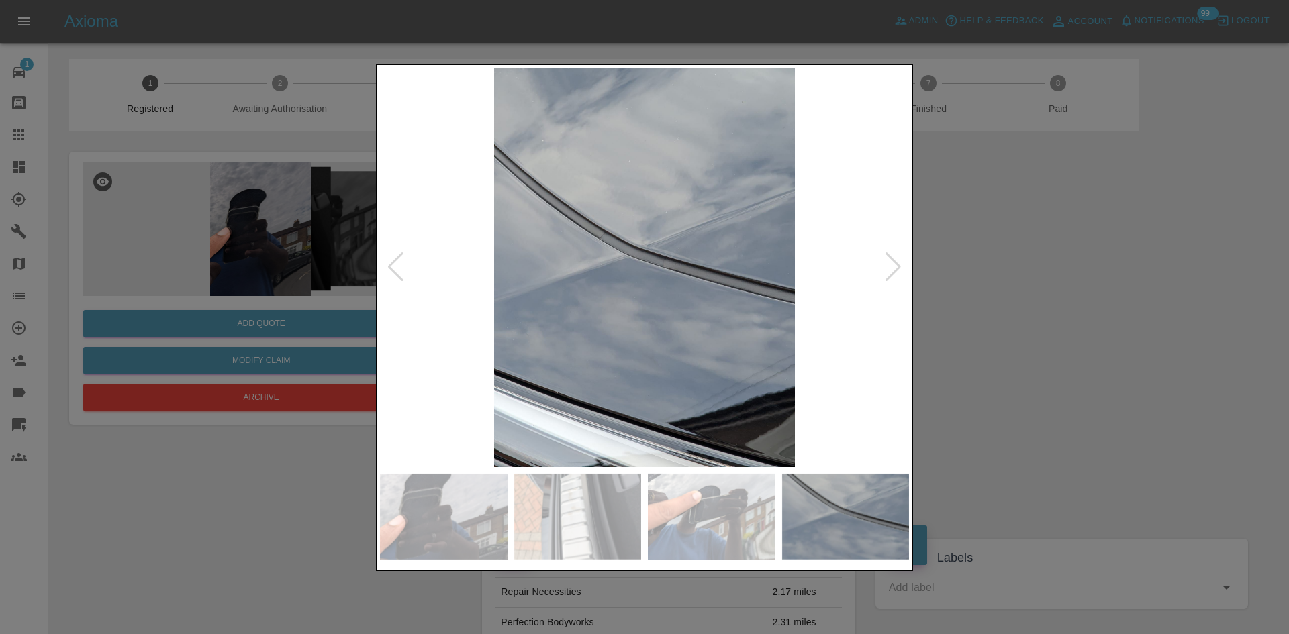
click at [892, 267] on div at bounding box center [893, 267] width 18 height 30
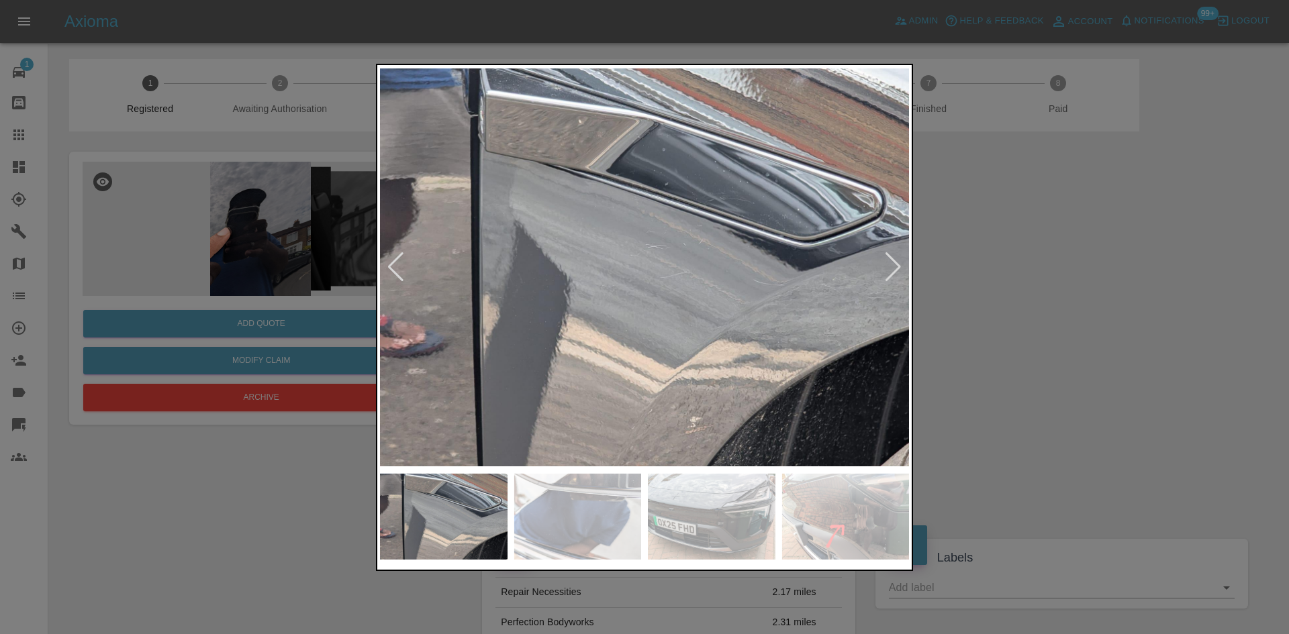
click at [675, 261] on img at bounding box center [644, 267] width 529 height 399
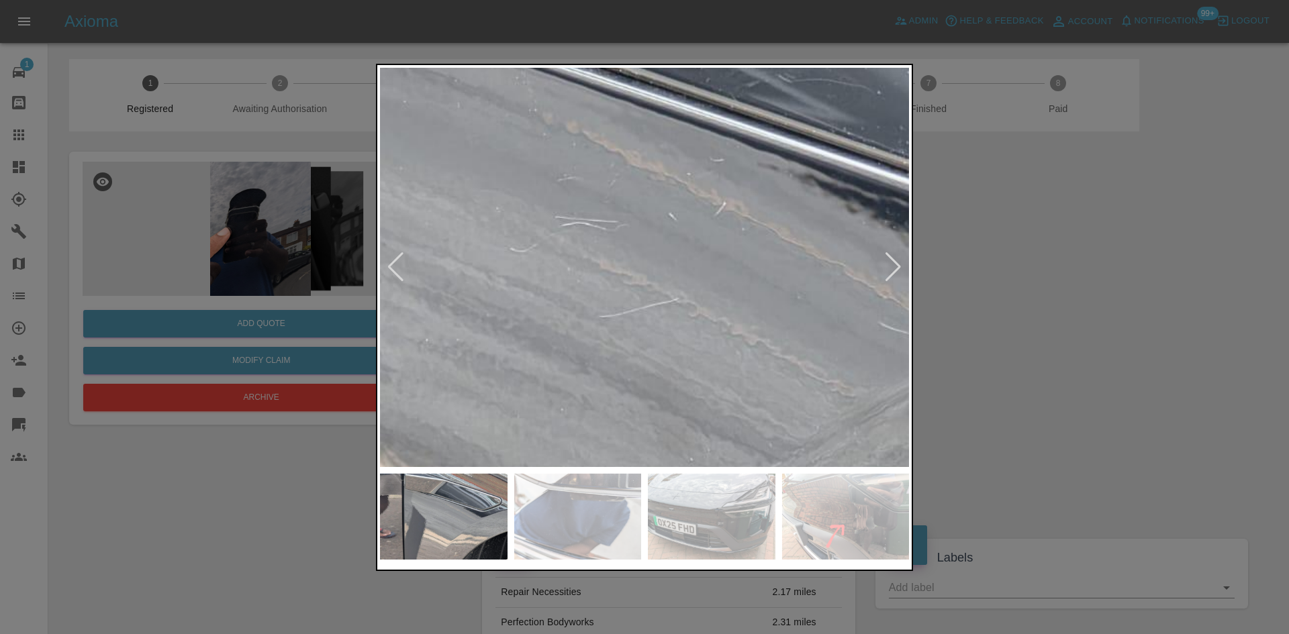
click at [896, 267] on div at bounding box center [893, 267] width 18 height 30
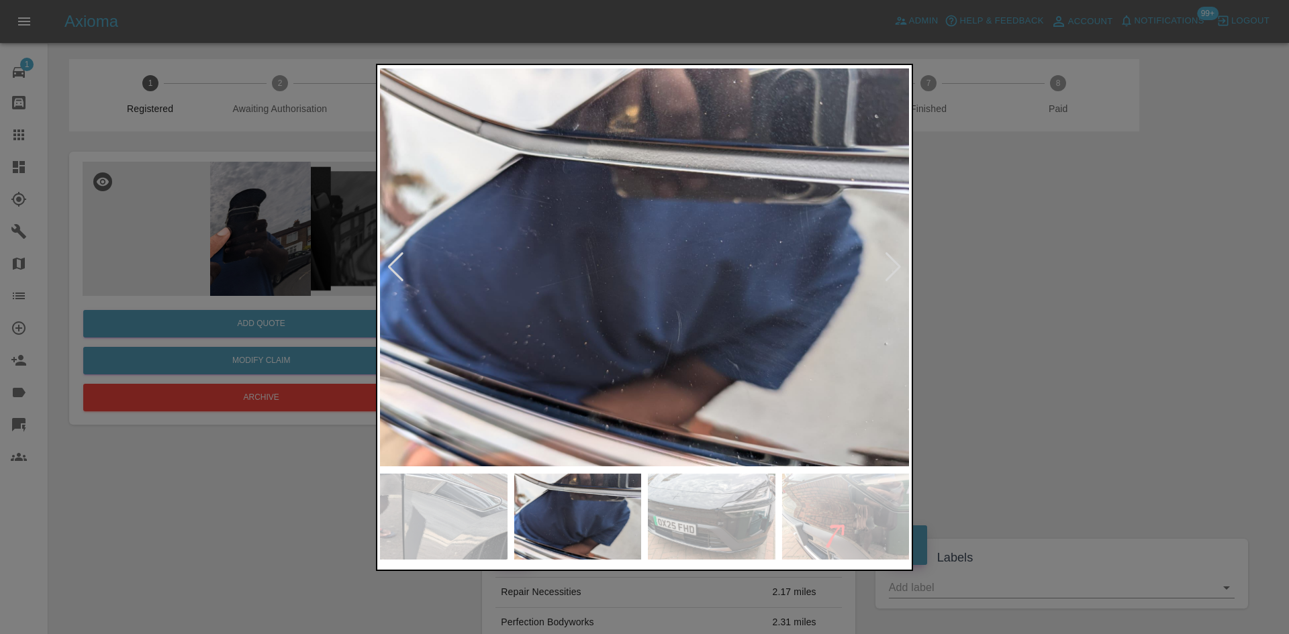
click at [690, 344] on img at bounding box center [644, 267] width 529 height 399
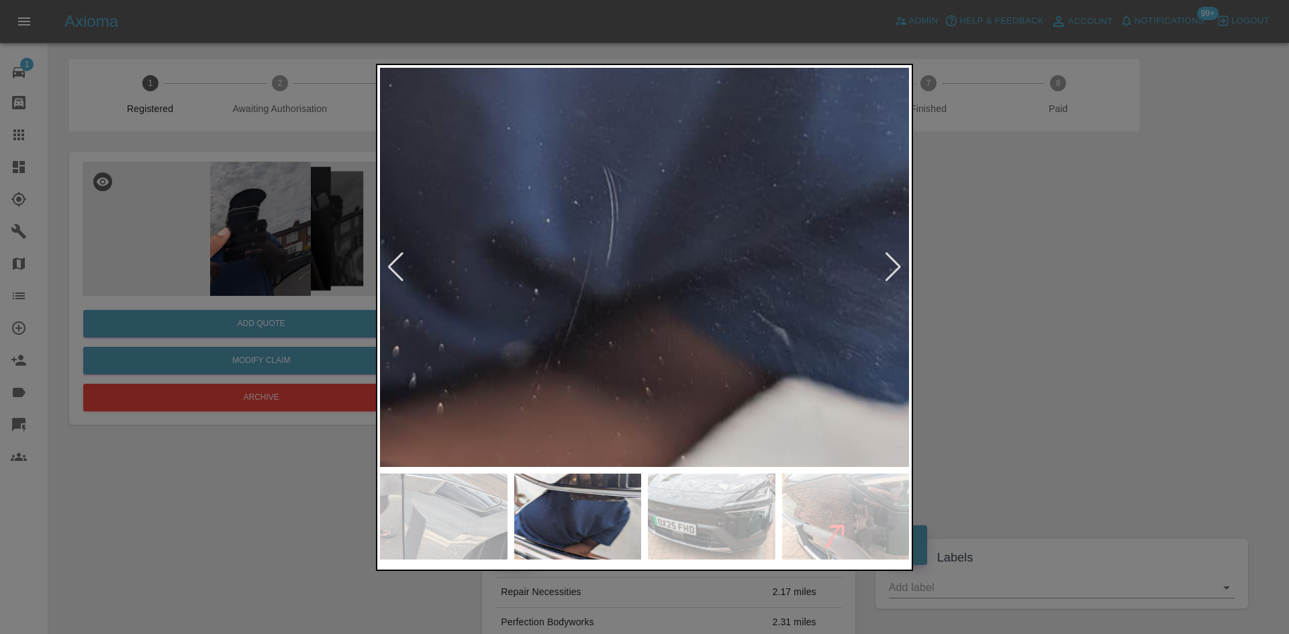
click at [896, 269] on div at bounding box center [893, 267] width 18 height 30
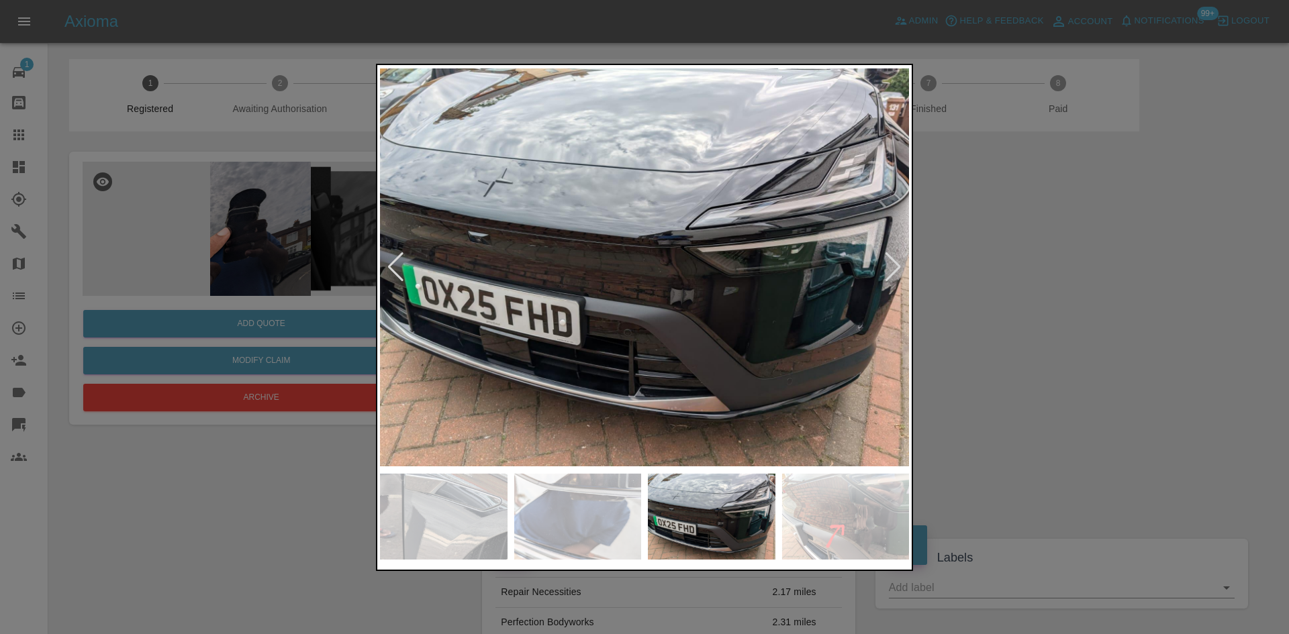
click at [896, 269] on div at bounding box center [893, 267] width 18 height 30
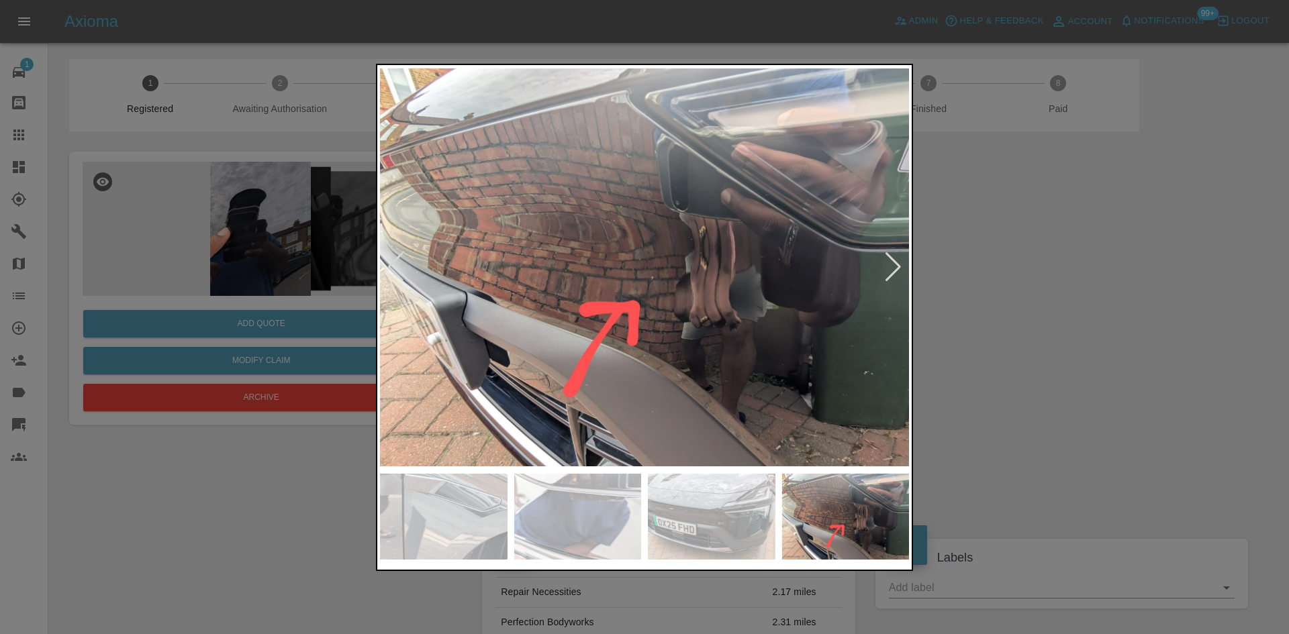
click at [648, 312] on img at bounding box center [644, 267] width 529 height 399
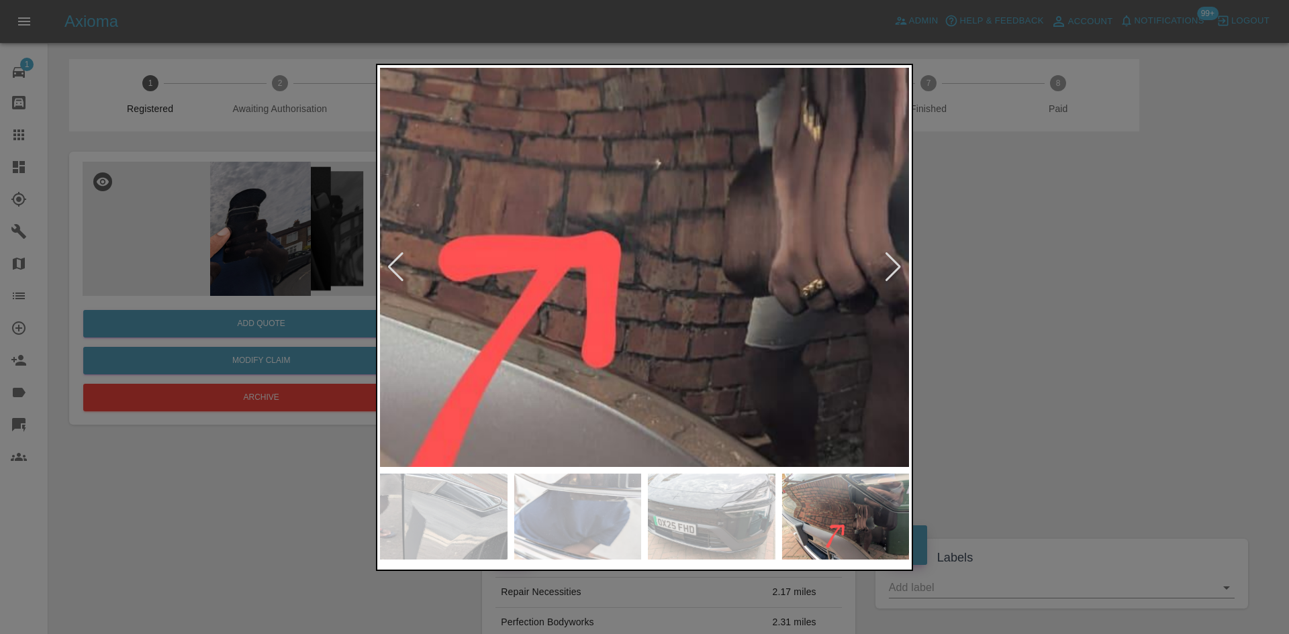
click at [898, 274] on div at bounding box center [893, 267] width 18 height 30
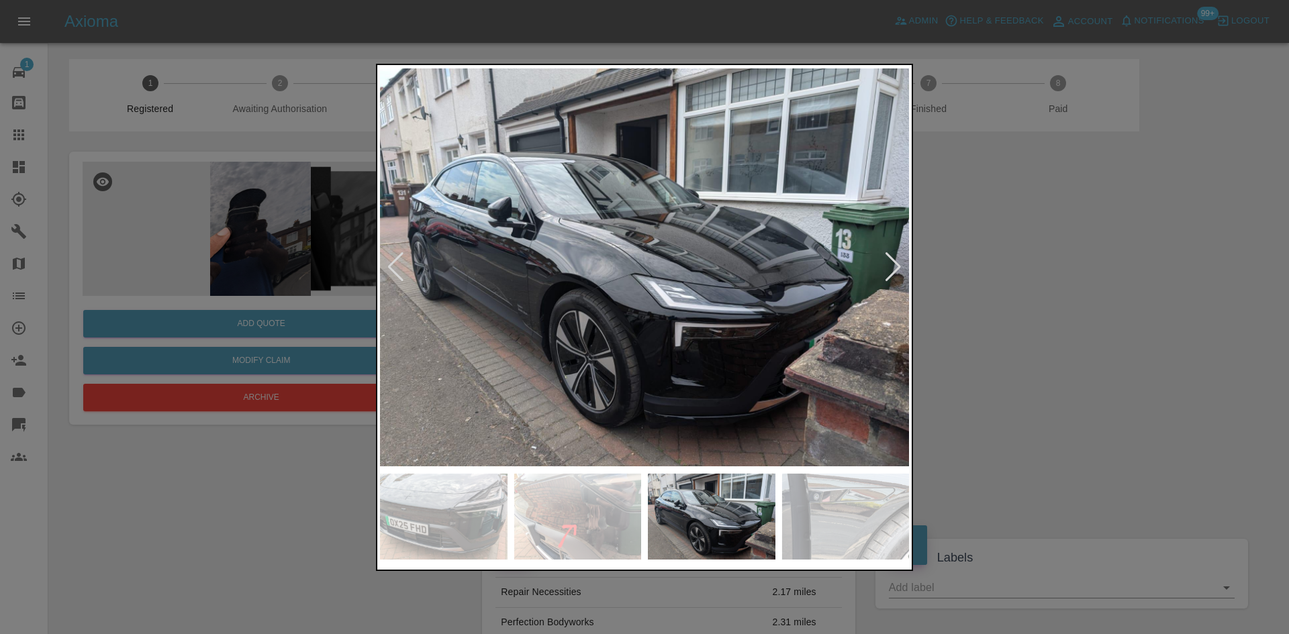
click at [1124, 283] on div at bounding box center [644, 317] width 1289 height 634
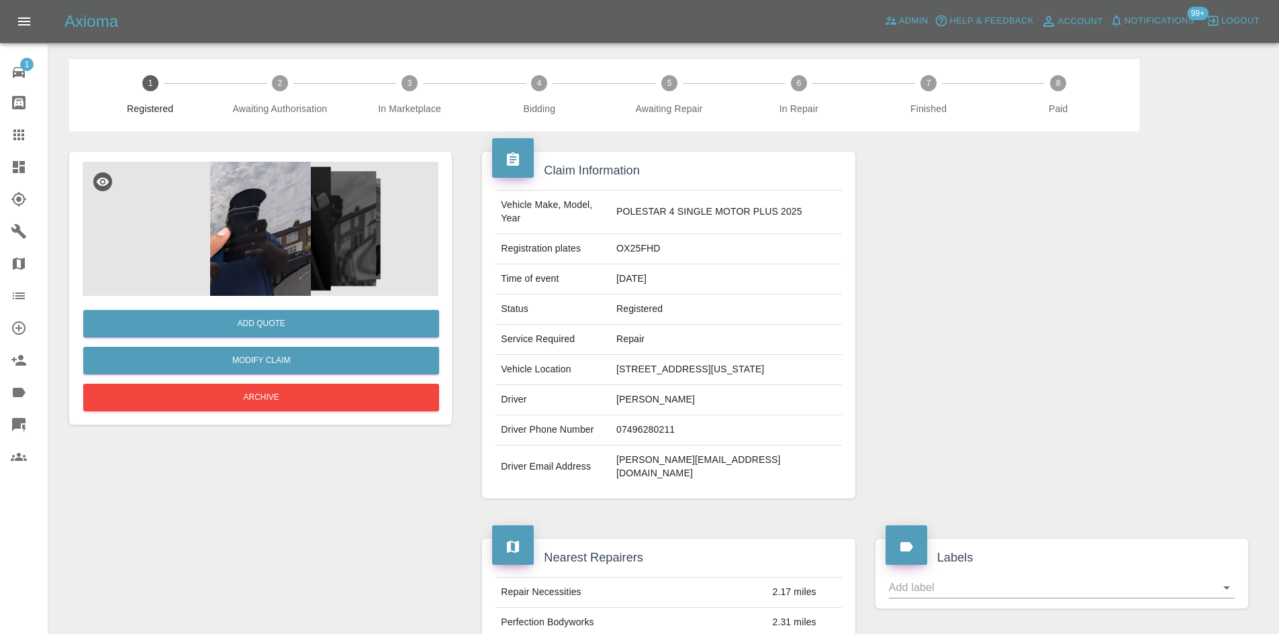
click at [668, 250] on td "OX25FHD" at bounding box center [726, 249] width 231 height 30
click at [645, 242] on td "OX25FHD" at bounding box center [726, 249] width 231 height 30
copy td "OX25FHD"
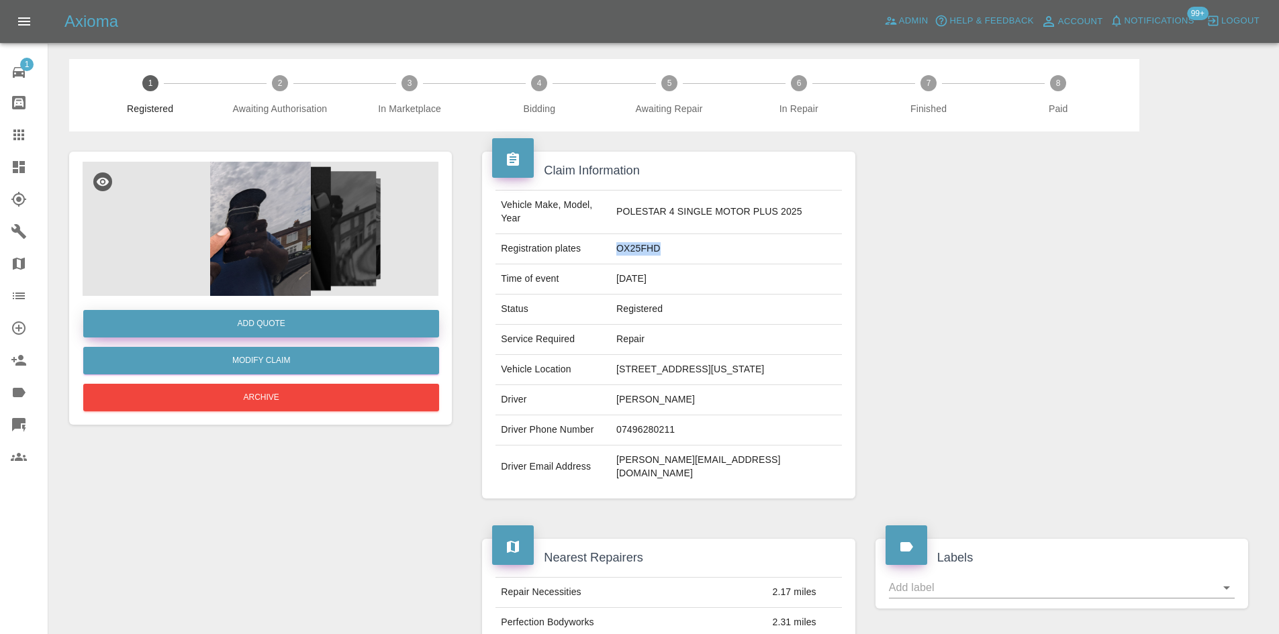
click at [185, 316] on button "Add Quote" at bounding box center [261, 324] width 356 height 28
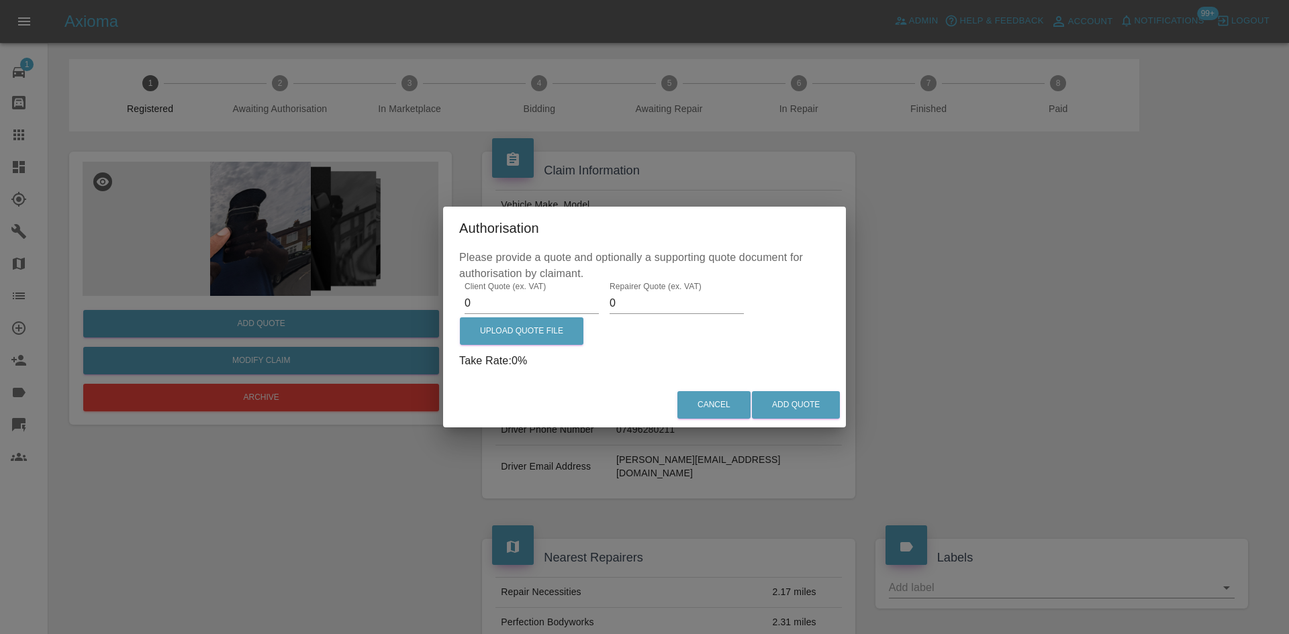
click at [545, 301] on input "0" at bounding box center [532, 303] width 134 height 21
paste input "705"
type input "705"
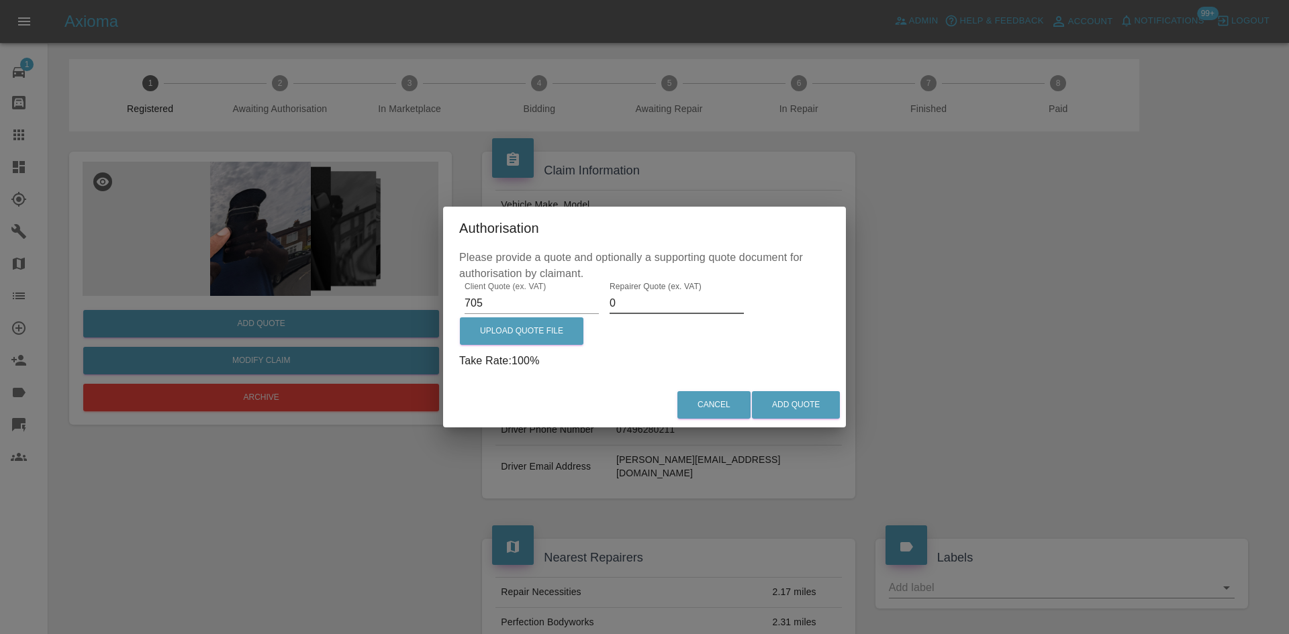
click at [669, 300] on input "0" at bounding box center [677, 303] width 134 height 21
click at [710, 400] on button "Cancel" at bounding box center [713, 405] width 73 height 28
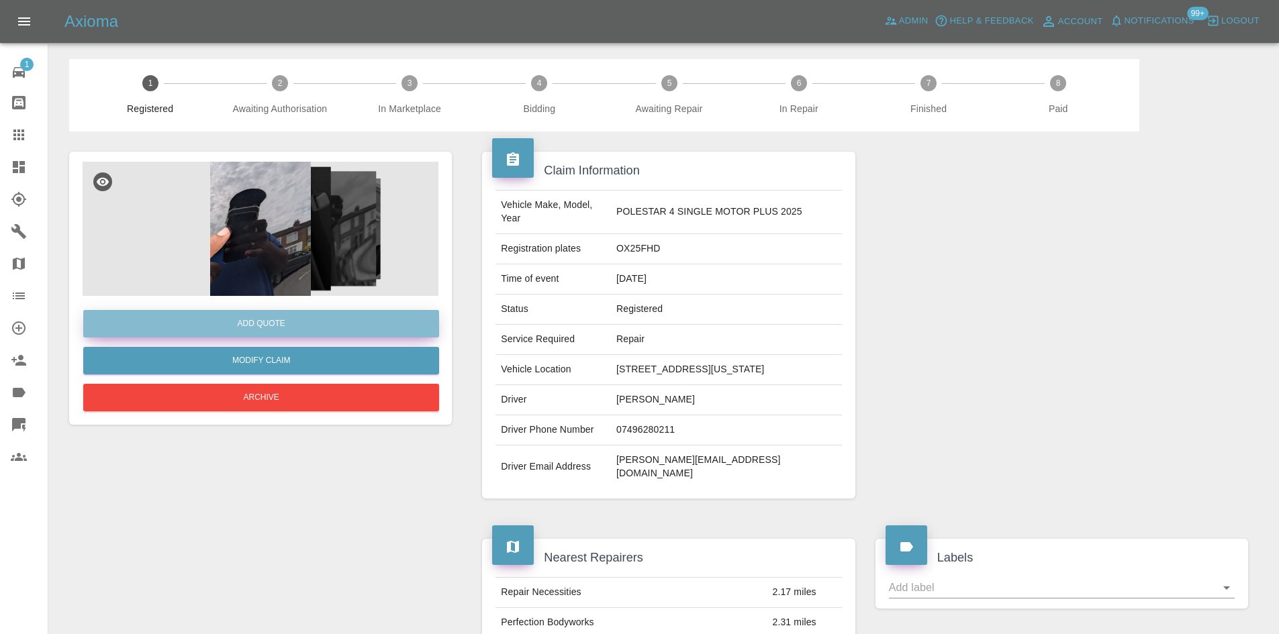
click at [346, 319] on button "Add Quote" at bounding box center [261, 324] width 356 height 28
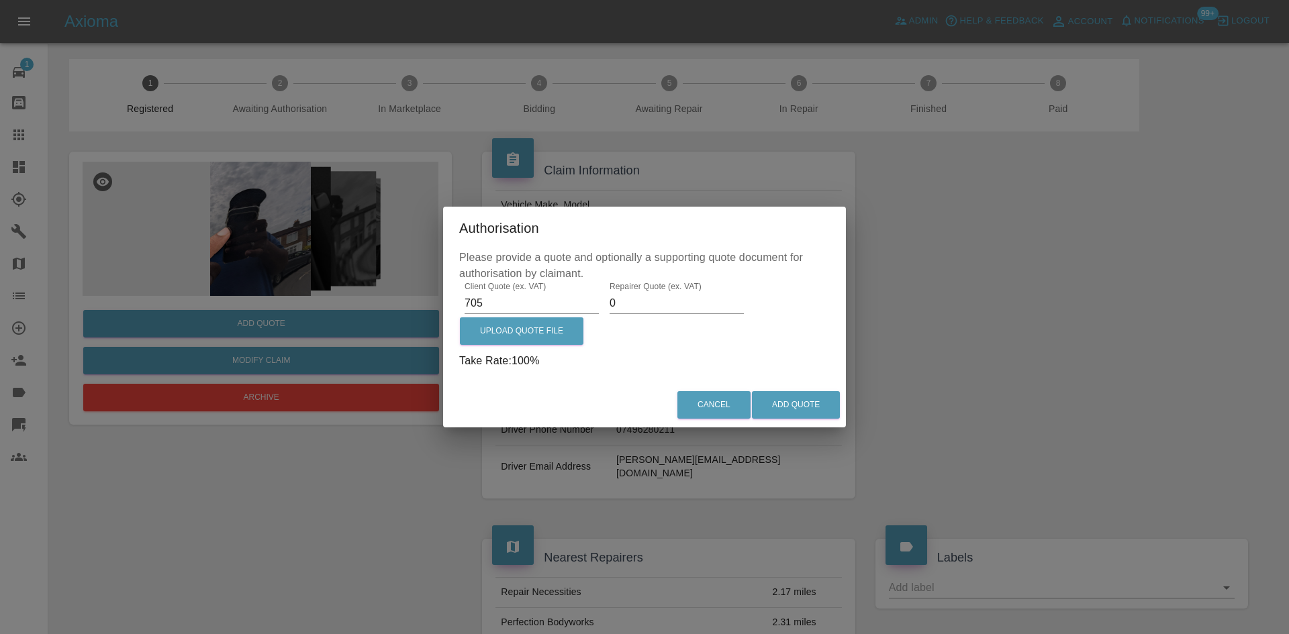
click at [698, 294] on input "0" at bounding box center [677, 303] width 134 height 21
click at [622, 303] on input "0" at bounding box center [677, 303] width 134 height 21
type input "425"
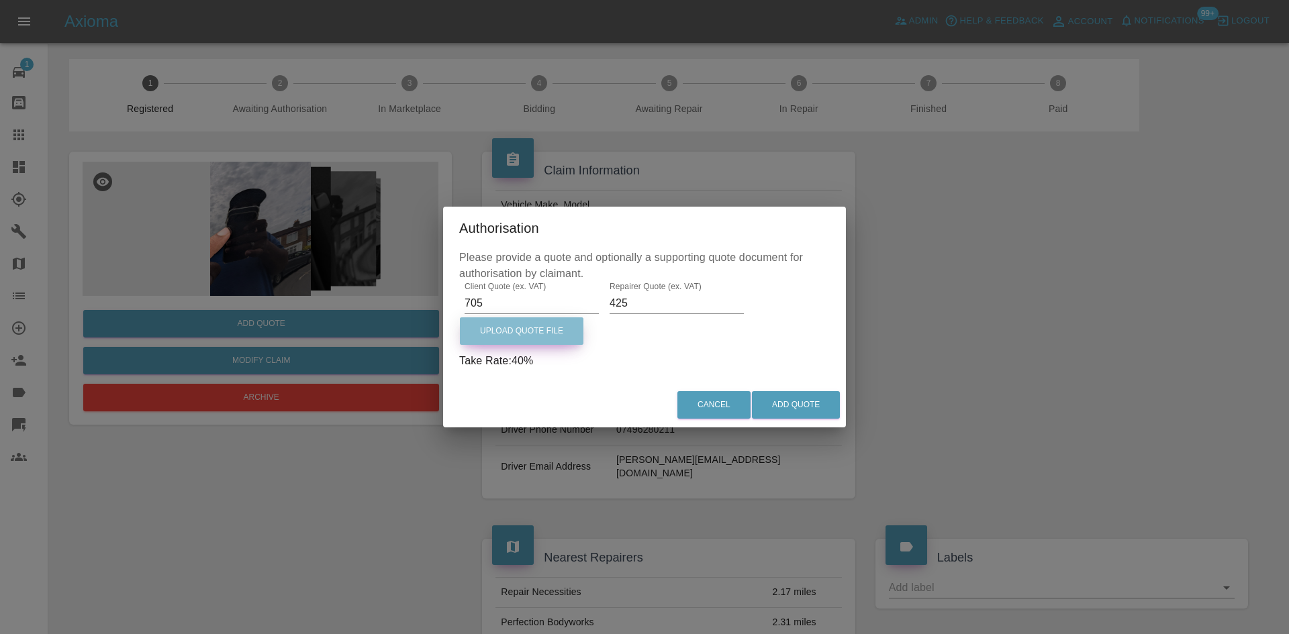
click at [497, 324] on label "Upload Quote File" at bounding box center [522, 332] width 124 height 28
click at [0, 0] on input "Upload Quote File" at bounding box center [0, 0] width 0 height 0
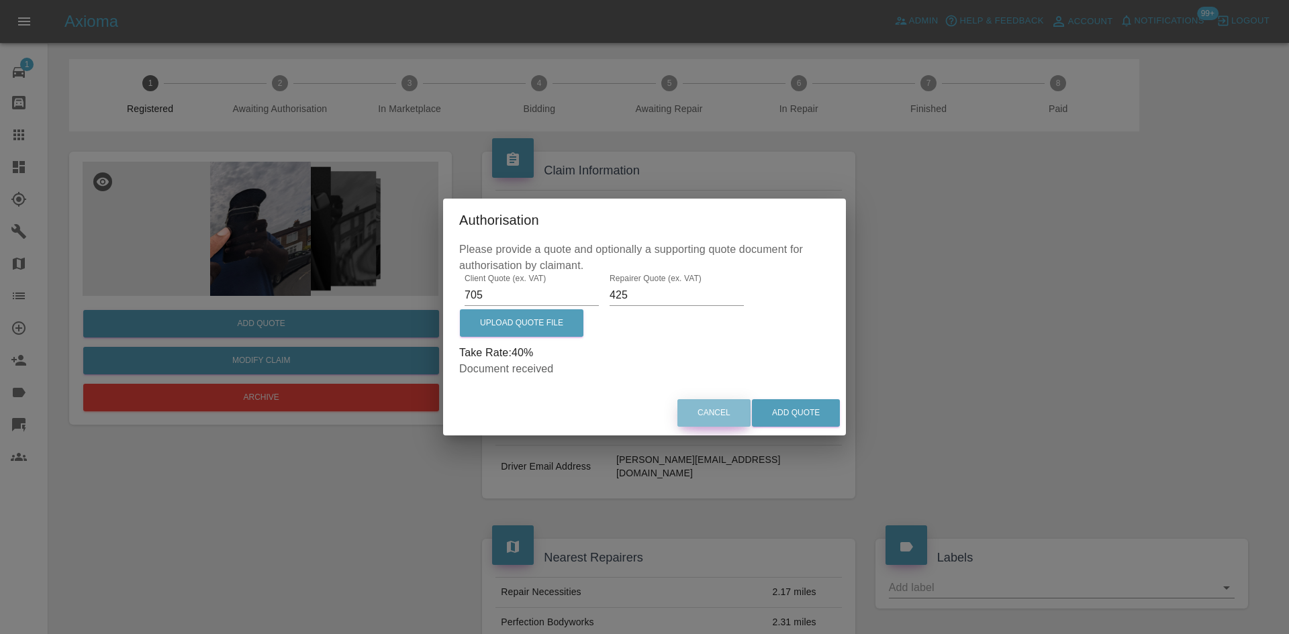
click at [712, 409] on button "Cancel" at bounding box center [713, 413] width 73 height 28
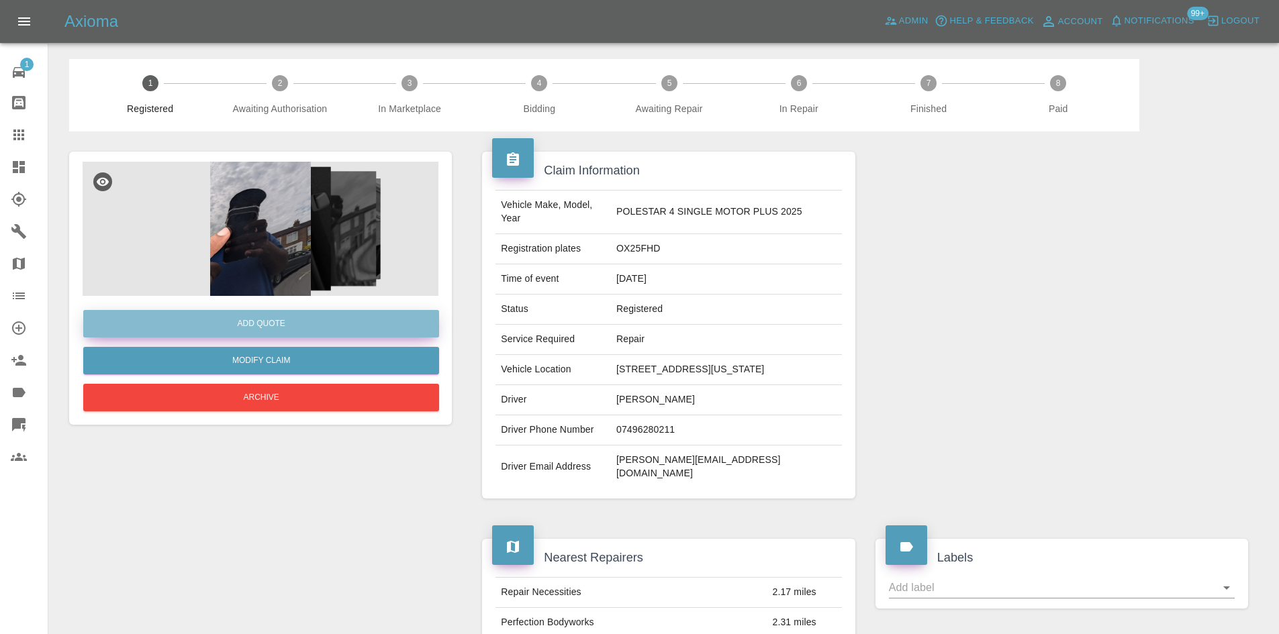
click at [312, 326] on button "Add Quote" at bounding box center [261, 324] width 356 height 28
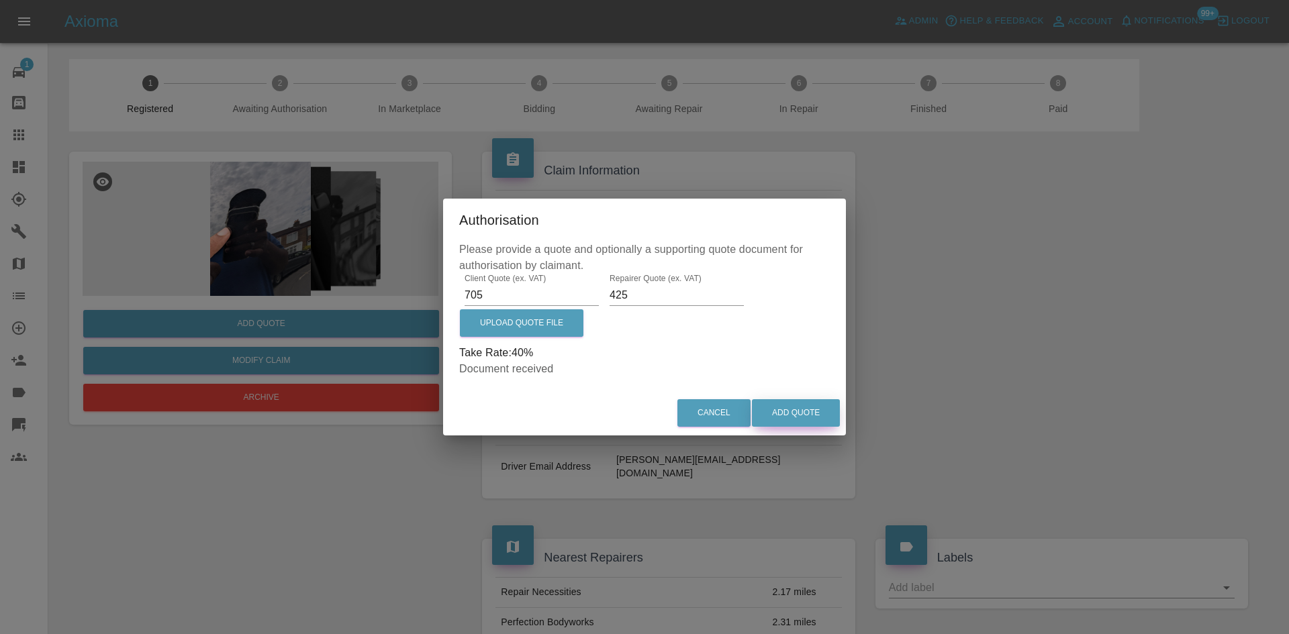
click at [799, 407] on button "Add Quote" at bounding box center [796, 413] width 88 height 28
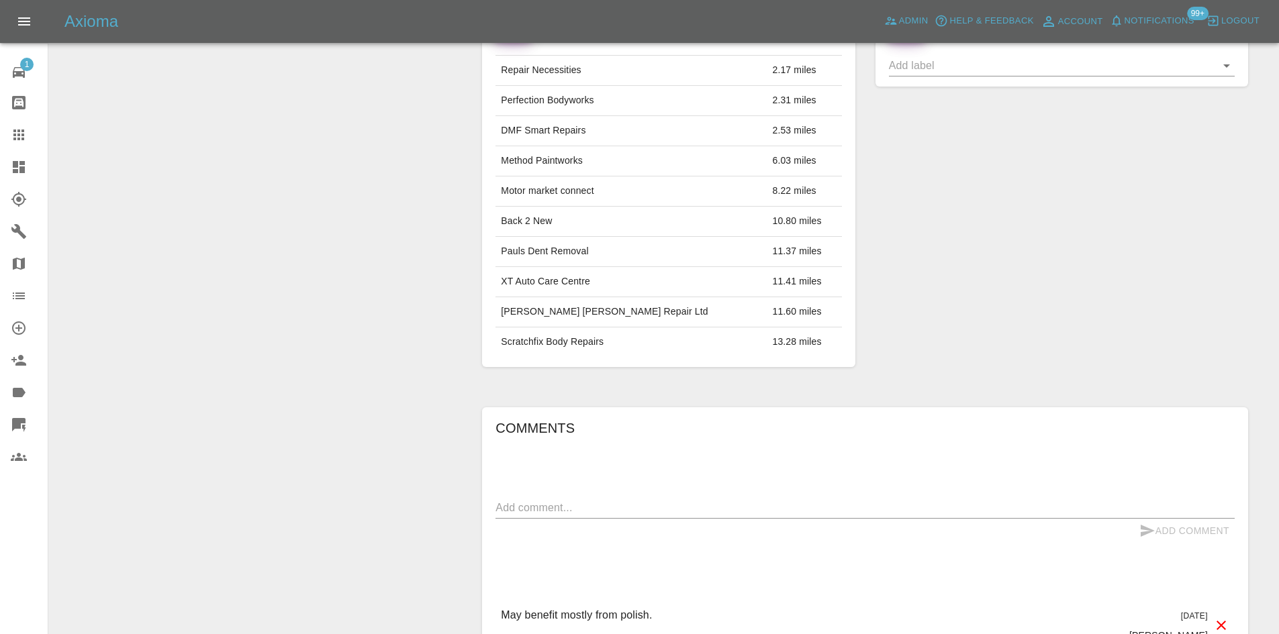
scroll to position [806, 0]
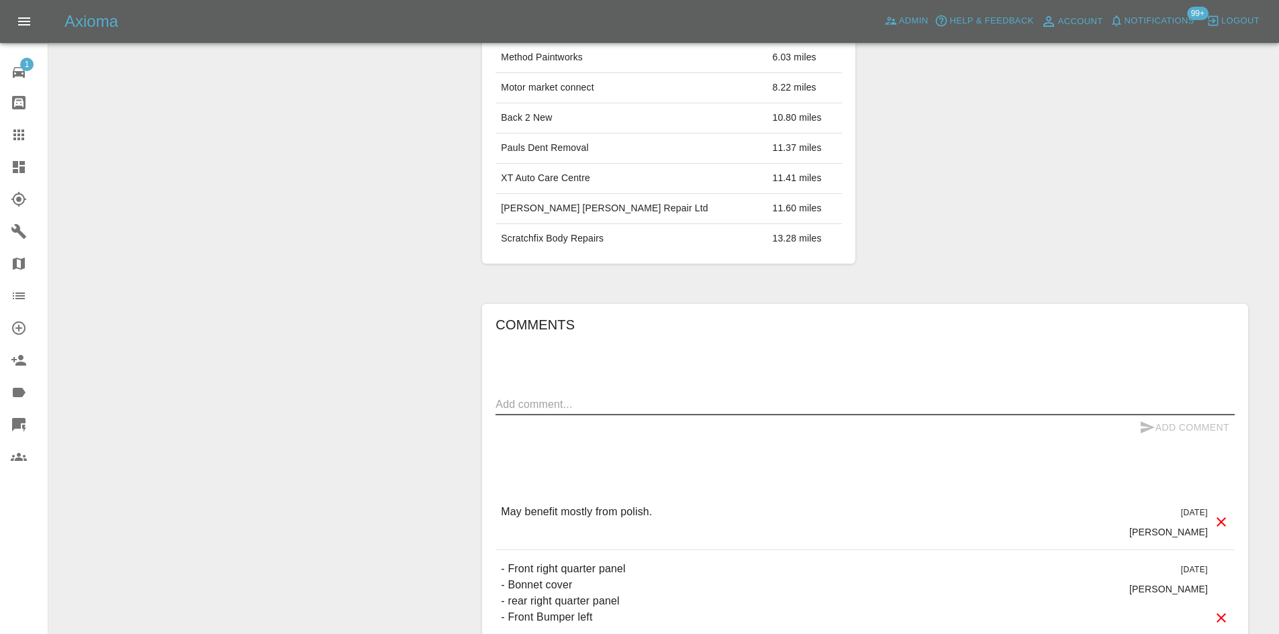
click at [550, 399] on textarea at bounding box center [864, 404] width 739 height 15
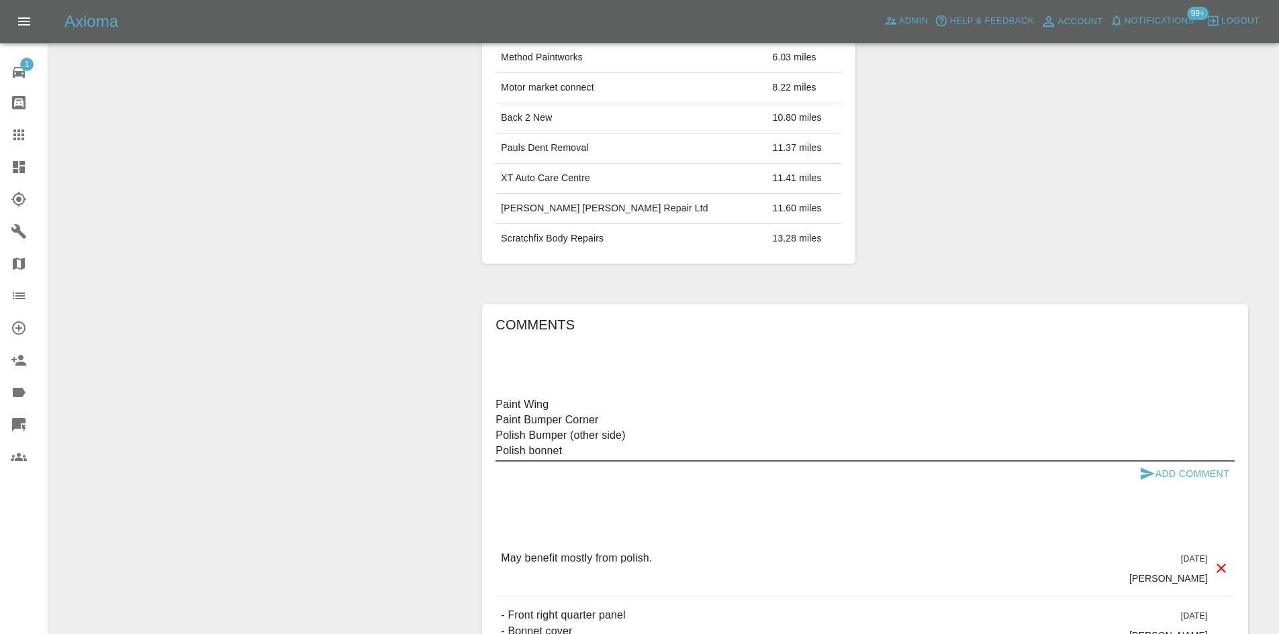
type textarea "Paint Wing Paint Bumper Corner Polish Bumper (other side) Polish bonnet"
click at [1156, 478] on button "Add Comment" at bounding box center [1184, 474] width 101 height 25
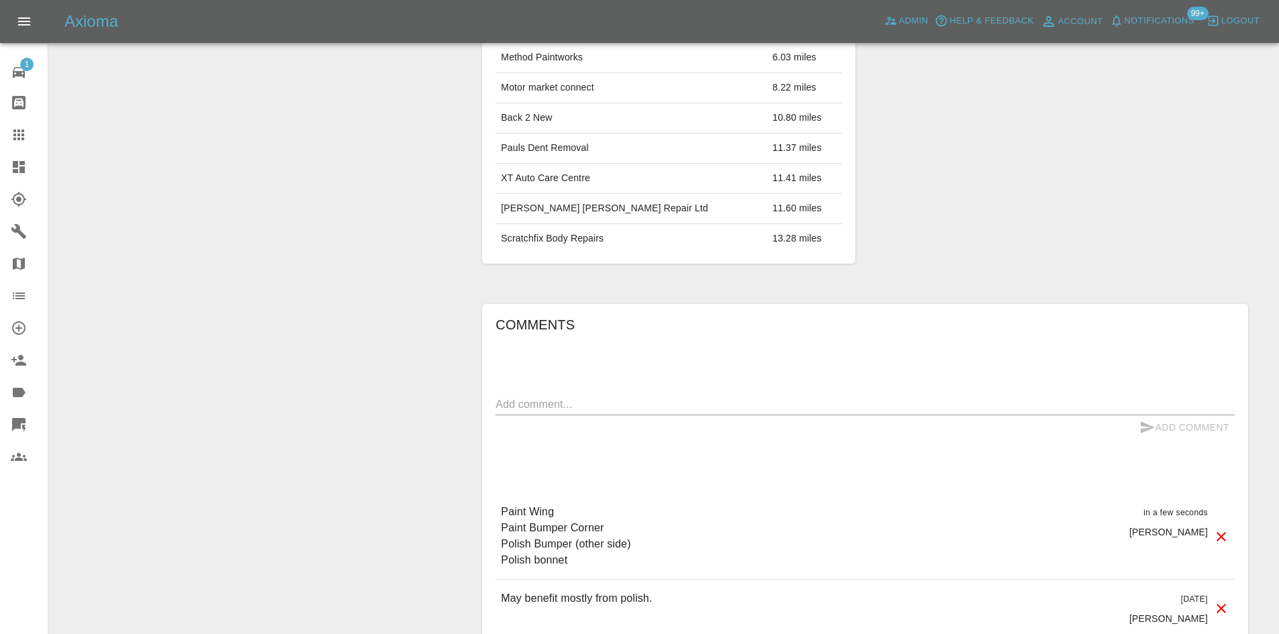
click at [26, 158] on link "Dashboard" at bounding box center [24, 167] width 48 height 32
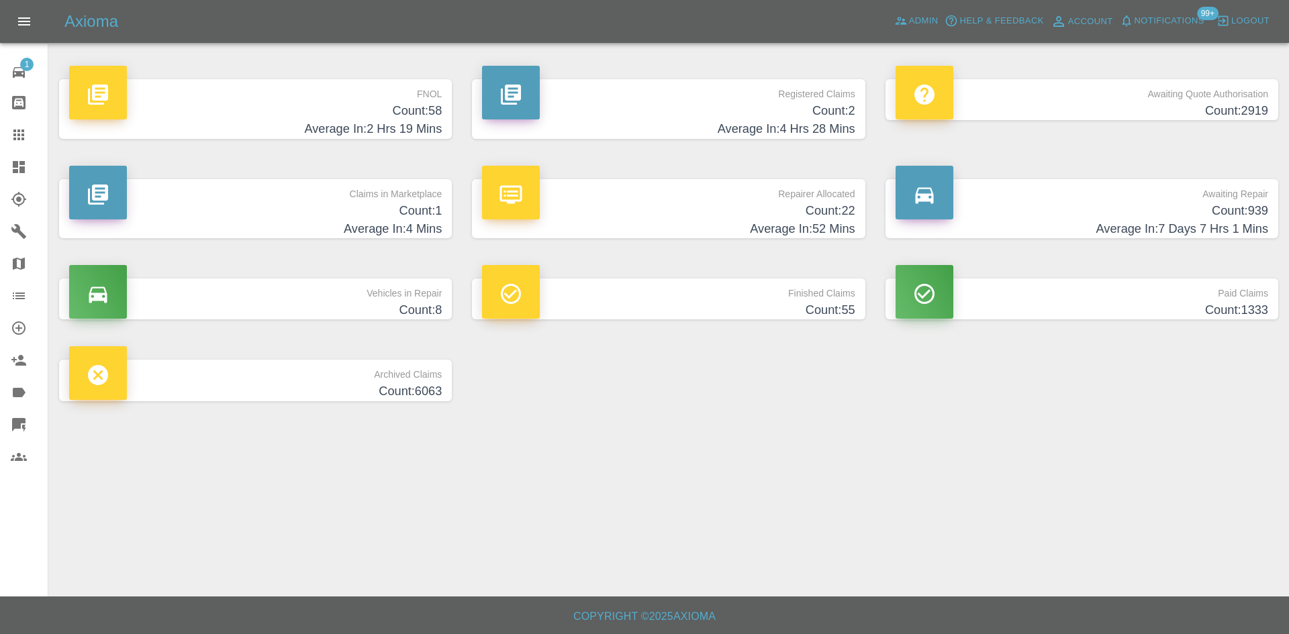
click at [593, 124] on h4 "Average In: 4 Hrs 28 Mins" at bounding box center [668, 129] width 373 height 18
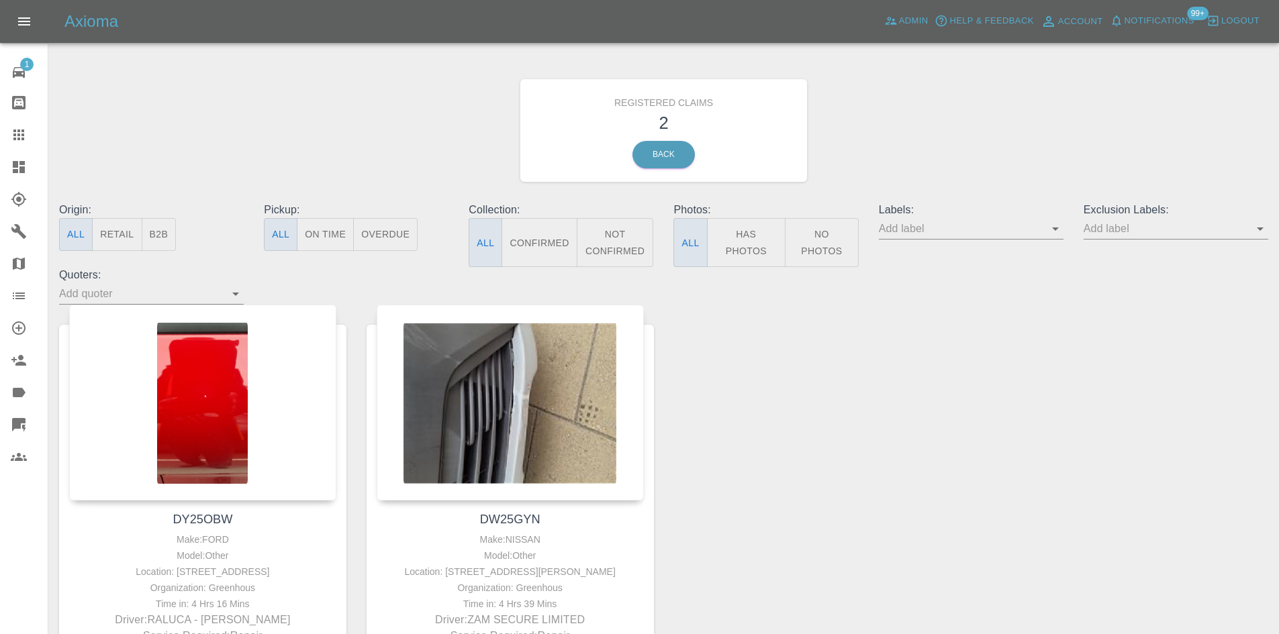
click at [4, 166] on link "Dashboard" at bounding box center [24, 167] width 48 height 32
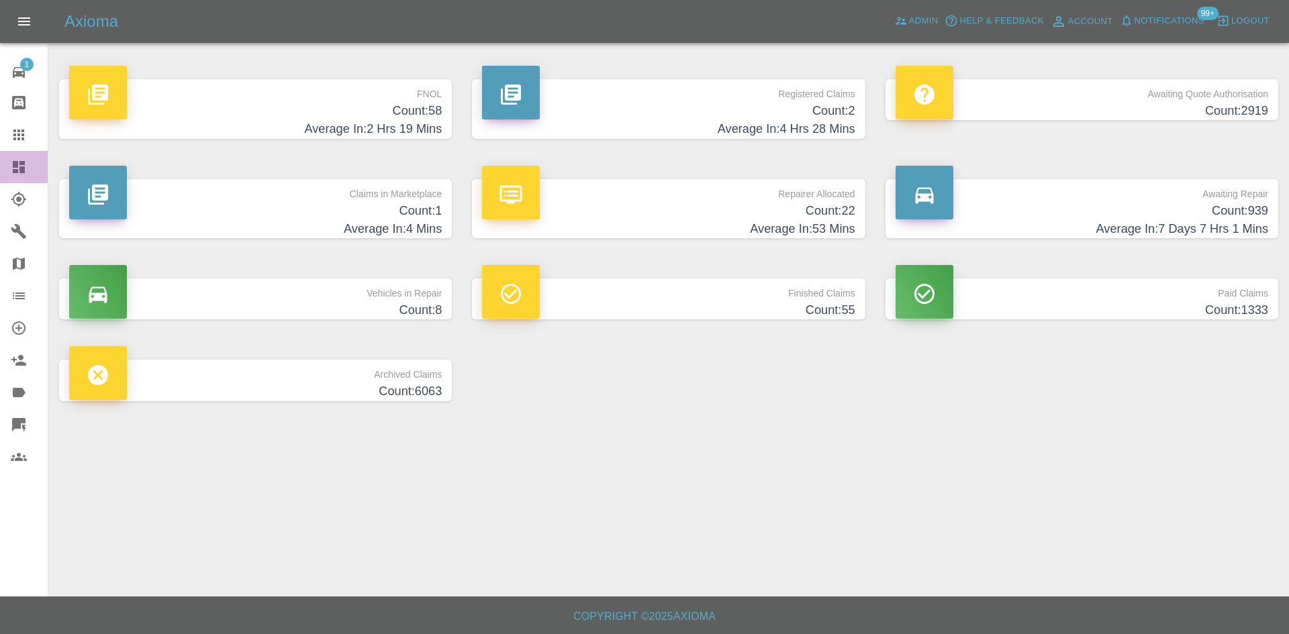
click at [7, 175] on link "Dashboard" at bounding box center [24, 167] width 48 height 32
click at [938, 29] on link "Admin" at bounding box center [916, 21] width 51 height 21
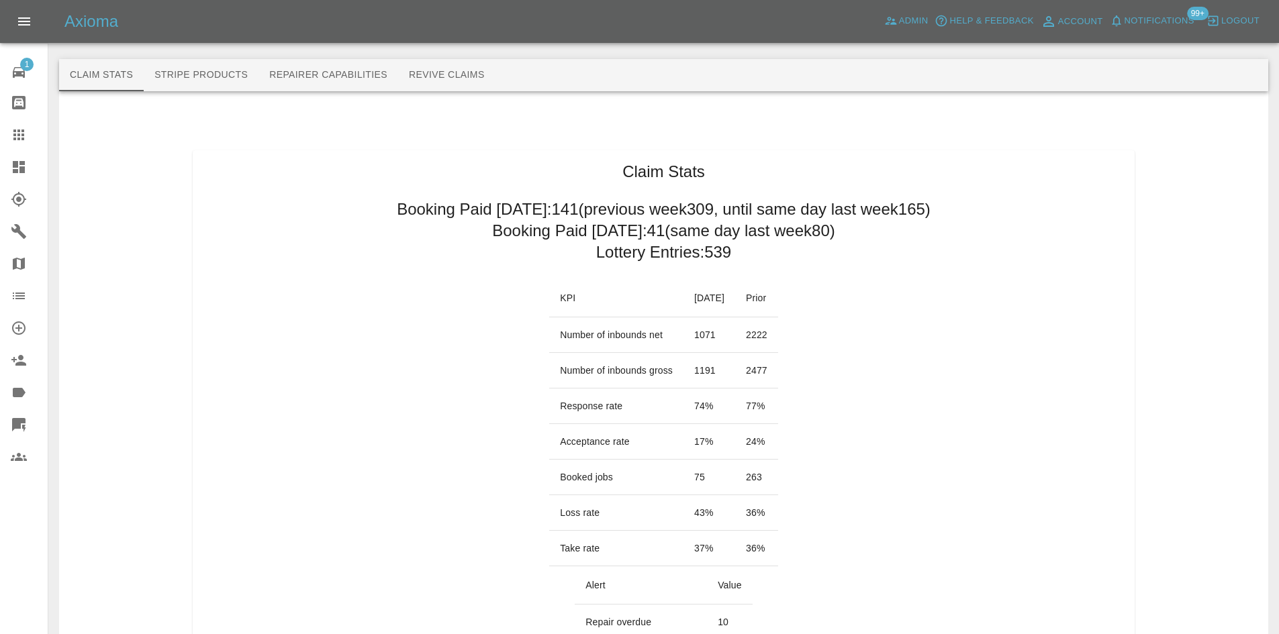
click at [0, 165] on link "Dashboard" at bounding box center [24, 167] width 48 height 32
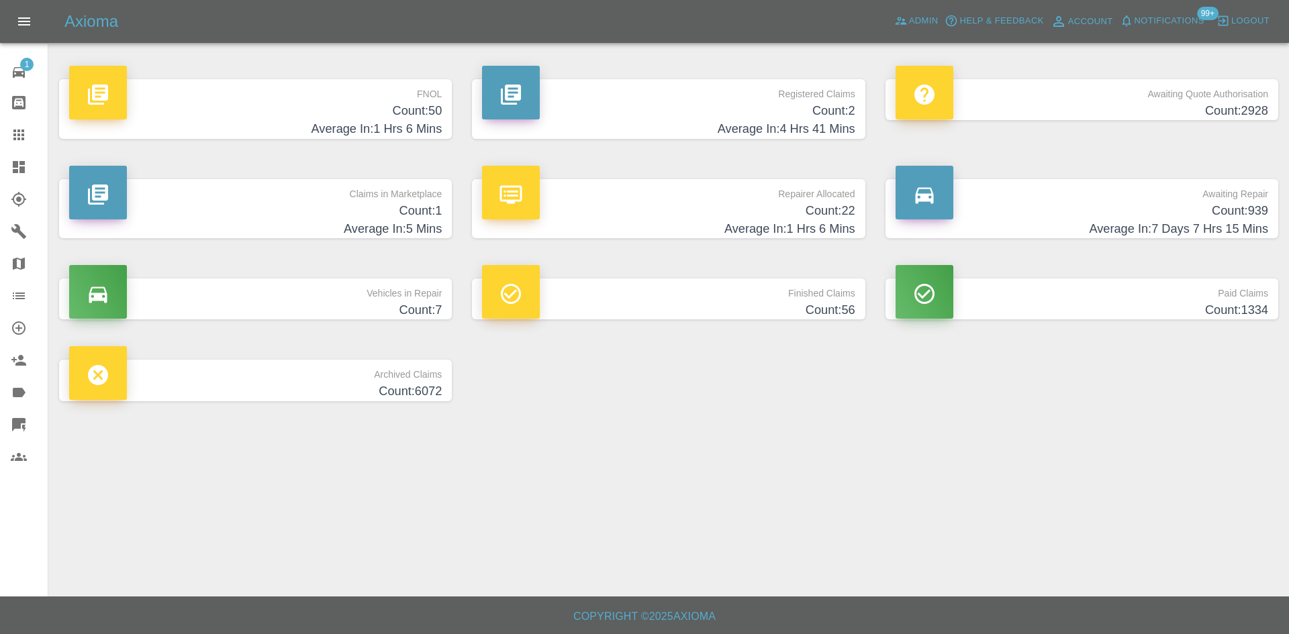
click at [1136, 240] on div "Awaiting Repair Count: 939 Average In: 7 Days 7 Hrs 15 Mins" at bounding box center [1081, 209] width 413 height 100
click at [1125, 229] on h4 "Average In: 7 Days 7 Hrs 15 Mins" at bounding box center [1082, 229] width 373 height 18
